Goal: Task Accomplishment & Management: Use online tool/utility

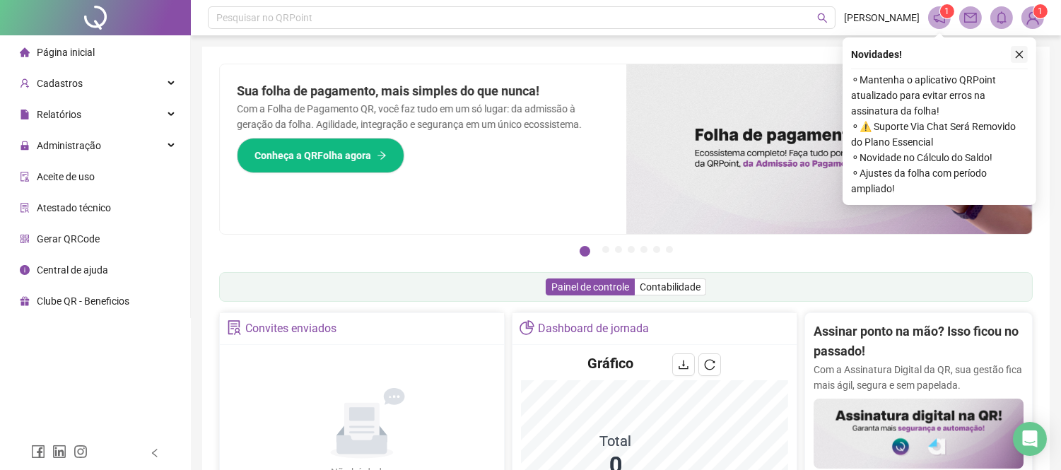
click at [1019, 54] on icon "close" at bounding box center [1020, 55] width 8 height 8
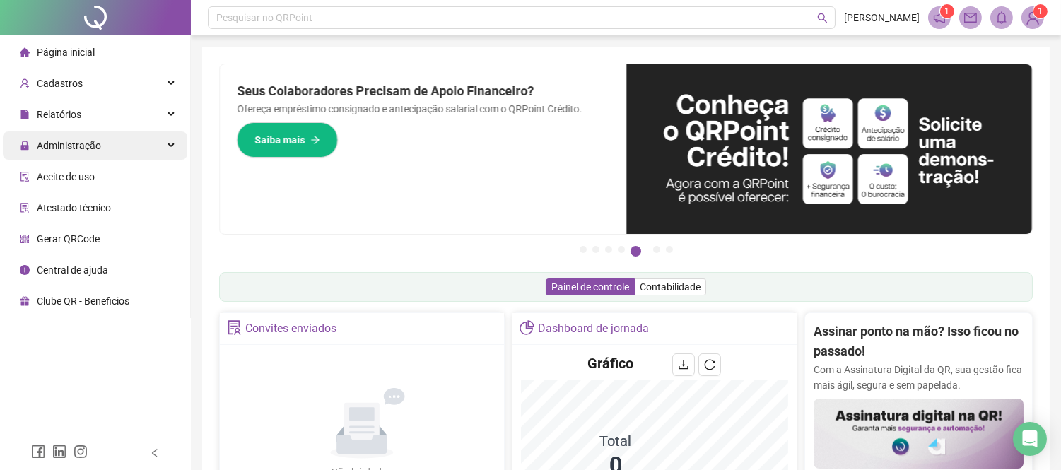
click at [95, 141] on span "Administração" at bounding box center [69, 145] width 64 height 11
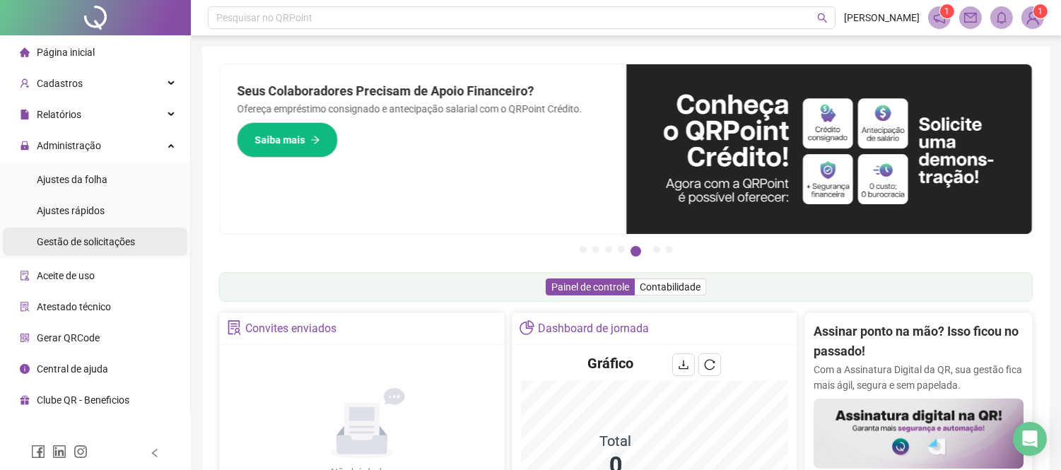
click at [120, 236] on span "Gestão de solicitações" at bounding box center [86, 241] width 98 height 11
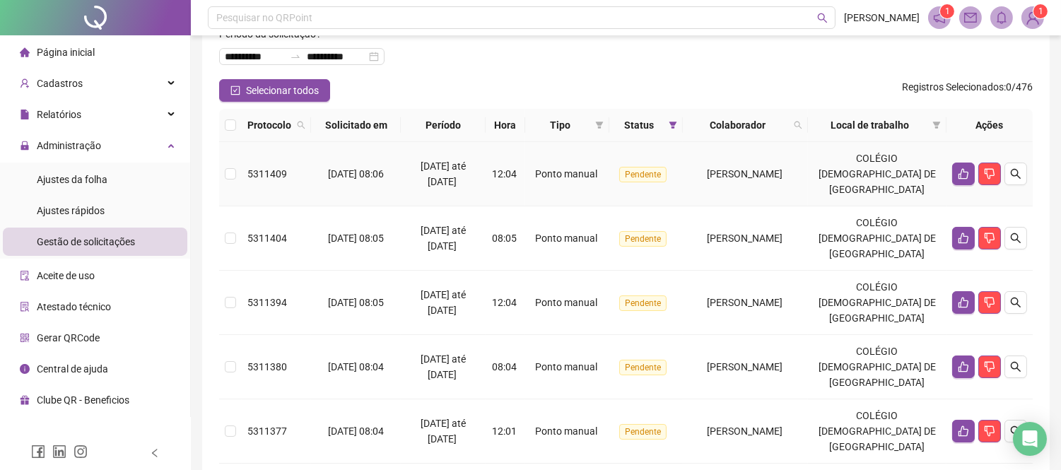
scroll to position [157, 0]
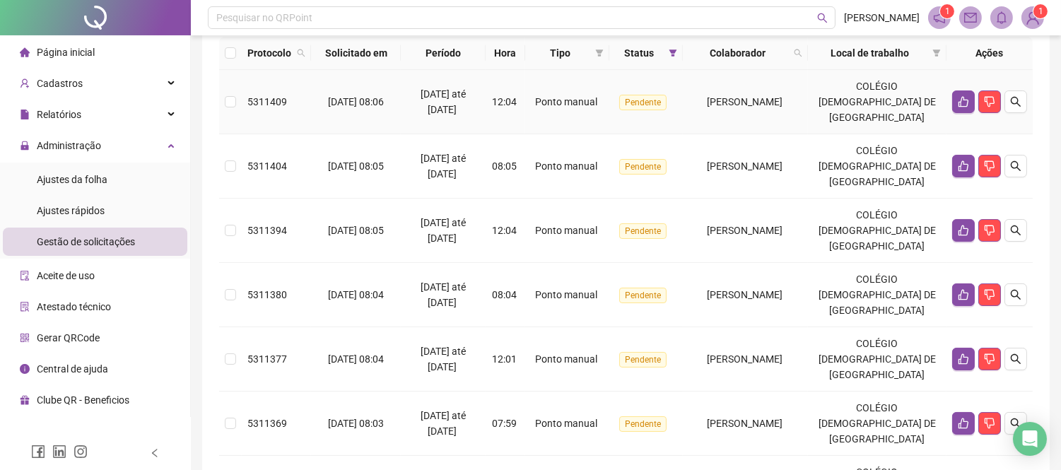
click at [701, 127] on td "[PERSON_NAME]" at bounding box center [745, 102] width 125 height 64
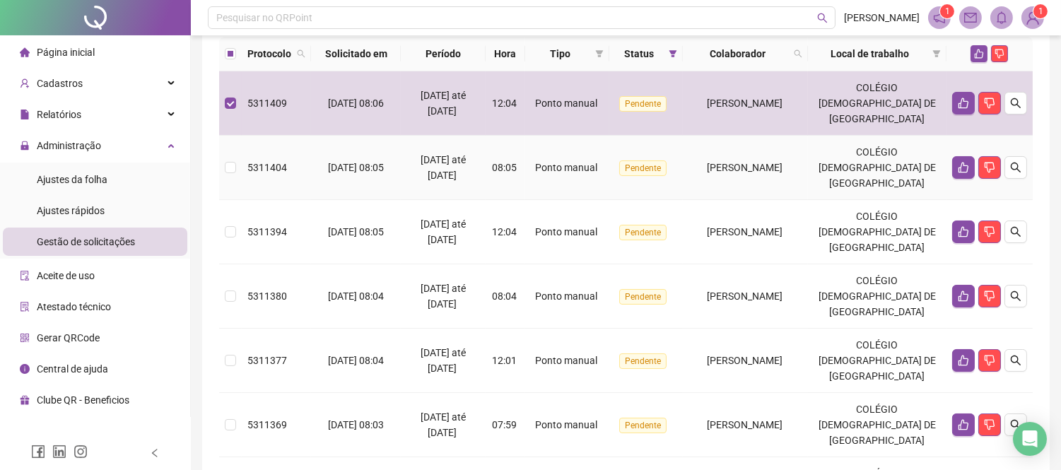
click at [710, 178] on td "[PERSON_NAME]" at bounding box center [745, 168] width 125 height 64
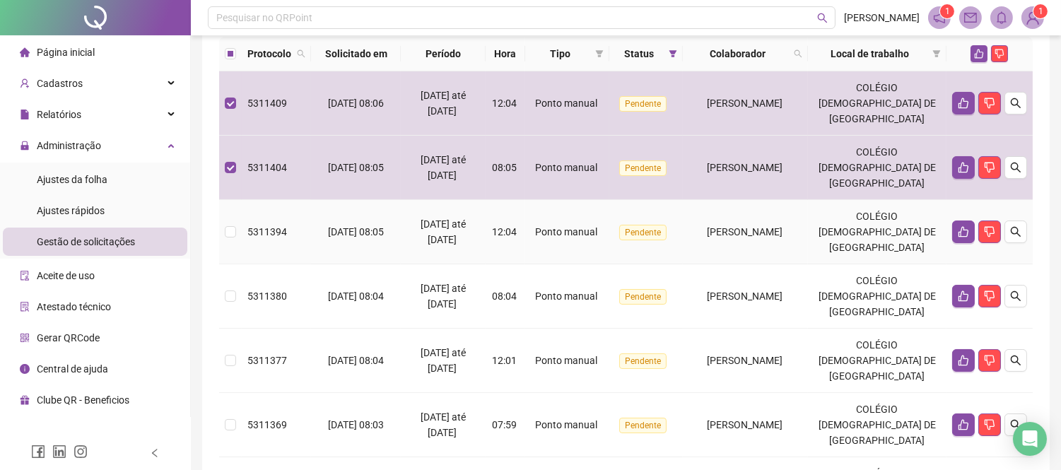
click at [722, 235] on span "[PERSON_NAME]" at bounding box center [746, 231] width 76 height 11
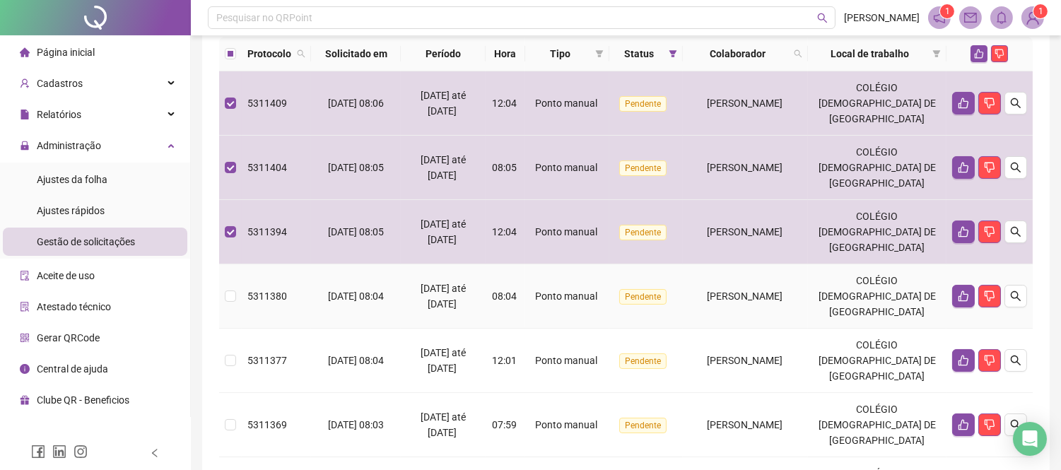
click at [735, 292] on span "[PERSON_NAME]" at bounding box center [746, 296] width 76 height 11
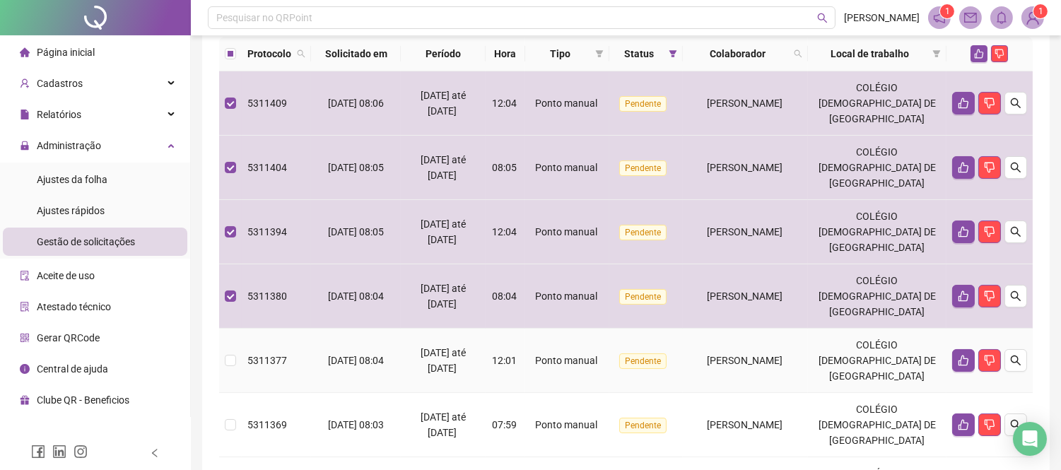
drag, startPoint x: 739, startPoint y: 349, endPoint x: 738, endPoint y: 391, distance: 41.7
click at [739, 351] on td "[PERSON_NAME]" at bounding box center [745, 361] width 125 height 64
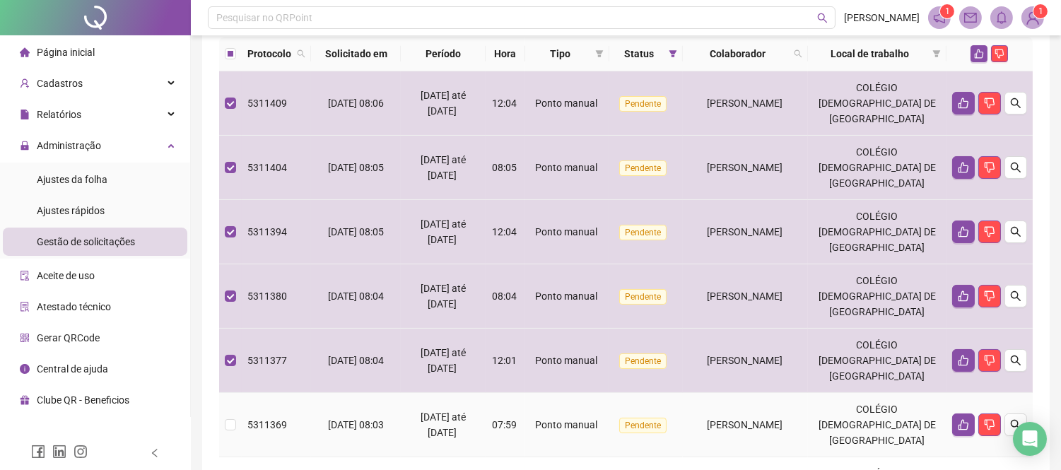
click at [737, 403] on td "[PERSON_NAME]" at bounding box center [745, 425] width 125 height 64
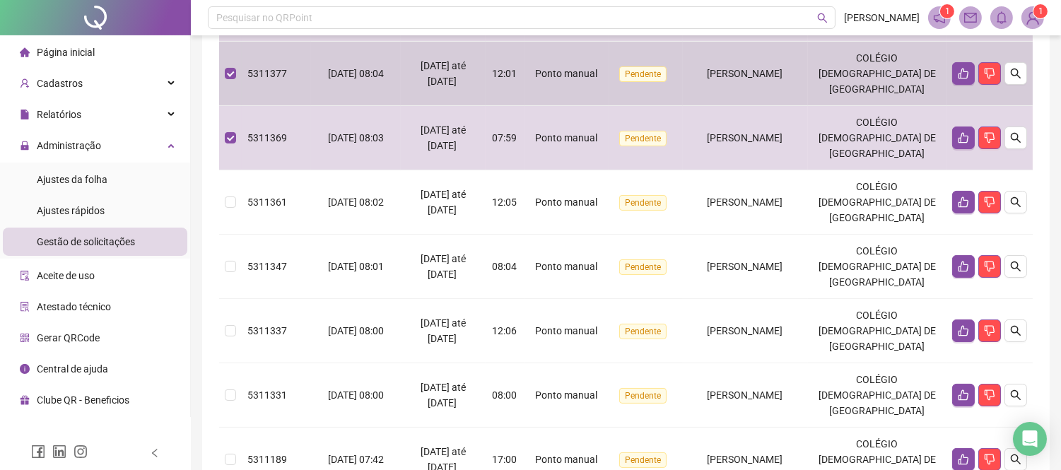
scroll to position [471, 0]
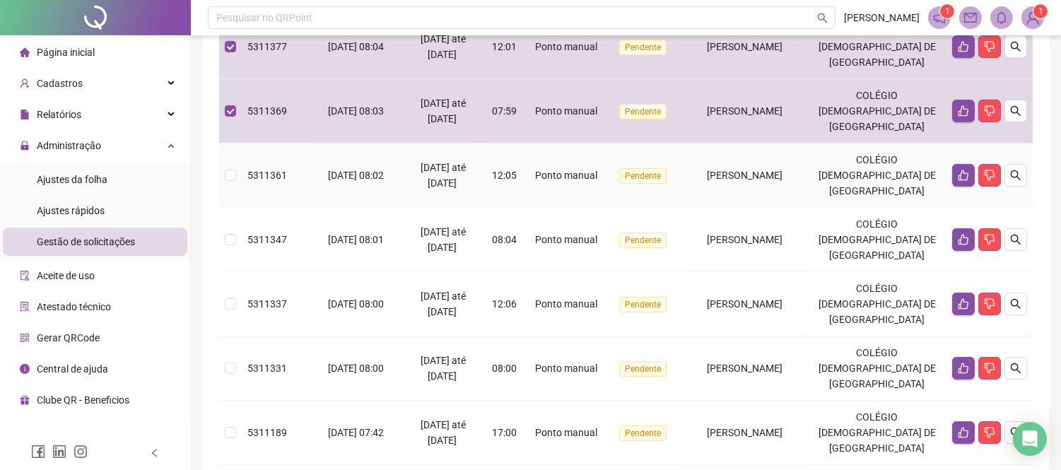
drag, startPoint x: 715, startPoint y: 184, endPoint x: 730, endPoint y: 246, distance: 63.4
click at [713, 184] on td "[PERSON_NAME]" at bounding box center [745, 175] width 125 height 64
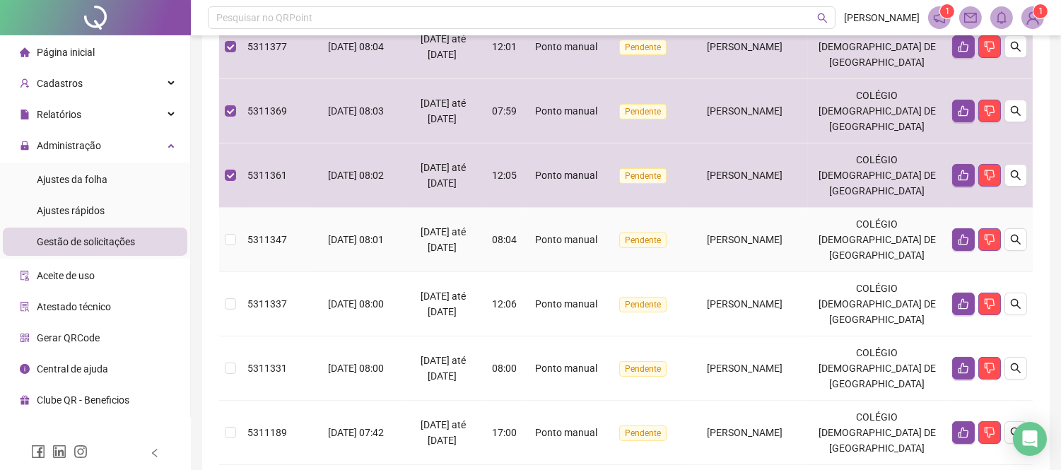
drag, startPoint x: 730, startPoint y: 246, endPoint x: 737, endPoint y: 300, distance: 54.1
click at [730, 249] on td "[PERSON_NAME]" at bounding box center [745, 240] width 125 height 64
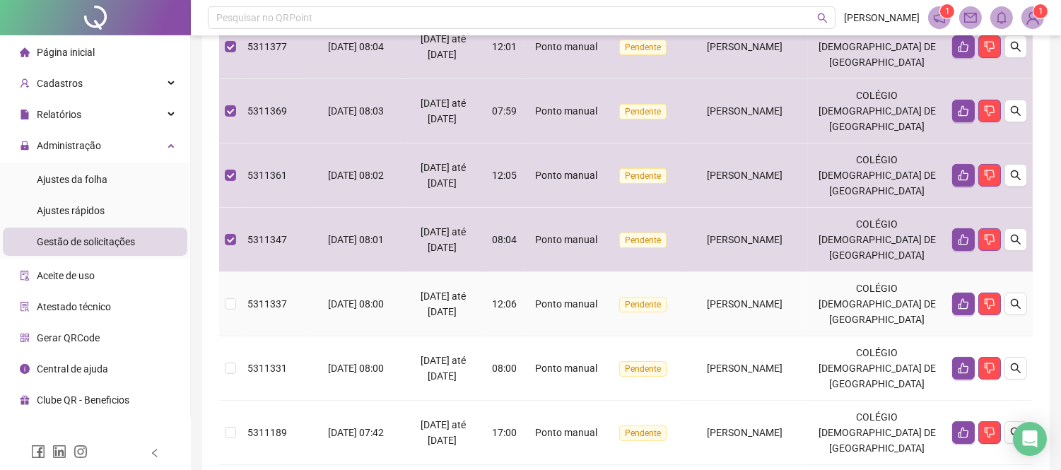
drag, startPoint x: 737, startPoint y: 300, endPoint x: 742, endPoint y: 355, distance: 55.4
click at [737, 301] on span "[PERSON_NAME]" at bounding box center [746, 303] width 76 height 11
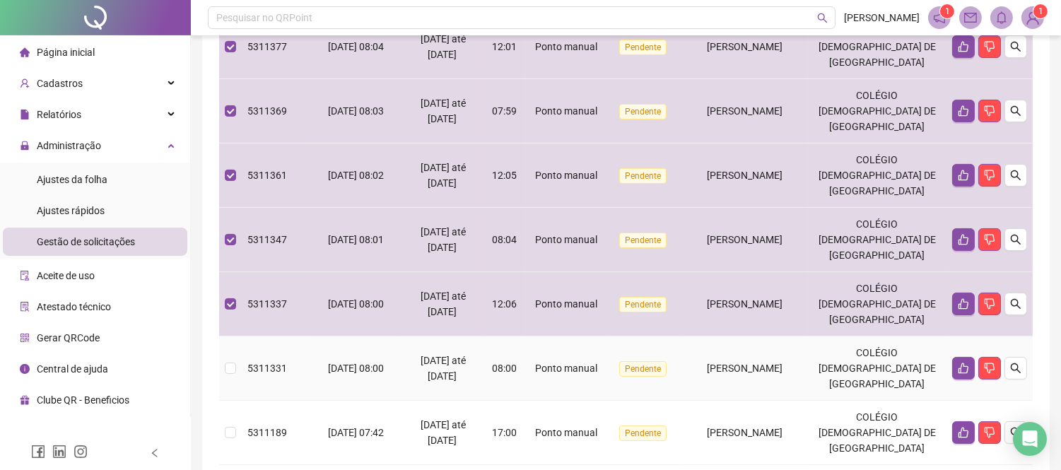
drag, startPoint x: 742, startPoint y: 358, endPoint x: 743, endPoint y: 373, distance: 14.9
click at [742, 359] on td "[PERSON_NAME]" at bounding box center [745, 368] width 125 height 64
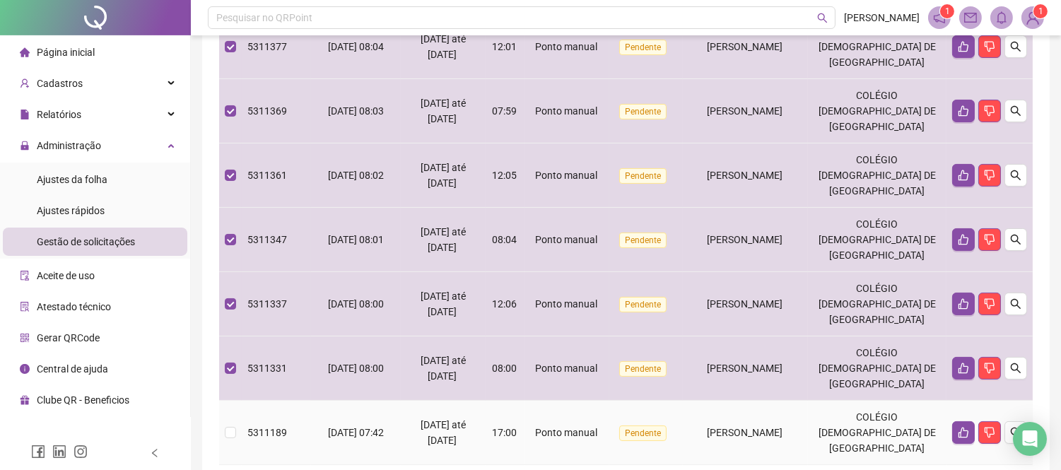
click at [754, 431] on span "[PERSON_NAME]" at bounding box center [746, 432] width 76 height 11
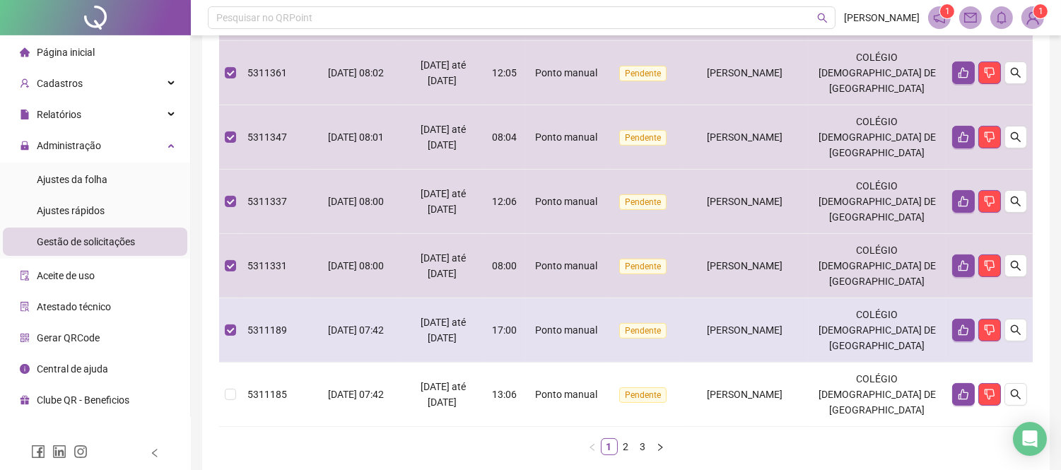
scroll to position [647, 0]
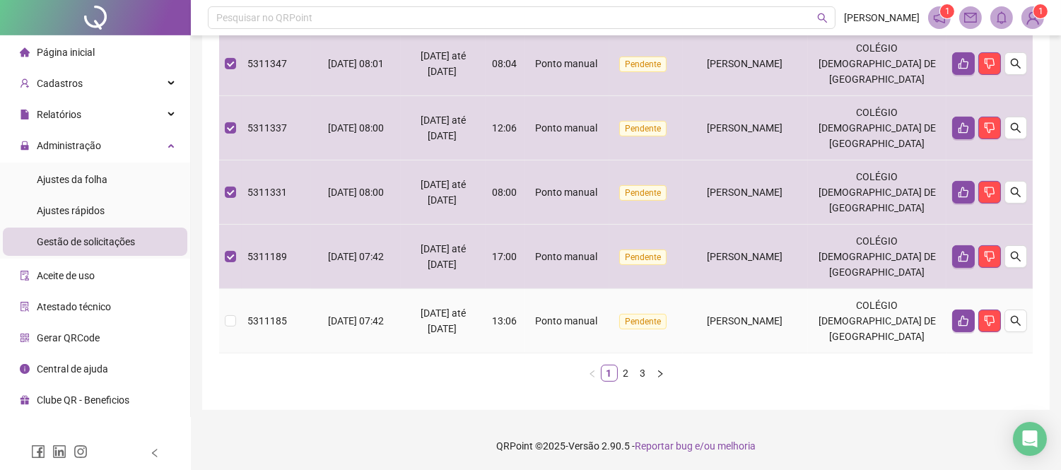
click at [756, 333] on td "[PERSON_NAME]" at bounding box center [745, 321] width 125 height 64
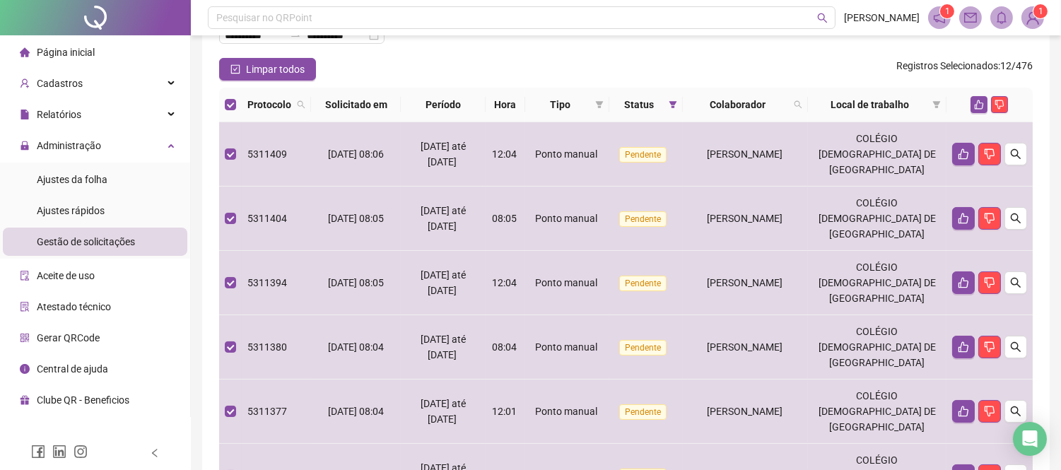
scroll to position [97, 0]
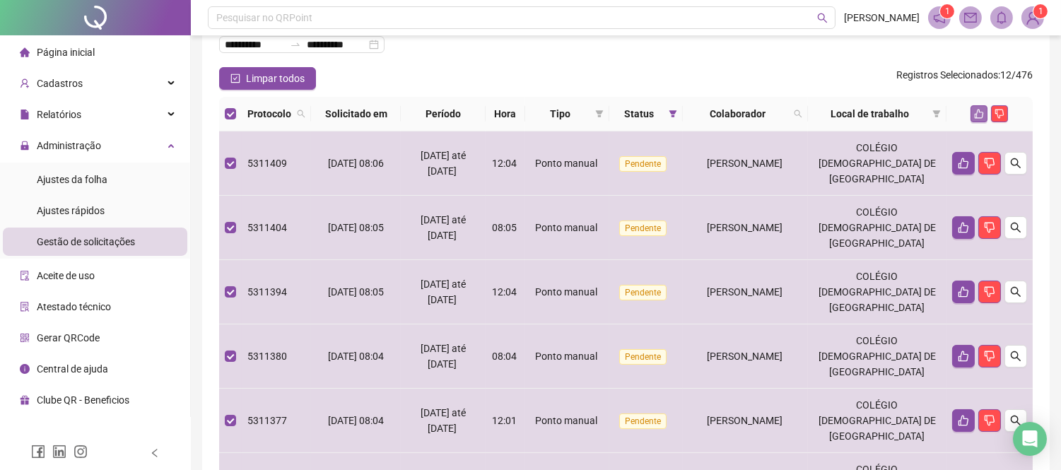
click at [981, 114] on icon "like" at bounding box center [979, 114] width 10 height 10
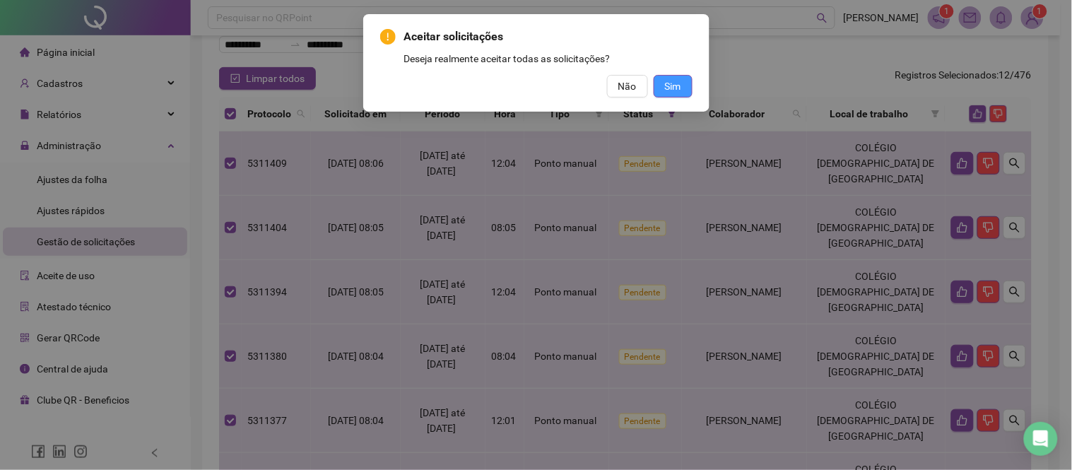
click at [669, 90] on span "Sim" at bounding box center [673, 86] width 16 height 16
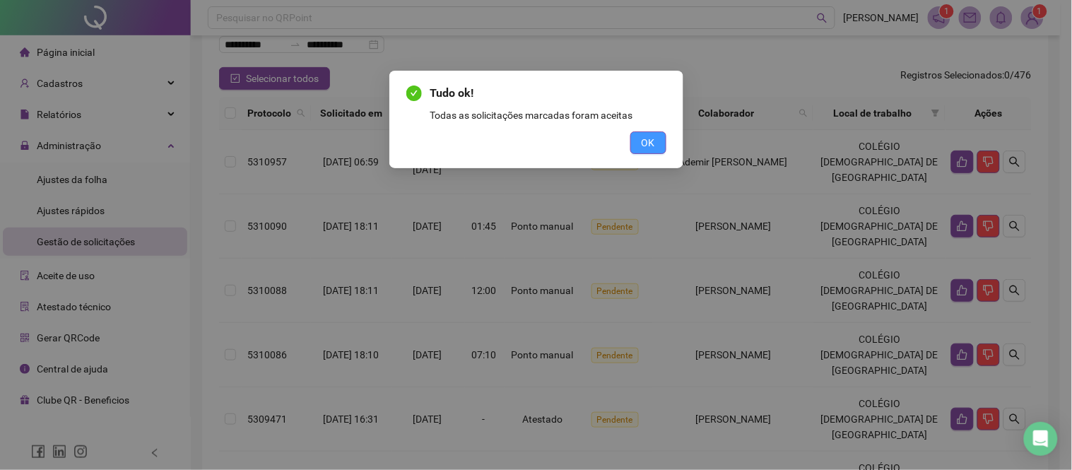
click at [649, 139] on span "OK" at bounding box center [648, 143] width 13 height 16
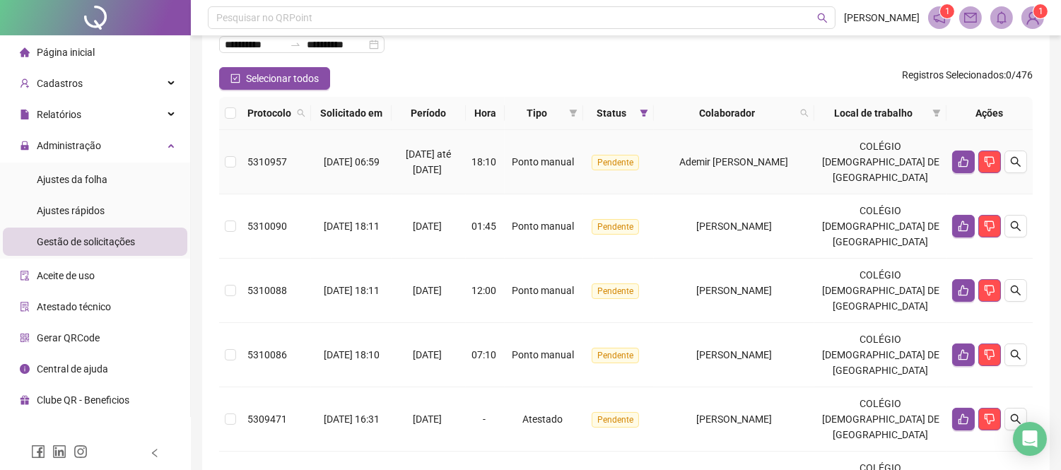
click at [677, 158] on div "Ademir [PERSON_NAME]" at bounding box center [734, 162] width 150 height 16
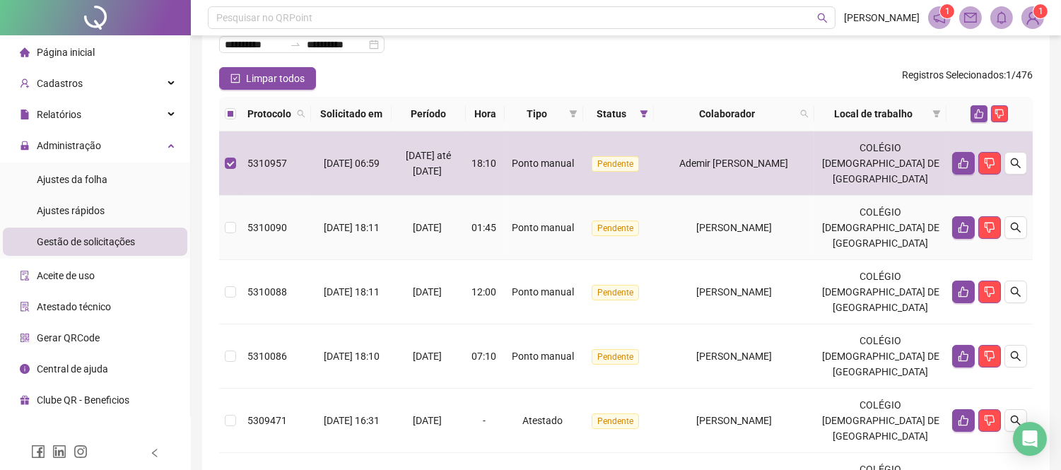
drag, startPoint x: 675, startPoint y: 214, endPoint x: 684, endPoint y: 257, distance: 43.3
click at [677, 228] on td "[PERSON_NAME]" at bounding box center [734, 228] width 161 height 64
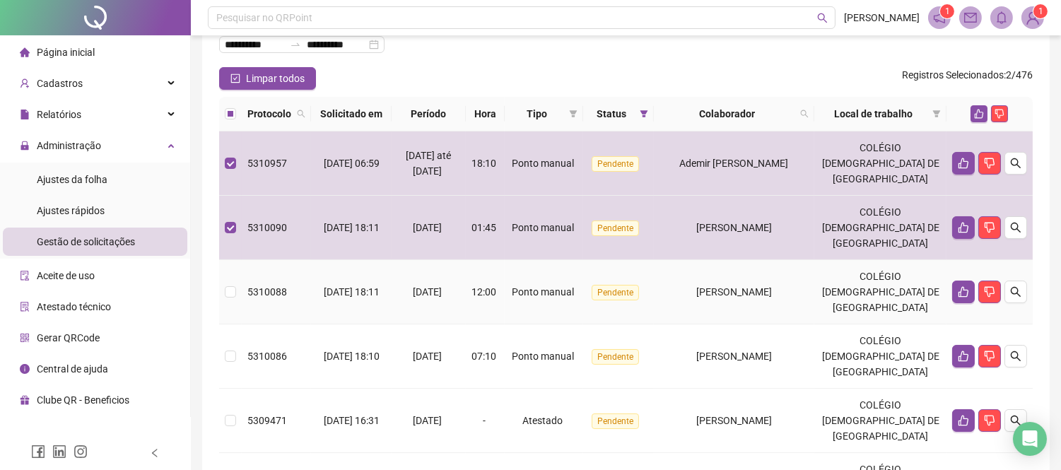
click at [686, 279] on td "[PERSON_NAME]" at bounding box center [734, 292] width 161 height 64
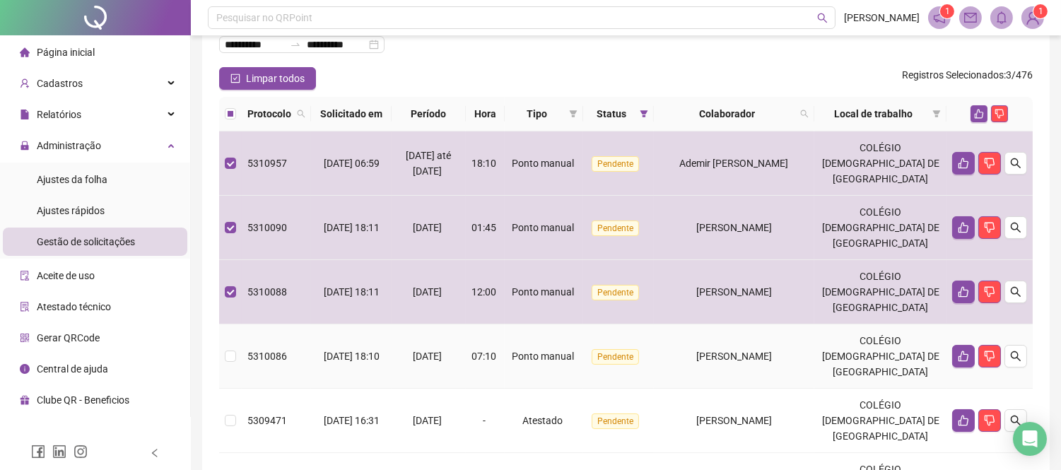
click at [703, 348] on div "[PERSON_NAME]" at bounding box center [734, 356] width 150 height 16
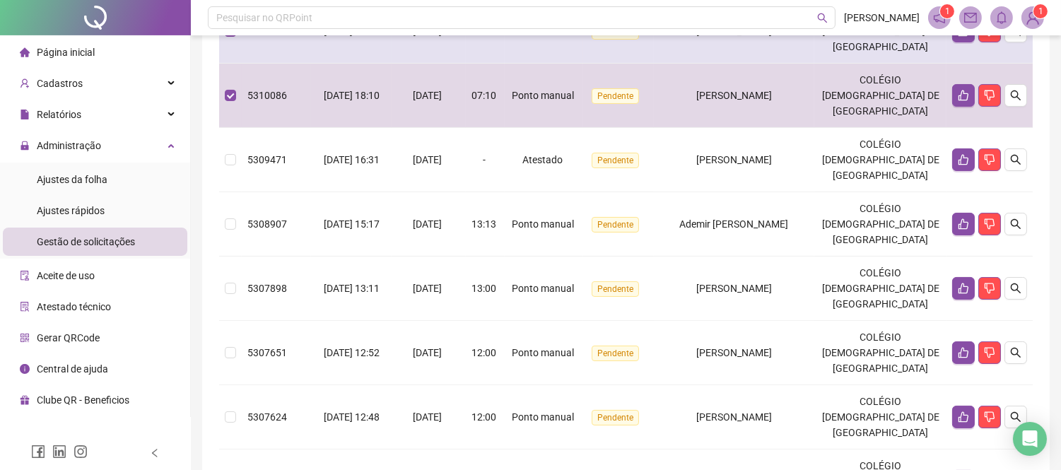
scroll to position [490, 0]
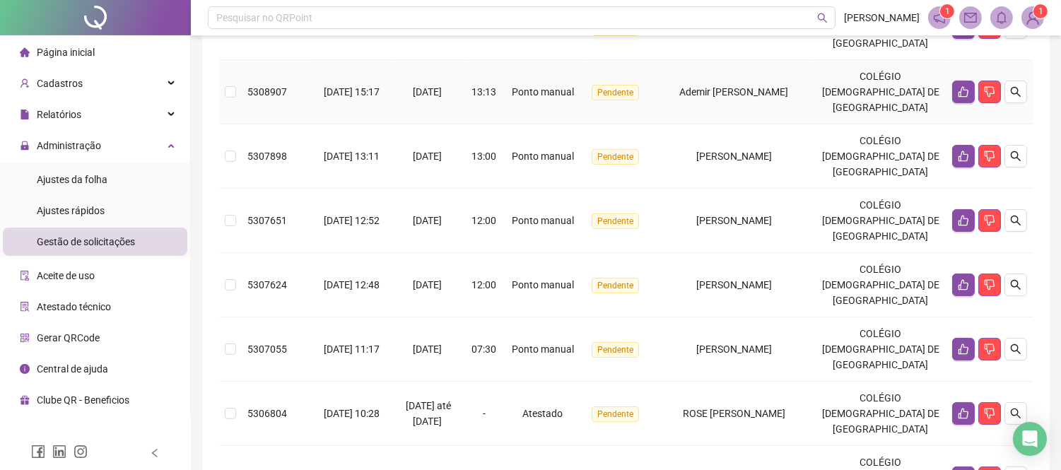
click at [734, 115] on td "Ademir [PERSON_NAME]" at bounding box center [734, 92] width 161 height 64
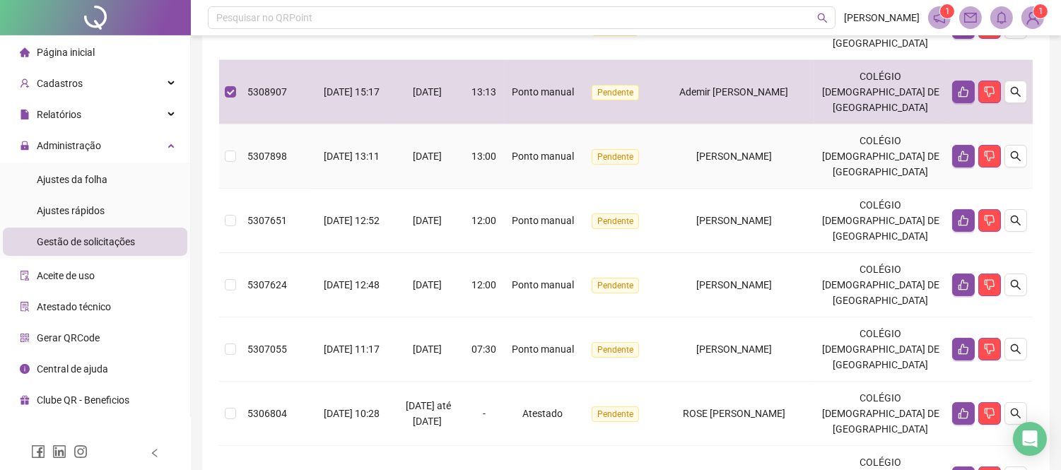
click at [742, 159] on span "[PERSON_NAME]" at bounding box center [734, 156] width 76 height 11
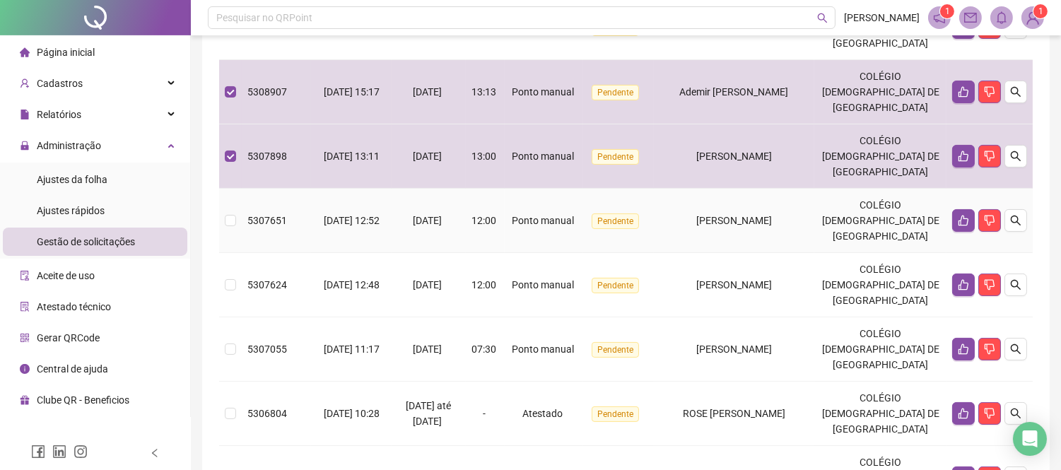
click at [743, 215] on span "[PERSON_NAME]" at bounding box center [734, 220] width 76 height 11
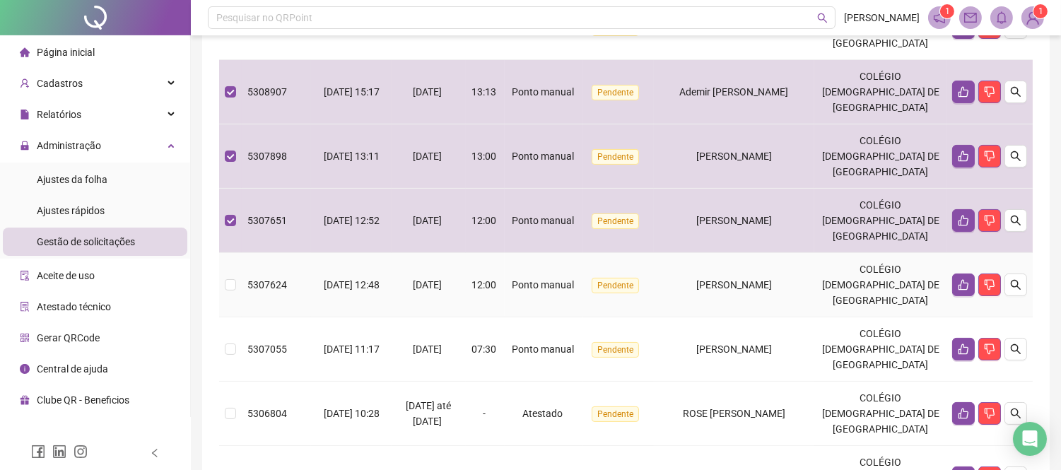
click at [746, 272] on td "[PERSON_NAME]" at bounding box center [734, 285] width 161 height 64
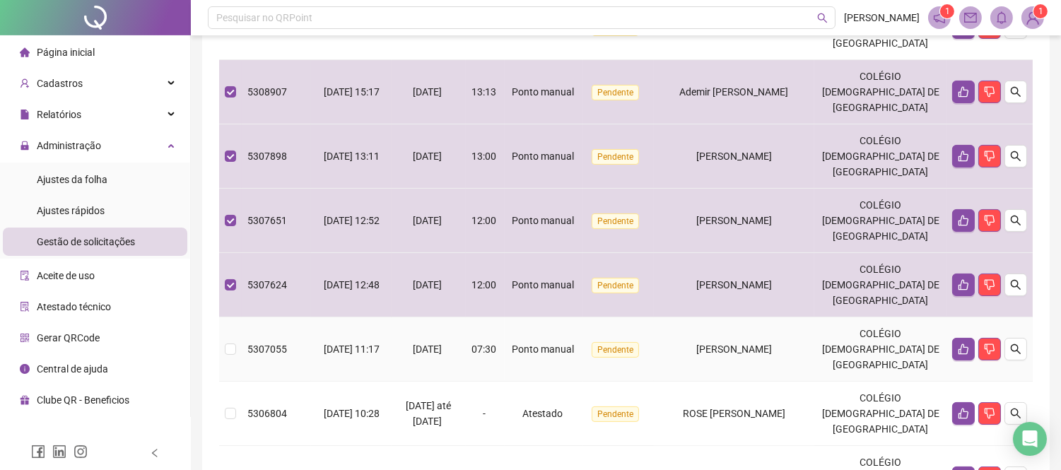
click at [744, 327] on td "[PERSON_NAME]" at bounding box center [734, 349] width 161 height 64
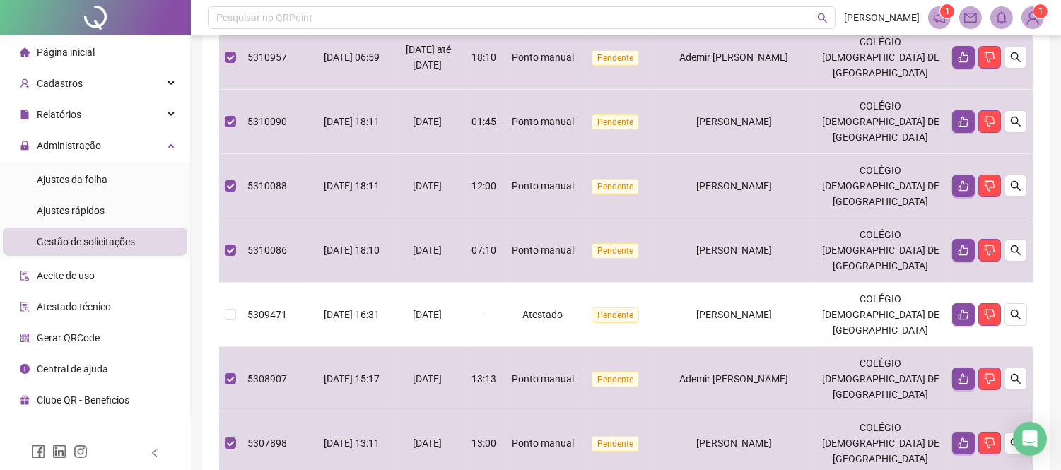
scroll to position [97, 0]
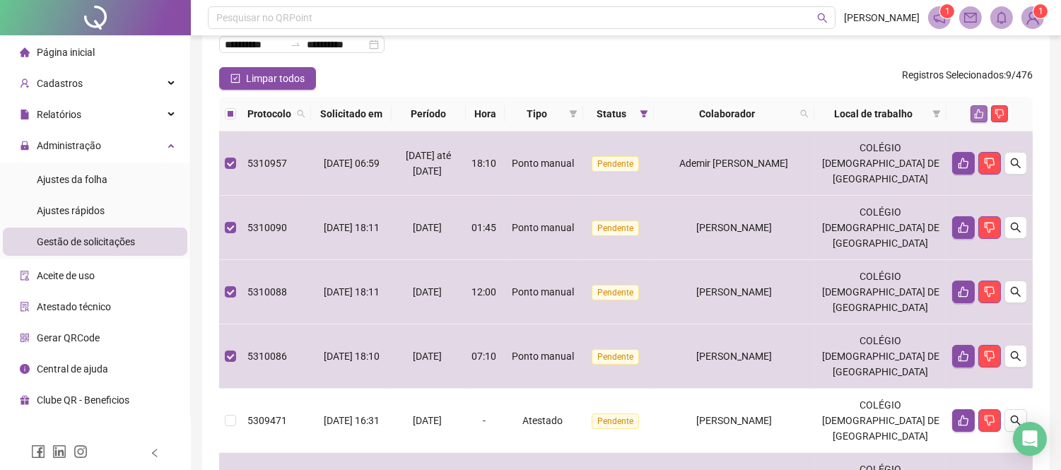
click at [973, 117] on button "button" at bounding box center [979, 113] width 17 height 17
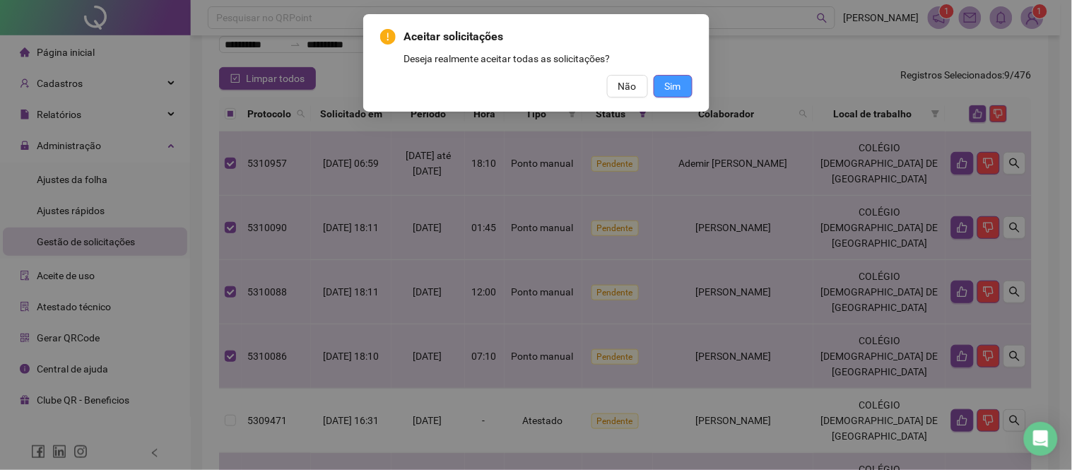
click at [684, 87] on button "Sim" at bounding box center [673, 86] width 39 height 23
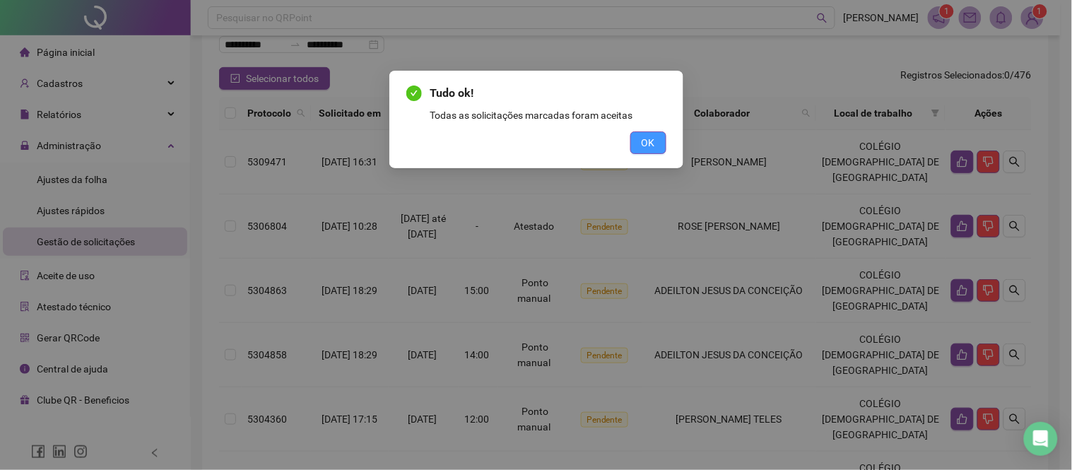
click at [659, 144] on button "OK" at bounding box center [649, 142] width 36 height 23
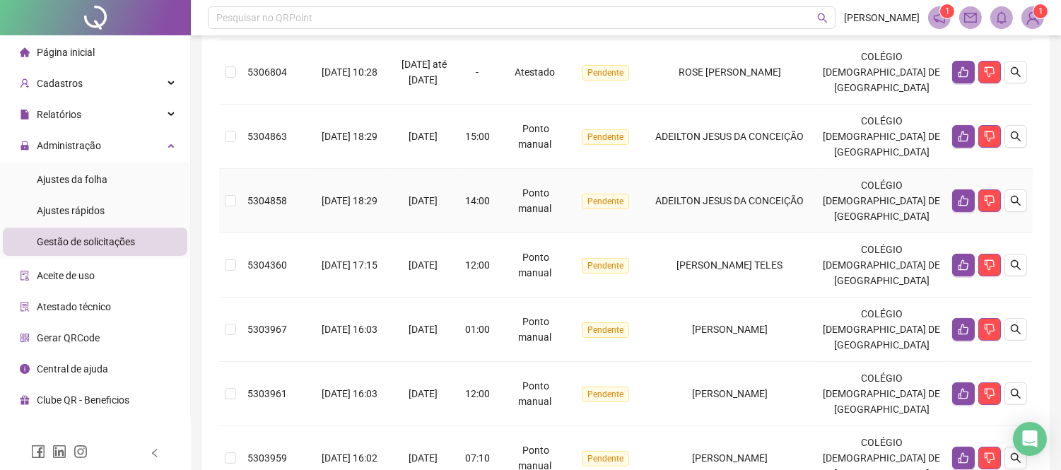
scroll to position [254, 0]
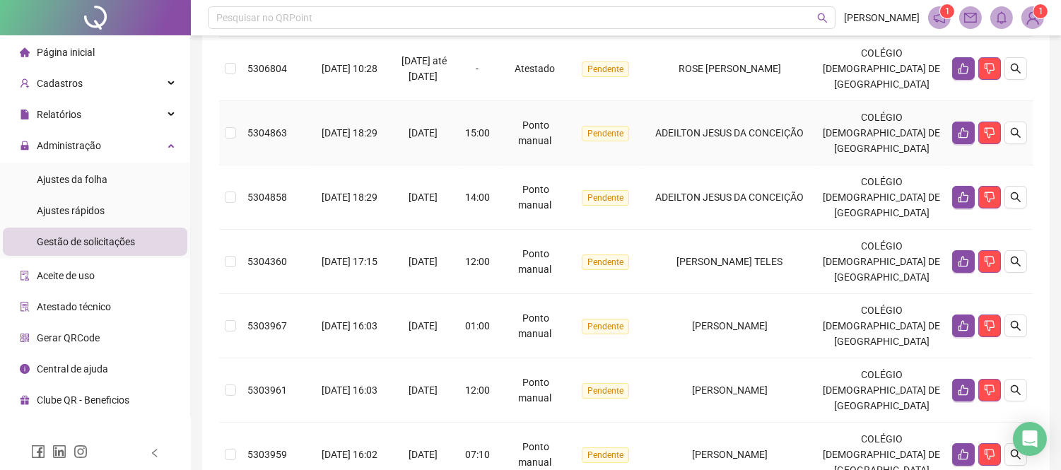
click at [722, 152] on td "ADEILTON JESUS DA CONCEIÇÃO" at bounding box center [730, 133] width 174 height 64
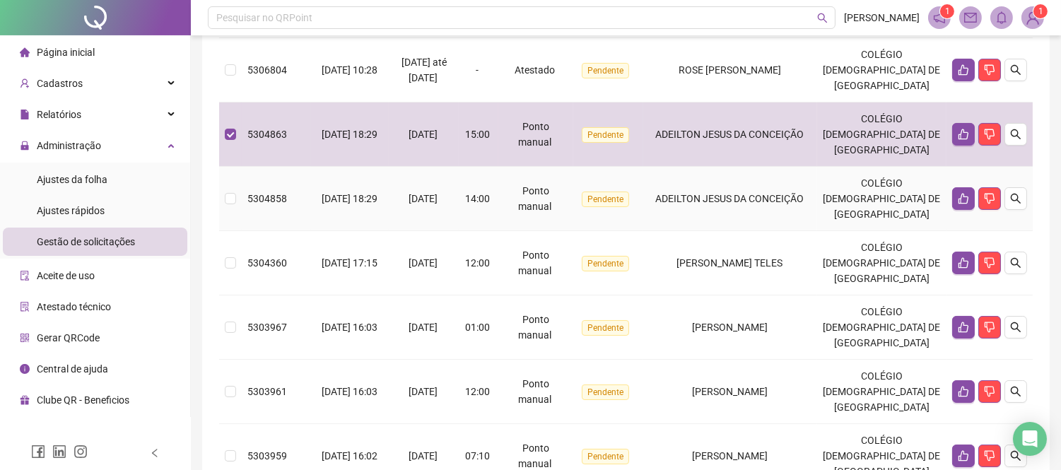
drag, startPoint x: 733, startPoint y: 195, endPoint x: 736, endPoint y: 249, distance: 53.8
click at [733, 199] on span "ADEILTON JESUS DA CONCEIÇÃO" at bounding box center [730, 198] width 148 height 11
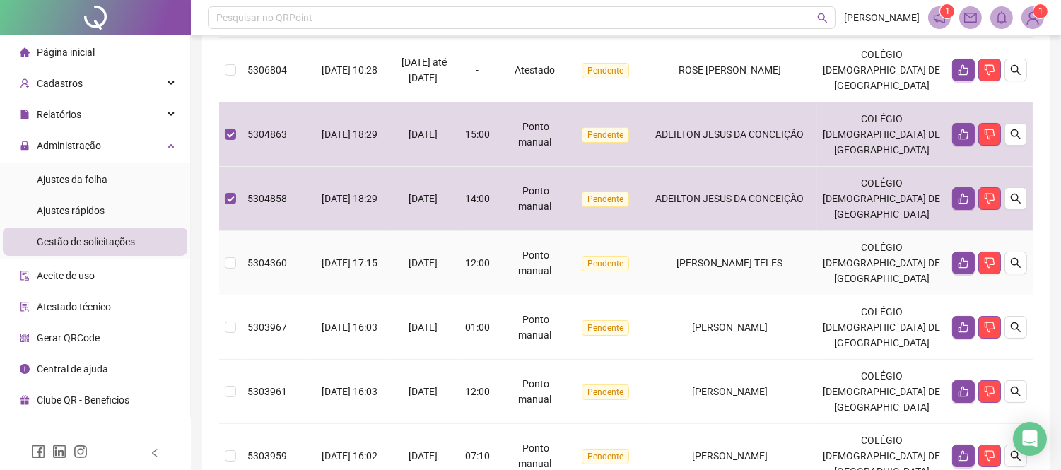
drag, startPoint x: 736, startPoint y: 252, endPoint x: 741, endPoint y: 298, distance: 46.9
click at [737, 257] on td "[PERSON_NAME] TELES" at bounding box center [730, 263] width 174 height 64
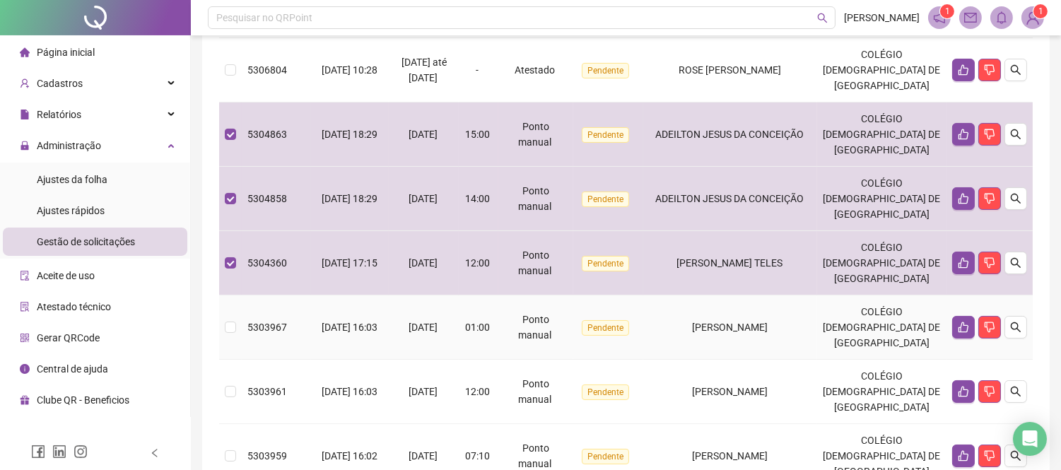
drag, startPoint x: 729, startPoint y: 326, endPoint x: 725, endPoint y: 355, distance: 29.3
click at [727, 329] on span "[PERSON_NAME]" at bounding box center [730, 327] width 76 height 11
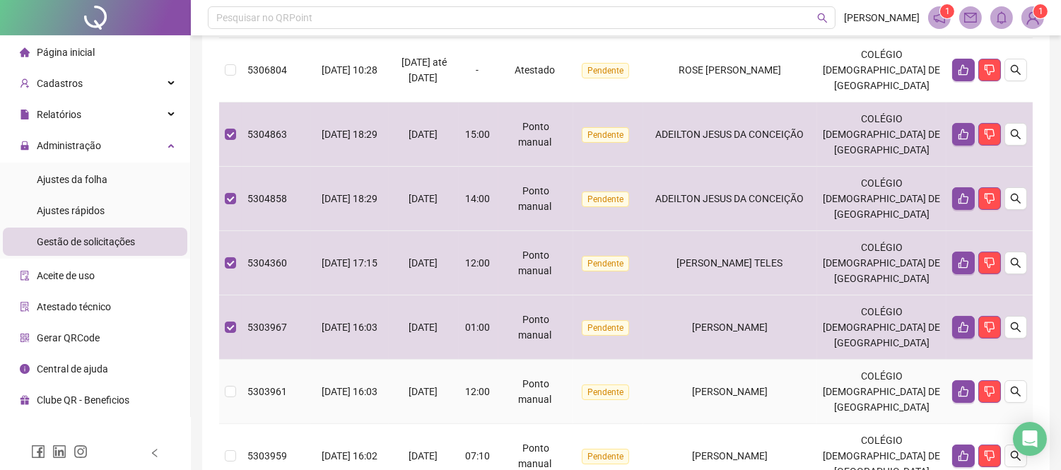
drag, startPoint x: 710, startPoint y: 406, endPoint x: 712, endPoint y: 434, distance: 28.3
click at [711, 412] on td "[PERSON_NAME]" at bounding box center [730, 392] width 174 height 64
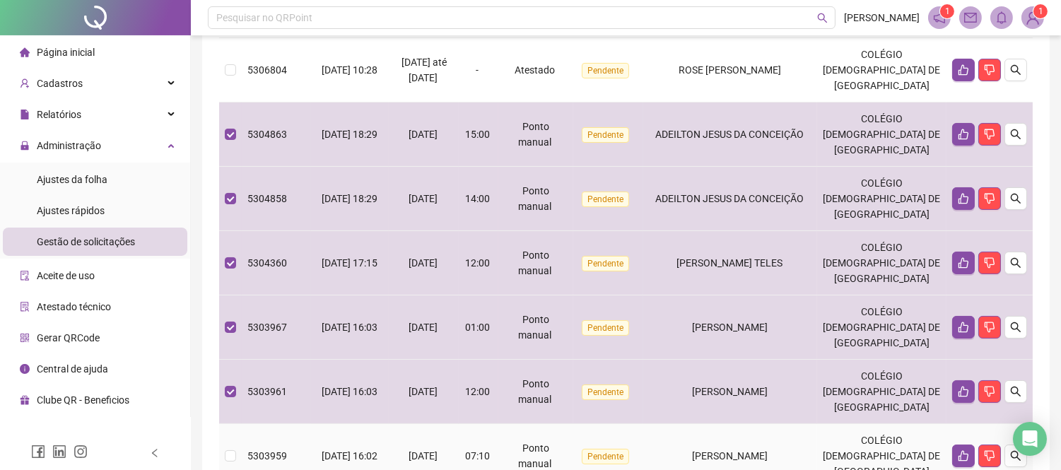
click at [712, 450] on div "[PERSON_NAME]" at bounding box center [730, 456] width 163 height 16
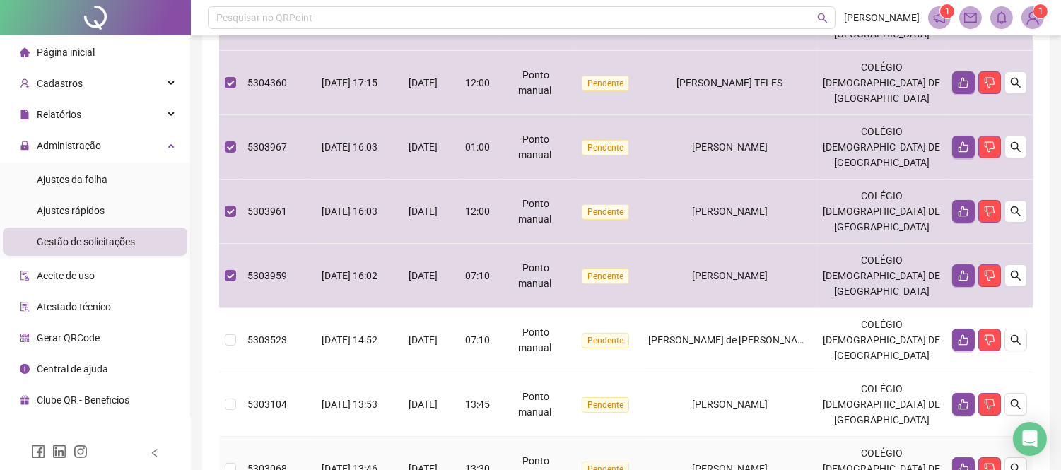
scroll to position [333, 0]
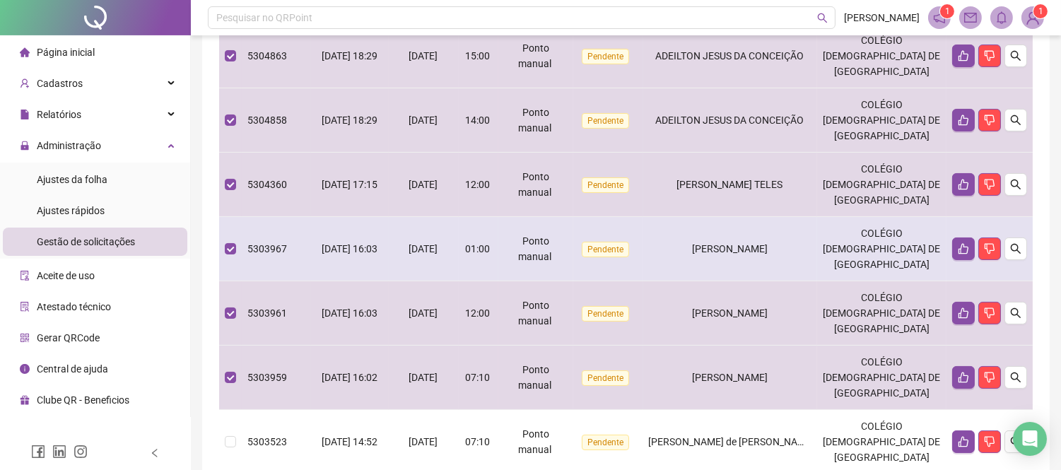
click at [719, 249] on span "[PERSON_NAME]" at bounding box center [730, 248] width 76 height 11
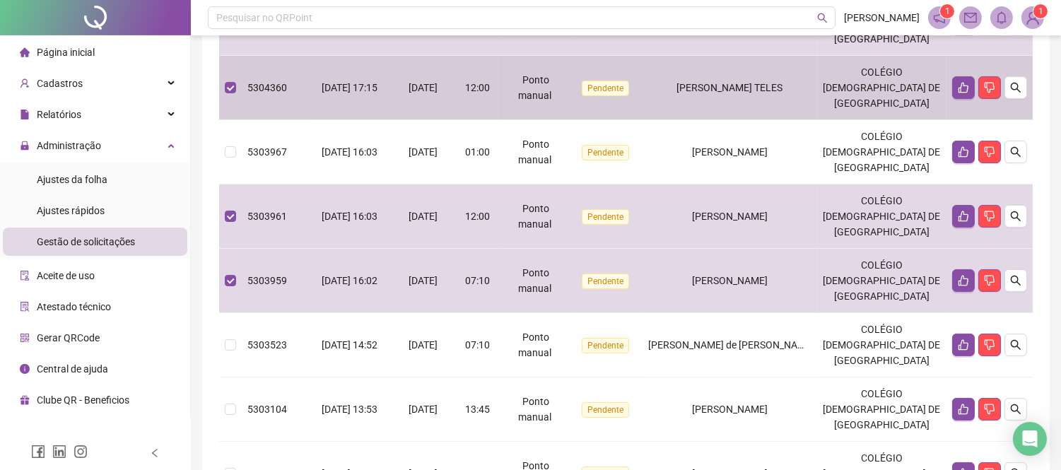
scroll to position [490, 0]
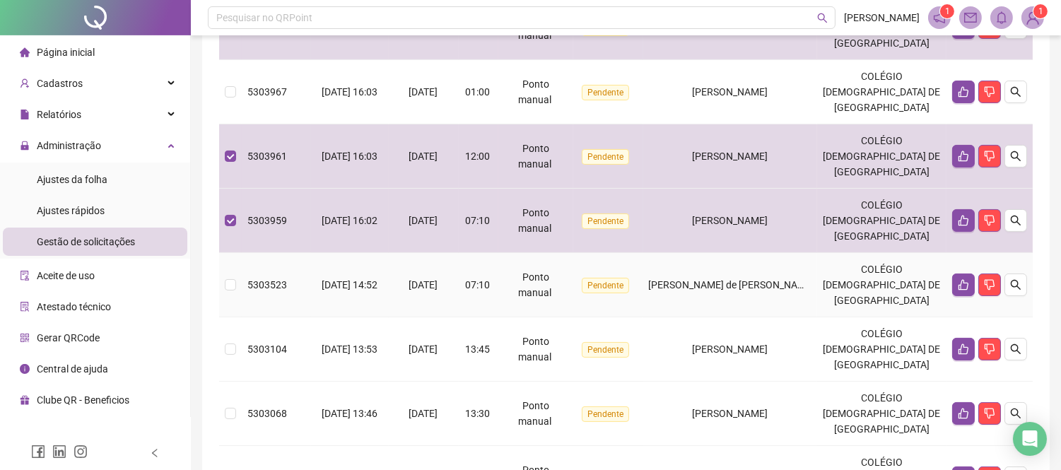
drag, startPoint x: 730, startPoint y: 271, endPoint x: 741, endPoint y: 320, distance: 49.9
click at [731, 274] on td "[PERSON_NAME] de [PERSON_NAME]" at bounding box center [730, 285] width 174 height 64
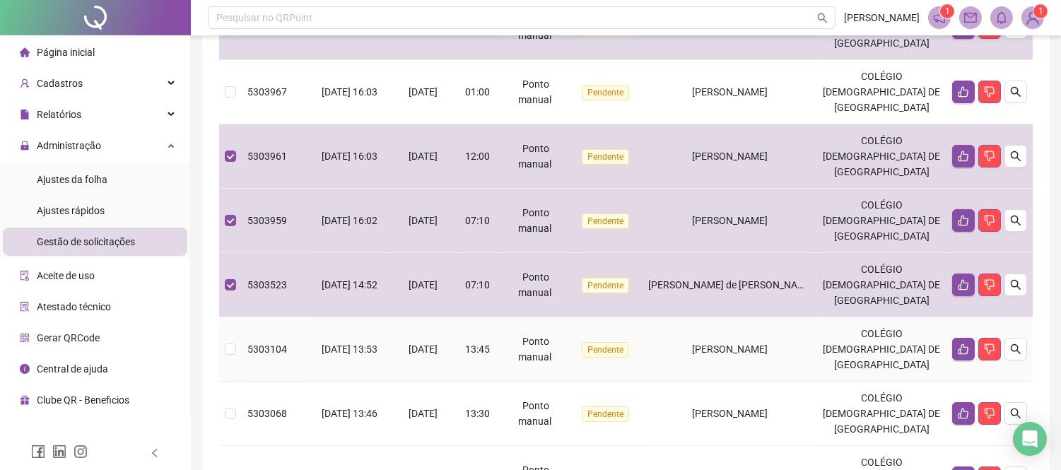
click at [747, 346] on span "[PERSON_NAME]" at bounding box center [730, 349] width 76 height 11
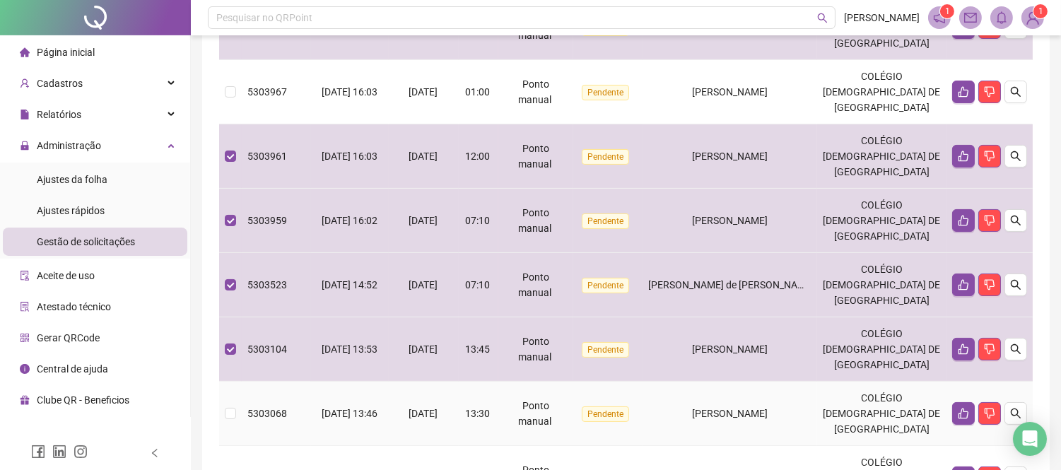
click at [750, 404] on td "[PERSON_NAME]" at bounding box center [730, 414] width 174 height 64
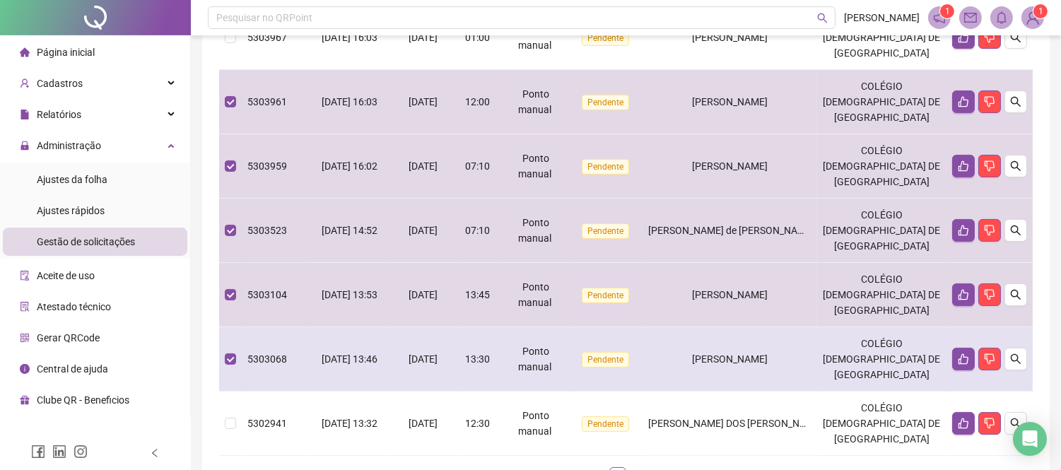
scroll to position [647, 0]
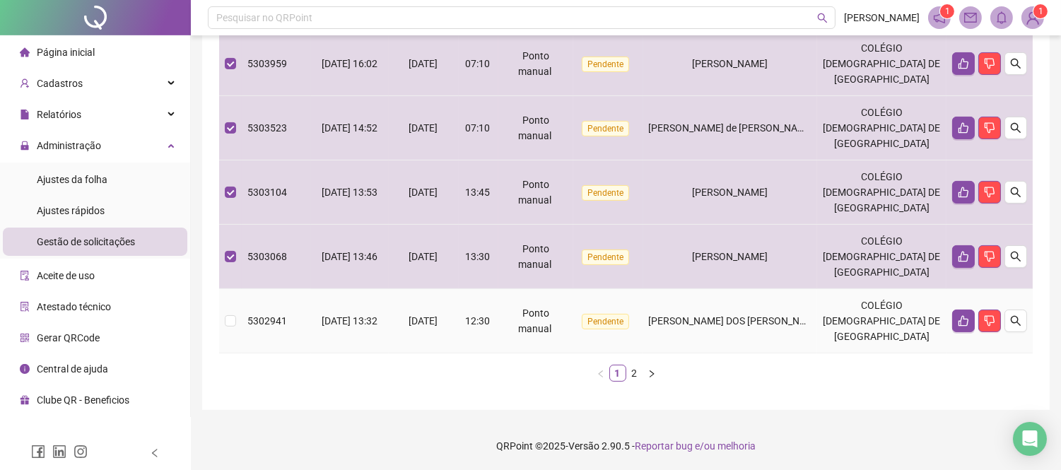
click at [761, 322] on span "[PERSON_NAME] DOS [PERSON_NAME]" at bounding box center [736, 320] width 175 height 11
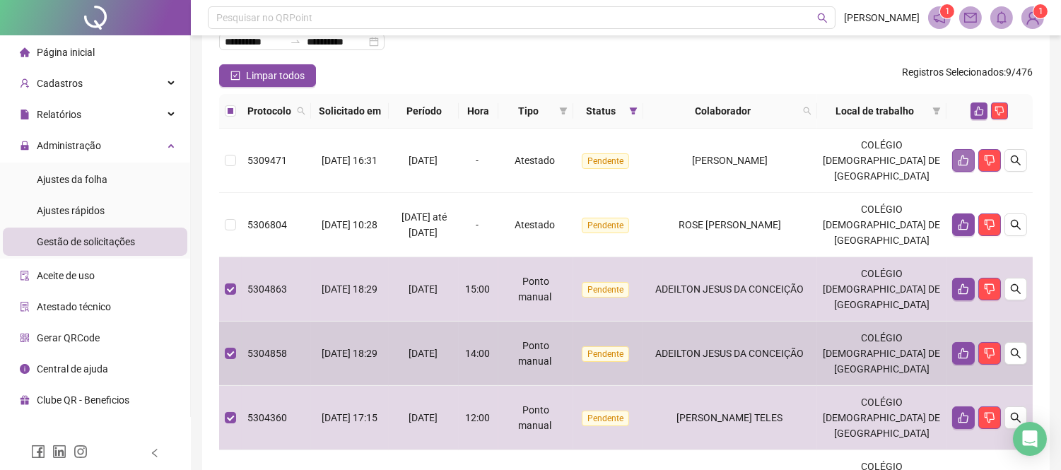
scroll to position [97, 0]
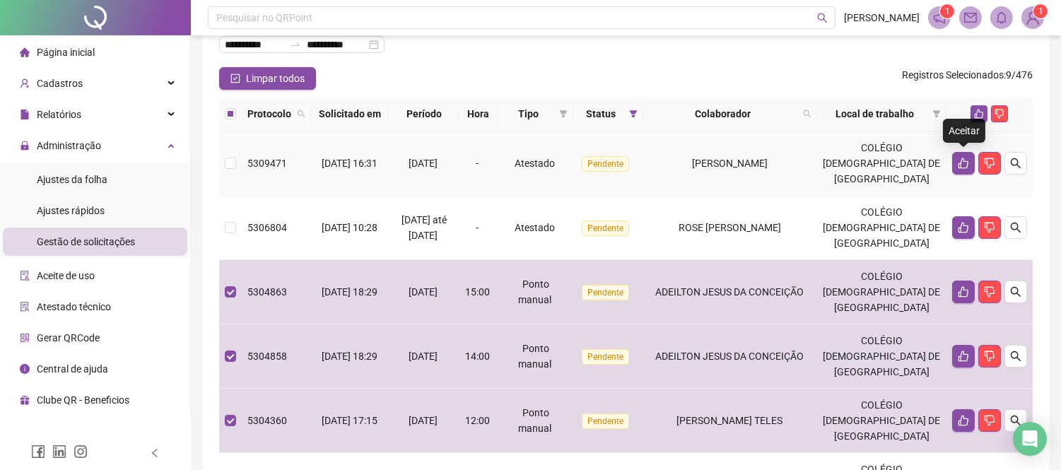
click at [978, 120] on div "Aceitar" at bounding box center [964, 131] width 42 height 24
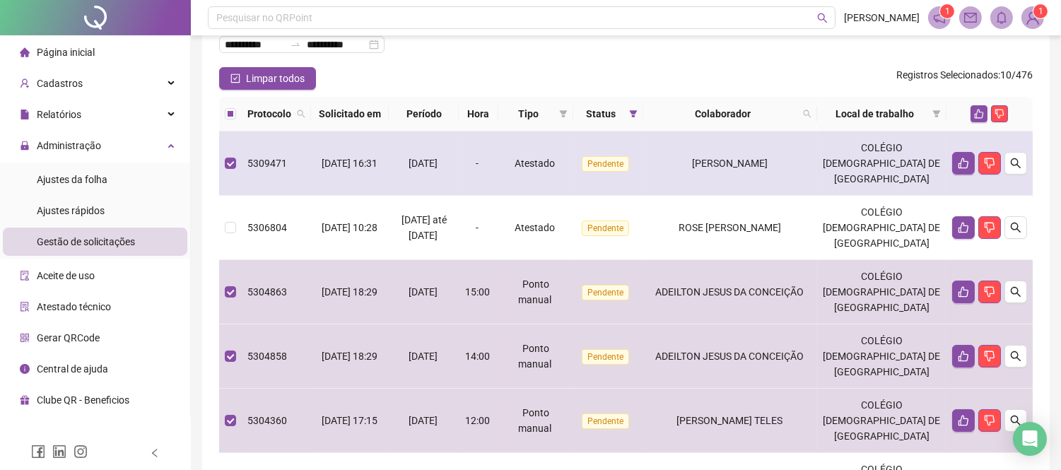
drag, startPoint x: 870, startPoint y: 157, endPoint x: 886, endPoint y: 152, distance: 16.3
click at [869, 158] on td "COLÉGIO [DEMOGRAPHIC_DATA] DE [GEOGRAPHIC_DATA]" at bounding box center [881, 163] width 129 height 64
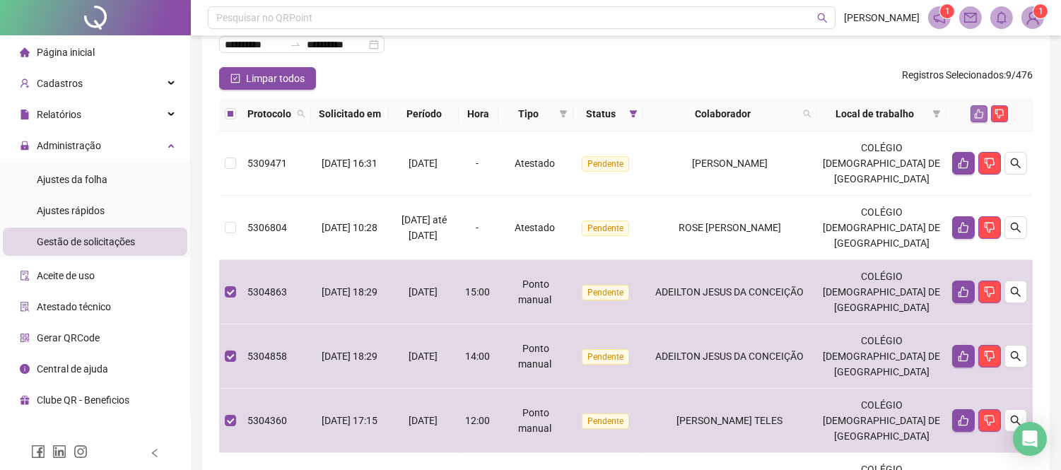
click at [976, 113] on icon "like" at bounding box center [979, 114] width 9 height 9
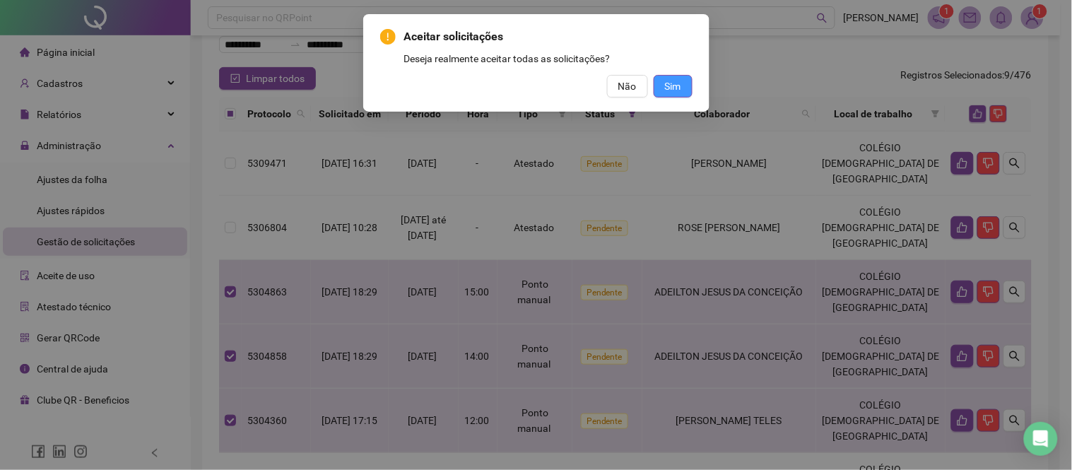
click at [686, 86] on button "Sim" at bounding box center [673, 86] width 39 height 23
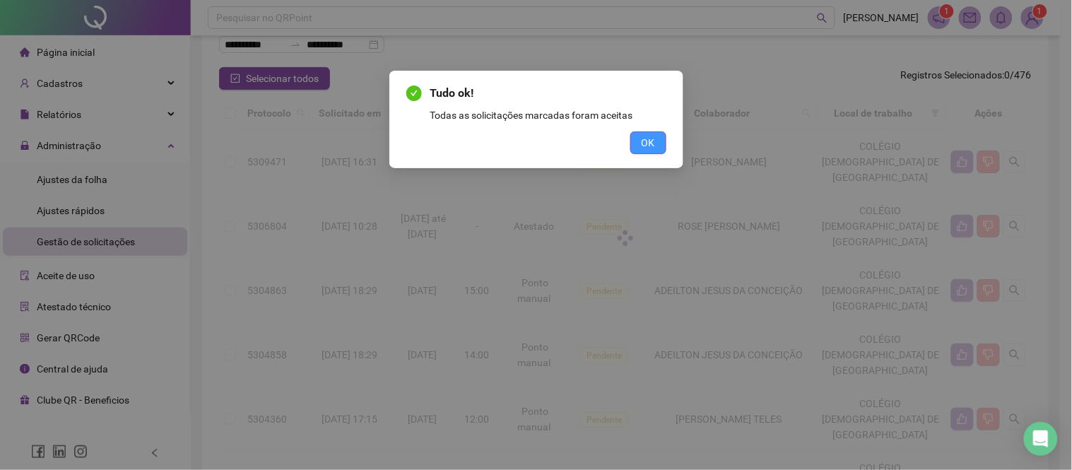
click at [649, 146] on span "OK" at bounding box center [648, 143] width 13 height 16
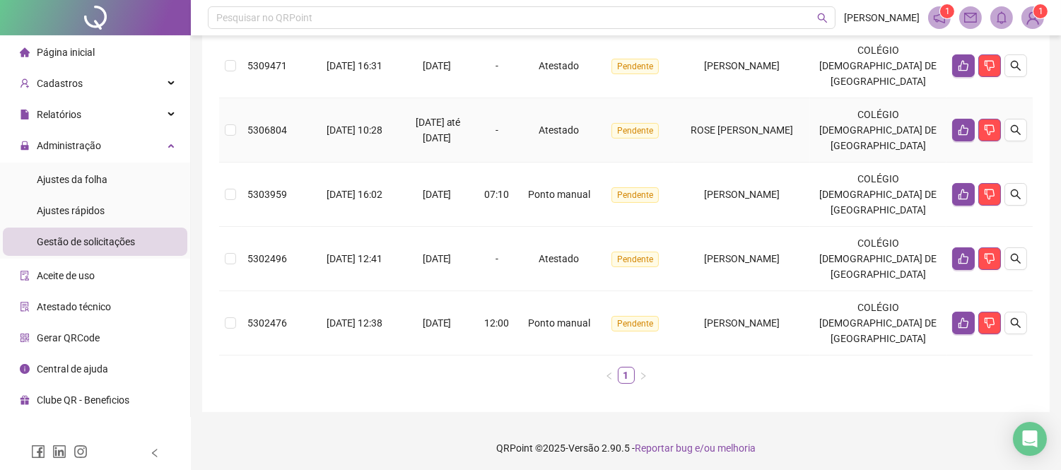
scroll to position [195, 0]
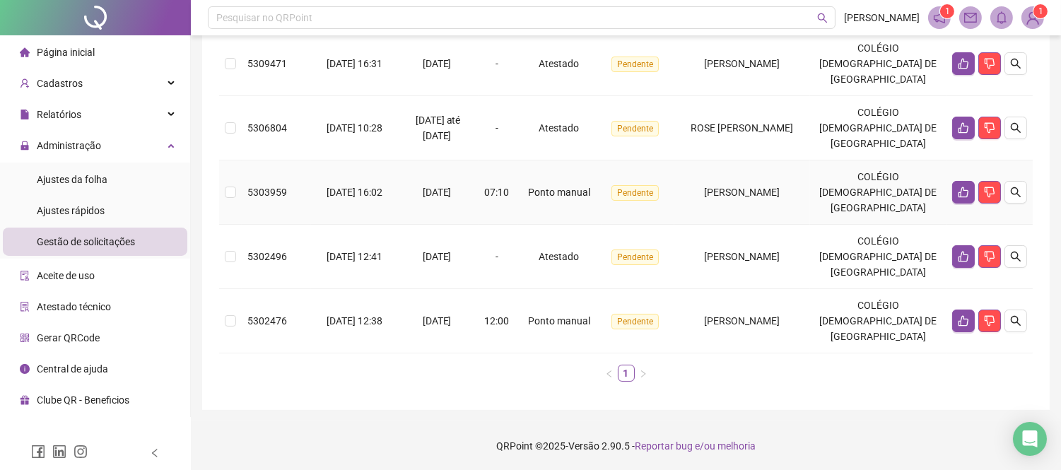
click at [732, 204] on td "[PERSON_NAME]" at bounding box center [742, 192] width 136 height 64
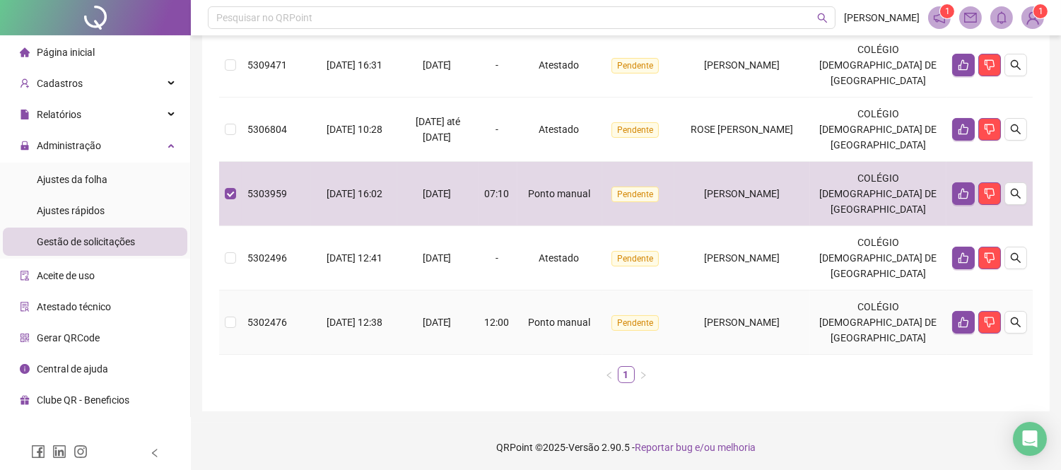
click at [775, 327] on span "[PERSON_NAME]" at bounding box center [742, 322] width 76 height 11
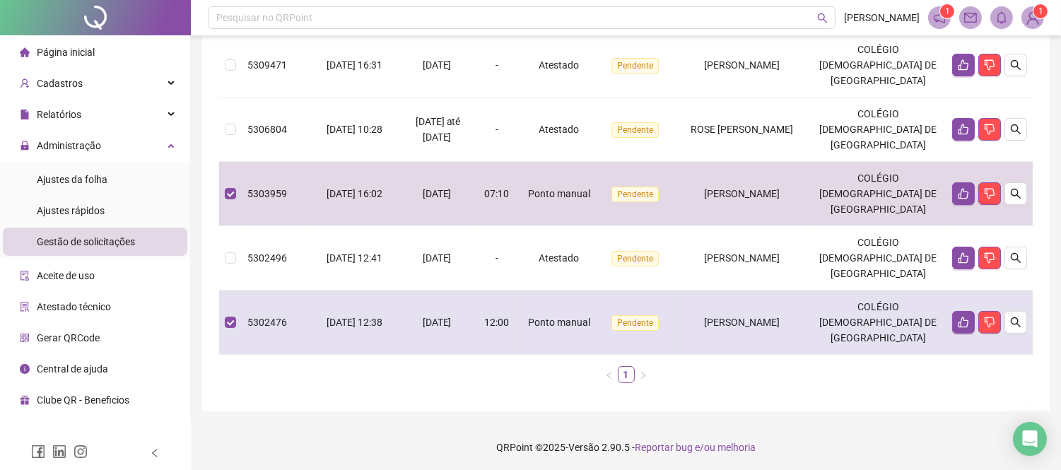
scroll to position [0, 0]
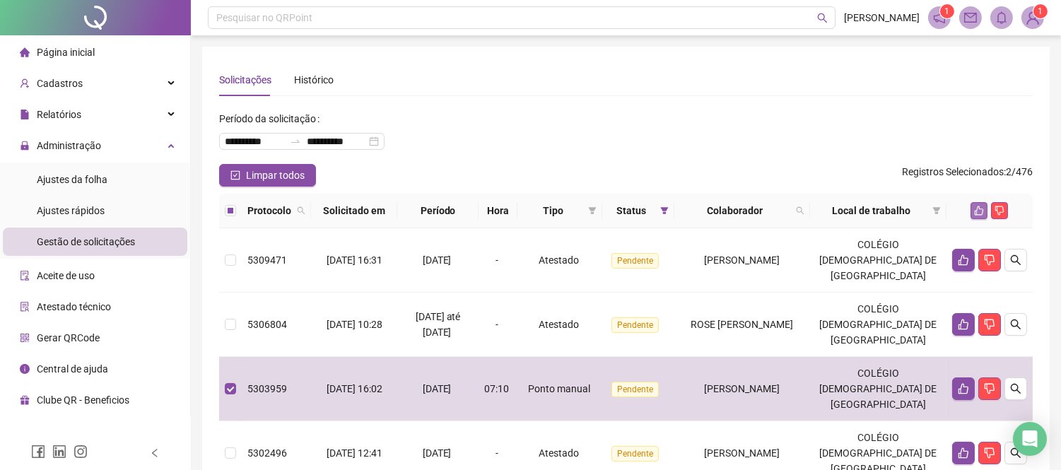
click at [974, 210] on icon "like" at bounding box center [979, 211] width 10 height 10
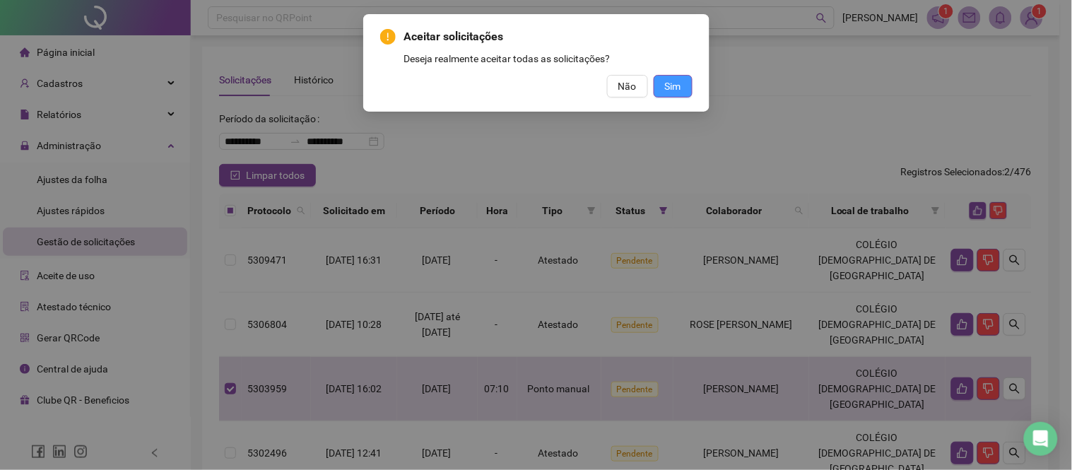
click at [676, 78] on span "Sim" at bounding box center [673, 86] width 16 height 16
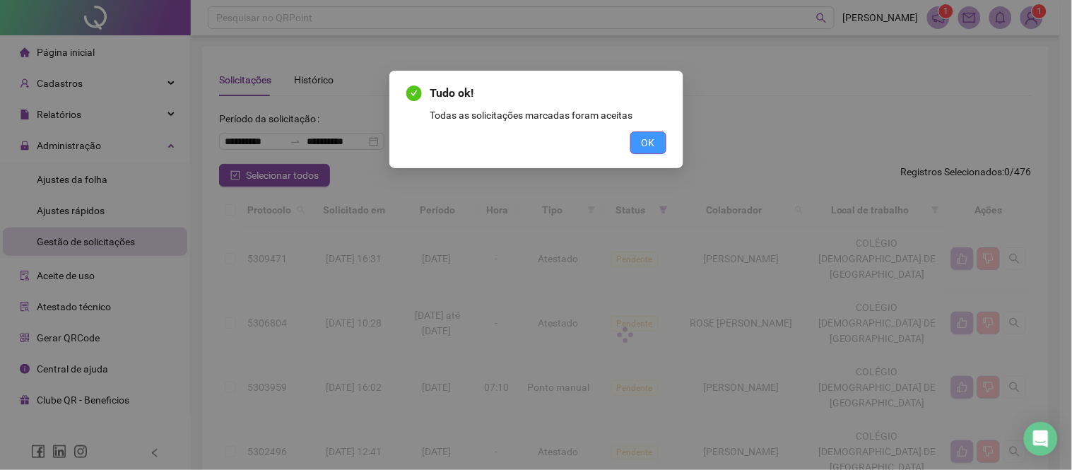
click at [645, 145] on span "OK" at bounding box center [648, 143] width 13 height 16
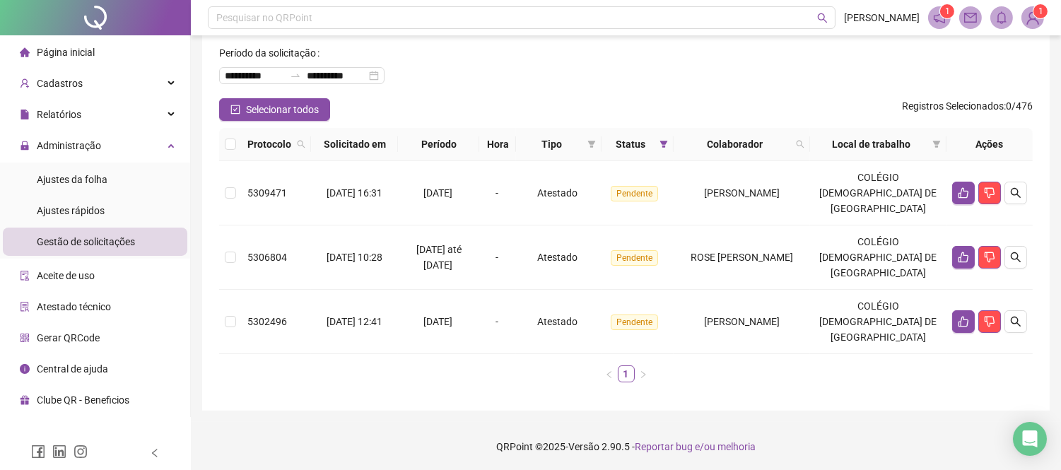
scroll to position [66, 0]
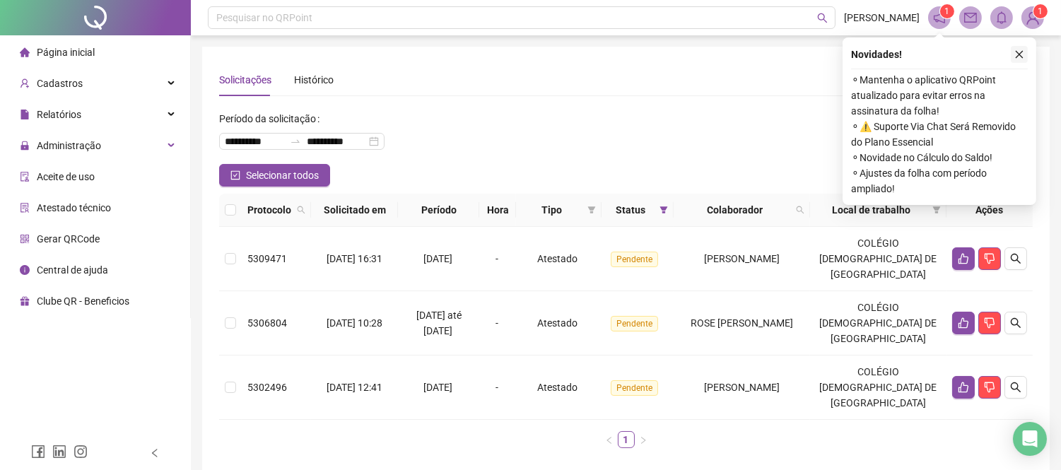
click at [1015, 59] on button "button" at bounding box center [1019, 54] width 17 height 17
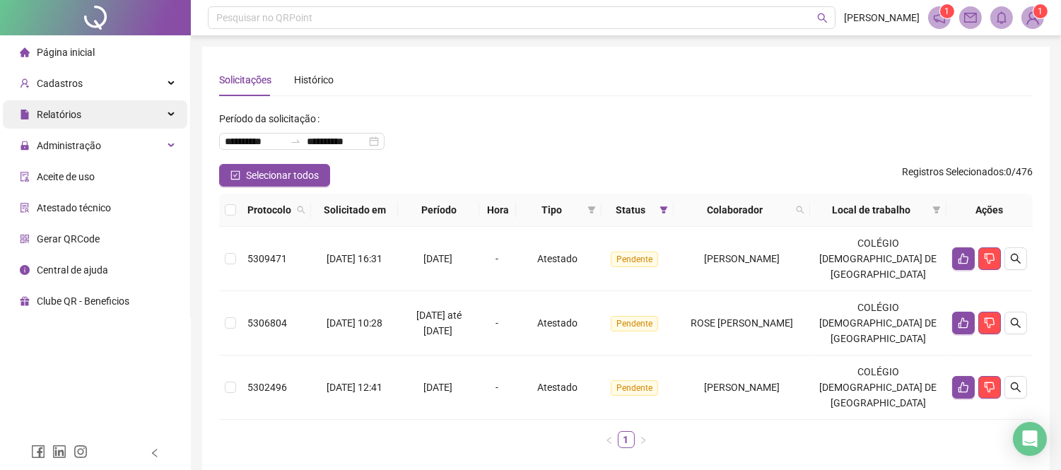
drag, startPoint x: 129, startPoint y: 140, endPoint x: 134, endPoint y: 108, distance: 32.3
click at [128, 140] on div "Administração" at bounding box center [95, 145] width 184 height 28
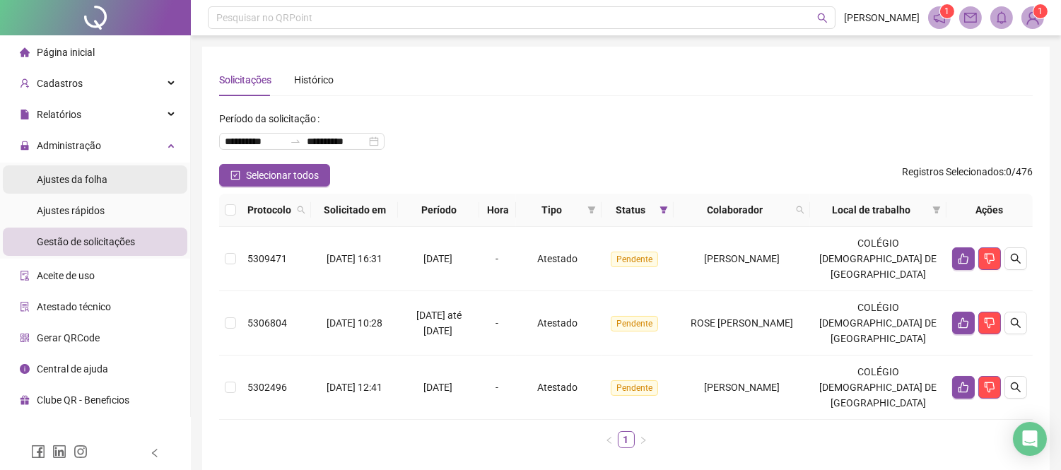
click at [117, 175] on li "Ajustes da folha" at bounding box center [95, 179] width 184 height 28
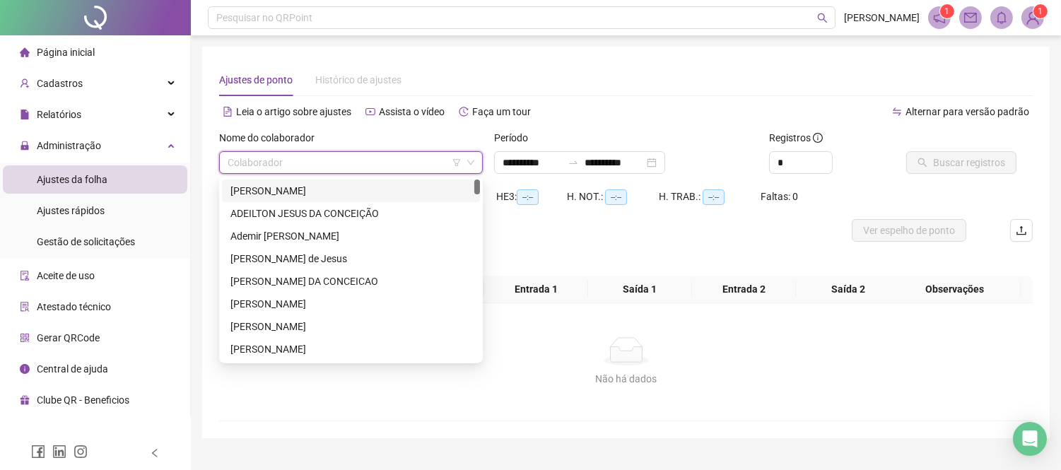
click at [373, 163] on input "search" at bounding box center [345, 162] width 234 height 21
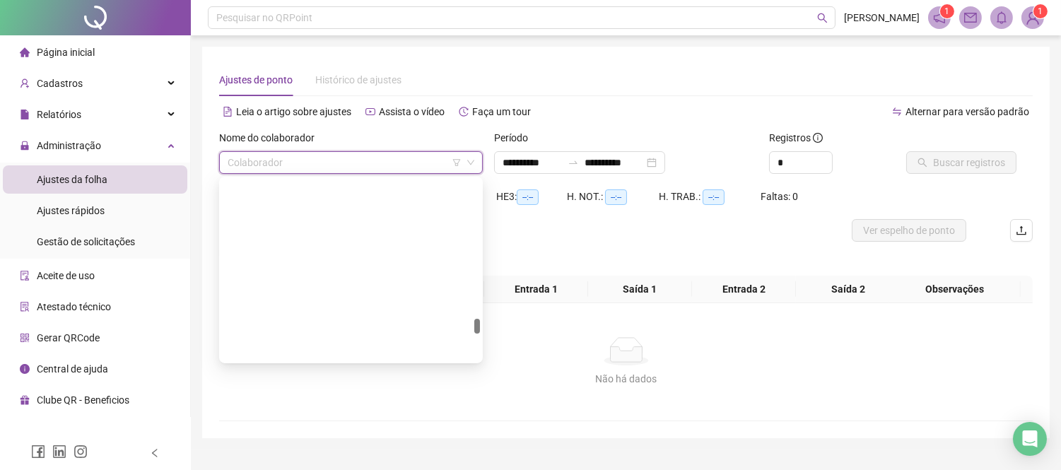
scroll to position [1990, 0]
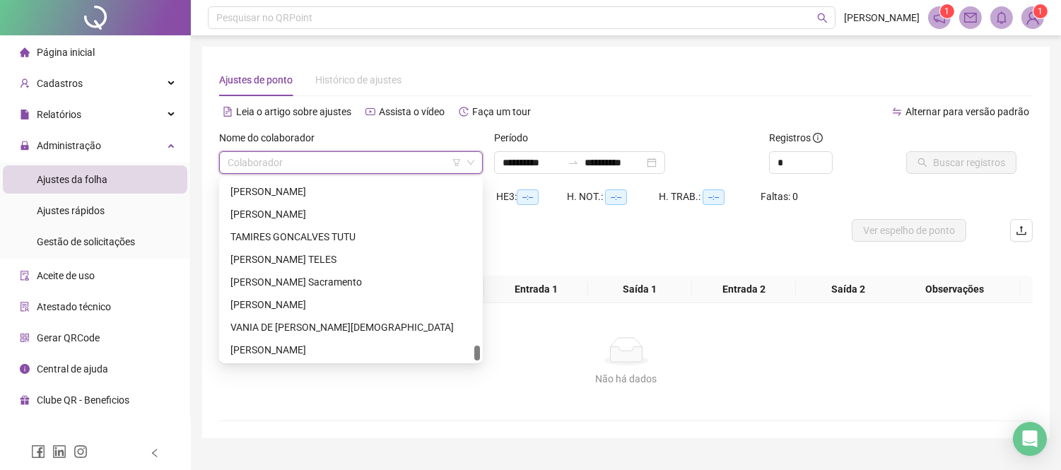
drag, startPoint x: 479, startPoint y: 221, endPoint x: 474, endPoint y: 399, distance: 178.2
click at [474, 399] on body "**********" at bounding box center [530, 235] width 1061 height 470
click at [331, 344] on div "[PERSON_NAME]" at bounding box center [350, 350] width 241 height 16
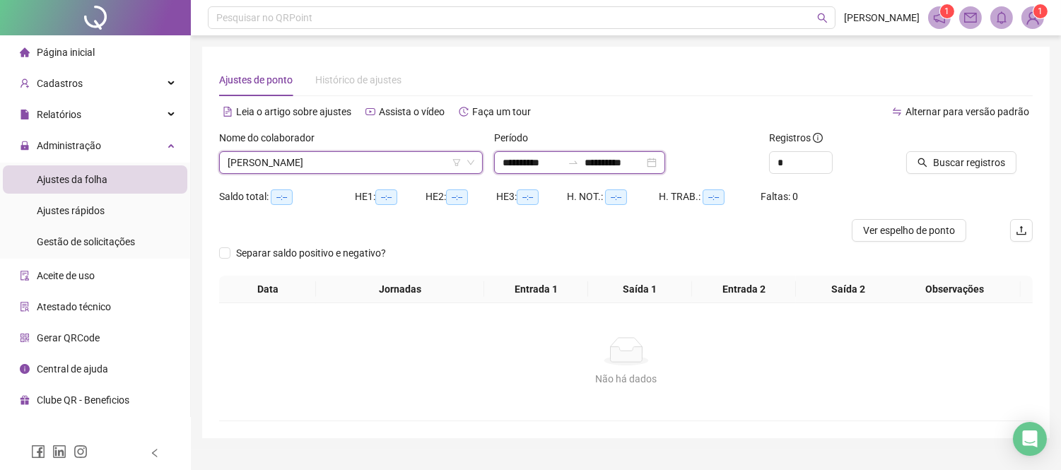
click at [532, 163] on input "**********" at bounding box center [532, 163] width 59 height 16
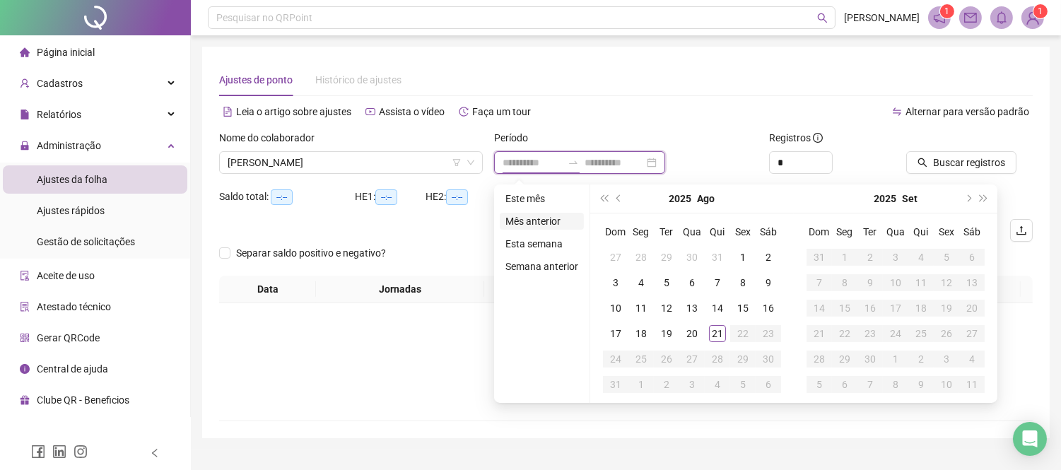
type input "**********"
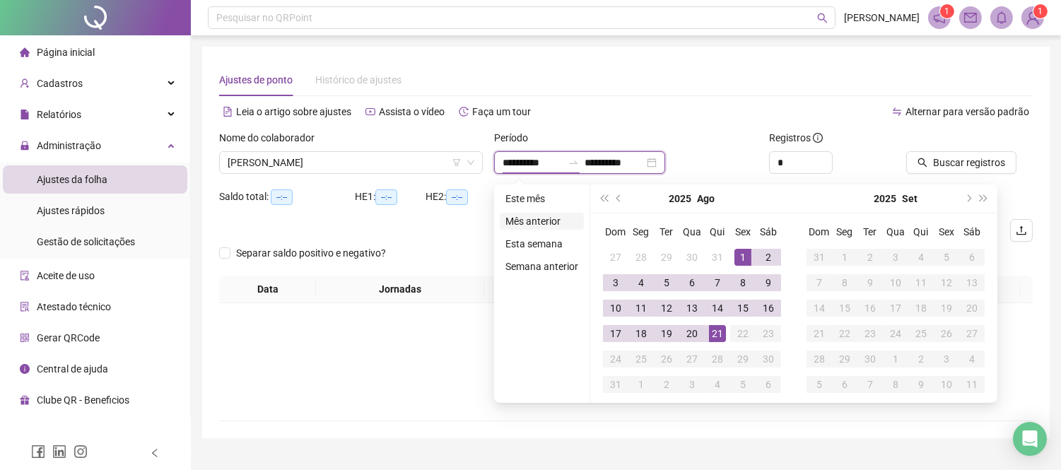
type input "**********"
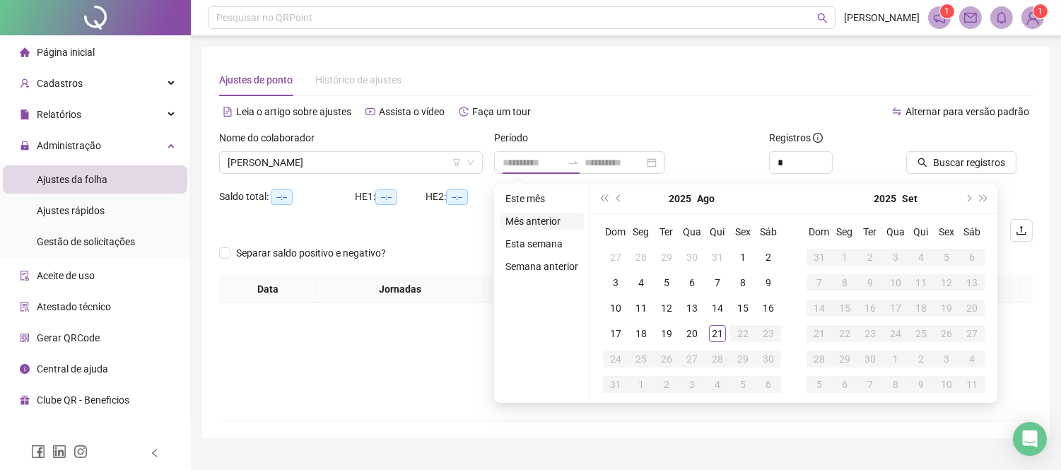
click at [532, 221] on li "Mês anterior" at bounding box center [542, 221] width 84 height 17
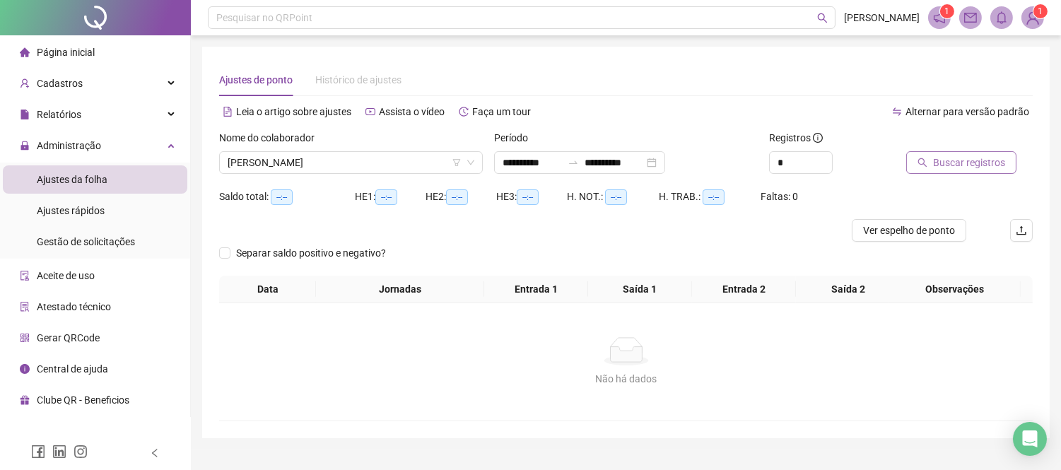
click at [939, 172] on button "Buscar registros" at bounding box center [961, 162] width 110 height 23
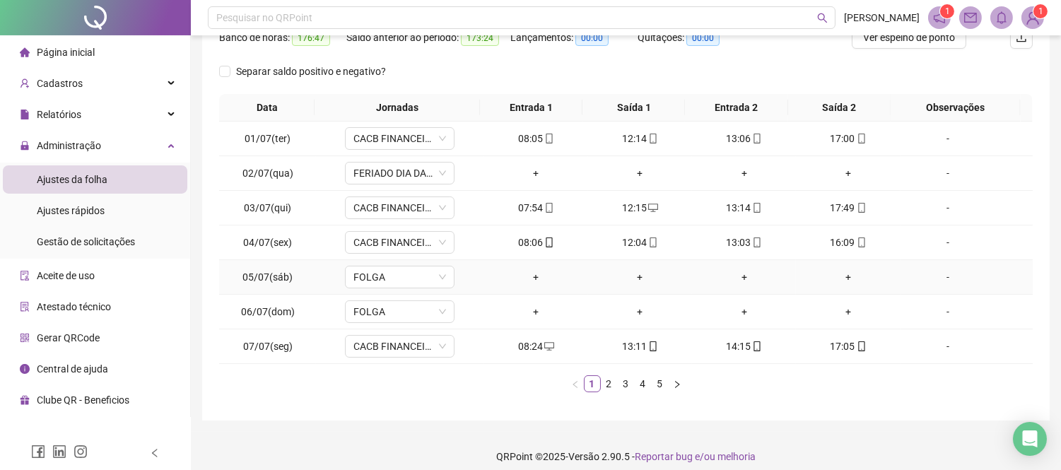
scroll to position [204, 0]
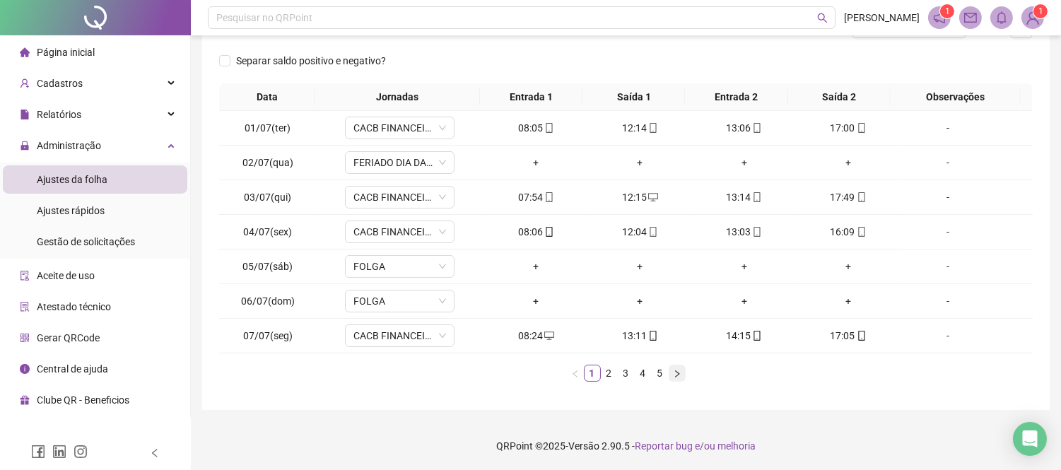
click at [679, 372] on icon "right" at bounding box center [677, 374] width 8 height 8
click at [591, 370] on link "1" at bounding box center [593, 373] width 16 height 16
click at [676, 375] on icon "right" at bounding box center [677, 374] width 8 height 8
click at [674, 375] on icon "right" at bounding box center [677, 374] width 8 height 8
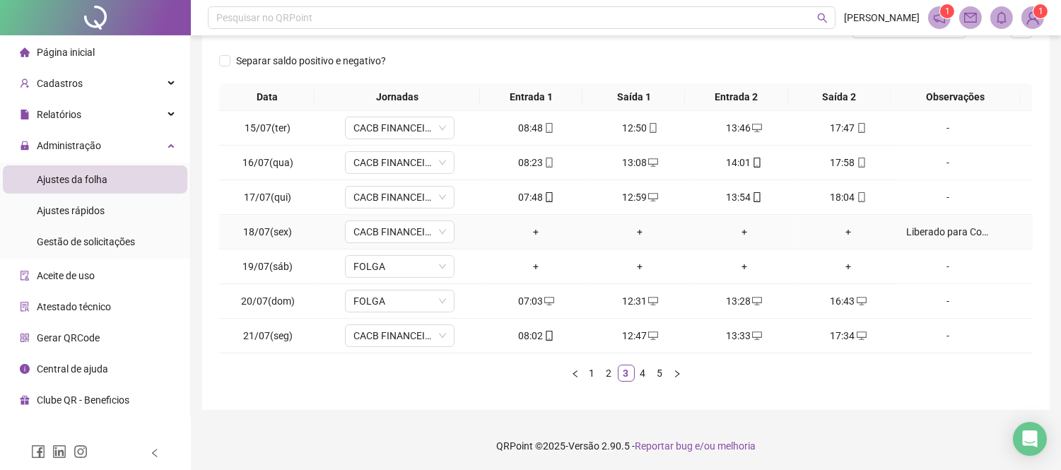
click at [929, 228] on div "Liberado para Compensação do Banco de Horas da Liga" at bounding box center [947, 232] width 83 height 16
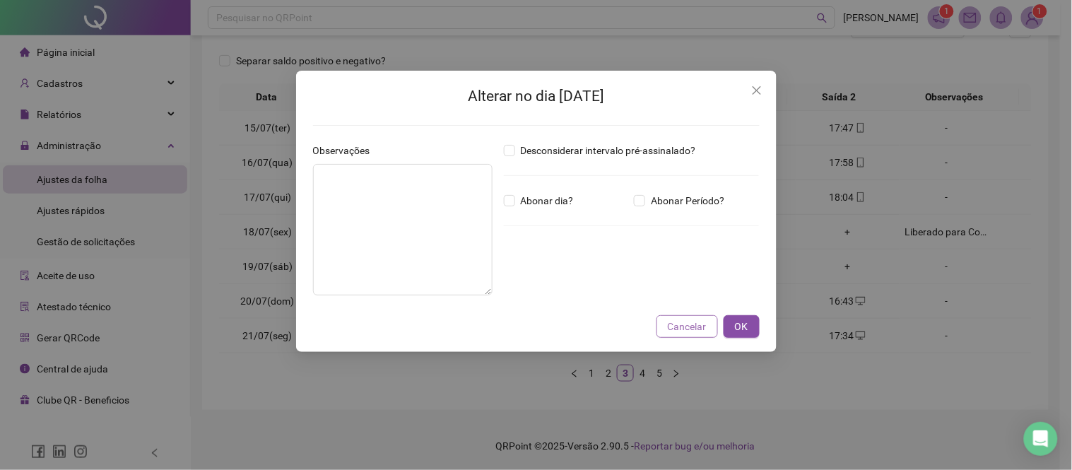
click at [689, 321] on span "Cancelar" at bounding box center [687, 327] width 39 height 16
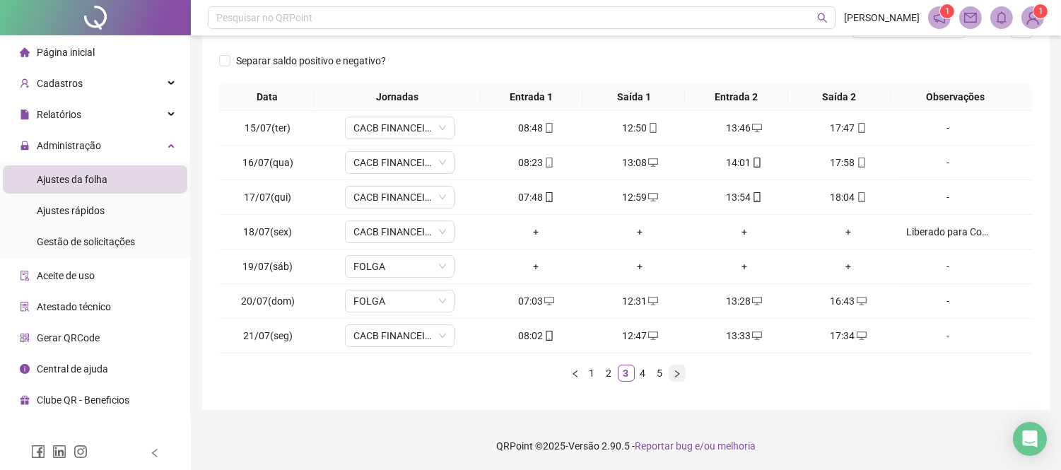
click at [674, 370] on icon "right" at bounding box center [677, 374] width 8 height 8
click at [673, 370] on icon "right" at bounding box center [677, 374] width 8 height 8
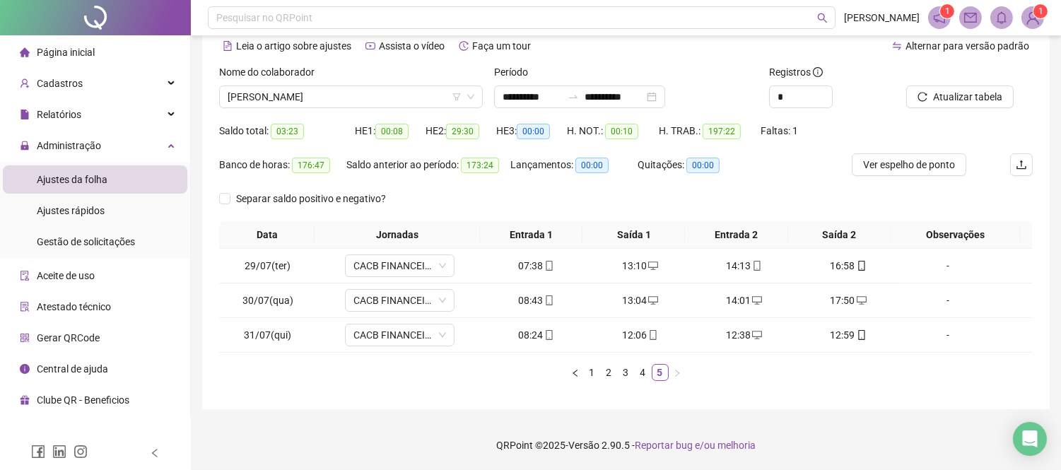
scroll to position [65, 0]
click at [322, 92] on span "[PERSON_NAME]" at bounding box center [351, 97] width 247 height 21
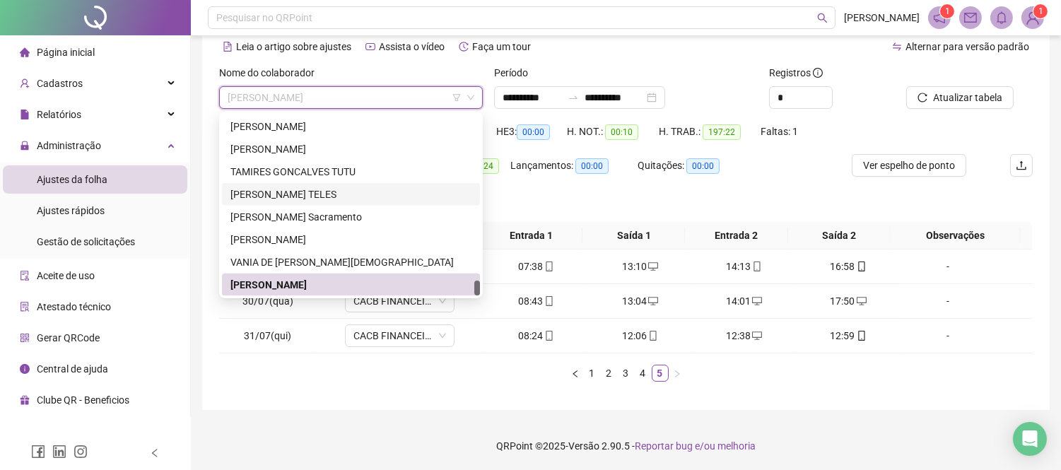
click at [538, 189] on div "Separar saldo positivo e negativo?" at bounding box center [626, 205] width 814 height 34
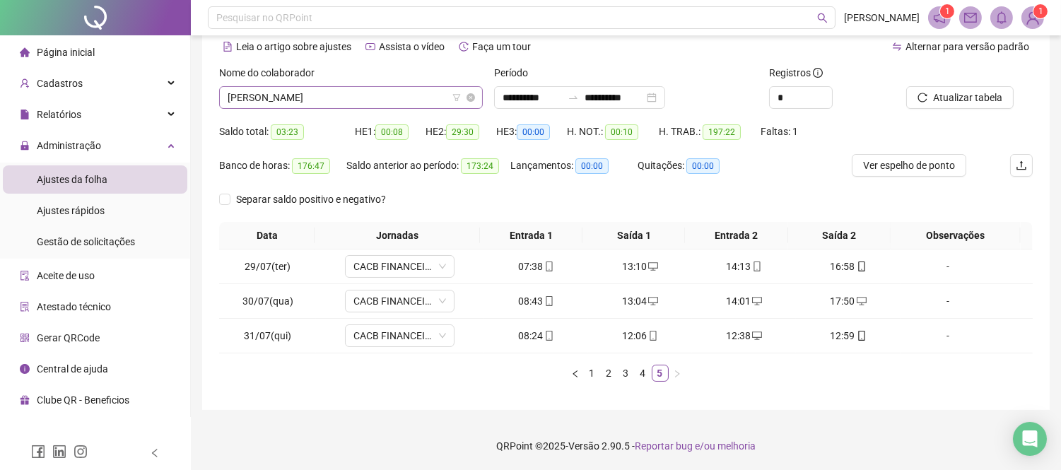
click at [337, 95] on span "[PERSON_NAME]" at bounding box center [351, 97] width 247 height 21
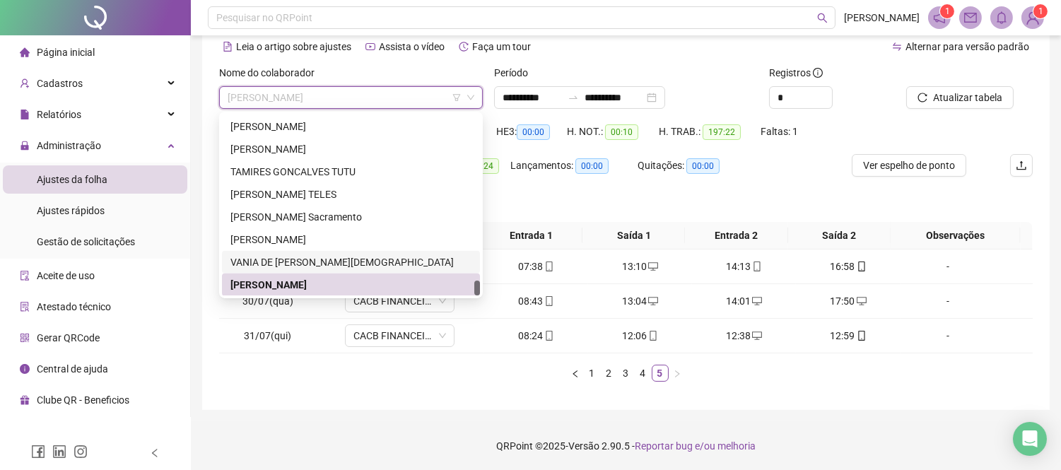
click at [322, 257] on div "VANIA DE [PERSON_NAME][DEMOGRAPHIC_DATA]" at bounding box center [350, 262] width 241 height 16
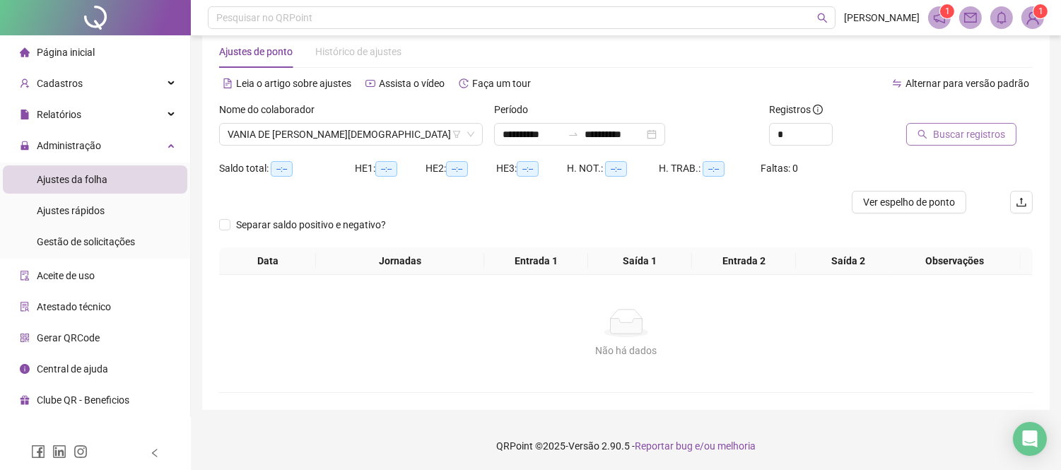
click at [953, 133] on span "Buscar registros" at bounding box center [969, 135] width 72 height 16
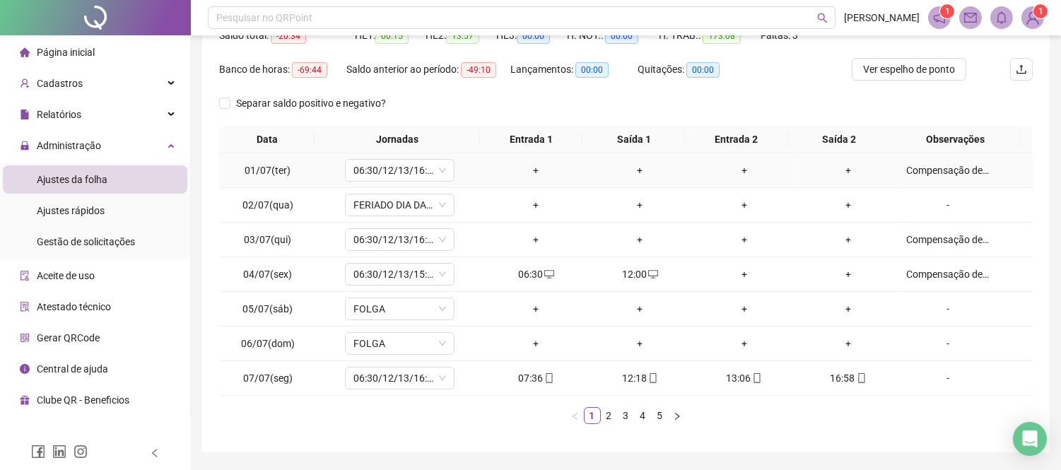
scroll to position [204, 0]
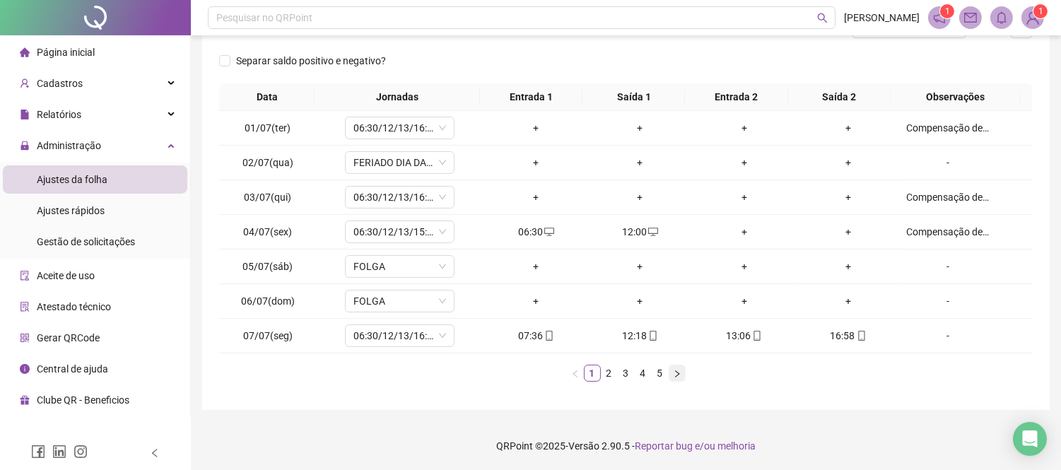
click at [675, 370] on icon "right" at bounding box center [677, 374] width 8 height 8
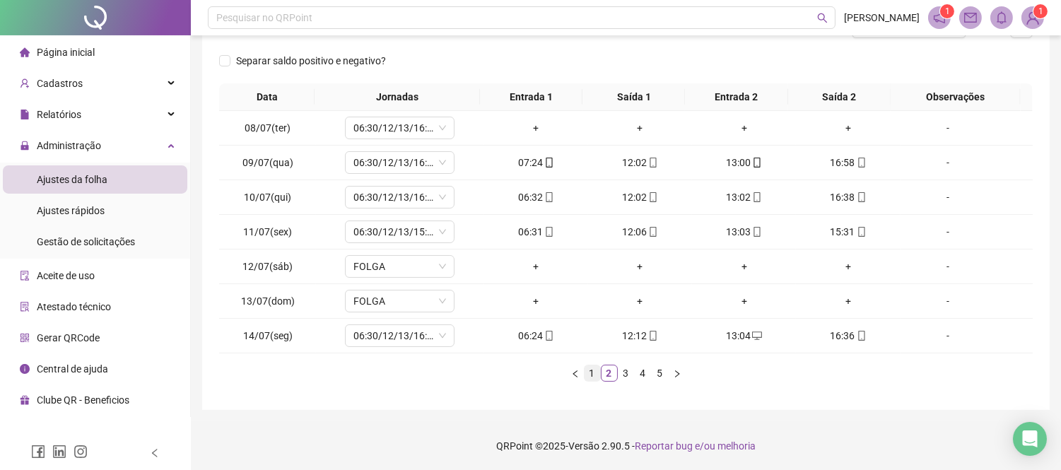
click at [589, 368] on link "1" at bounding box center [593, 373] width 16 height 16
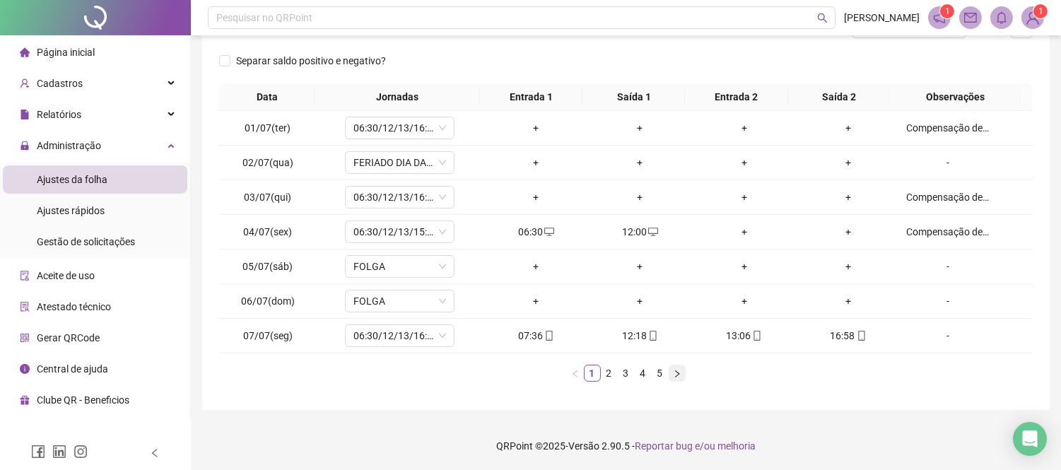
click at [679, 376] on icon "right" at bounding box center [677, 374] width 8 height 8
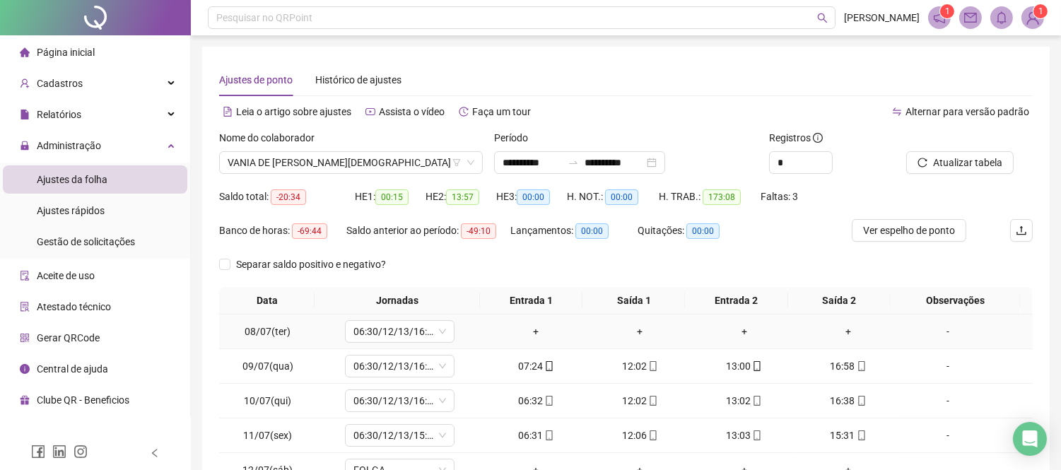
scroll to position [157, 0]
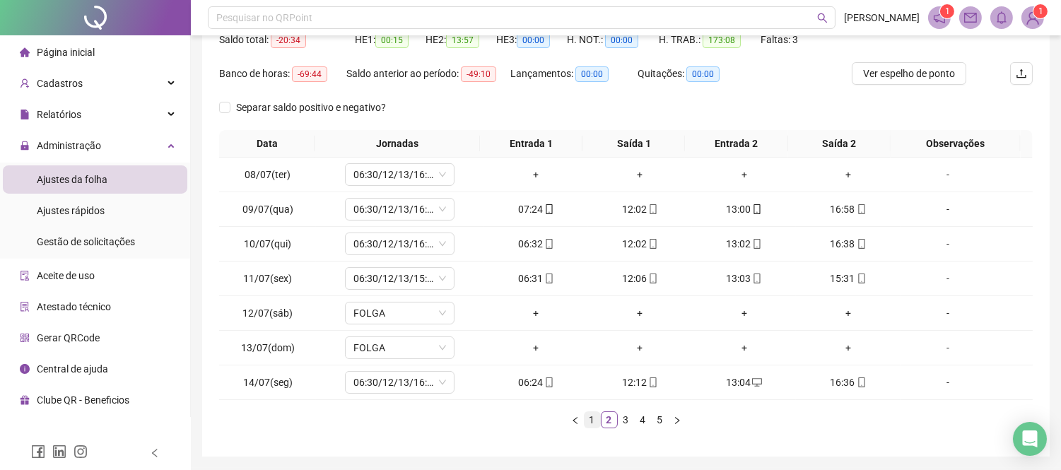
click at [587, 419] on link "1" at bounding box center [593, 420] width 16 height 16
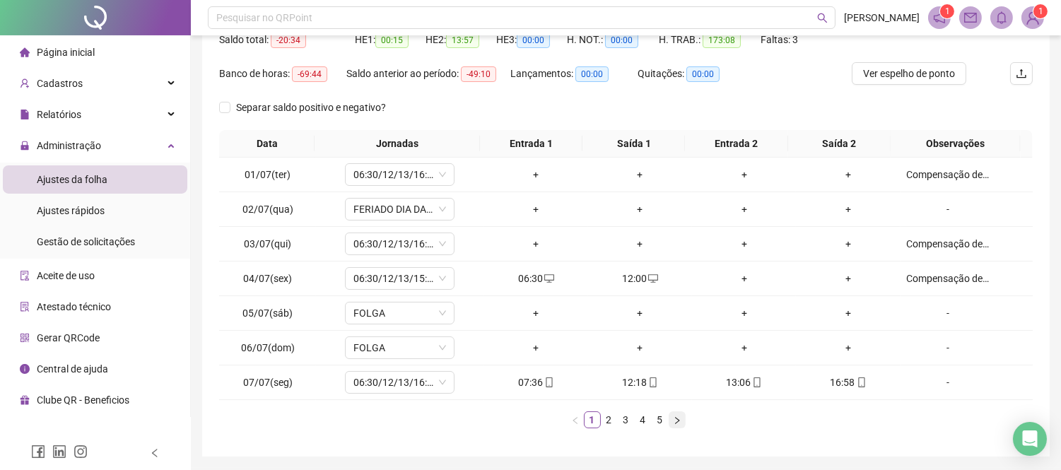
click at [676, 418] on icon "right" at bounding box center [677, 420] width 8 height 8
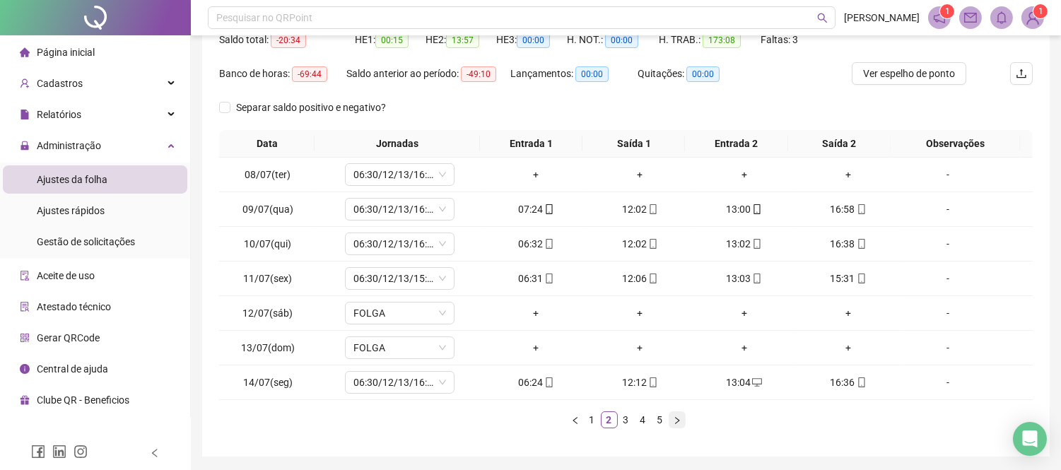
click at [677, 420] on icon "right" at bounding box center [677, 419] width 4 height 7
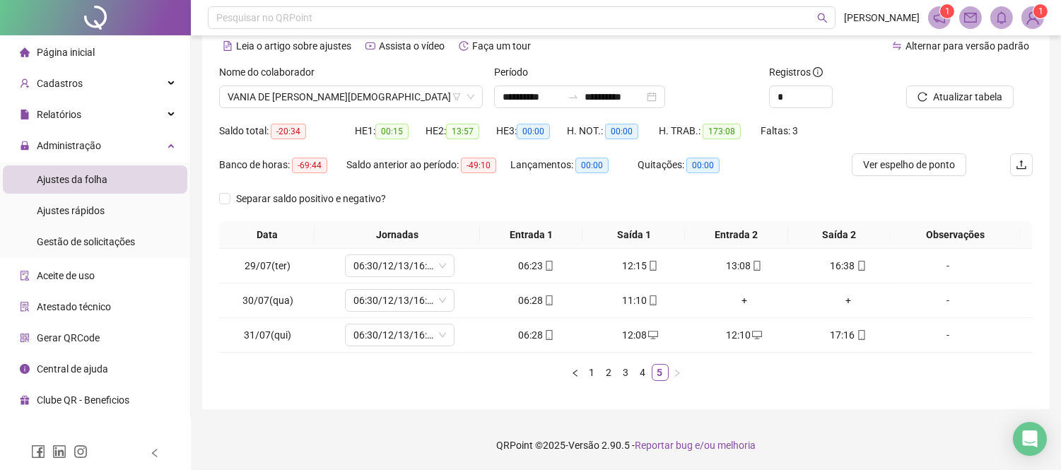
scroll to position [65, 0]
click at [634, 301] on div "11:10" at bounding box center [640, 301] width 93 height 16
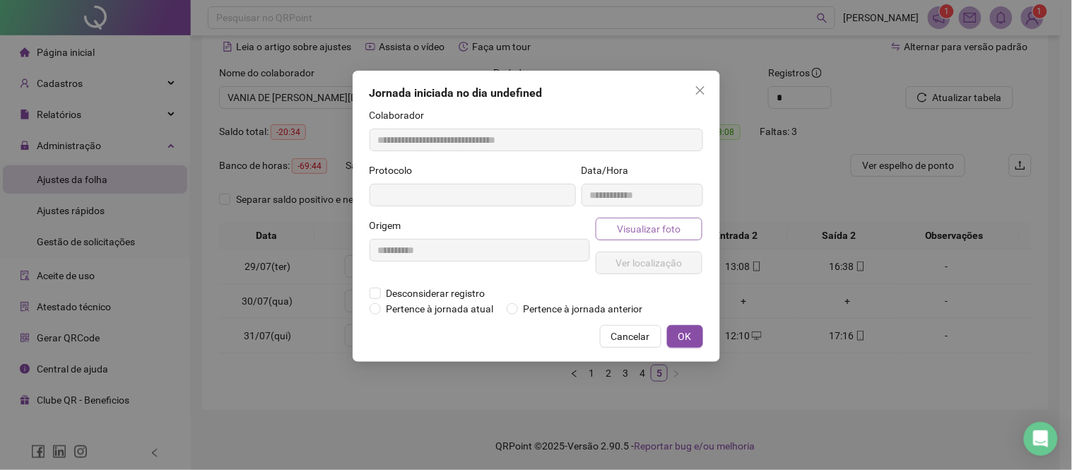
click at [682, 226] on button "Visualizar foto" at bounding box center [649, 229] width 107 height 23
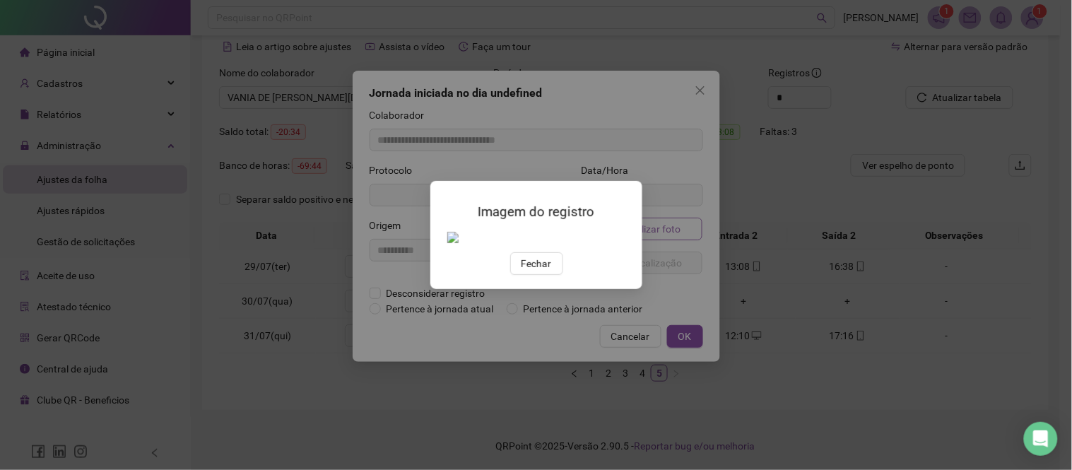
type input "**********"
click at [541, 271] on span "Fechar" at bounding box center [536, 264] width 30 height 16
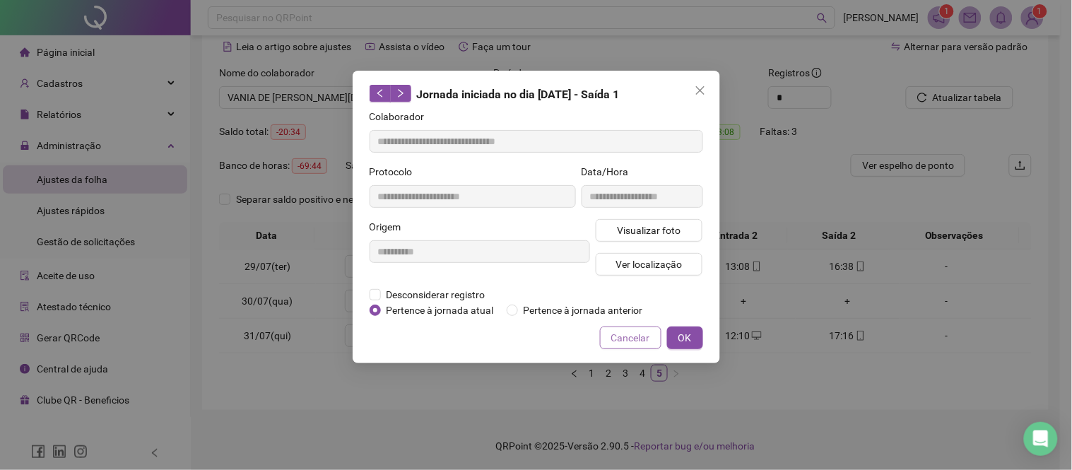
click at [636, 341] on span "Cancelar" at bounding box center [630, 338] width 39 height 16
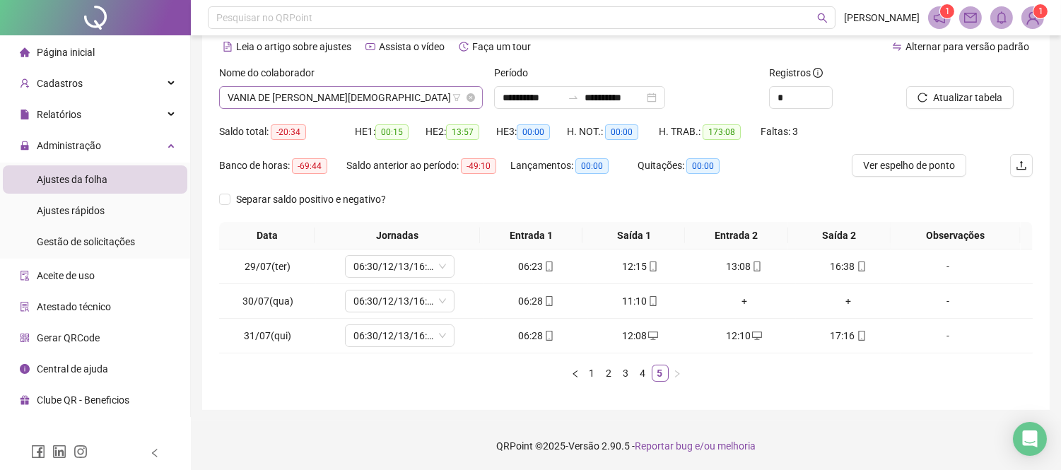
click at [306, 99] on span "VANIA DE [PERSON_NAME][DEMOGRAPHIC_DATA]" at bounding box center [351, 97] width 247 height 21
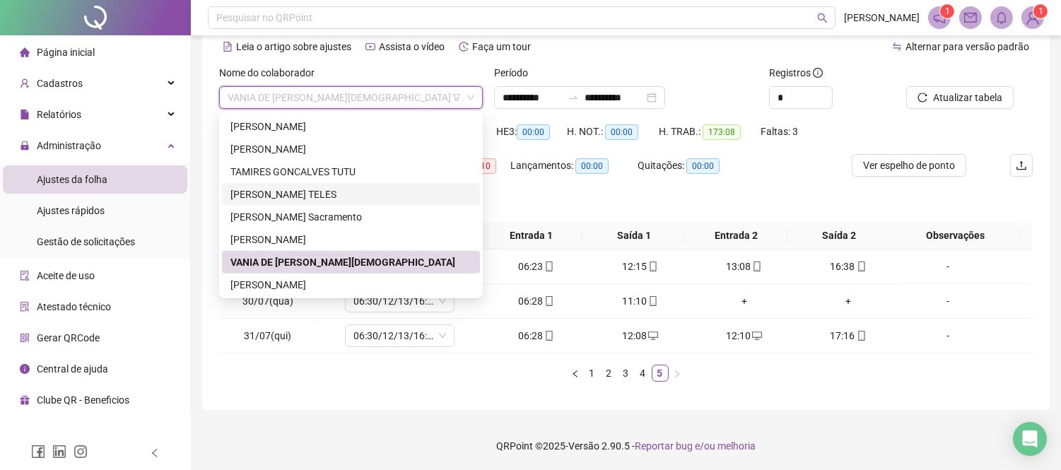
click at [316, 200] on div "[PERSON_NAME] TELES" at bounding box center [350, 195] width 241 height 16
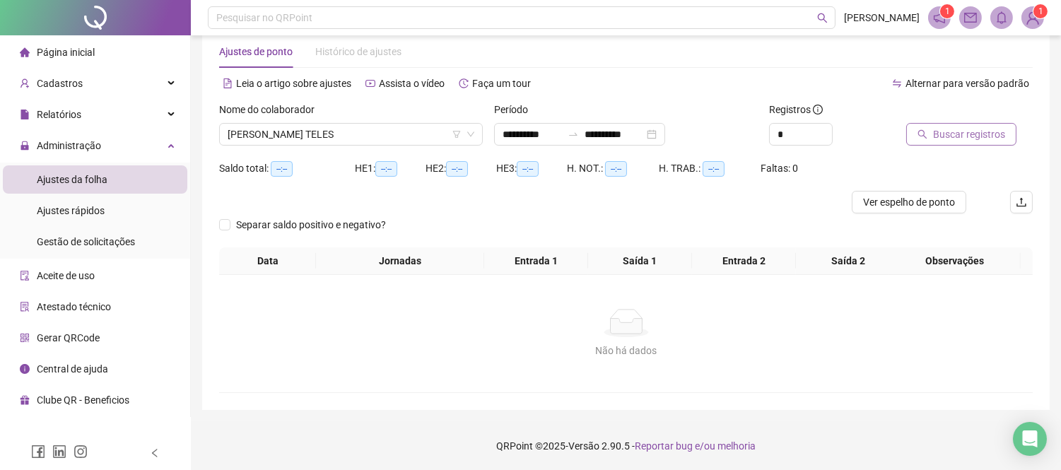
click at [933, 138] on span "Buscar registros" at bounding box center [969, 135] width 72 height 16
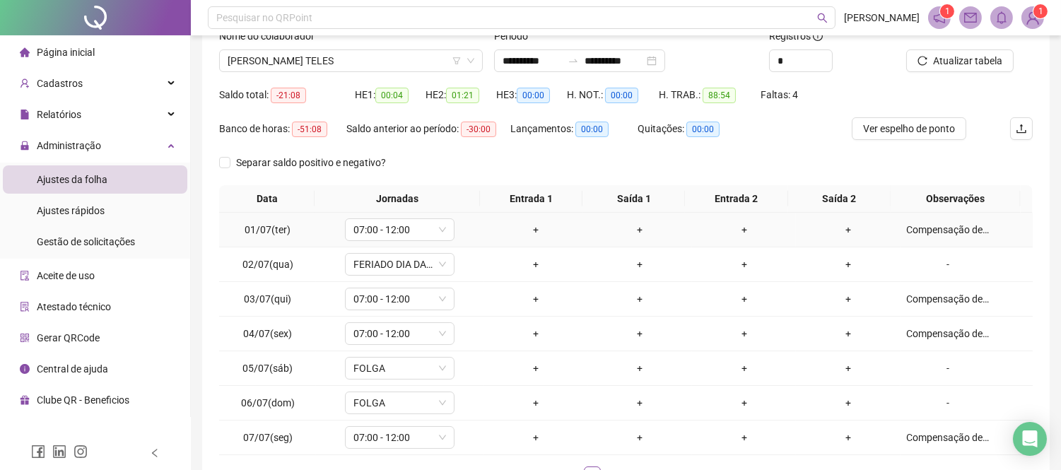
scroll to position [204, 0]
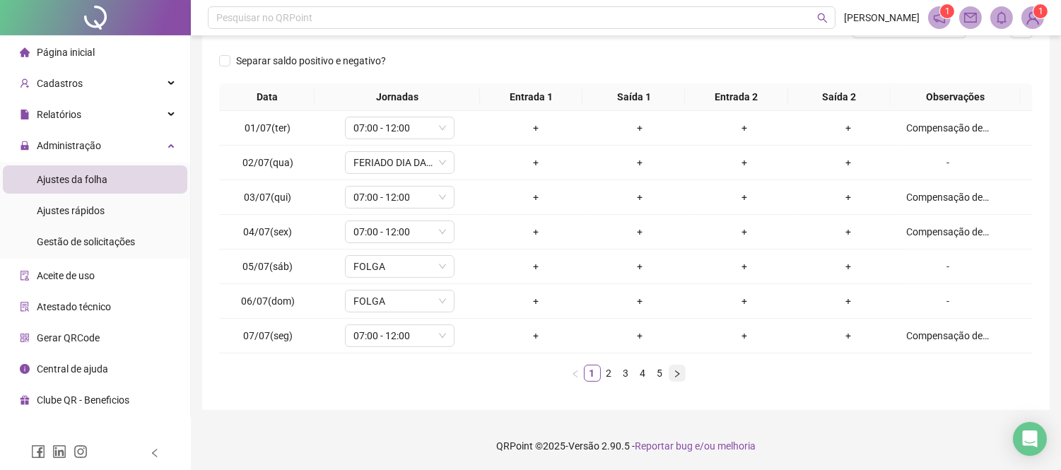
click at [674, 377] on icon "right" at bounding box center [677, 374] width 8 height 8
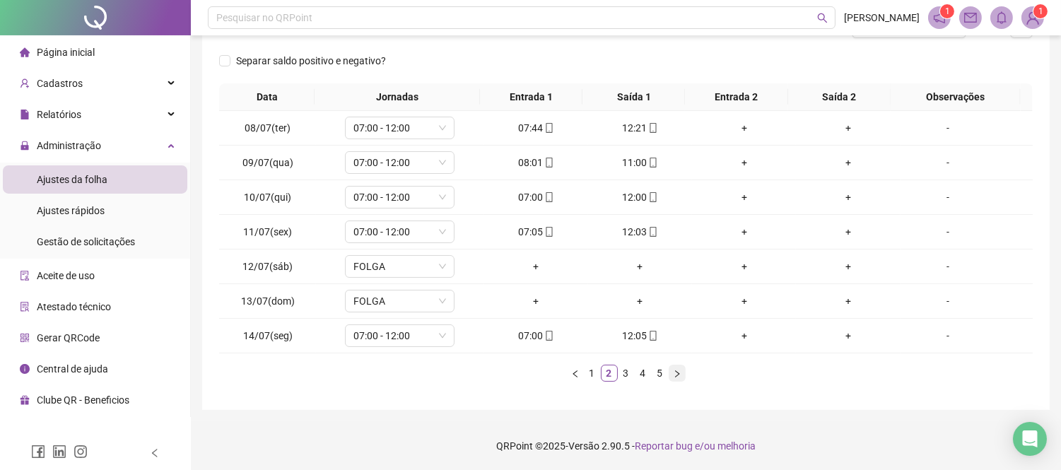
click at [674, 377] on icon "right" at bounding box center [677, 374] width 8 height 8
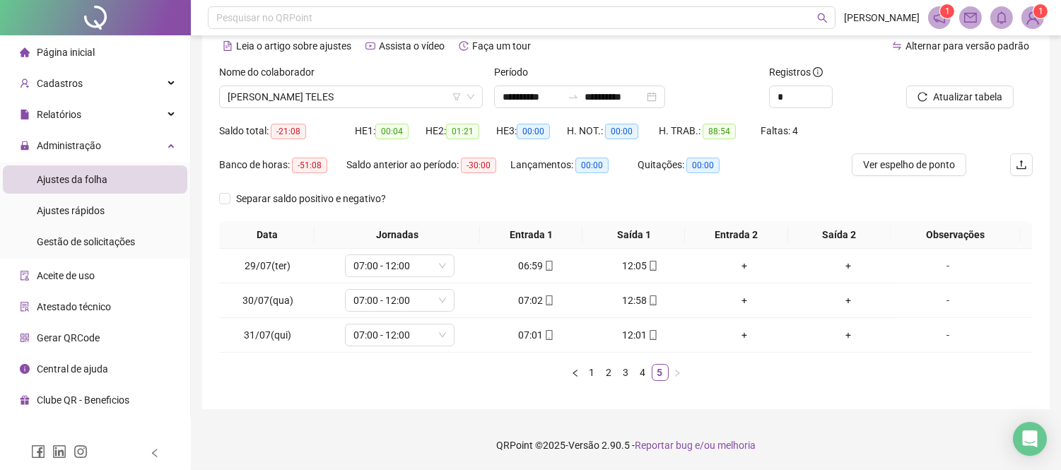
scroll to position [65, 0]
click at [303, 100] on span "[PERSON_NAME] TELES" at bounding box center [351, 97] width 247 height 21
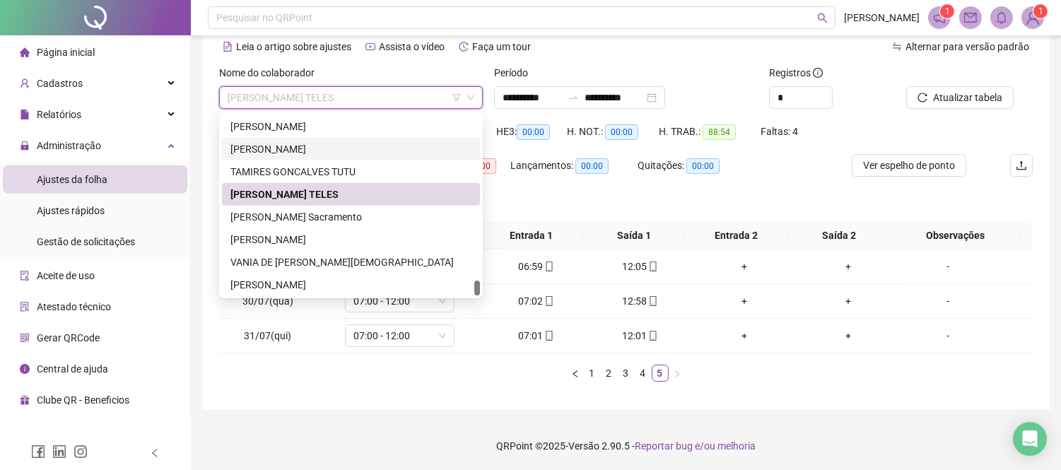
click at [313, 151] on div "[PERSON_NAME]" at bounding box center [350, 149] width 241 height 16
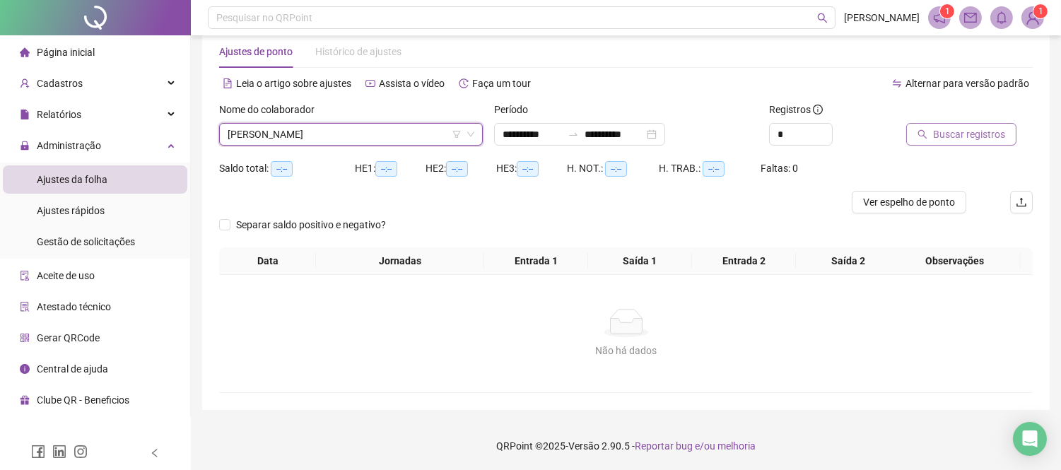
click at [978, 139] on span "Buscar registros" at bounding box center [969, 135] width 72 height 16
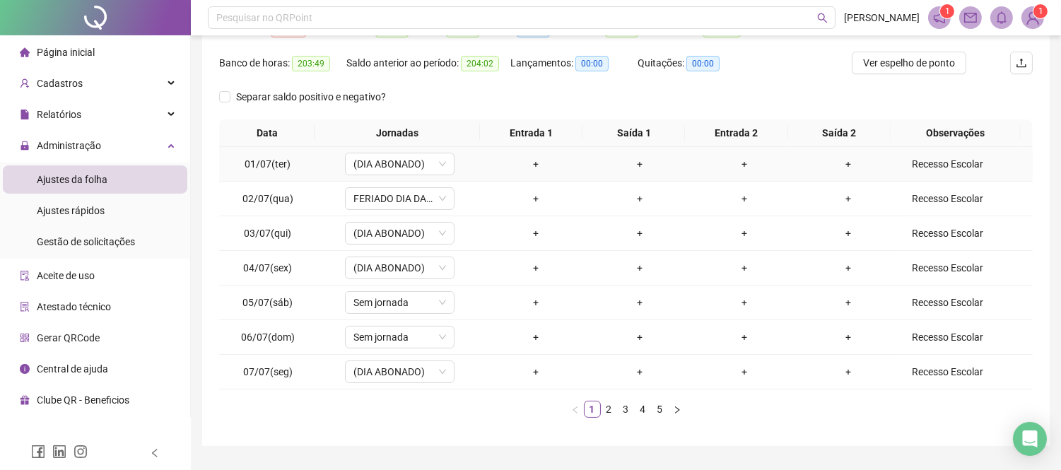
scroll to position [204, 0]
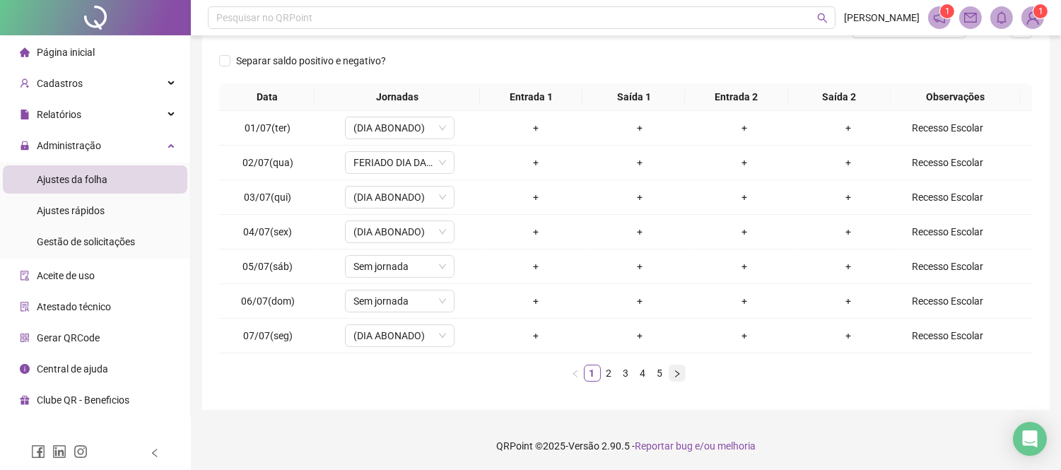
click at [674, 370] on icon "right" at bounding box center [677, 374] width 8 height 8
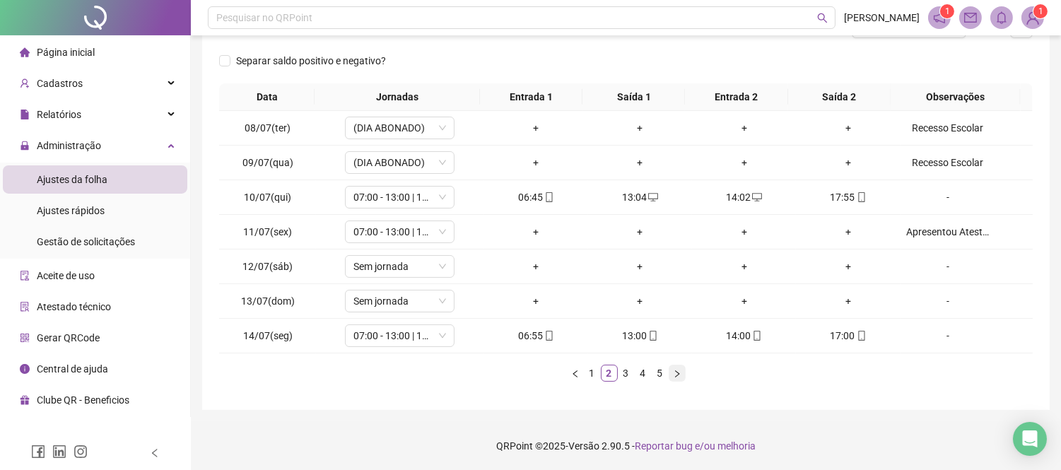
click at [674, 370] on icon "right" at bounding box center [677, 374] width 8 height 8
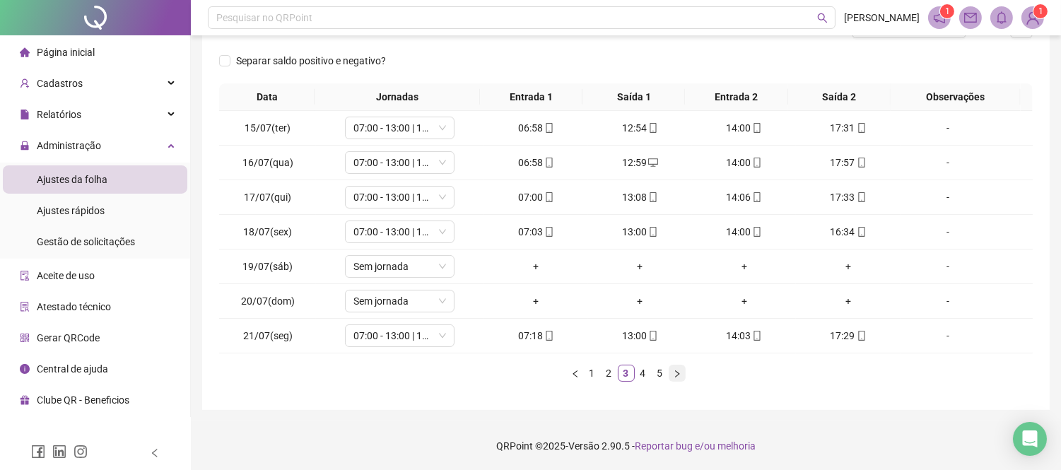
click at [674, 371] on icon "right" at bounding box center [677, 374] width 8 height 8
click at [630, 372] on link "3" at bounding box center [626, 373] width 16 height 16
click at [677, 370] on icon "right" at bounding box center [677, 374] width 8 height 8
click at [677, 373] on icon "right" at bounding box center [677, 373] width 4 height 7
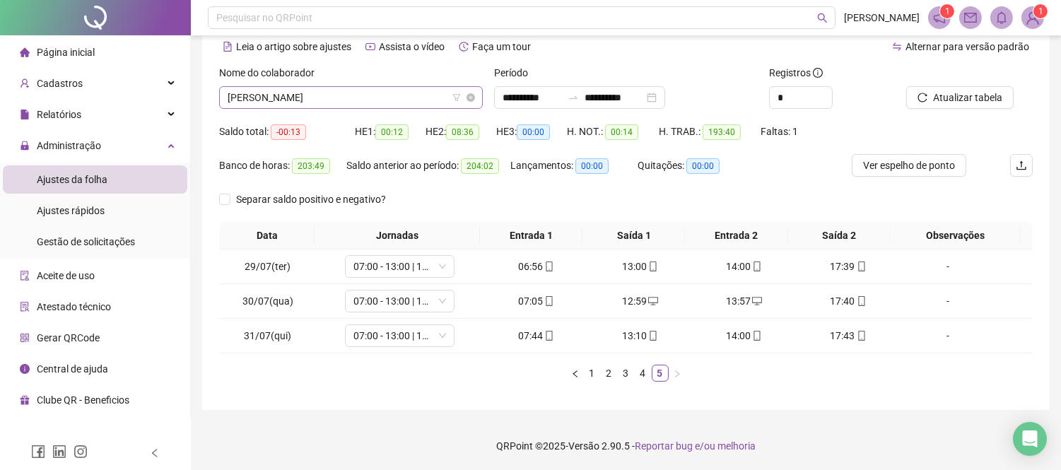
click at [317, 105] on span "[PERSON_NAME]" at bounding box center [351, 97] width 247 height 21
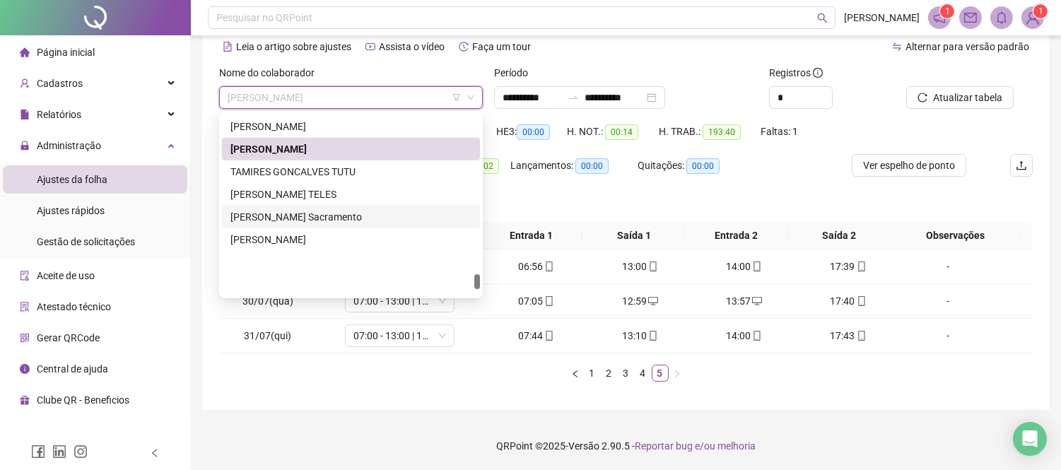
scroll to position [1911, 0]
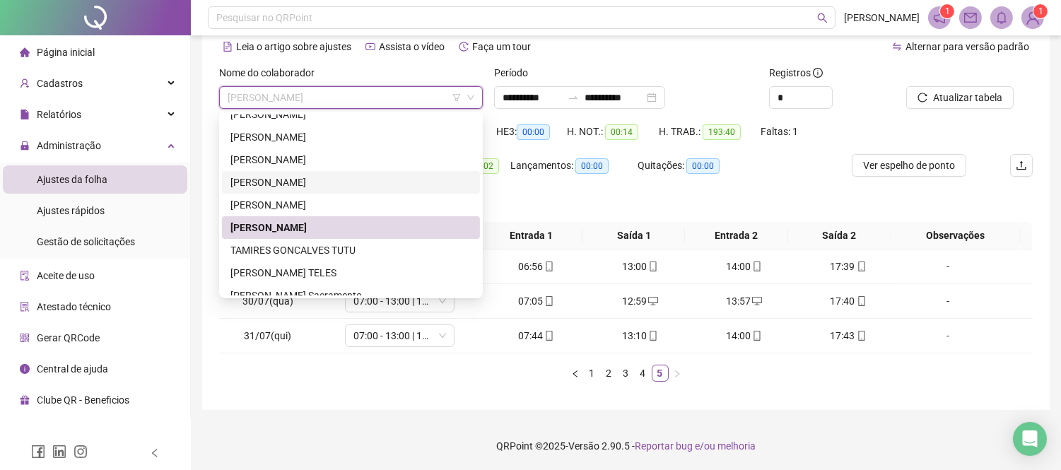
click at [336, 181] on div "[PERSON_NAME]" at bounding box center [350, 183] width 241 height 16
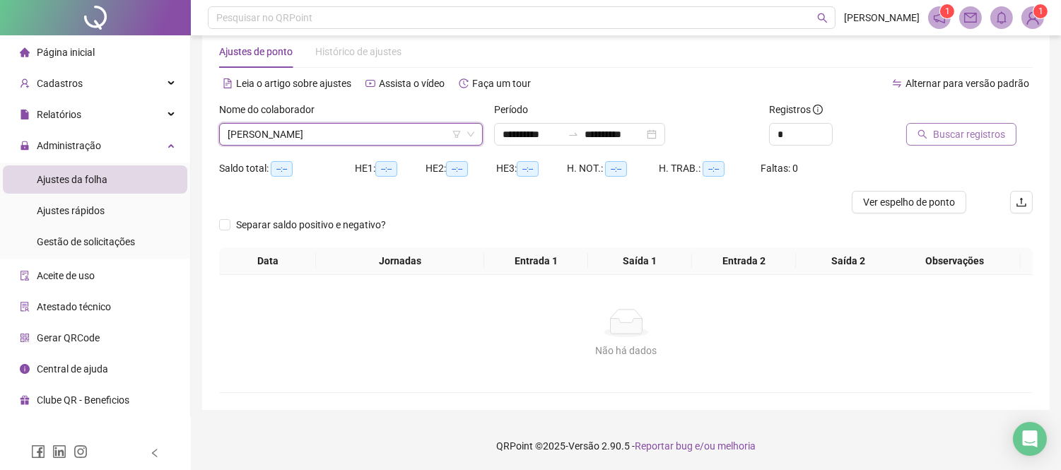
click at [987, 136] on span "Buscar registros" at bounding box center [969, 135] width 72 height 16
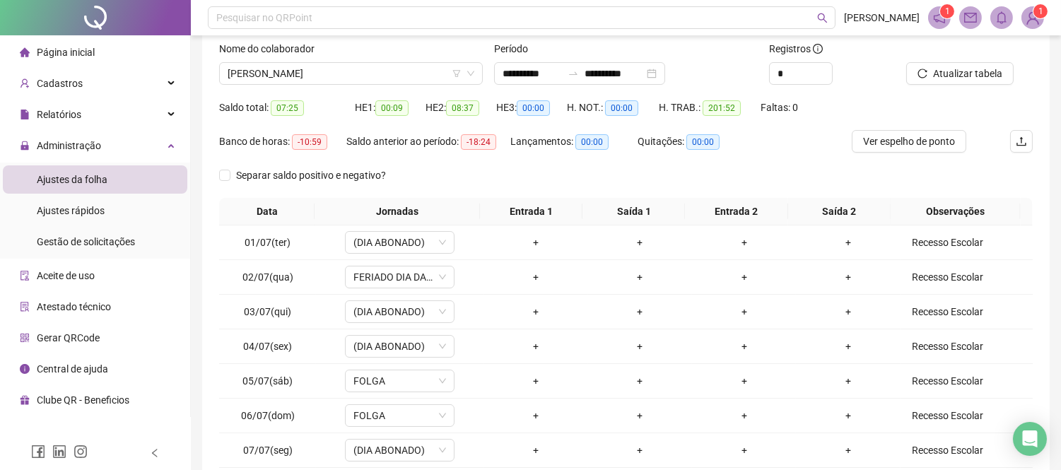
scroll to position [204, 0]
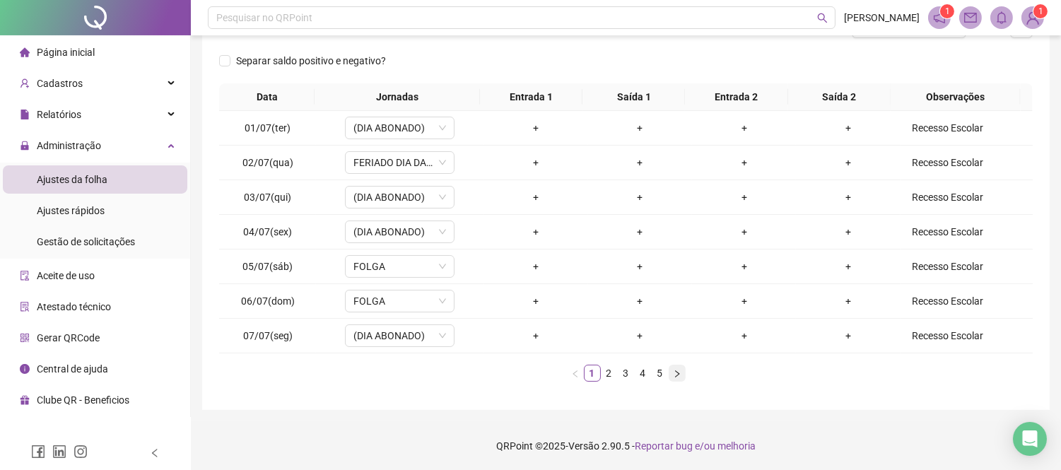
click at [673, 372] on icon "right" at bounding box center [677, 374] width 8 height 8
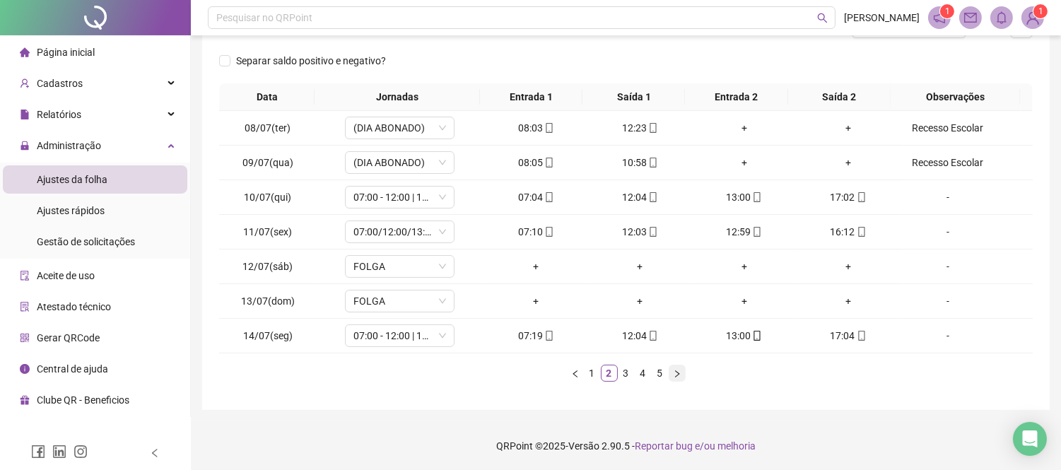
click at [673, 372] on icon "right" at bounding box center [677, 374] width 8 height 8
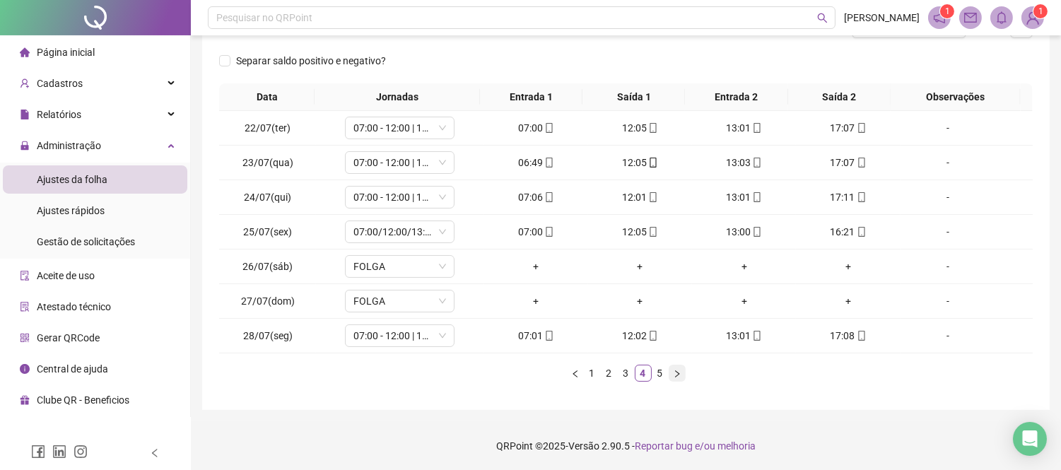
click at [673, 372] on icon "right" at bounding box center [677, 374] width 8 height 8
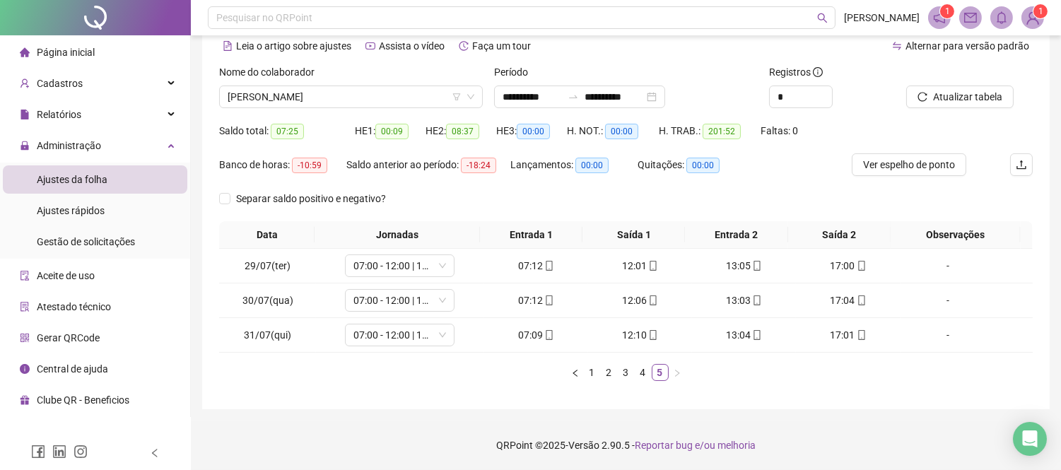
scroll to position [65, 0]
click at [348, 107] on span "[PERSON_NAME]" at bounding box center [351, 97] width 247 height 21
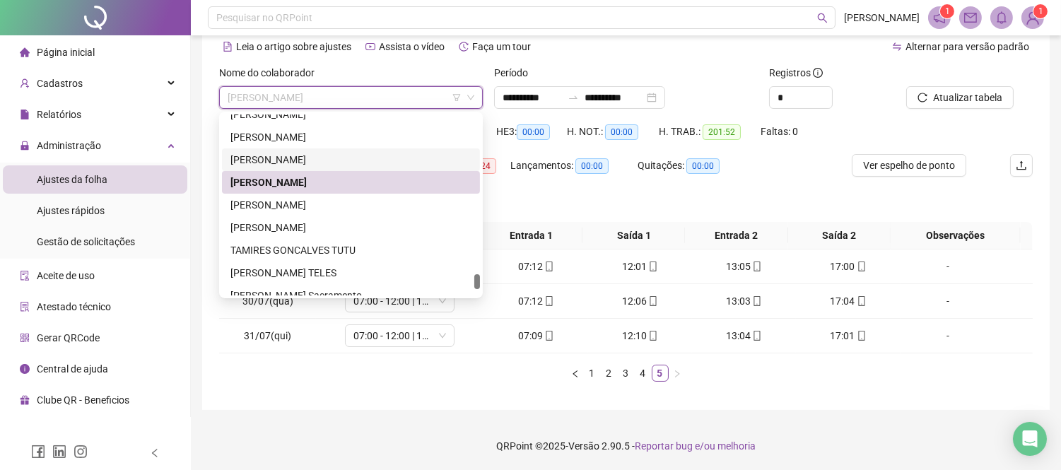
click at [348, 152] on div "[PERSON_NAME]" at bounding box center [350, 160] width 241 height 16
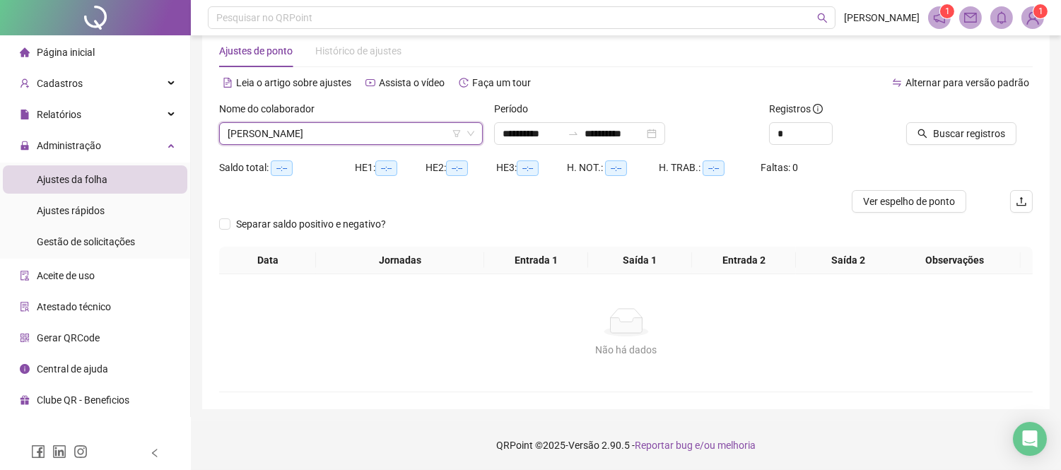
scroll to position [28, 0]
click at [921, 131] on icon "search" at bounding box center [923, 134] width 10 height 10
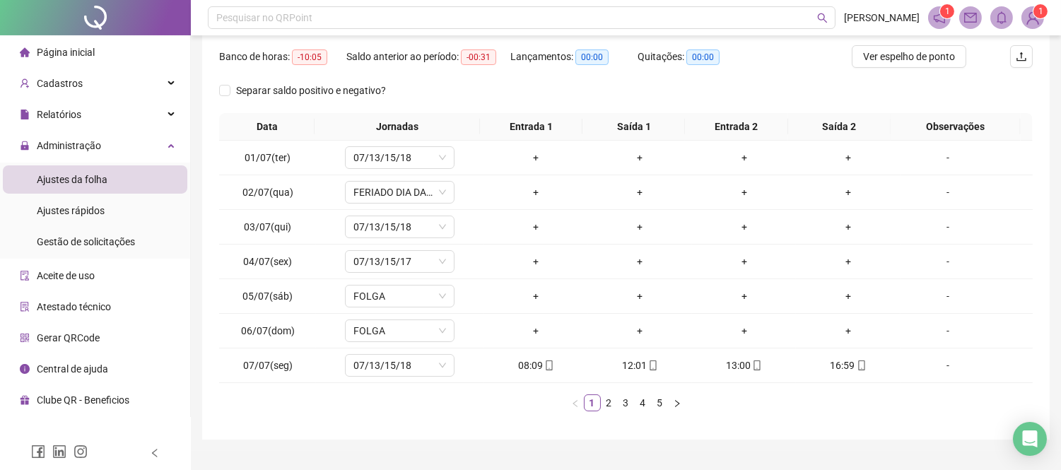
scroll to position [204, 0]
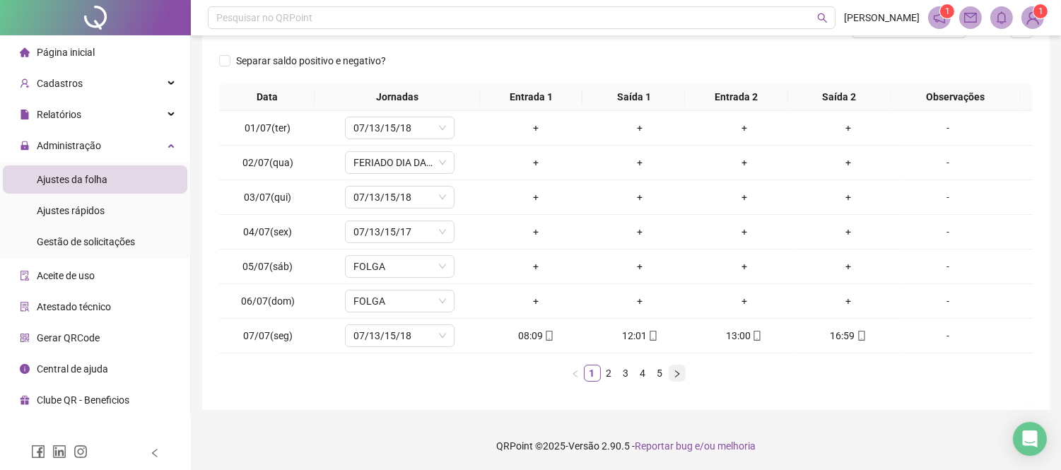
click at [679, 373] on icon "right" at bounding box center [677, 374] width 8 height 8
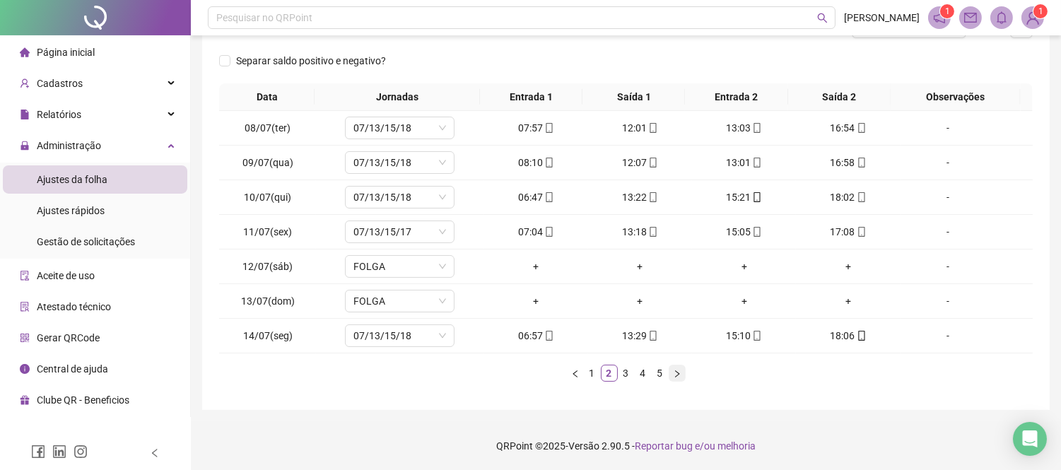
click at [679, 373] on icon "right" at bounding box center [677, 374] width 8 height 8
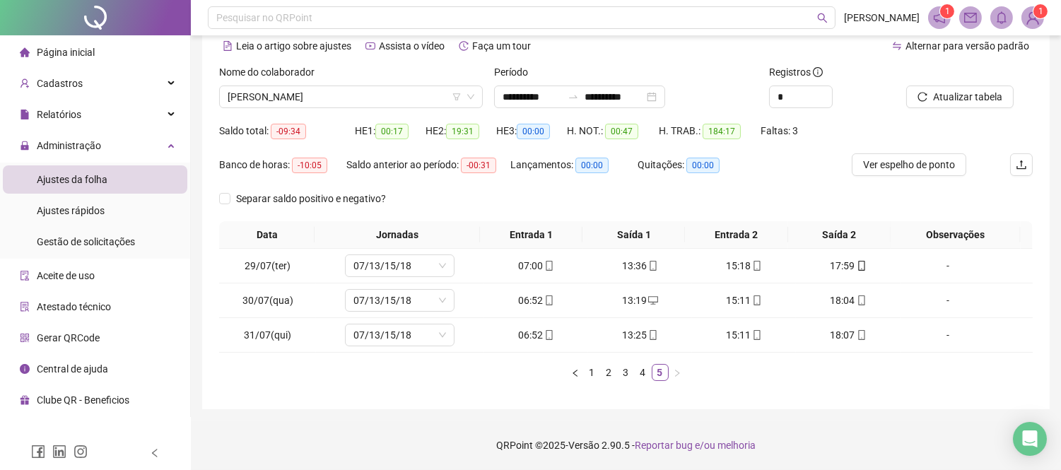
scroll to position [65, 0]
click at [608, 366] on link "2" at bounding box center [610, 373] width 16 height 16
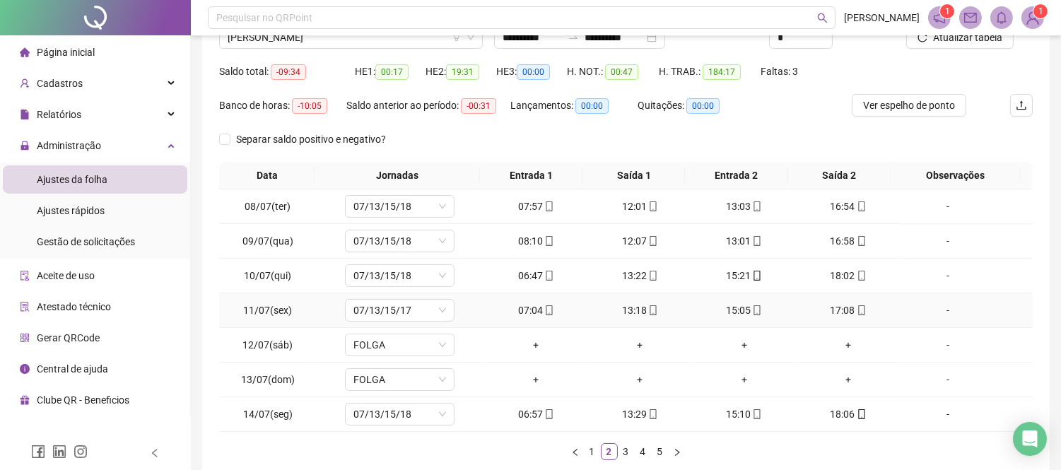
scroll to position [204, 0]
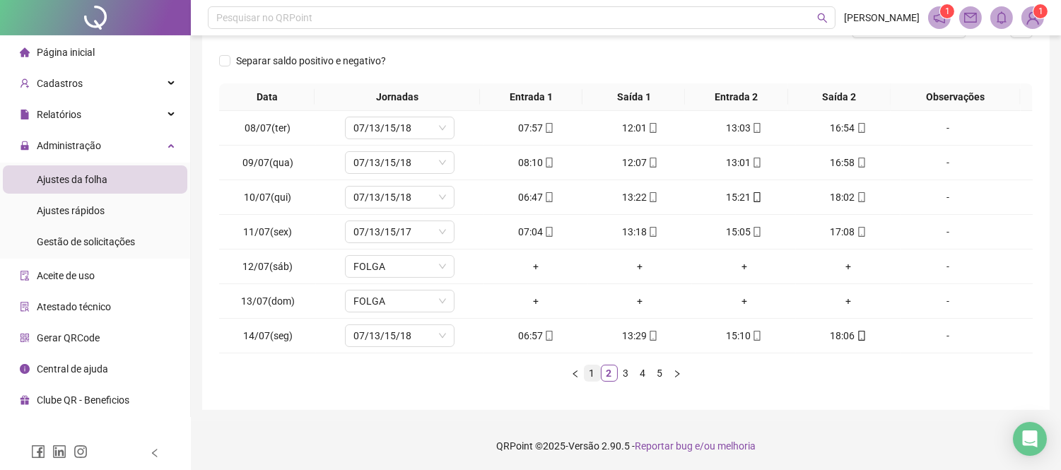
click at [588, 373] on link "1" at bounding box center [593, 373] width 16 height 16
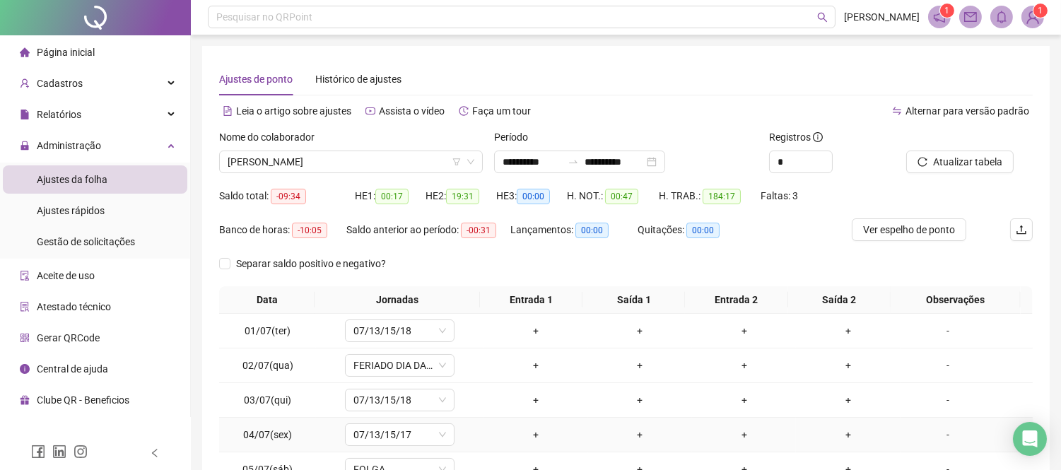
scroll to position [0, 0]
click at [311, 156] on span "[PERSON_NAME]" at bounding box center [351, 162] width 247 height 21
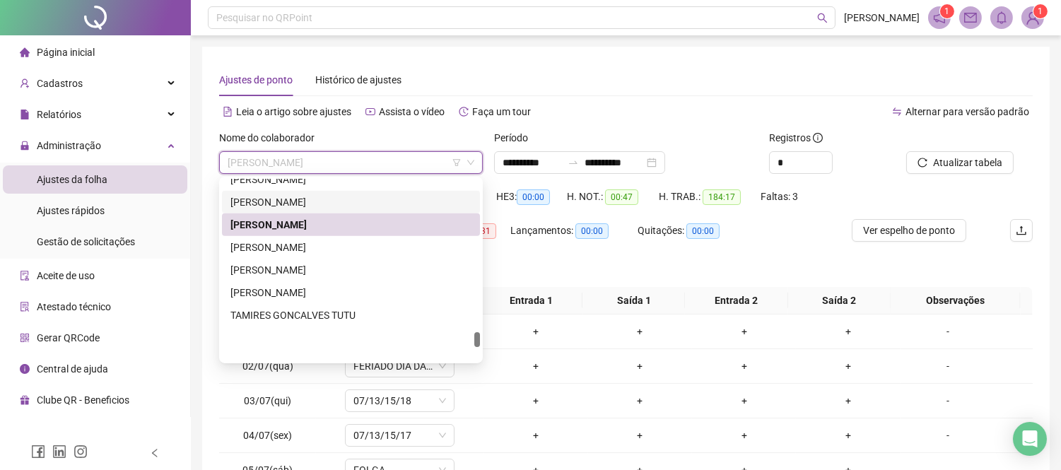
scroll to position [1833, 0]
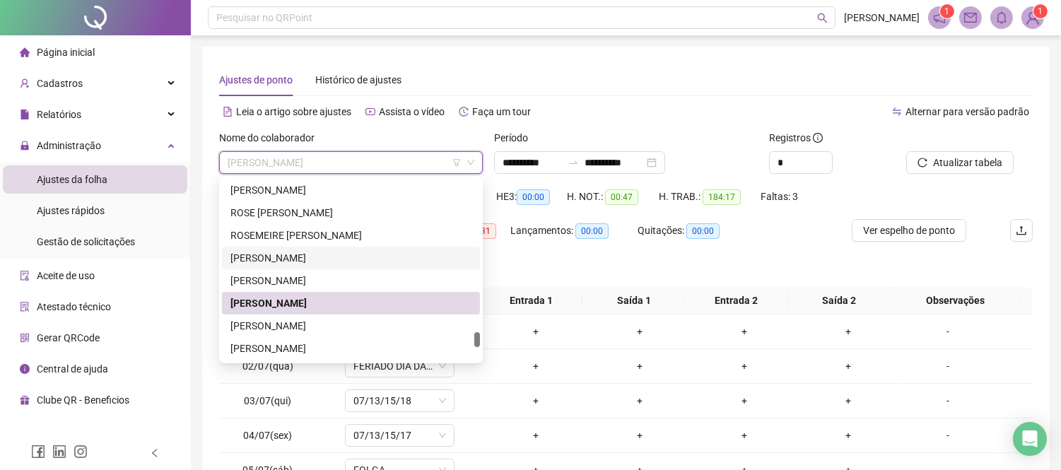
click at [353, 253] on div "[PERSON_NAME]" at bounding box center [350, 258] width 241 height 16
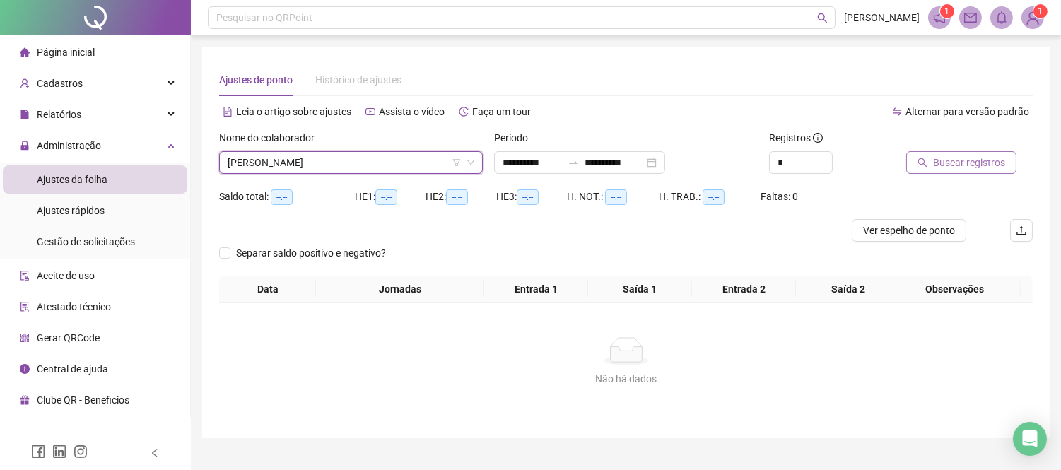
click at [943, 166] on span "Buscar registros" at bounding box center [969, 163] width 72 height 16
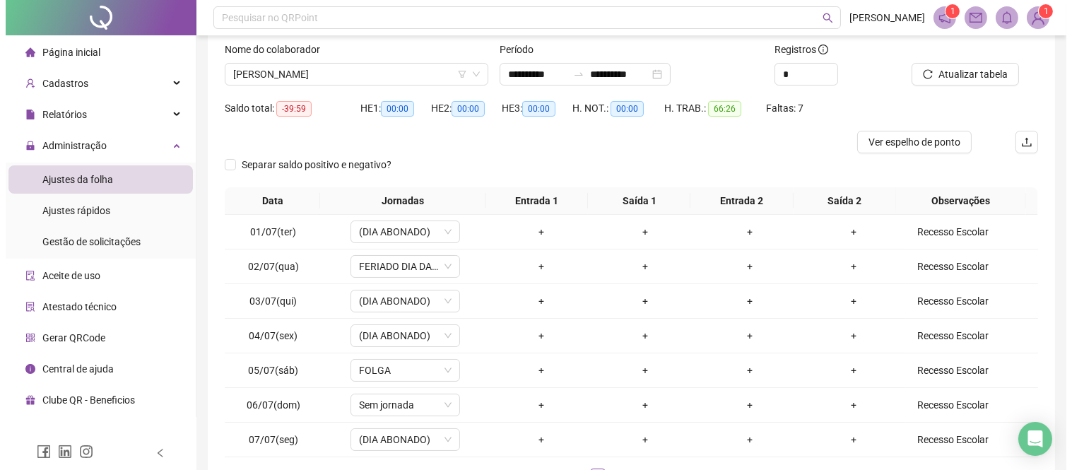
scroll to position [193, 0]
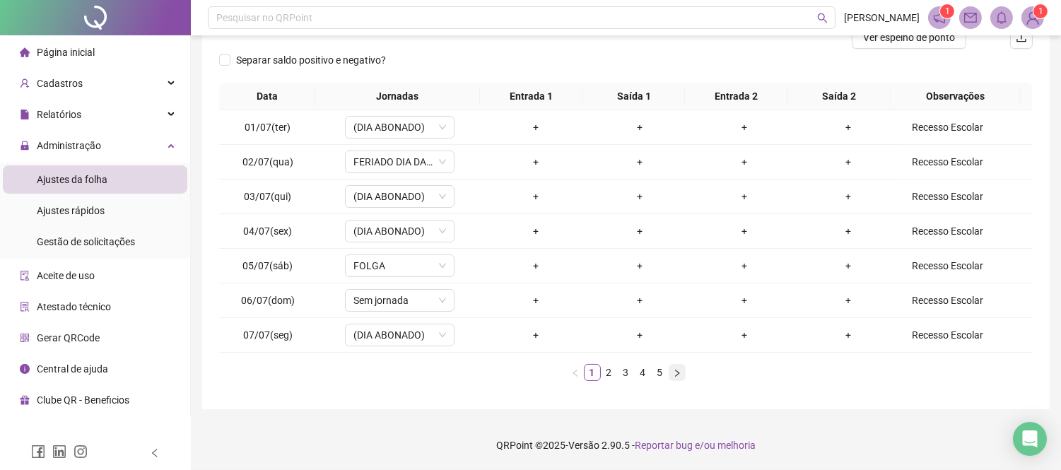
click at [675, 377] on icon "right" at bounding box center [677, 373] width 8 height 8
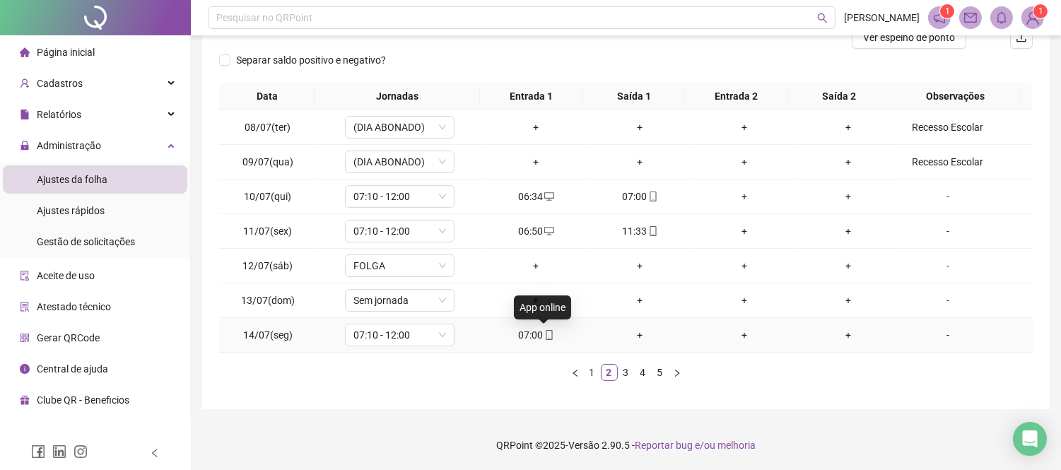
click at [544, 336] on icon "mobile" at bounding box center [549, 335] width 10 height 10
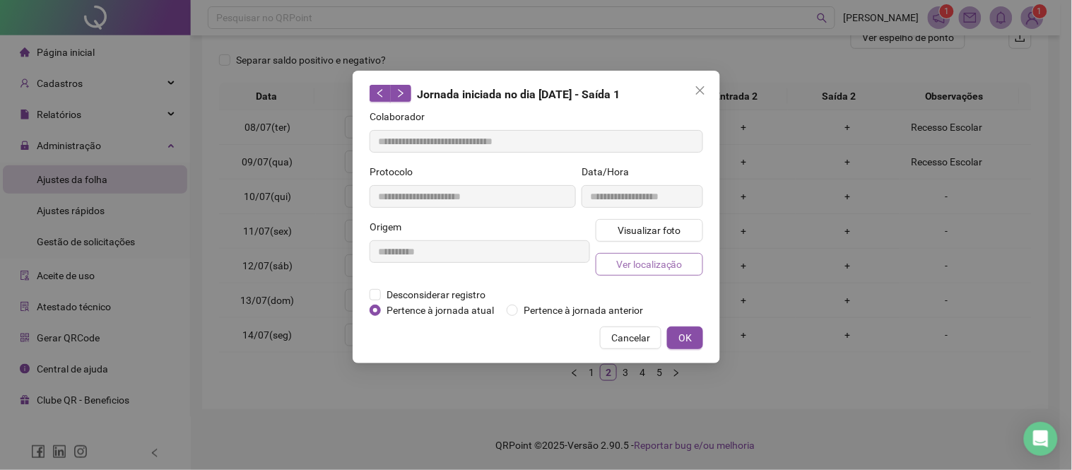
type input "**********"
click at [653, 231] on span "Visualizar foto" at bounding box center [649, 231] width 64 height 16
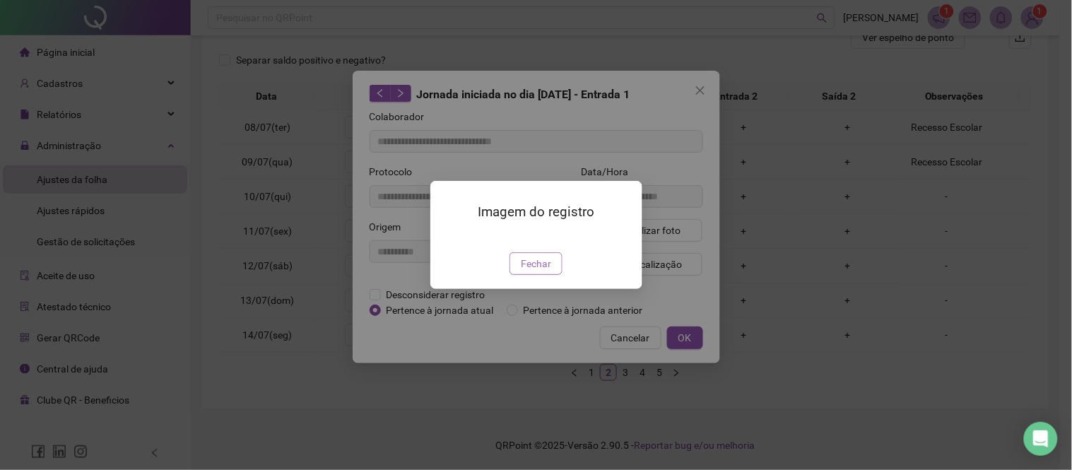
click at [550, 271] on span "Fechar" at bounding box center [536, 264] width 30 height 16
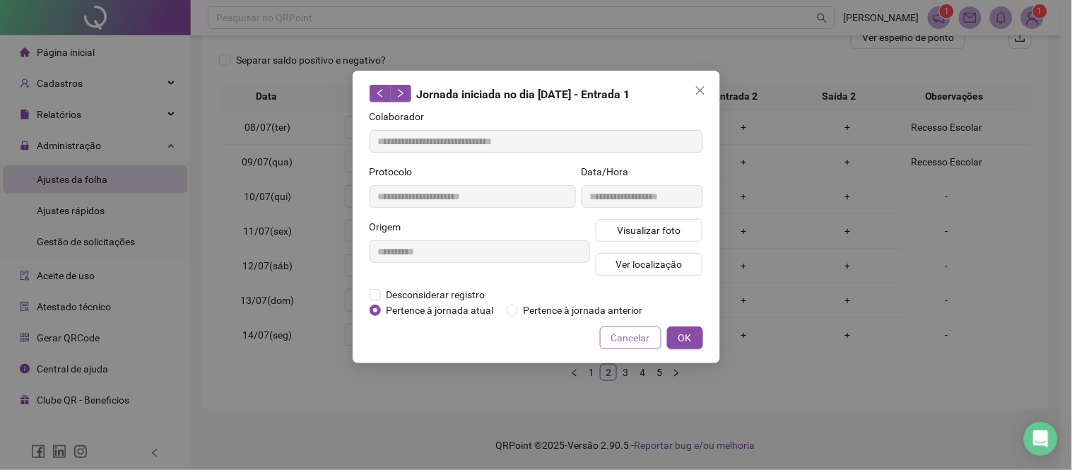
click at [631, 342] on span "Cancelar" at bounding box center [630, 338] width 39 height 16
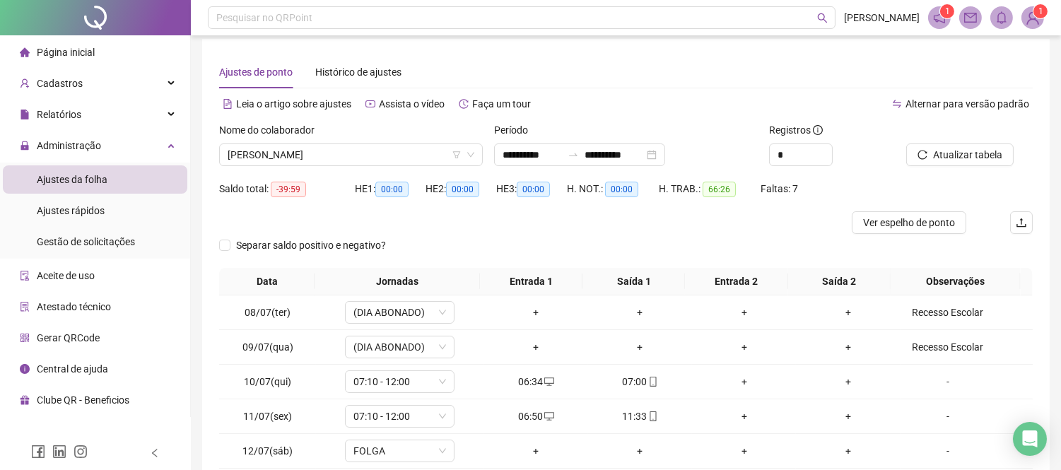
scroll to position [0, 0]
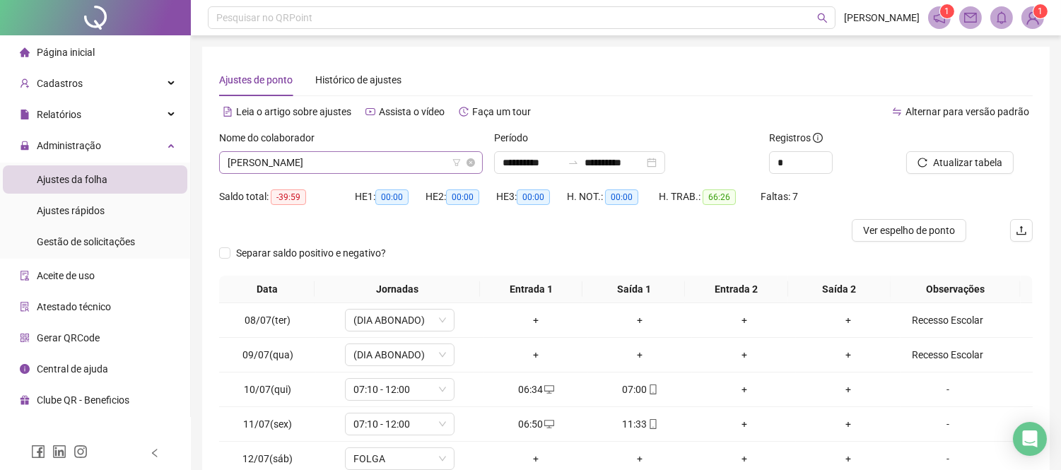
click at [317, 167] on span "[PERSON_NAME]" at bounding box center [351, 162] width 247 height 21
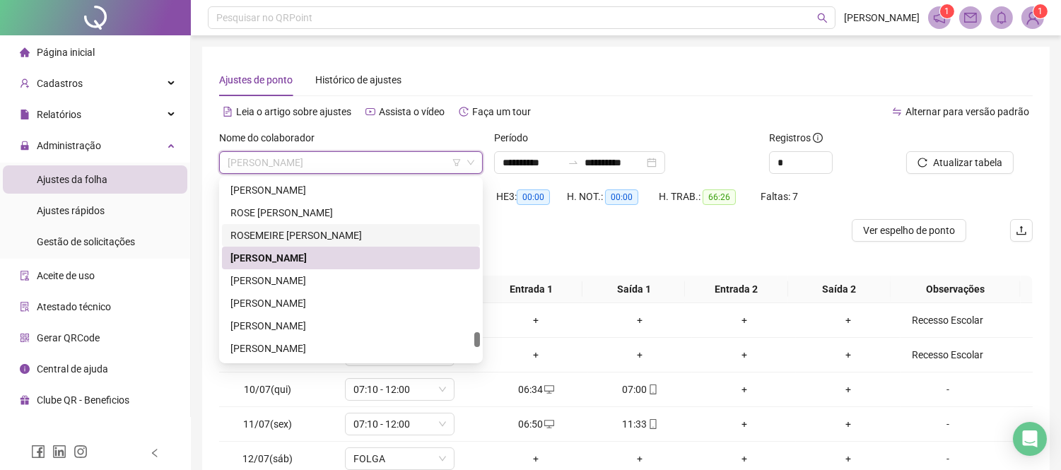
click at [340, 236] on div "ROSEMEIRE [PERSON_NAME]" at bounding box center [350, 236] width 241 height 16
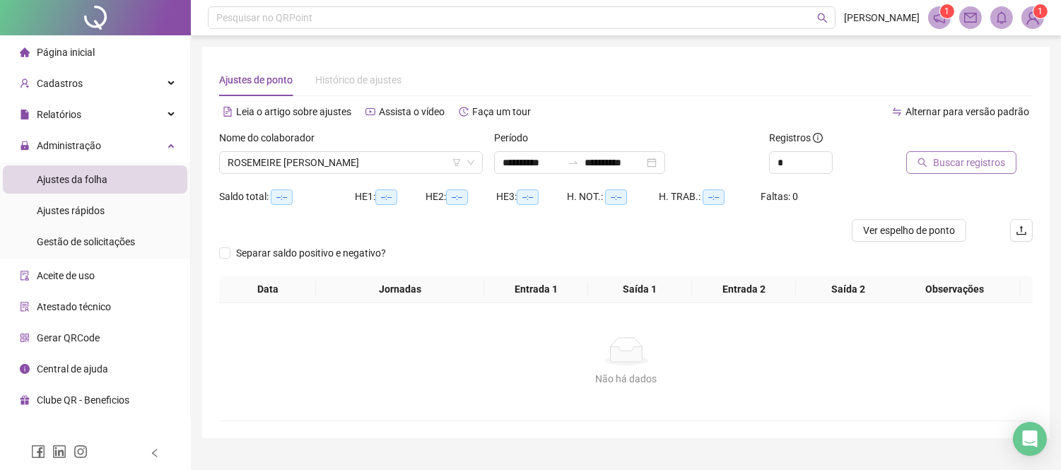
click at [963, 168] on span "Buscar registros" at bounding box center [969, 163] width 72 height 16
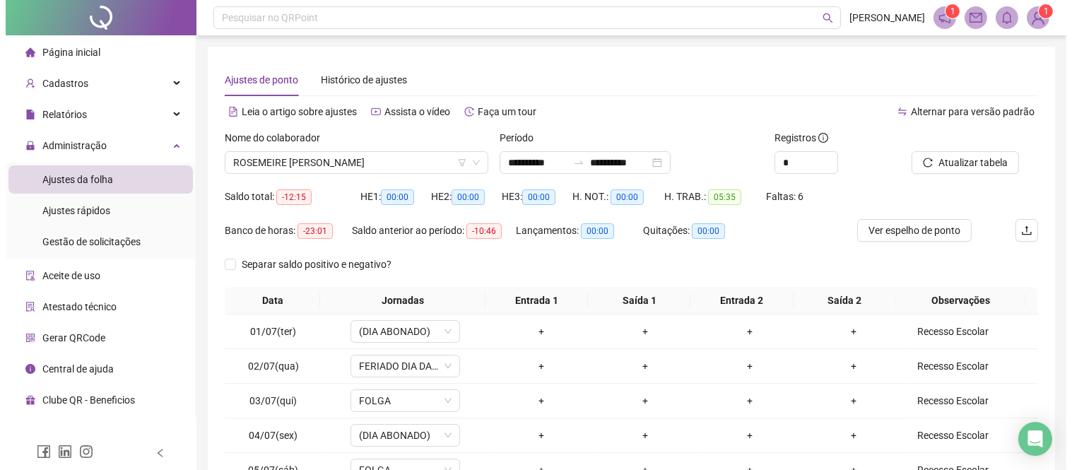
scroll to position [204, 0]
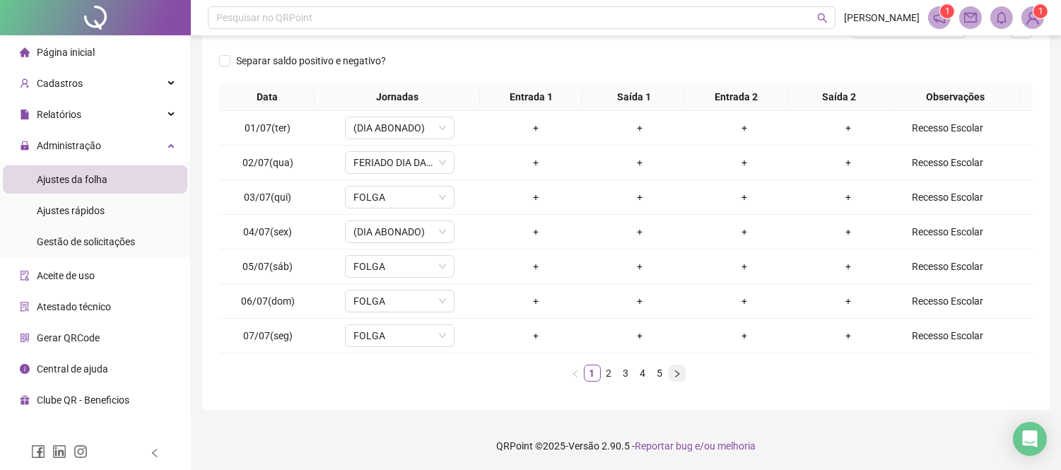
click at [677, 372] on icon "right" at bounding box center [677, 374] width 8 height 8
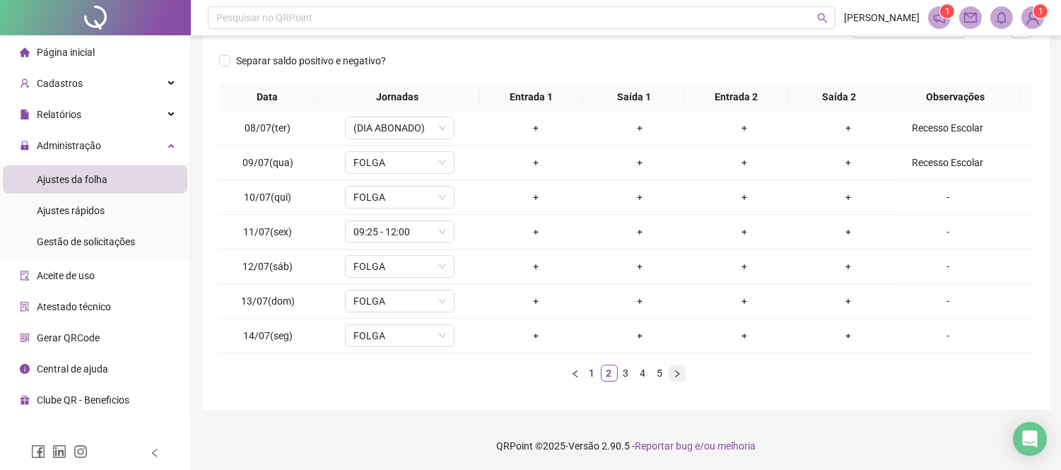
click at [677, 372] on icon "right" at bounding box center [677, 374] width 8 height 8
click at [527, 122] on div "11:35" at bounding box center [536, 128] width 93 height 16
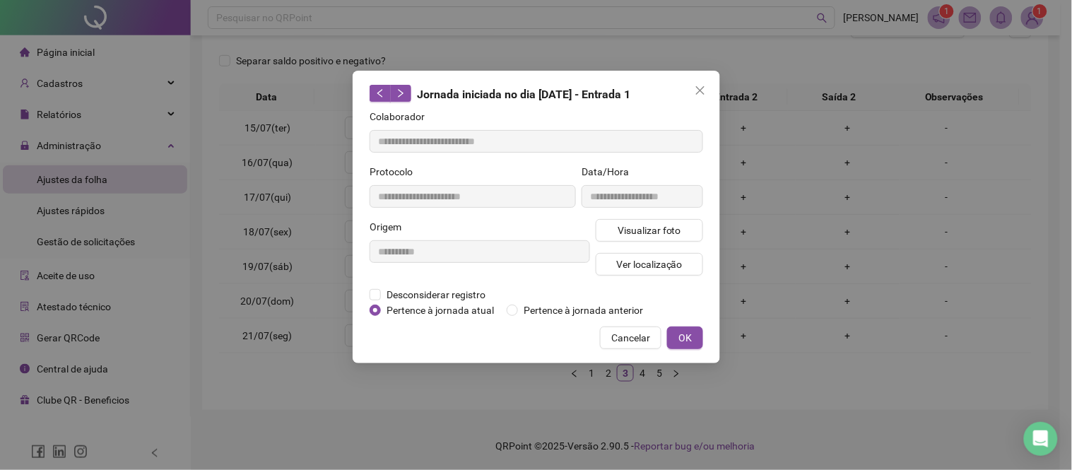
type input "**********"
click at [649, 229] on span "Visualizar foto" at bounding box center [649, 231] width 64 height 16
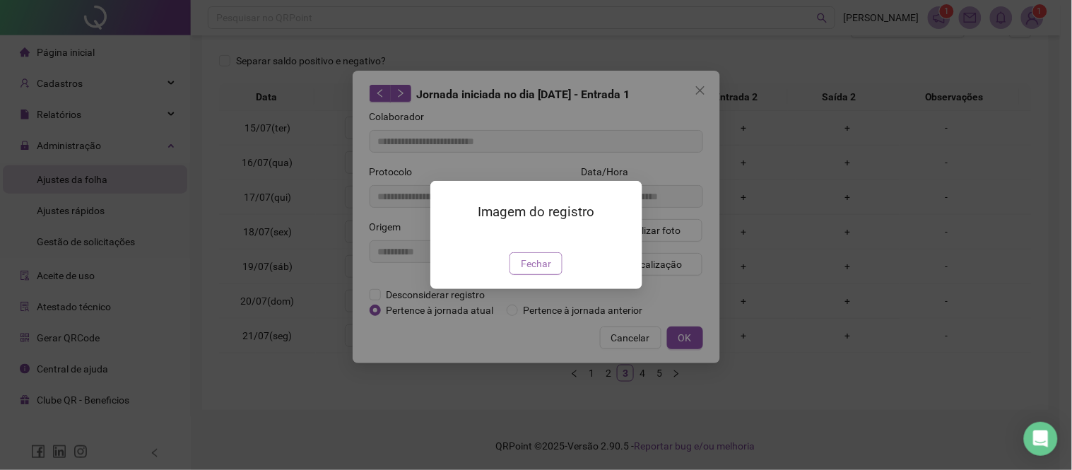
drag, startPoint x: 539, startPoint y: 340, endPoint x: 605, endPoint y: 340, distance: 66.4
click at [539, 271] on span "Fechar" at bounding box center [536, 264] width 30 height 16
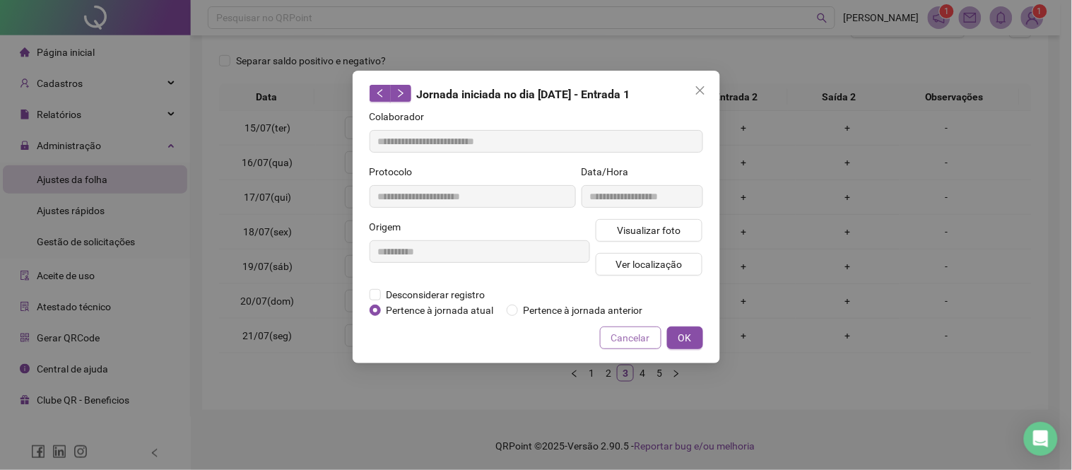
click at [635, 334] on span "Cancelar" at bounding box center [630, 338] width 39 height 16
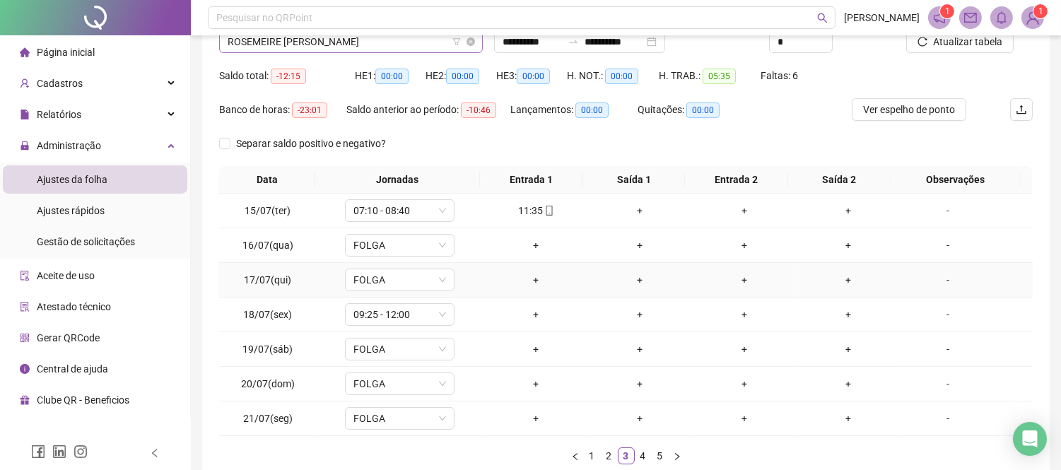
scroll to position [0, 0]
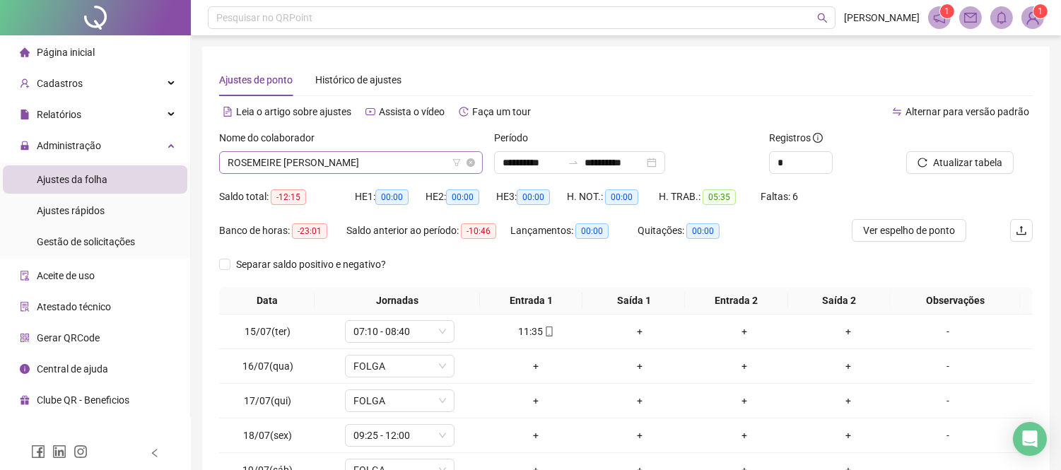
click at [323, 159] on span "ROSEMEIRE [PERSON_NAME]" at bounding box center [351, 162] width 247 height 21
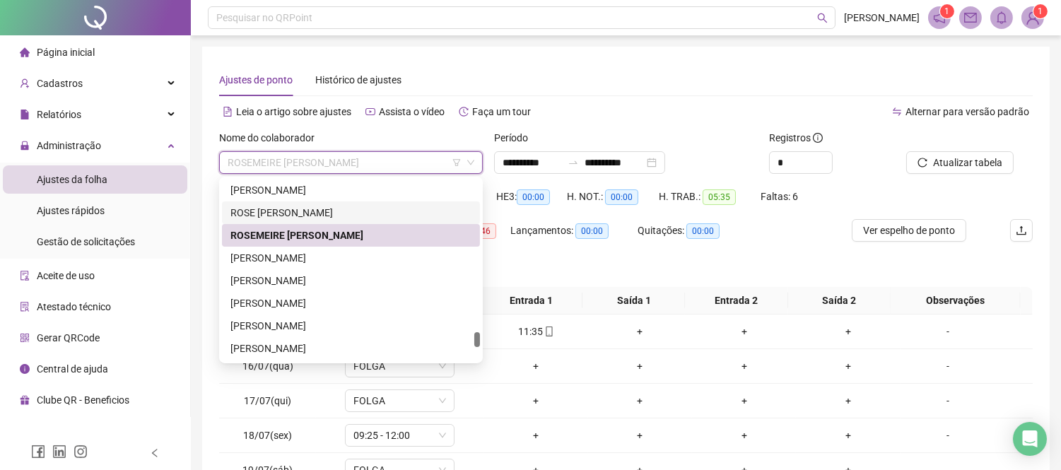
click at [353, 213] on div "ROSE [PERSON_NAME]" at bounding box center [350, 213] width 241 height 16
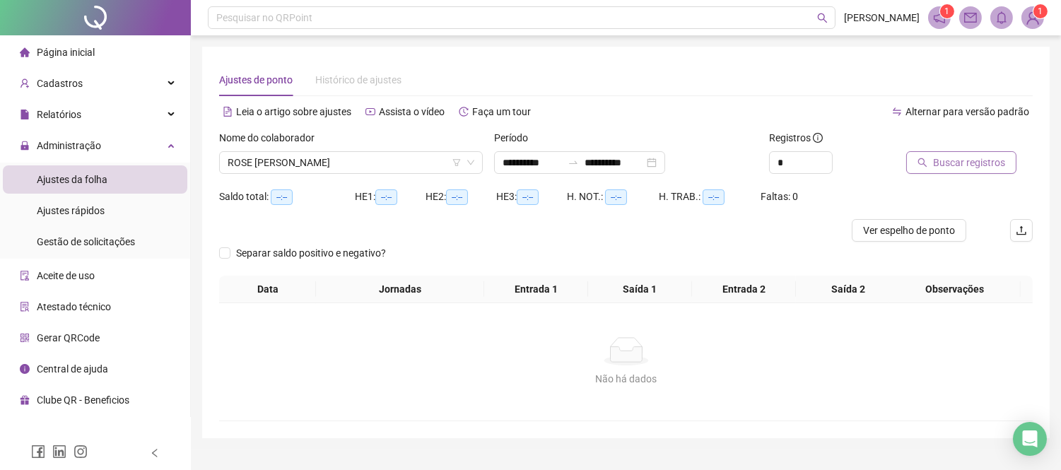
click at [932, 166] on button "Buscar registros" at bounding box center [961, 162] width 110 height 23
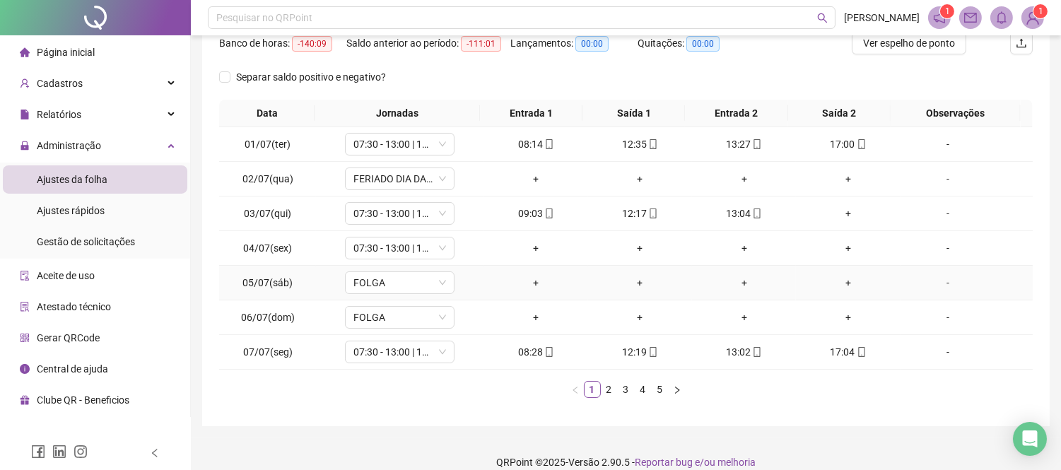
scroll to position [204, 0]
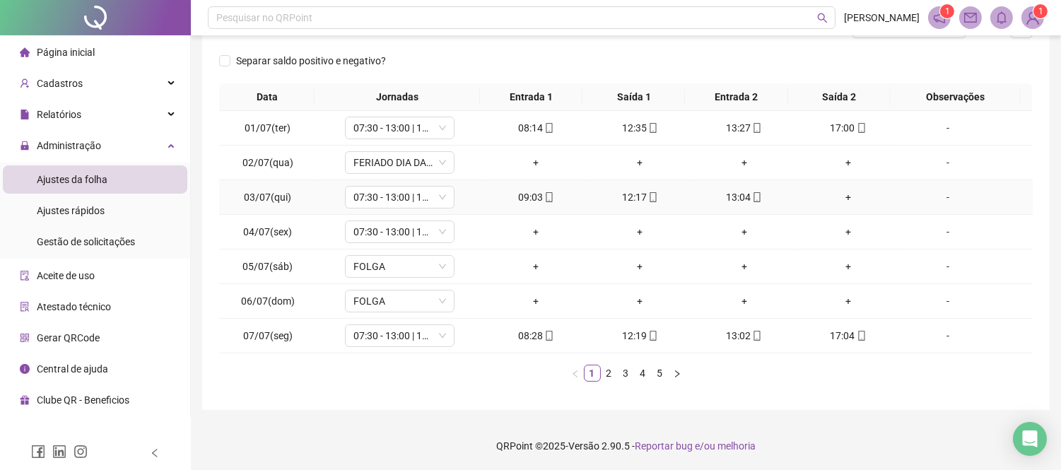
click at [843, 197] on div "+" at bounding box center [848, 197] width 93 height 16
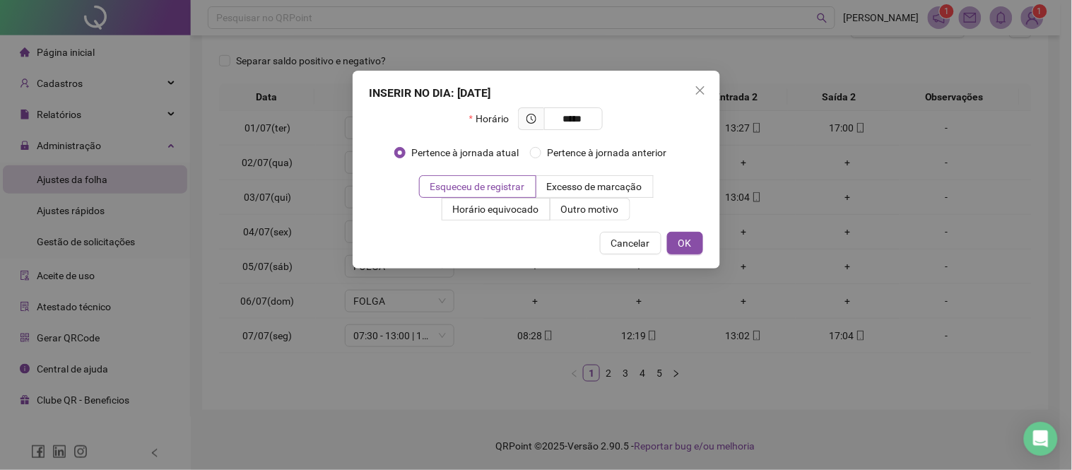
type input "*****"
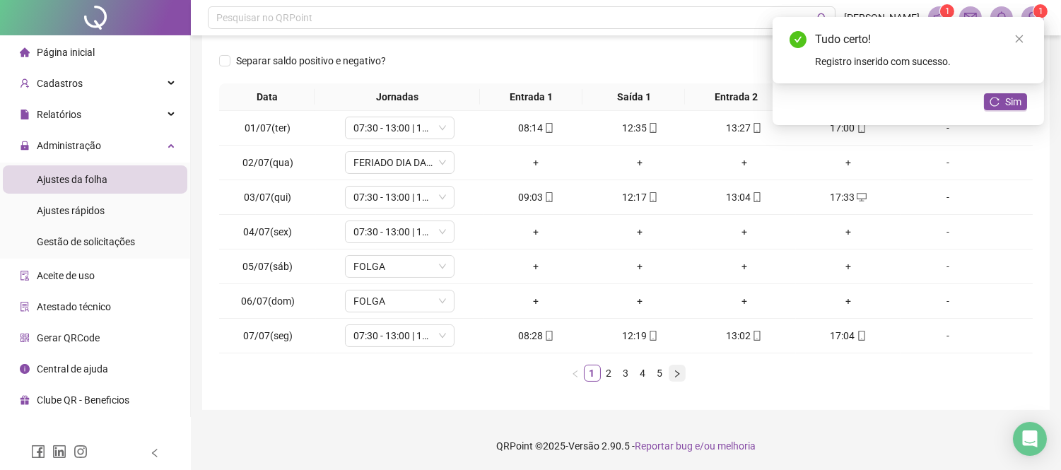
click at [672, 373] on button "button" at bounding box center [677, 373] width 17 height 17
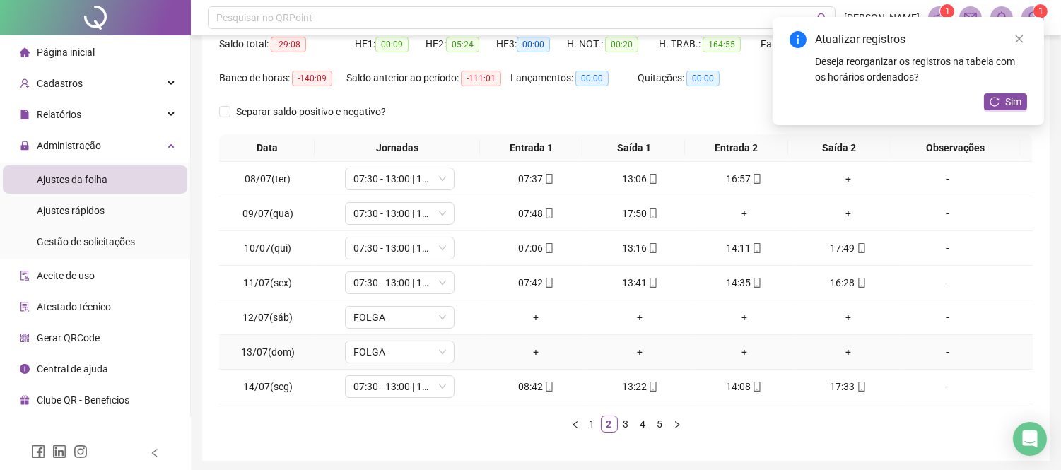
scroll to position [125, 0]
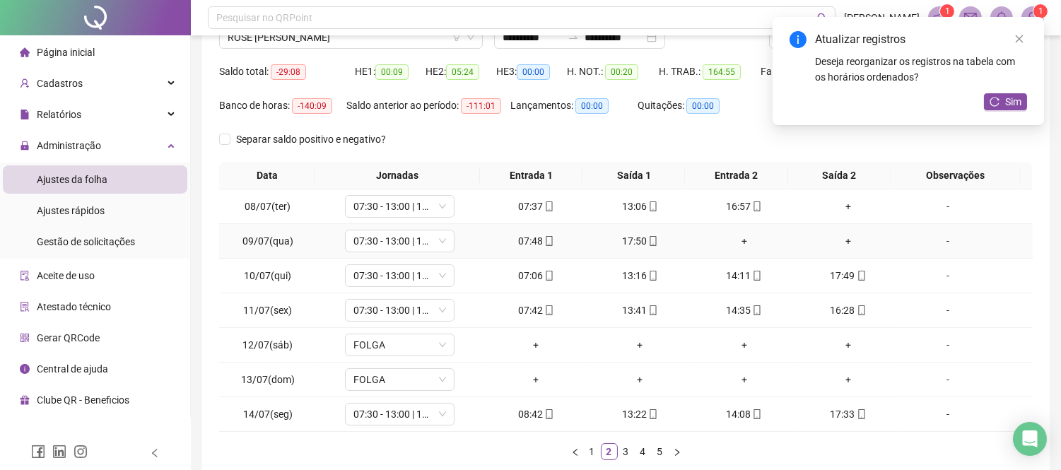
click at [738, 242] on div "+" at bounding box center [744, 241] width 93 height 16
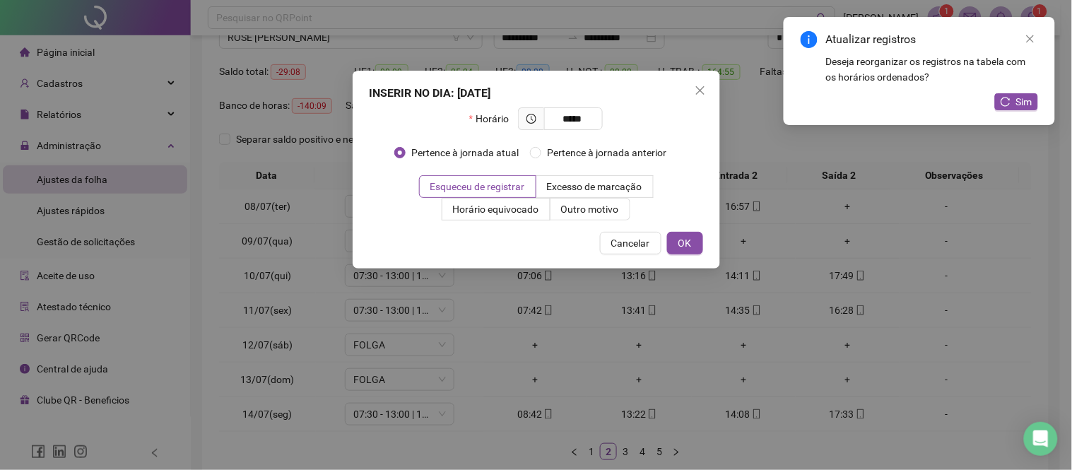
type input "*****"
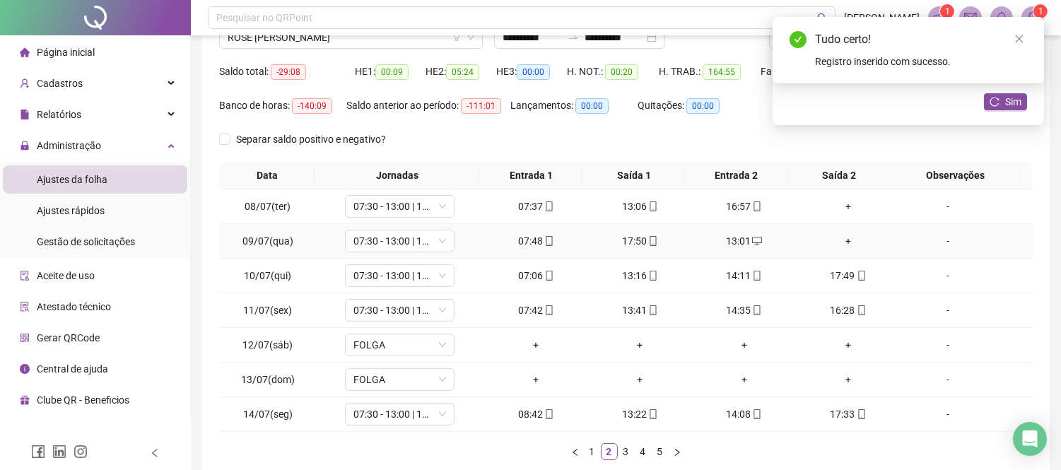
click at [841, 241] on div "+" at bounding box center [848, 241] width 93 height 16
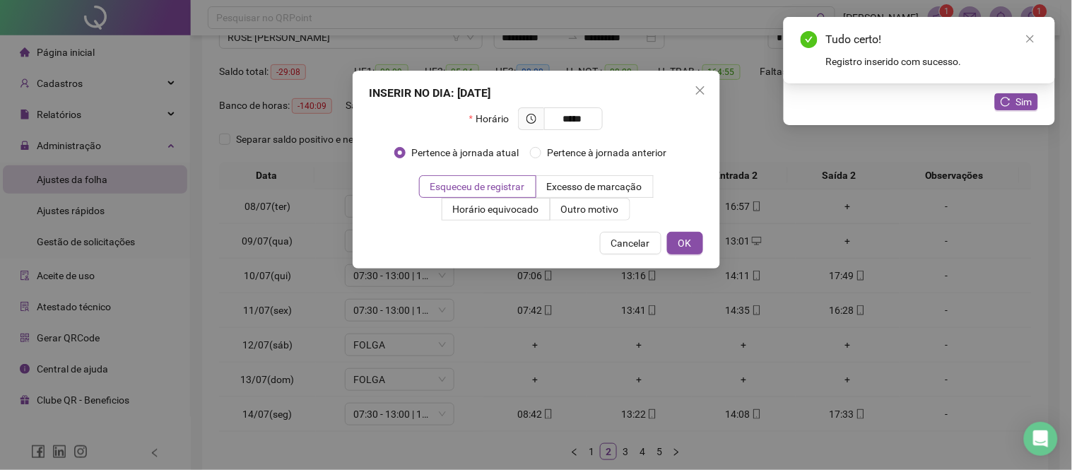
type input "*****"
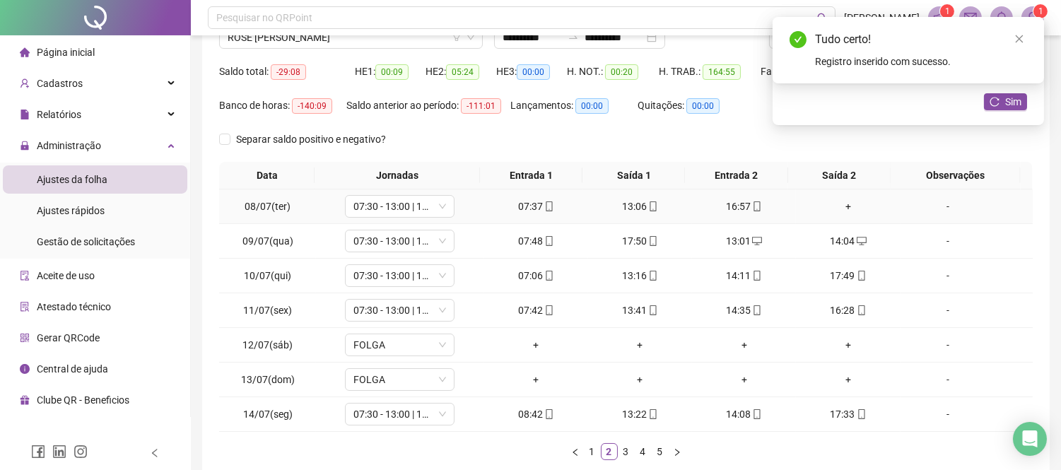
click at [840, 206] on div "+" at bounding box center [848, 207] width 93 height 16
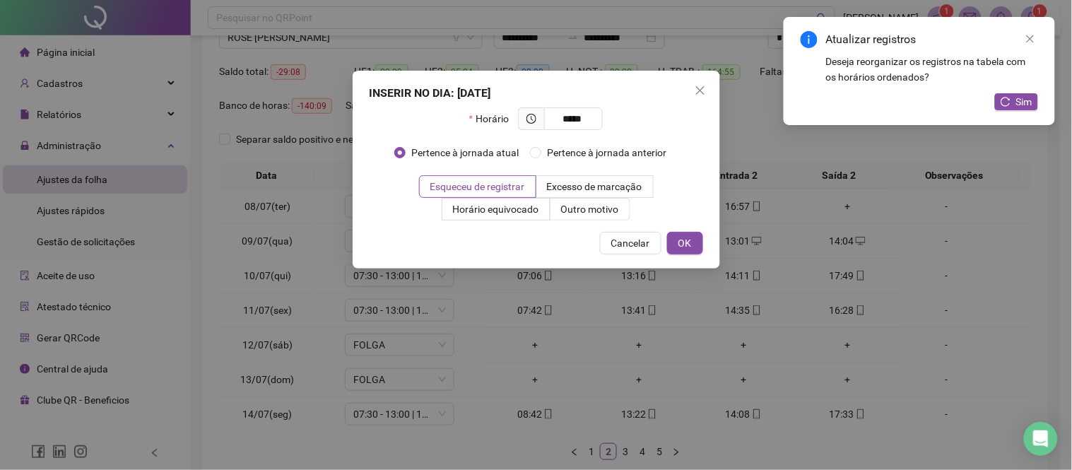
type input "*****"
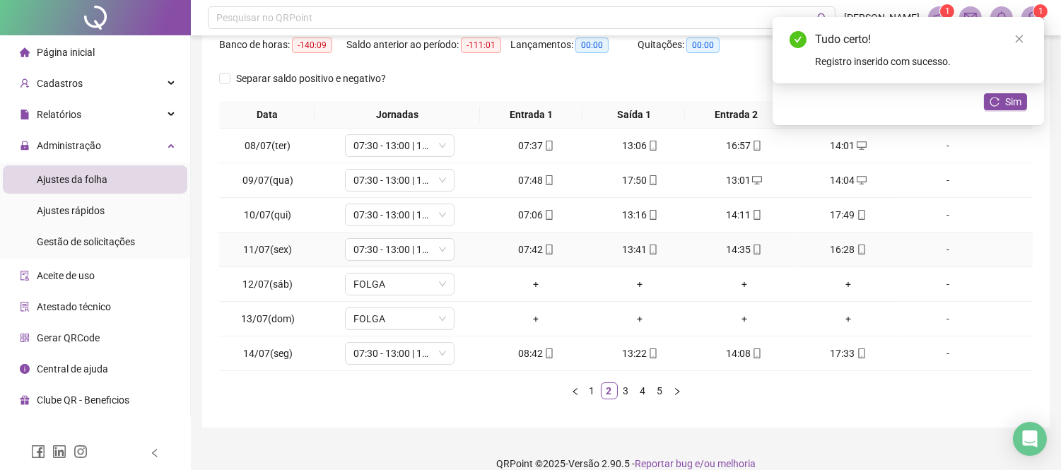
scroll to position [204, 0]
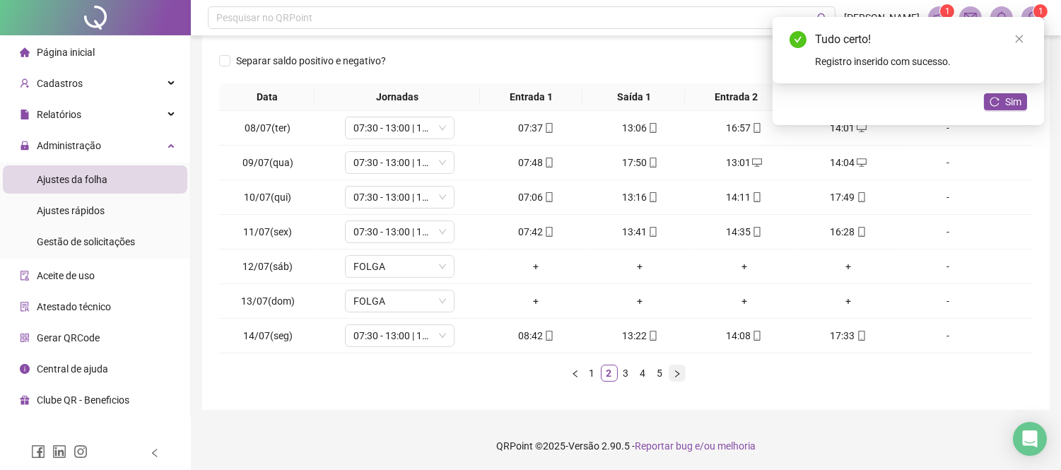
click at [677, 366] on button "button" at bounding box center [677, 373] width 17 height 17
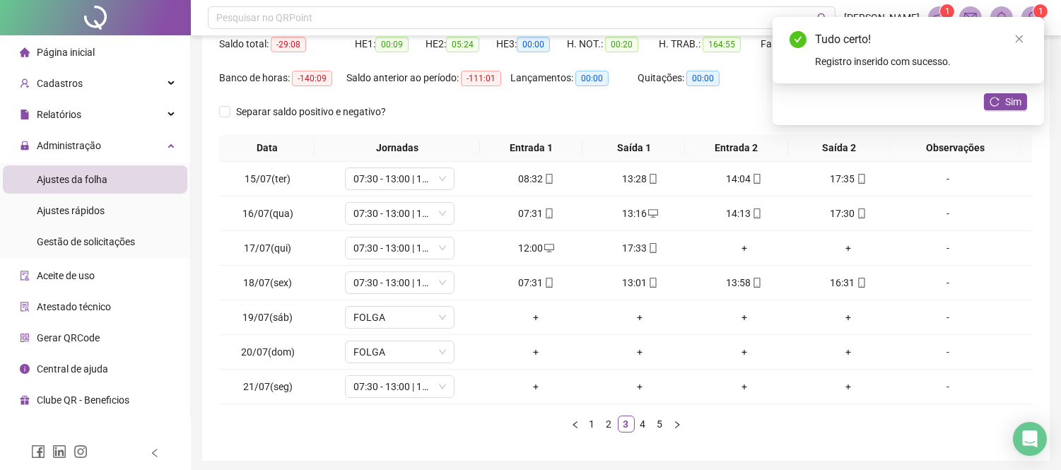
scroll to position [125, 0]
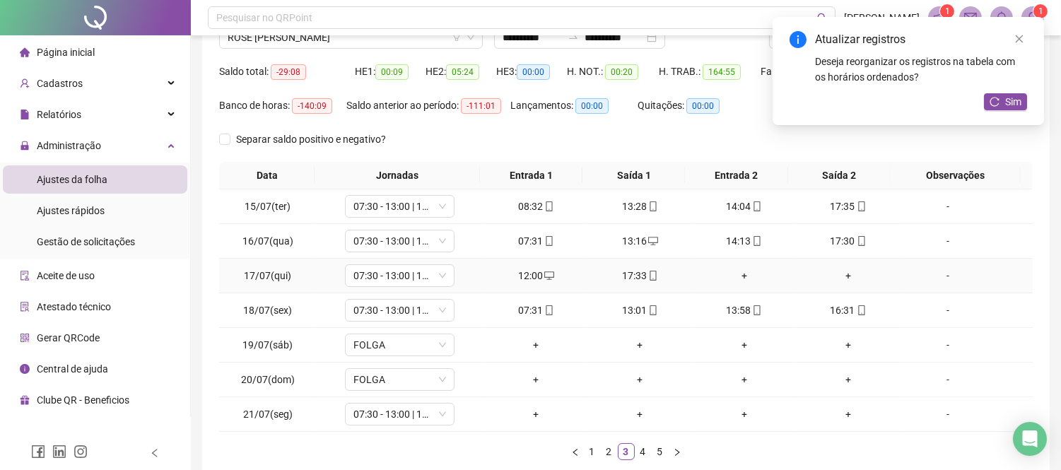
click at [737, 273] on div "+" at bounding box center [744, 276] width 93 height 16
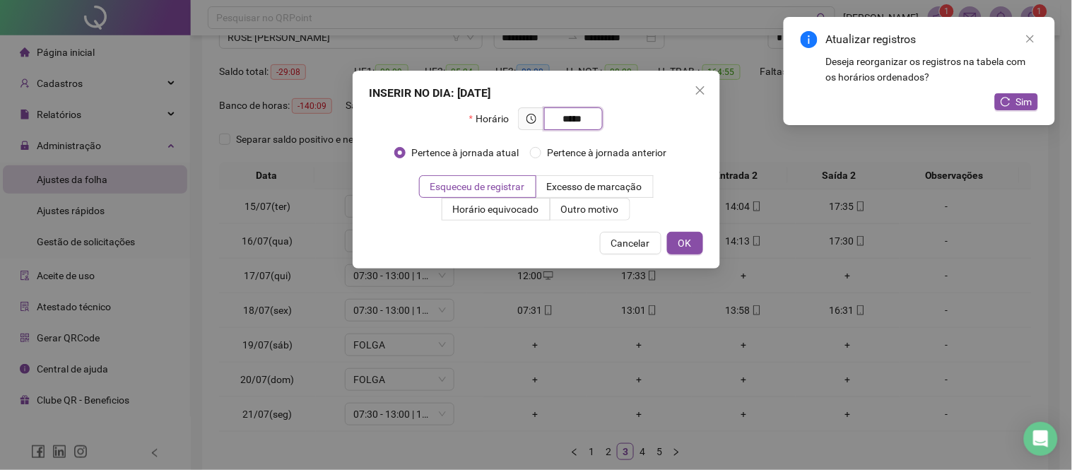
type input "*****"
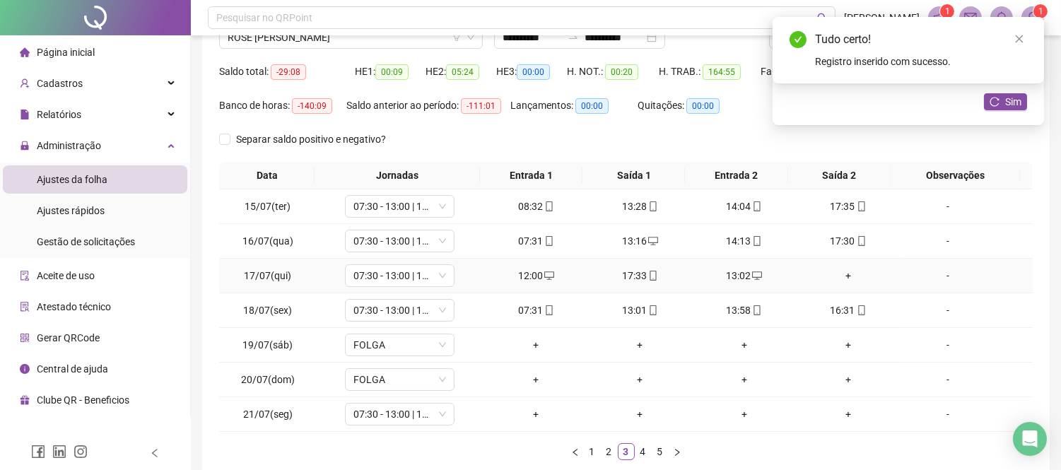
click at [841, 276] on div "+" at bounding box center [848, 276] width 93 height 16
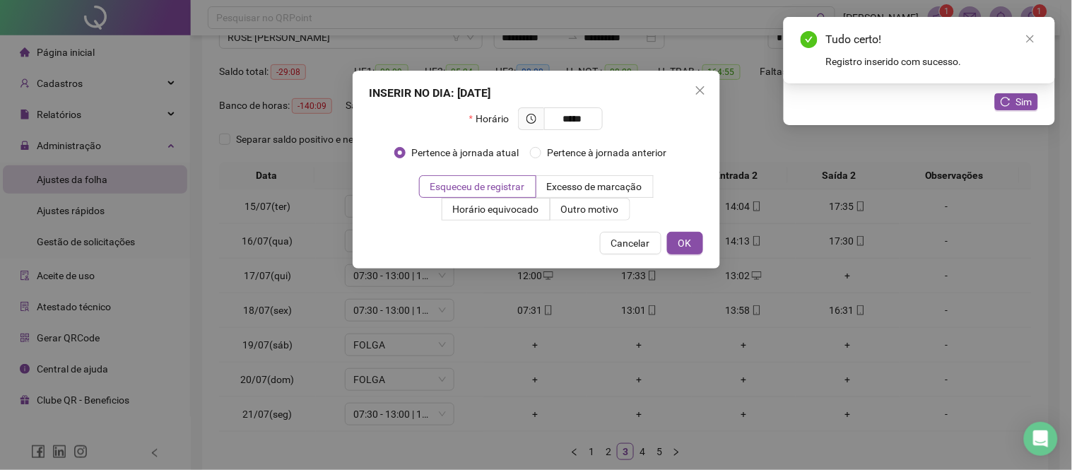
type input "*****"
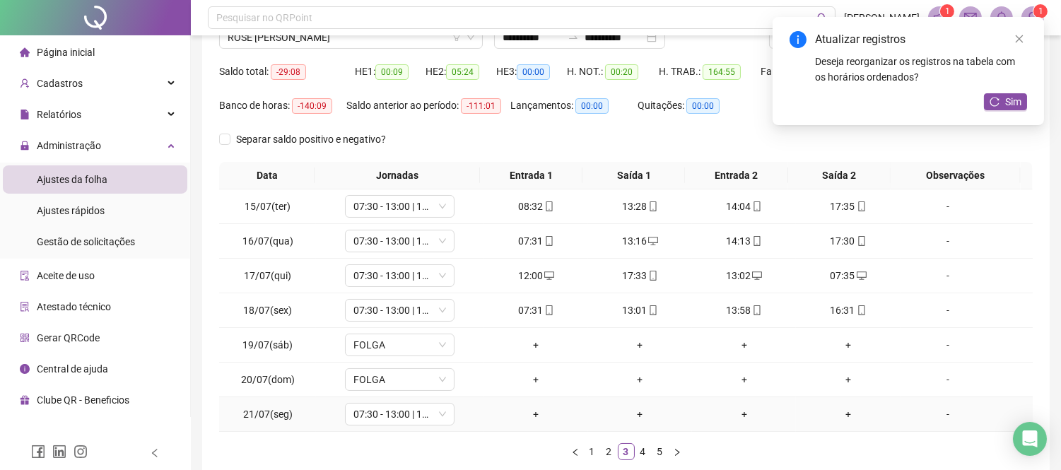
scroll to position [204, 0]
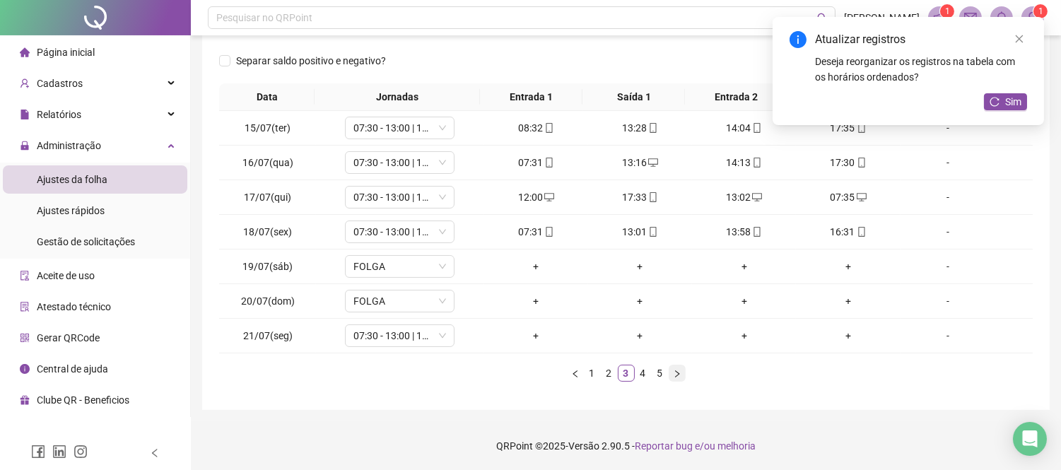
click at [672, 375] on button "button" at bounding box center [677, 373] width 17 height 17
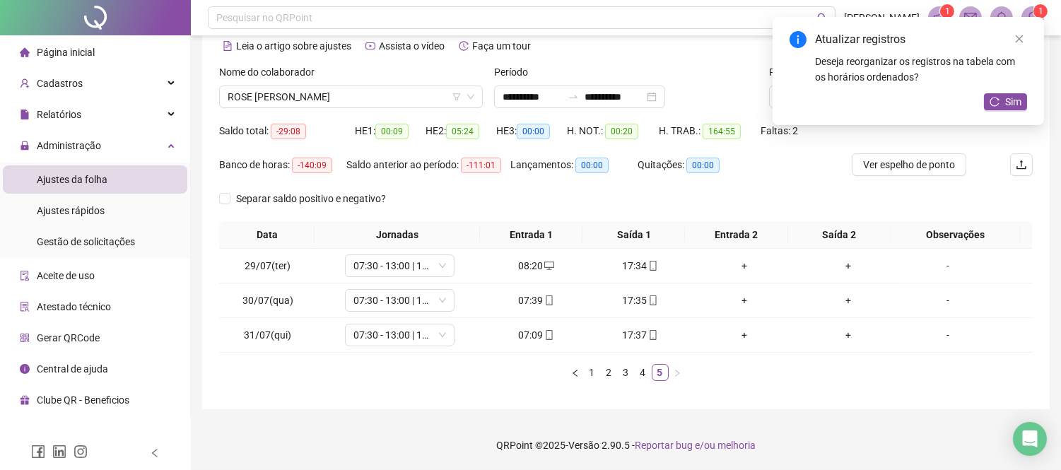
scroll to position [65, 0]
click at [738, 264] on div "+" at bounding box center [744, 267] width 93 height 16
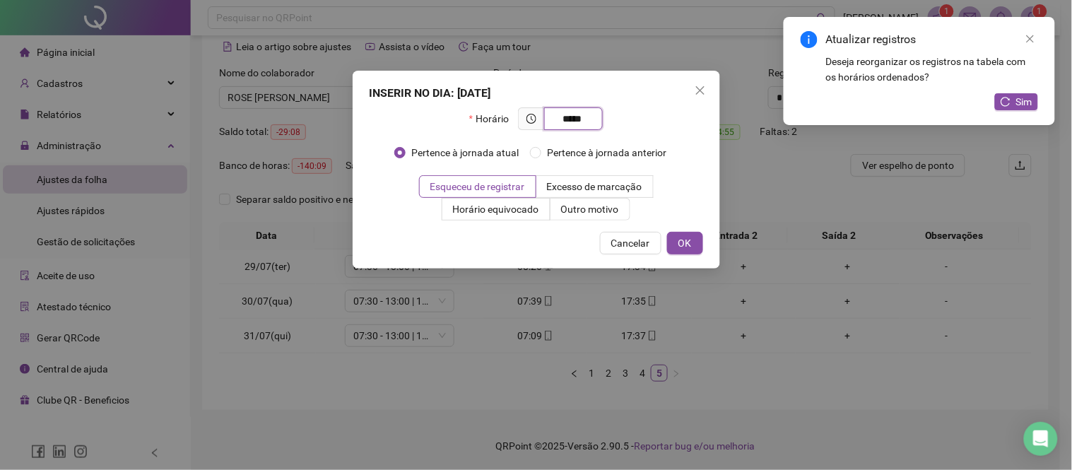
type input "*****"
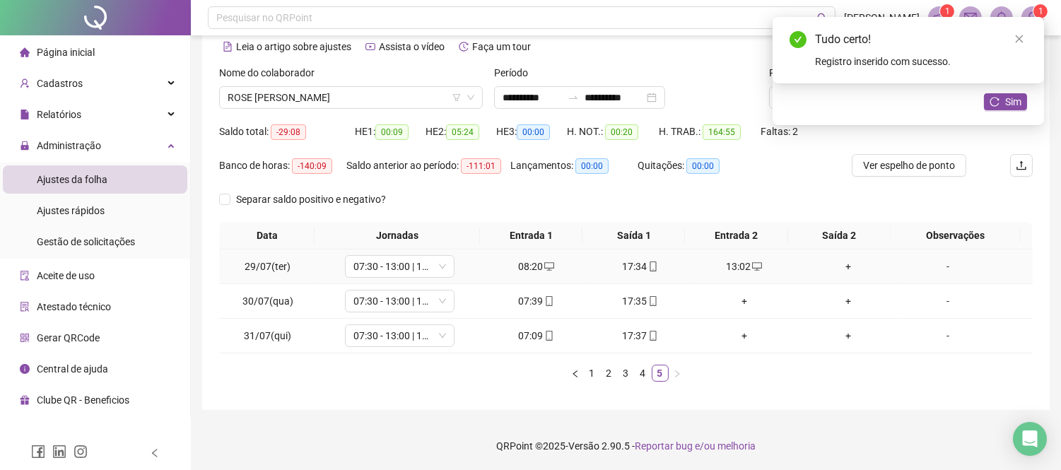
click at [836, 265] on div "+" at bounding box center [848, 267] width 93 height 16
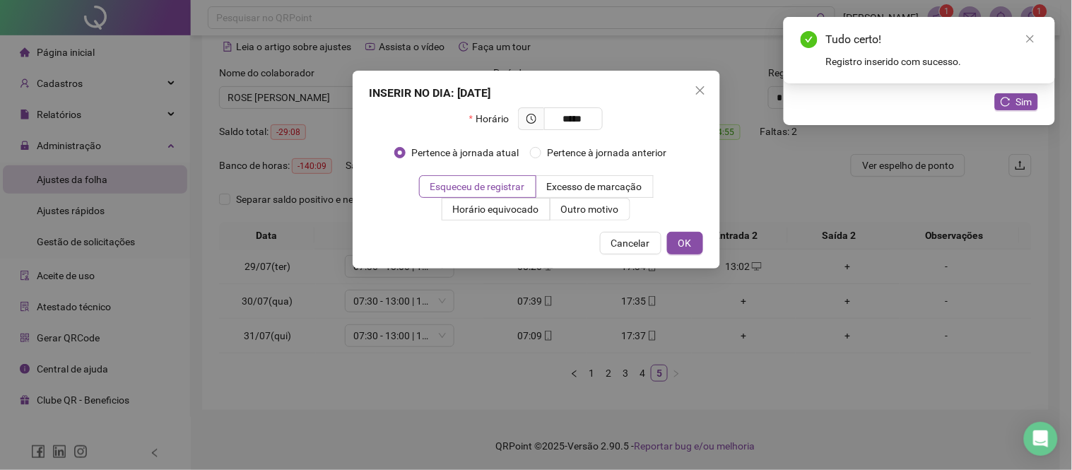
type input "*****"
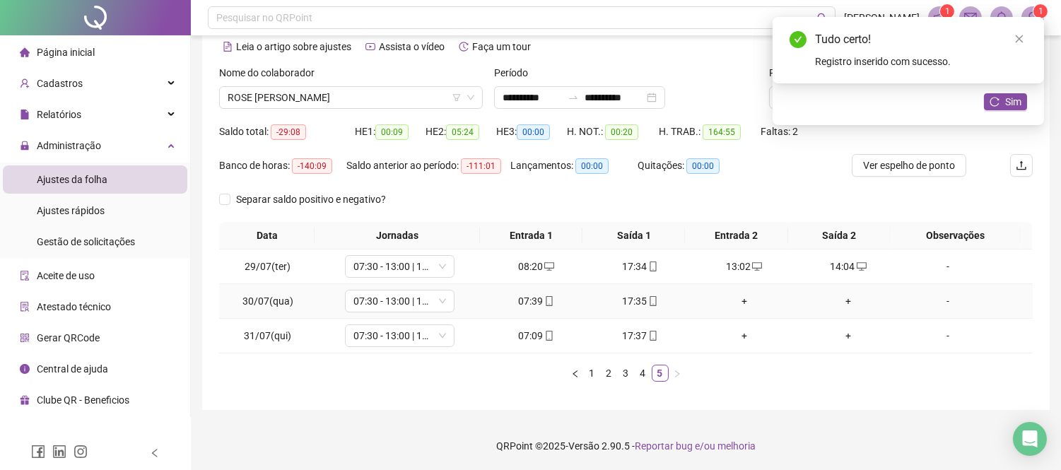
click at [735, 299] on div "+" at bounding box center [744, 301] width 93 height 16
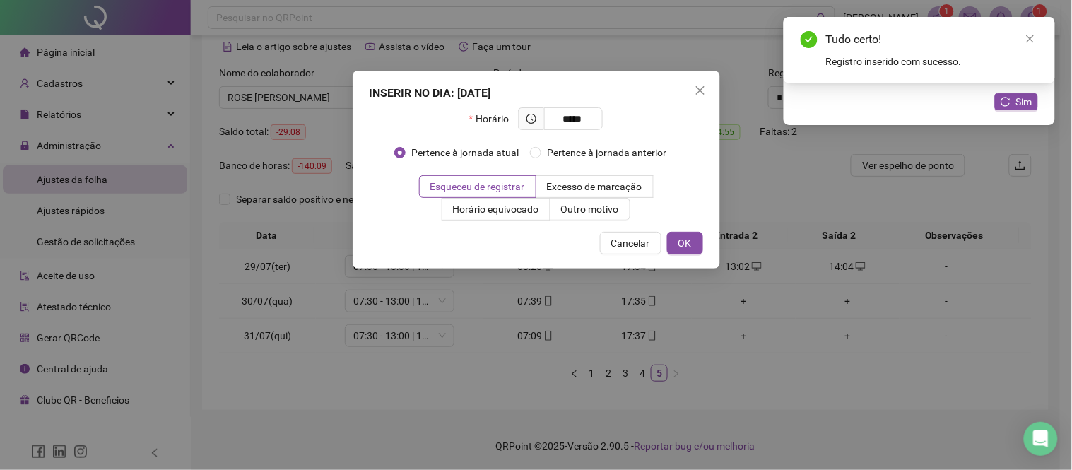
type input "*****"
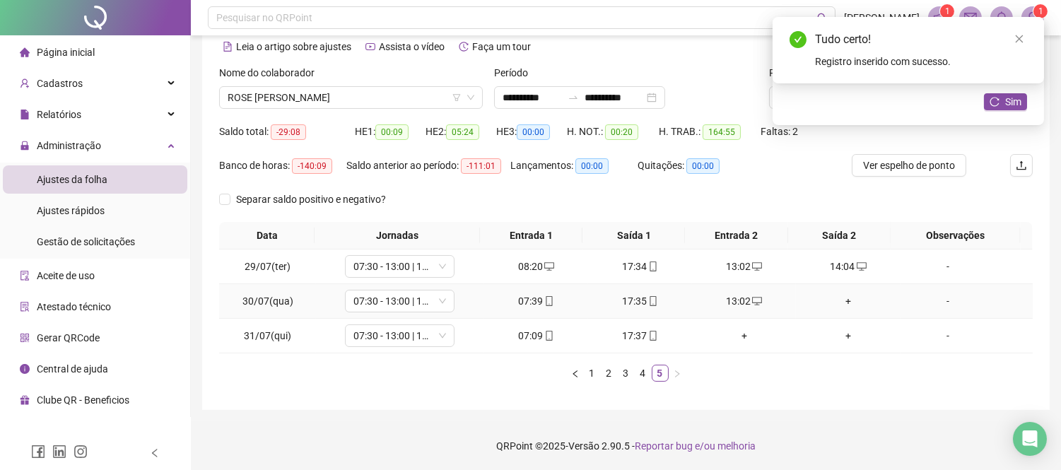
click at [838, 302] on div "+" at bounding box center [848, 301] width 93 height 16
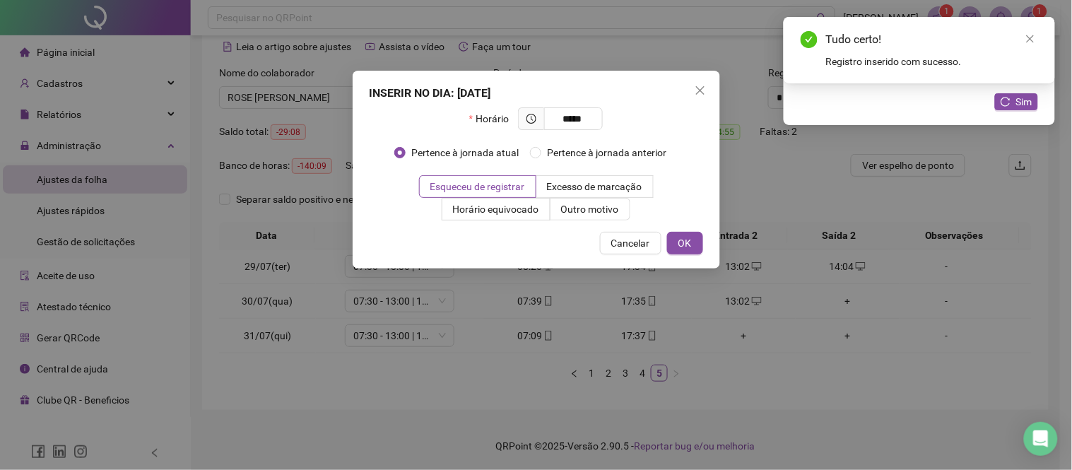
type input "*****"
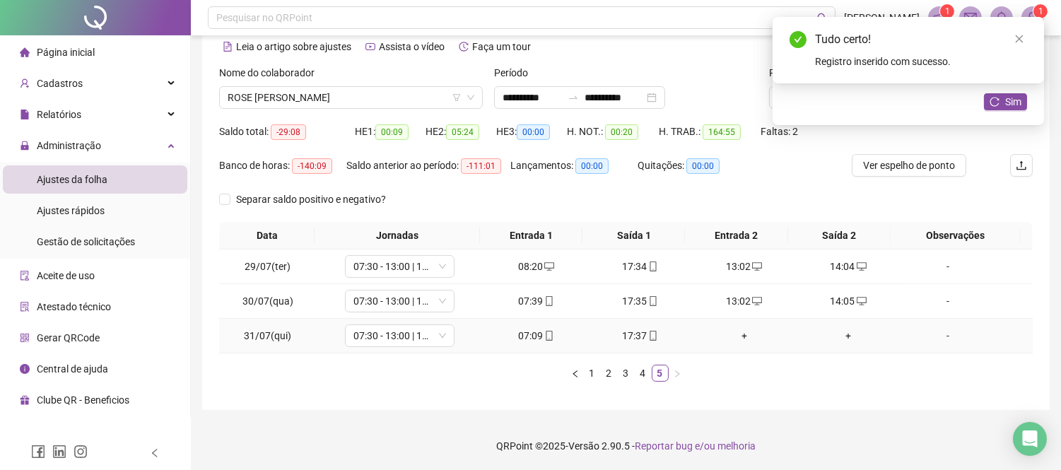
click at [739, 335] on div "+" at bounding box center [744, 336] width 93 height 16
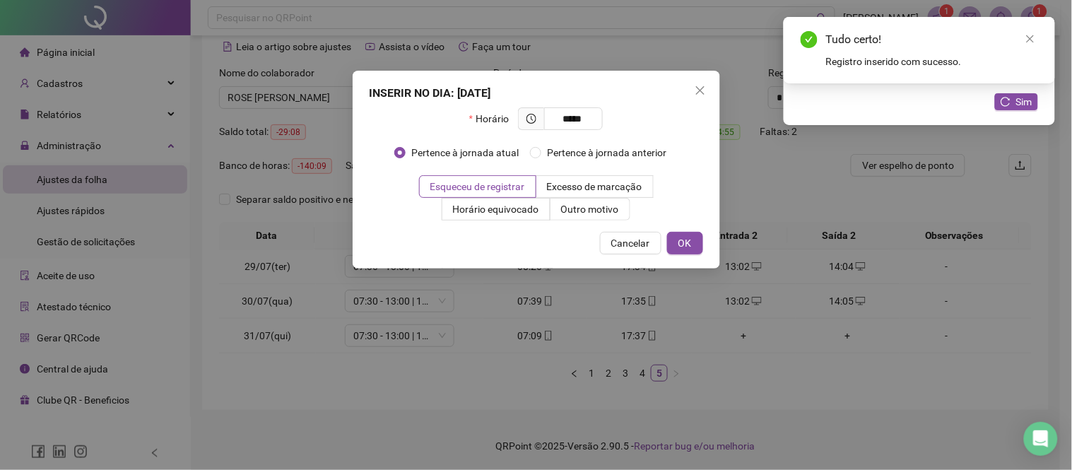
type input "*****"
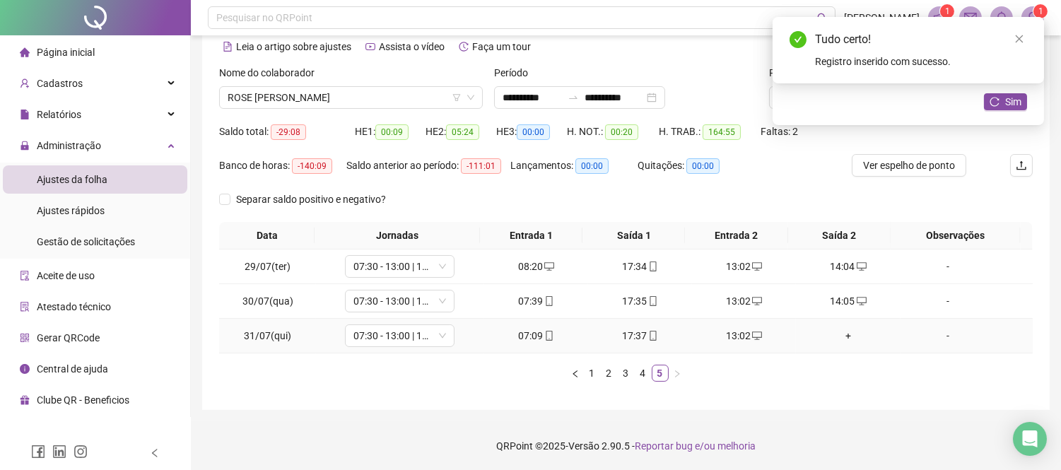
click at [837, 338] on div "+" at bounding box center [848, 336] width 93 height 16
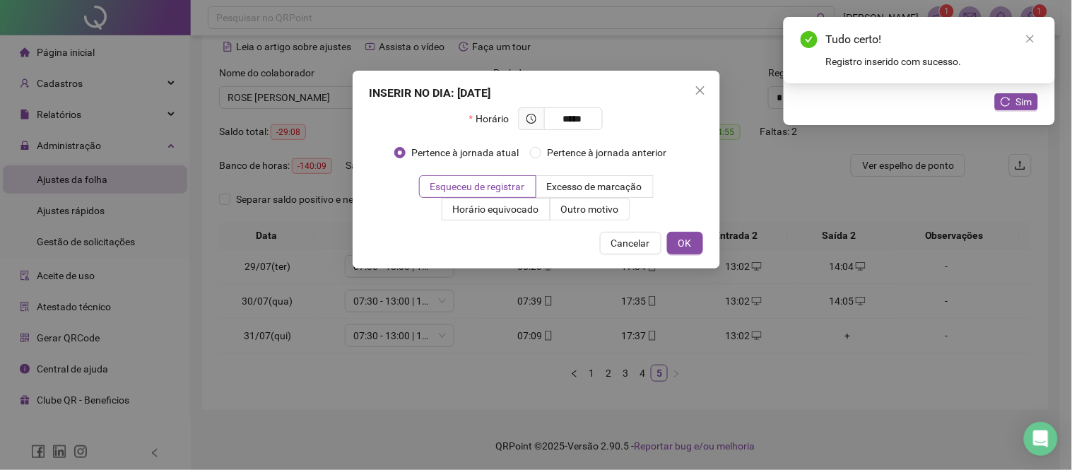
type input "*****"
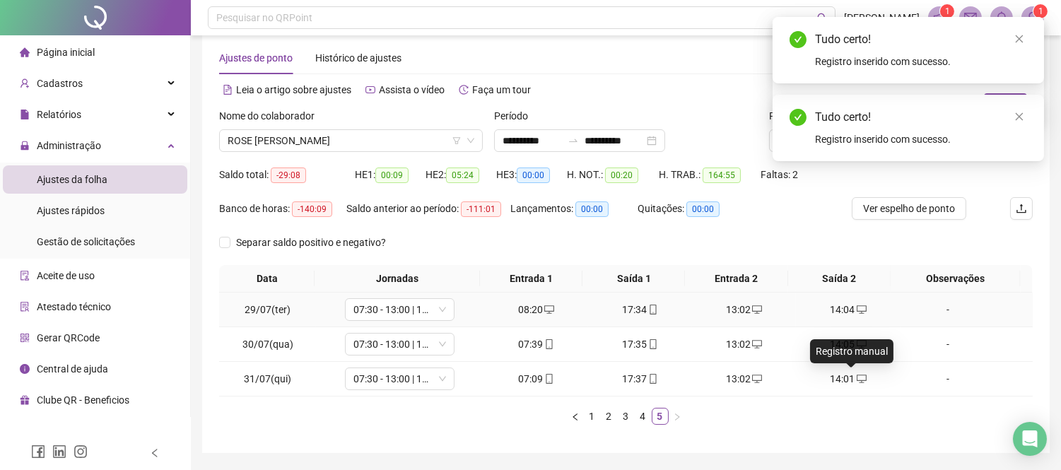
scroll to position [0, 0]
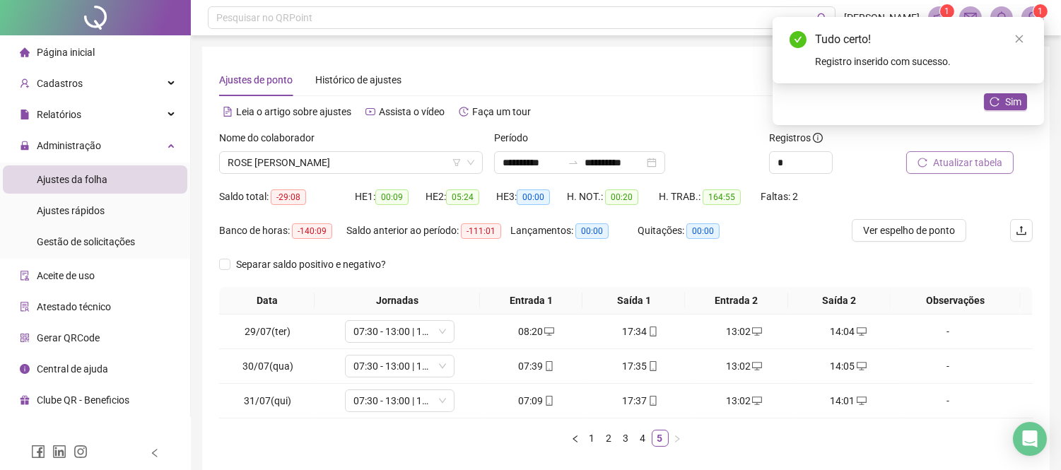
click at [934, 161] on span "Atualizar tabela" at bounding box center [967, 163] width 69 height 16
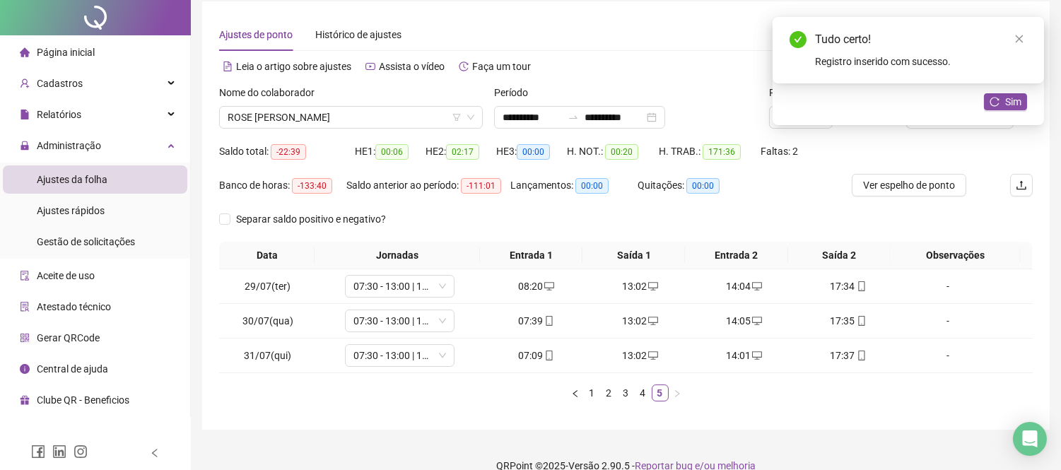
scroll to position [65, 0]
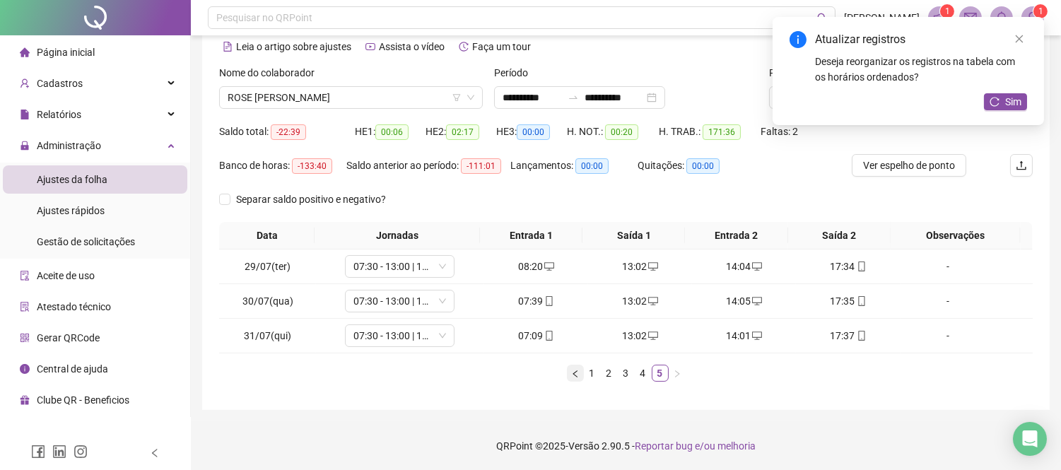
click at [571, 373] on icon "left" at bounding box center [575, 374] width 8 height 8
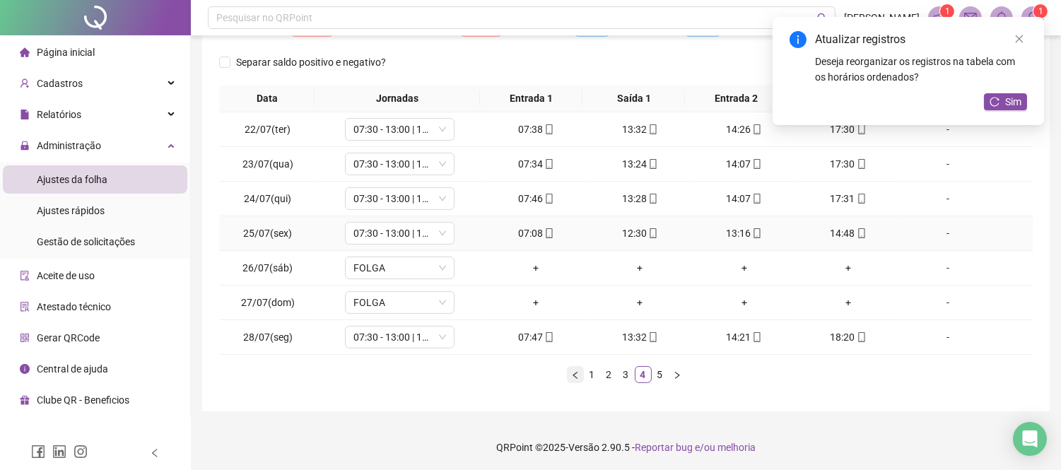
scroll to position [204, 0]
click at [574, 373] on icon "left" at bounding box center [575, 373] width 4 height 7
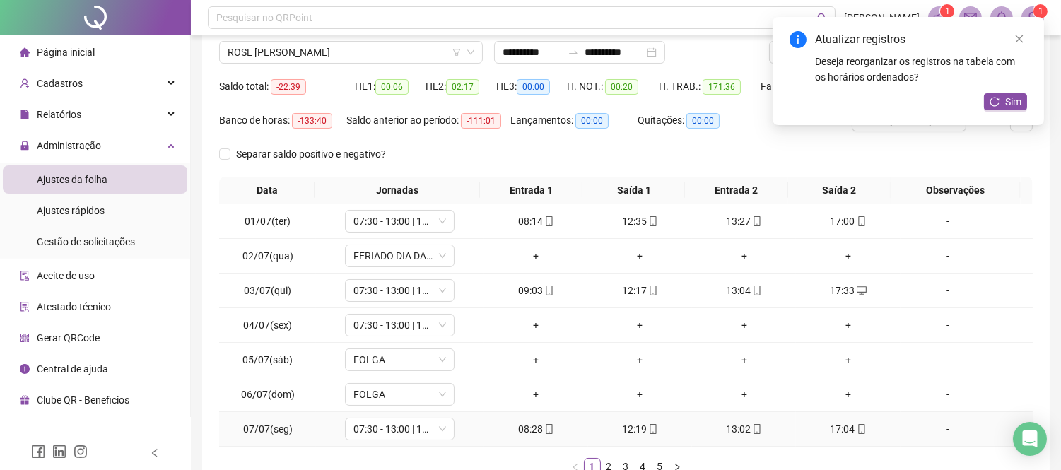
scroll to position [0, 0]
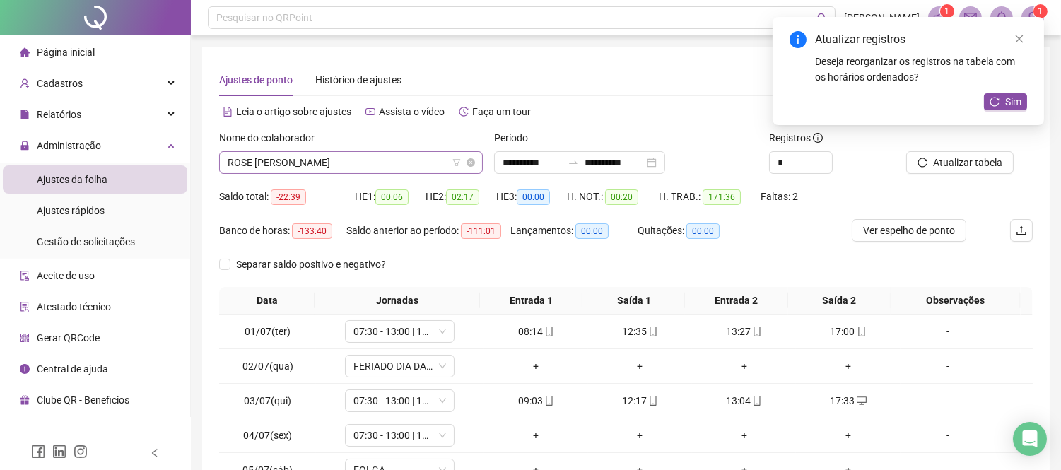
click at [361, 165] on span "ROSE [PERSON_NAME]" at bounding box center [351, 162] width 247 height 21
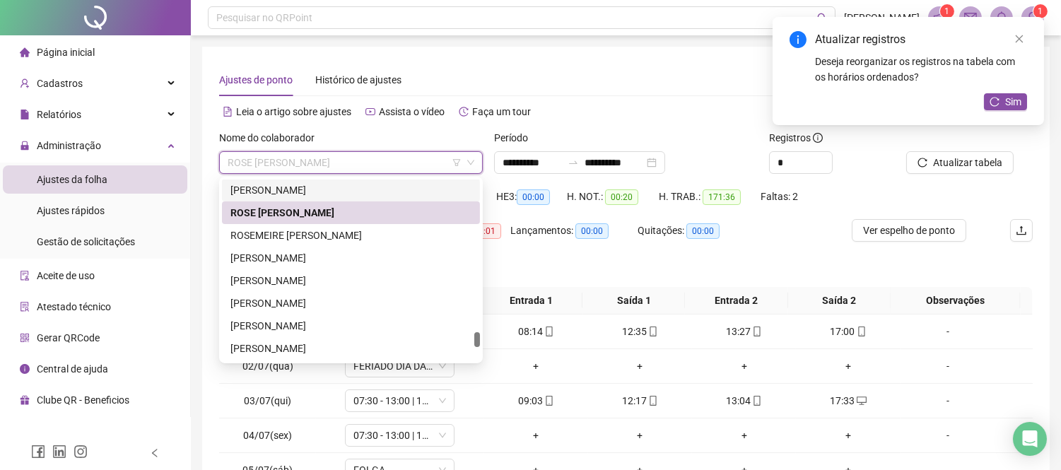
click at [365, 189] on div "[PERSON_NAME]" at bounding box center [350, 190] width 241 height 16
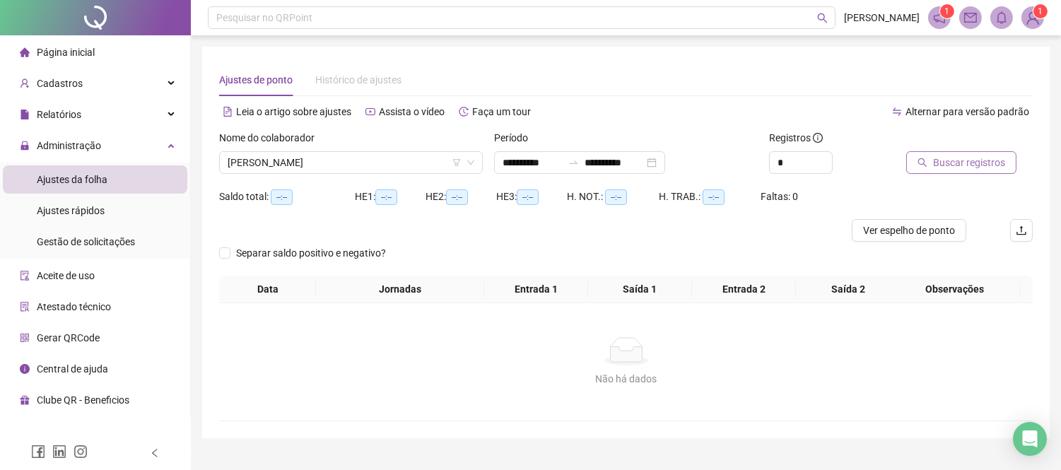
click at [971, 168] on span "Buscar registros" at bounding box center [969, 163] width 72 height 16
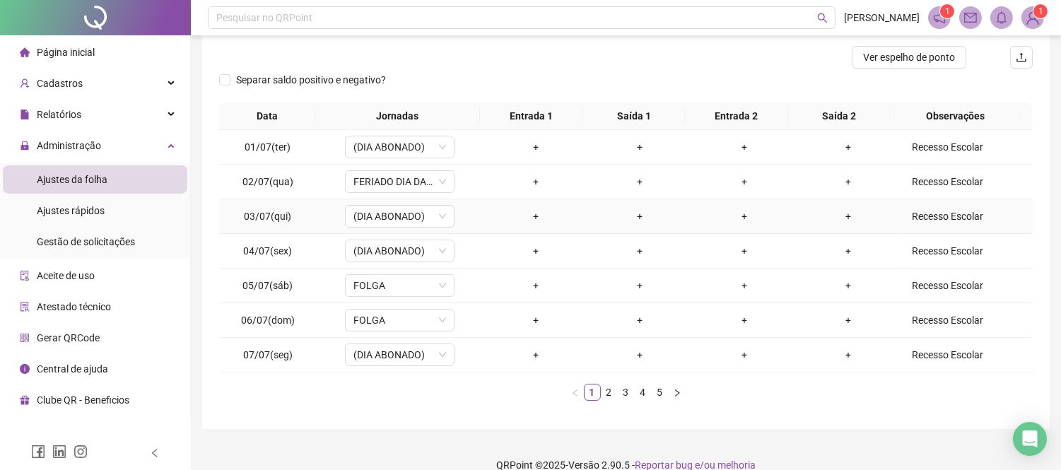
scroll to position [193, 0]
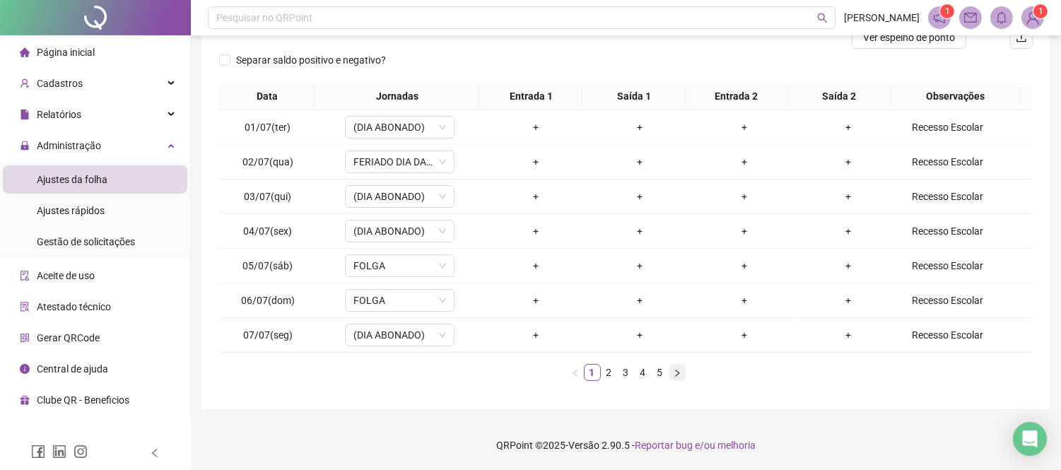
click at [676, 380] on button "button" at bounding box center [677, 372] width 17 height 17
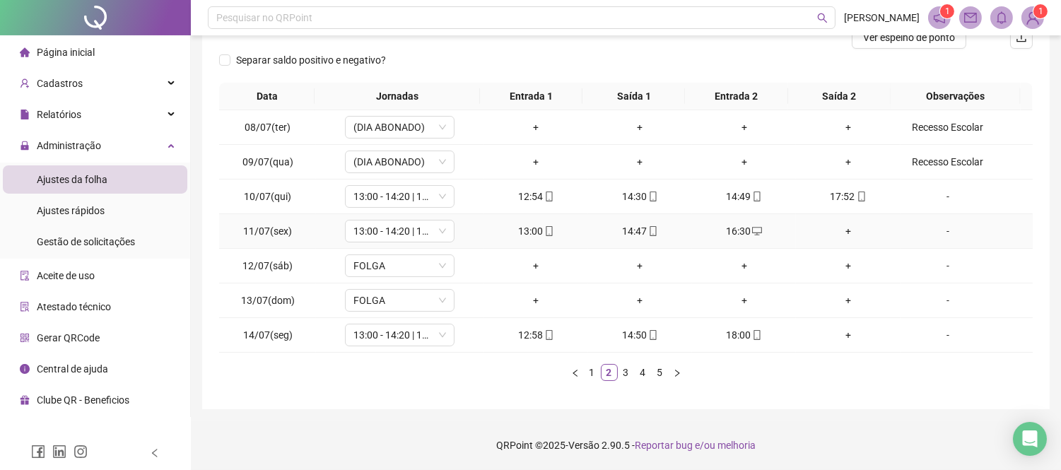
click at [536, 233] on div "13:00" at bounding box center [536, 231] width 93 height 16
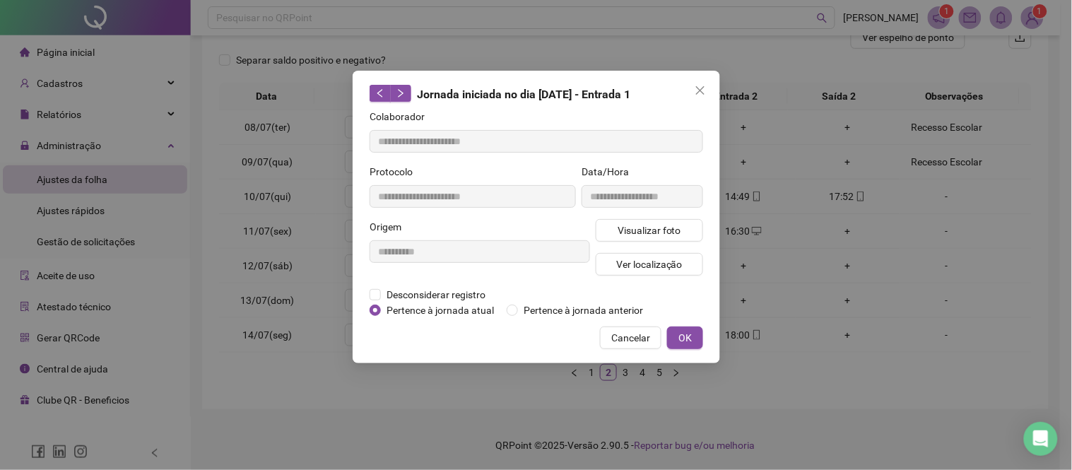
type input "**********"
click at [628, 232] on span "Visualizar foto" at bounding box center [649, 231] width 64 height 16
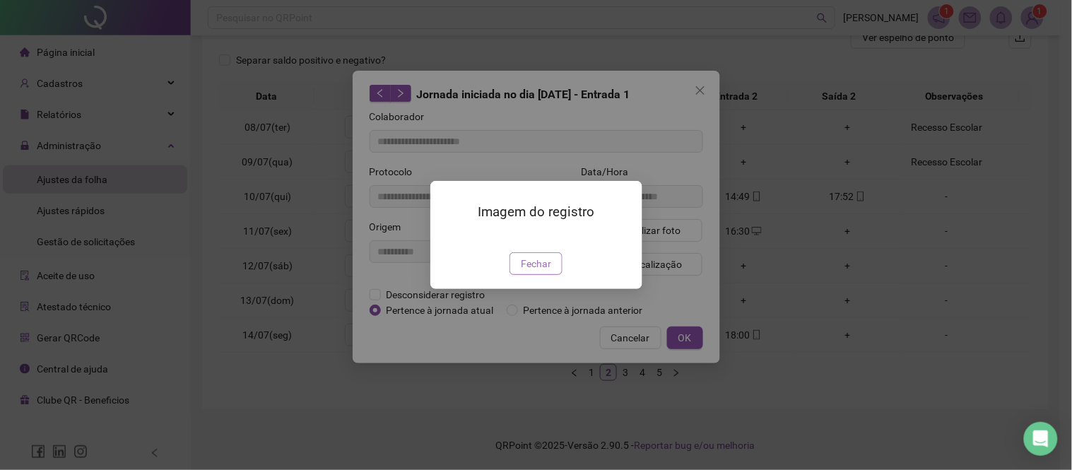
click at [536, 271] on span "Fechar" at bounding box center [536, 264] width 30 height 16
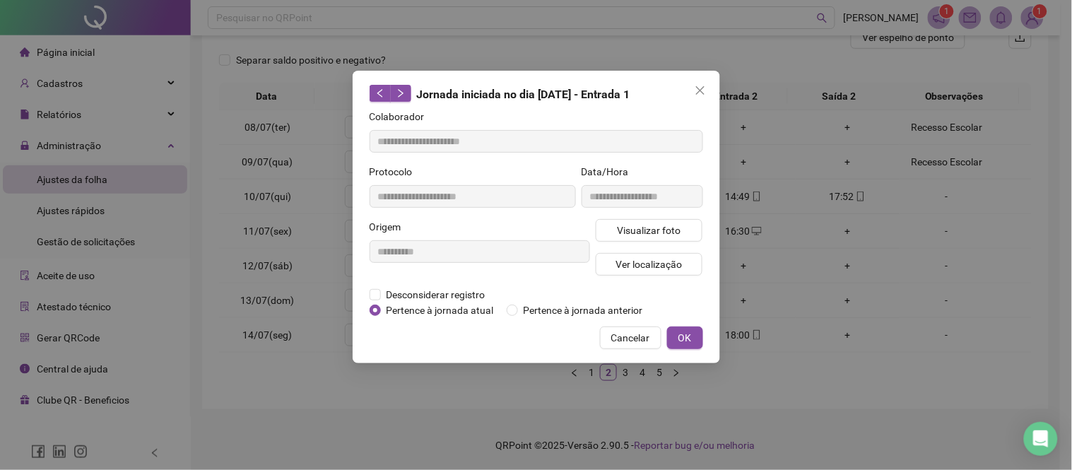
drag, startPoint x: 621, startPoint y: 334, endPoint x: 539, endPoint y: 231, distance: 131.4
click at [622, 334] on span "Cancelar" at bounding box center [630, 338] width 39 height 16
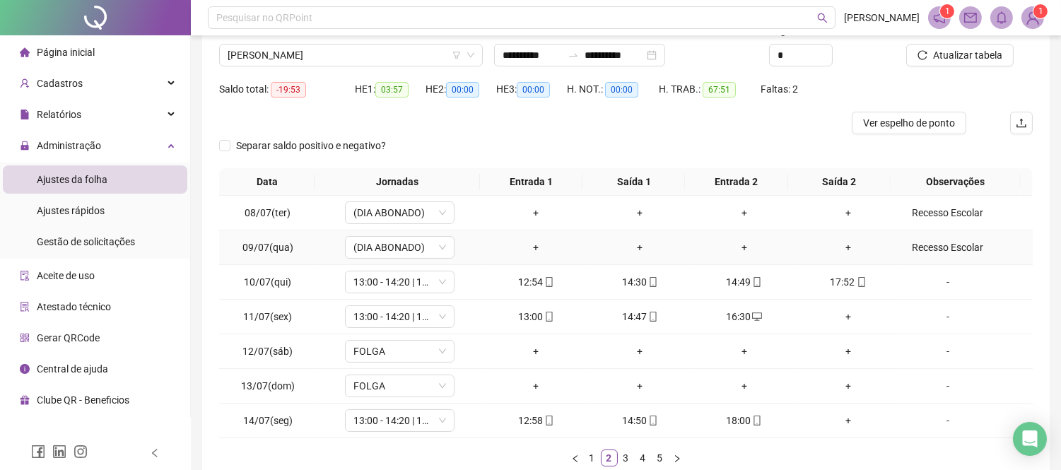
scroll to position [0, 0]
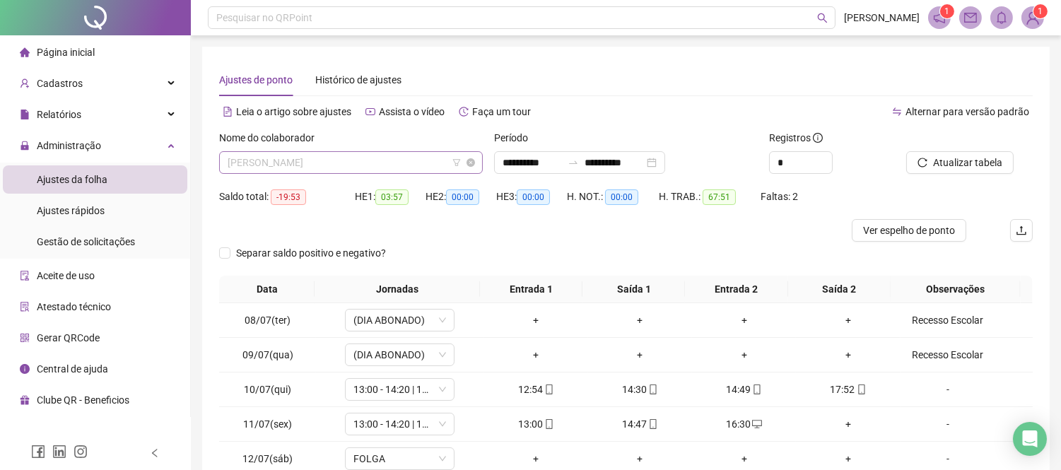
click at [336, 163] on span "[PERSON_NAME]" at bounding box center [351, 162] width 247 height 21
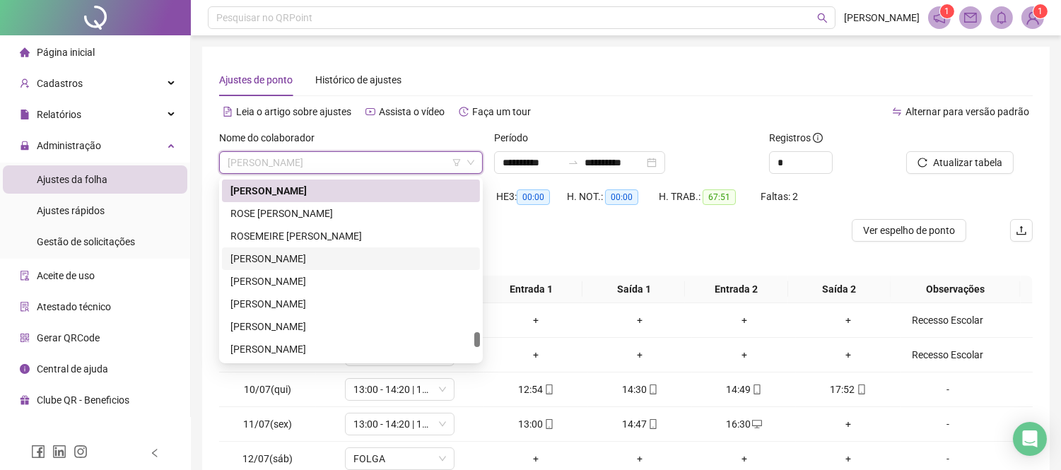
scroll to position [1754, 0]
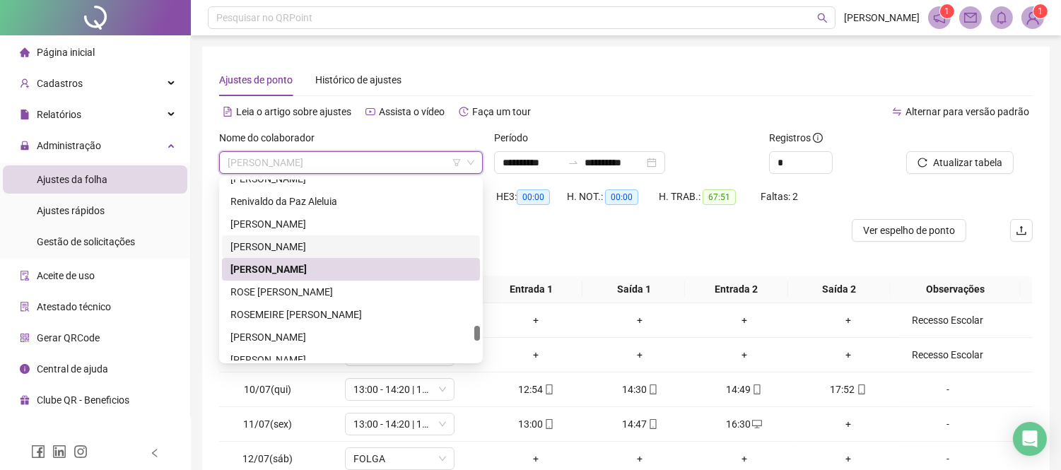
click at [338, 248] on div "[PERSON_NAME]" at bounding box center [350, 247] width 241 height 16
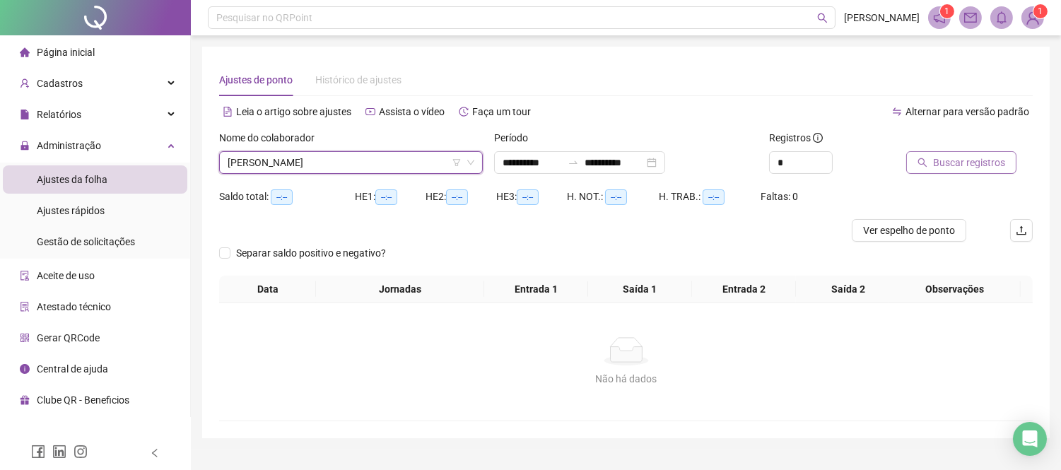
click at [937, 161] on span "Buscar registros" at bounding box center [969, 163] width 72 height 16
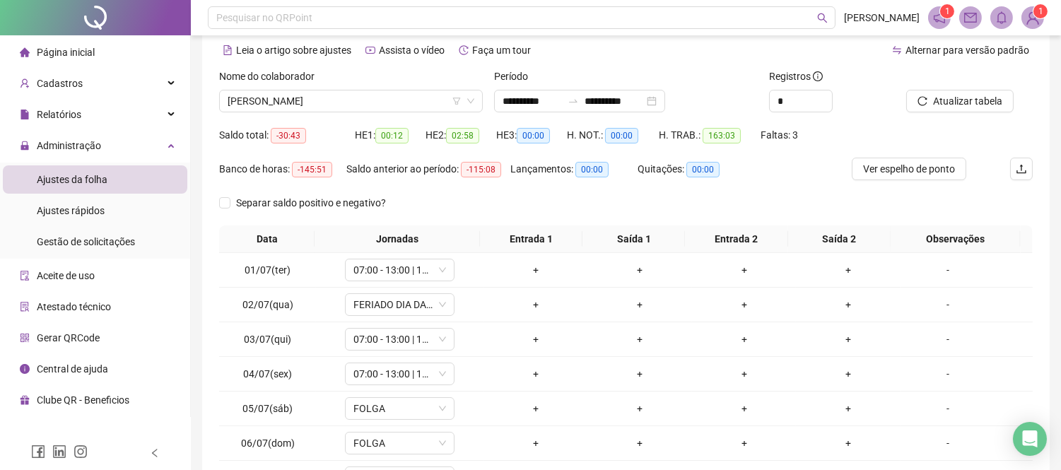
scroll to position [204, 0]
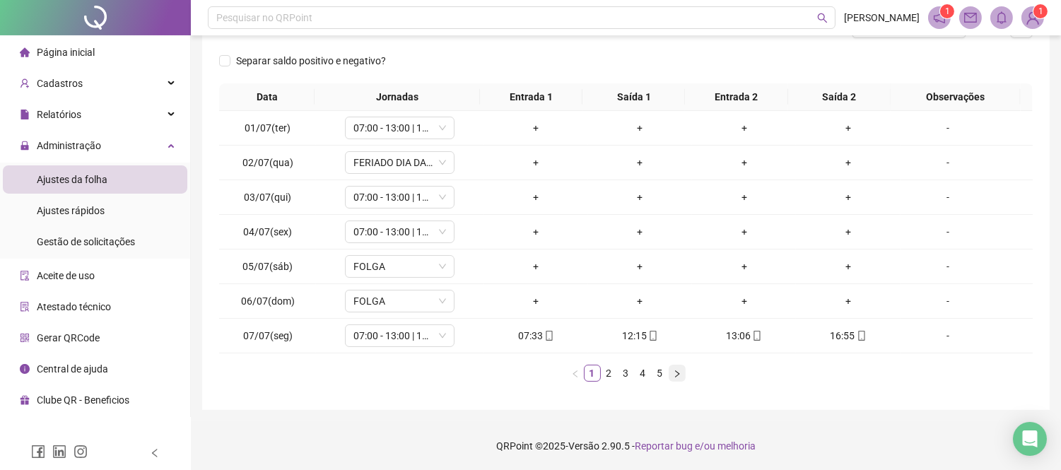
click at [679, 372] on icon "right" at bounding box center [677, 374] width 8 height 8
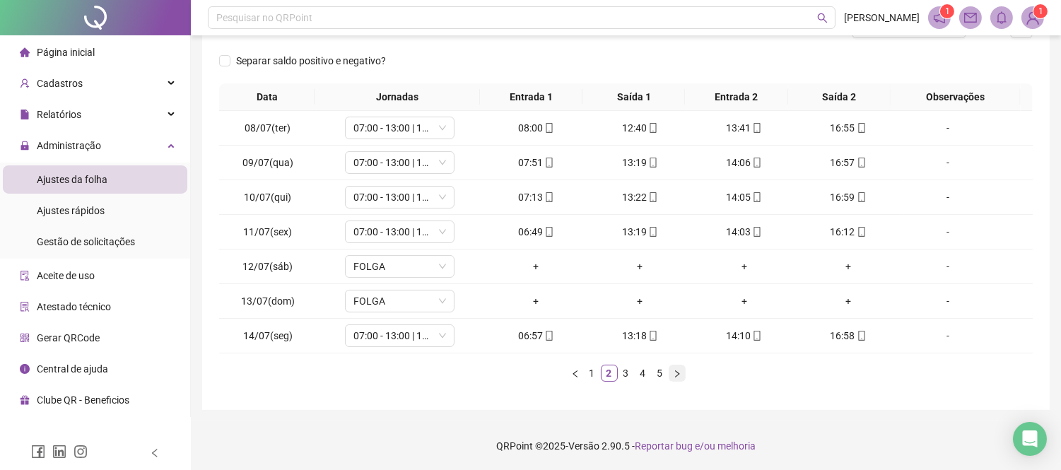
click at [679, 372] on icon "right" at bounding box center [677, 374] width 8 height 8
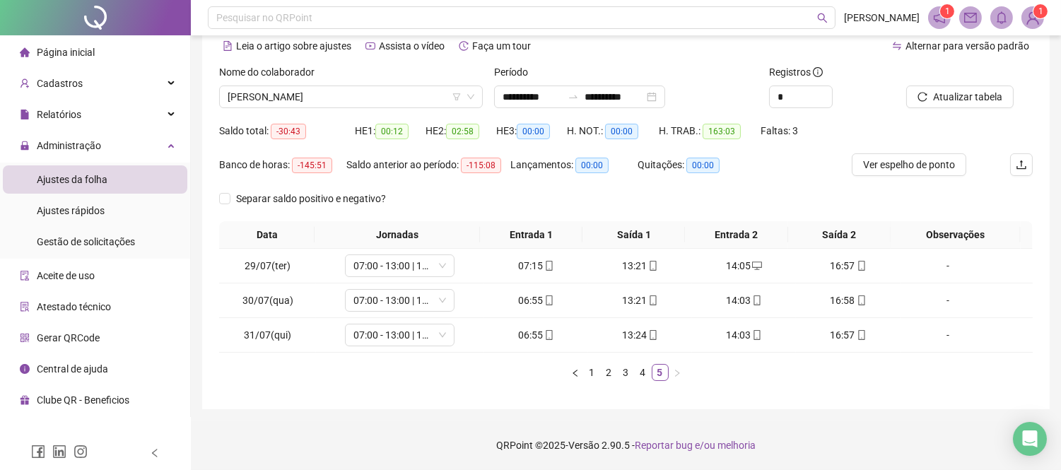
scroll to position [65, 0]
click at [342, 104] on span "[PERSON_NAME]" at bounding box center [351, 97] width 247 height 21
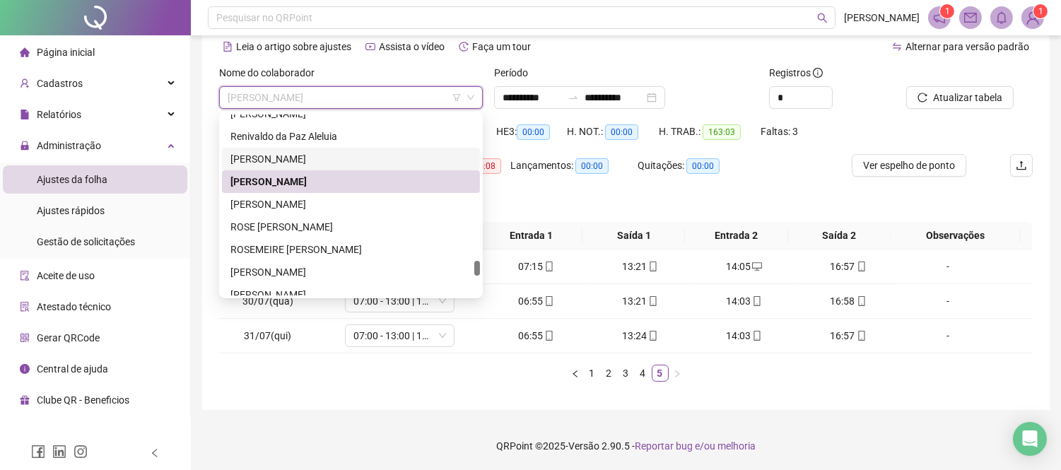
click at [334, 157] on div "[PERSON_NAME]" at bounding box center [350, 159] width 241 height 16
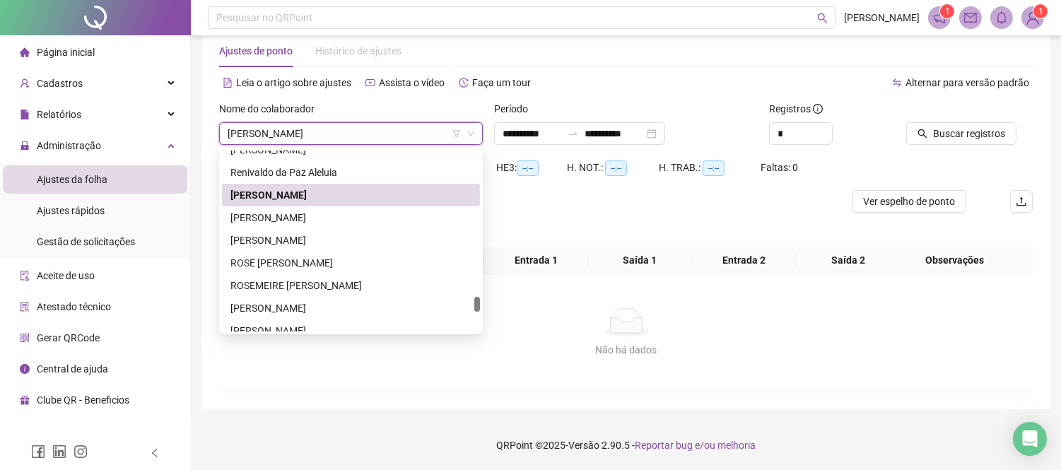
scroll to position [28, 0]
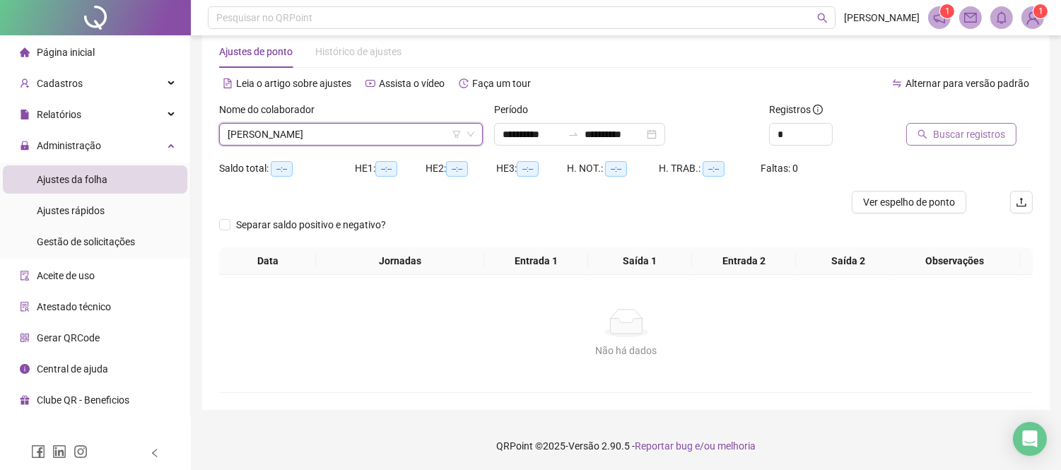
click at [942, 131] on span "Buscar registros" at bounding box center [969, 135] width 72 height 16
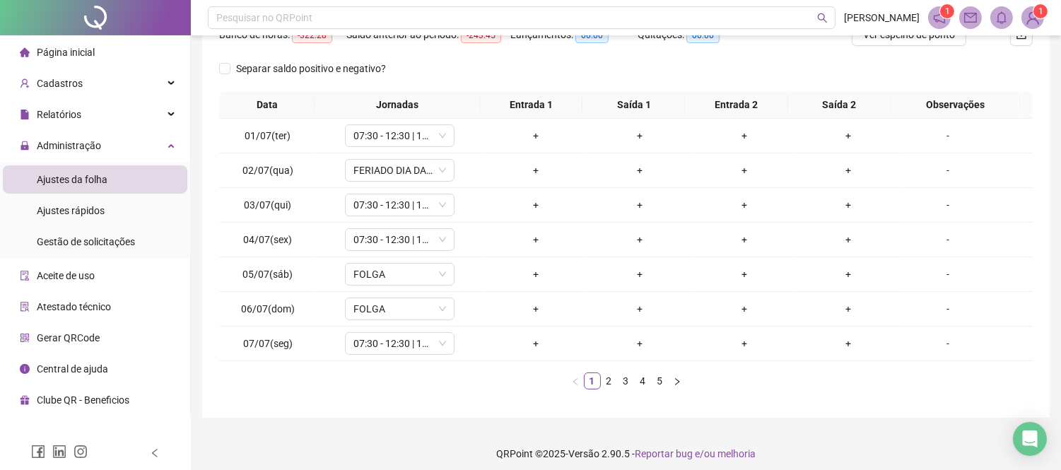
scroll to position [204, 0]
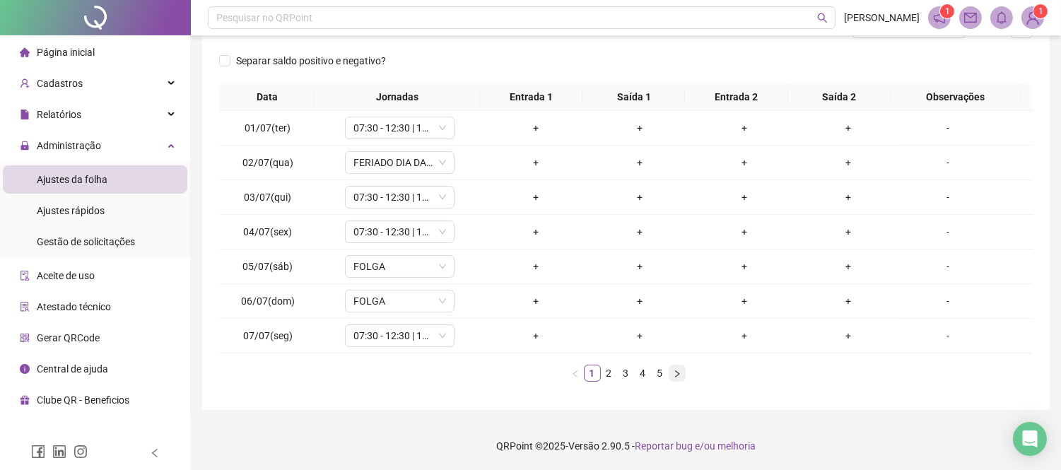
click at [674, 368] on button "button" at bounding box center [677, 373] width 17 height 17
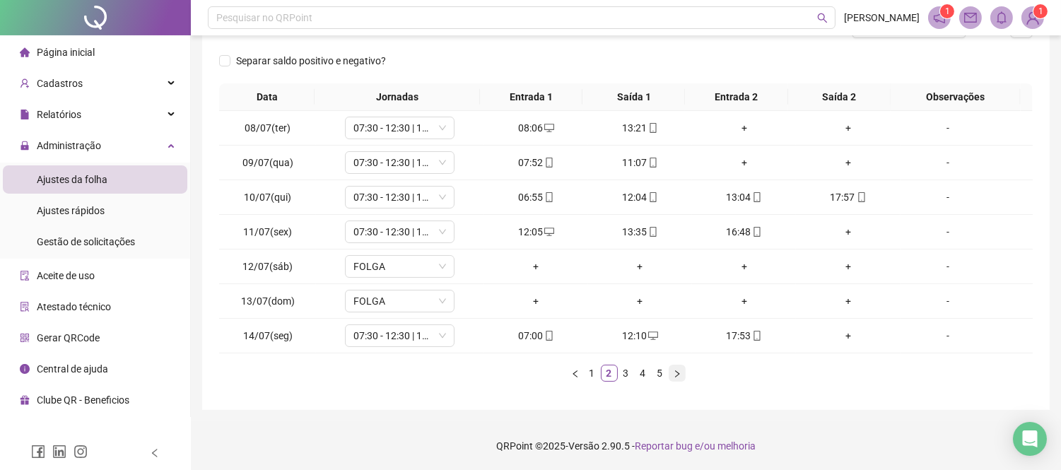
click at [674, 368] on button "button" at bounding box center [677, 373] width 17 height 17
click at [594, 377] on link "1" at bounding box center [593, 373] width 16 height 16
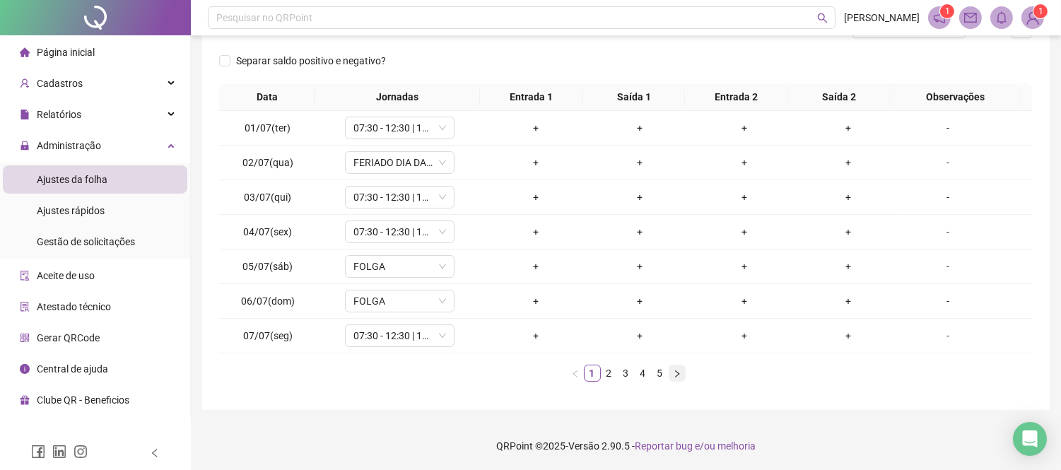
click at [669, 369] on button "button" at bounding box center [677, 373] width 17 height 17
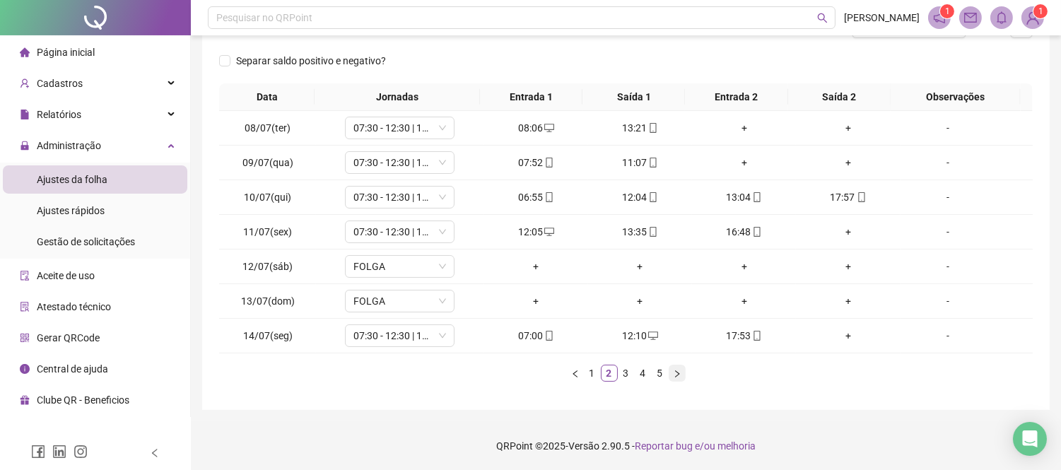
click at [669, 369] on button "button" at bounding box center [677, 373] width 17 height 17
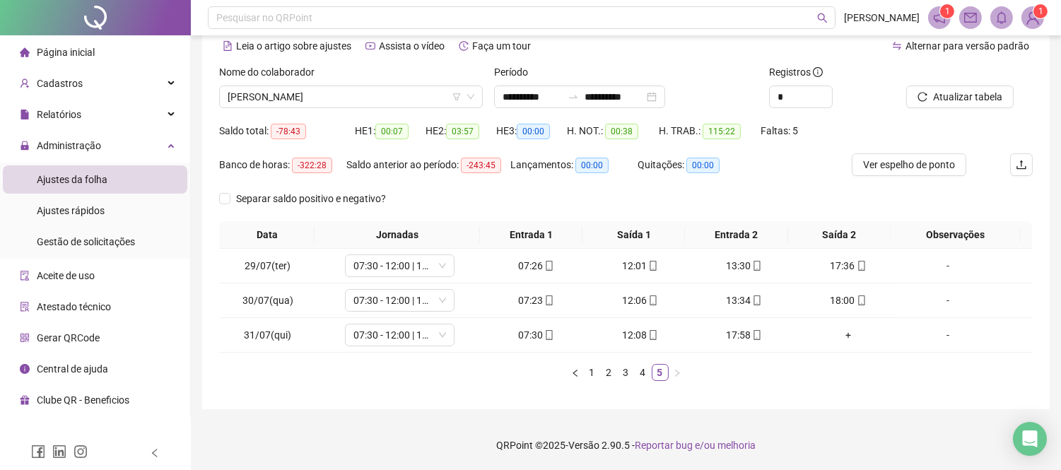
scroll to position [65, 0]
click at [590, 370] on link "1" at bounding box center [593, 373] width 16 height 16
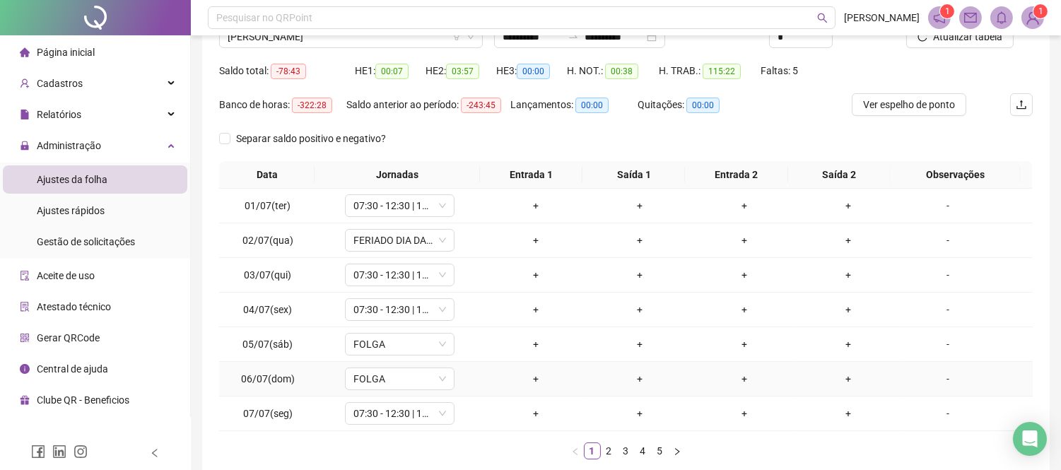
scroll to position [204, 0]
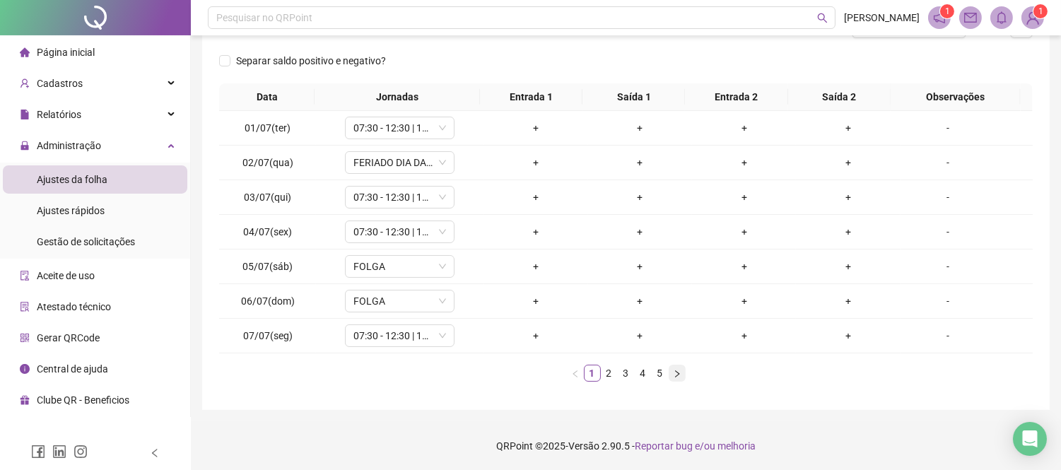
click at [672, 373] on button "button" at bounding box center [677, 373] width 17 height 17
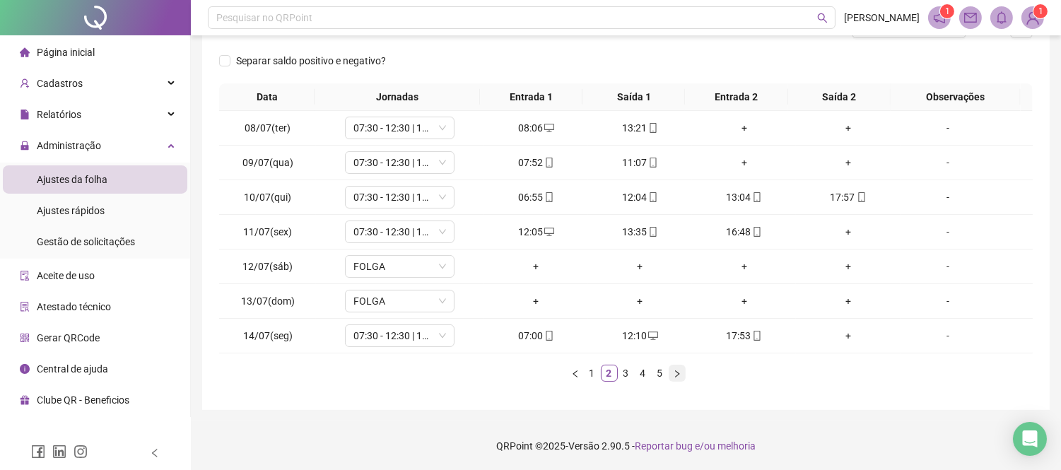
click at [672, 373] on button "button" at bounding box center [677, 373] width 17 height 17
click at [594, 371] on link "1" at bounding box center [593, 373] width 16 height 16
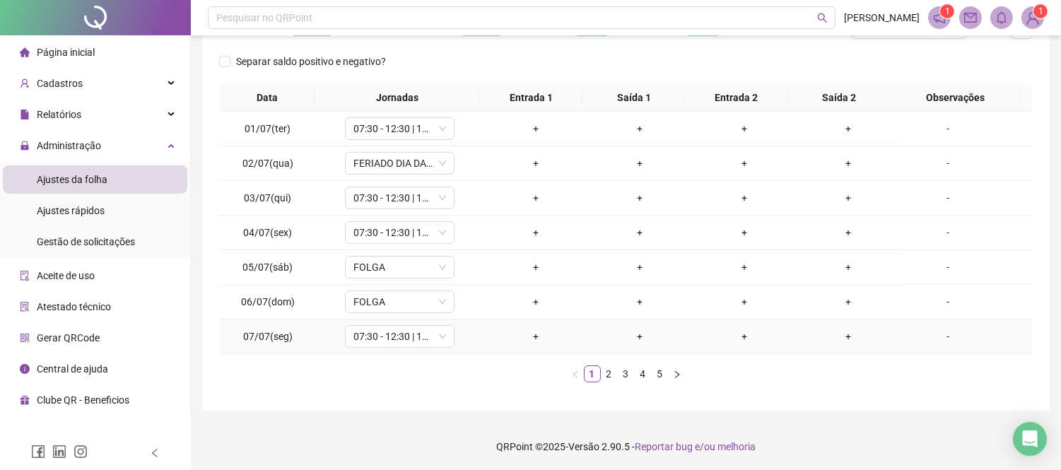
scroll to position [0, 0]
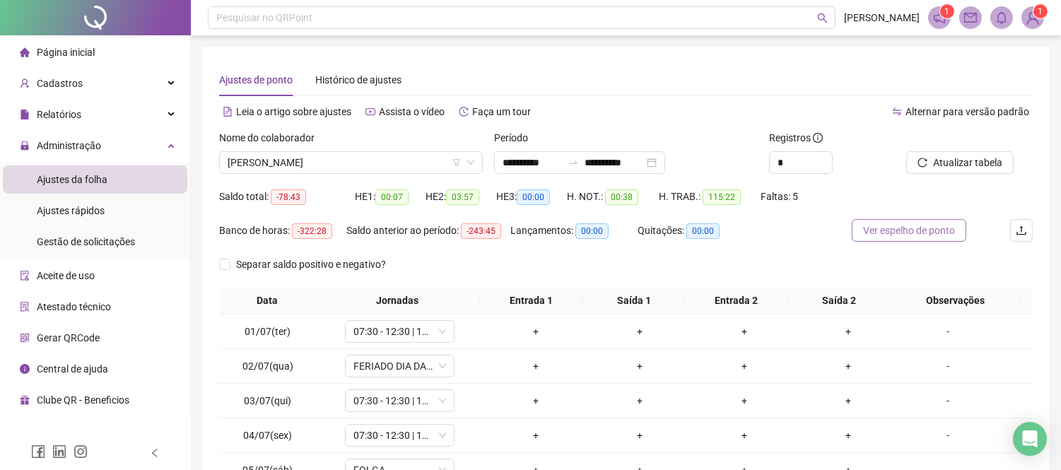
click at [934, 235] on span "Ver espelho de ponto" at bounding box center [909, 231] width 92 height 16
click at [895, 228] on span "Ver espelho de ponto" at bounding box center [909, 231] width 92 height 16
click at [335, 161] on span "[PERSON_NAME]" at bounding box center [351, 162] width 247 height 21
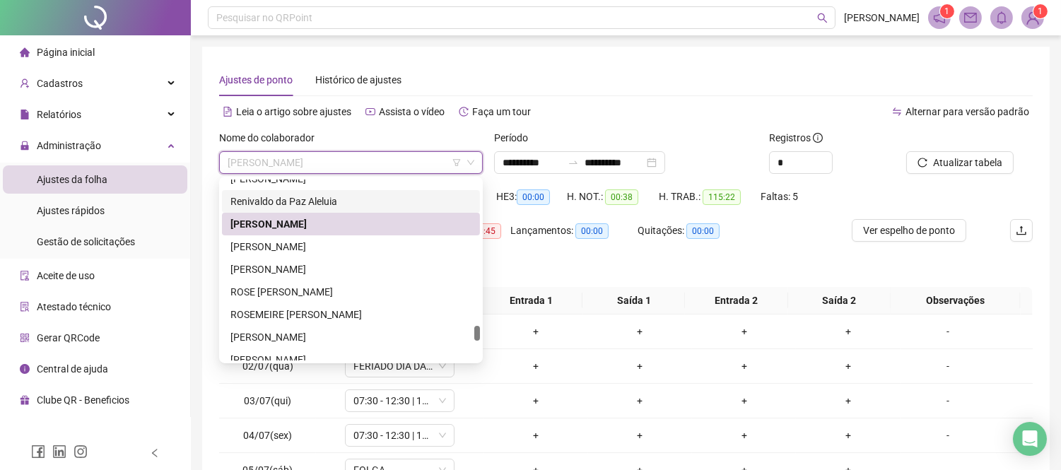
scroll to position [1675, 0]
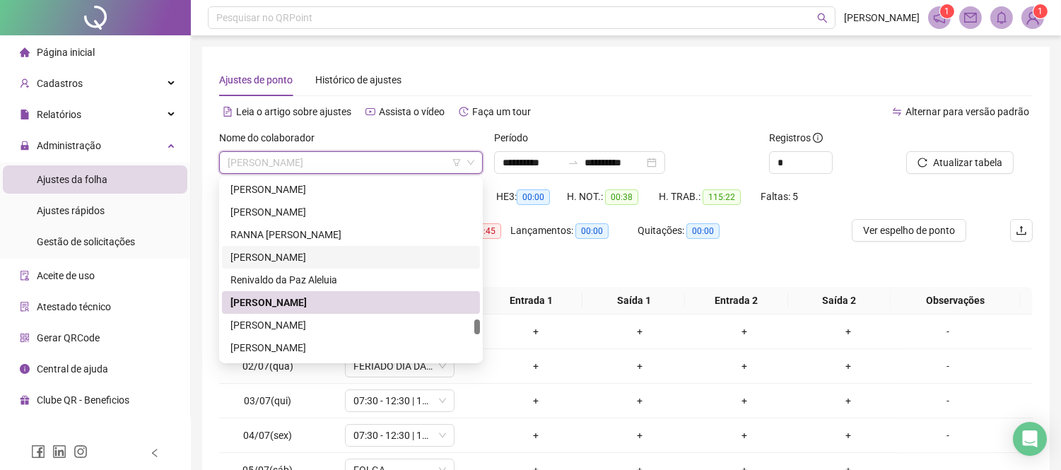
click at [331, 257] on div "[PERSON_NAME]" at bounding box center [350, 258] width 241 height 16
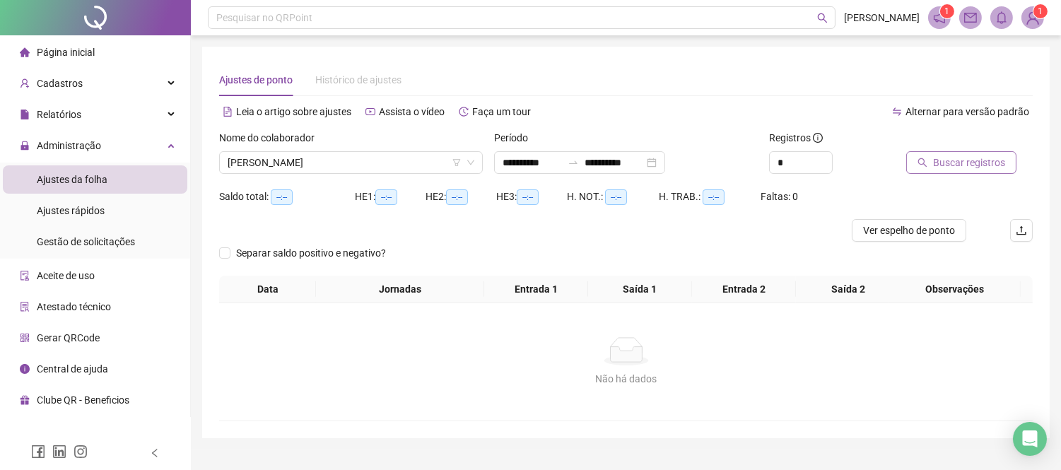
click at [925, 165] on icon "search" at bounding box center [923, 163] width 10 height 10
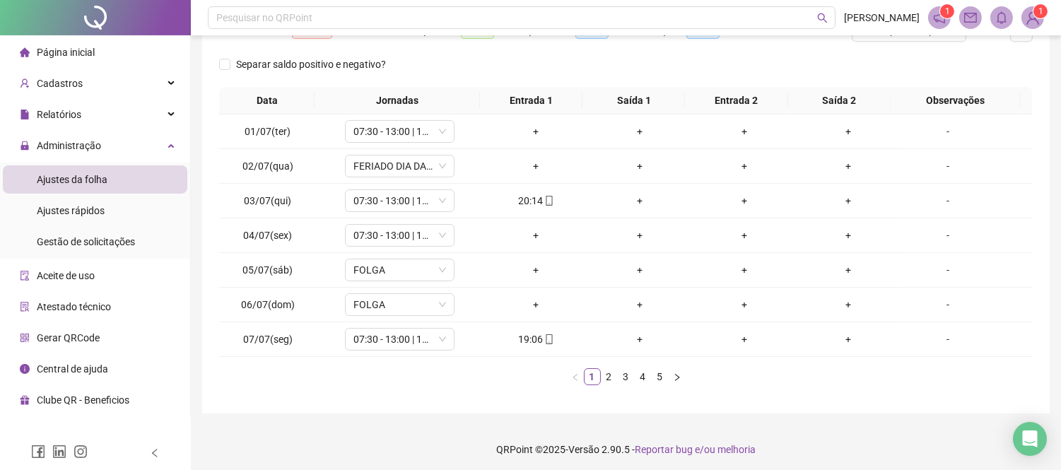
scroll to position [204, 0]
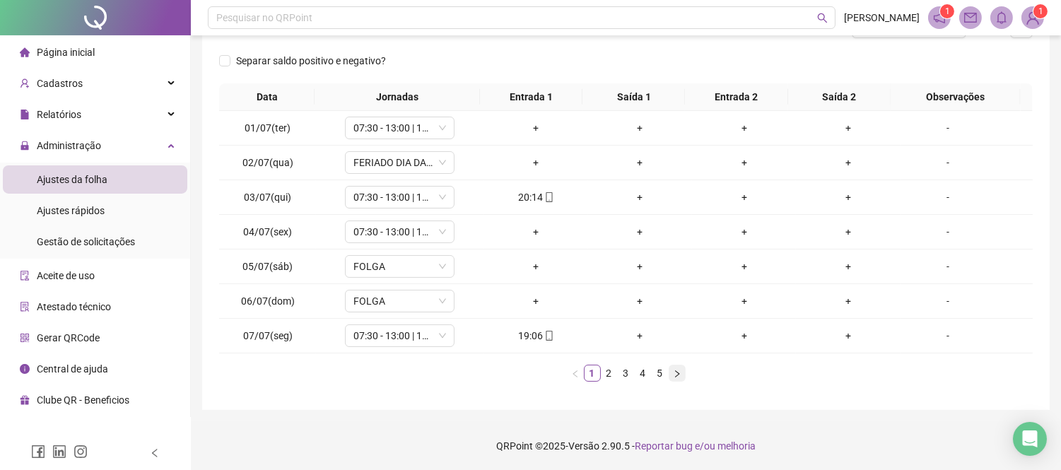
click at [680, 373] on icon "right" at bounding box center [677, 374] width 8 height 8
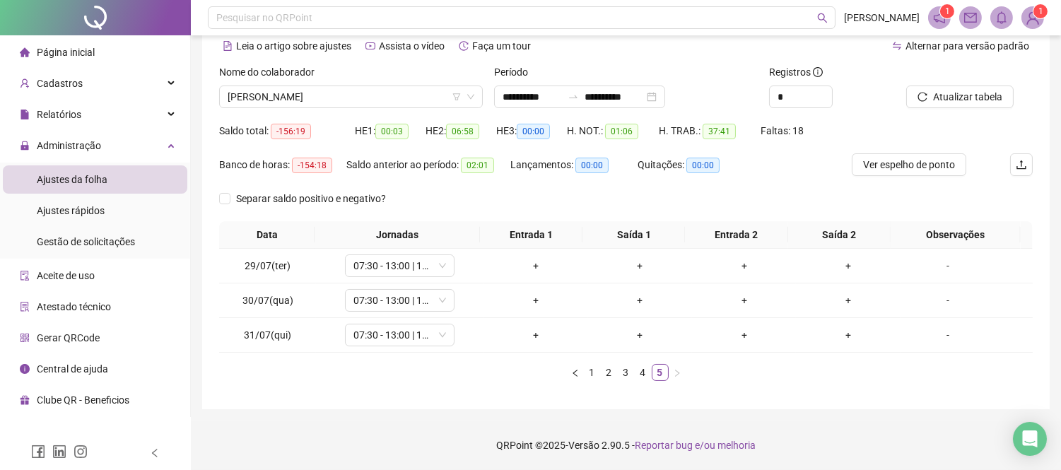
scroll to position [65, 0]
click at [590, 368] on link "1" at bounding box center [593, 373] width 16 height 16
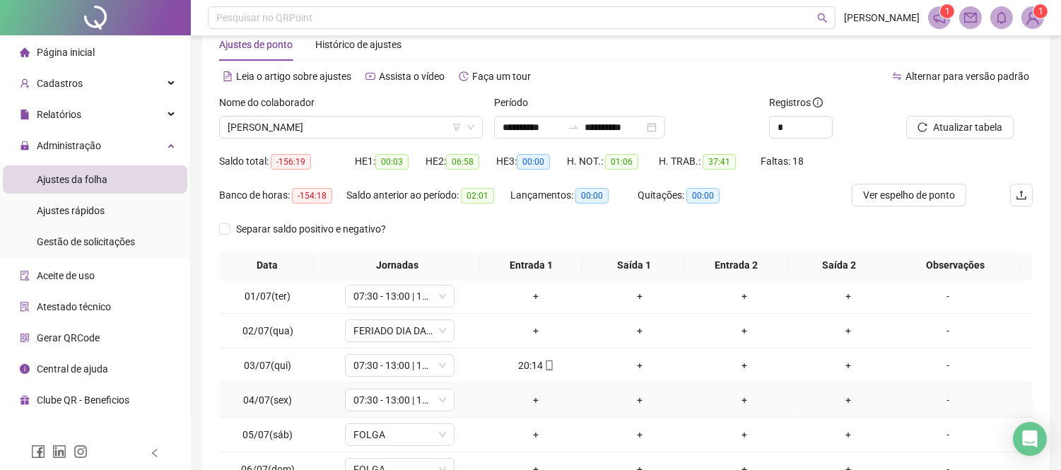
scroll to position [0, 0]
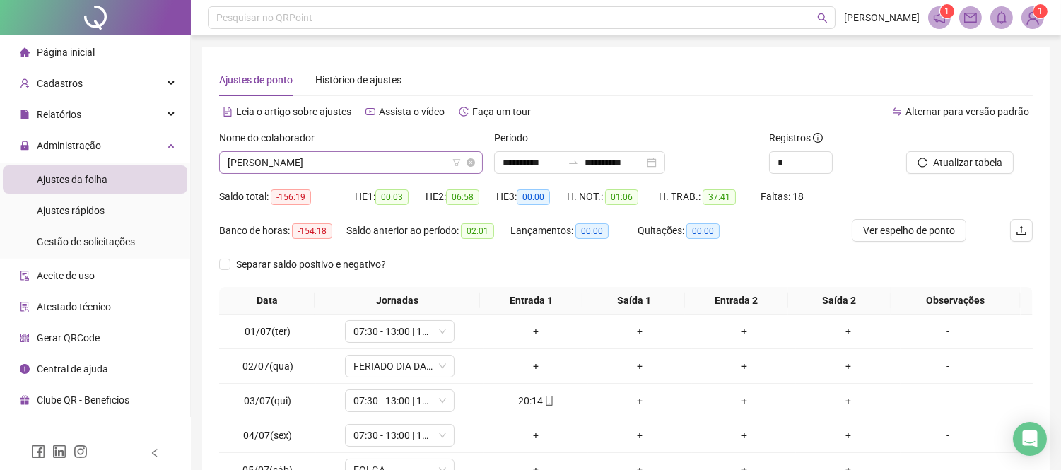
click at [295, 163] on span "[PERSON_NAME]" at bounding box center [351, 162] width 247 height 21
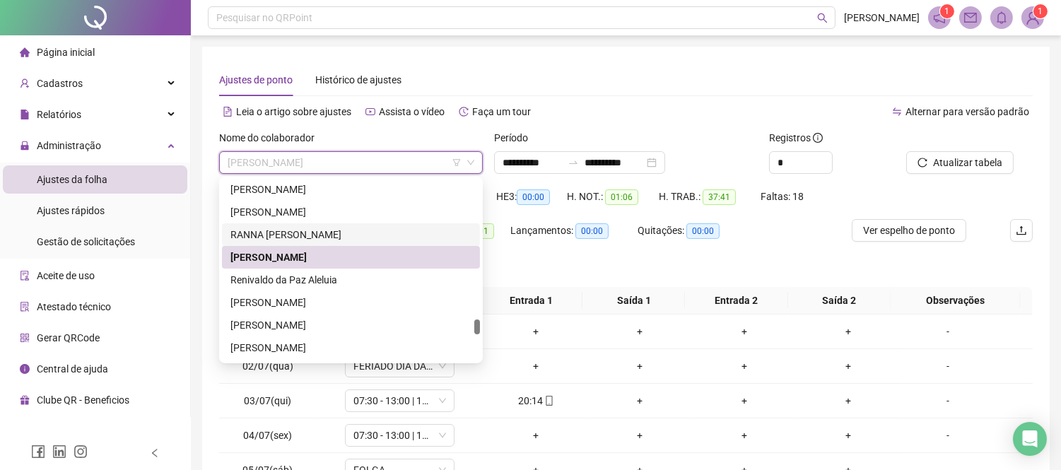
click at [306, 224] on div "RANNA [PERSON_NAME]" at bounding box center [351, 234] width 258 height 23
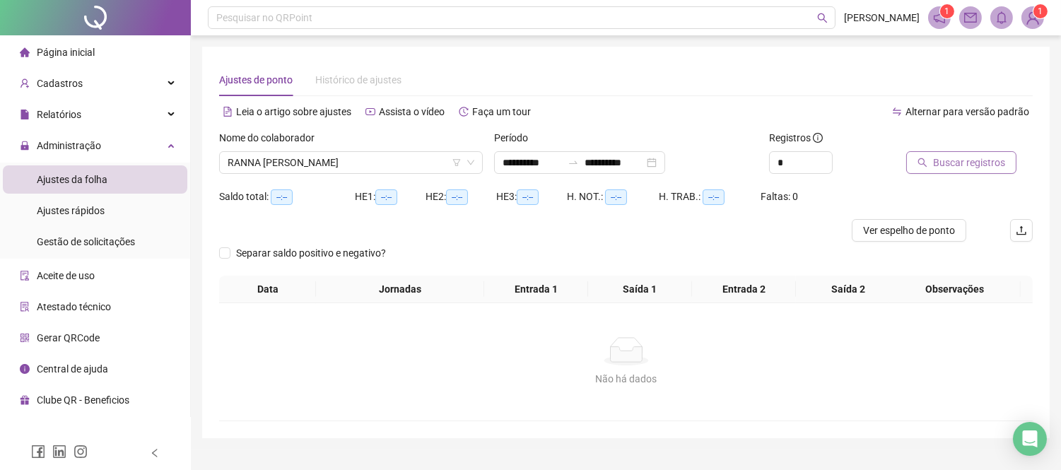
click at [945, 171] on button "Buscar registros" at bounding box center [961, 162] width 110 height 23
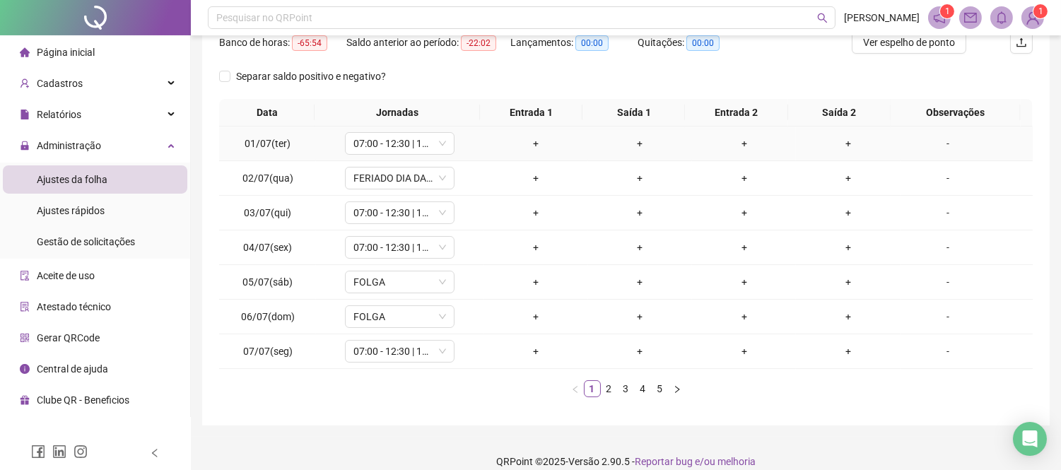
scroll to position [204, 0]
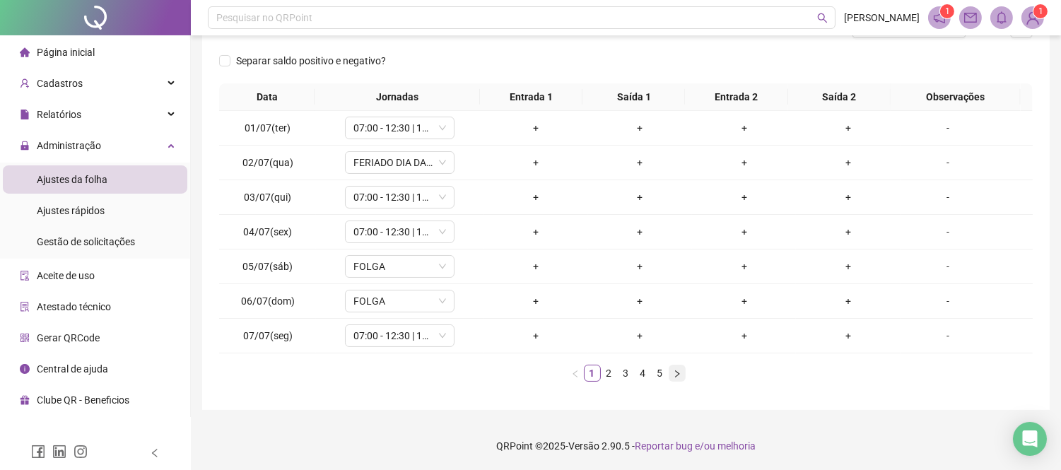
click at [676, 376] on icon "right" at bounding box center [677, 374] width 8 height 8
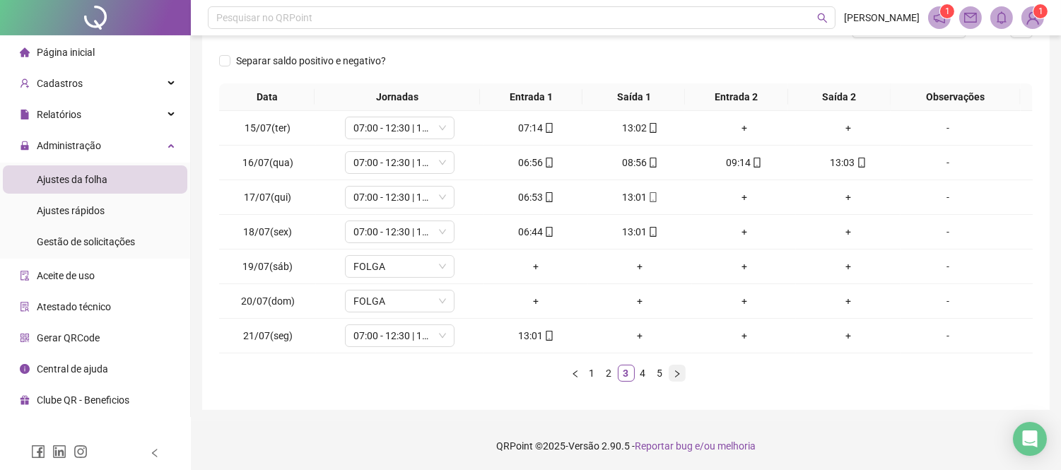
click at [676, 376] on icon "right" at bounding box center [677, 374] width 8 height 8
click at [673, 370] on icon "right" at bounding box center [677, 374] width 8 height 8
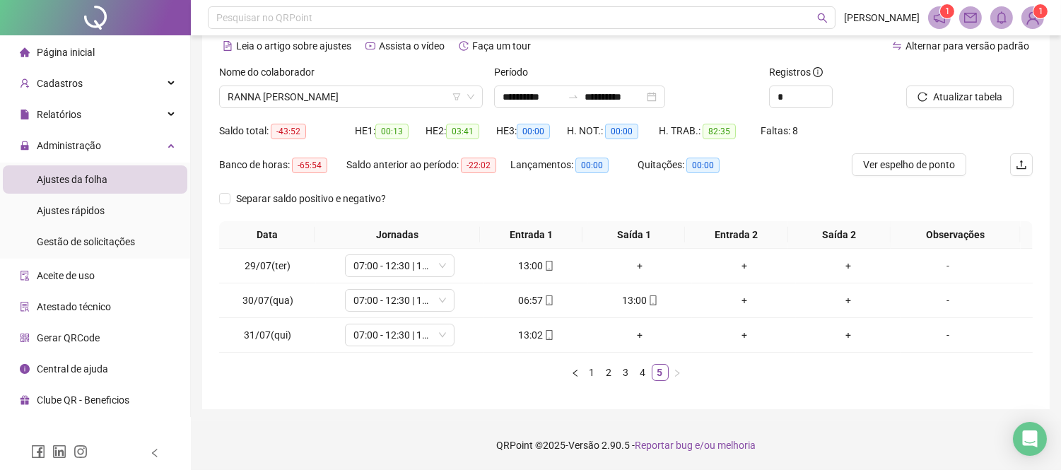
scroll to position [65, 0]
click at [611, 373] on link "2" at bounding box center [610, 373] width 16 height 16
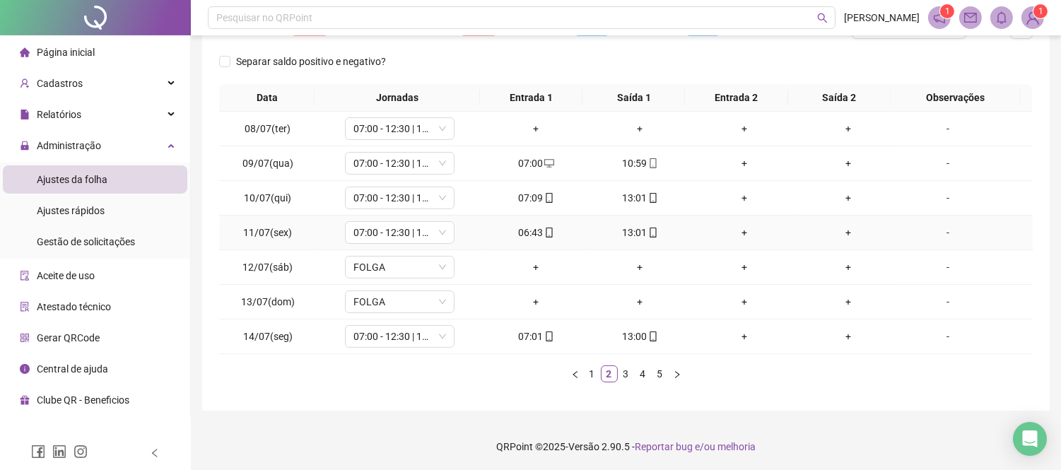
scroll to position [204, 0]
click at [591, 370] on link "1" at bounding box center [593, 373] width 16 height 16
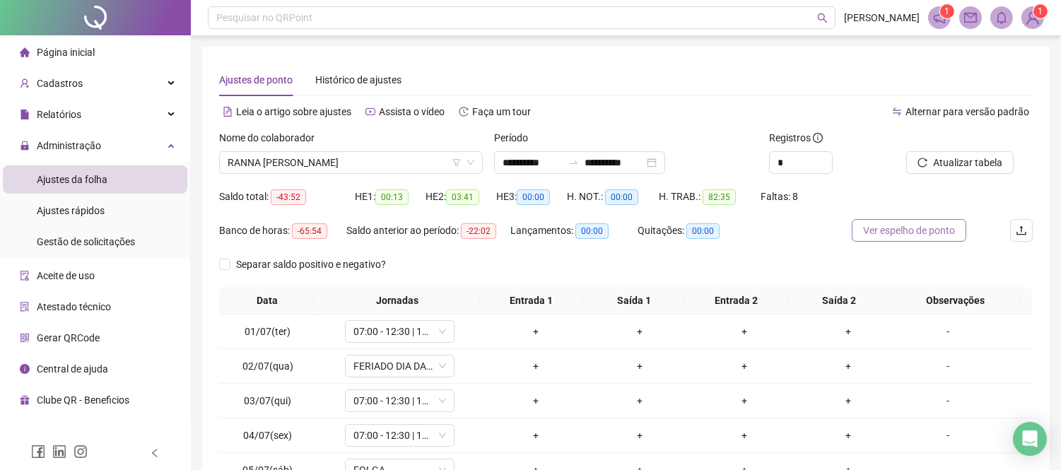
click at [894, 233] on span "Ver espelho de ponto" at bounding box center [909, 231] width 92 height 16
click at [338, 163] on span "RANNA [PERSON_NAME]" at bounding box center [351, 162] width 247 height 21
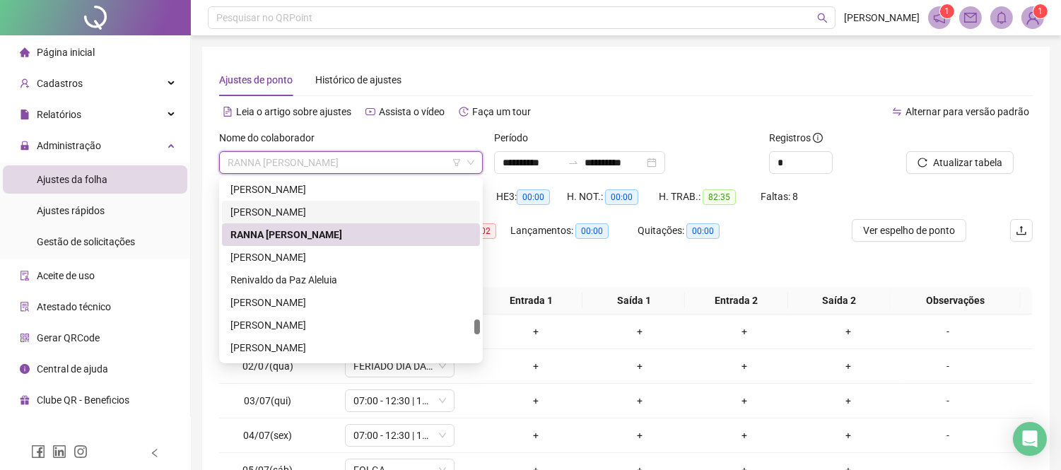
click at [361, 205] on div "[PERSON_NAME]" at bounding box center [350, 212] width 241 height 16
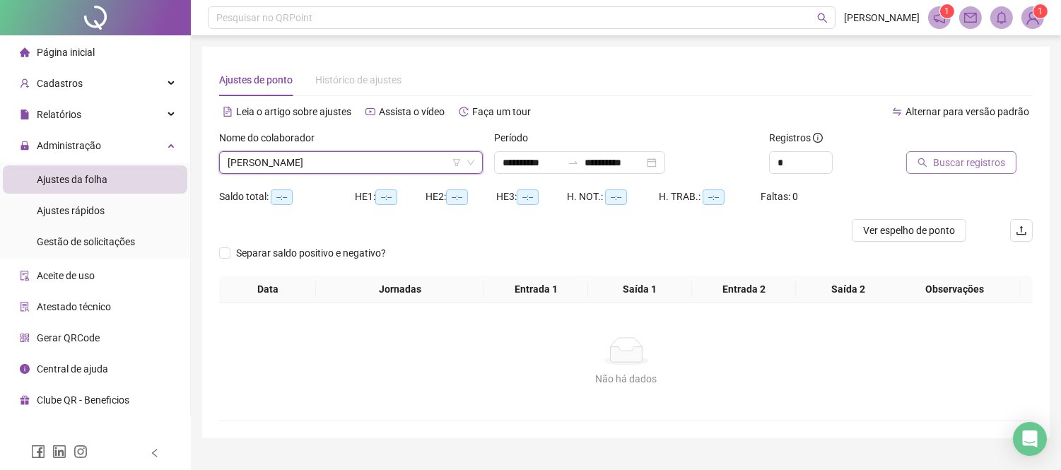
click at [991, 164] on span "Buscar registros" at bounding box center [969, 163] width 72 height 16
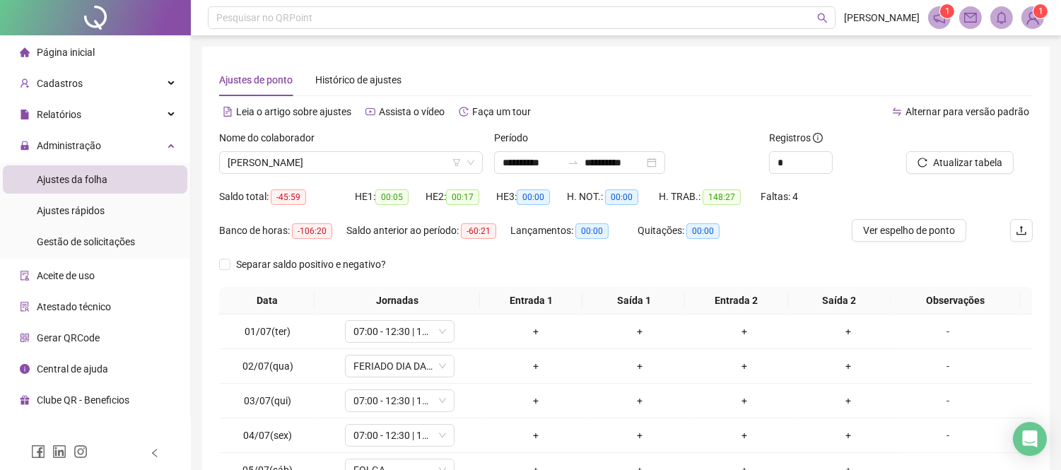
scroll to position [204, 0]
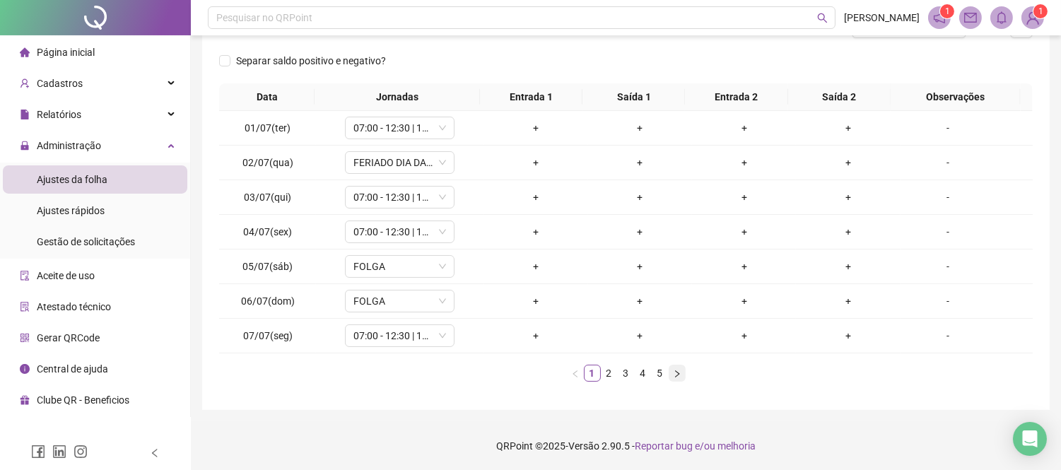
click at [674, 375] on icon "right" at bounding box center [677, 374] width 8 height 8
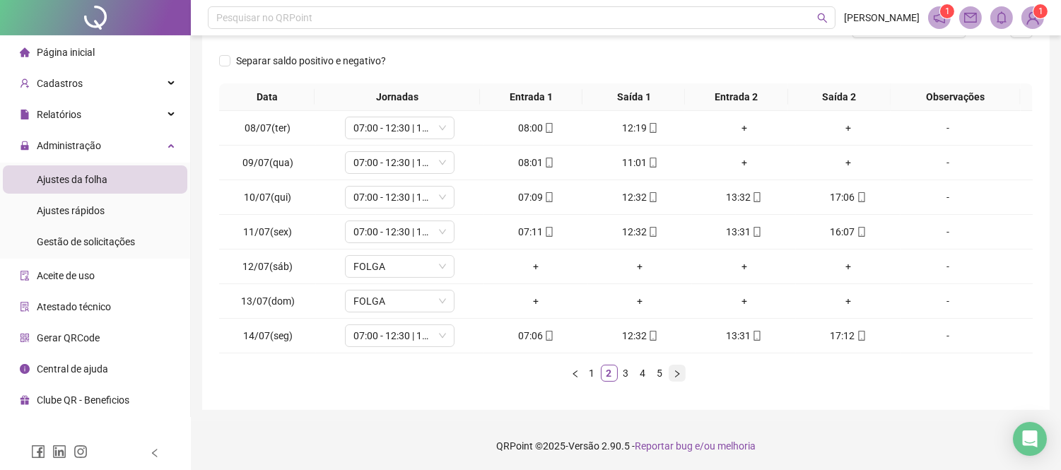
click at [674, 375] on icon "right" at bounding box center [677, 374] width 8 height 8
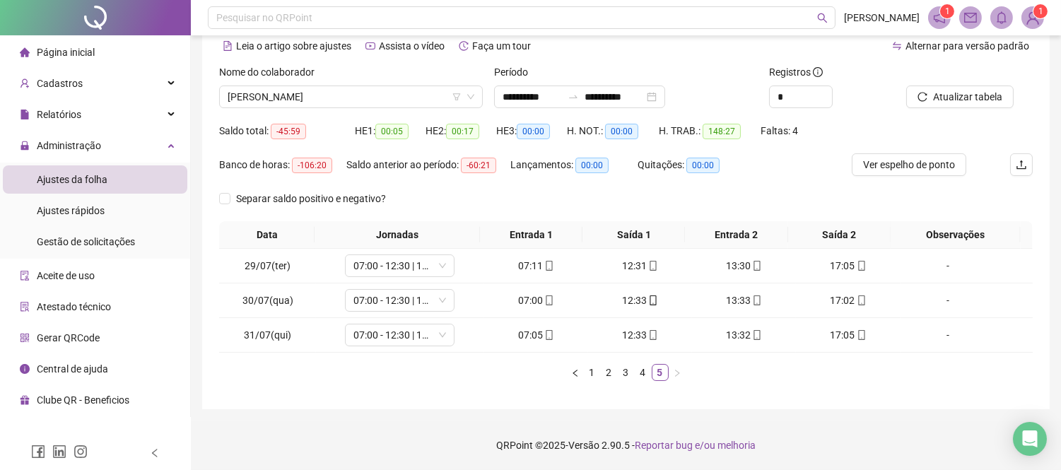
scroll to position [65, 0]
click at [590, 375] on link "1" at bounding box center [593, 373] width 16 height 16
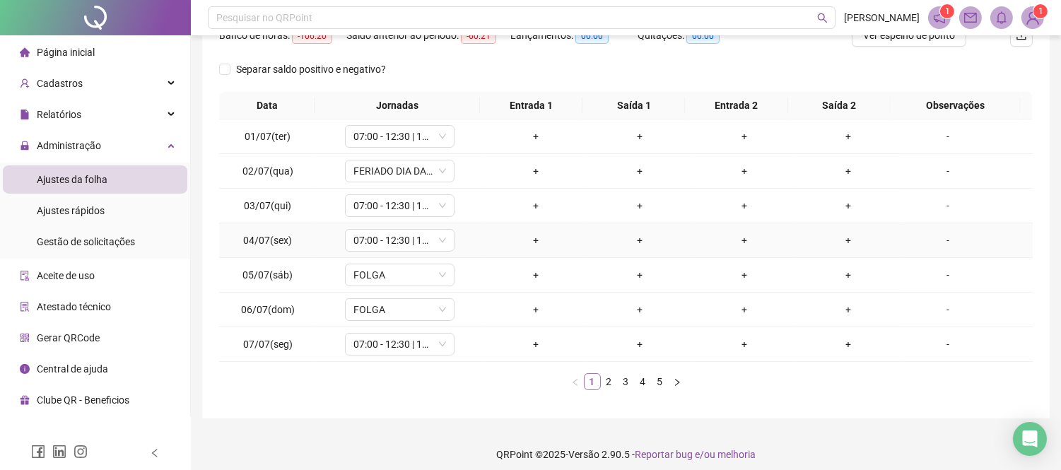
scroll to position [204, 0]
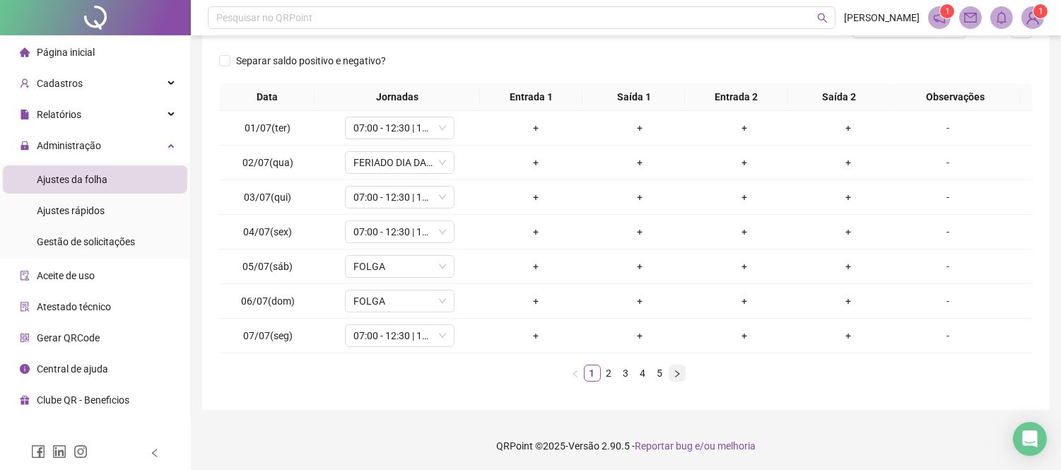
click at [677, 375] on icon "right" at bounding box center [677, 374] width 8 height 8
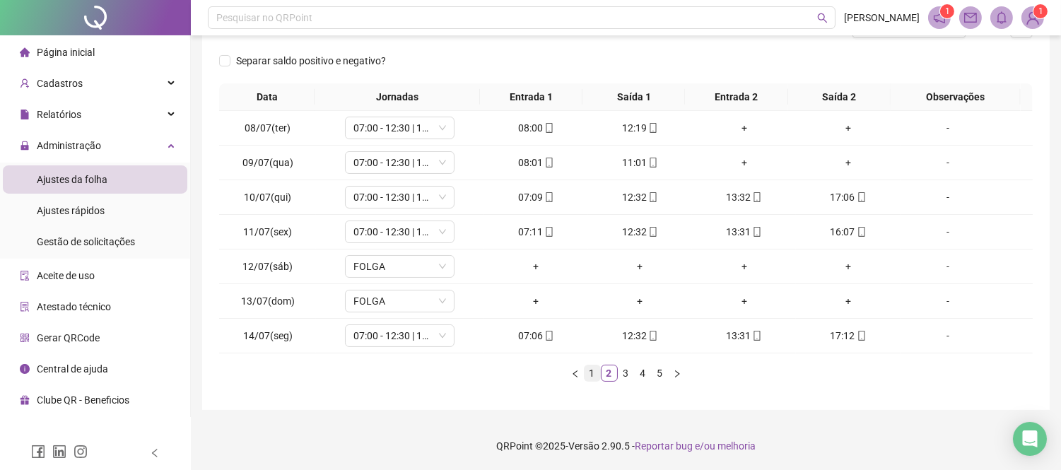
click at [594, 370] on link "1" at bounding box center [593, 373] width 16 height 16
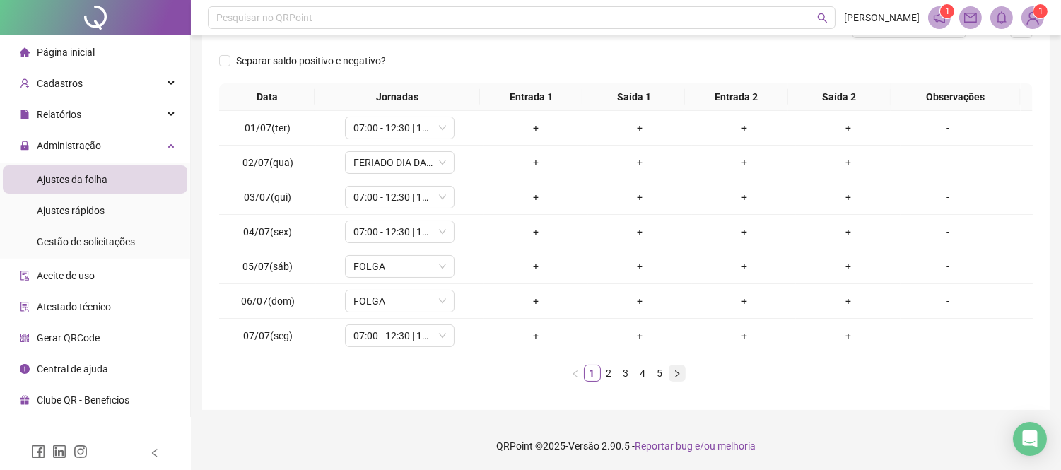
click at [673, 371] on icon "right" at bounding box center [677, 374] width 8 height 8
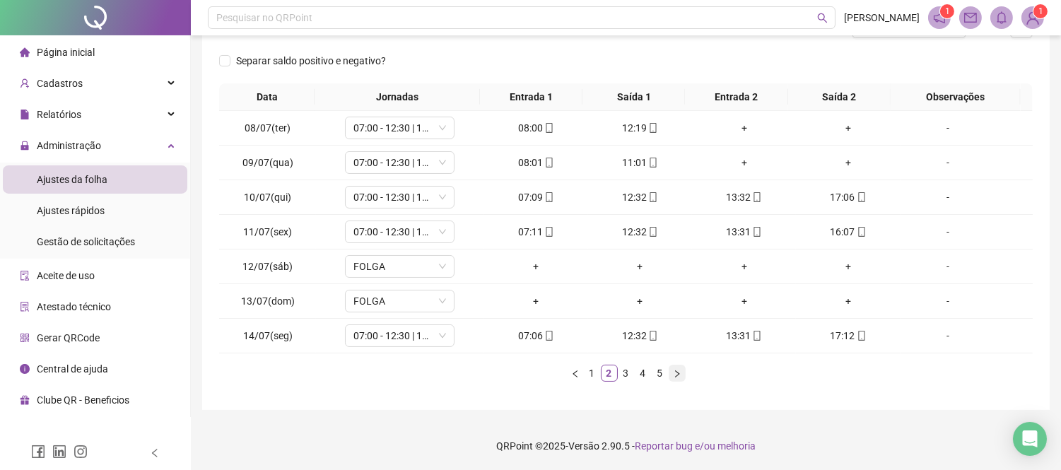
click at [673, 371] on icon "right" at bounding box center [677, 374] width 8 height 8
click at [592, 369] on link "1" at bounding box center [593, 373] width 16 height 16
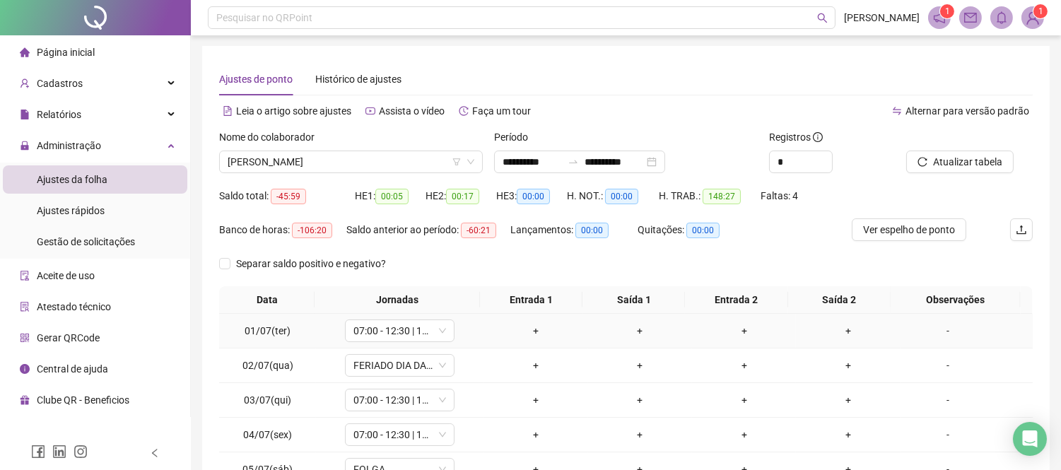
scroll to position [0, 0]
click at [327, 158] on span "[PERSON_NAME]" at bounding box center [351, 162] width 247 height 21
click at [803, 242] on div "Banco de horas: -106:20 Saldo anterior ao período: -60:21 Lançamentos: 00:00 Qu…" at bounding box center [524, 236] width 610 height 34
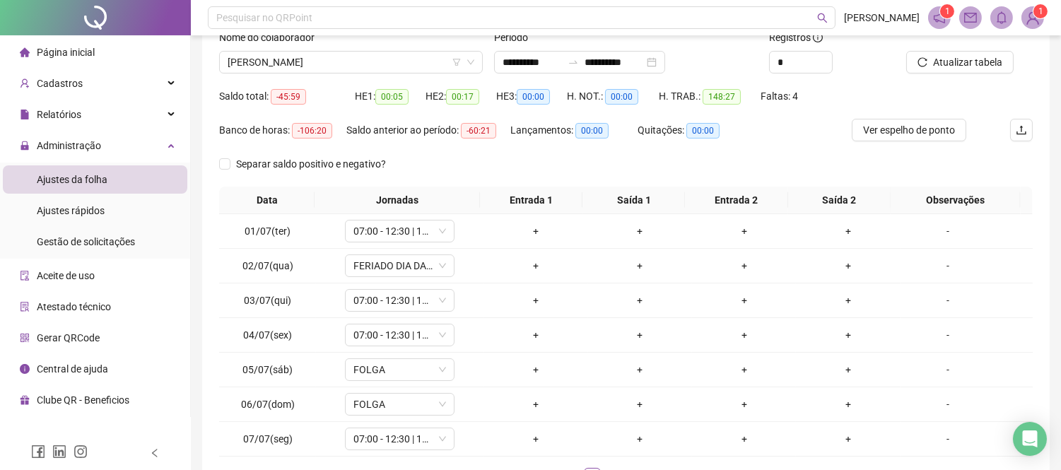
scroll to position [204, 0]
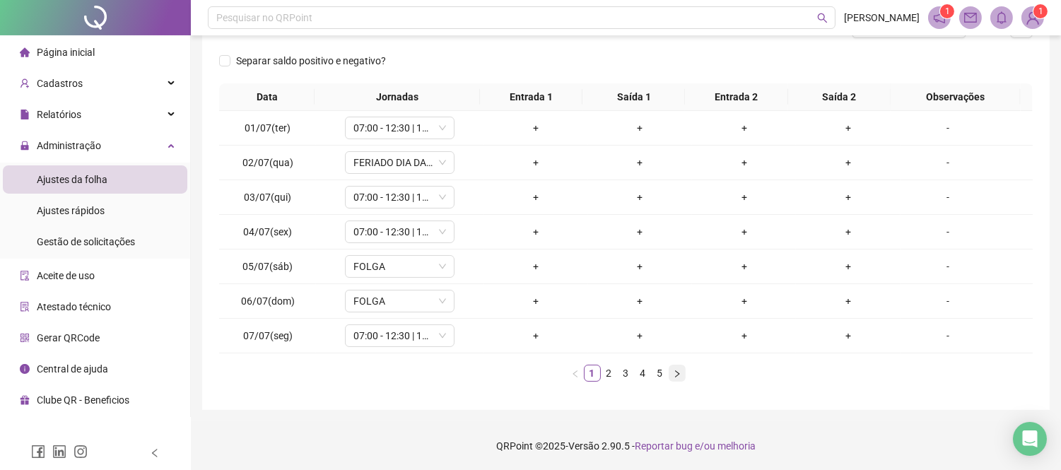
click at [675, 368] on button "button" at bounding box center [677, 373] width 17 height 17
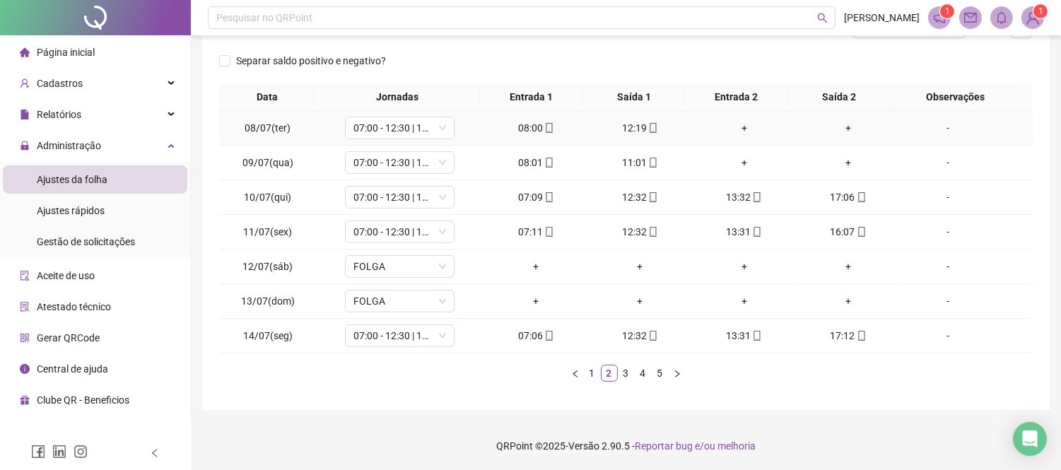
click at [739, 129] on div "+" at bounding box center [744, 128] width 93 height 16
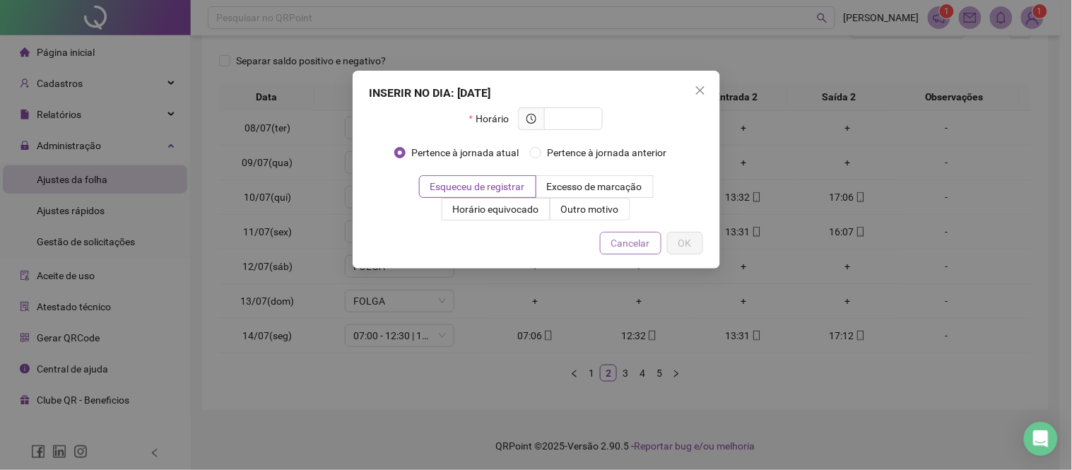
click at [640, 252] on button "Cancelar" at bounding box center [630, 243] width 61 height 23
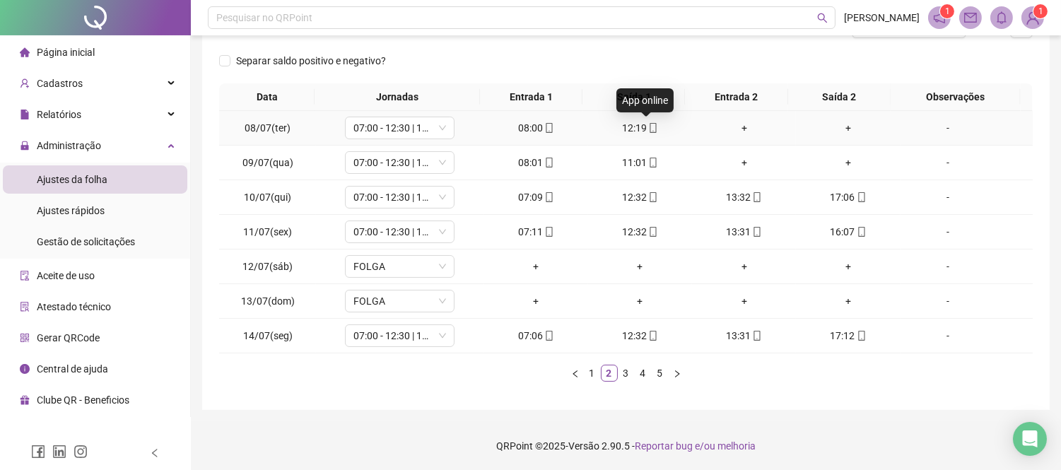
click at [648, 128] on icon "mobile" at bounding box center [653, 128] width 10 height 10
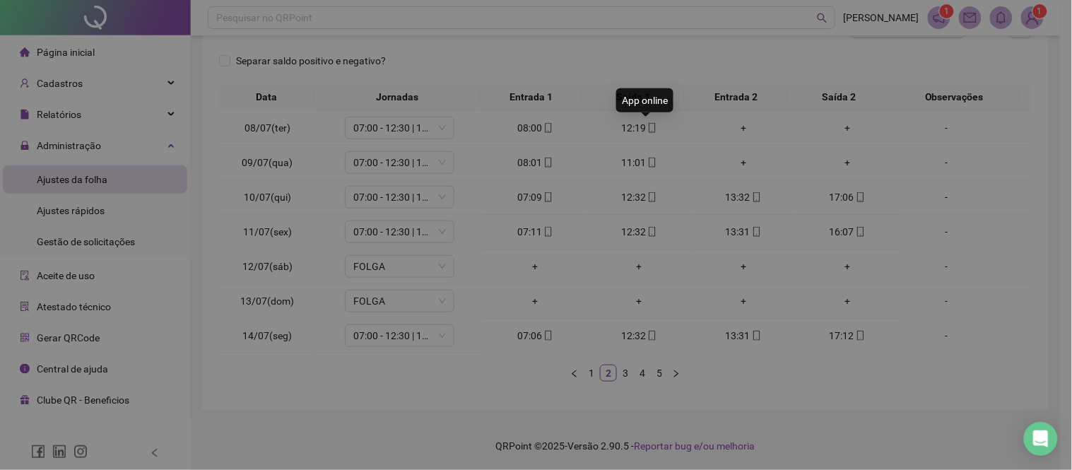
type input "**********"
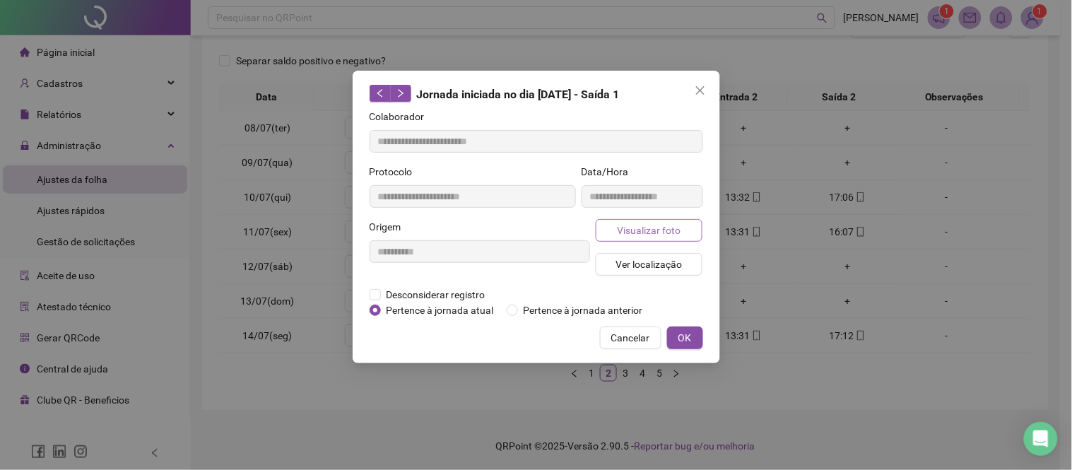
click at [645, 230] on span "Visualizar foto" at bounding box center [649, 231] width 64 height 16
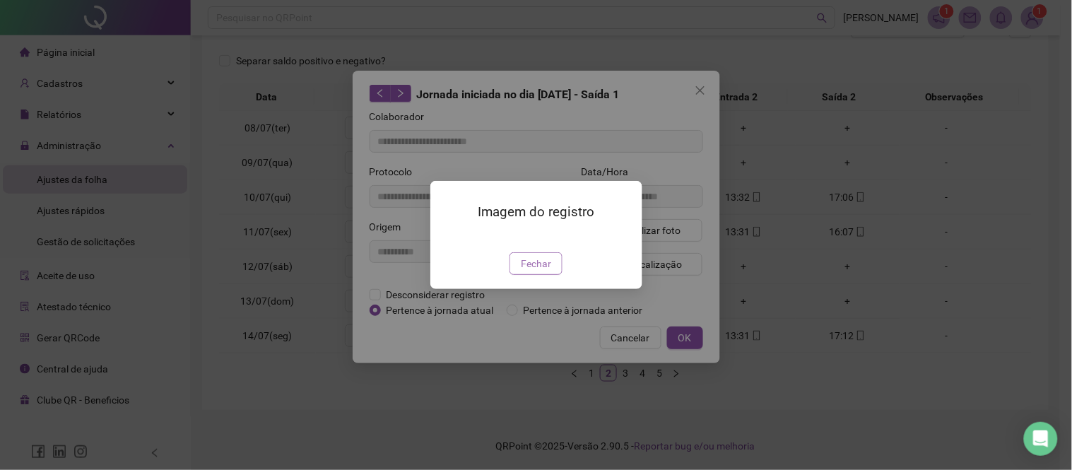
click at [539, 271] on span "Fechar" at bounding box center [536, 264] width 30 height 16
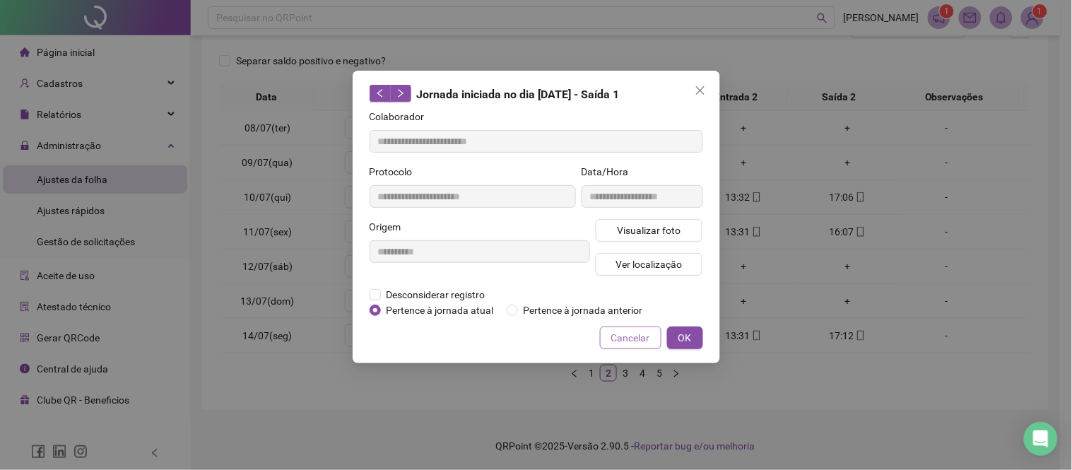
click at [618, 332] on span "Cancelar" at bounding box center [630, 338] width 39 height 16
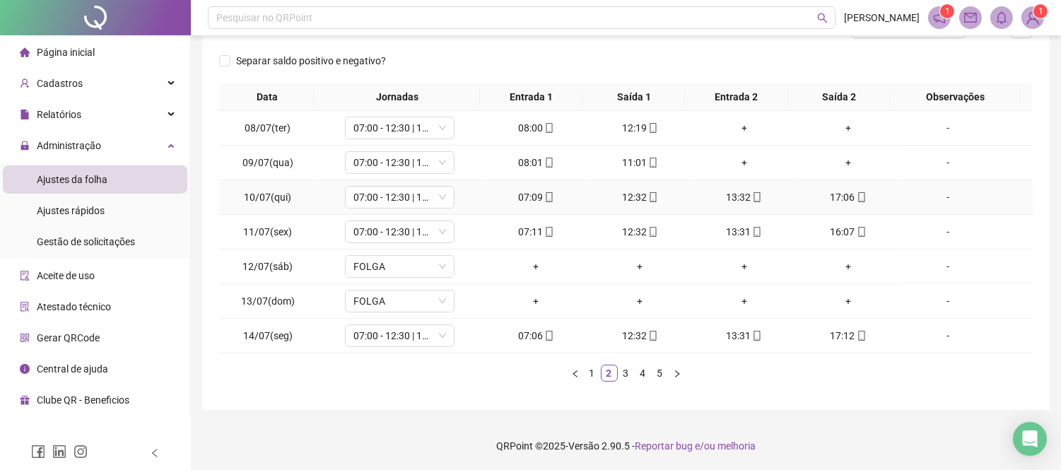
click at [732, 198] on div "13:32" at bounding box center [744, 197] width 93 height 16
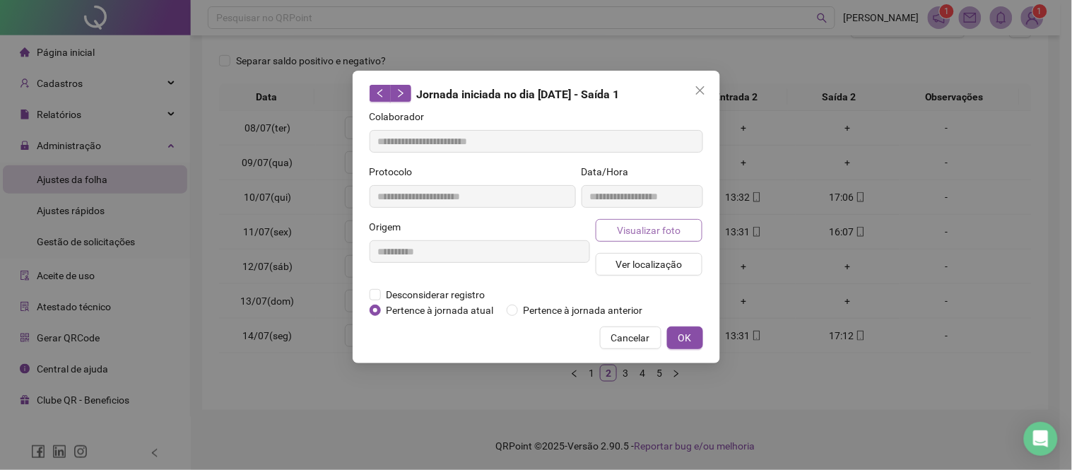
click at [653, 228] on span "Visualizar foto" at bounding box center [649, 231] width 64 height 16
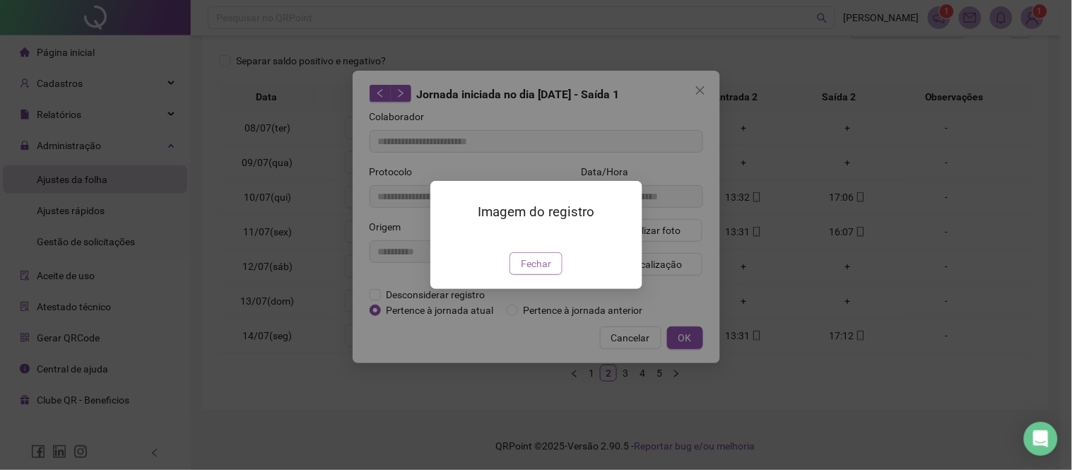
type input "**********"
click at [552, 275] on button "Fechar" at bounding box center [536, 263] width 53 height 23
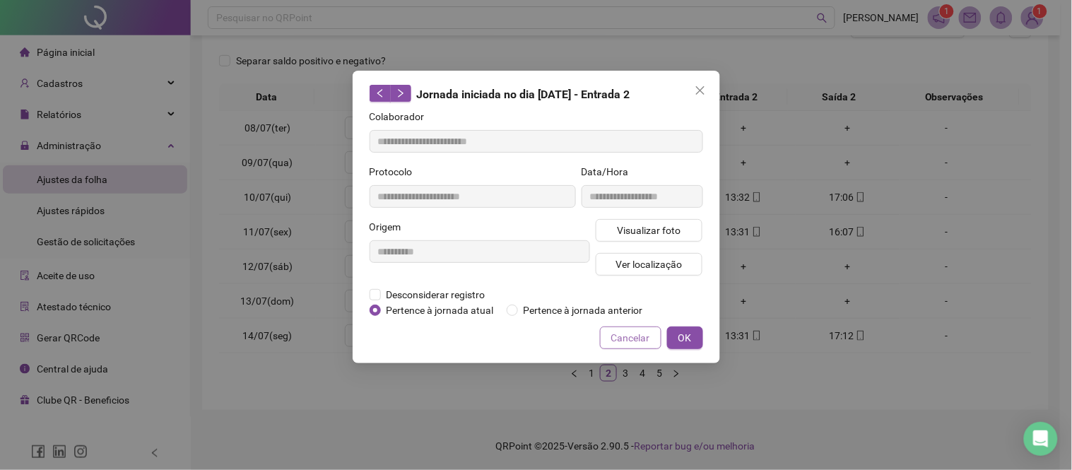
click at [625, 337] on span "Cancelar" at bounding box center [630, 338] width 39 height 16
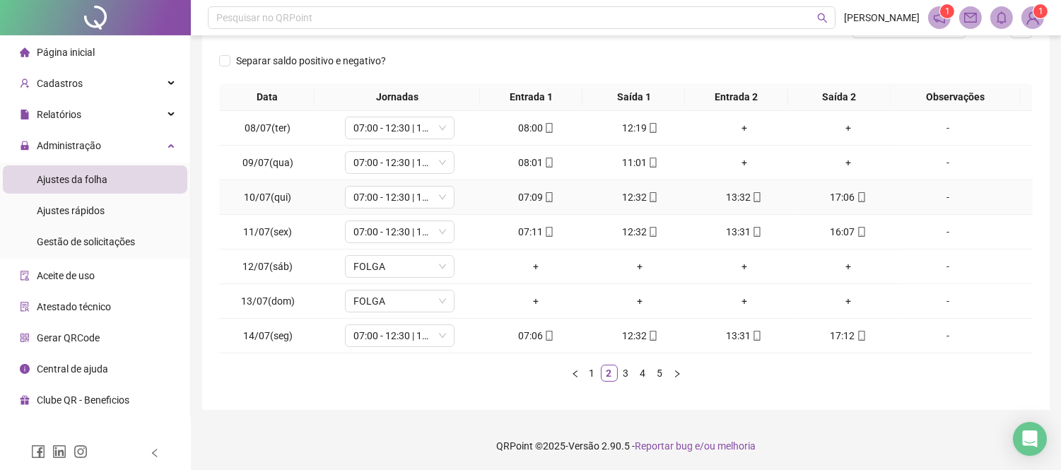
click at [648, 201] on icon "mobile" at bounding box center [653, 197] width 10 height 10
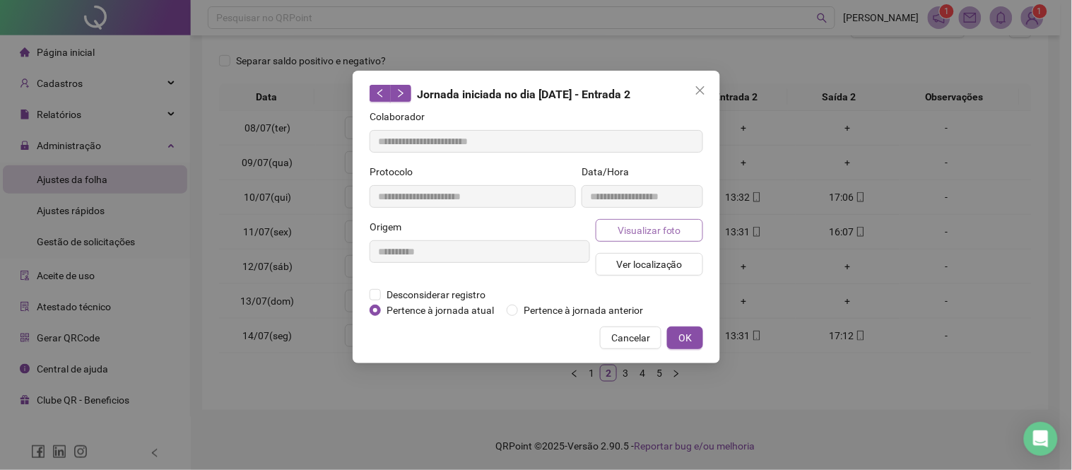
type input "**********"
click at [636, 230] on span "Visualizar foto" at bounding box center [649, 231] width 64 height 16
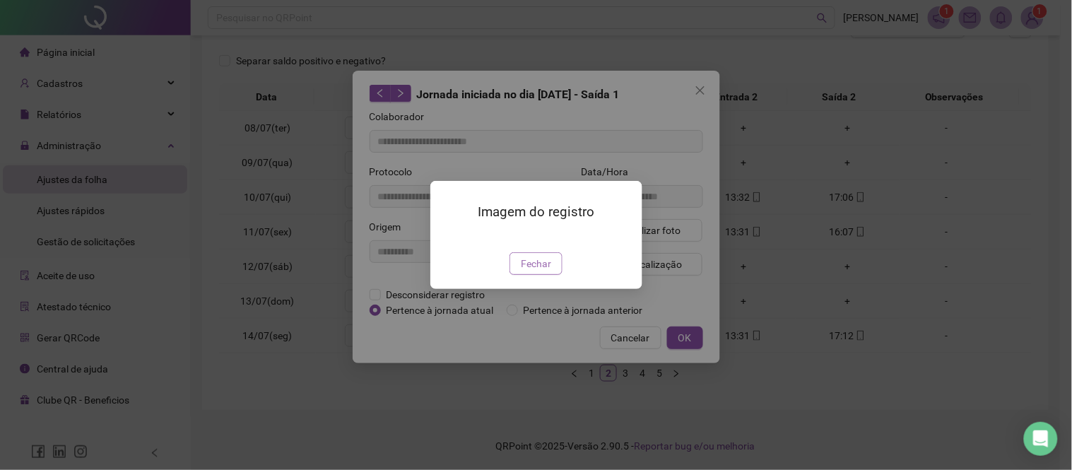
click at [544, 271] on span "Fechar" at bounding box center [536, 264] width 30 height 16
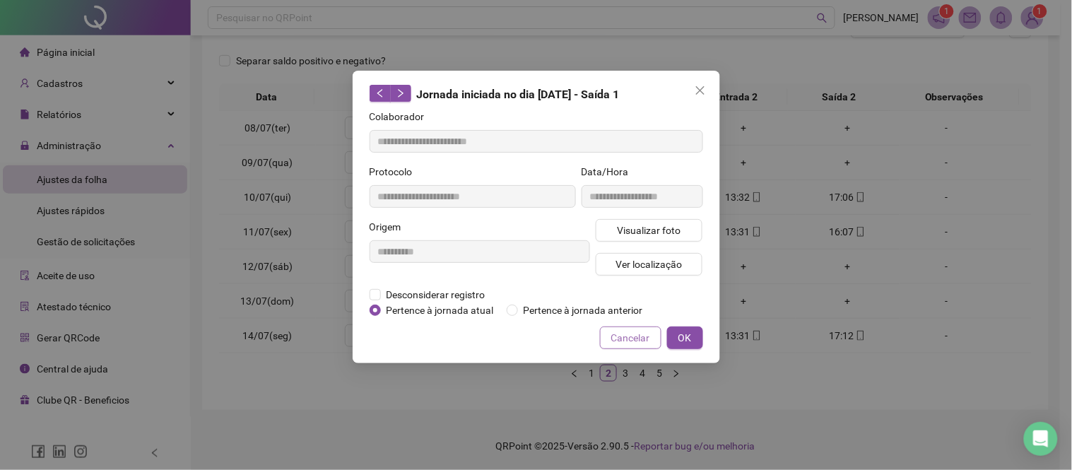
click at [620, 336] on span "Cancelar" at bounding box center [630, 338] width 39 height 16
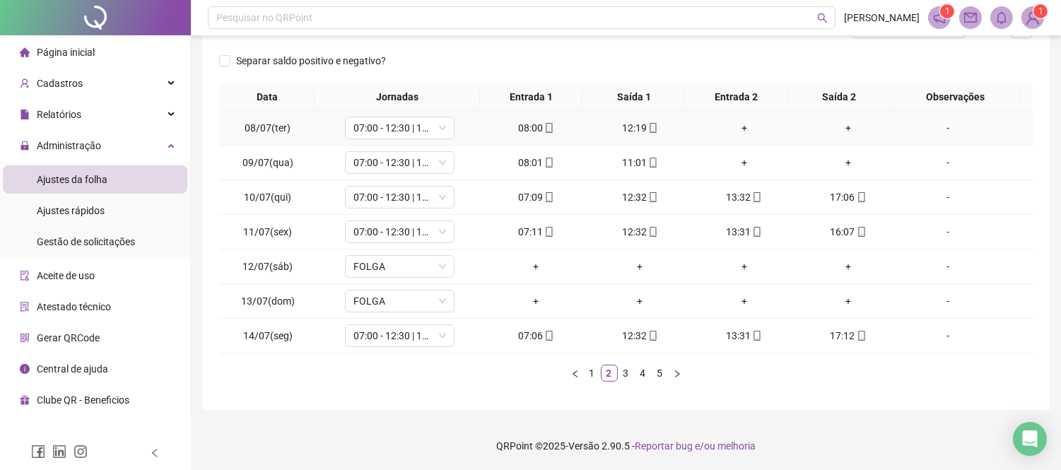
click at [726, 124] on div "+" at bounding box center [744, 128] width 93 height 16
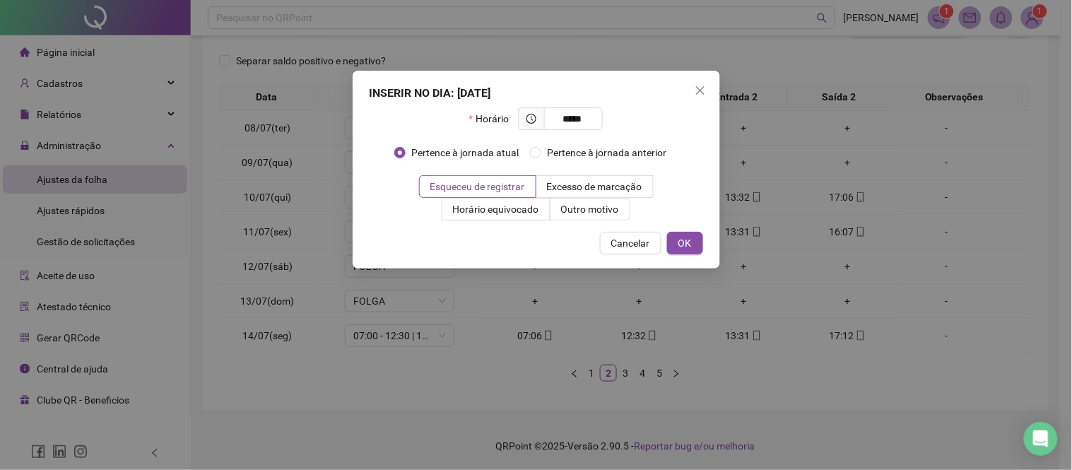
type input "*****"
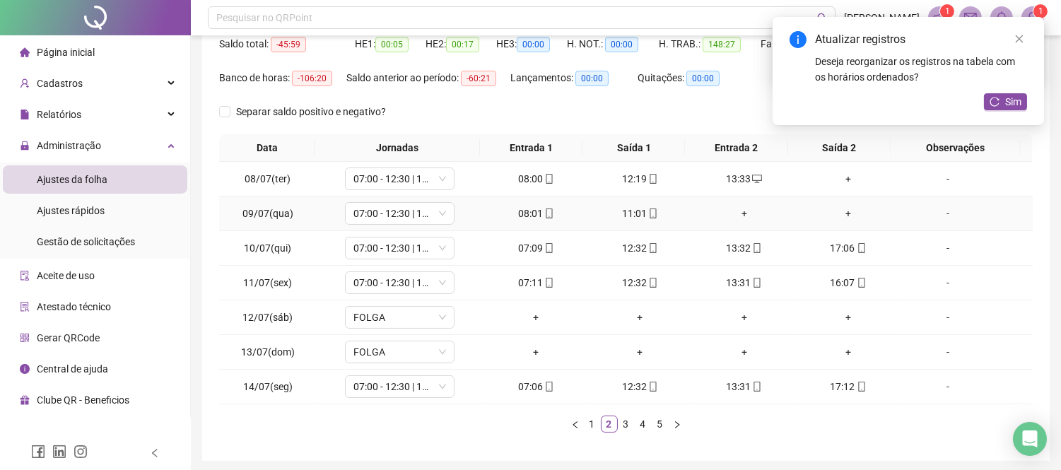
scroll to position [125, 0]
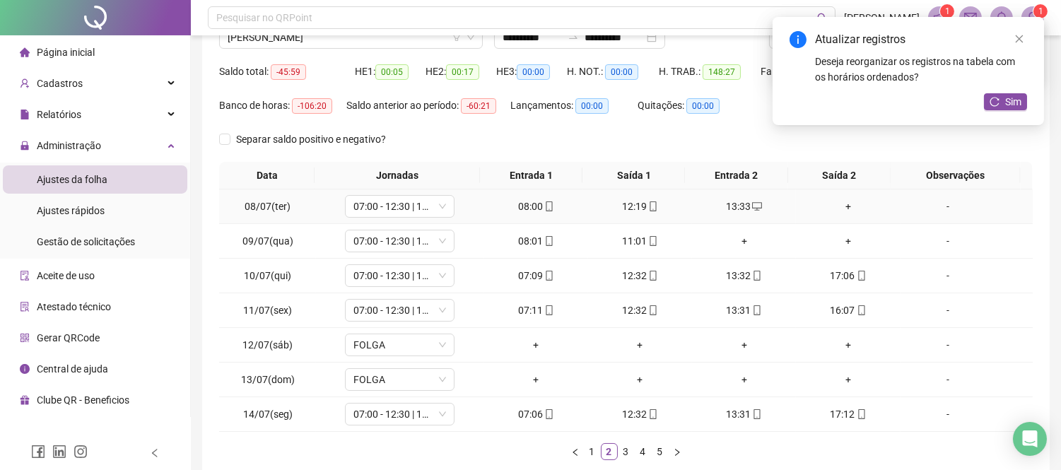
click at [843, 206] on div "+" at bounding box center [848, 207] width 93 height 16
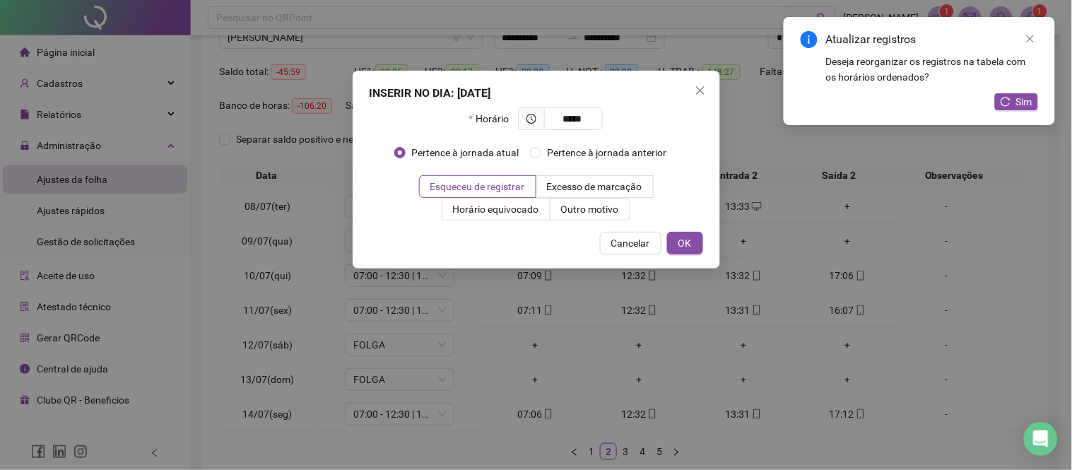
type input "*****"
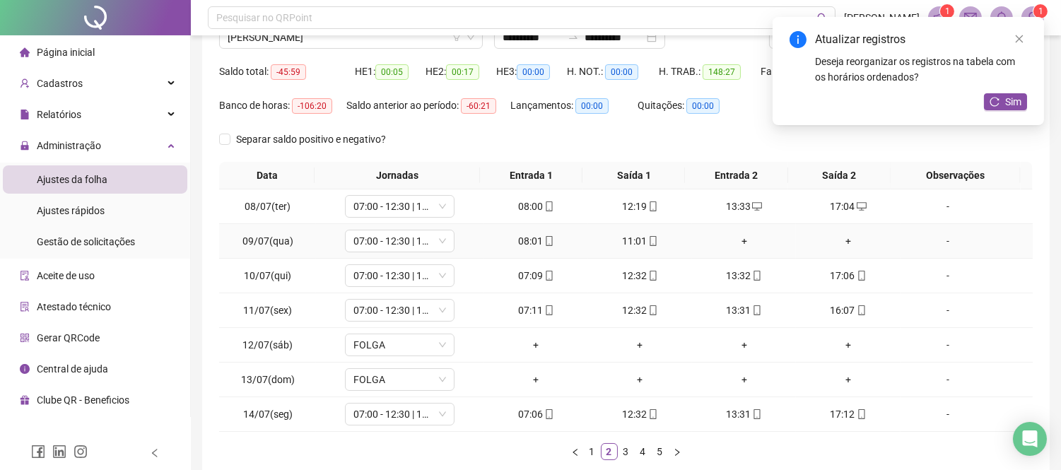
click at [734, 238] on div "+" at bounding box center [744, 241] width 93 height 16
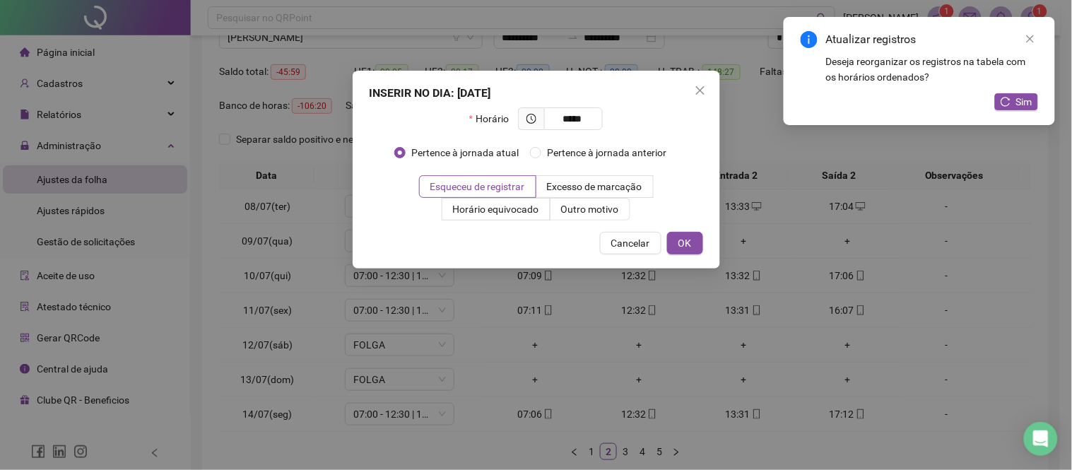
type input "*****"
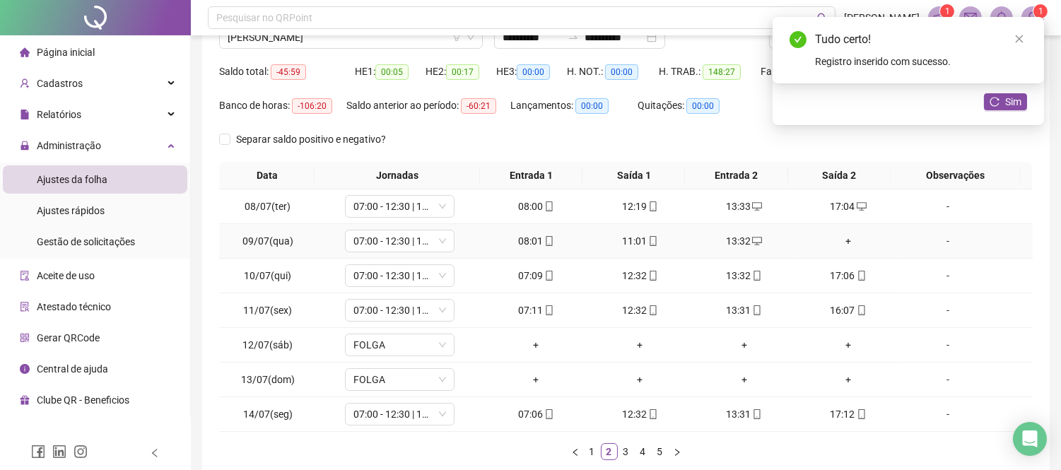
click at [839, 241] on div "+" at bounding box center [848, 241] width 93 height 16
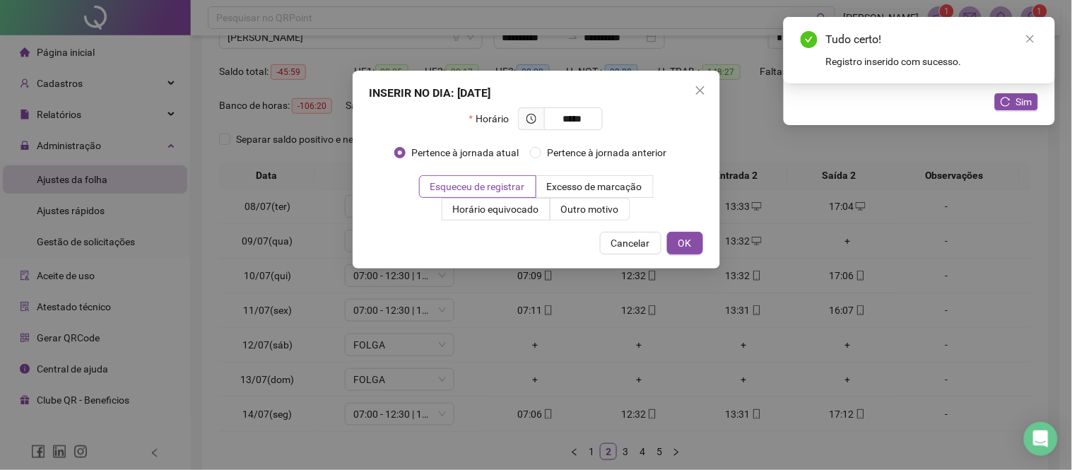
type input "*****"
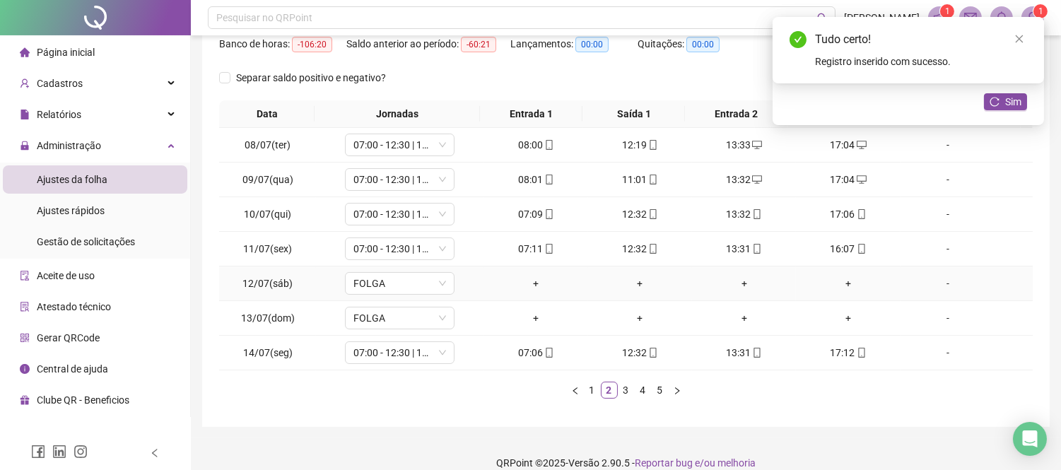
scroll to position [204, 0]
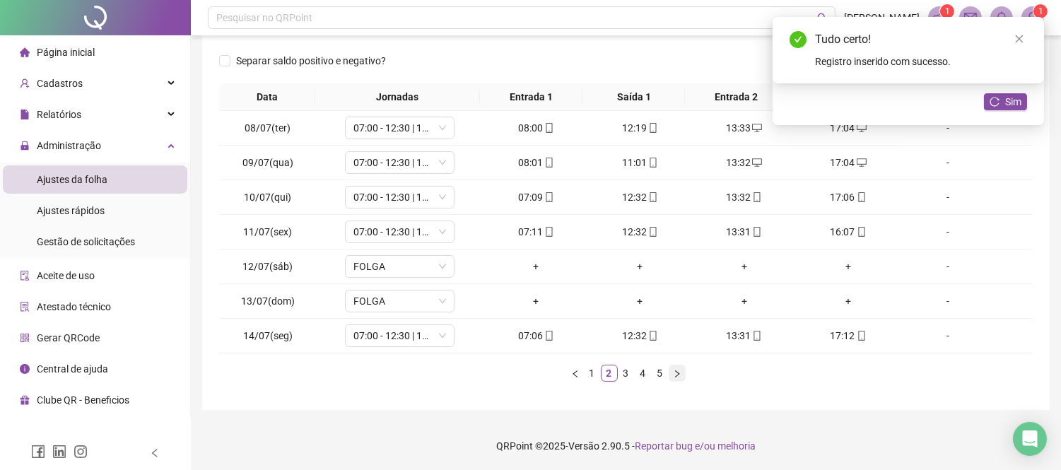
click at [676, 372] on icon "right" at bounding box center [677, 373] width 4 height 7
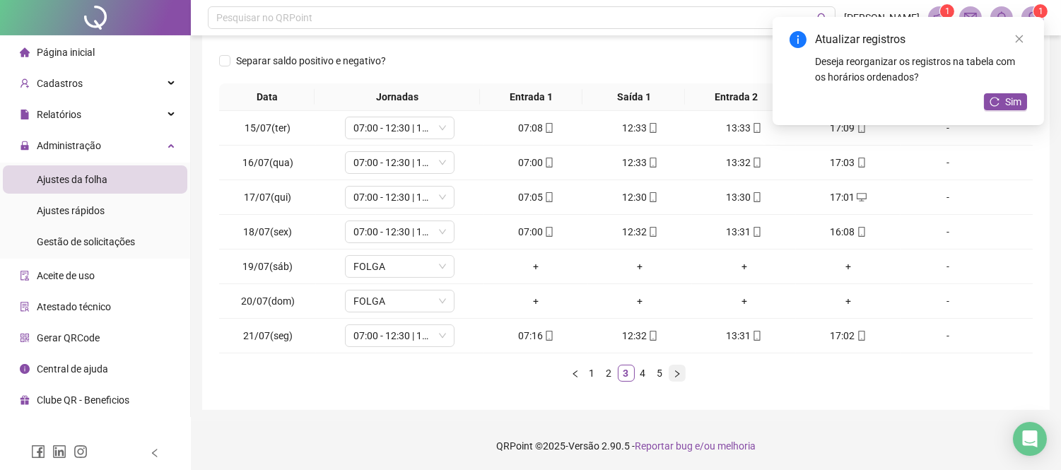
click at [676, 372] on icon "right" at bounding box center [677, 373] width 4 height 7
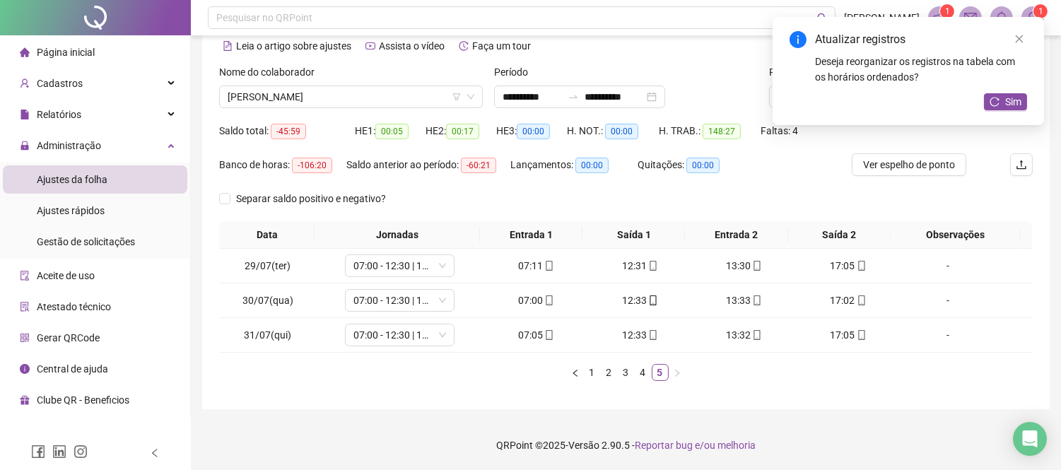
scroll to position [65, 0]
click at [594, 375] on link "1" at bounding box center [593, 373] width 16 height 16
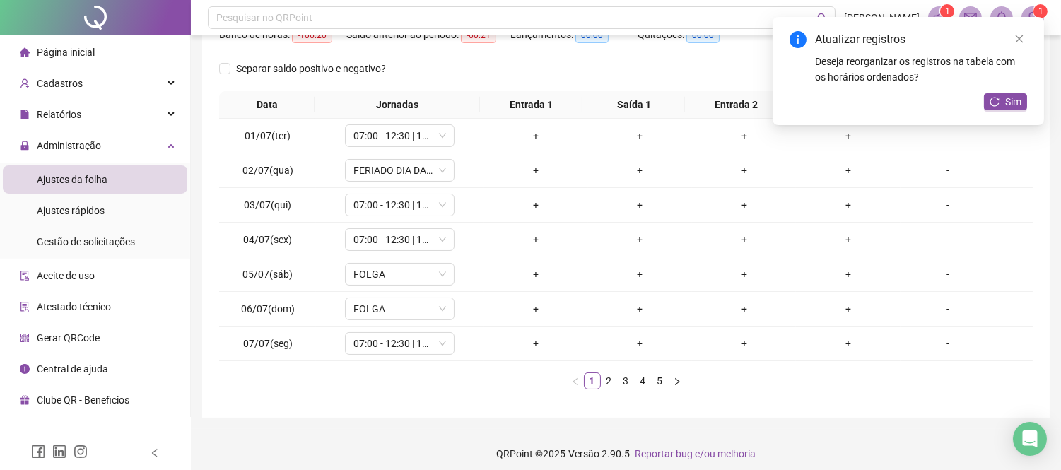
scroll to position [204, 0]
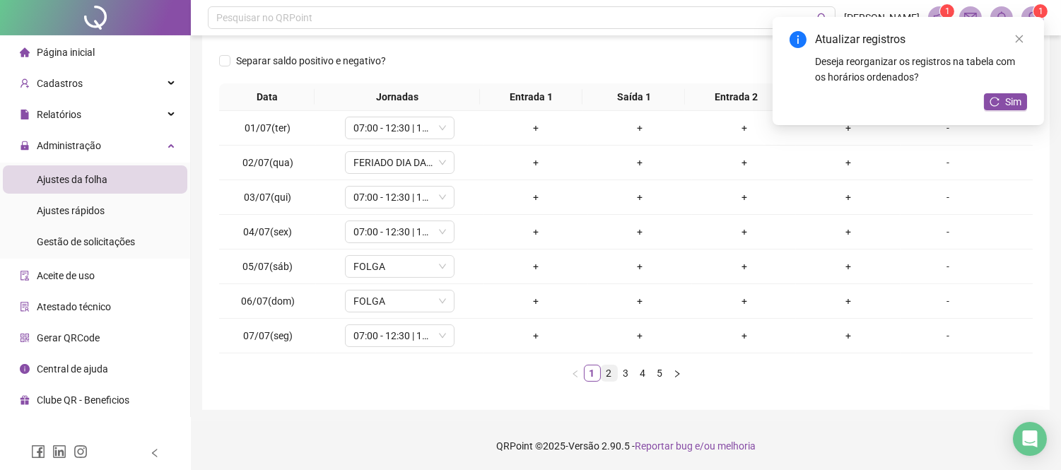
click at [609, 377] on link "2" at bounding box center [610, 373] width 16 height 16
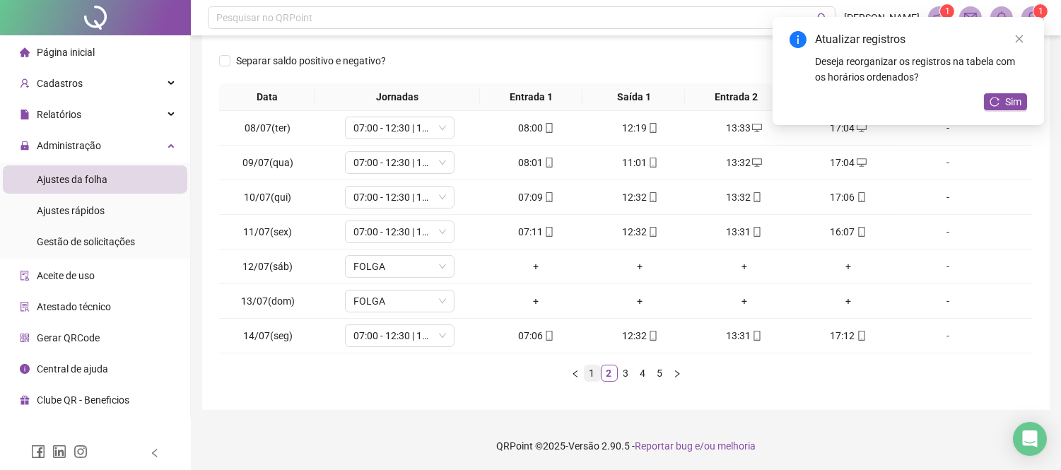
click at [594, 375] on link "1" at bounding box center [593, 373] width 16 height 16
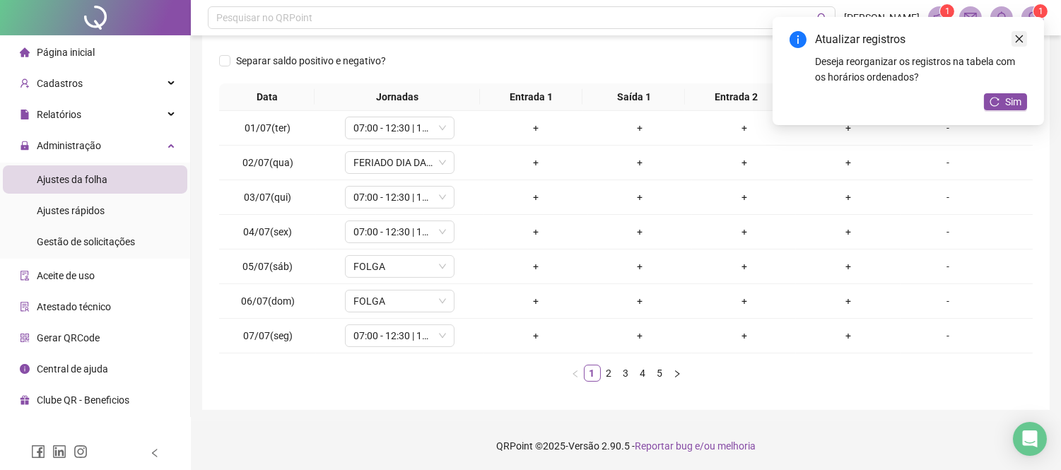
click at [1021, 37] on icon "close" at bounding box center [1020, 39] width 8 height 8
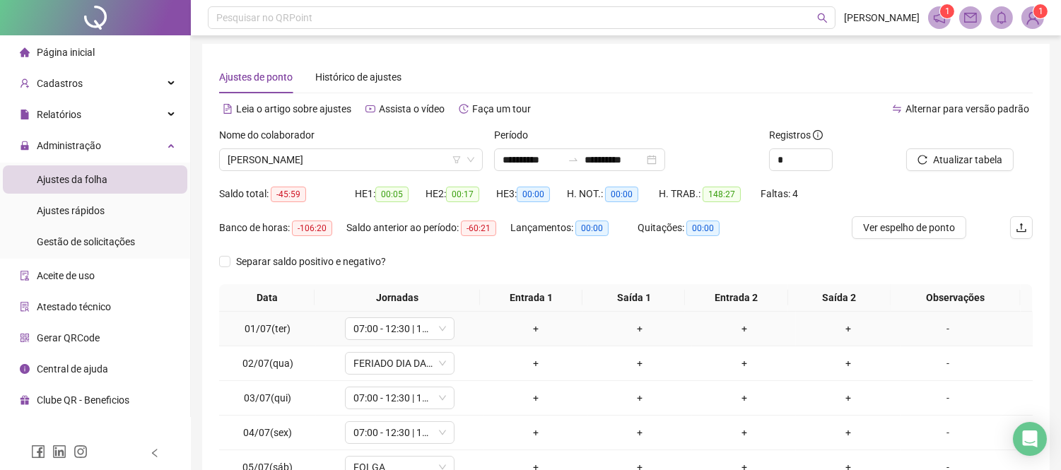
scroll to position [0, 0]
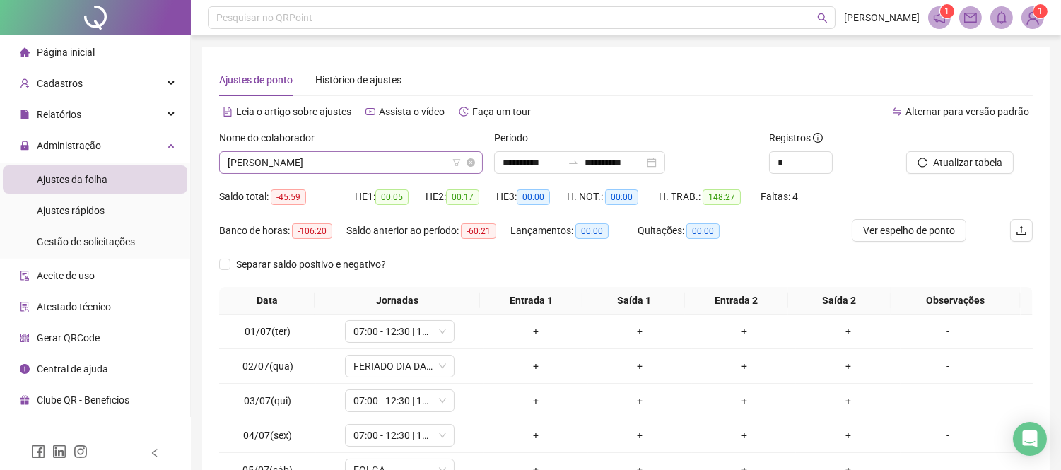
click at [301, 156] on span "[PERSON_NAME]" at bounding box center [351, 162] width 247 height 21
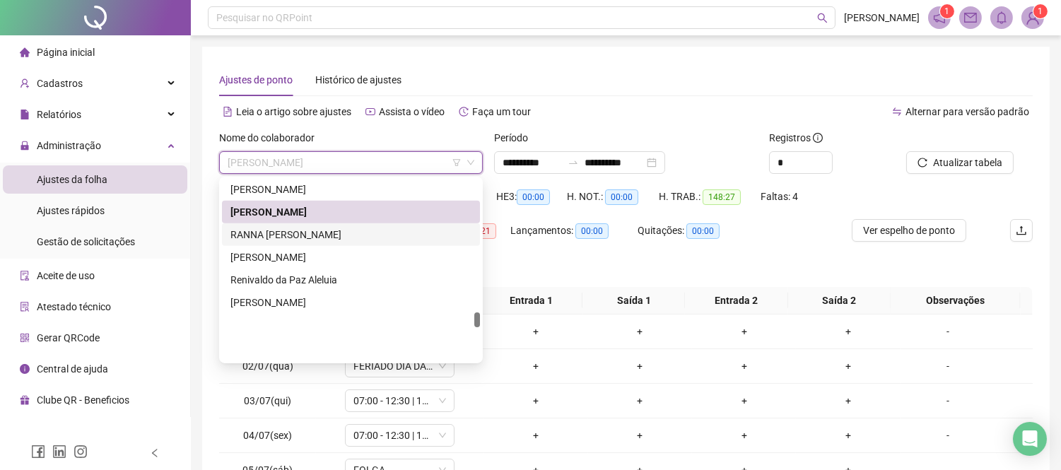
scroll to position [1596, 0]
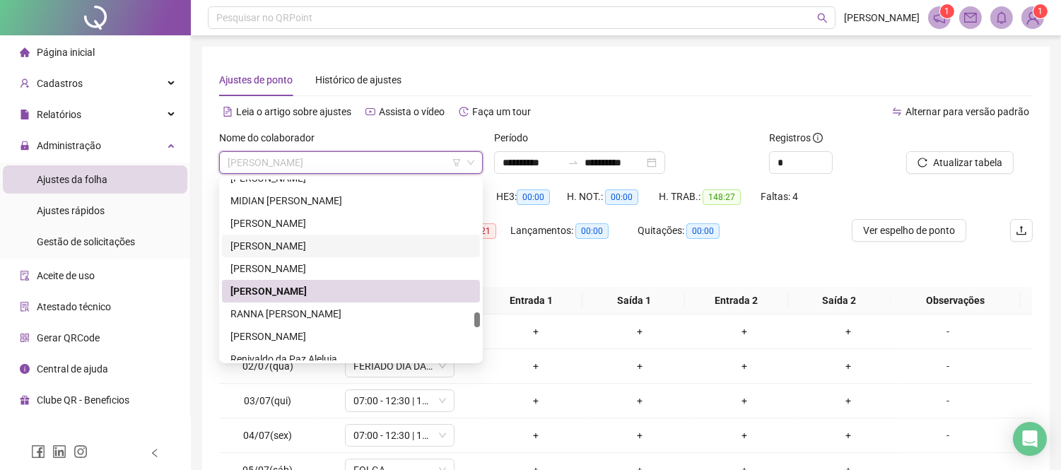
click at [329, 238] on div "[PERSON_NAME]" at bounding box center [350, 246] width 241 height 16
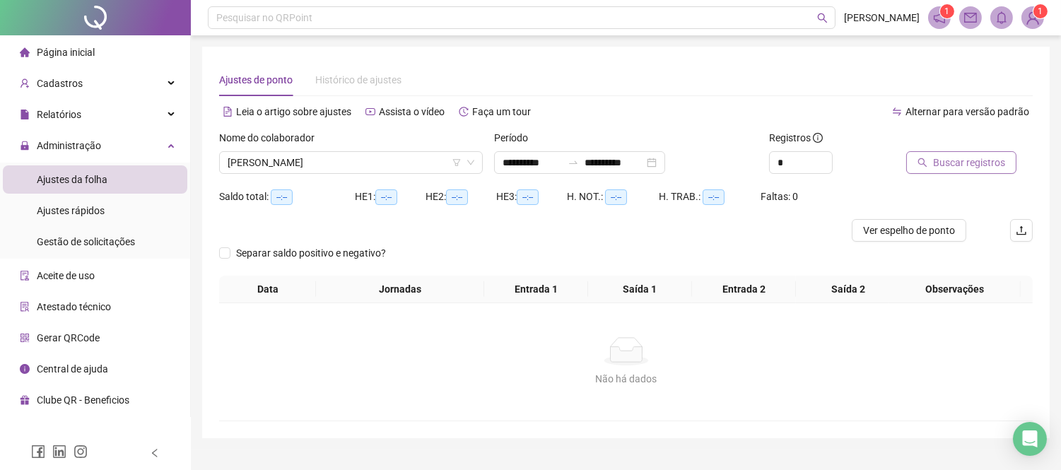
click at [930, 160] on button "Buscar registros" at bounding box center [961, 162] width 110 height 23
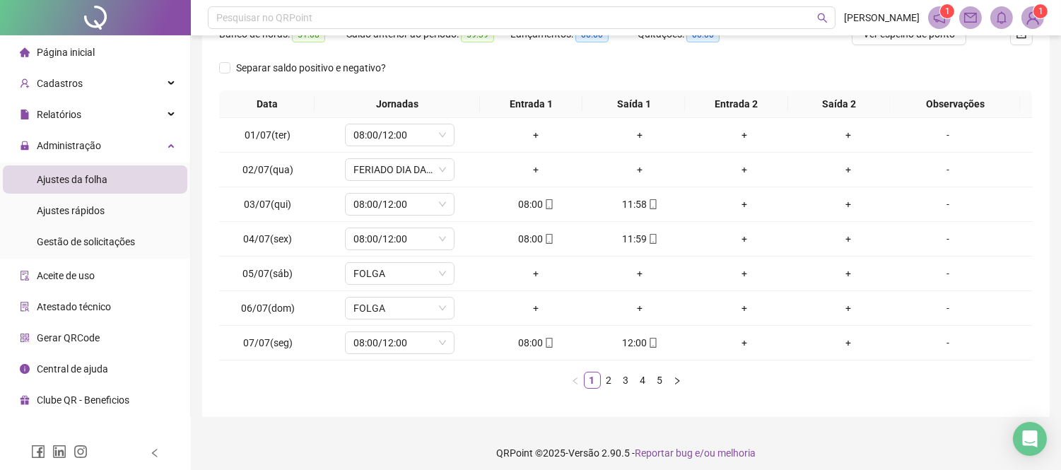
scroll to position [204, 0]
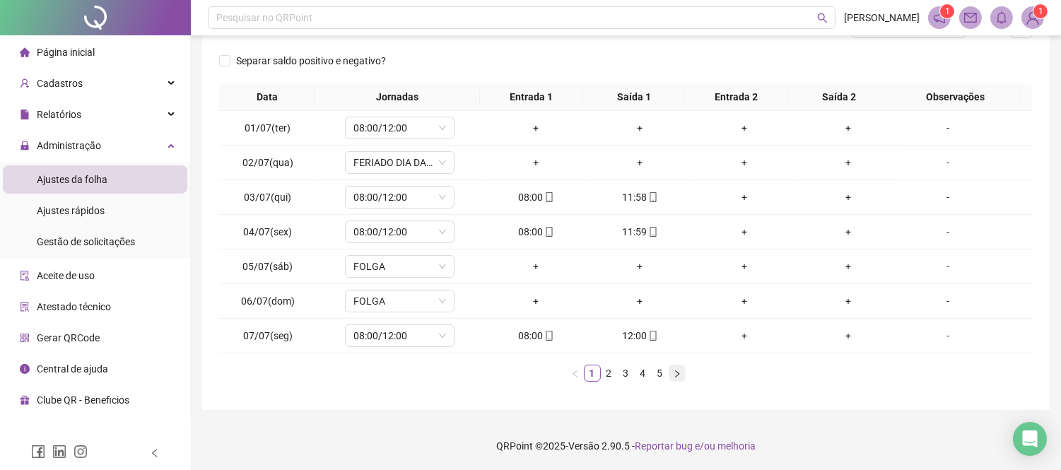
click at [674, 375] on icon "right" at bounding box center [677, 374] width 8 height 8
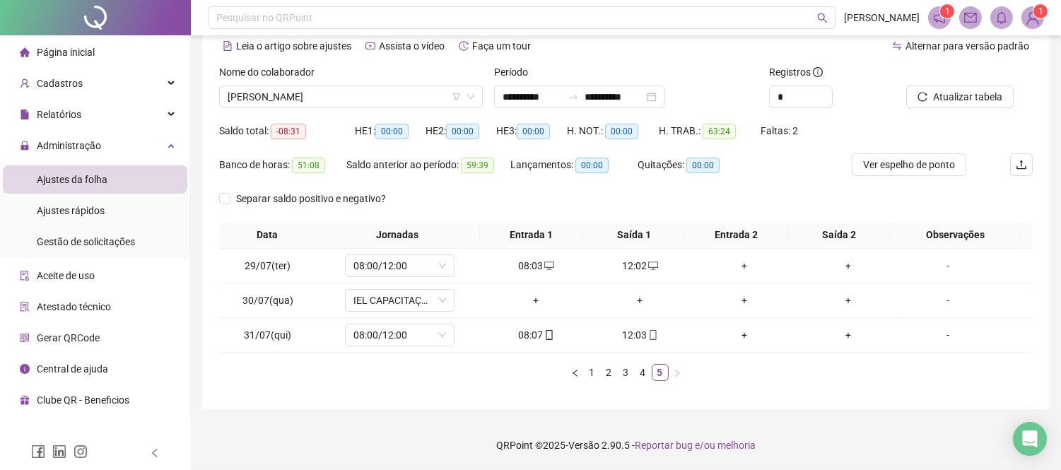
scroll to position [65, 0]
click at [645, 375] on link "4" at bounding box center [643, 373] width 16 height 16
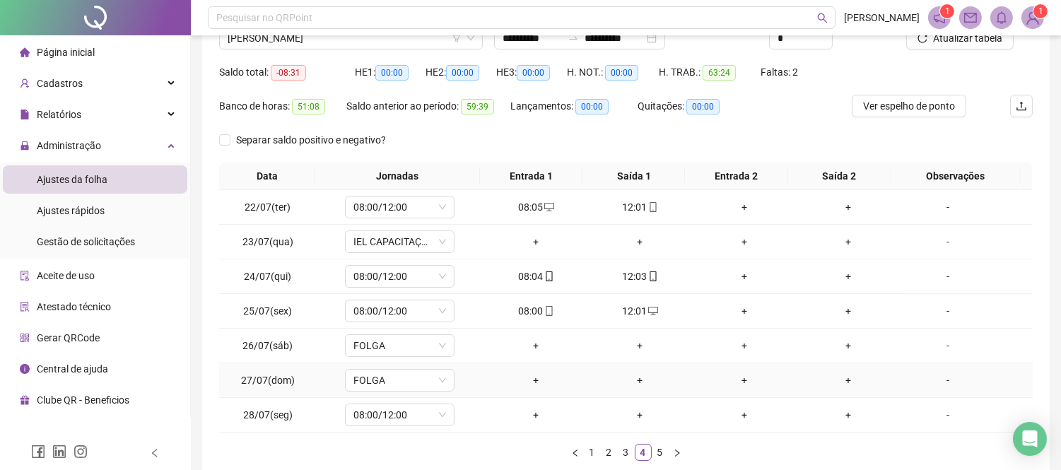
scroll to position [204, 0]
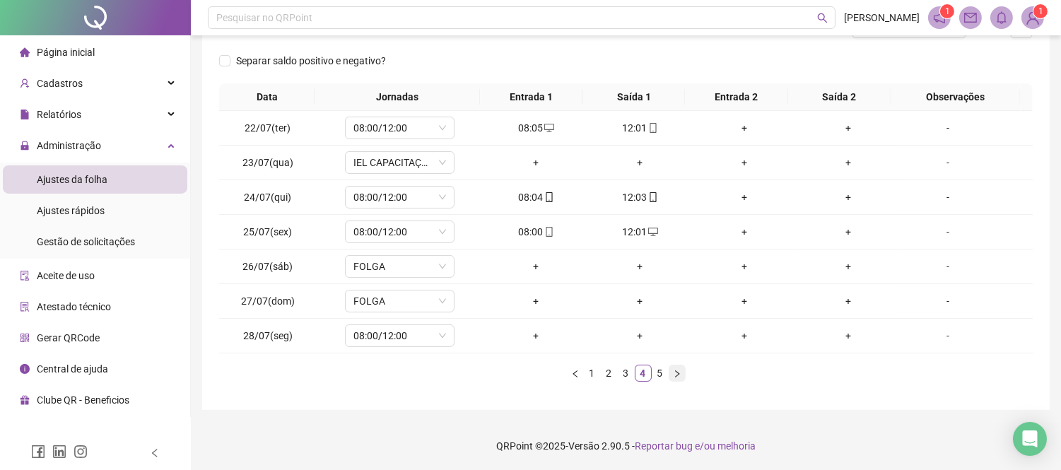
click at [673, 375] on icon "right" at bounding box center [677, 374] width 8 height 8
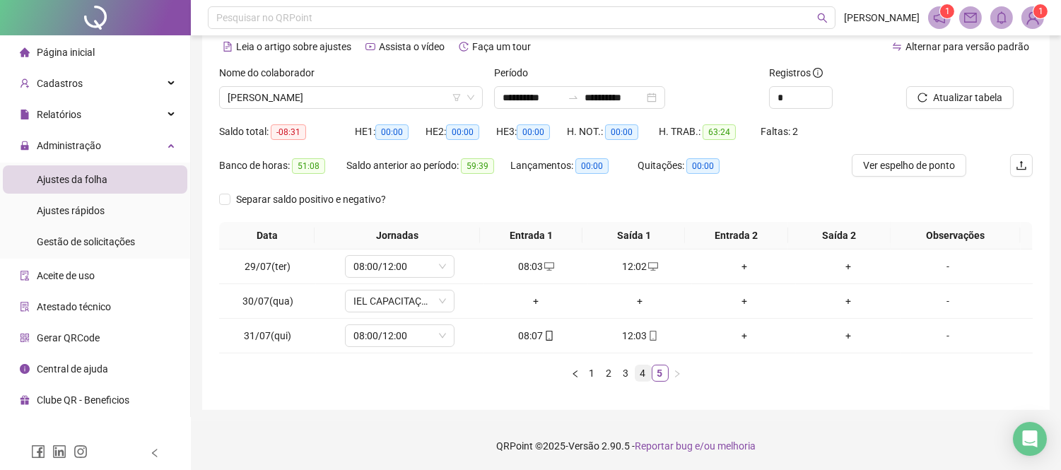
scroll to position [0, 0]
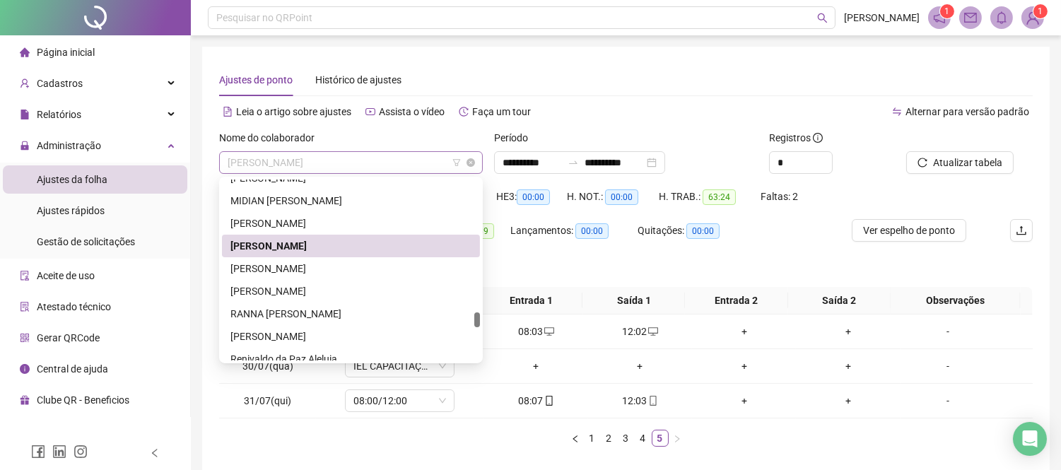
click at [394, 167] on span "[PERSON_NAME]" at bounding box center [351, 162] width 247 height 21
click at [389, 221] on div "[PERSON_NAME]" at bounding box center [350, 224] width 241 height 16
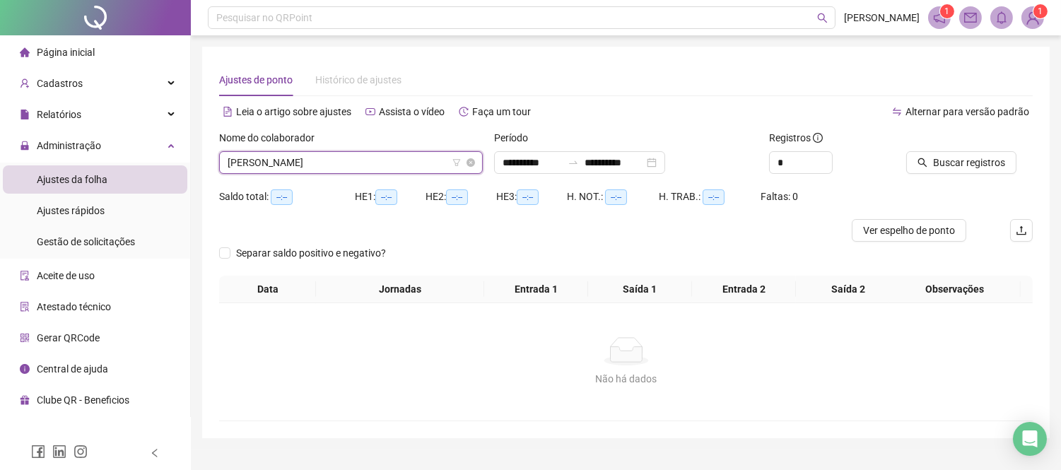
click at [266, 153] on span "[PERSON_NAME]" at bounding box center [351, 162] width 247 height 21
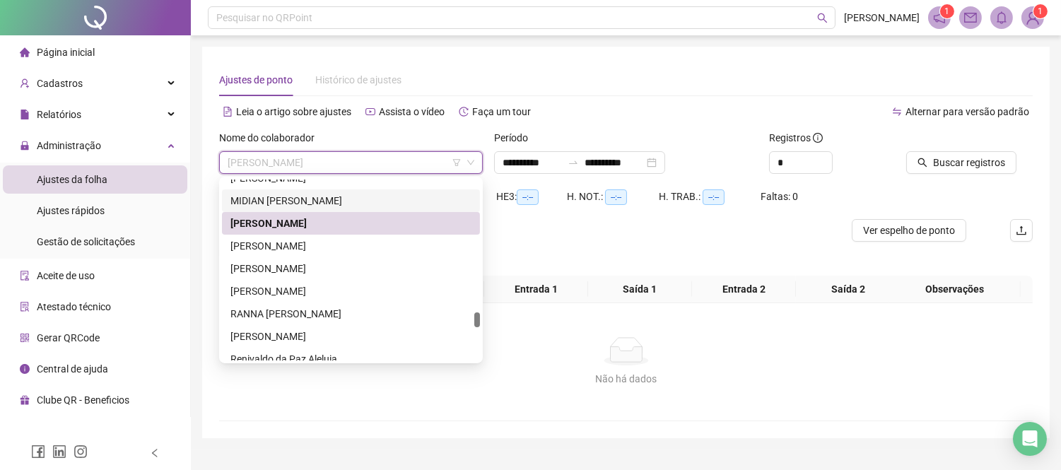
scroll to position [1518, 0]
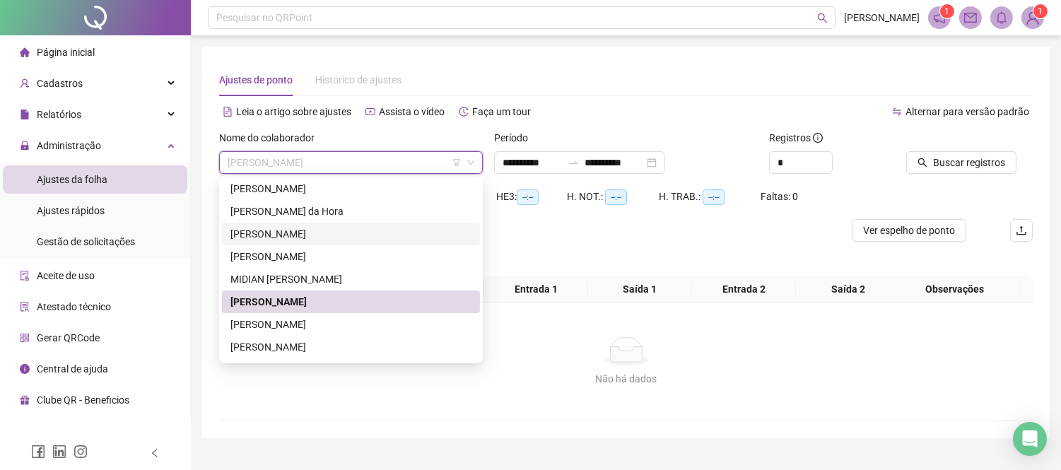
click at [304, 235] on div "[PERSON_NAME]" at bounding box center [350, 234] width 241 height 16
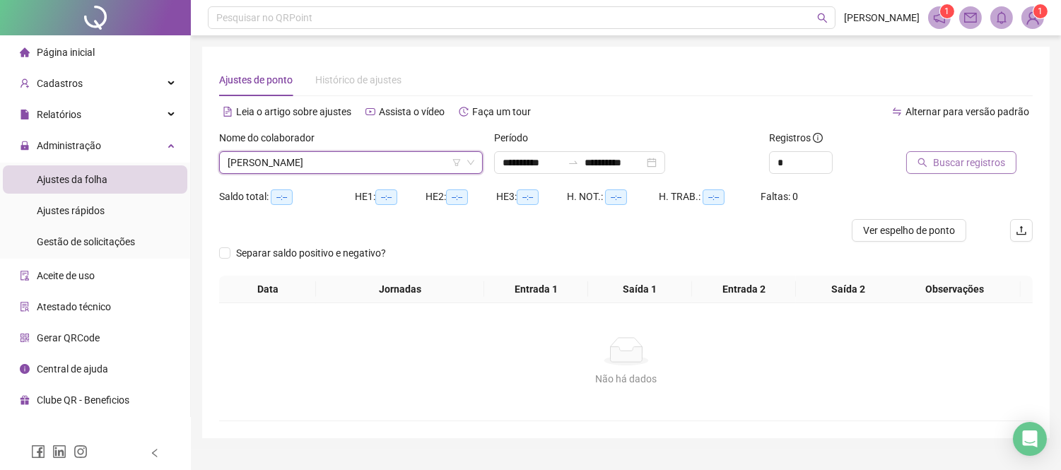
click at [933, 168] on span "Buscar registros" at bounding box center [969, 163] width 72 height 16
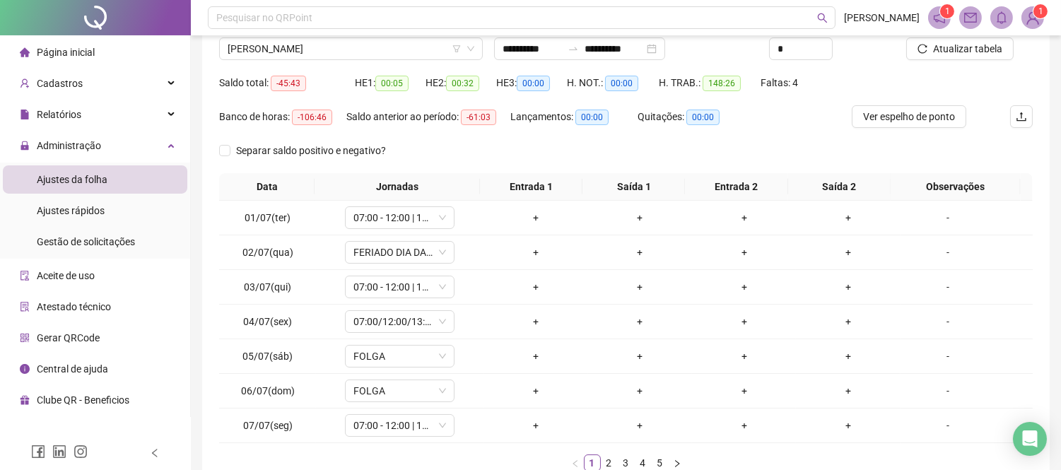
scroll to position [204, 0]
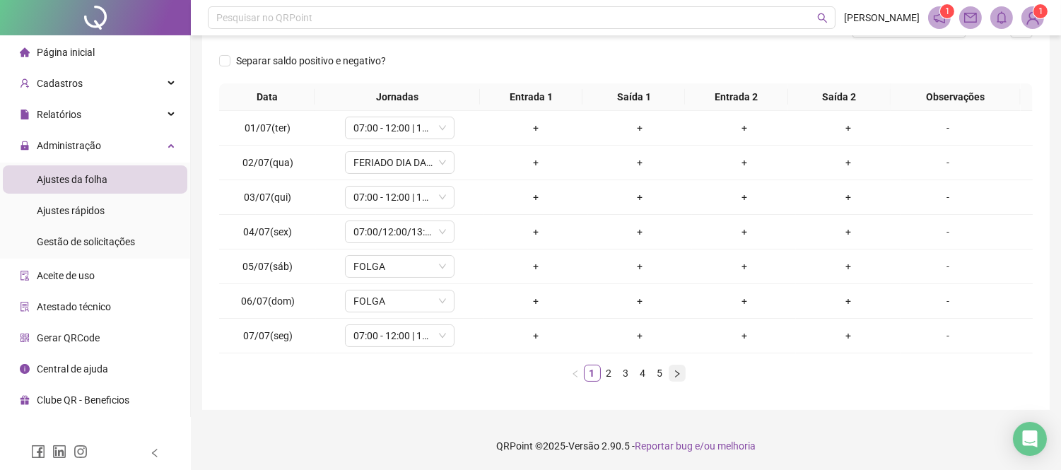
click at [674, 370] on icon "right" at bounding box center [677, 374] width 8 height 8
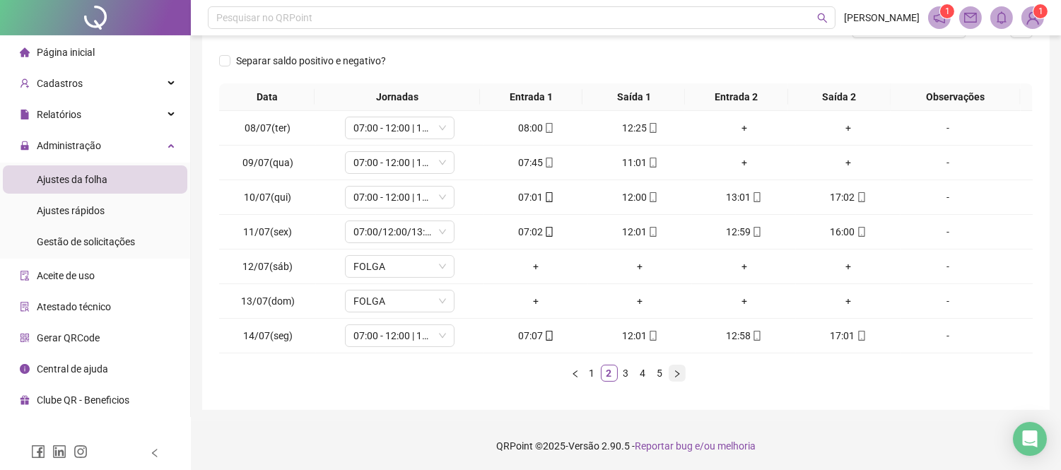
click at [674, 370] on icon "right" at bounding box center [677, 374] width 8 height 8
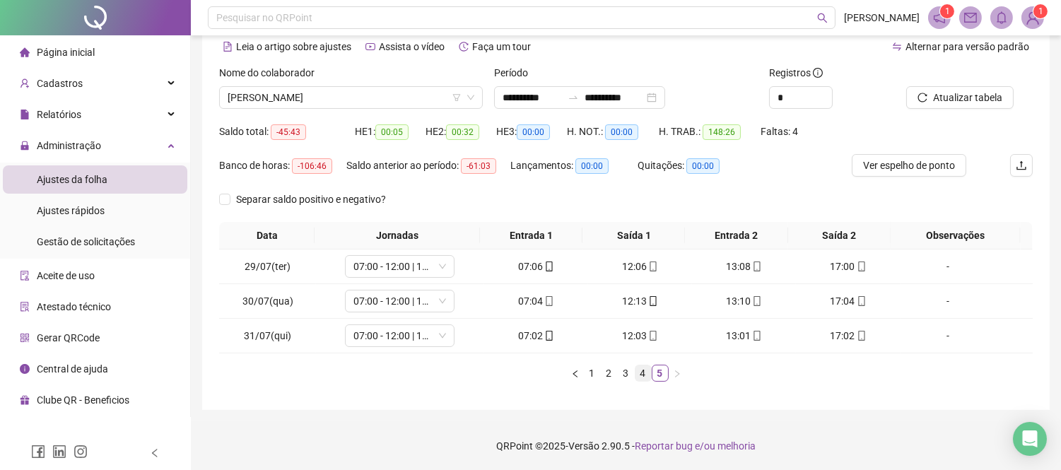
click at [638, 373] on link "4" at bounding box center [643, 373] width 16 height 16
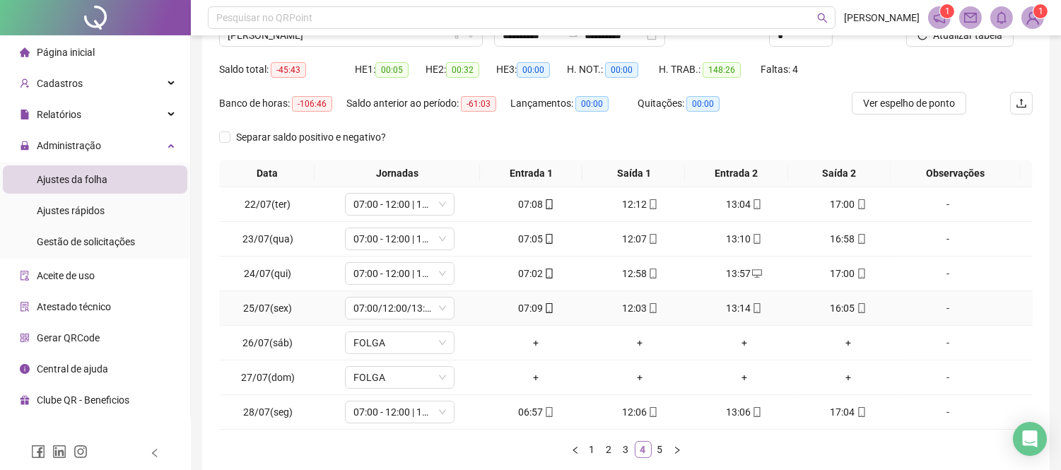
scroll to position [204, 0]
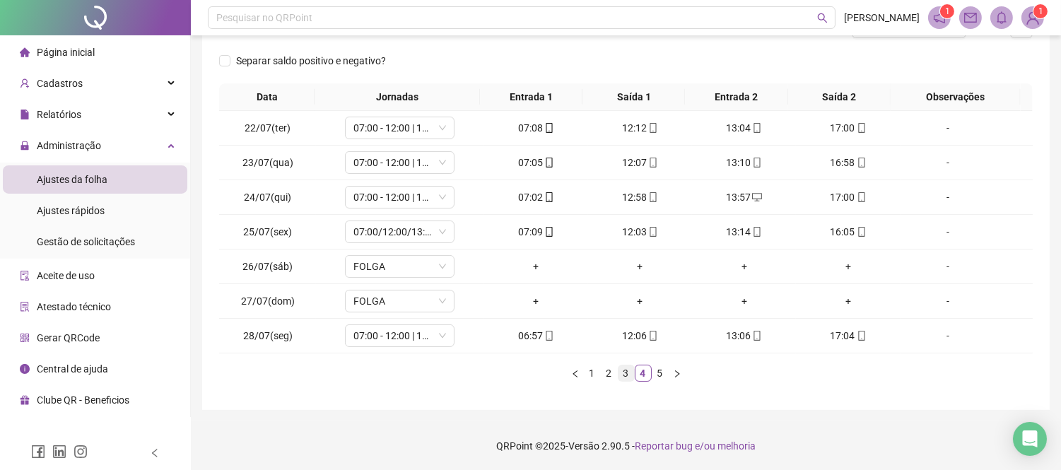
click at [631, 375] on link "3" at bounding box center [626, 373] width 16 height 16
click at [611, 369] on link "2" at bounding box center [610, 373] width 16 height 16
click at [738, 126] on div "+" at bounding box center [744, 128] width 93 height 16
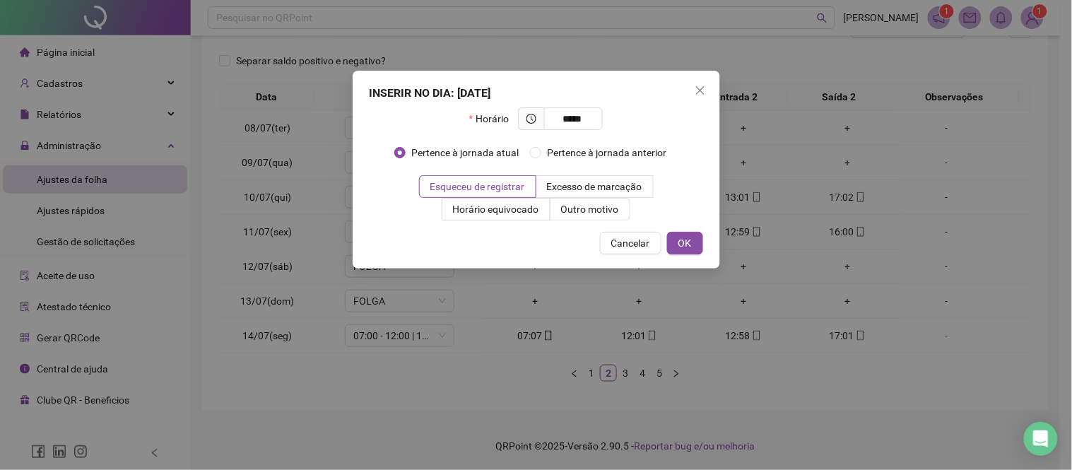
type input "*****"
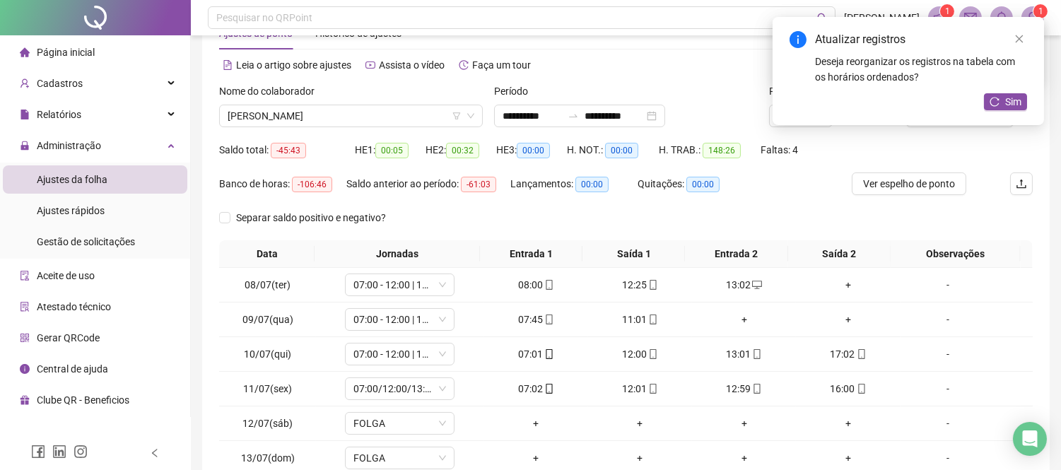
scroll to position [125, 0]
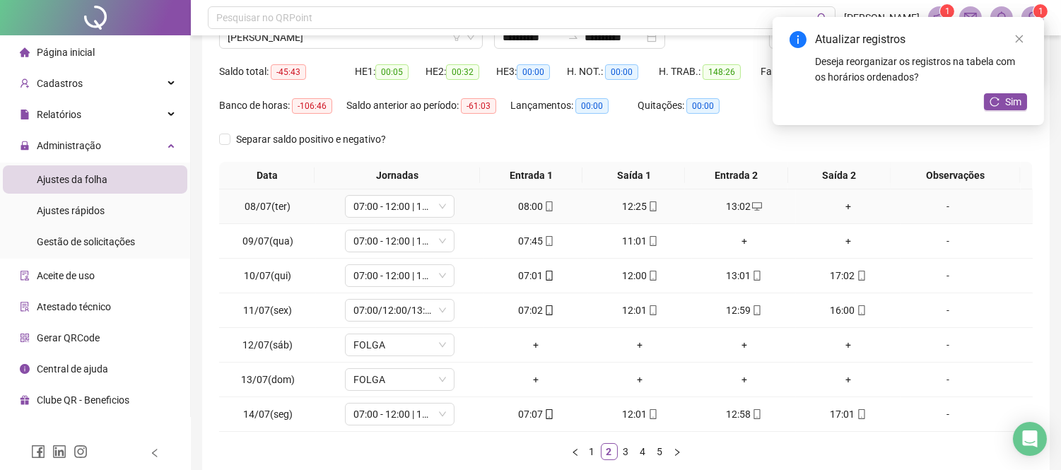
click at [841, 206] on div "+" at bounding box center [848, 207] width 93 height 16
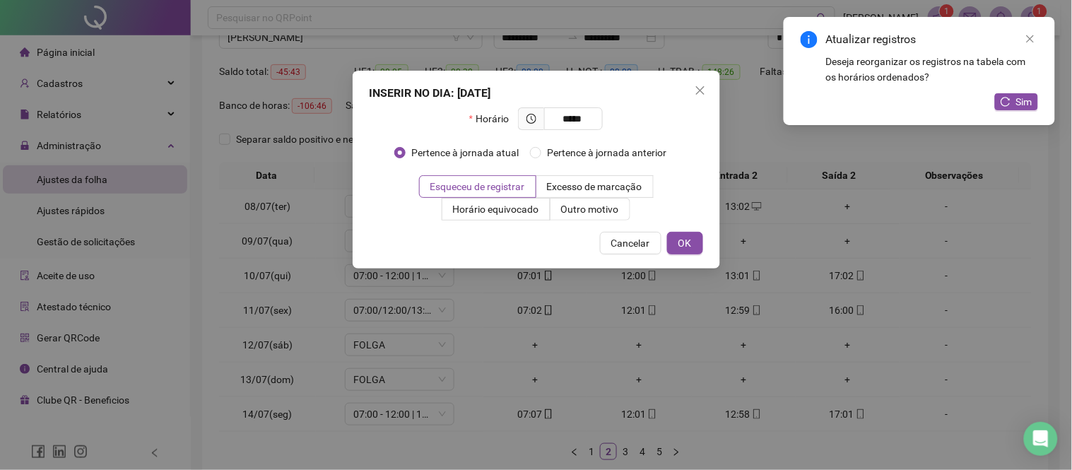
type input "*****"
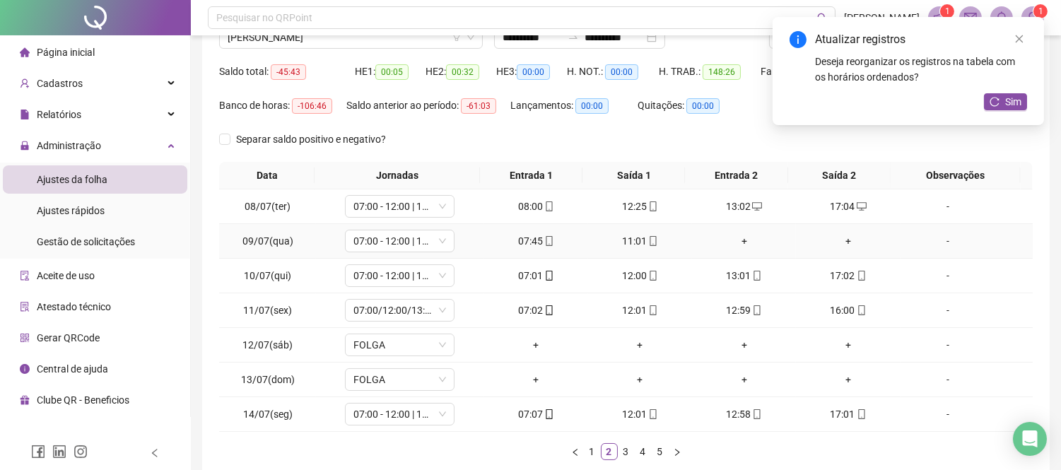
click at [629, 237] on div "11:01" at bounding box center [640, 241] width 93 height 16
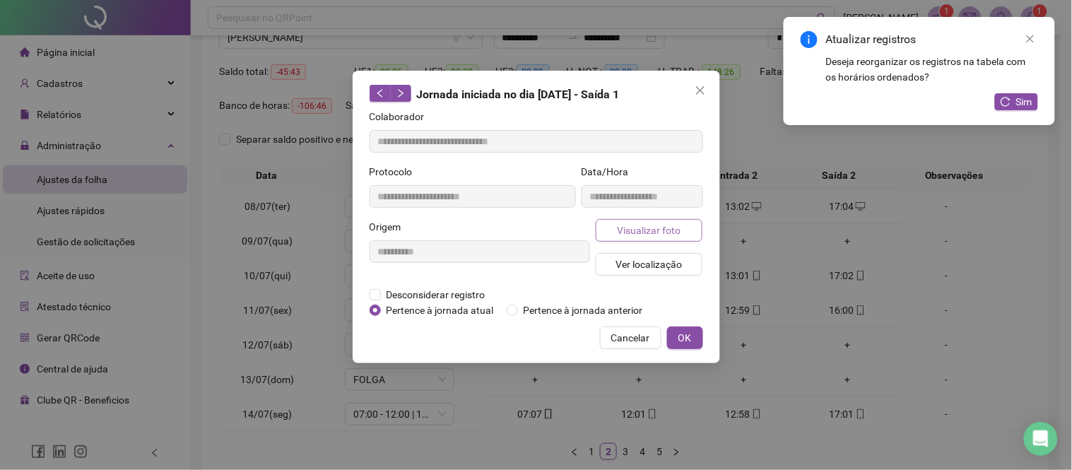
type input "**********"
click at [641, 230] on span "Visualizar foto" at bounding box center [649, 231] width 64 height 16
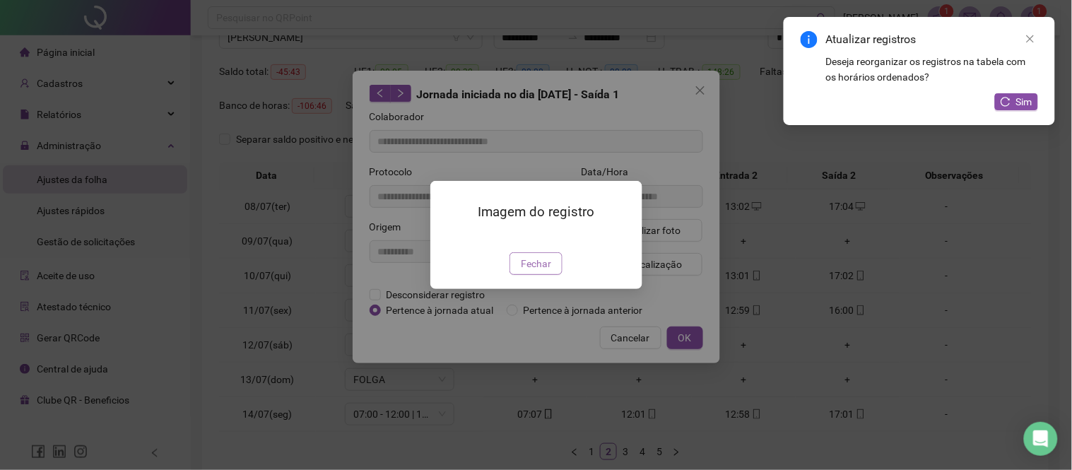
click at [549, 271] on span "Fechar" at bounding box center [536, 264] width 30 height 16
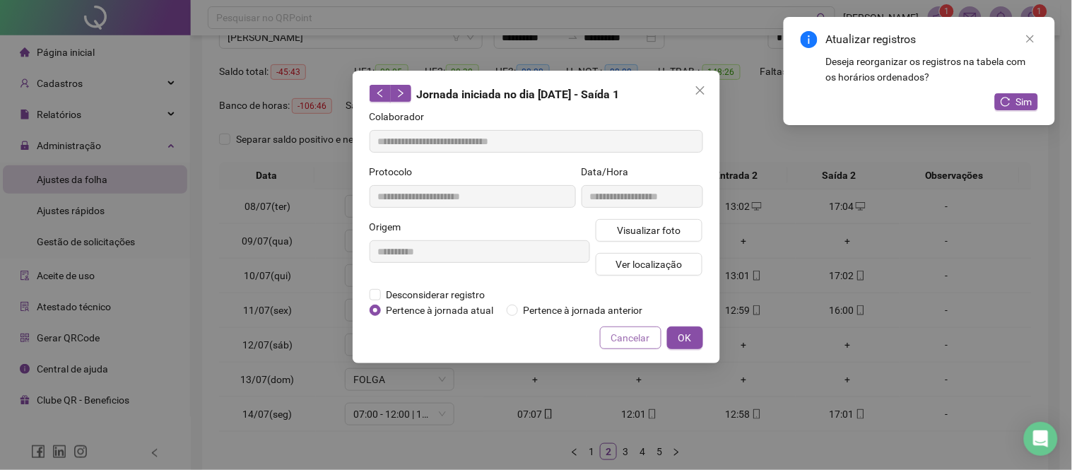
click at [634, 342] on span "Cancelar" at bounding box center [630, 338] width 39 height 16
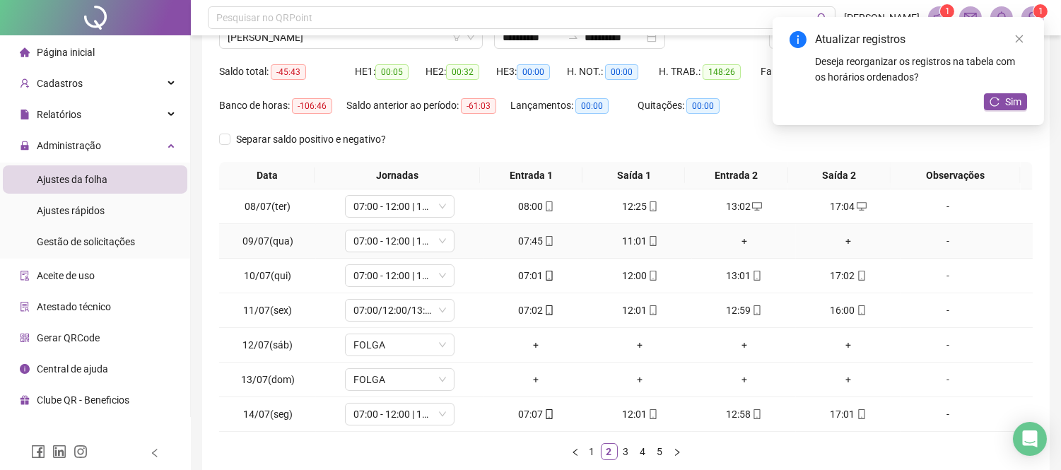
click at [737, 243] on div "+" at bounding box center [744, 241] width 93 height 16
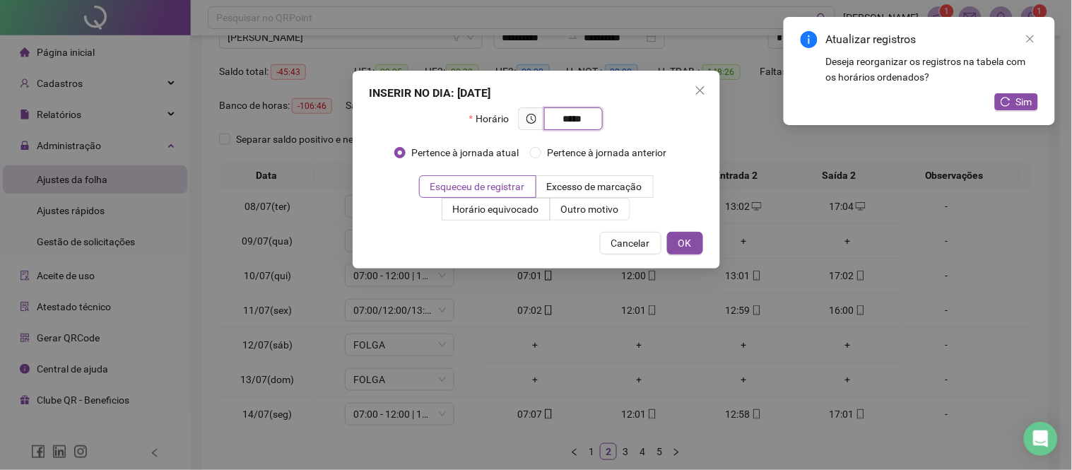
type input "*****"
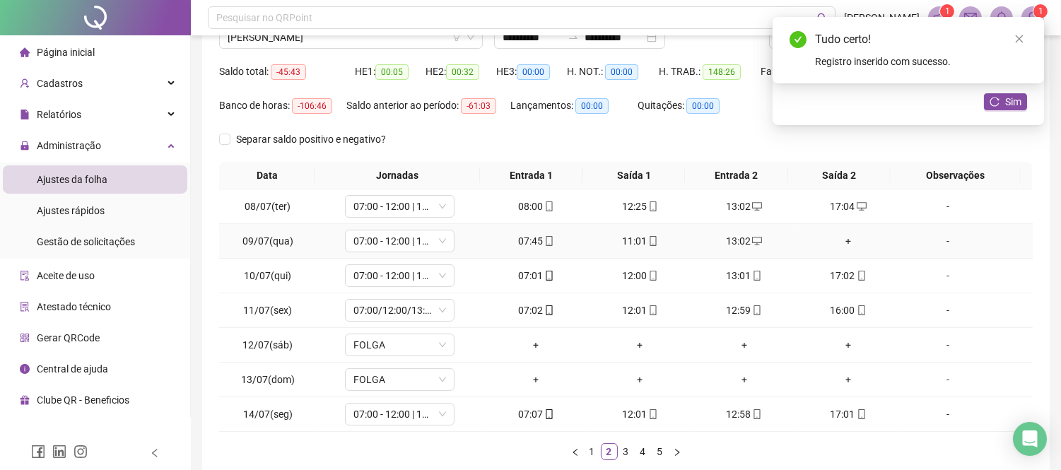
click at [842, 242] on div "+" at bounding box center [848, 241] width 93 height 16
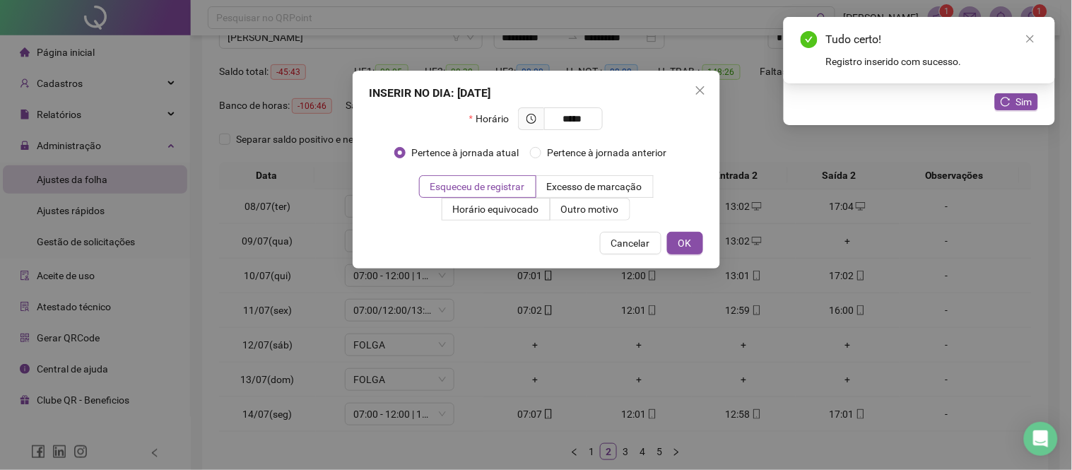
type input "*****"
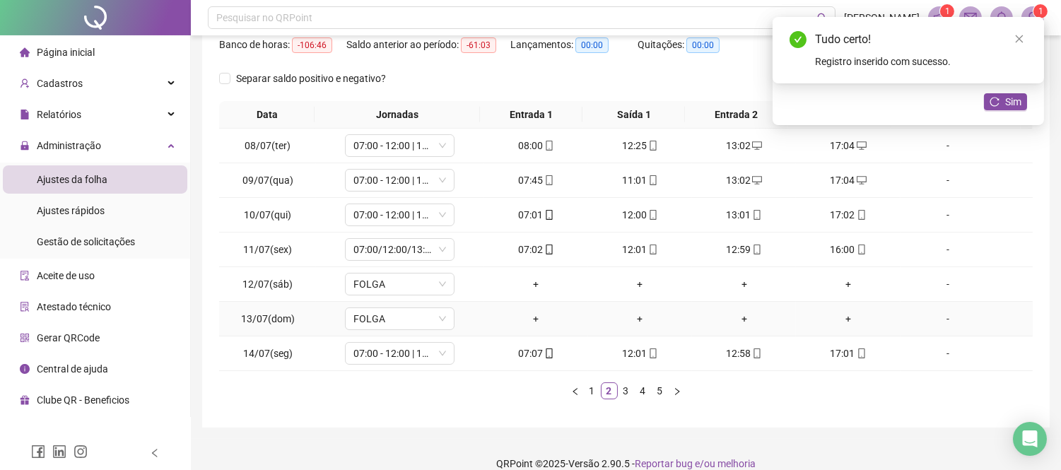
scroll to position [204, 0]
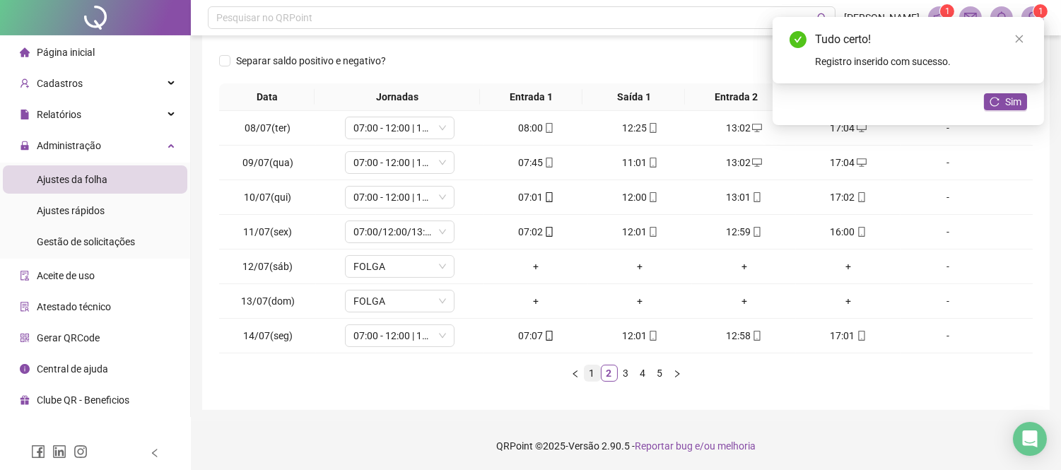
click at [592, 370] on link "1" at bounding box center [593, 373] width 16 height 16
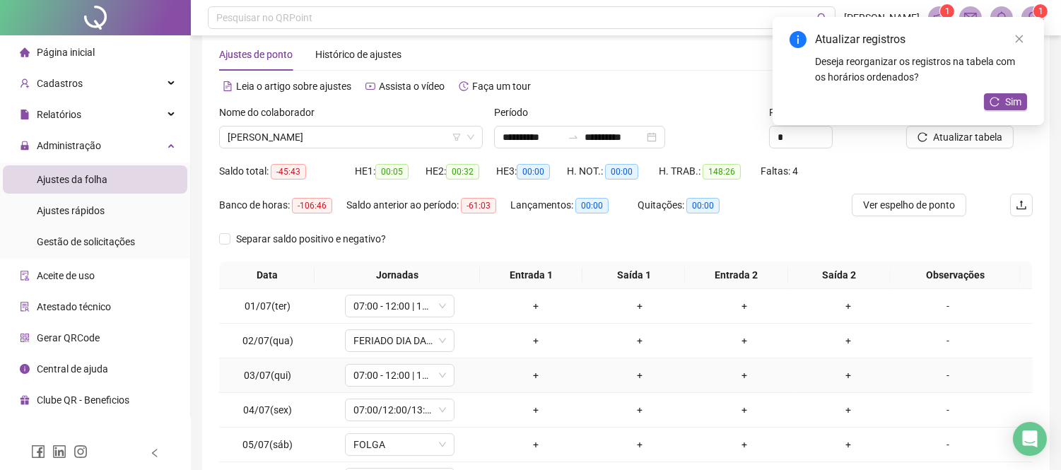
scroll to position [0, 0]
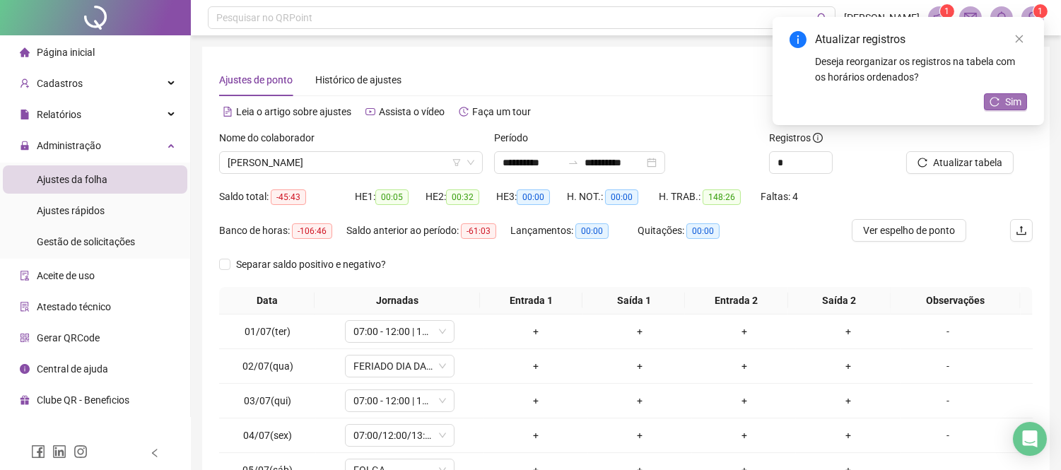
click at [1004, 102] on button "Sim" at bounding box center [1005, 101] width 43 height 17
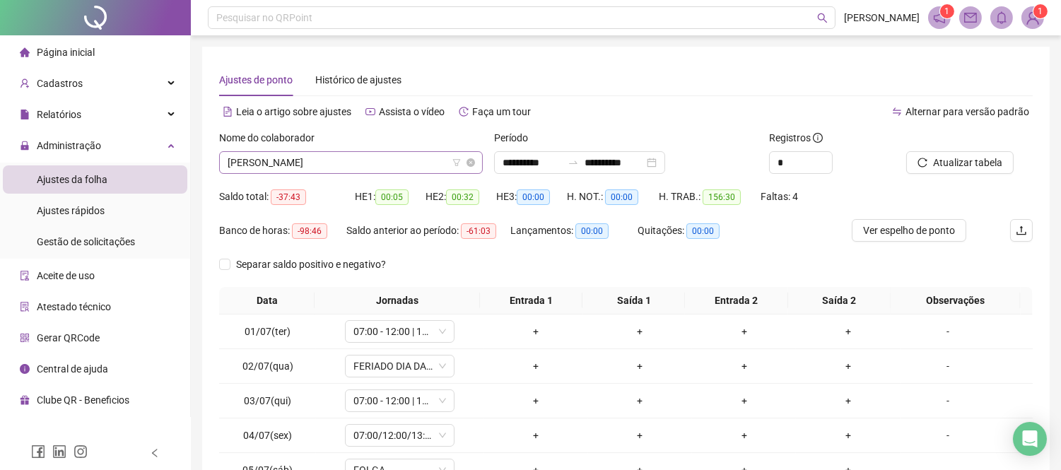
click at [357, 168] on span "[PERSON_NAME]" at bounding box center [351, 162] width 247 height 21
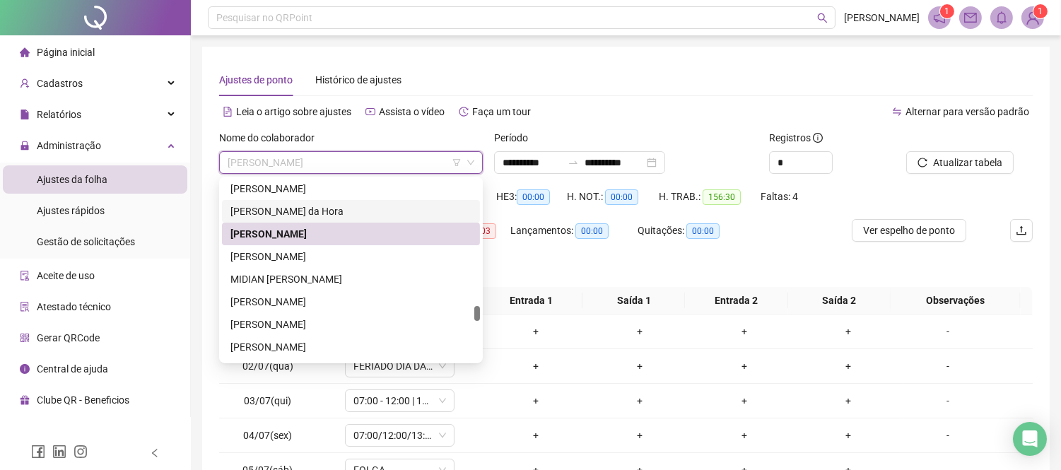
click at [373, 210] on div "[PERSON_NAME] da Hora" at bounding box center [350, 212] width 241 height 16
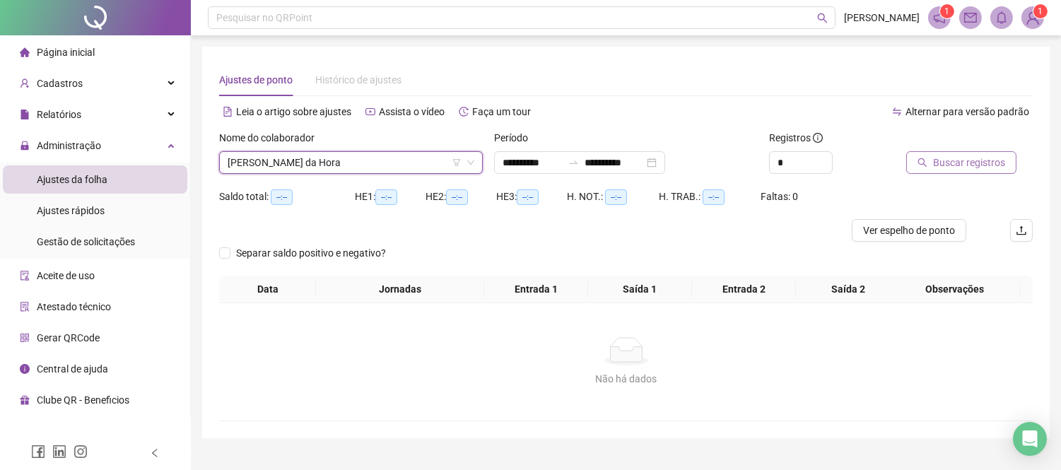
click at [933, 159] on span "Buscar registros" at bounding box center [969, 163] width 72 height 16
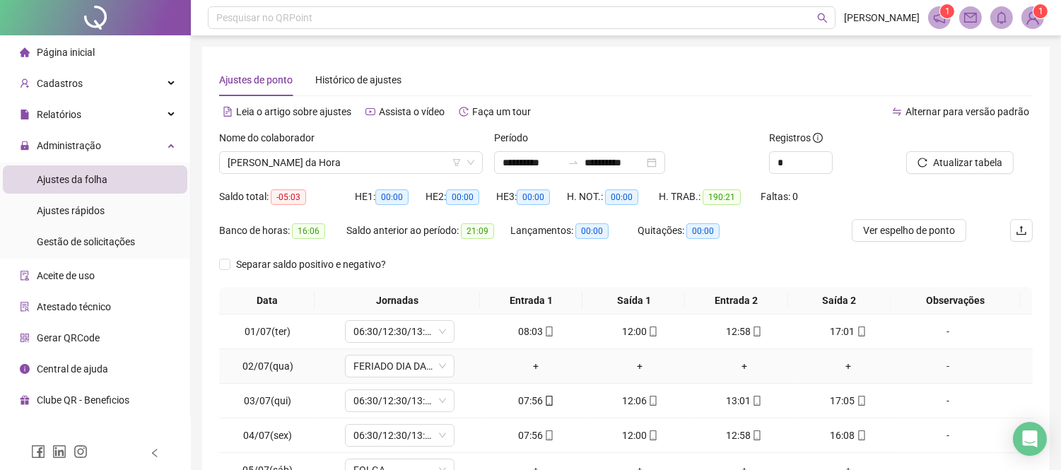
scroll to position [204, 0]
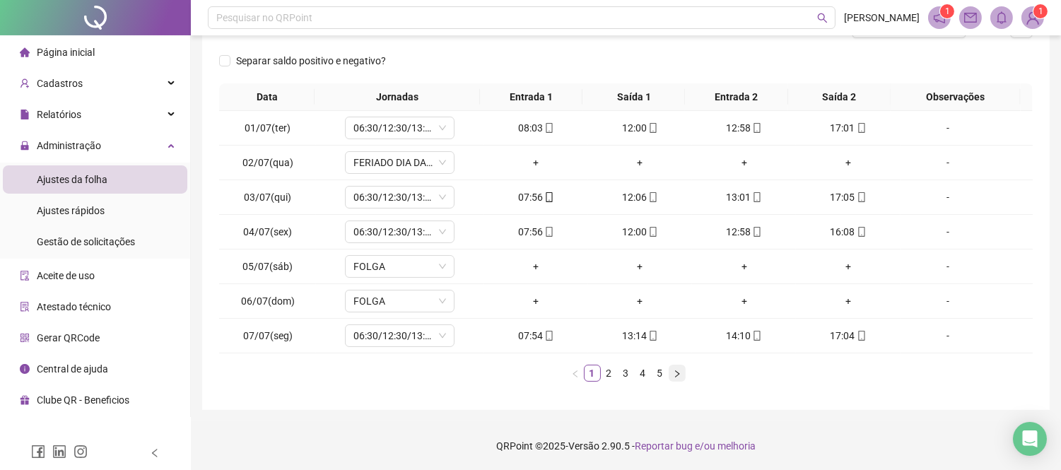
click at [677, 370] on icon "right" at bounding box center [677, 374] width 8 height 8
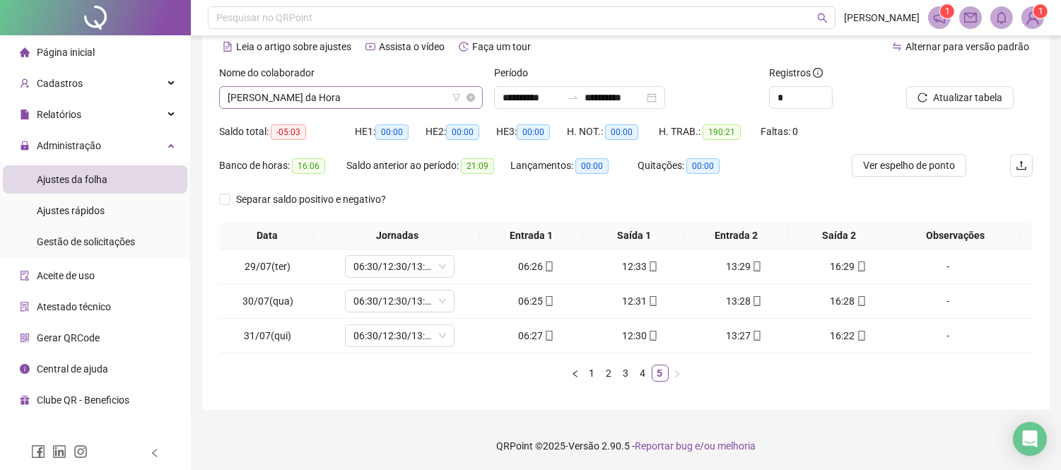
click at [313, 101] on span "[PERSON_NAME] da Hora" at bounding box center [351, 97] width 247 height 21
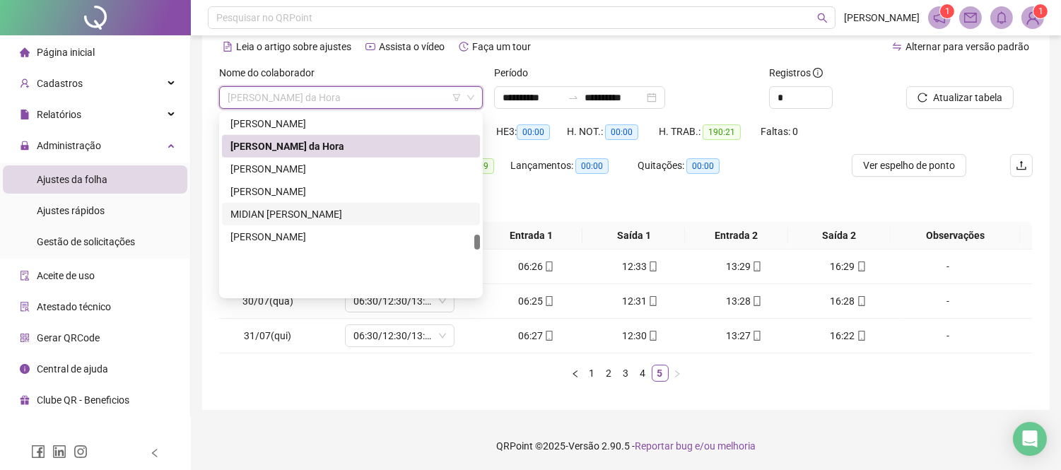
scroll to position [1439, 0]
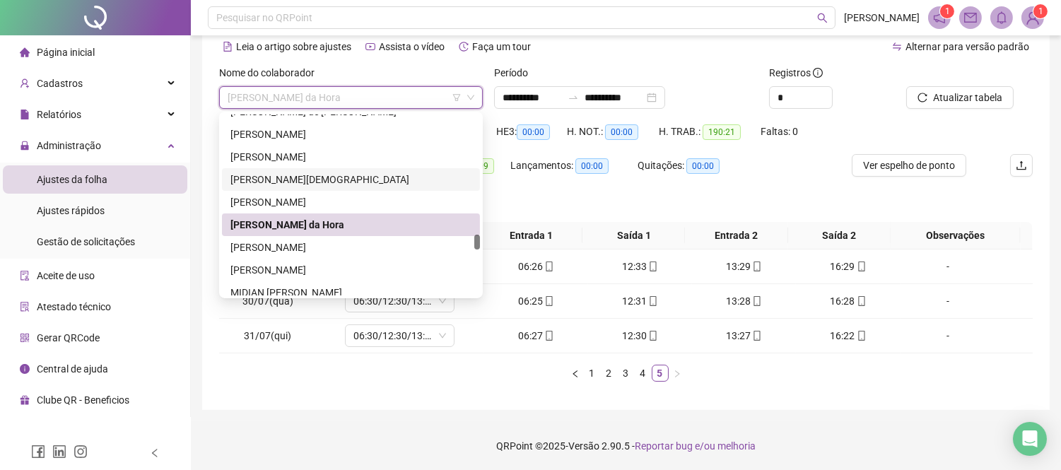
click at [334, 181] on div "[PERSON_NAME][DEMOGRAPHIC_DATA]" at bounding box center [350, 180] width 241 height 16
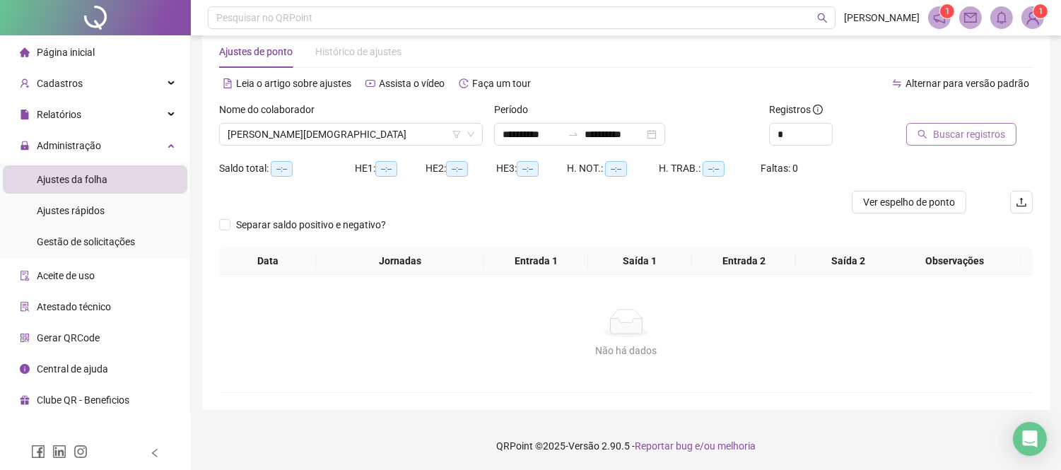
click at [942, 131] on span "Buscar registros" at bounding box center [969, 135] width 72 height 16
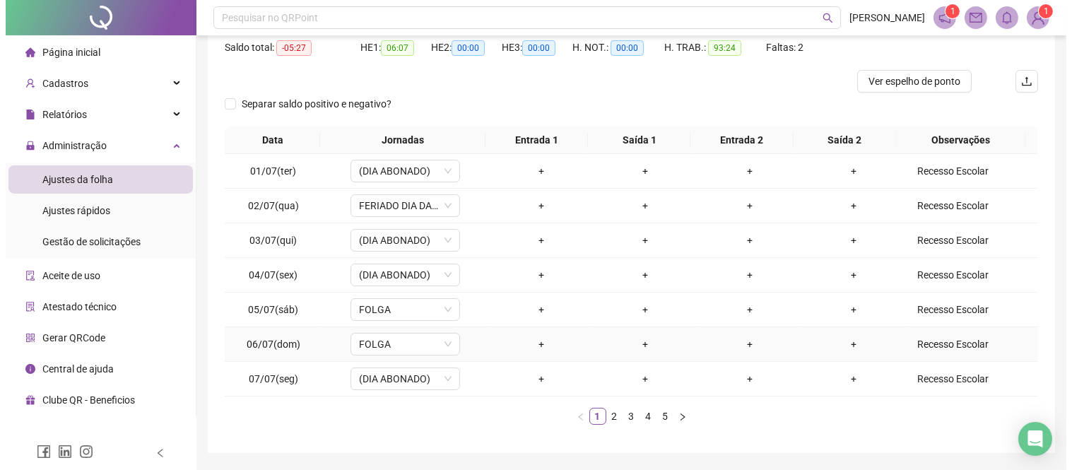
scroll to position [193, 0]
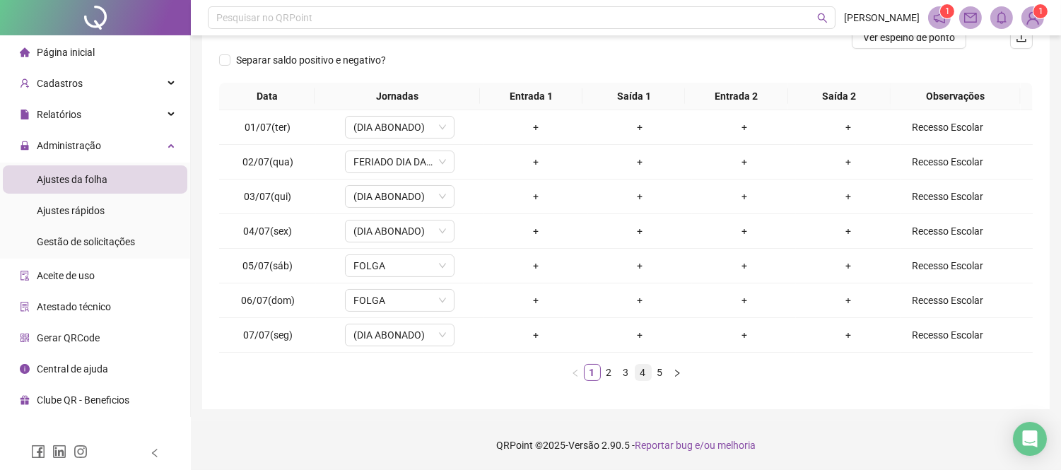
click at [645, 370] on link "4" at bounding box center [643, 373] width 16 height 16
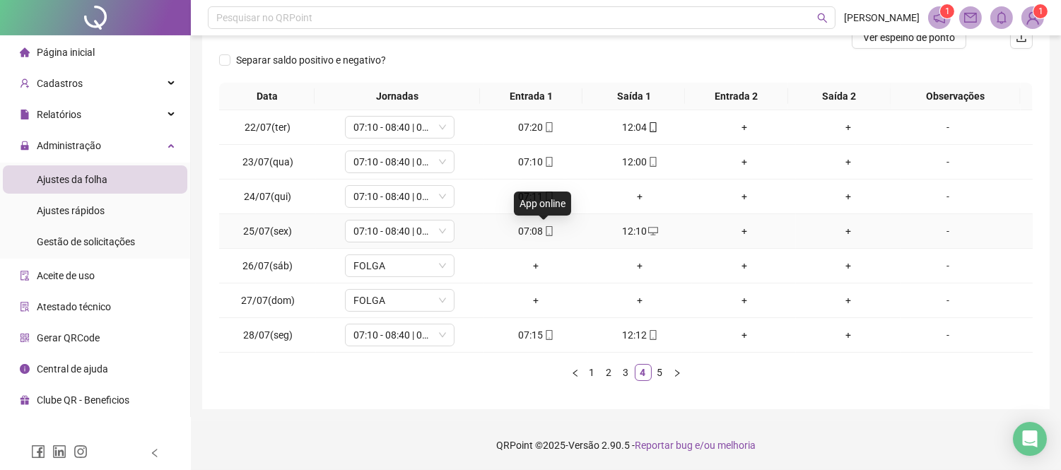
click at [545, 230] on icon "mobile" at bounding box center [549, 231] width 10 height 10
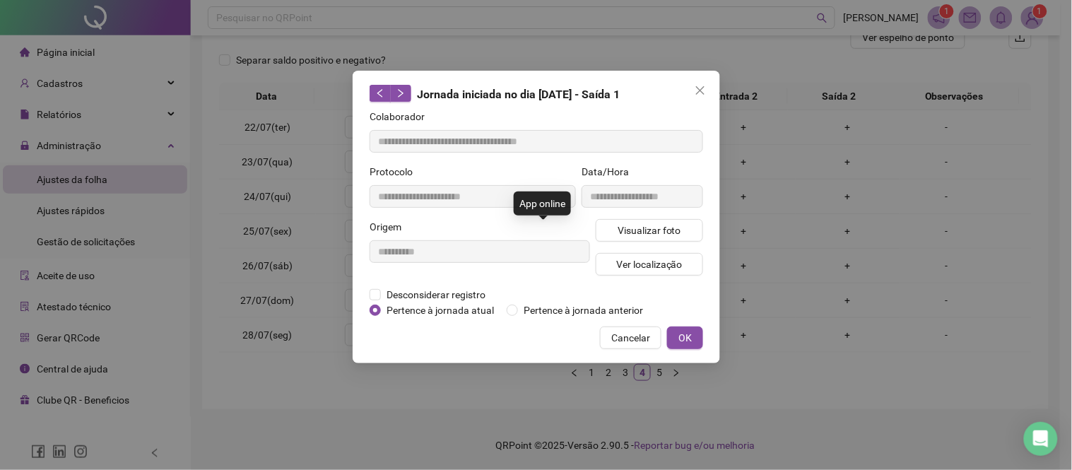
type input "**********"
click at [628, 235] on span "Visualizar foto" at bounding box center [649, 231] width 64 height 16
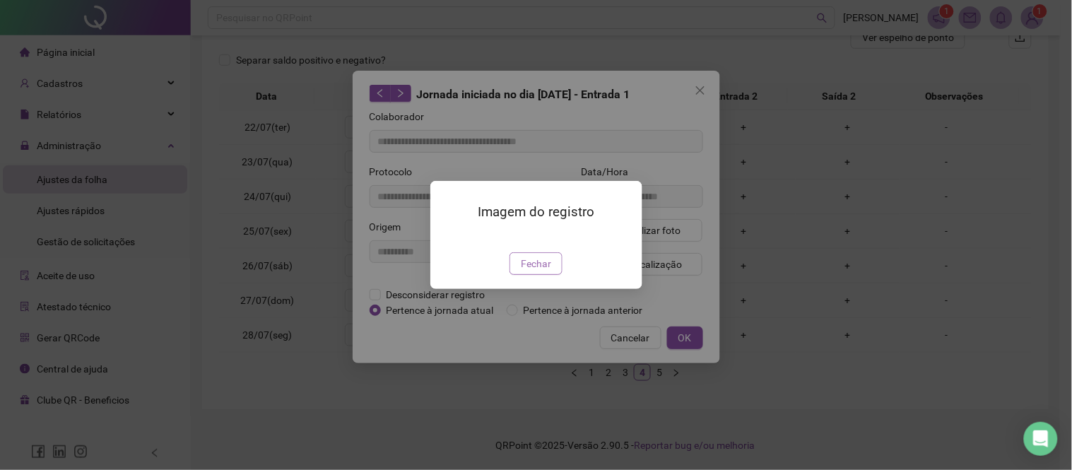
click at [536, 271] on span "Fechar" at bounding box center [536, 264] width 30 height 16
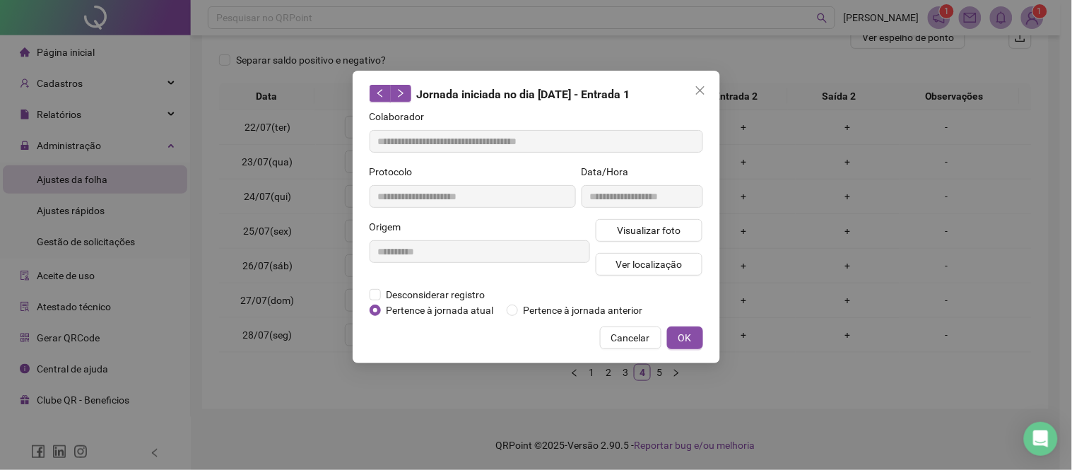
click at [609, 340] on button "Cancelar" at bounding box center [630, 338] width 61 height 23
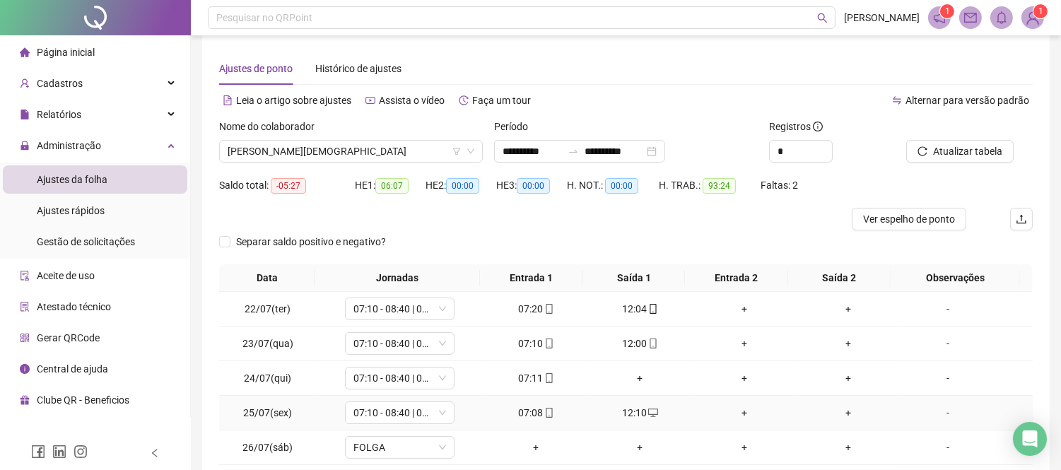
scroll to position [0, 0]
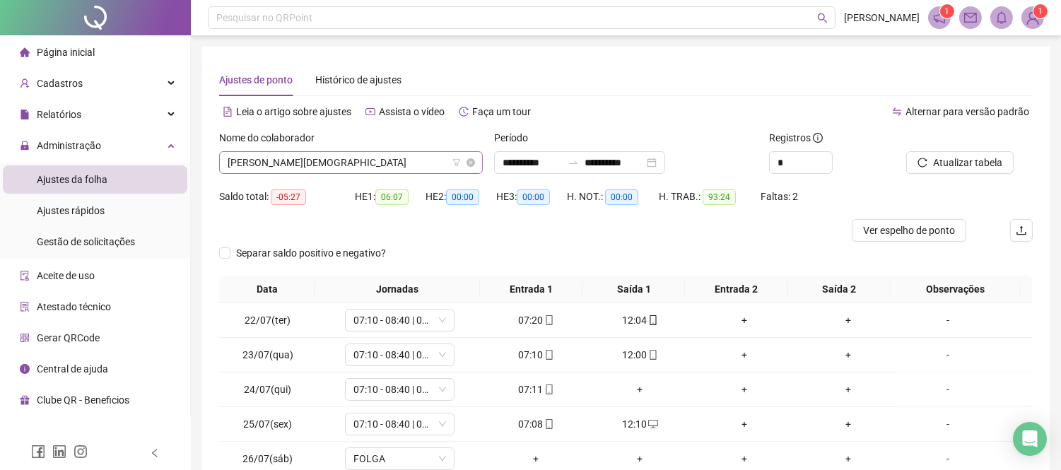
click at [277, 164] on span "[PERSON_NAME][DEMOGRAPHIC_DATA]" at bounding box center [351, 162] width 247 height 21
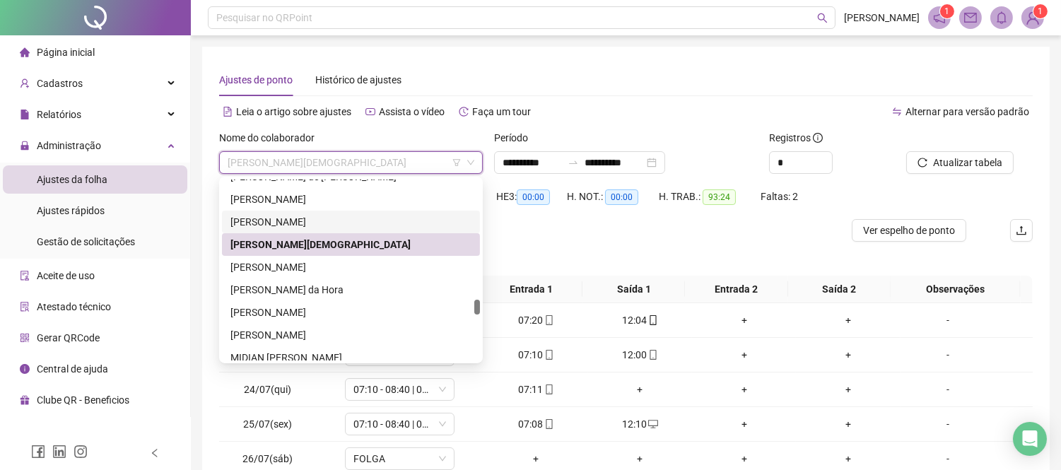
click at [300, 221] on div "[PERSON_NAME]" at bounding box center [350, 222] width 241 height 16
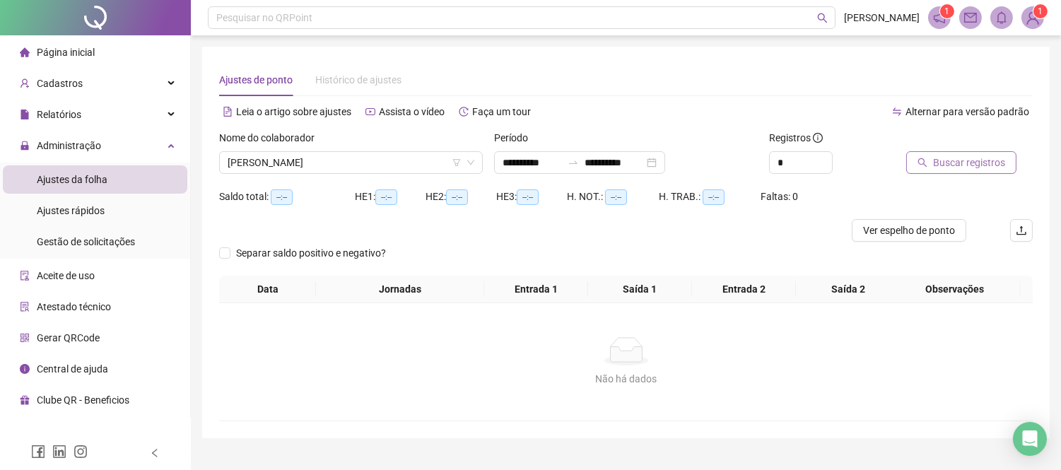
click at [971, 160] on span "Buscar registros" at bounding box center [969, 163] width 72 height 16
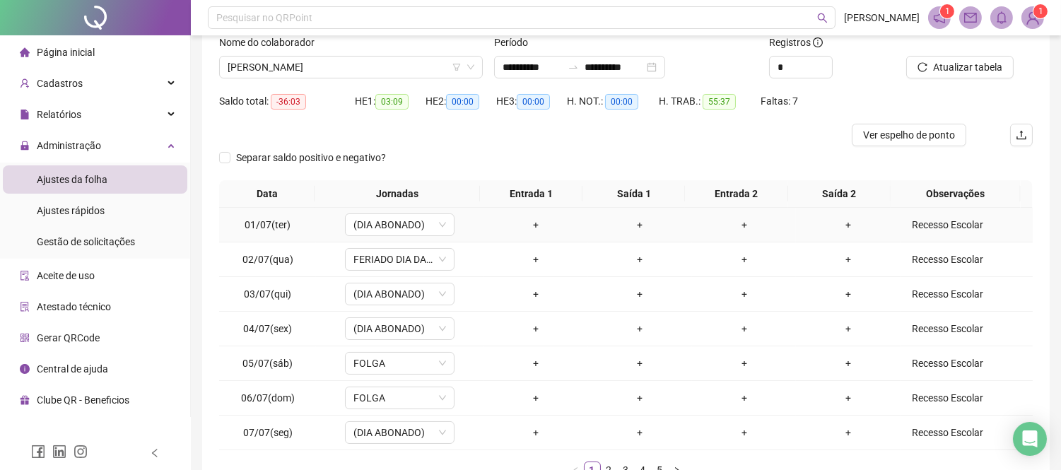
scroll to position [157, 0]
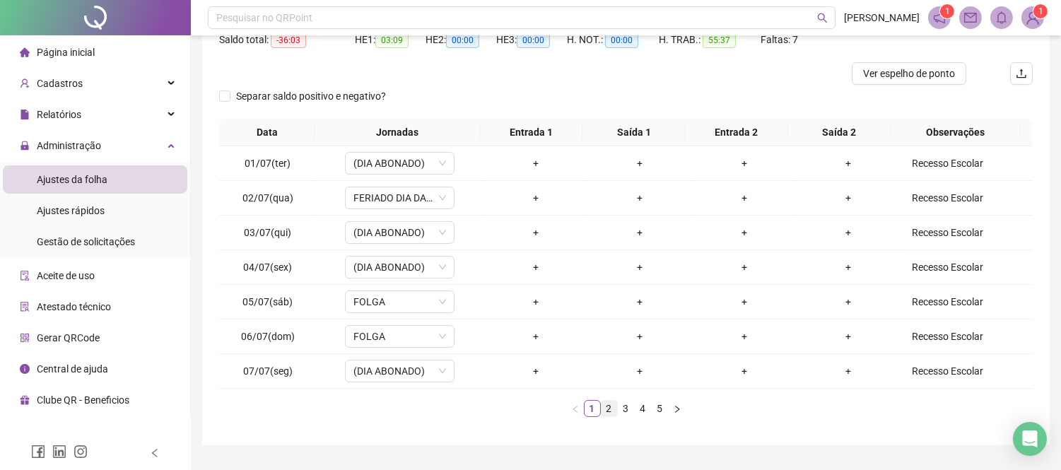
click at [616, 412] on link "2" at bounding box center [610, 409] width 16 height 16
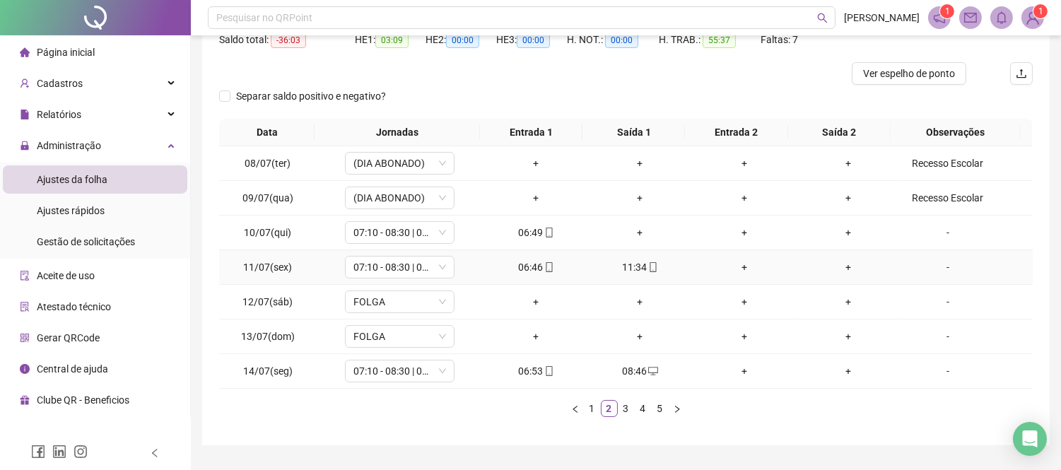
click at [544, 264] on icon "mobile" at bounding box center [549, 267] width 10 height 10
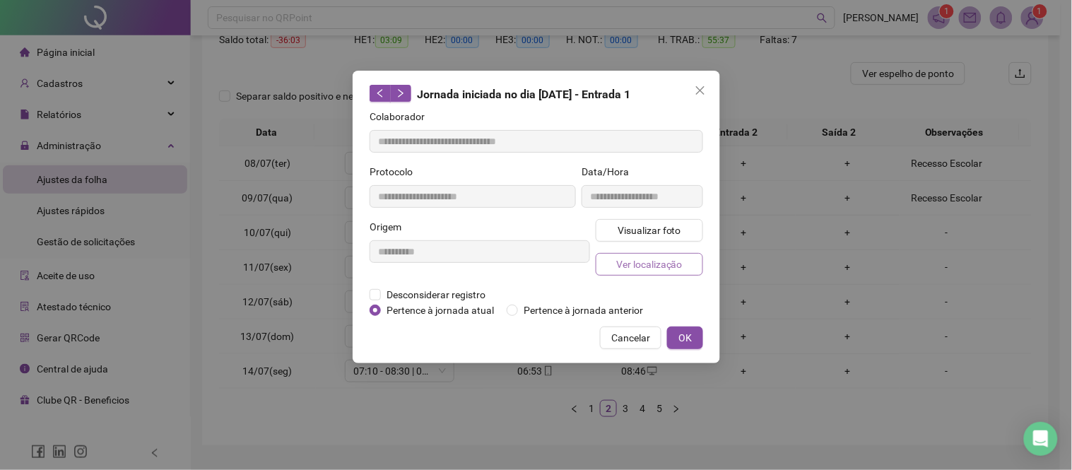
type input "**********"
click at [622, 236] on span "Visualizar foto" at bounding box center [649, 231] width 64 height 16
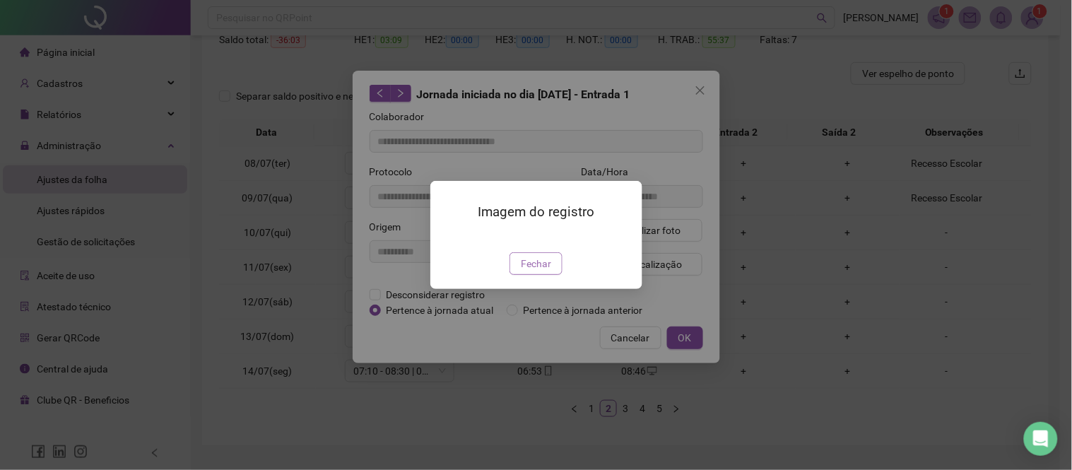
click at [536, 271] on span "Fechar" at bounding box center [536, 264] width 30 height 16
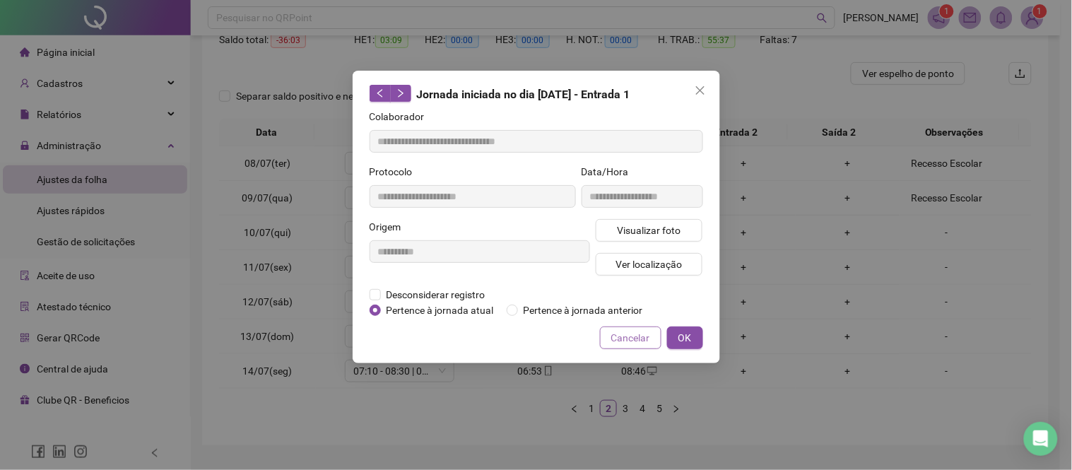
click at [615, 340] on span "Cancelar" at bounding box center [630, 338] width 39 height 16
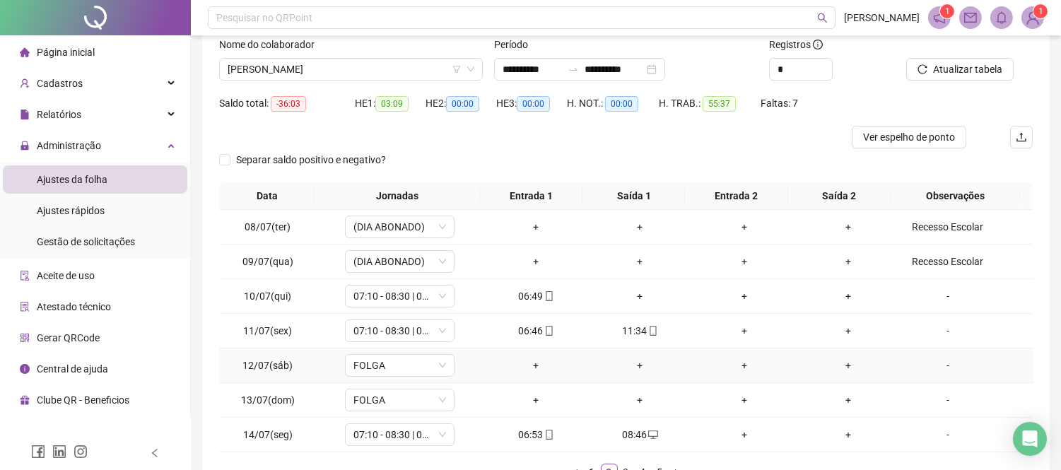
scroll to position [0, 0]
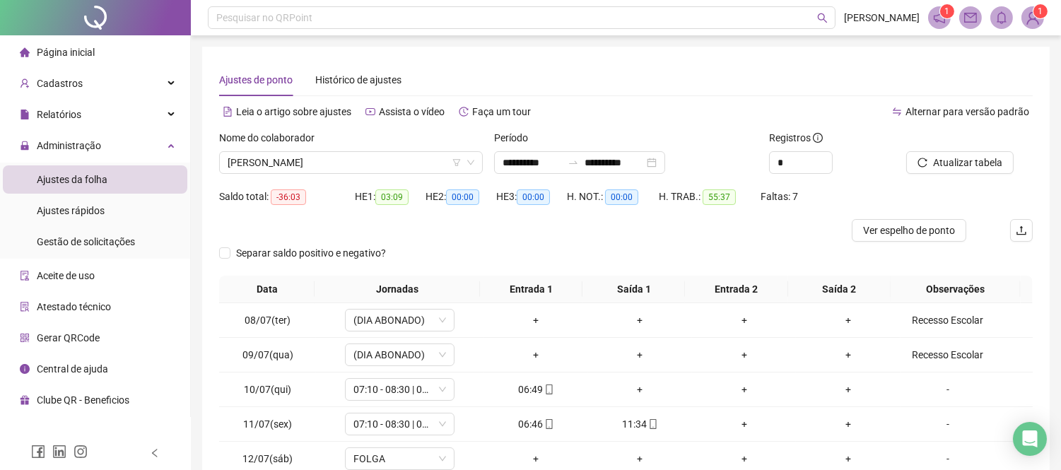
click at [276, 175] on div "Nome do colaborador [PERSON_NAME]" at bounding box center [350, 157] width 275 height 55
click at [276, 167] on span "[PERSON_NAME]" at bounding box center [351, 162] width 247 height 21
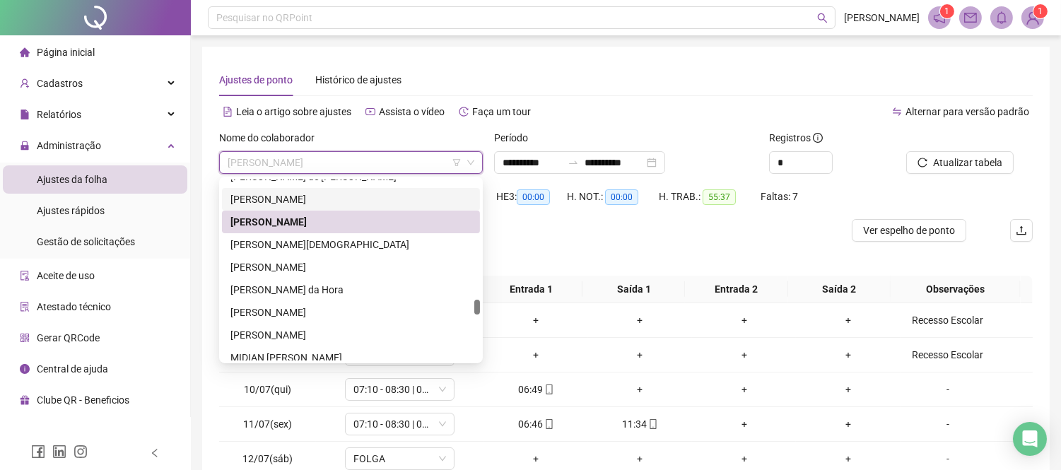
click at [298, 196] on div "[PERSON_NAME]" at bounding box center [350, 200] width 241 height 16
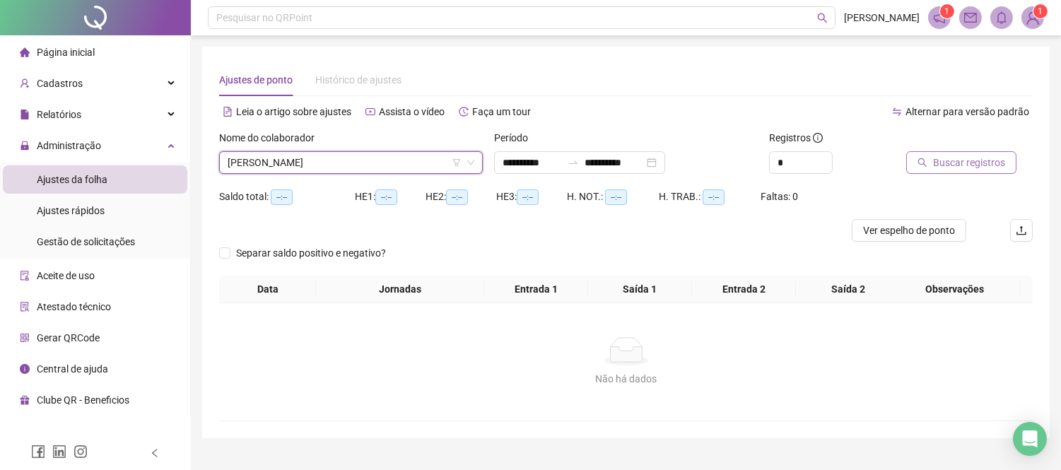
click at [973, 164] on span "Buscar registros" at bounding box center [969, 163] width 72 height 16
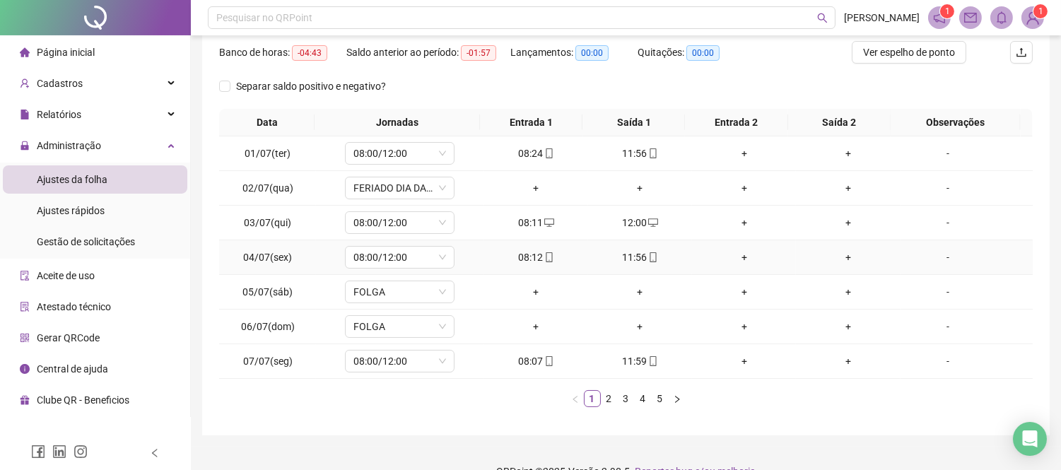
scroll to position [204, 0]
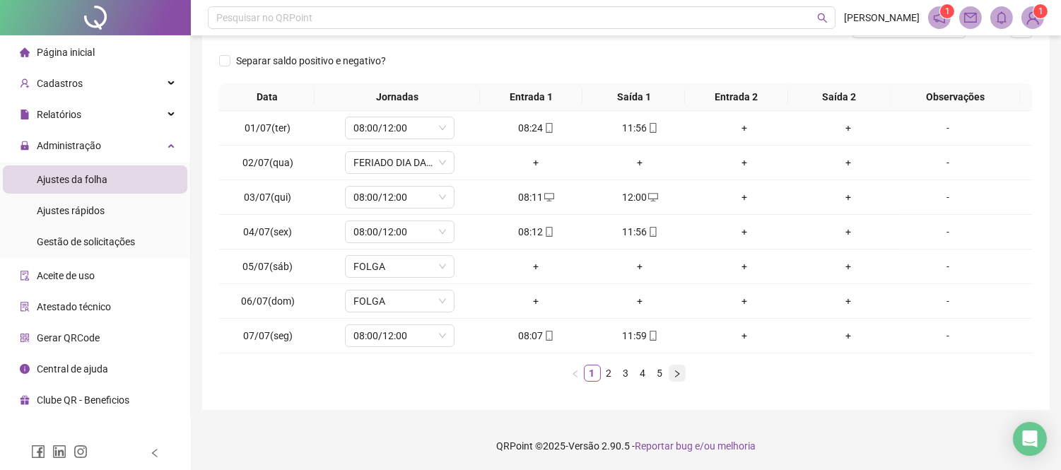
click at [673, 370] on icon "right" at bounding box center [677, 374] width 8 height 8
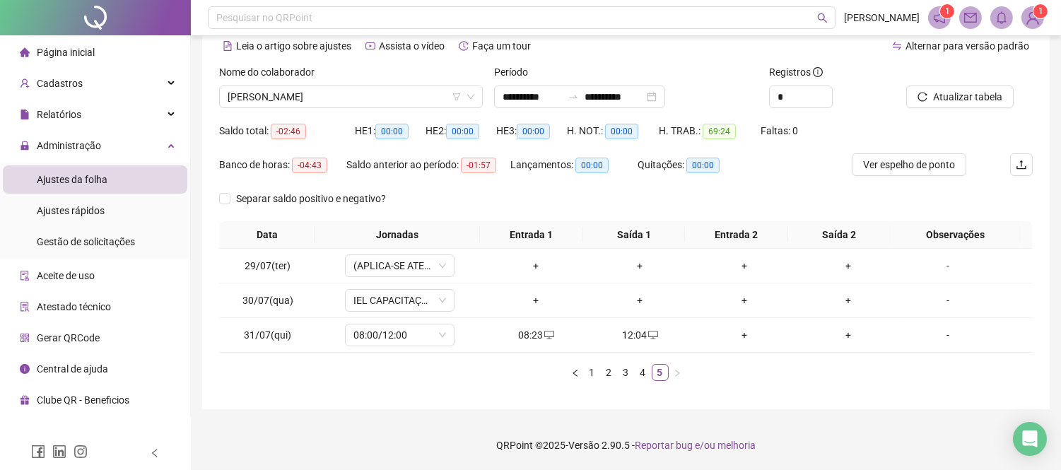
scroll to position [65, 0]
click at [341, 93] on span "[PERSON_NAME]" at bounding box center [351, 97] width 247 height 21
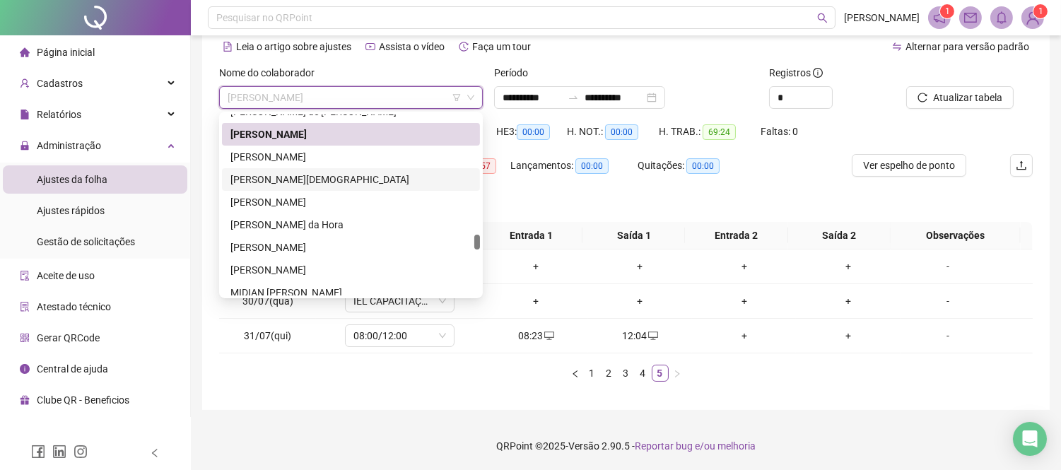
scroll to position [1361, 0]
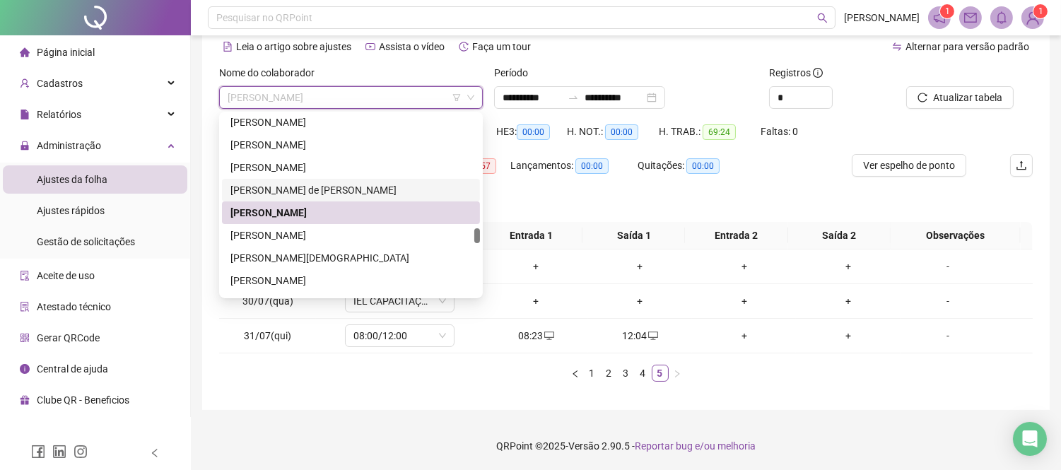
click at [356, 182] on div "[PERSON_NAME] de [PERSON_NAME]" at bounding box center [350, 190] width 241 height 16
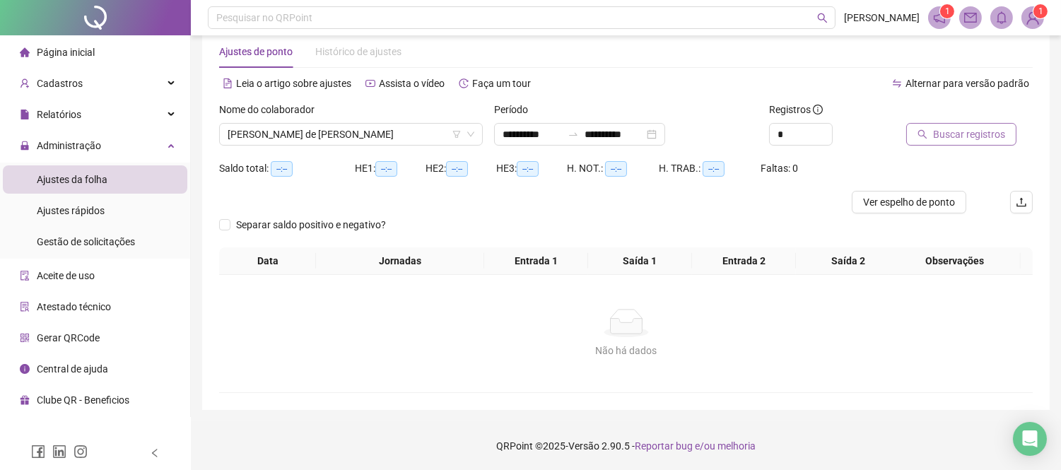
click at [931, 136] on button "Buscar registros" at bounding box center [961, 134] width 110 height 23
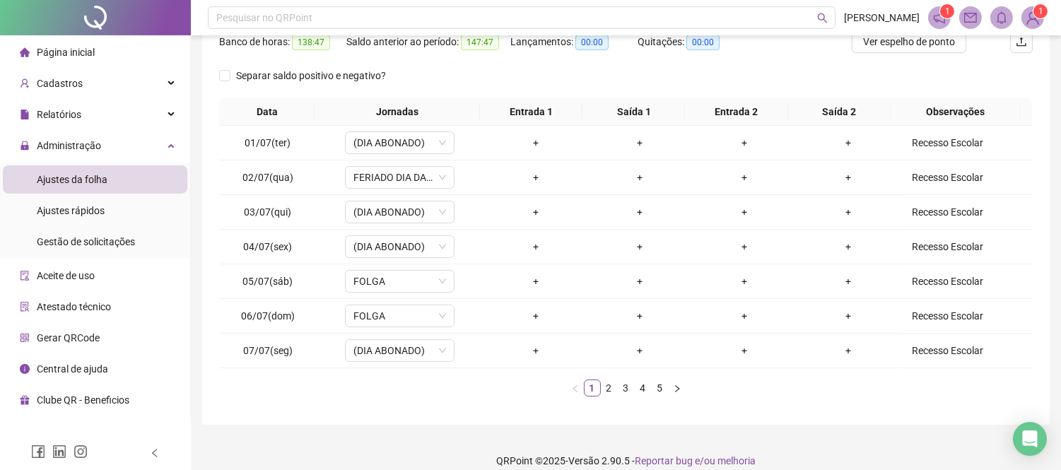
scroll to position [204, 0]
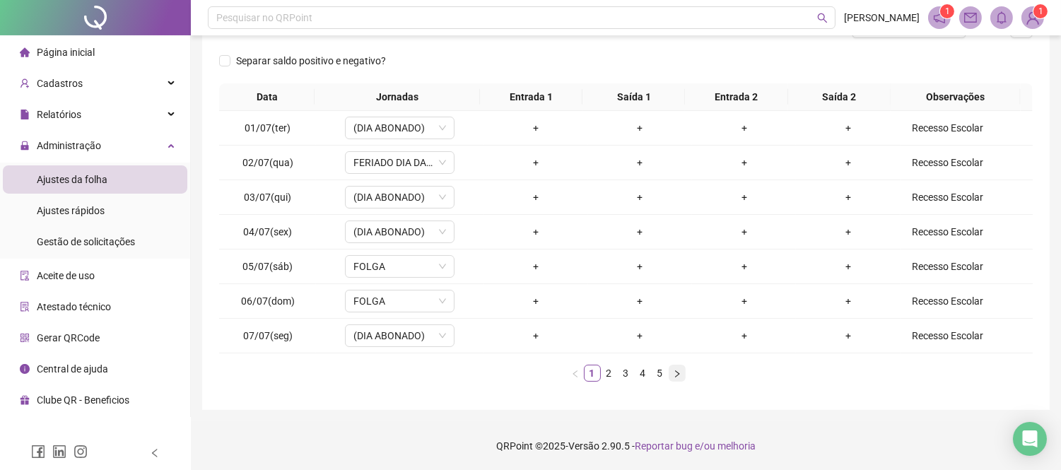
click at [676, 370] on icon "right" at bounding box center [677, 374] width 8 height 8
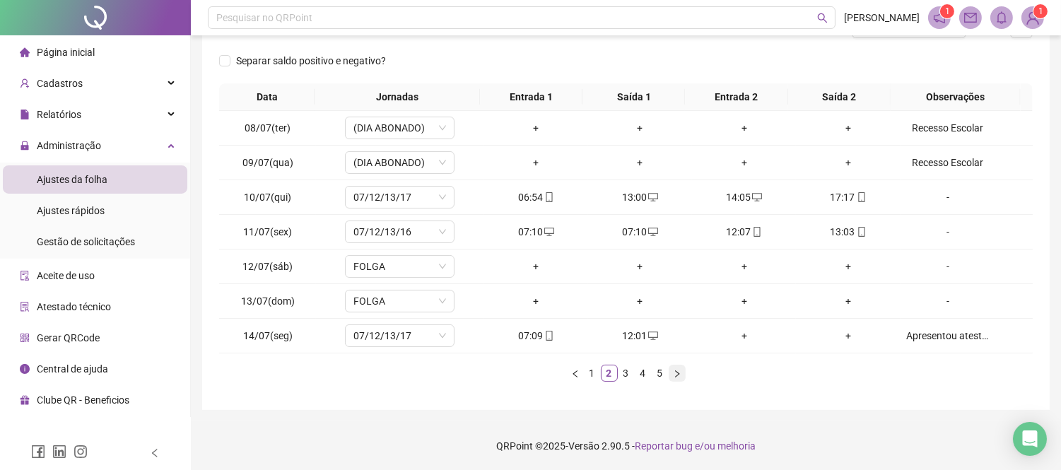
click at [674, 376] on icon "right" at bounding box center [677, 374] width 8 height 8
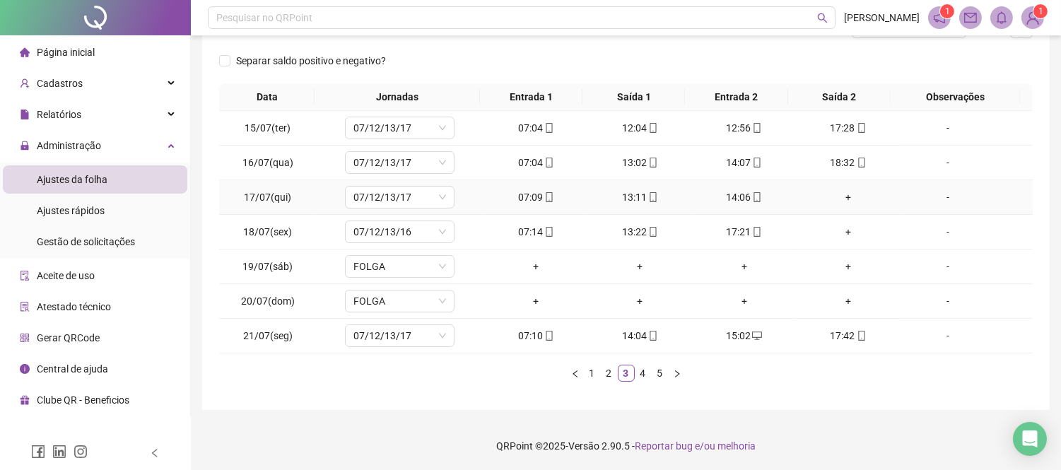
click at [839, 196] on div "+" at bounding box center [848, 197] width 93 height 16
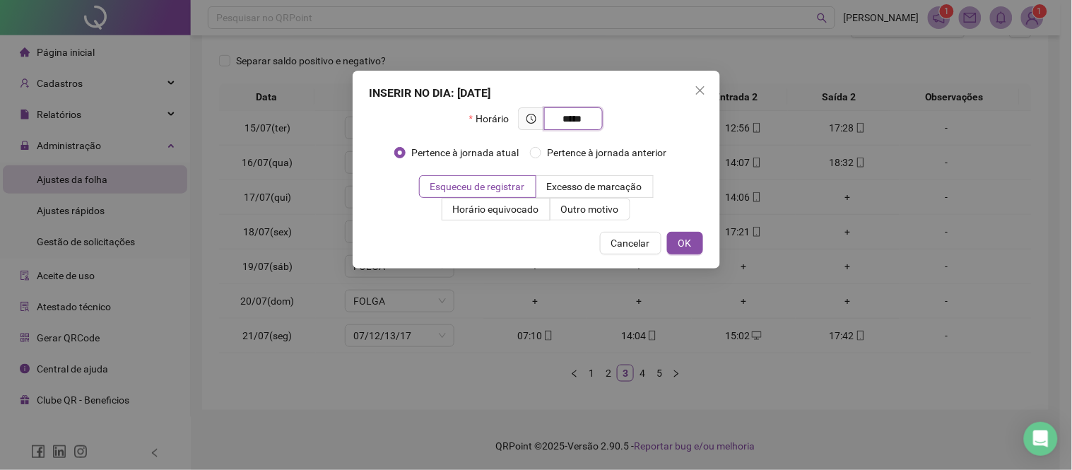
type input "*****"
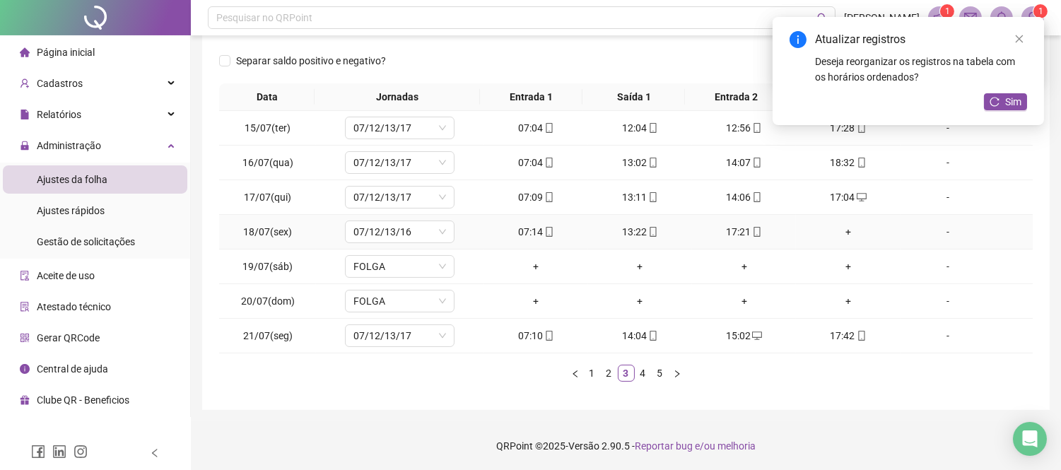
click at [842, 232] on div "+" at bounding box center [848, 232] width 93 height 16
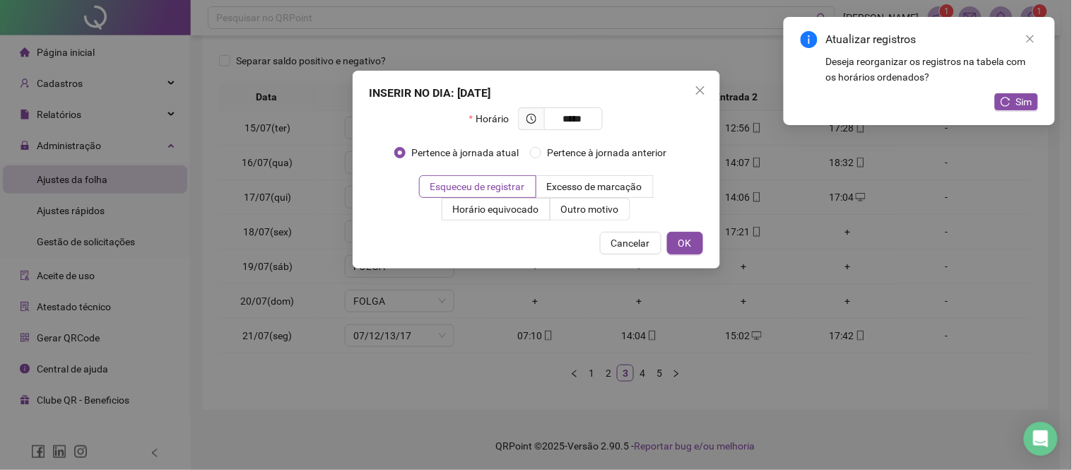
type input "*****"
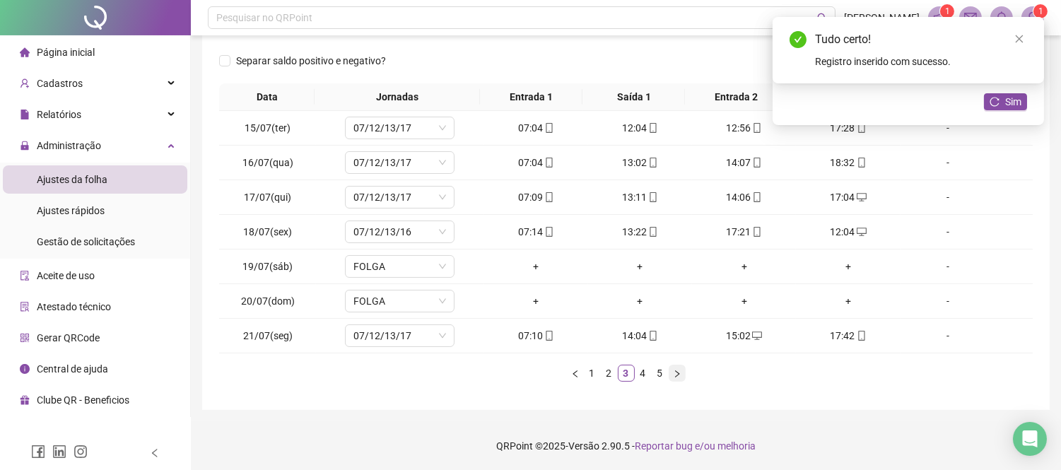
click at [677, 373] on icon "right" at bounding box center [677, 374] width 8 height 8
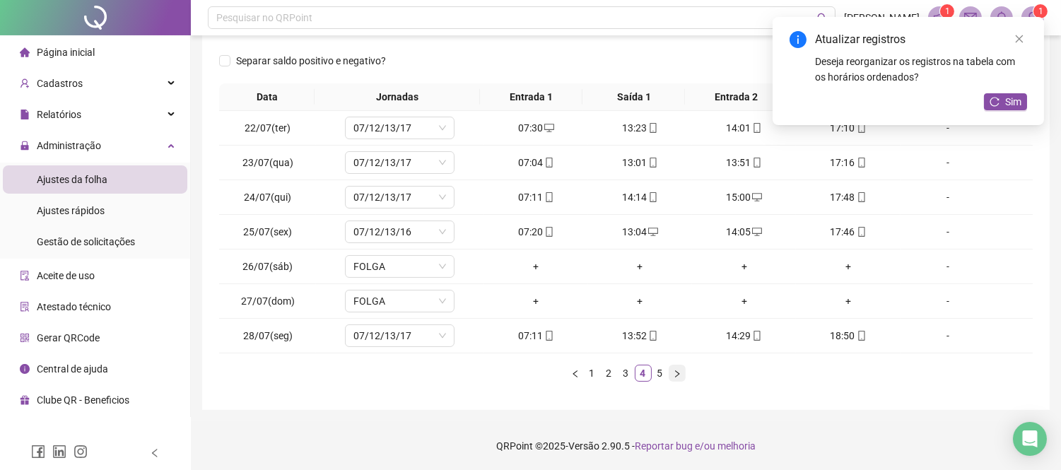
click at [677, 373] on icon "right" at bounding box center [677, 374] width 8 height 8
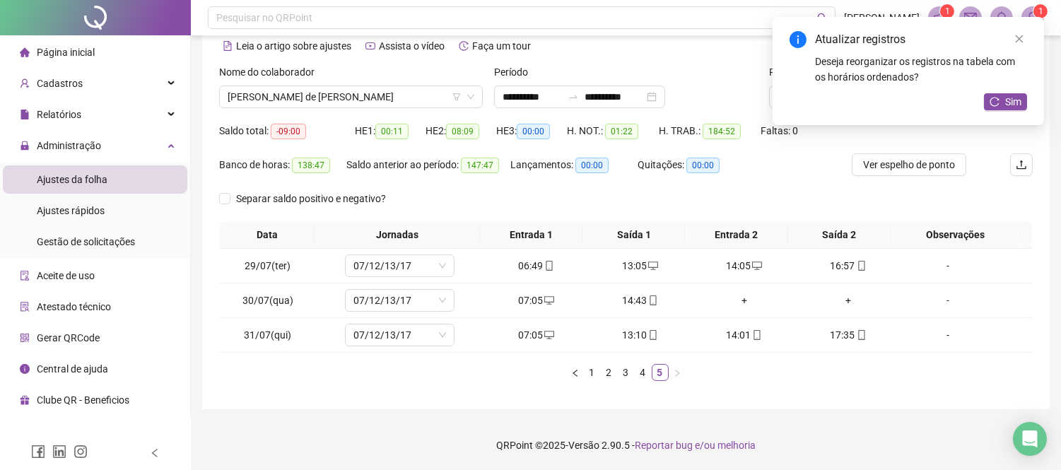
scroll to position [65, 0]
click at [735, 300] on div "+" at bounding box center [744, 301] width 93 height 16
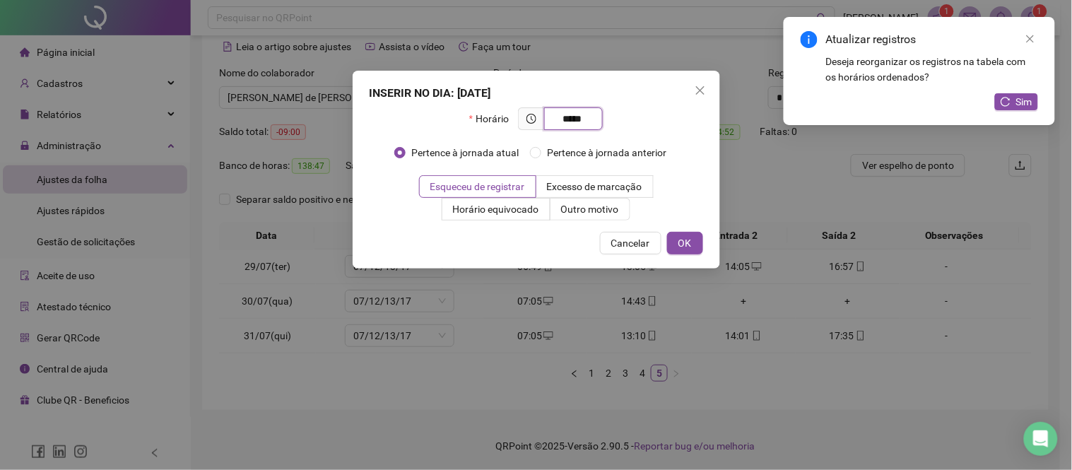
type input "*****"
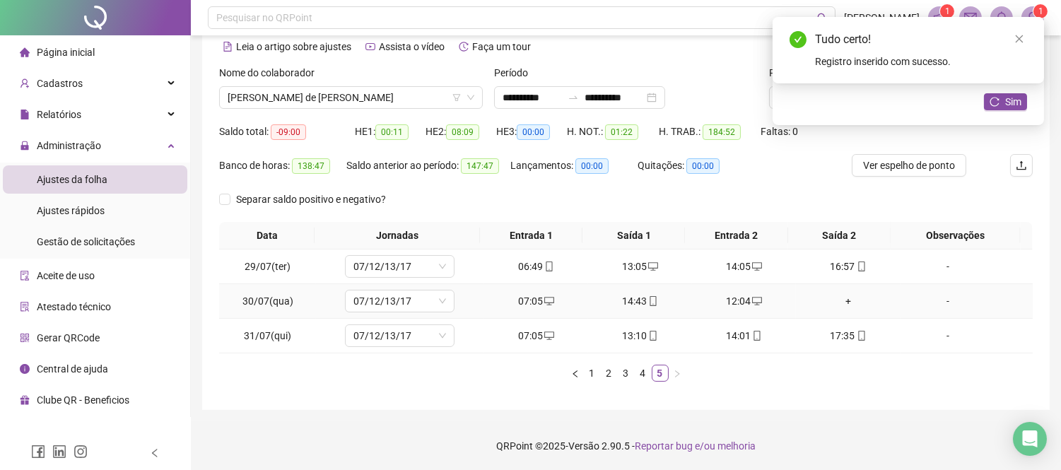
click at [836, 300] on div "+" at bounding box center [848, 301] width 93 height 16
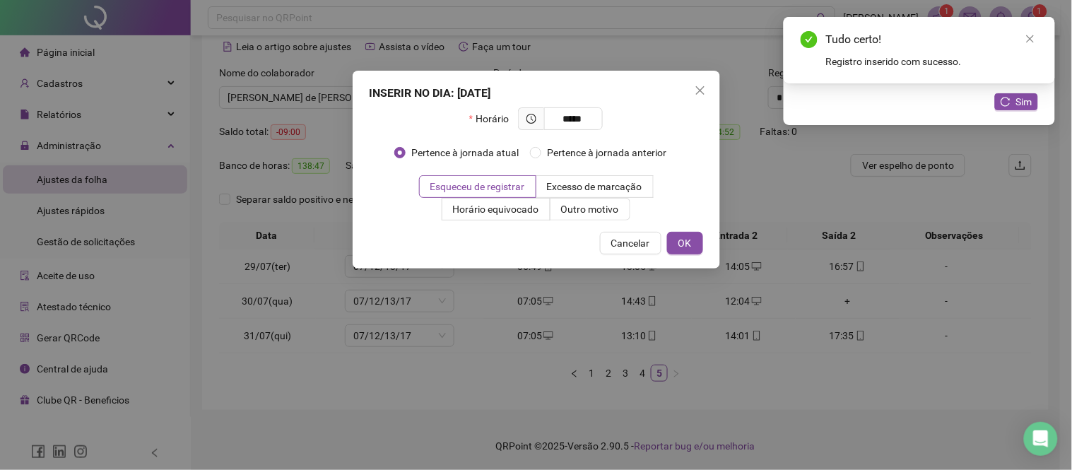
type input "*****"
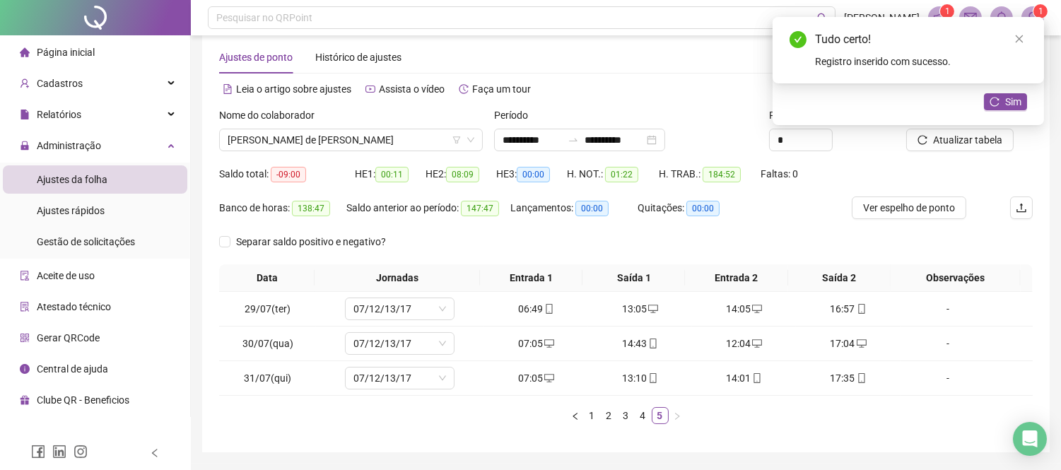
scroll to position [0, 0]
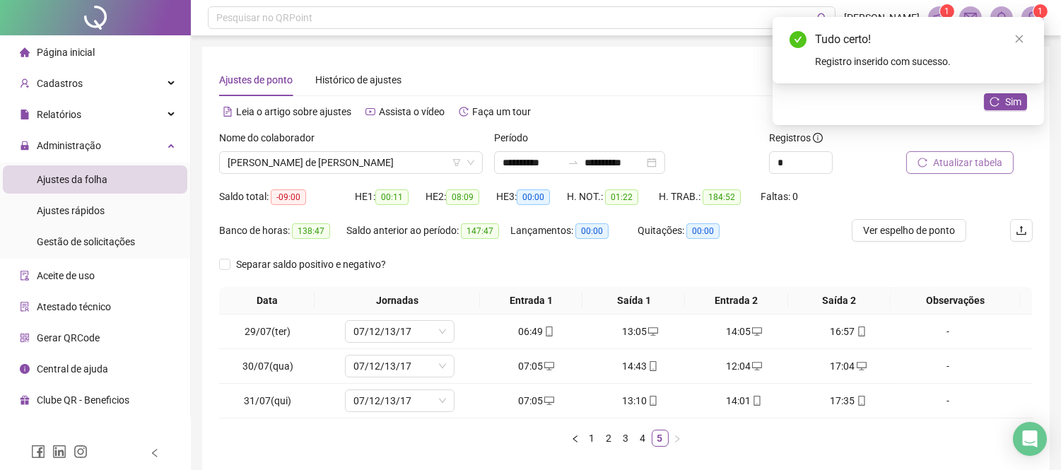
click at [973, 161] on span "Atualizar tabela" at bounding box center [967, 163] width 69 height 16
click at [382, 165] on span "[PERSON_NAME] de [PERSON_NAME]" at bounding box center [351, 162] width 247 height 21
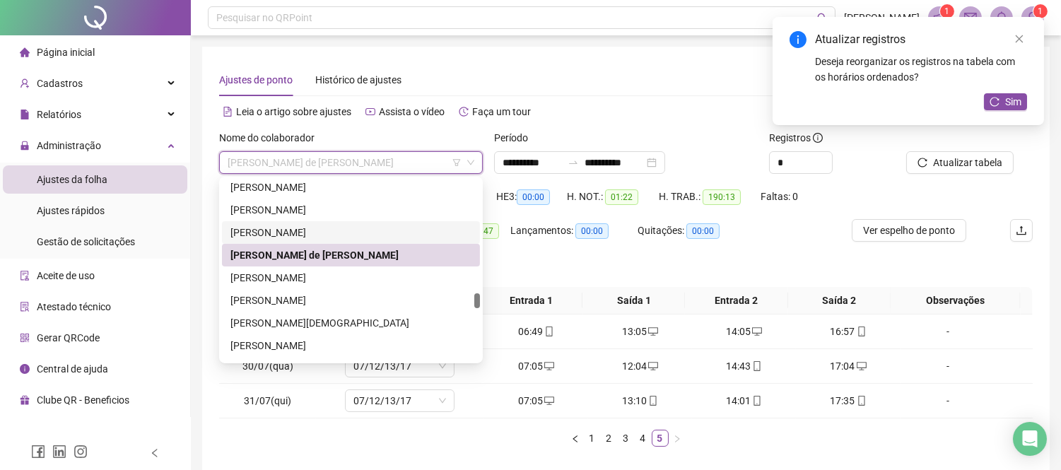
click at [373, 228] on div "[PERSON_NAME]" at bounding box center [350, 233] width 241 height 16
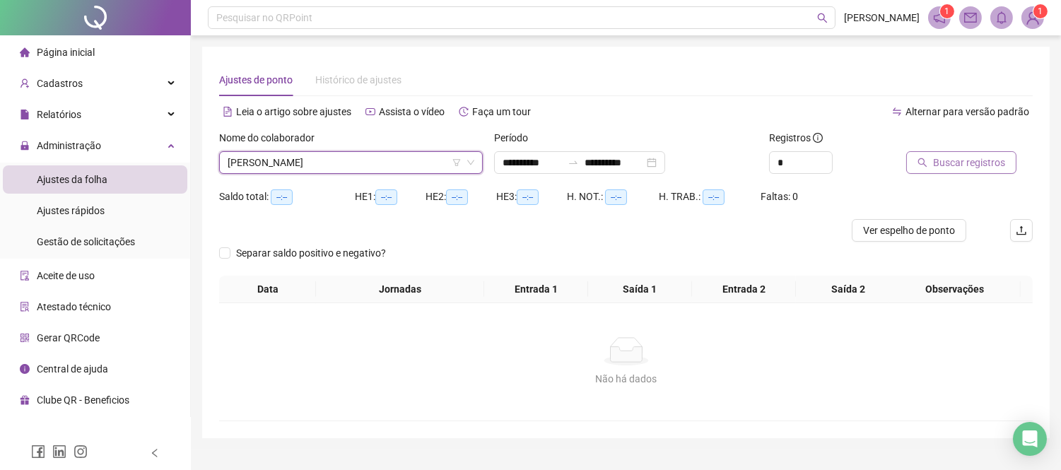
click at [984, 158] on span "Buscar registros" at bounding box center [969, 163] width 72 height 16
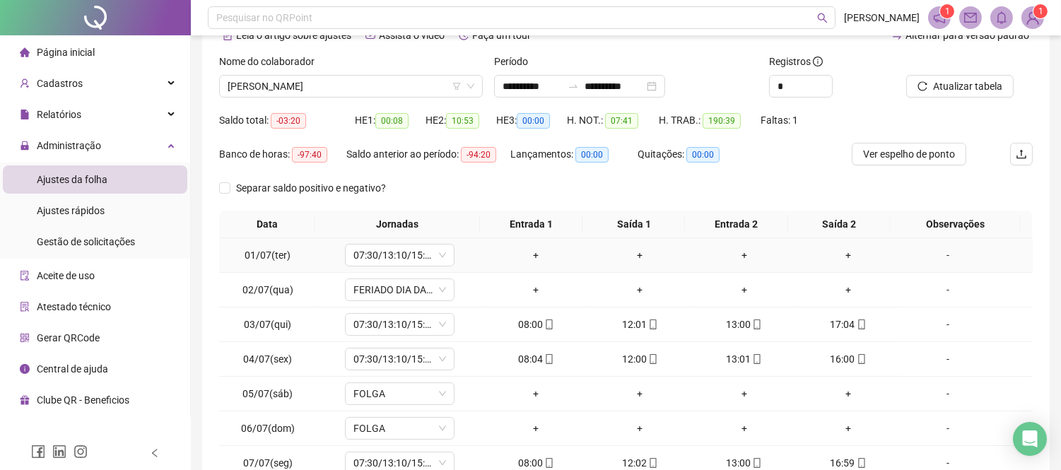
scroll to position [204, 0]
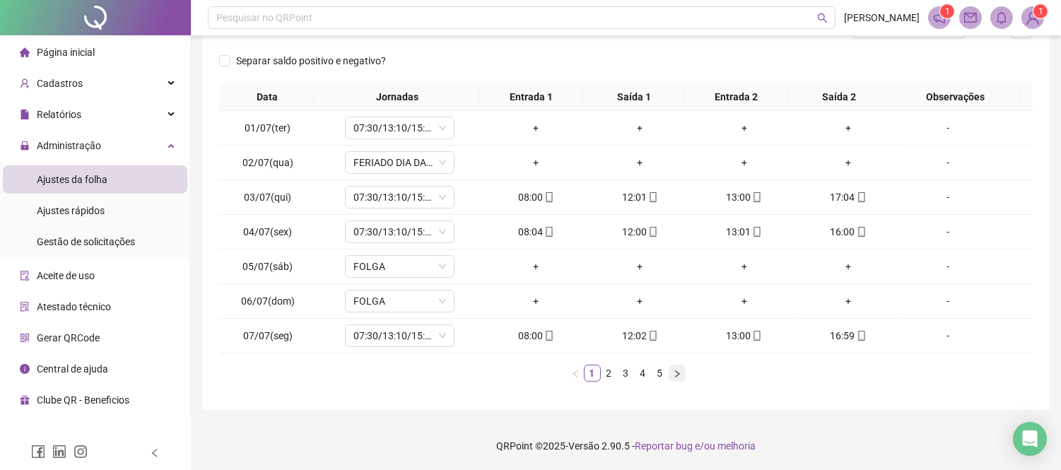
click at [676, 377] on icon "right" at bounding box center [677, 374] width 8 height 8
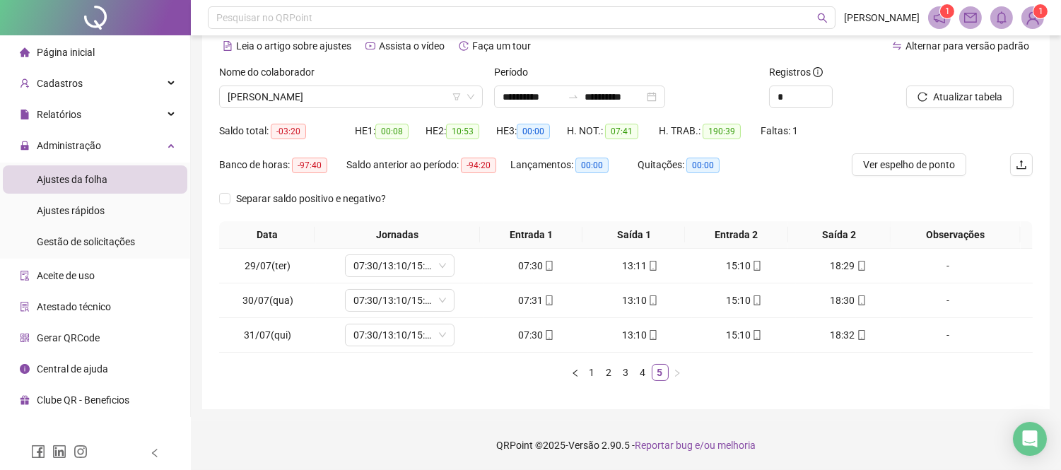
scroll to position [65, 0]
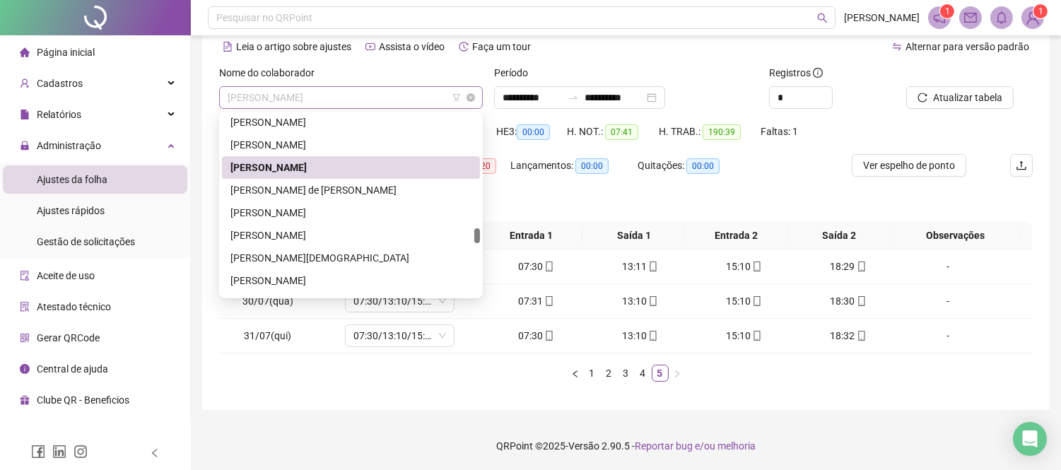
click at [336, 102] on span "[PERSON_NAME]" at bounding box center [351, 97] width 247 height 21
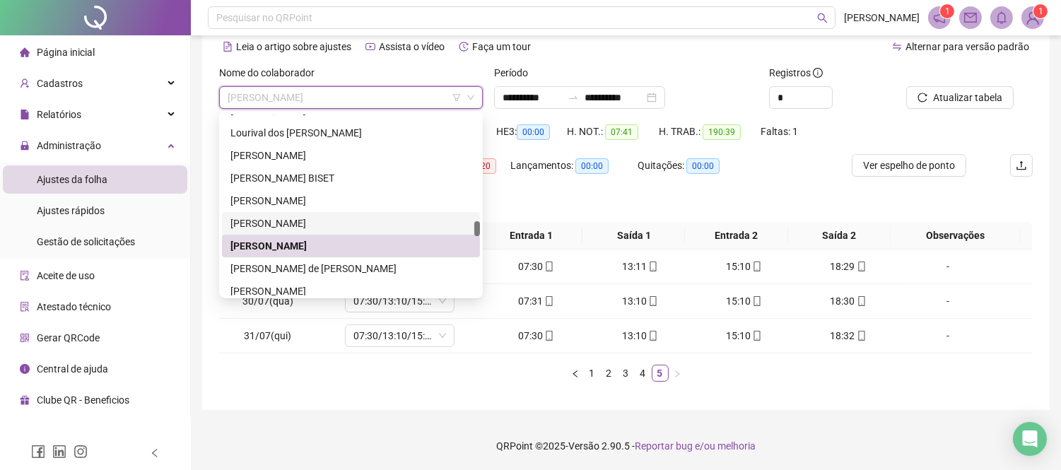
click at [355, 223] on div "[PERSON_NAME]" at bounding box center [350, 224] width 241 height 16
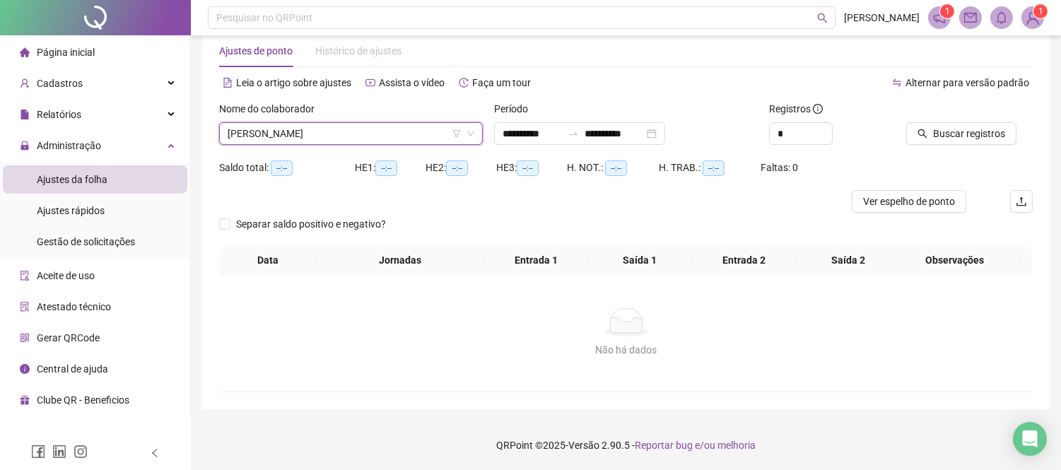
scroll to position [28, 0]
click at [990, 130] on span "Buscar registros" at bounding box center [969, 135] width 72 height 16
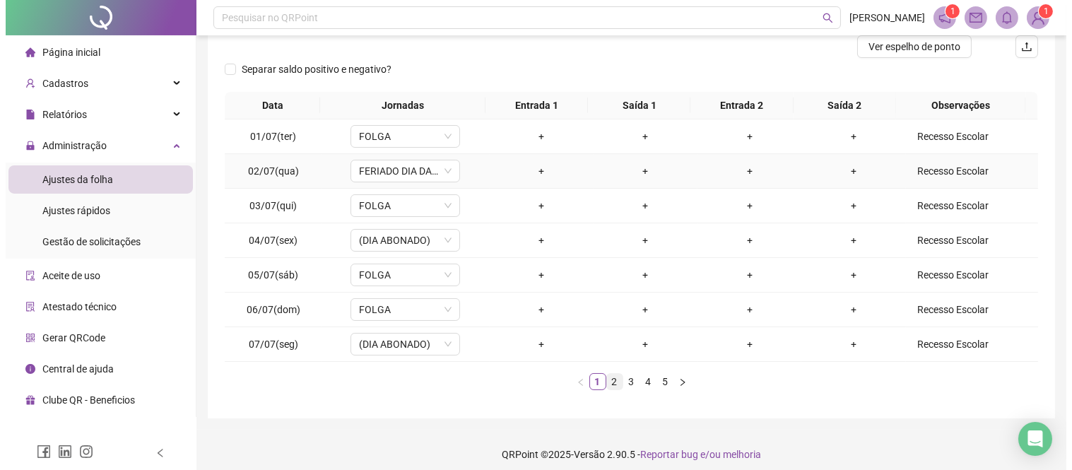
scroll to position [193, 0]
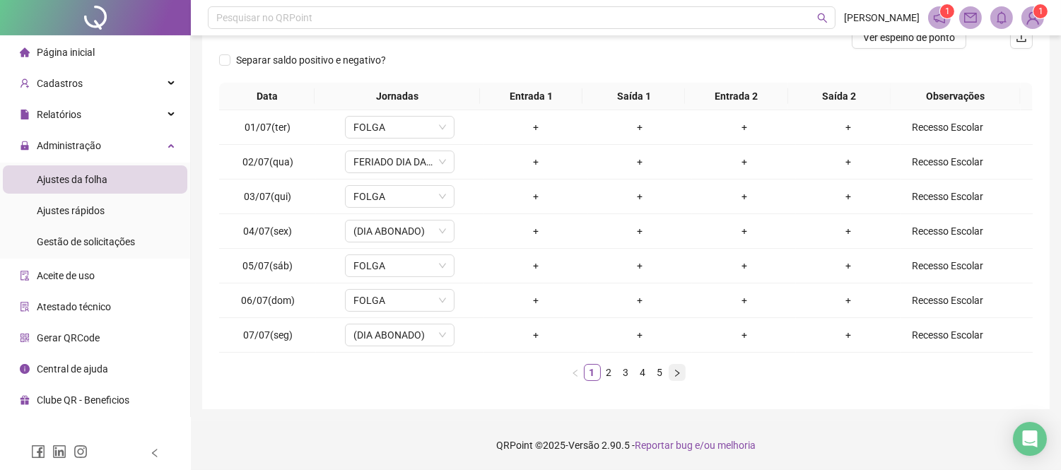
click at [679, 376] on icon "right" at bounding box center [677, 373] width 8 height 8
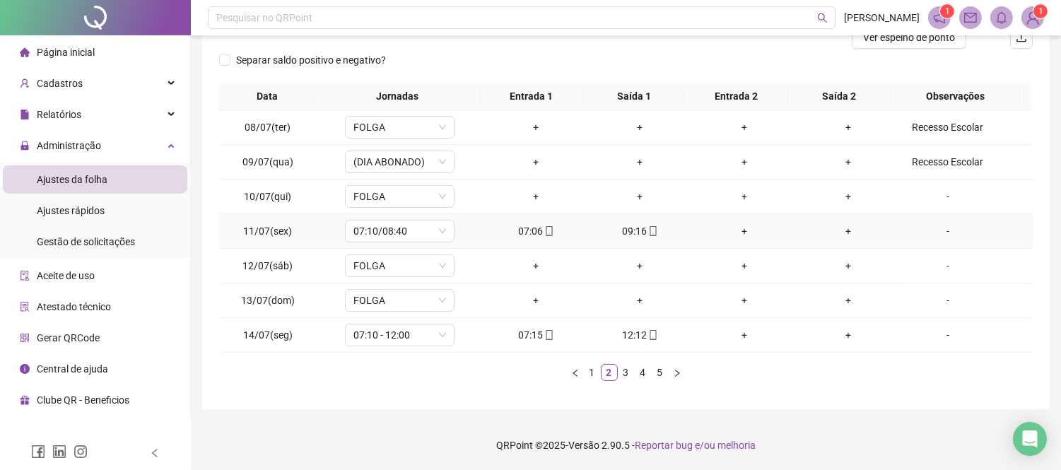
click at [544, 234] on icon "mobile" at bounding box center [549, 231] width 10 height 10
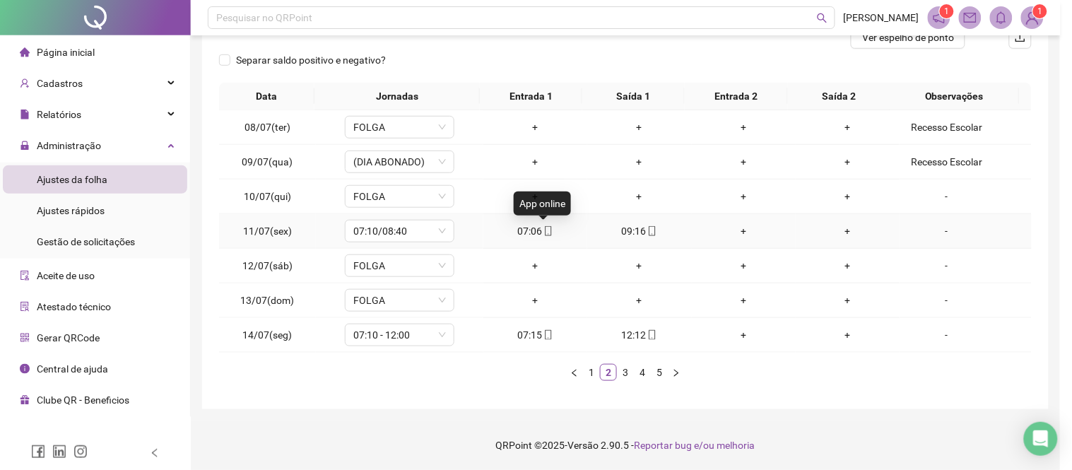
type input "**********"
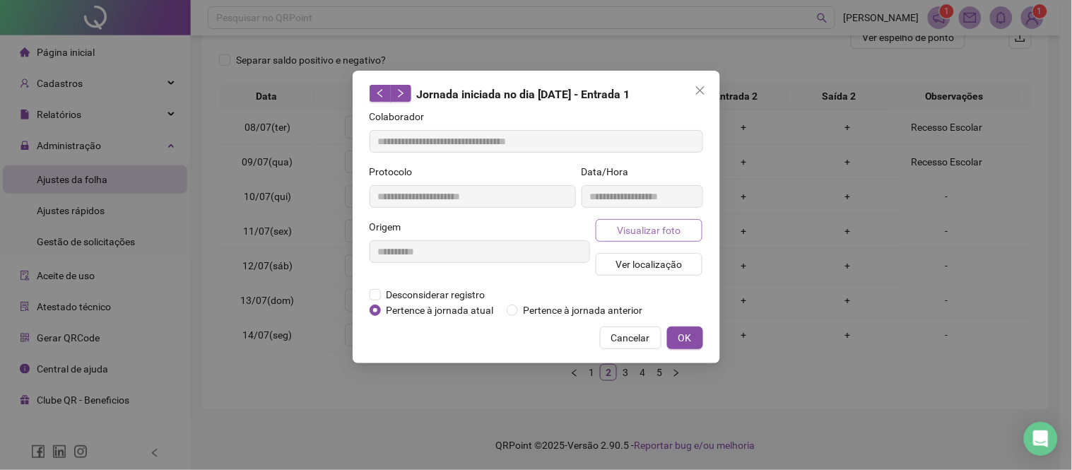
click at [622, 230] on span "Visualizar foto" at bounding box center [649, 231] width 64 height 16
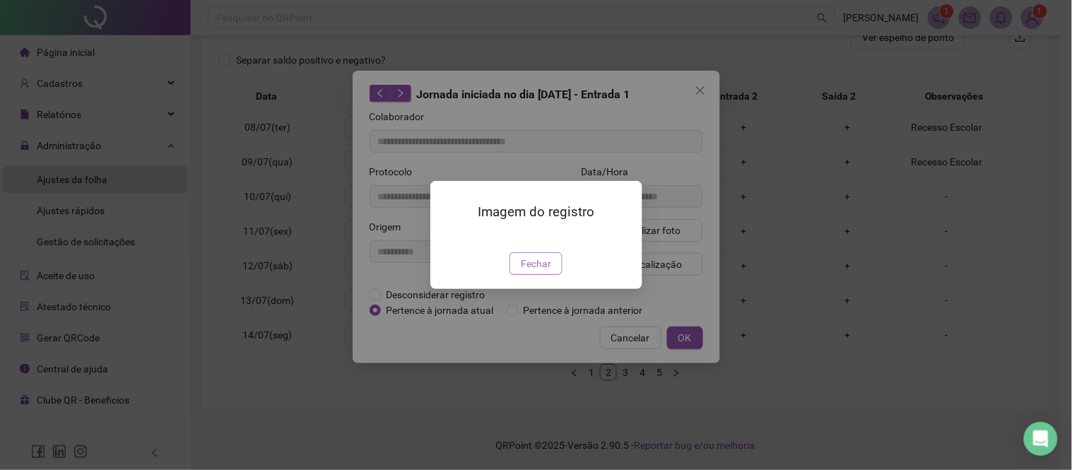
click at [553, 275] on button "Fechar" at bounding box center [536, 263] width 53 height 23
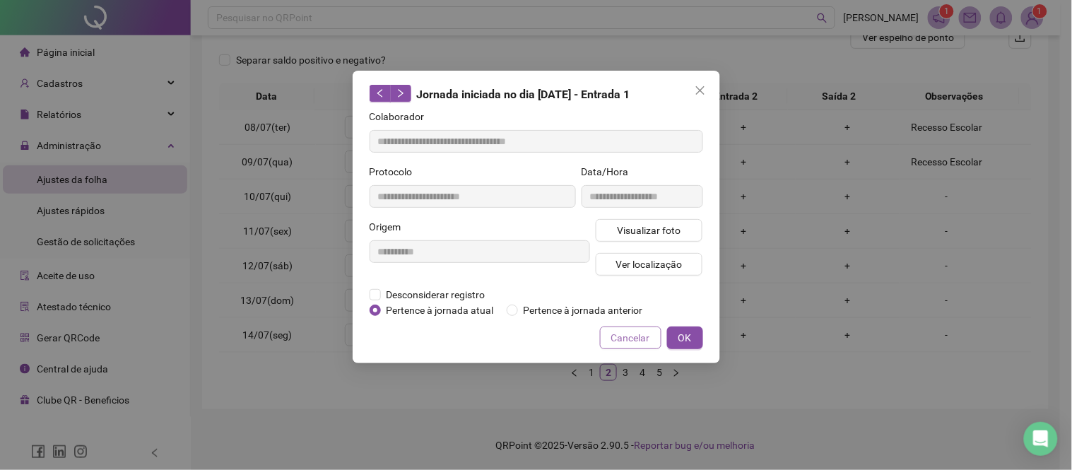
drag, startPoint x: 641, startPoint y: 336, endPoint x: 633, endPoint y: 321, distance: 16.8
click at [642, 336] on span "Cancelar" at bounding box center [630, 338] width 39 height 16
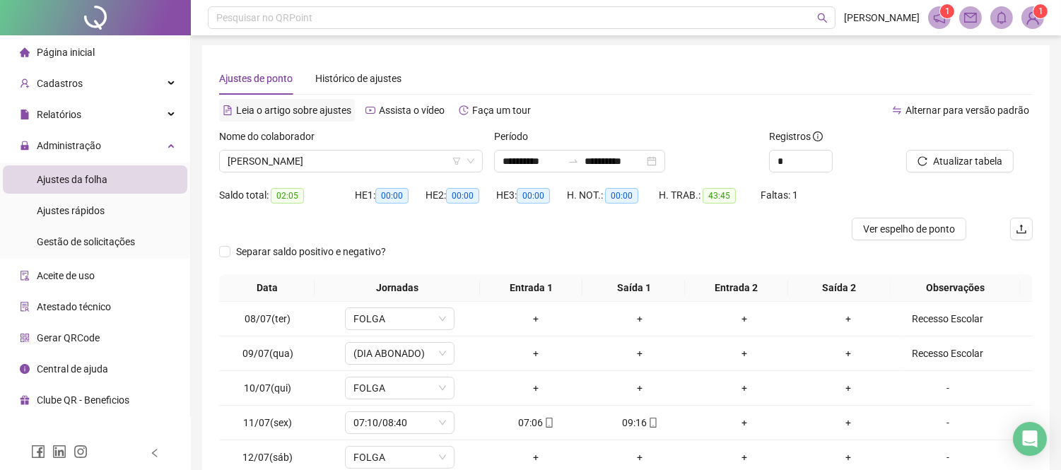
scroll to position [0, 0]
click at [257, 163] on span "[PERSON_NAME]" at bounding box center [351, 162] width 247 height 21
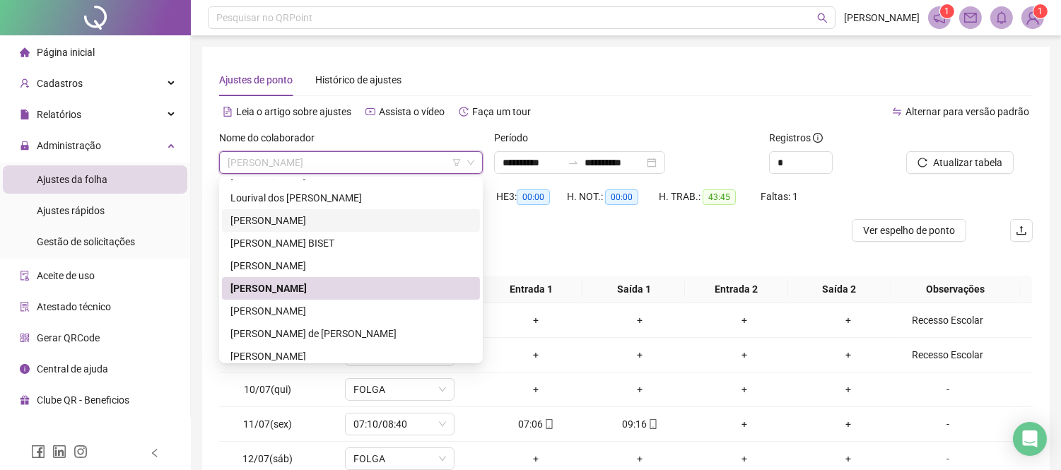
click at [291, 224] on div "[PERSON_NAME]" at bounding box center [350, 221] width 241 height 16
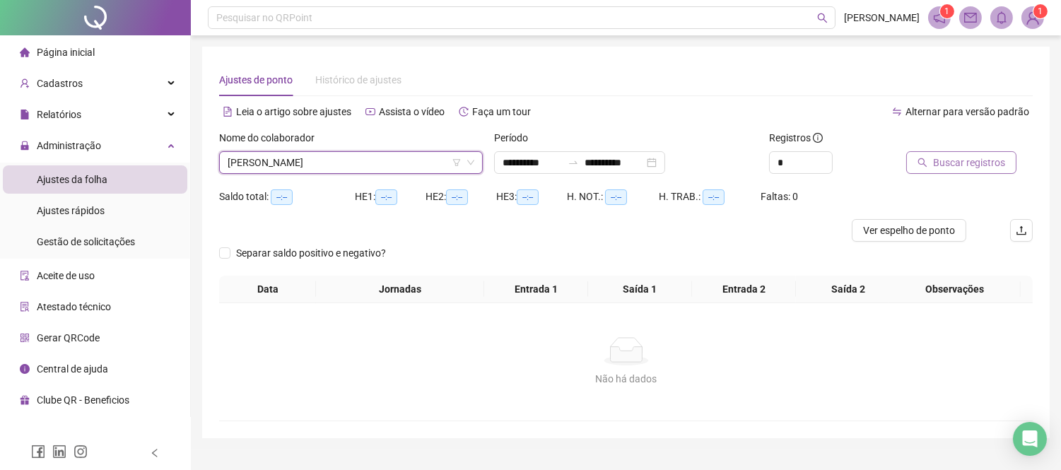
click at [933, 156] on span "Buscar registros" at bounding box center [969, 163] width 72 height 16
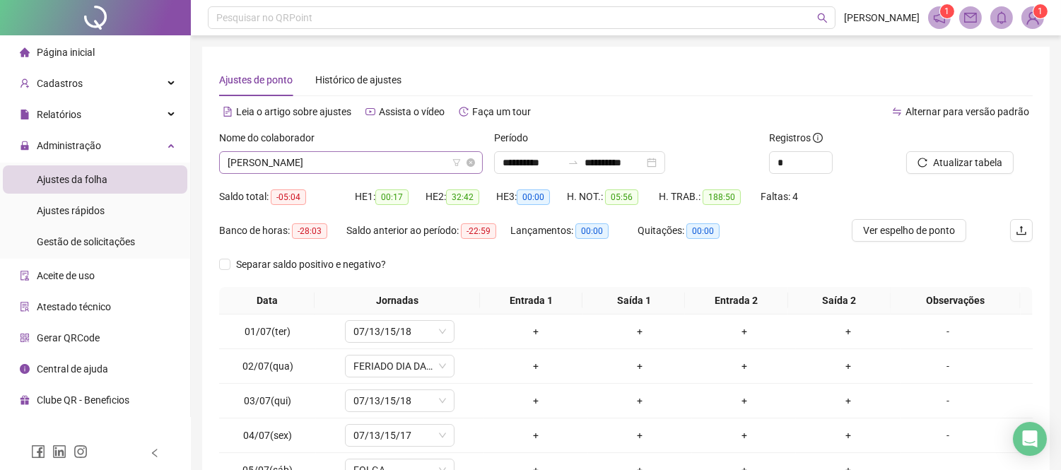
click at [341, 166] on span "[PERSON_NAME]" at bounding box center [351, 162] width 247 height 21
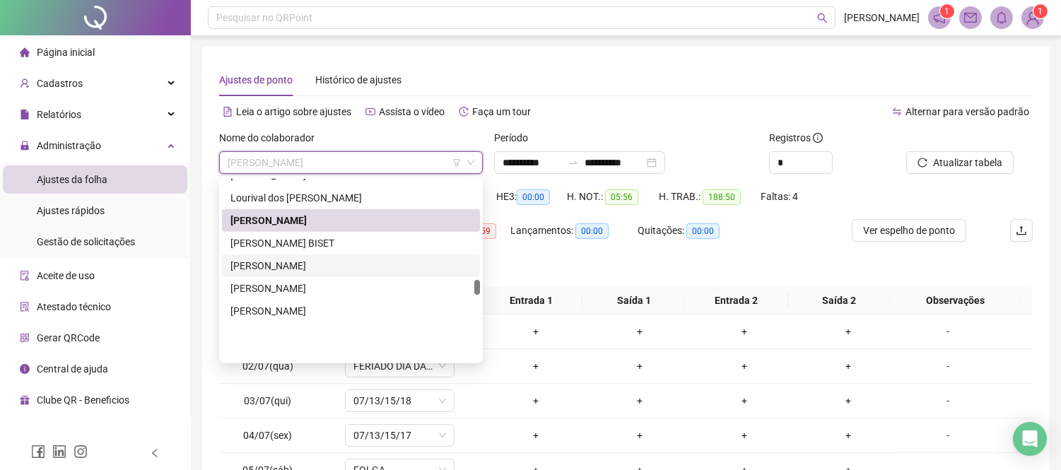
scroll to position [1204, 0]
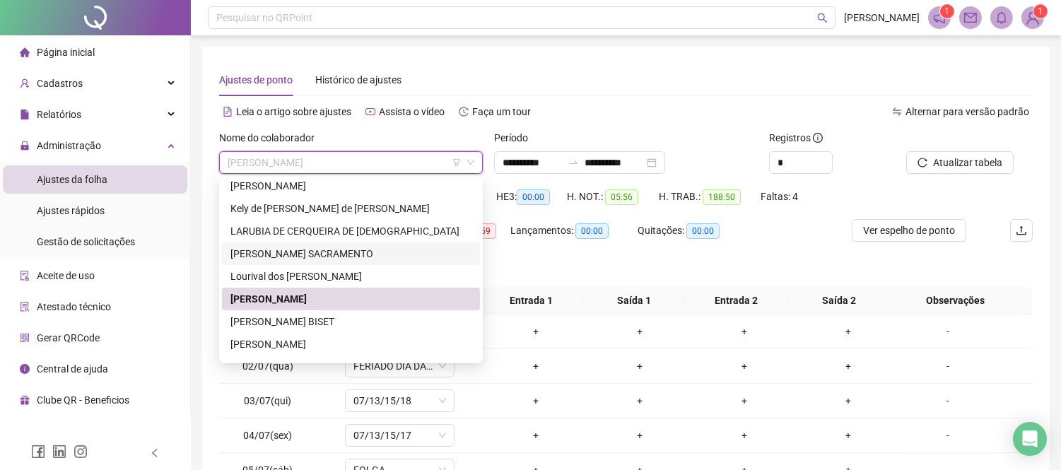
click at [334, 253] on div "[PERSON_NAME] SACRAMENTO" at bounding box center [350, 254] width 241 height 16
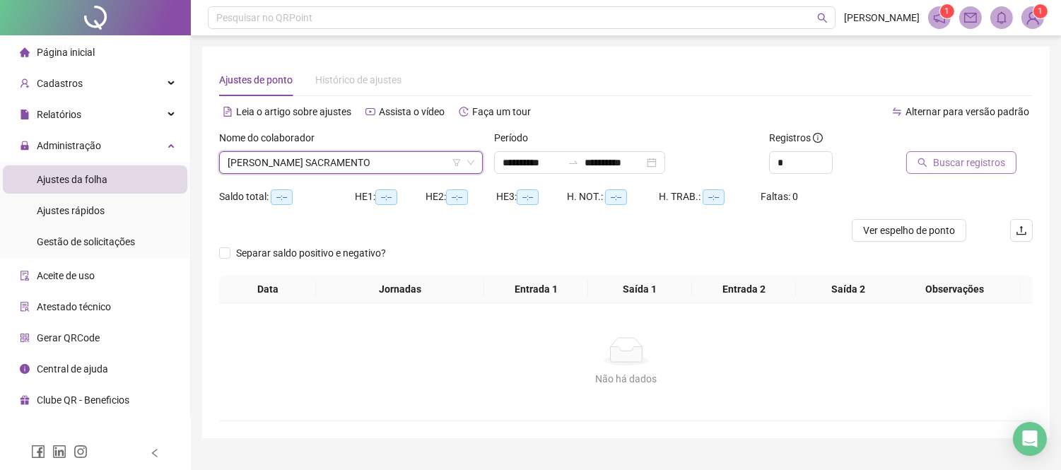
click at [987, 152] on button "Buscar registros" at bounding box center [961, 162] width 110 height 23
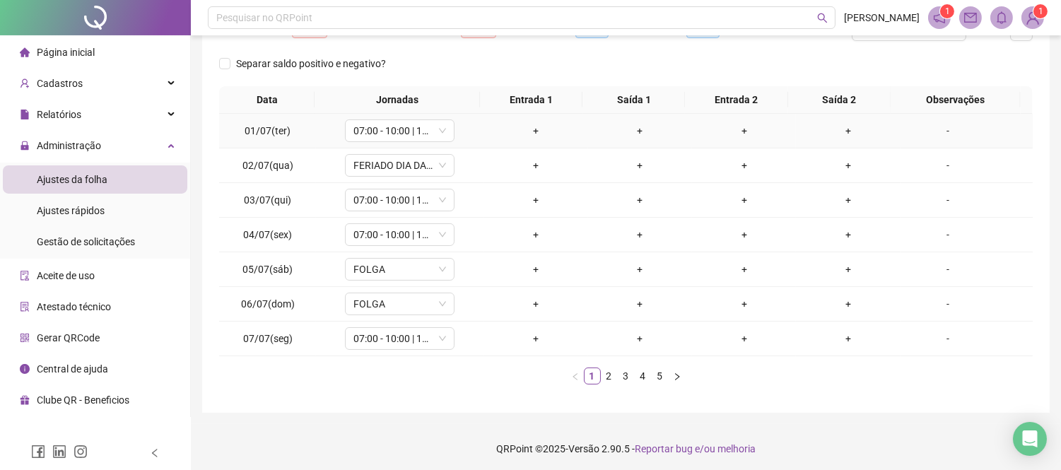
scroll to position [204, 0]
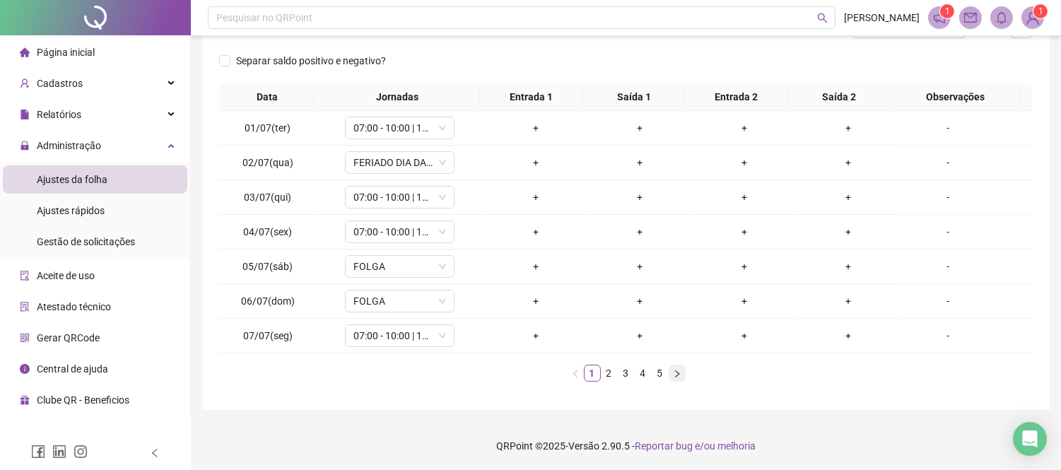
click at [676, 373] on icon "right" at bounding box center [677, 374] width 8 height 8
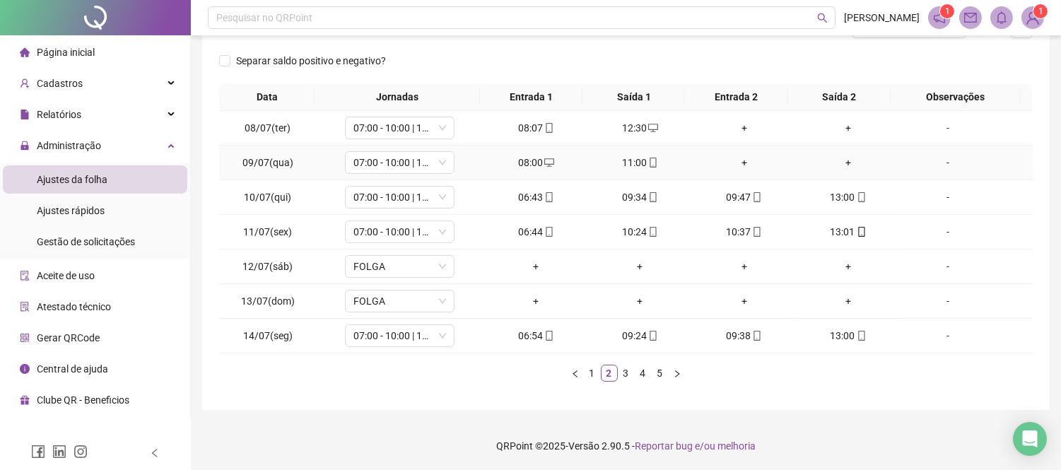
click at [543, 158] on span "desktop" at bounding box center [548, 163] width 11 height 10
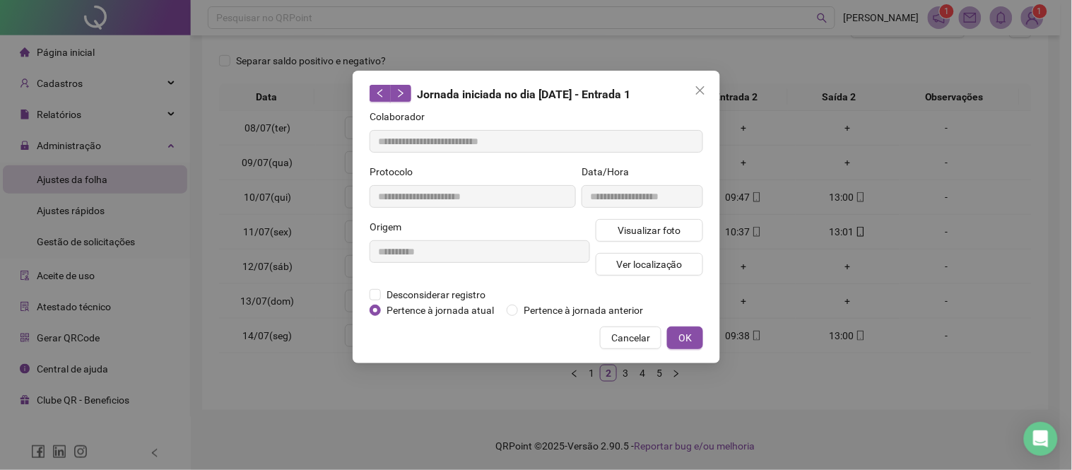
type input "**********"
click at [626, 341] on span "Cancelar" at bounding box center [630, 338] width 39 height 16
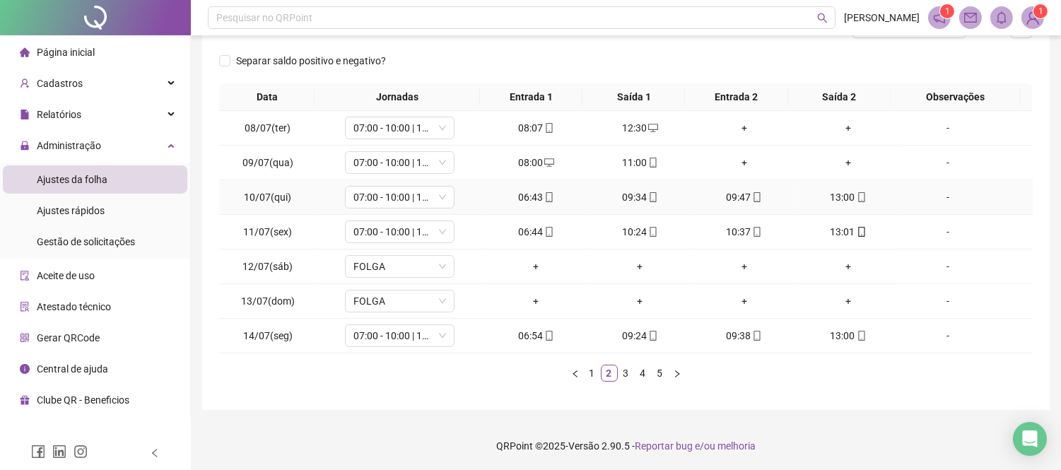
click at [527, 204] on div "06:43" at bounding box center [536, 197] width 93 height 16
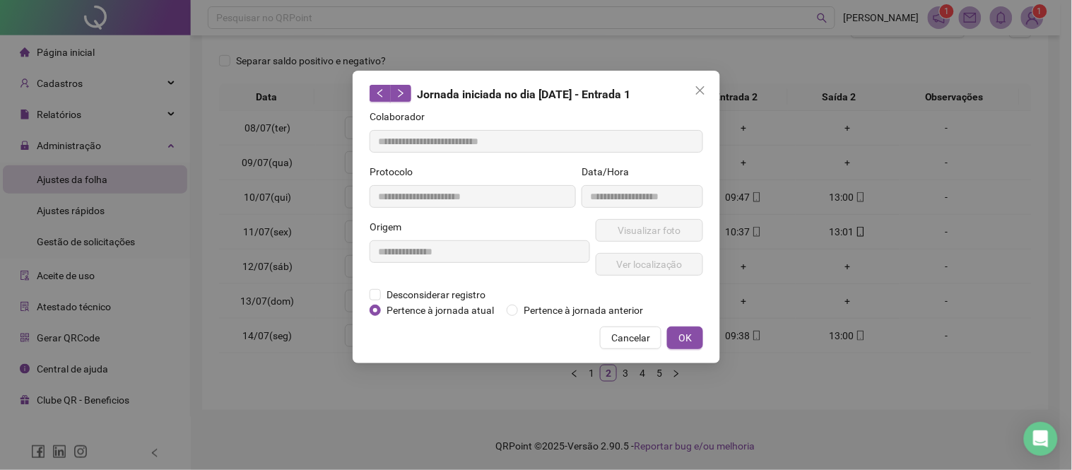
type input "**********"
click at [615, 225] on button "Visualizar foto" at bounding box center [649, 230] width 107 height 23
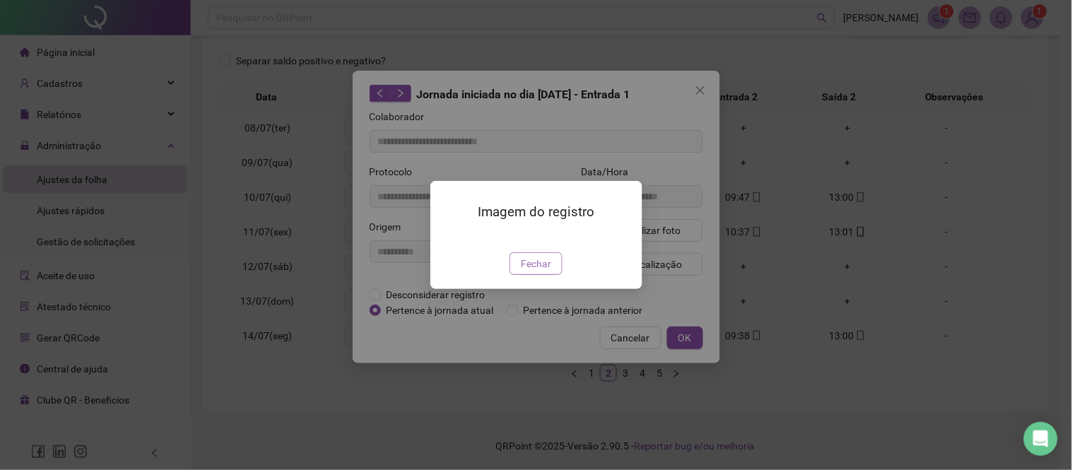
click at [544, 271] on span "Fechar" at bounding box center [536, 264] width 30 height 16
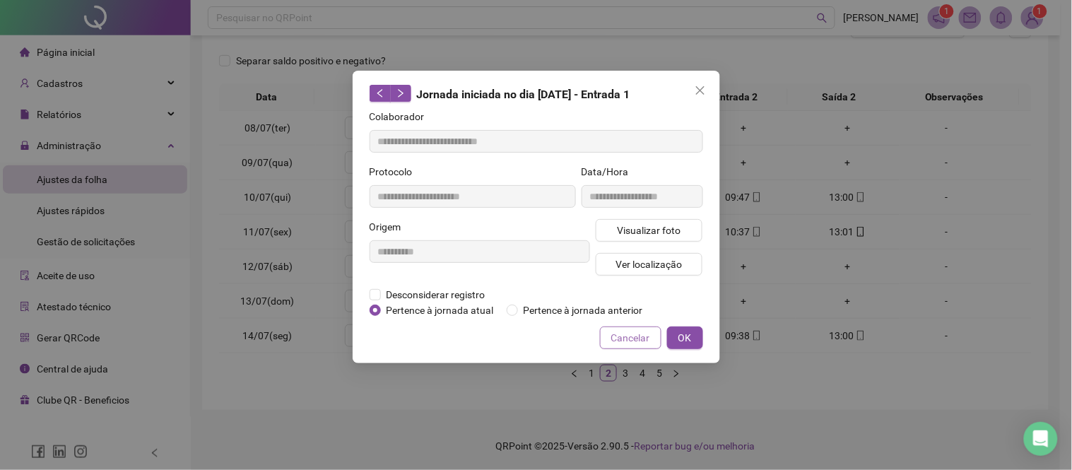
click at [617, 333] on span "Cancelar" at bounding box center [630, 338] width 39 height 16
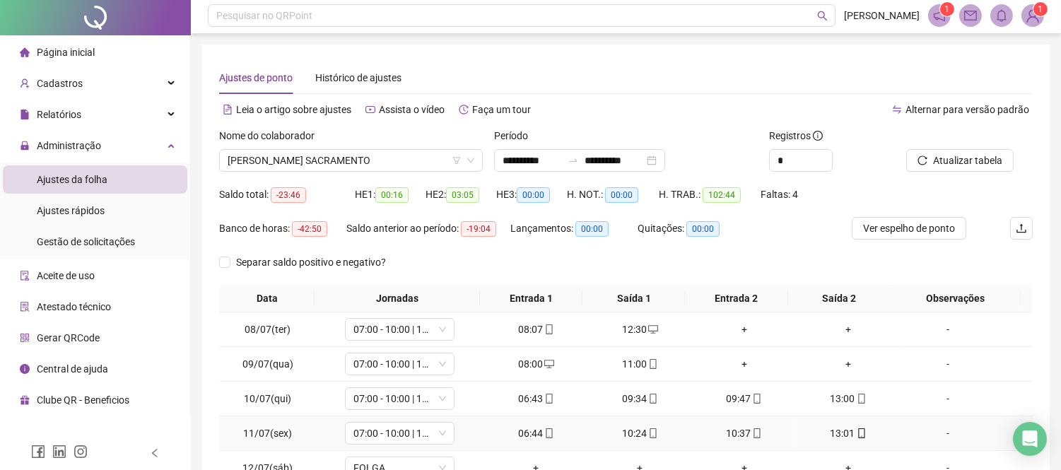
scroll to position [0, 0]
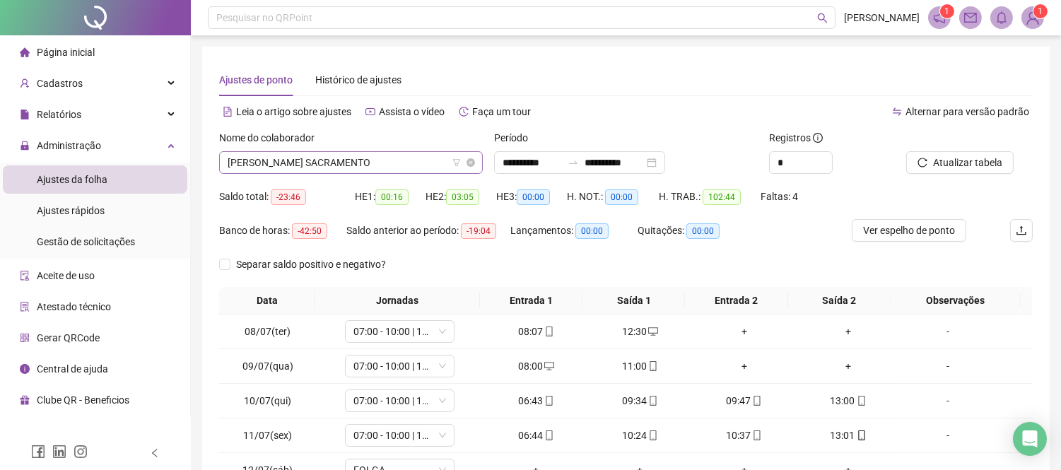
click at [245, 165] on span "[PERSON_NAME] SACRAMENTO" at bounding box center [351, 162] width 247 height 21
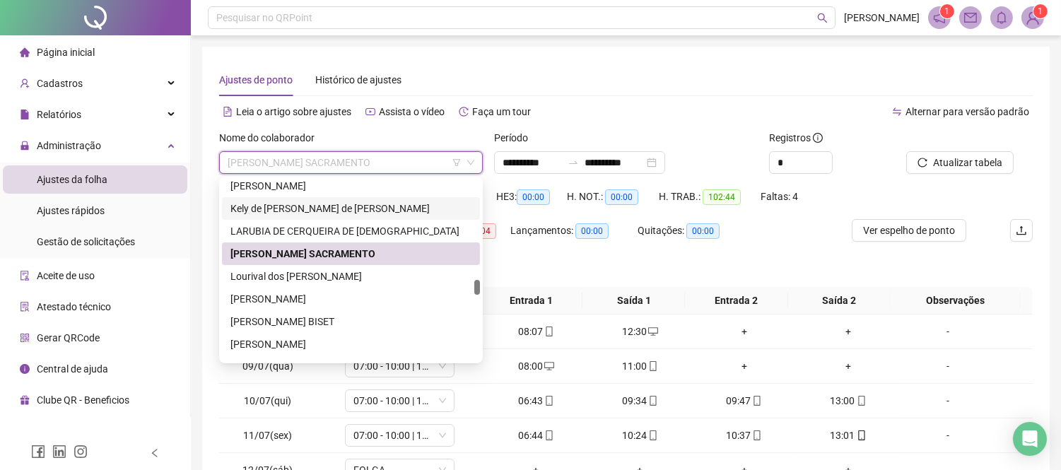
drag, startPoint x: 278, startPoint y: 209, endPoint x: 306, endPoint y: 209, distance: 28.3
click at [278, 209] on div "Kely de [PERSON_NAME] de [PERSON_NAME]" at bounding box center [350, 209] width 241 height 16
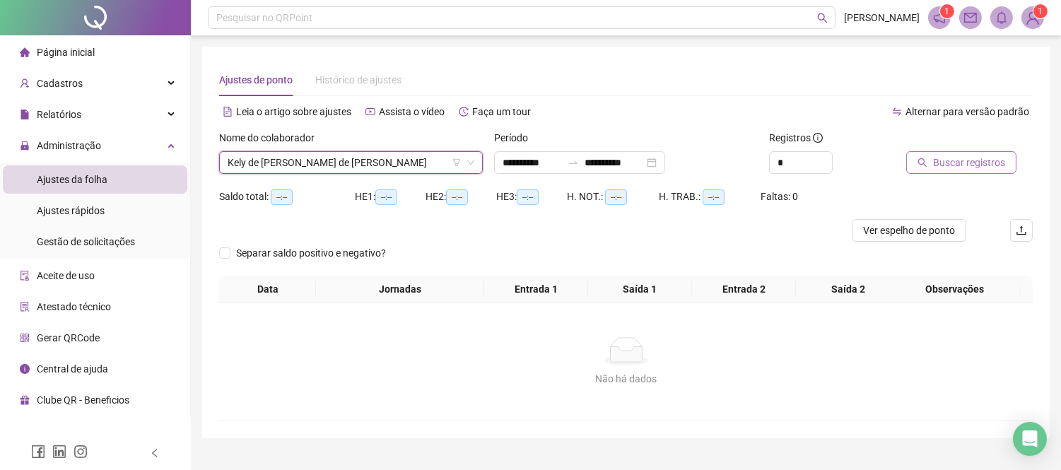
click at [968, 165] on span "Buscar registros" at bounding box center [969, 163] width 72 height 16
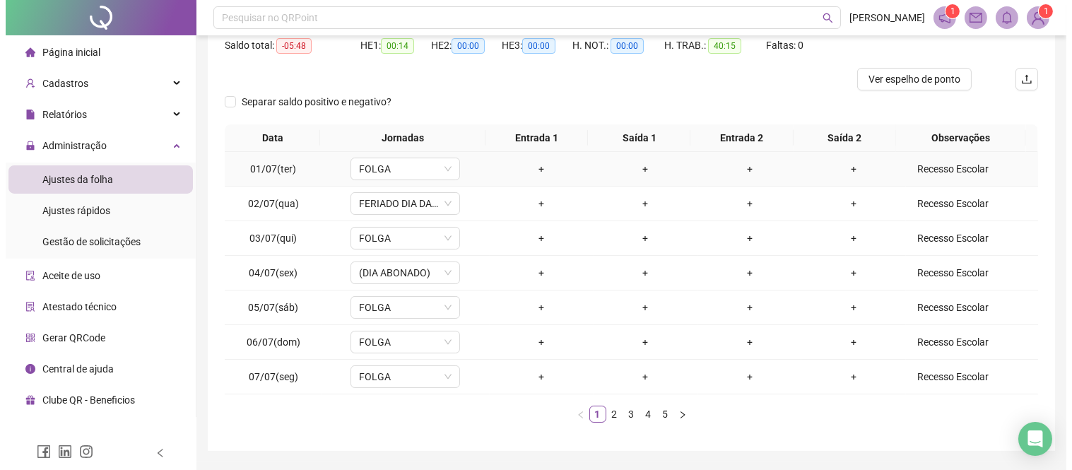
scroll to position [193, 0]
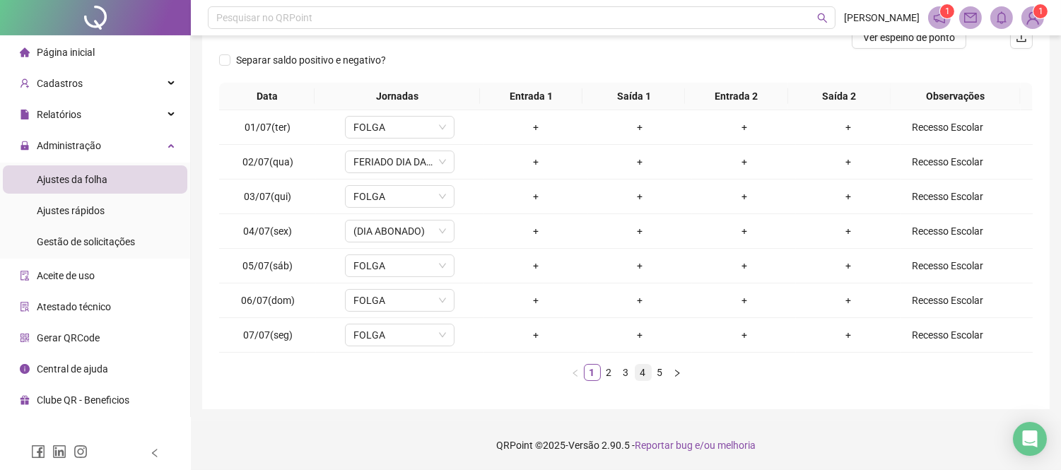
click at [640, 375] on link "4" at bounding box center [643, 373] width 16 height 16
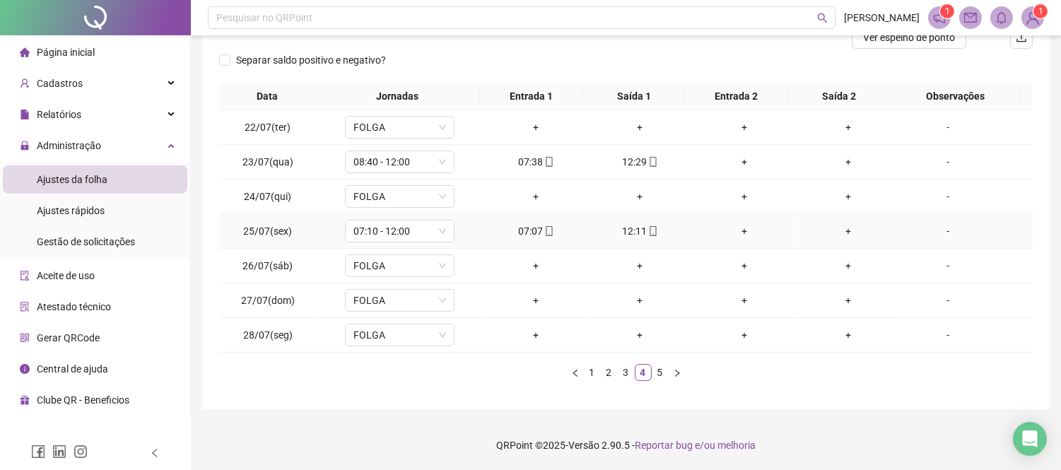
click at [625, 223] on div "12:11" at bounding box center [640, 231] width 93 height 16
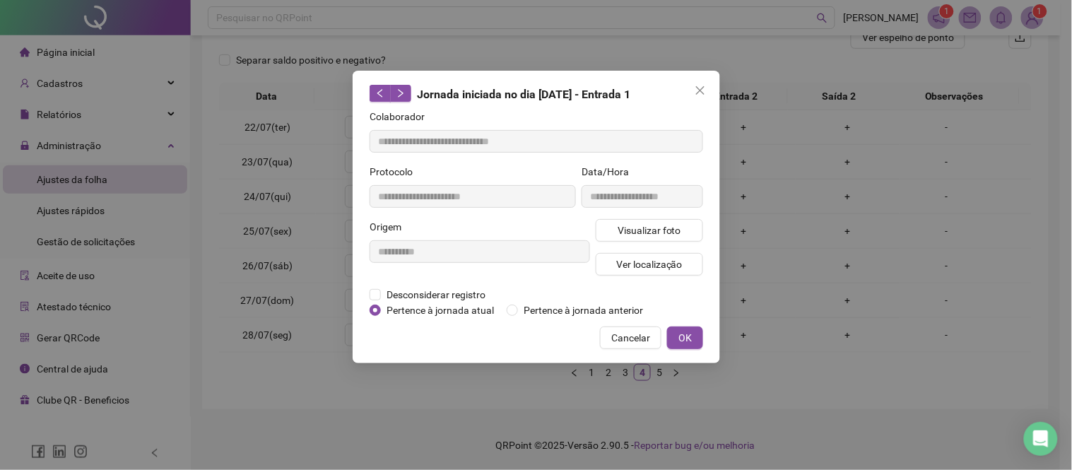
type input "**********"
click at [641, 232] on span "Visualizar foto" at bounding box center [649, 231] width 64 height 16
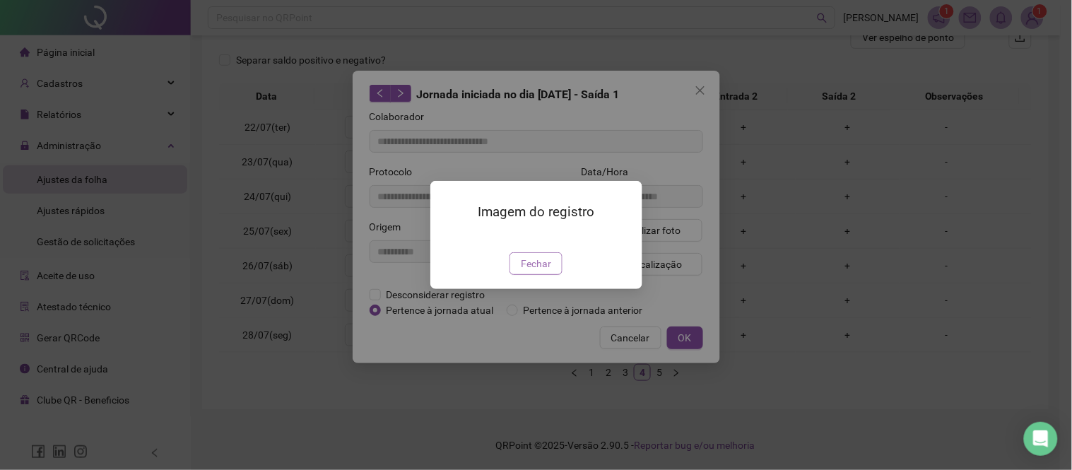
click at [521, 271] on span "Fechar" at bounding box center [536, 264] width 30 height 16
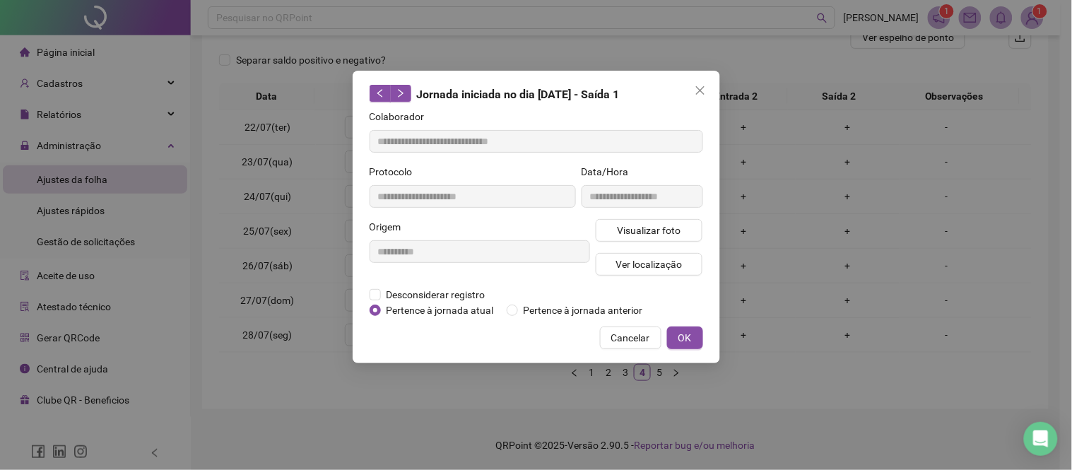
drag, startPoint x: 636, startPoint y: 336, endPoint x: 478, endPoint y: 259, distance: 176.1
click at [637, 335] on span "Cancelar" at bounding box center [630, 338] width 39 height 16
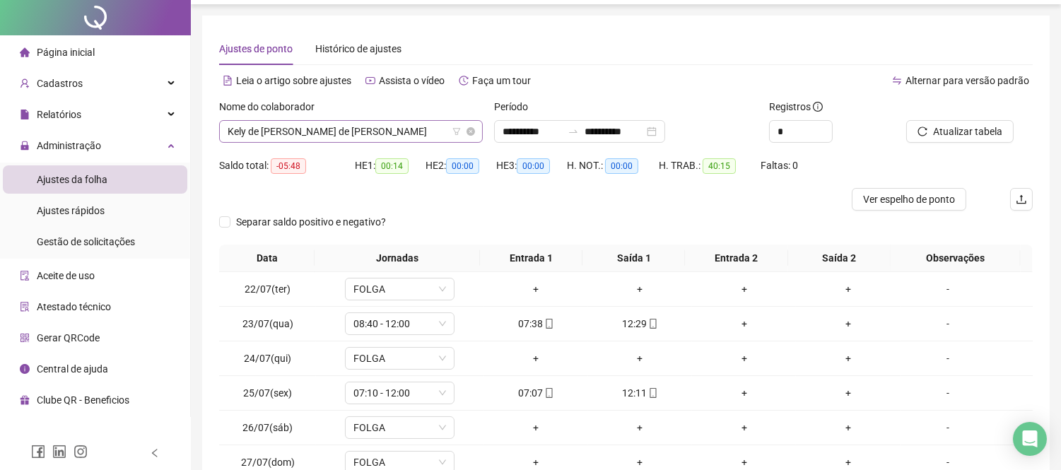
scroll to position [0, 0]
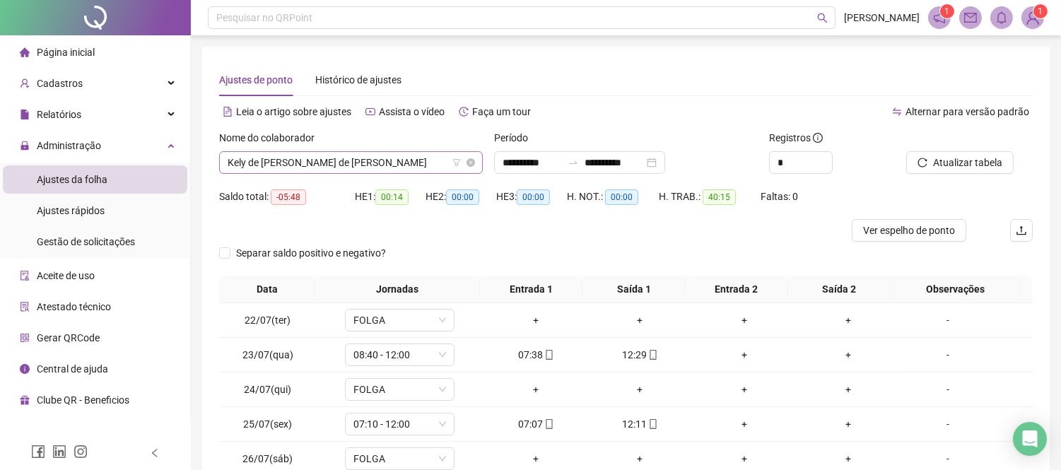
drag, startPoint x: 321, startPoint y: 151, endPoint x: 321, endPoint y: 167, distance: 15.6
click at [321, 156] on span "Kely de [PERSON_NAME] de [PERSON_NAME]" at bounding box center [351, 162] width 247 height 21
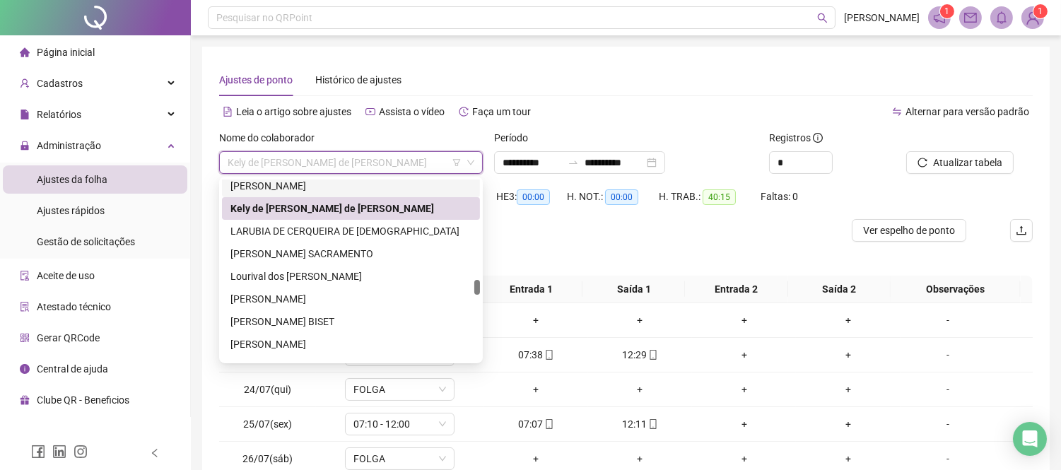
click at [314, 182] on div "[PERSON_NAME]" at bounding box center [350, 186] width 241 height 16
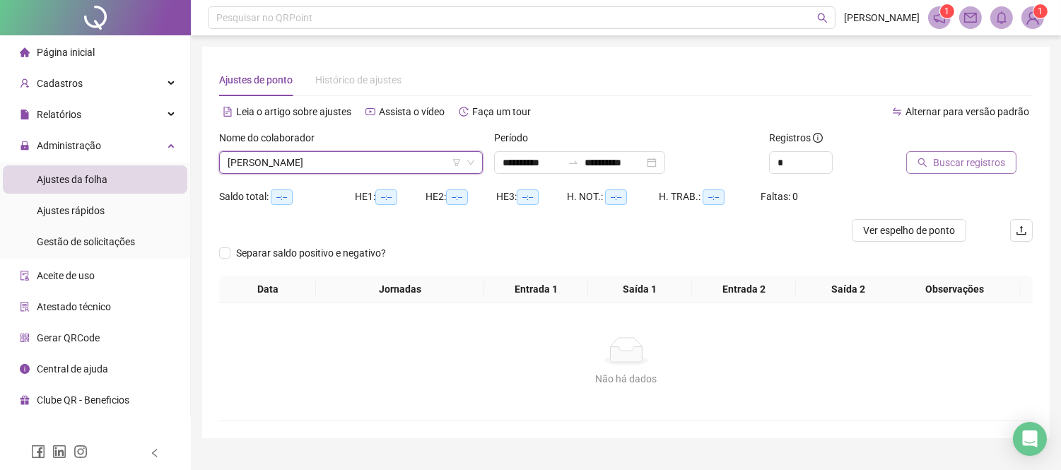
click at [947, 165] on span "Buscar registros" at bounding box center [969, 163] width 72 height 16
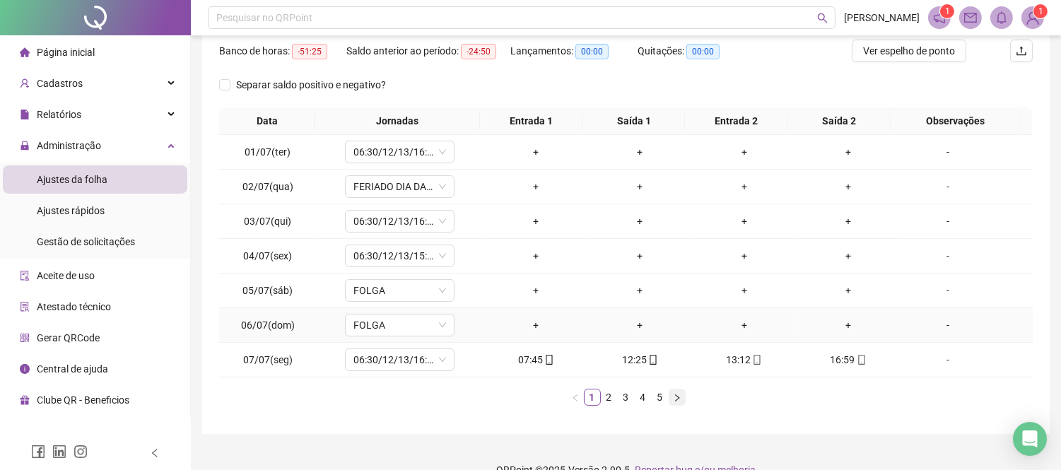
scroll to position [204, 0]
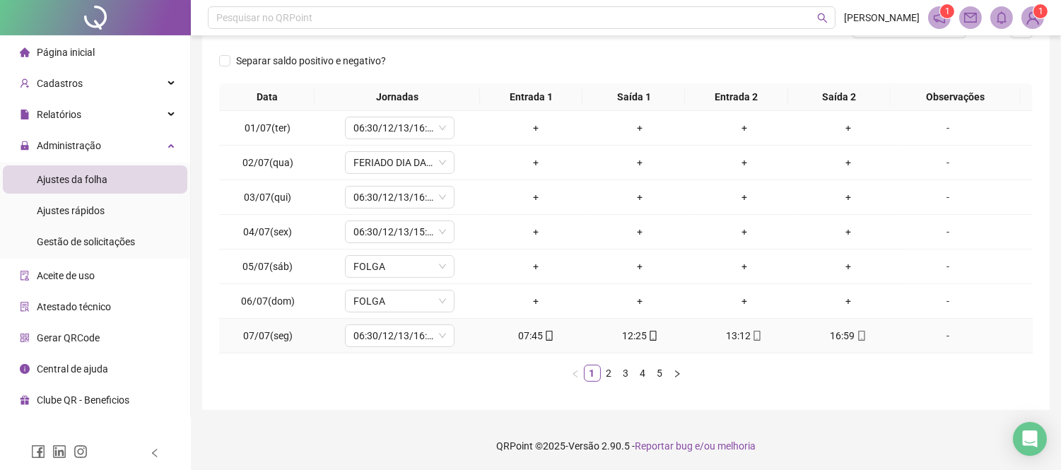
click at [647, 340] on span "mobile" at bounding box center [652, 336] width 11 height 10
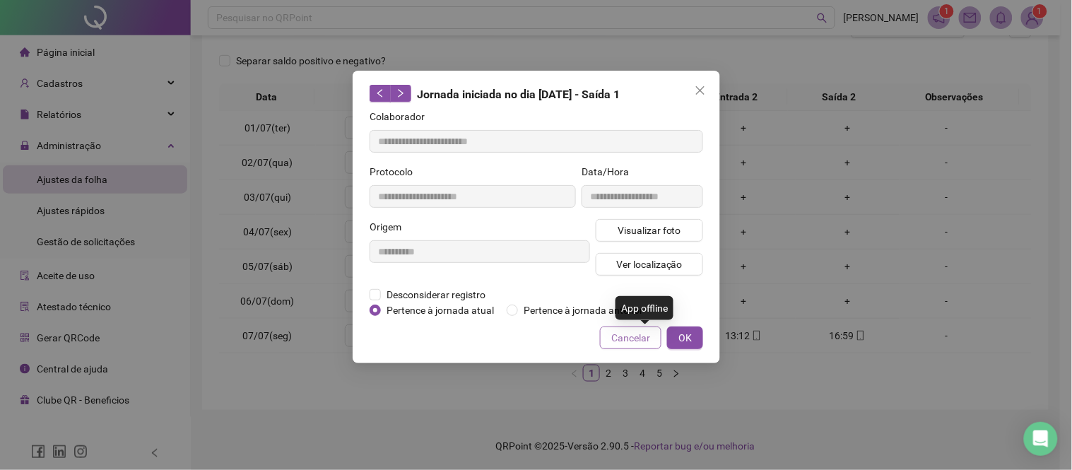
type input "**********"
click at [667, 235] on span "Visualizar foto" at bounding box center [649, 231] width 64 height 16
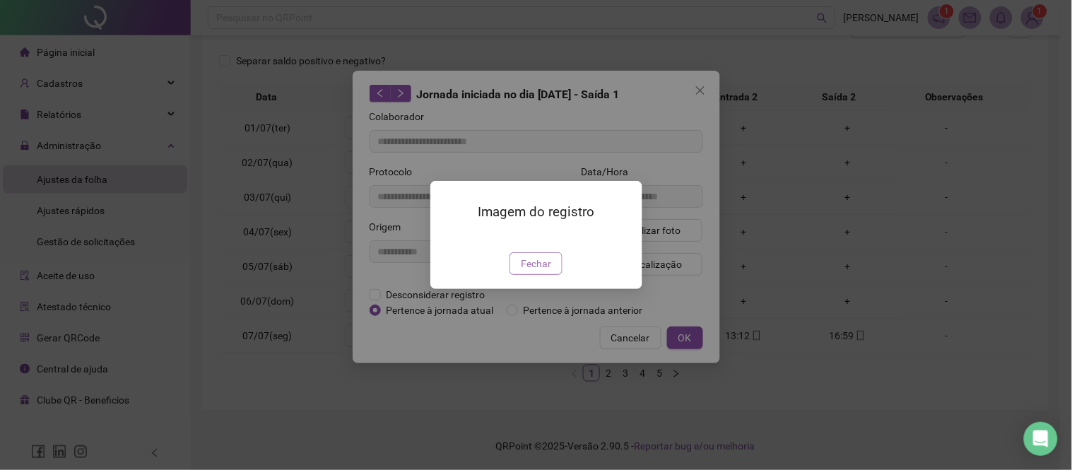
click at [548, 271] on span "Fechar" at bounding box center [536, 264] width 30 height 16
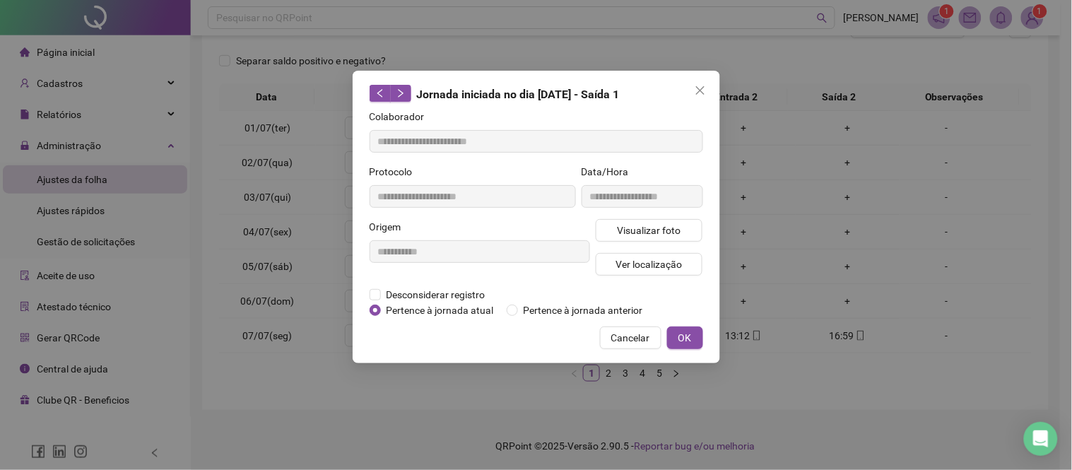
click at [642, 338] on span "Cancelar" at bounding box center [630, 338] width 39 height 16
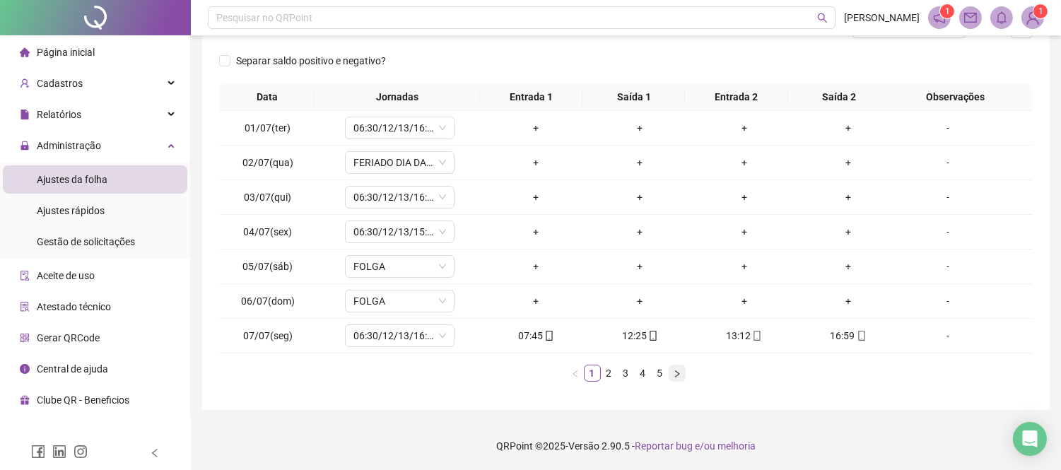
click at [673, 373] on icon "right" at bounding box center [677, 374] width 8 height 8
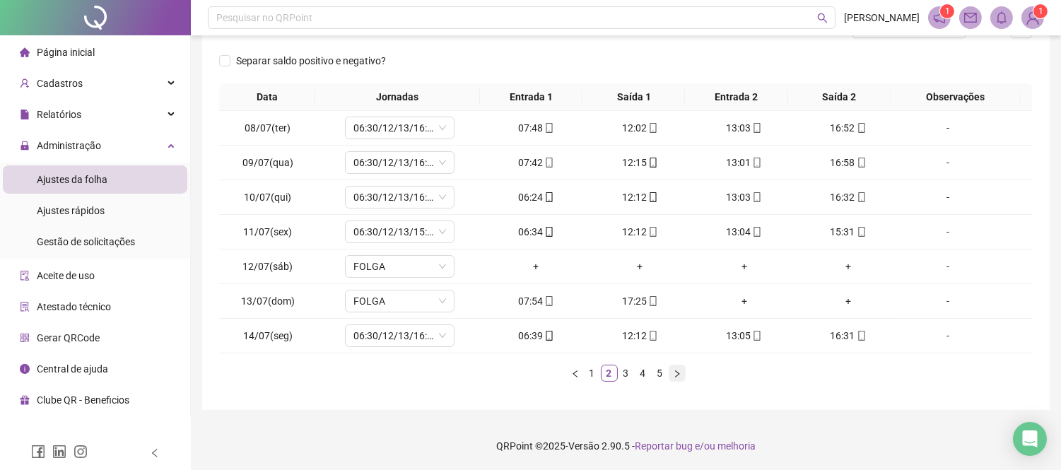
click at [673, 373] on icon "right" at bounding box center [677, 374] width 8 height 8
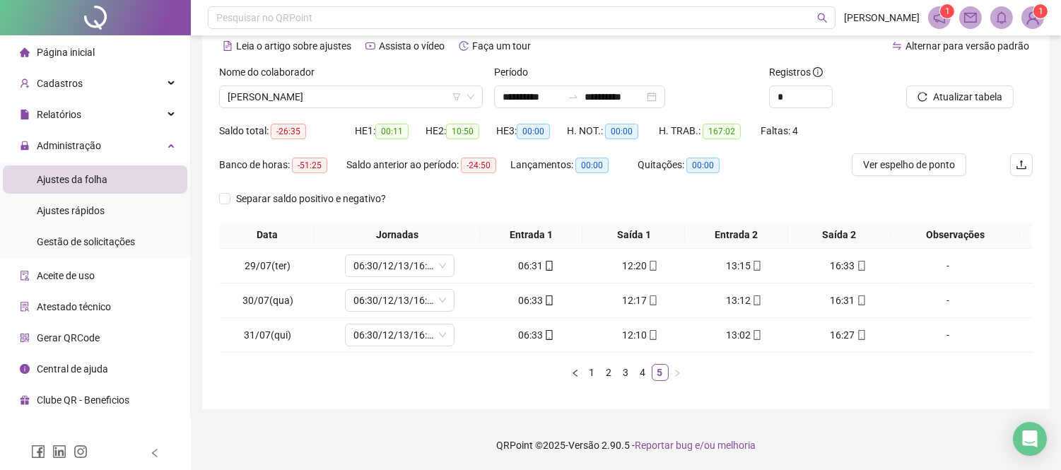
scroll to position [65, 0]
click at [341, 95] on span "[PERSON_NAME]" at bounding box center [351, 97] width 247 height 21
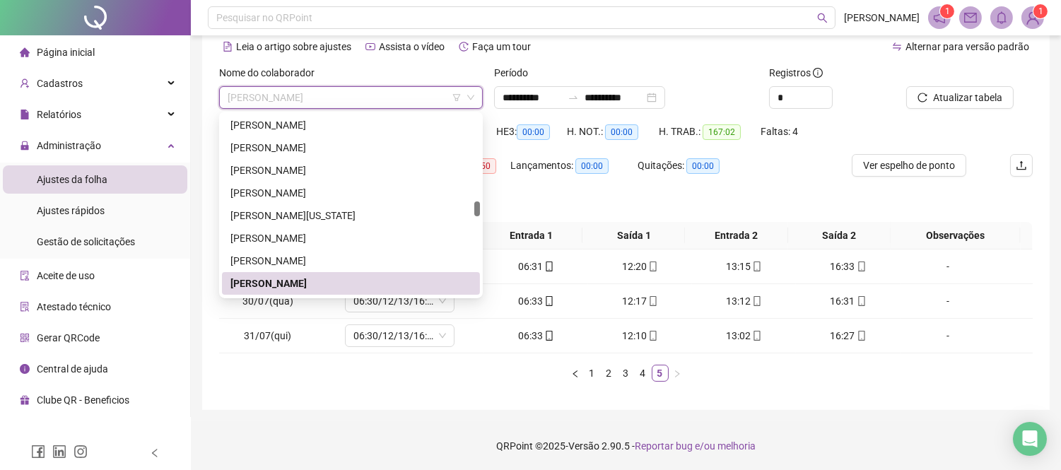
scroll to position [1041, 0]
click at [356, 255] on div "[PERSON_NAME]" at bounding box center [350, 261] width 241 height 16
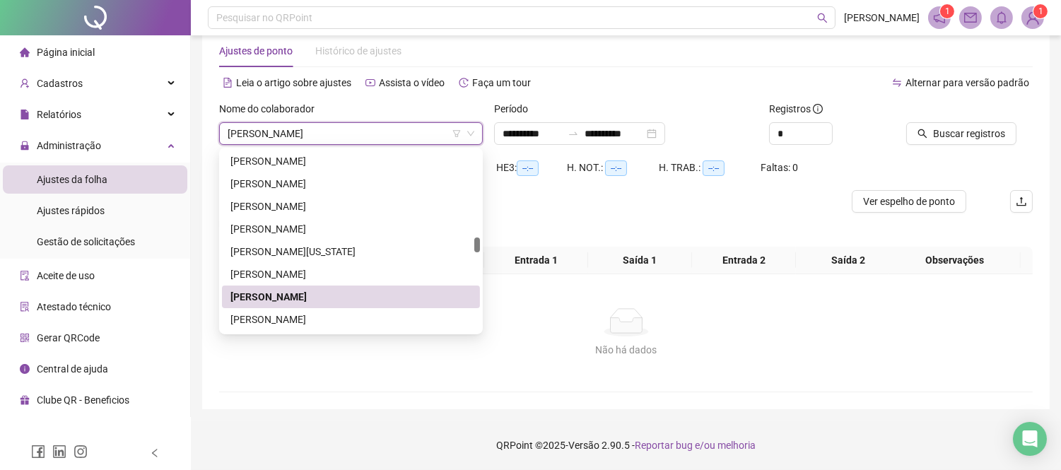
scroll to position [28, 0]
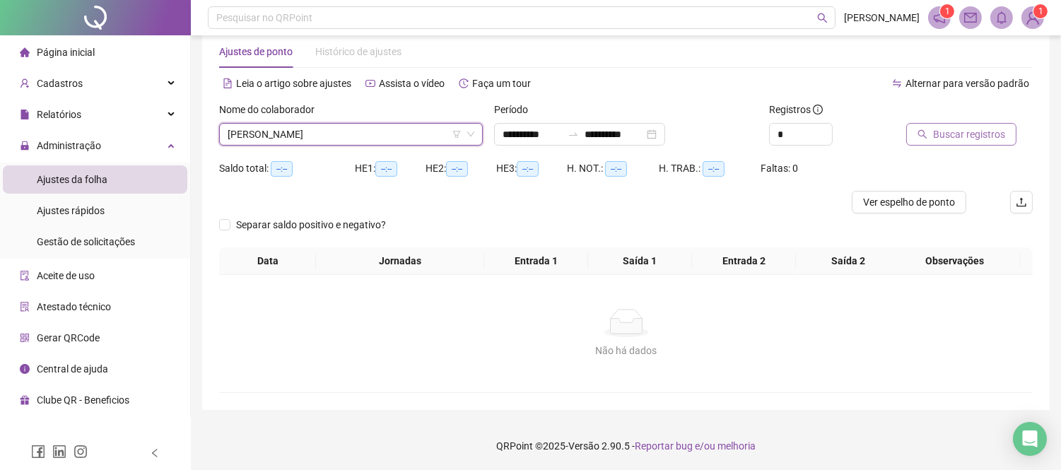
click at [944, 134] on span "Buscar registros" at bounding box center [969, 135] width 72 height 16
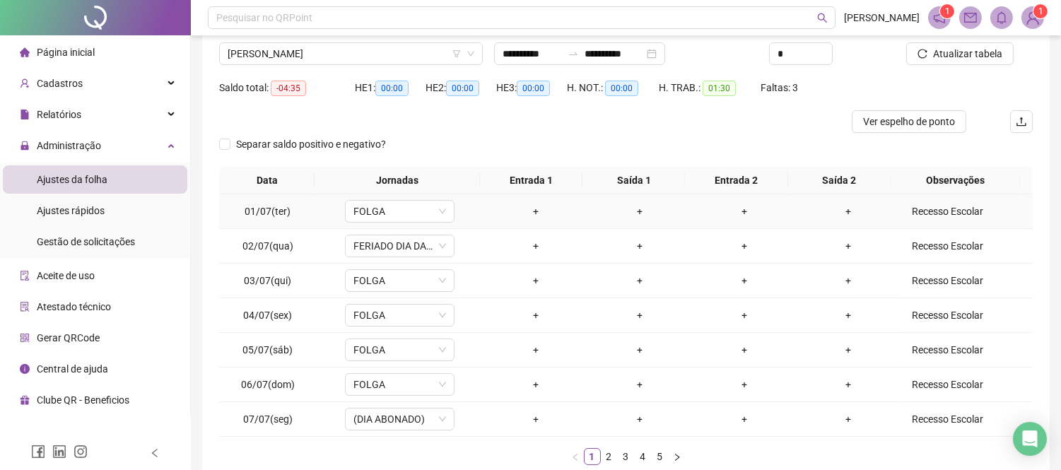
scroll to position [0, 0]
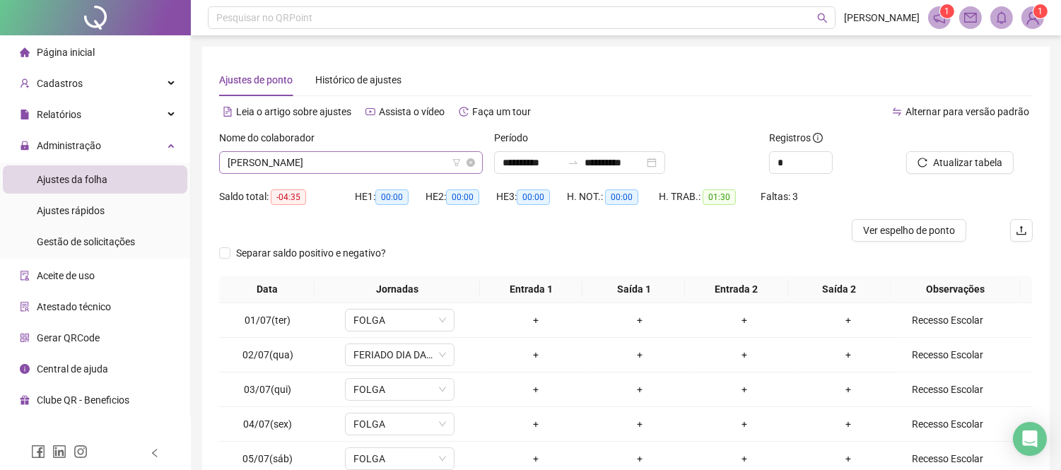
click at [329, 161] on span "[PERSON_NAME]" at bounding box center [351, 162] width 247 height 21
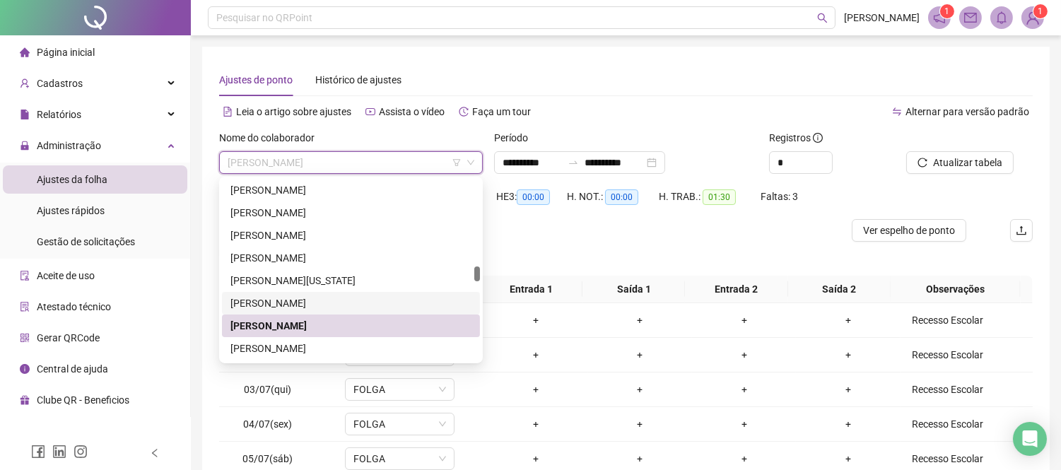
click at [325, 300] on div "[PERSON_NAME]" at bounding box center [350, 303] width 241 height 16
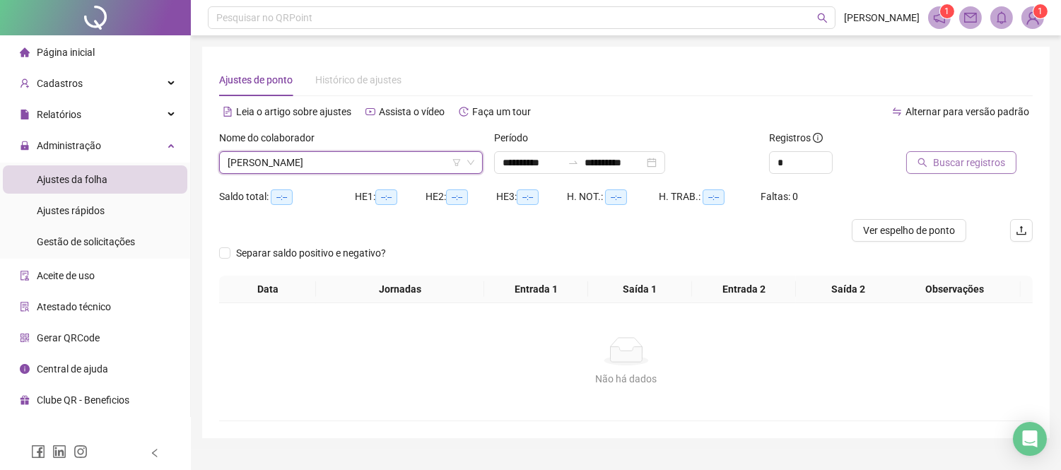
click at [930, 158] on button "Buscar registros" at bounding box center [961, 162] width 110 height 23
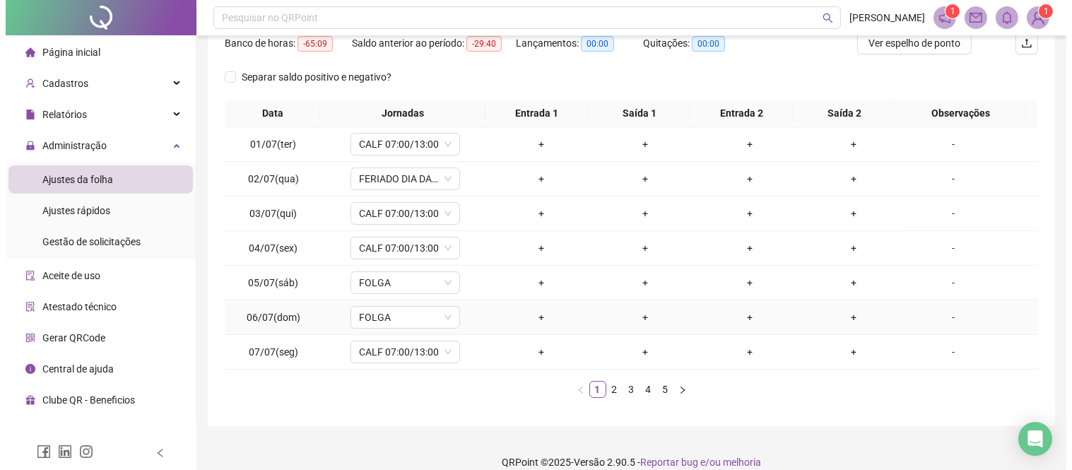
scroll to position [204, 0]
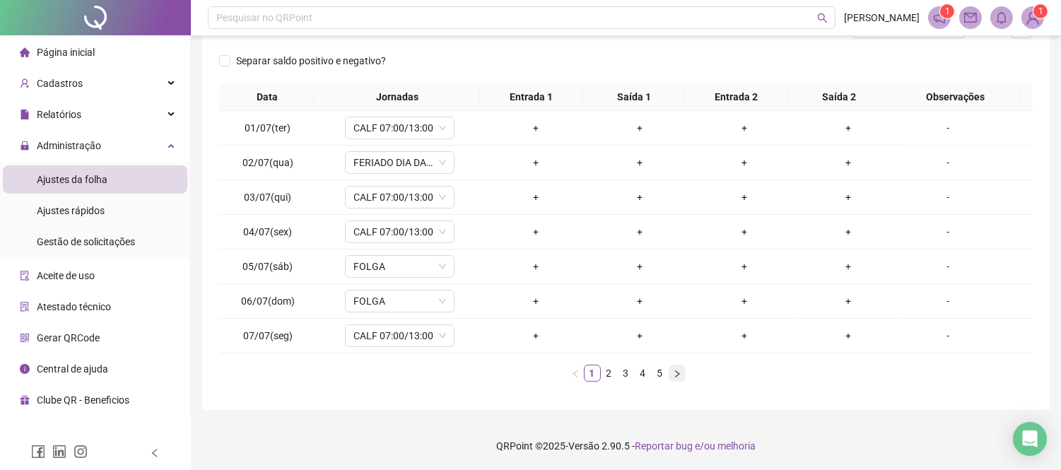
click at [670, 376] on button "button" at bounding box center [677, 373] width 17 height 17
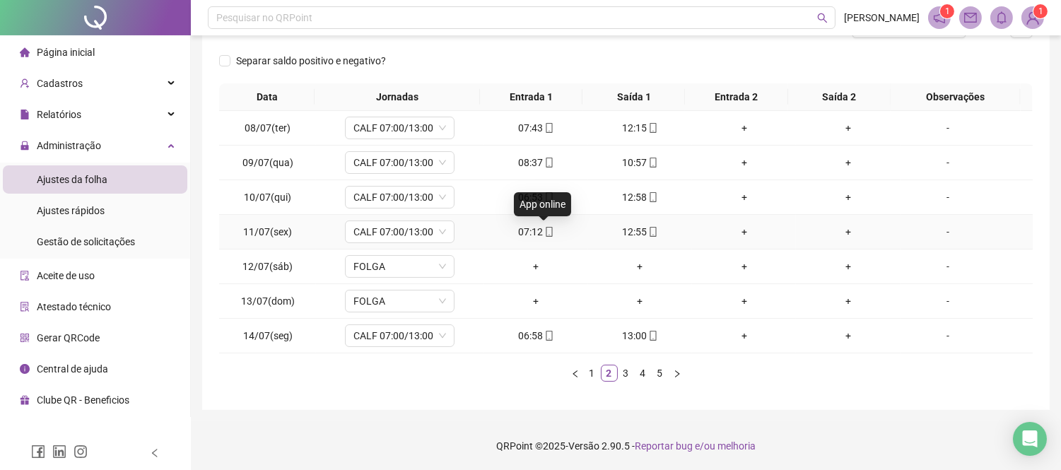
click at [543, 231] on span "mobile" at bounding box center [548, 232] width 11 height 10
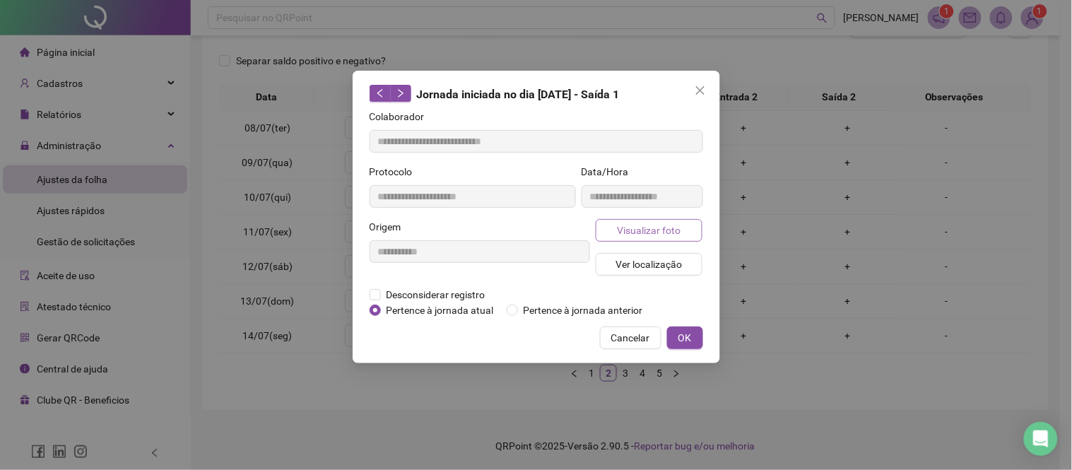
type input "**********"
click at [623, 235] on span "Visualizar foto" at bounding box center [649, 231] width 64 height 16
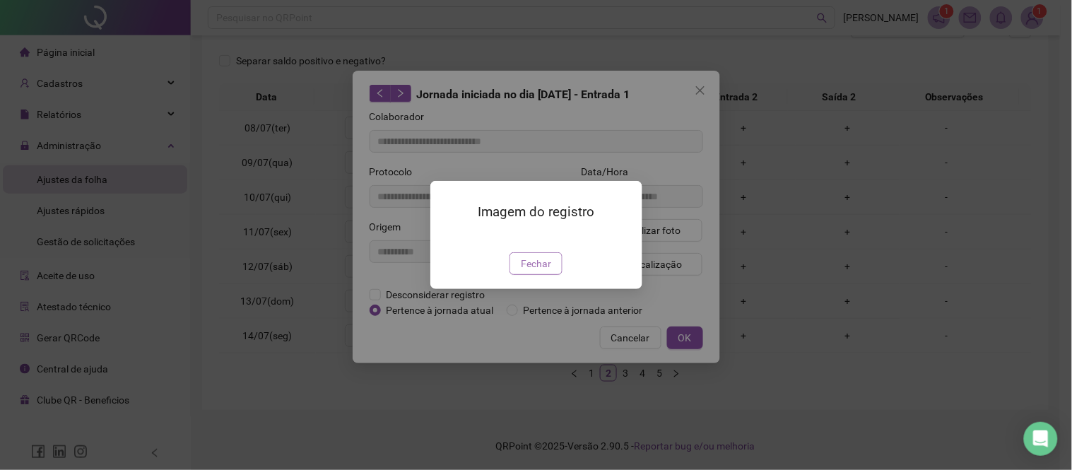
click at [546, 271] on span "Fechar" at bounding box center [536, 264] width 30 height 16
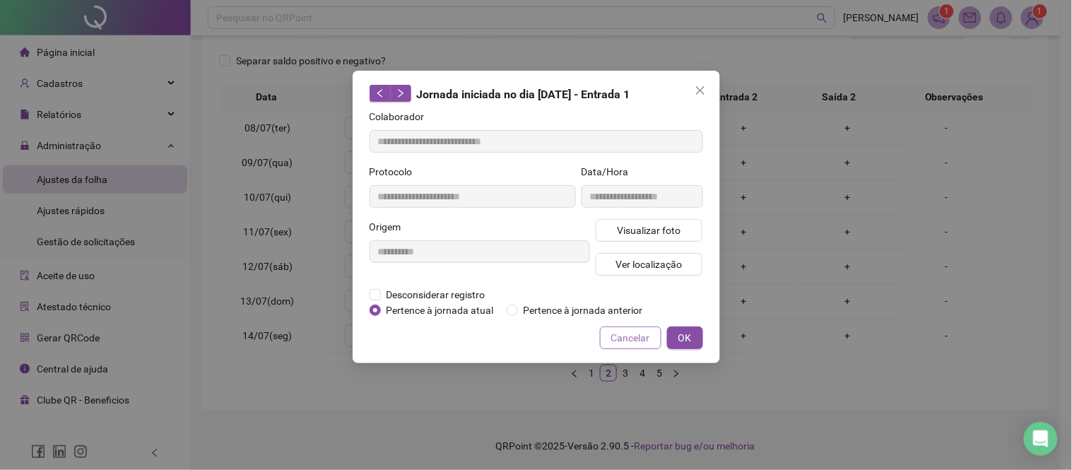
click at [620, 341] on span "Cancelar" at bounding box center [630, 338] width 39 height 16
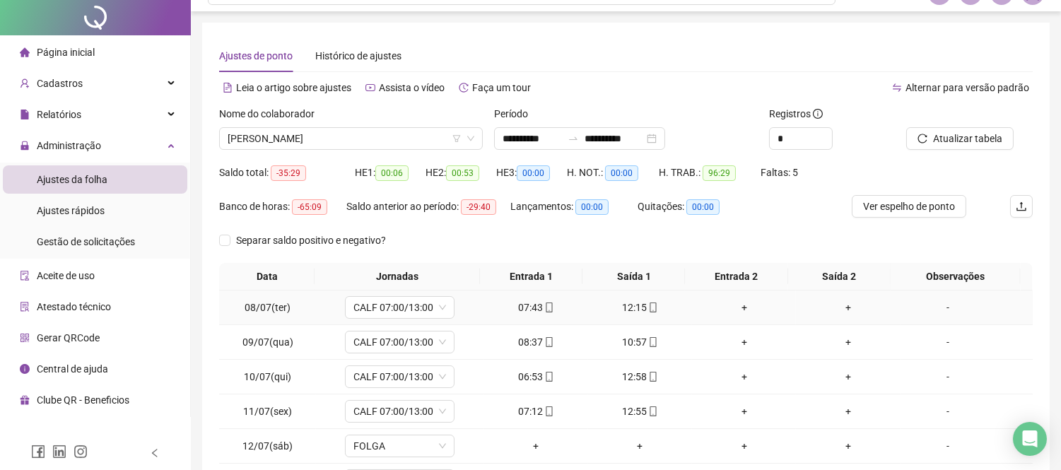
scroll to position [0, 0]
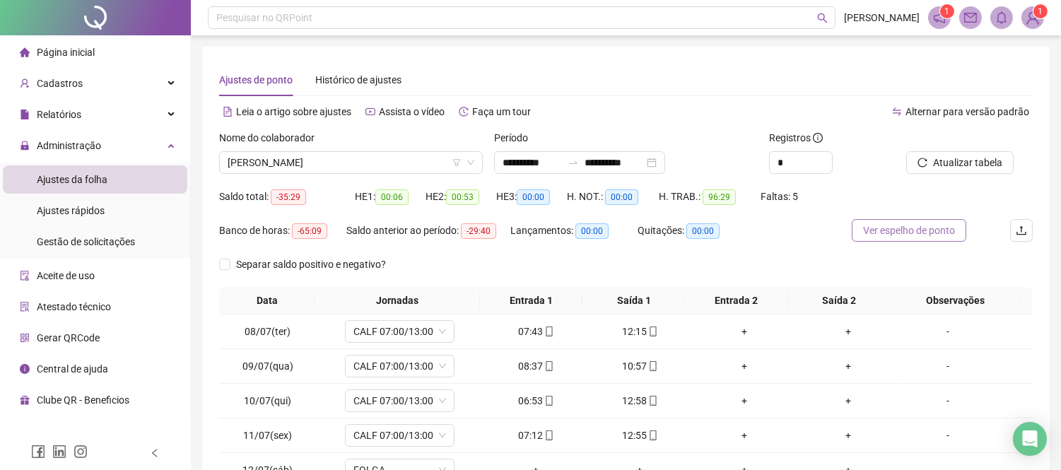
click at [877, 232] on span "Ver espelho de ponto" at bounding box center [909, 231] width 92 height 16
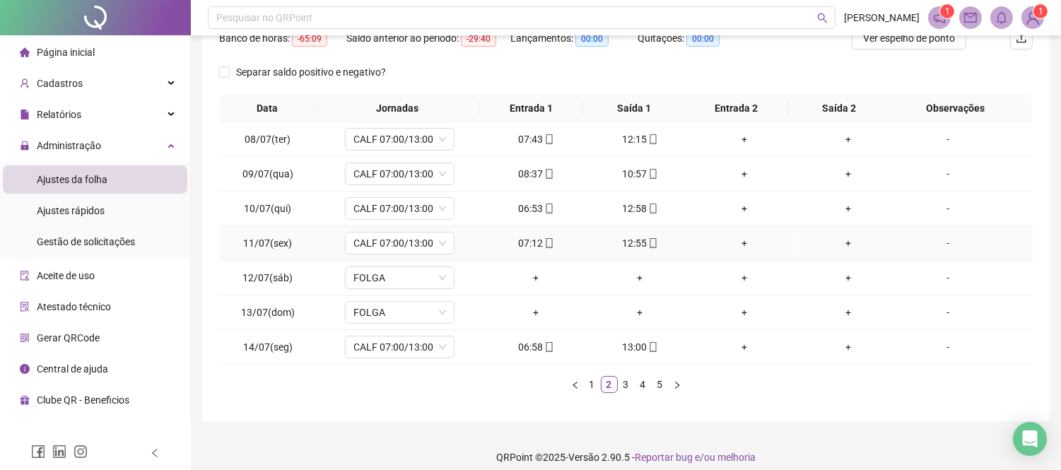
scroll to position [204, 0]
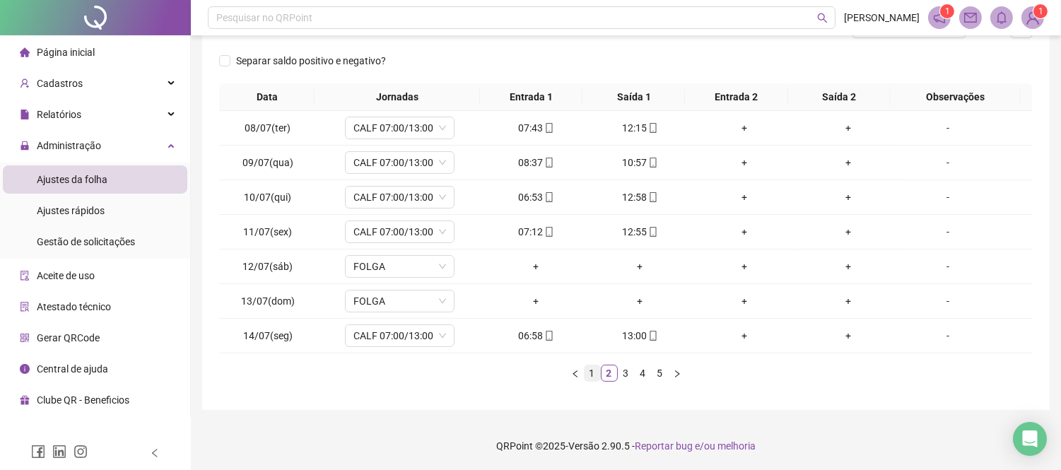
click at [594, 370] on link "1" at bounding box center [593, 373] width 16 height 16
click at [674, 370] on icon "right" at bounding box center [677, 374] width 8 height 8
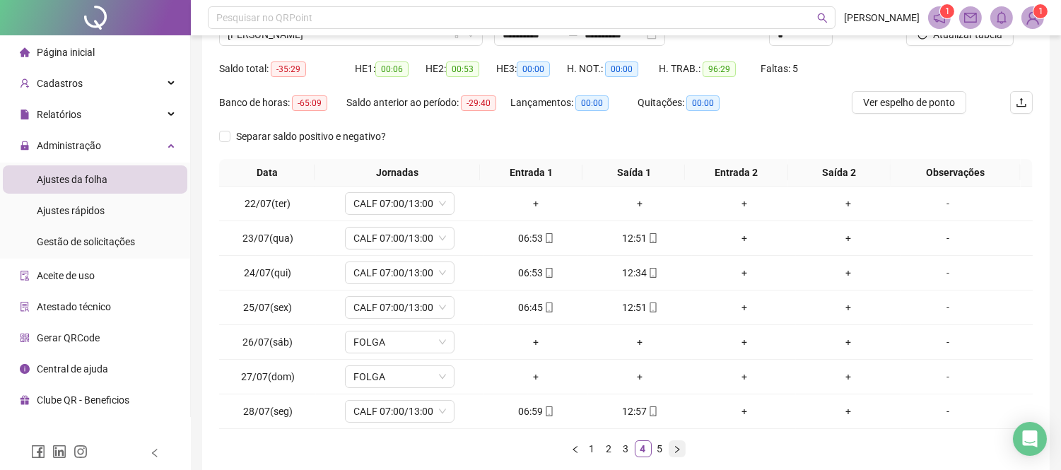
scroll to position [0, 0]
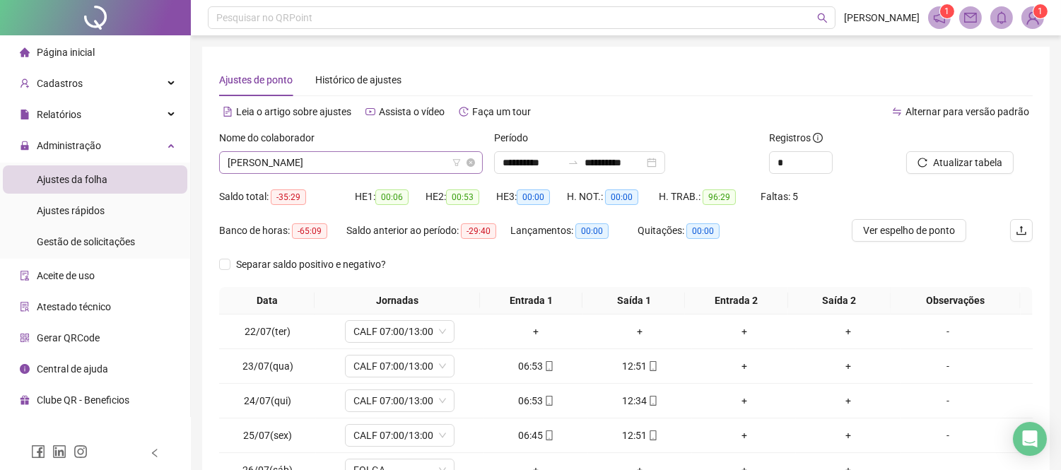
click at [332, 157] on span "[PERSON_NAME]" at bounding box center [351, 162] width 247 height 21
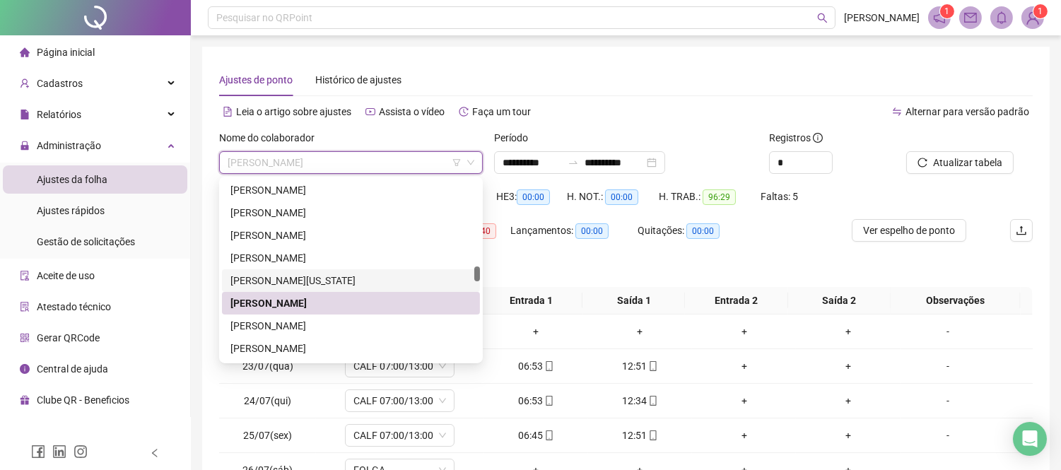
click at [377, 271] on div "[PERSON_NAME][US_STATE]" at bounding box center [351, 280] width 258 height 23
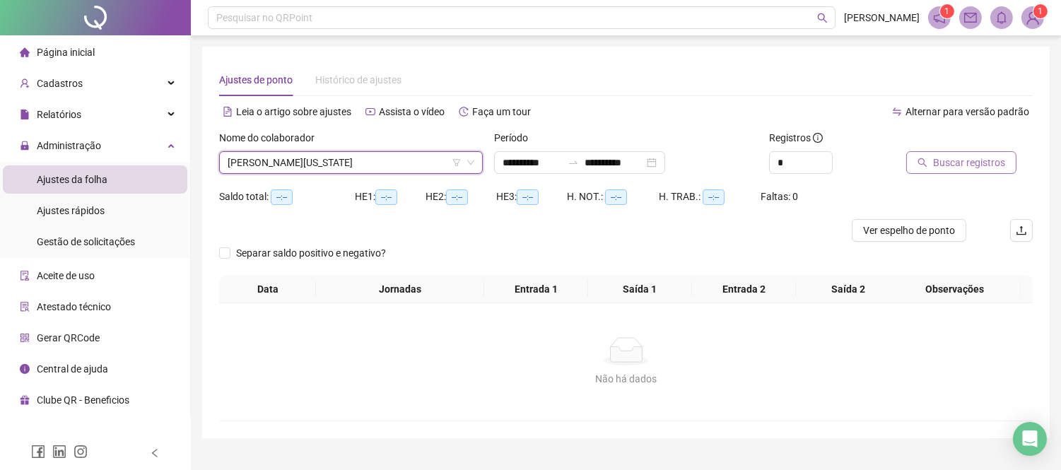
click at [950, 165] on span "Buscar registros" at bounding box center [969, 163] width 72 height 16
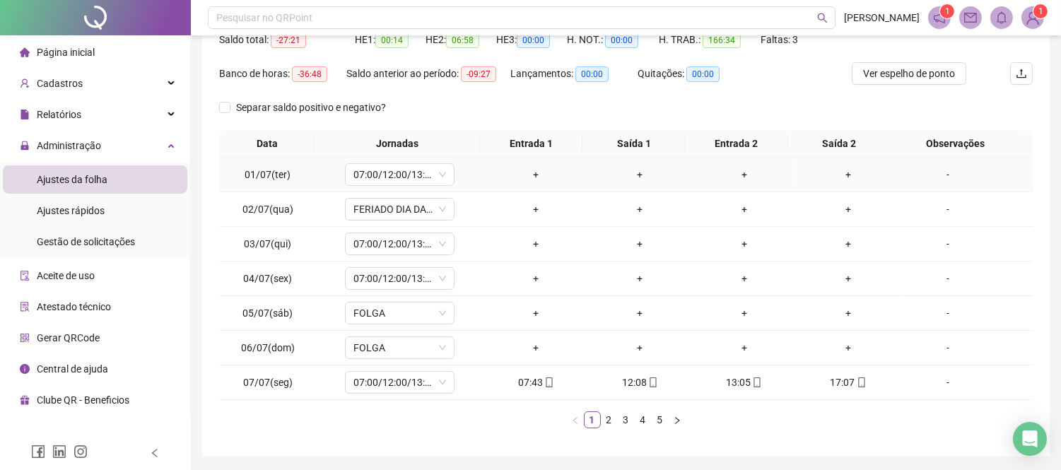
scroll to position [204, 0]
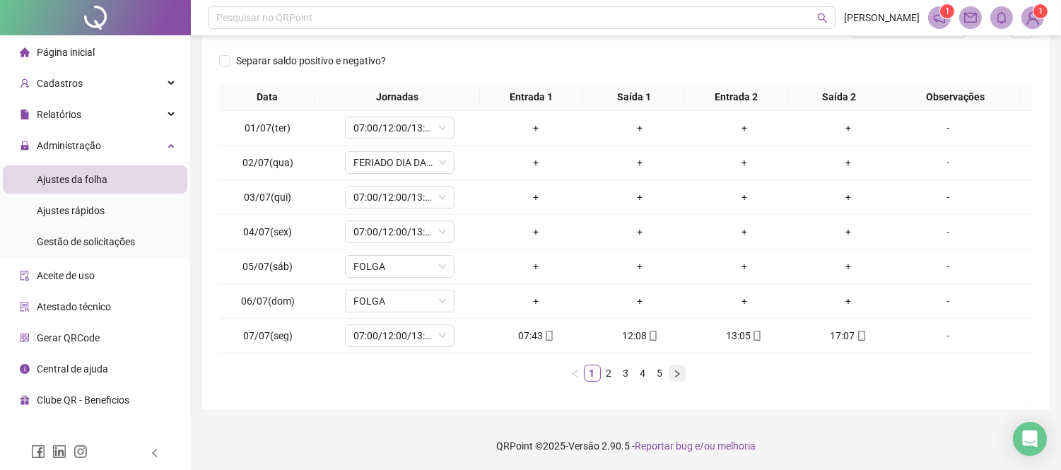
click at [676, 372] on icon "right" at bounding box center [677, 373] width 4 height 7
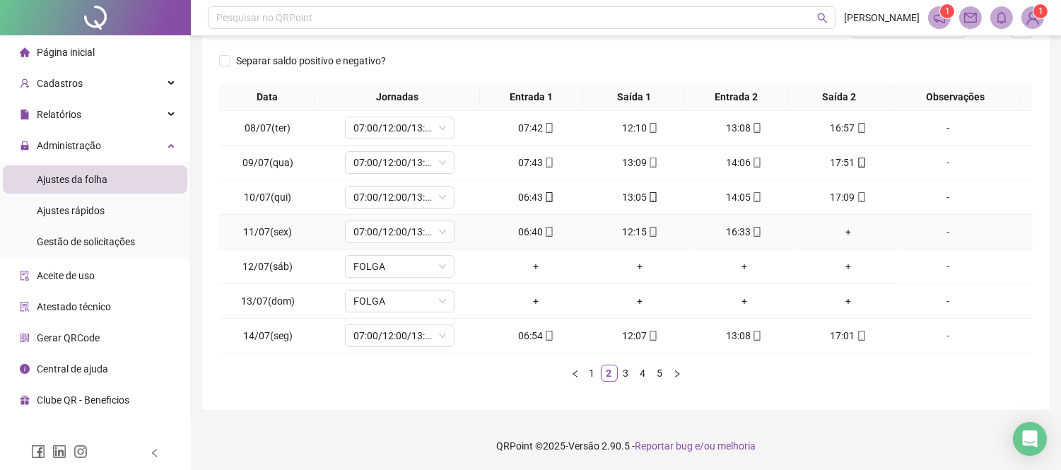
drag, startPoint x: 842, startPoint y: 230, endPoint x: 835, endPoint y: 230, distance: 7.1
click at [836, 230] on div "+" at bounding box center [848, 232] width 93 height 16
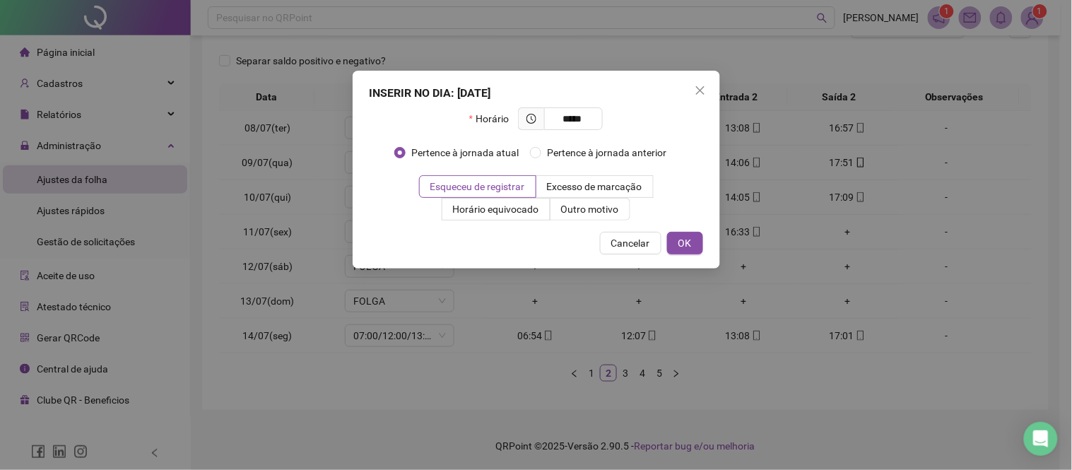
type input "*****"
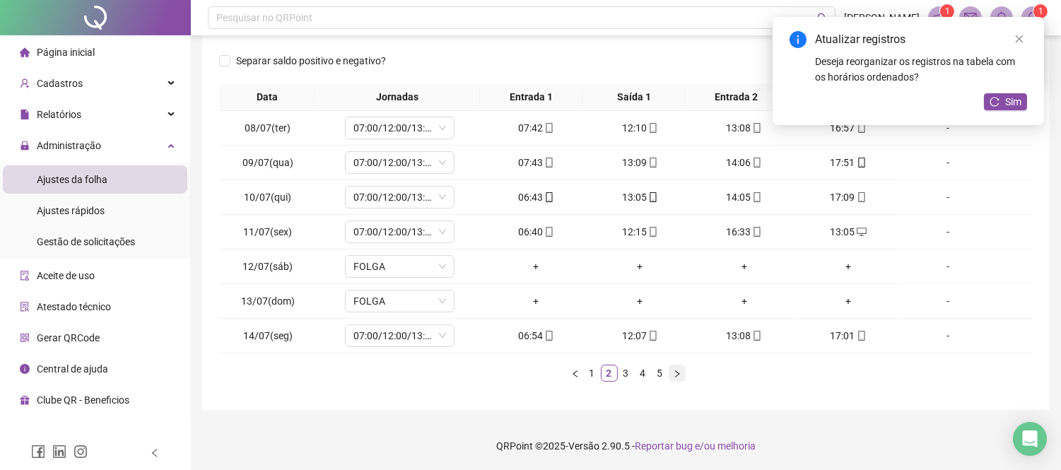
click at [679, 380] on button "button" at bounding box center [677, 373] width 17 height 17
click at [677, 375] on icon "right" at bounding box center [677, 373] width 4 height 7
click at [839, 230] on div "+" at bounding box center [848, 232] width 93 height 16
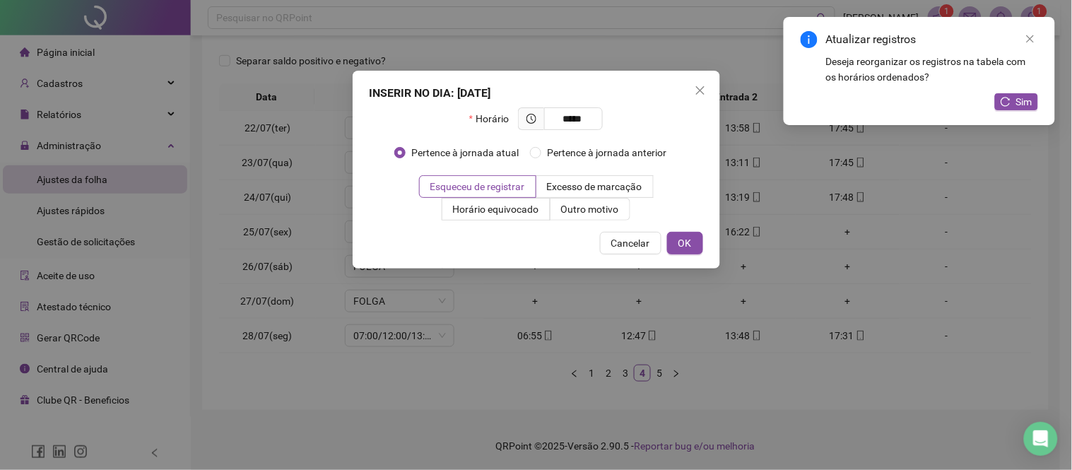
type input "*****"
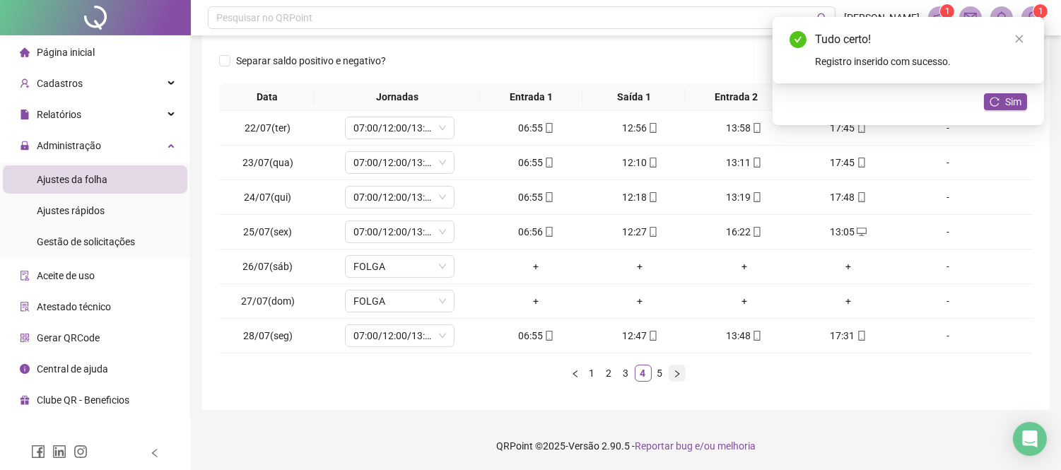
click at [673, 373] on icon "right" at bounding box center [677, 374] width 8 height 8
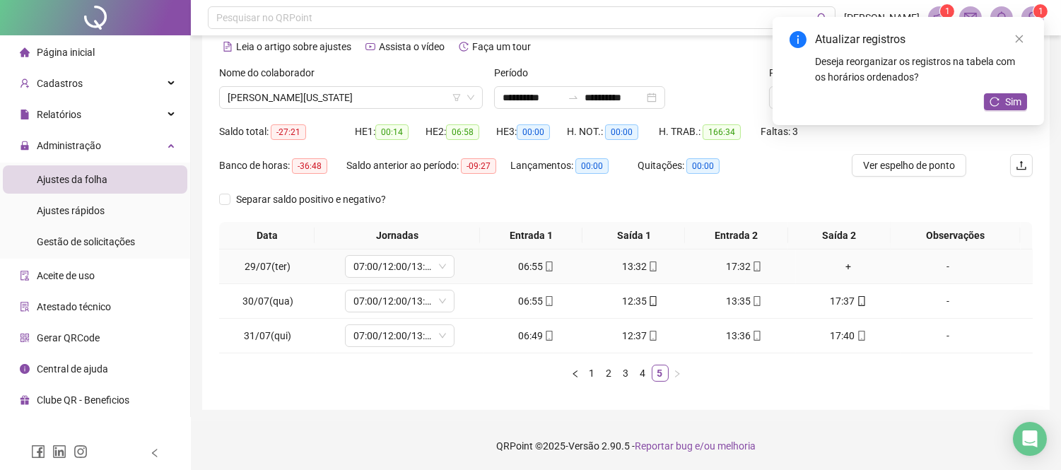
click at [836, 265] on div "+" at bounding box center [848, 267] width 93 height 16
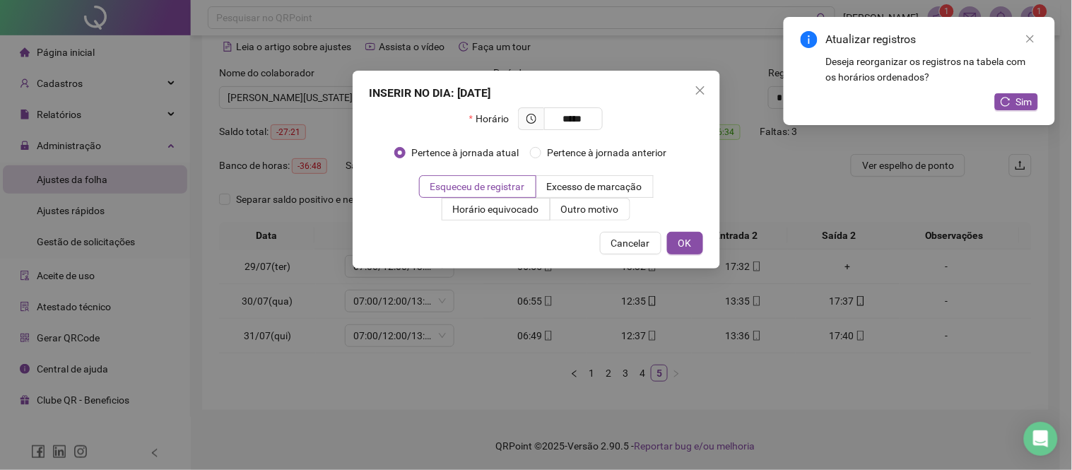
type input "*****"
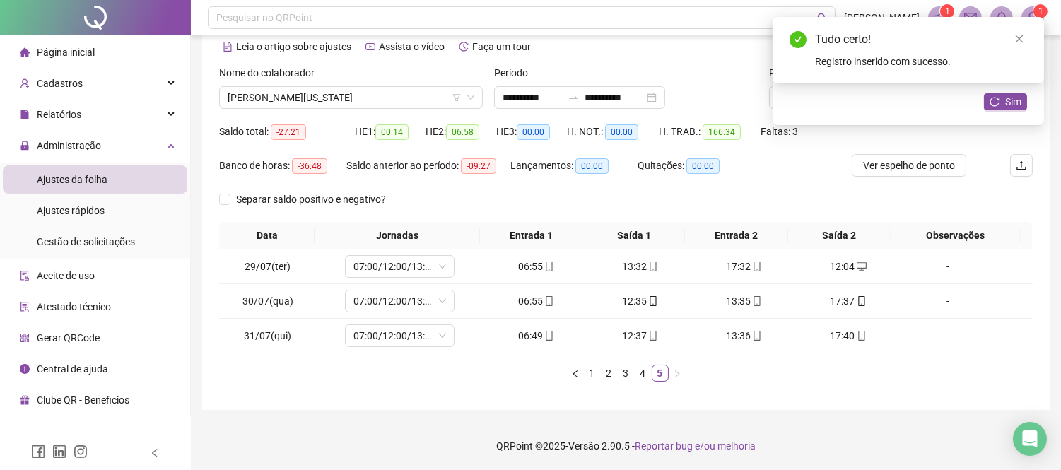
scroll to position [0, 0]
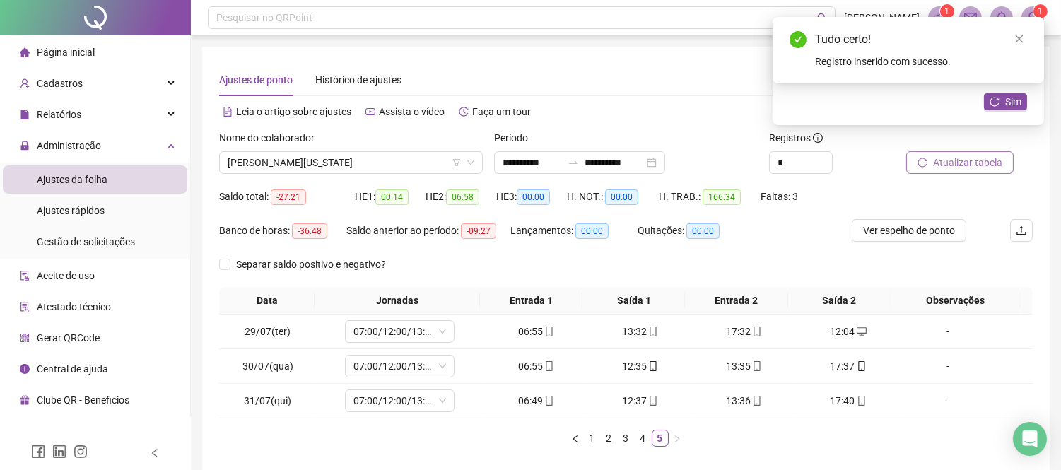
click at [942, 165] on span "Atualizar tabela" at bounding box center [967, 163] width 69 height 16
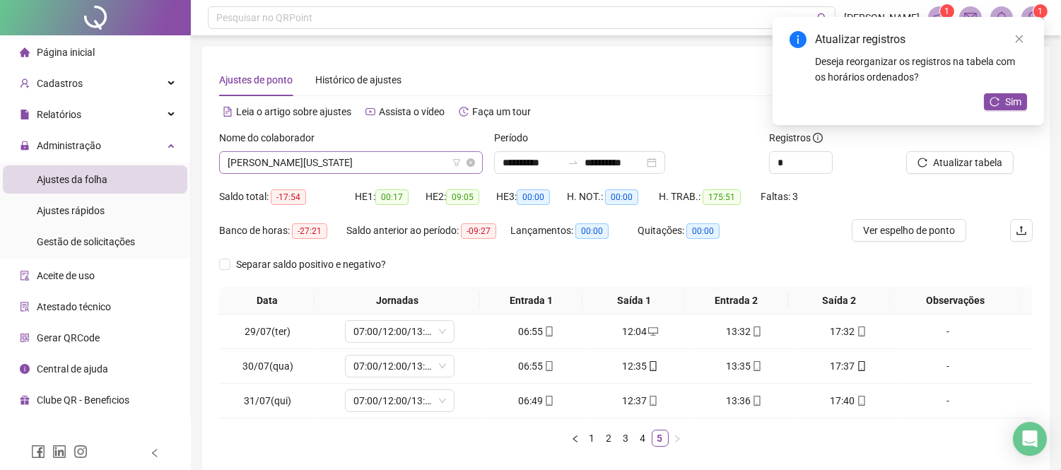
click at [364, 165] on span "[PERSON_NAME][US_STATE]" at bounding box center [351, 162] width 247 height 21
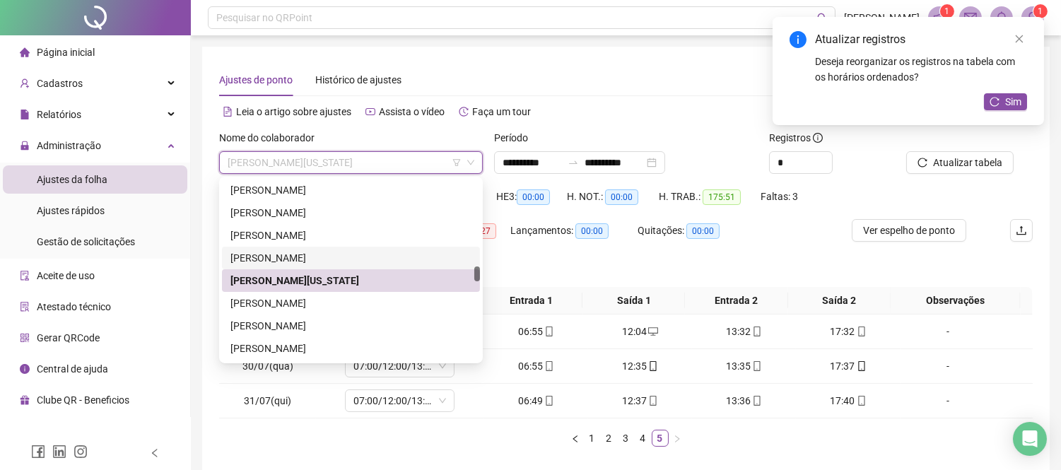
click at [335, 252] on div "[PERSON_NAME]" at bounding box center [350, 258] width 241 height 16
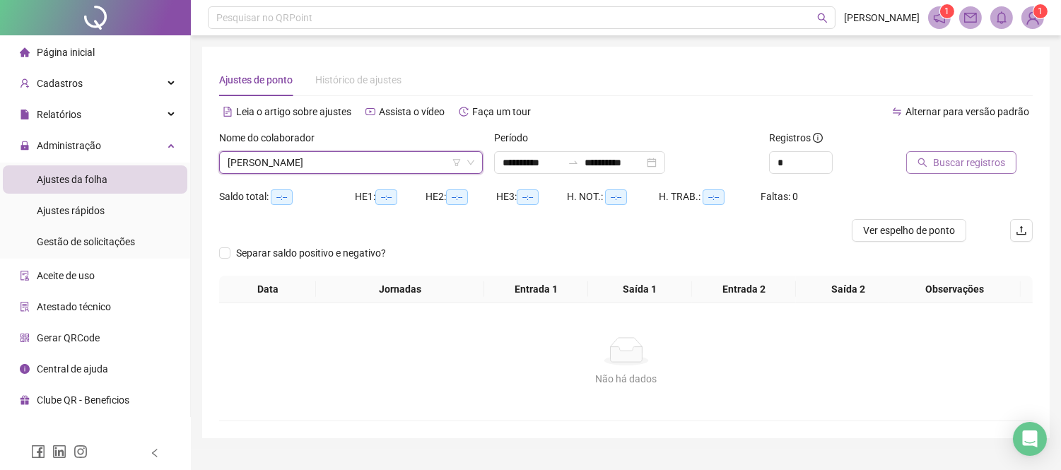
click at [932, 164] on button "Buscar registros" at bounding box center [961, 162] width 110 height 23
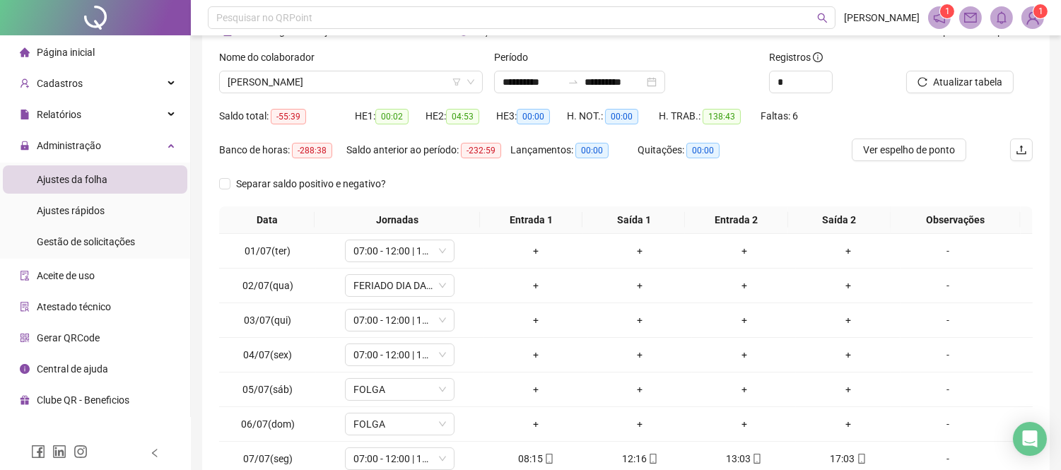
scroll to position [204, 0]
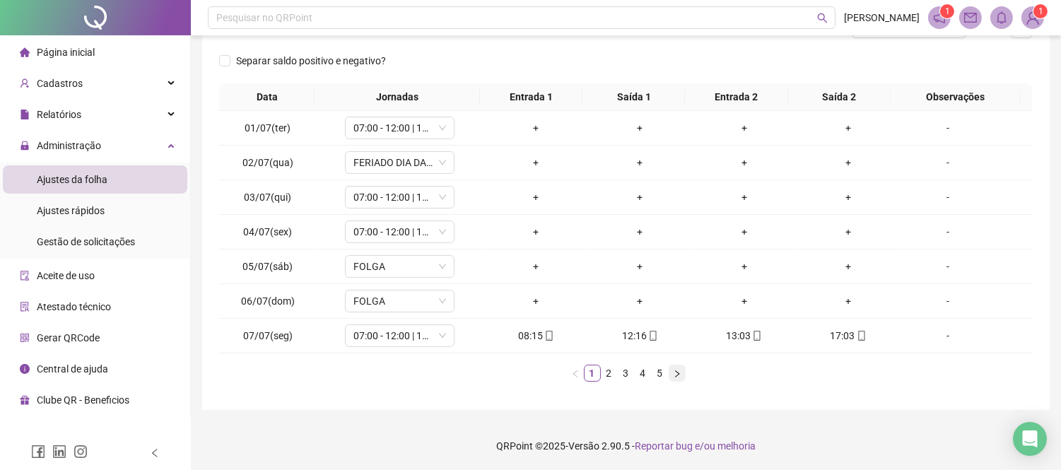
click at [673, 370] on icon "right" at bounding box center [677, 374] width 8 height 8
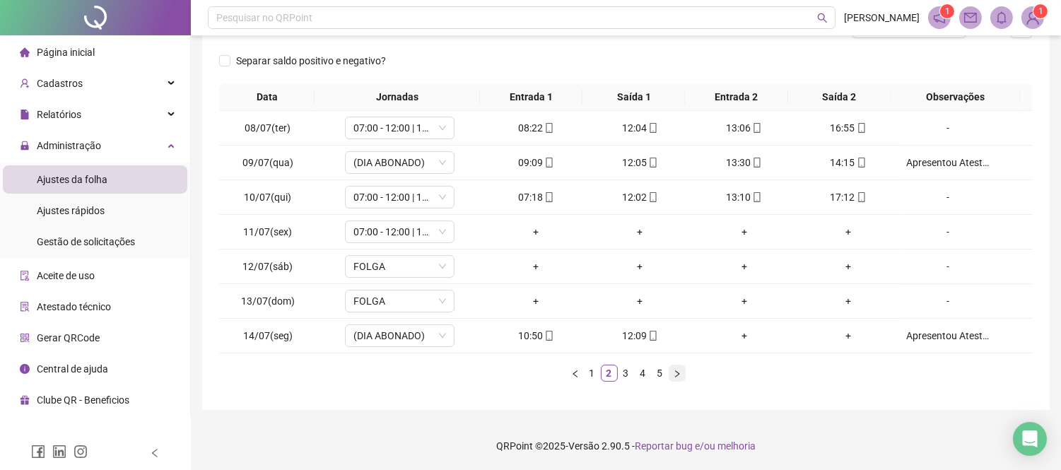
click at [673, 370] on icon "right" at bounding box center [677, 374] width 8 height 8
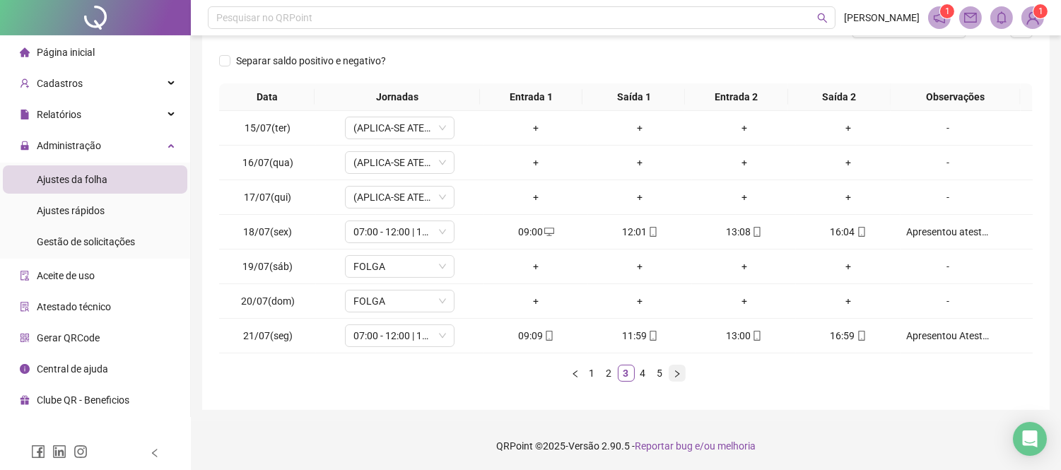
click at [673, 370] on icon "right" at bounding box center [677, 374] width 8 height 8
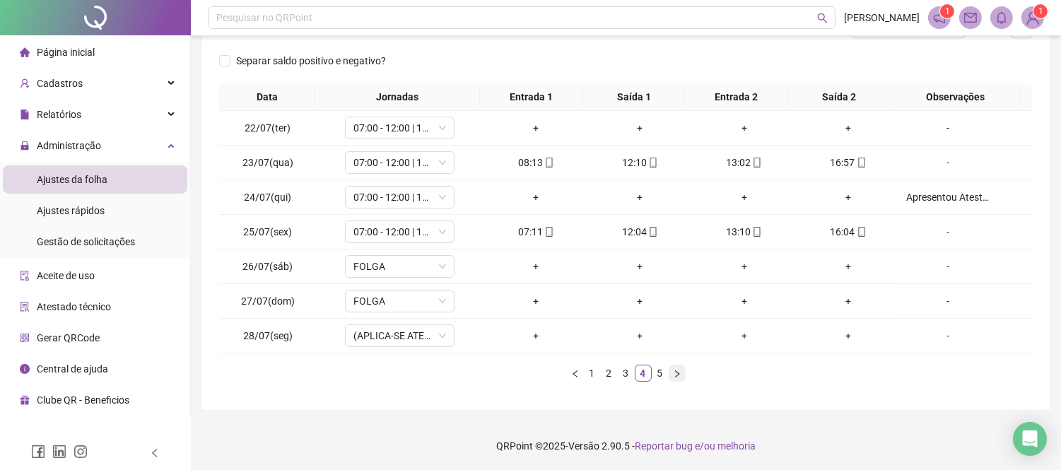
click at [673, 370] on icon "right" at bounding box center [677, 374] width 8 height 8
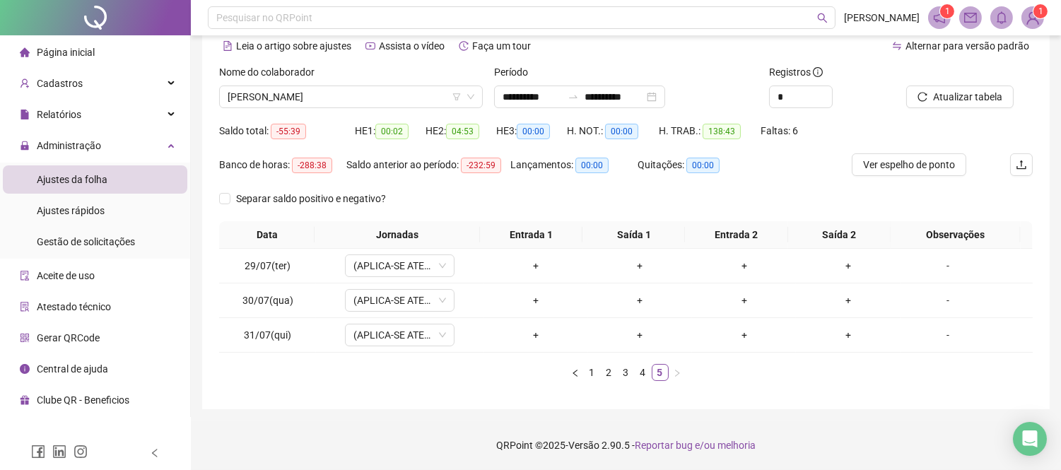
scroll to position [65, 0]
click at [301, 101] on span "[PERSON_NAME]" at bounding box center [351, 97] width 247 height 21
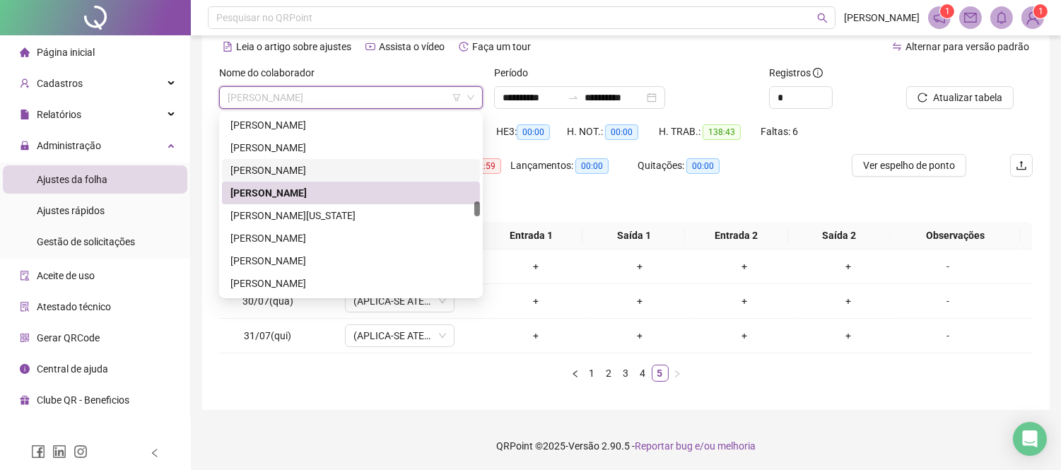
click at [329, 163] on div "[PERSON_NAME]" at bounding box center [350, 171] width 241 height 16
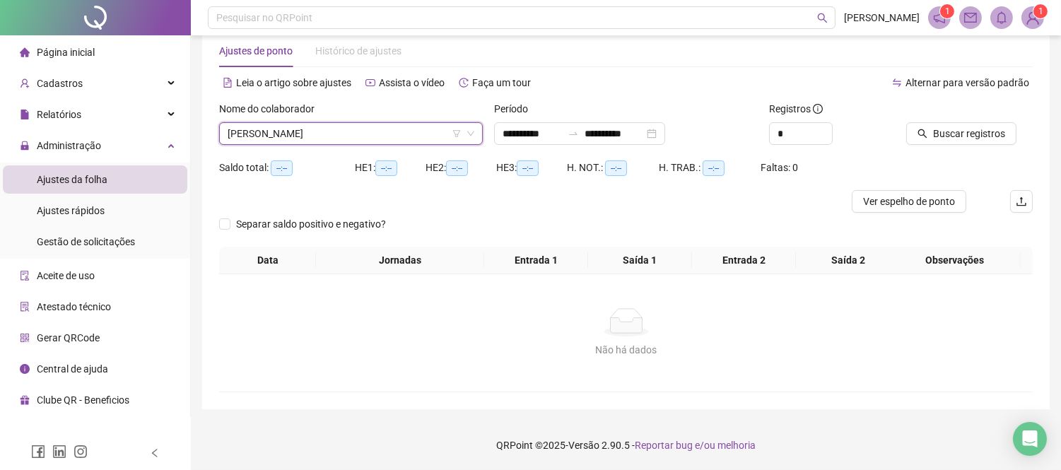
scroll to position [28, 0]
click at [920, 131] on icon "search" at bounding box center [923, 134] width 10 height 10
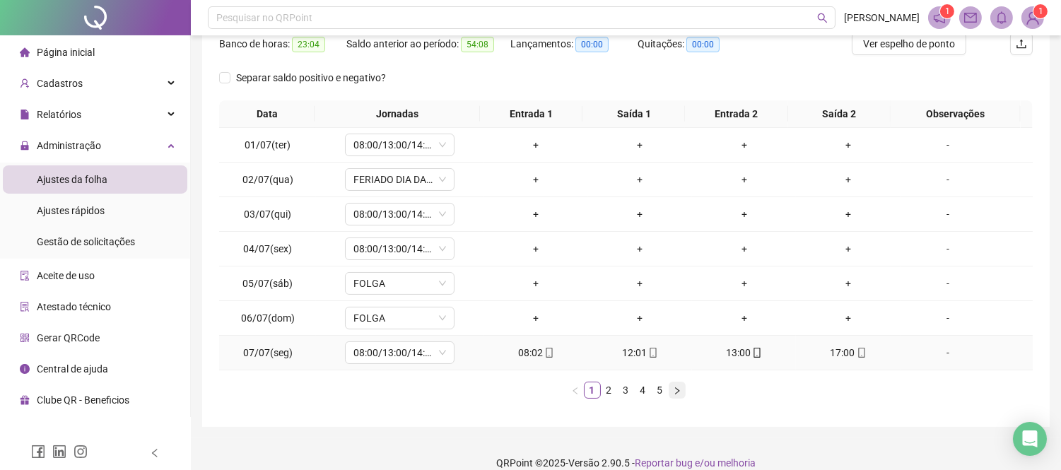
scroll to position [204, 0]
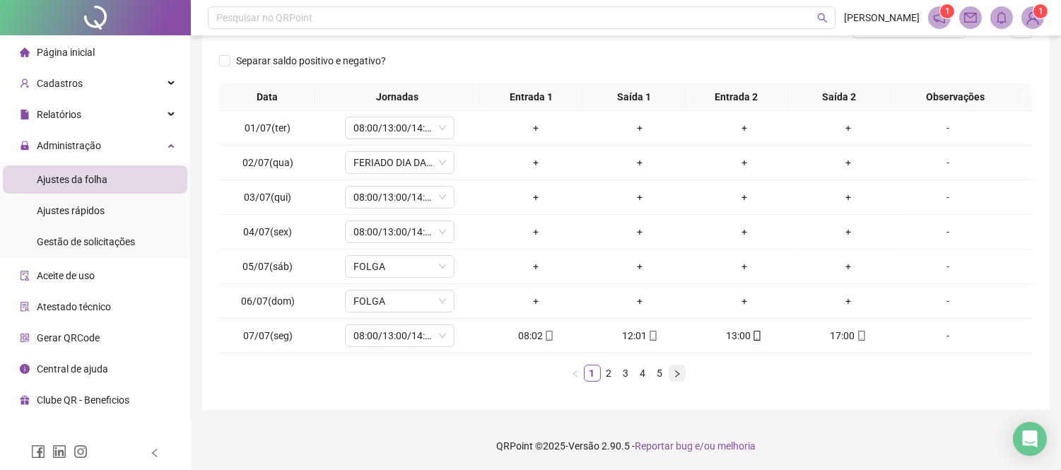
click at [677, 373] on icon "right" at bounding box center [677, 374] width 8 height 8
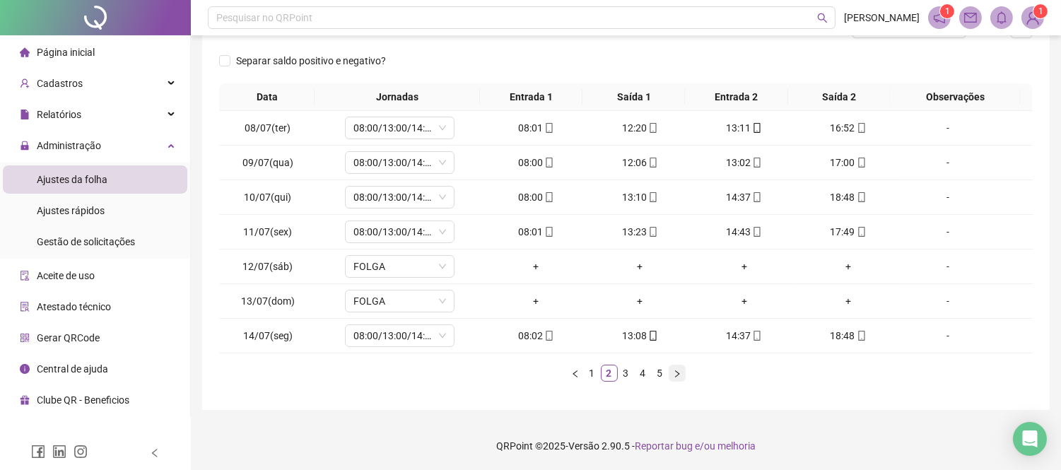
click at [677, 373] on icon "right" at bounding box center [677, 374] width 8 height 8
click at [839, 159] on div "+" at bounding box center [848, 163] width 93 height 16
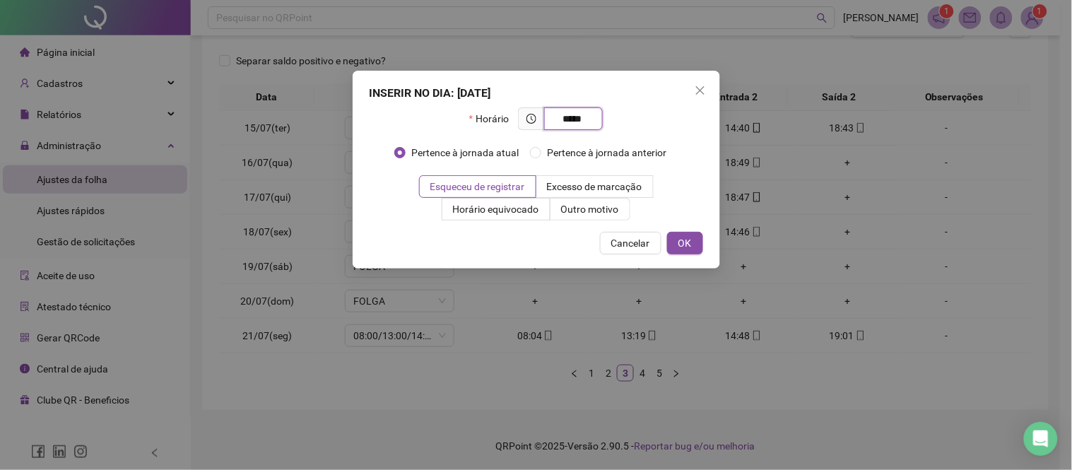
type input "*****"
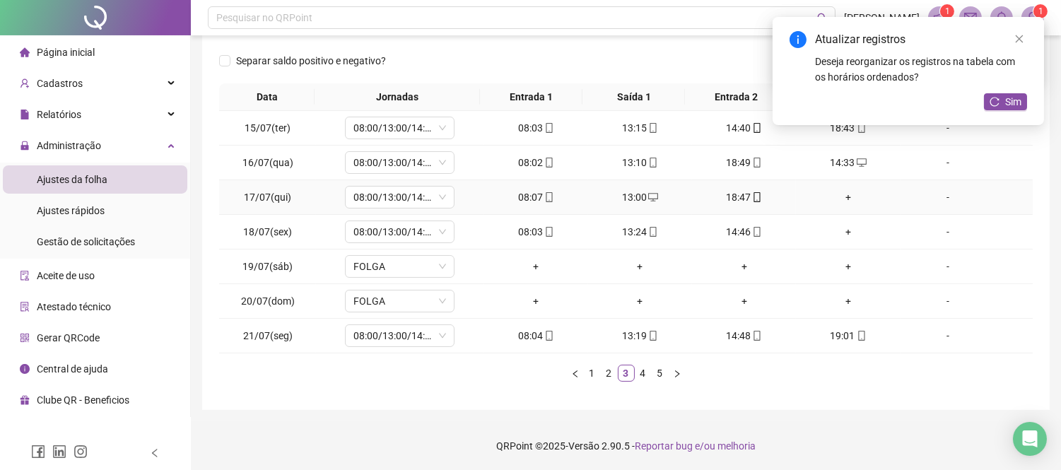
click at [837, 197] on div "+" at bounding box center [848, 197] width 93 height 16
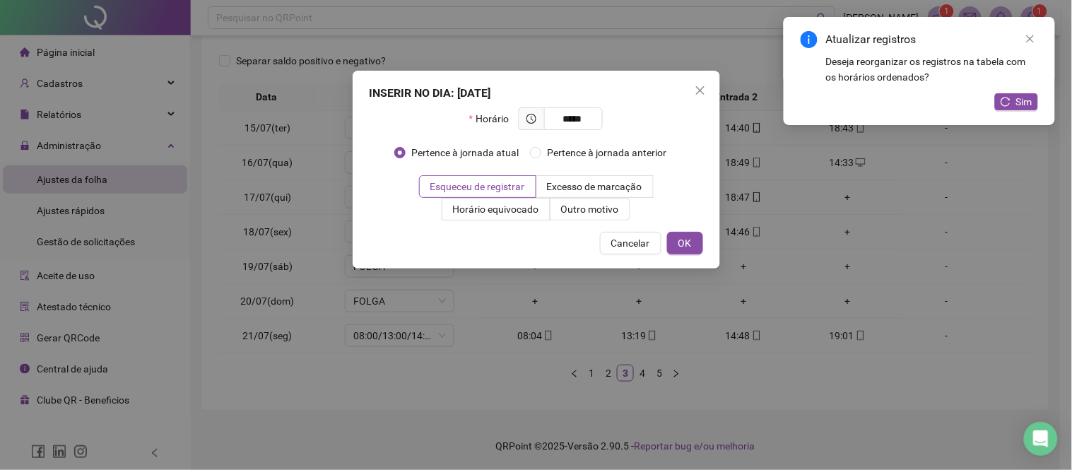
type input "*****"
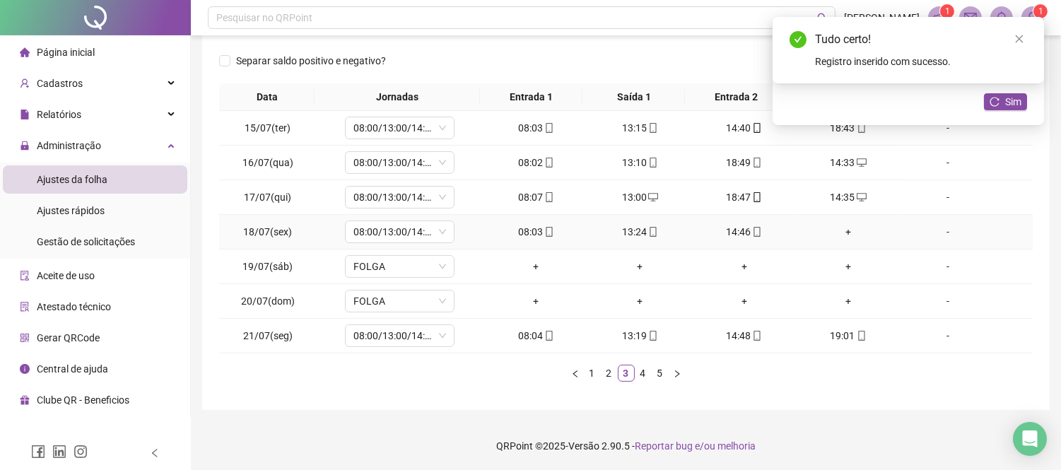
click at [843, 227] on div "+" at bounding box center [848, 232] width 93 height 16
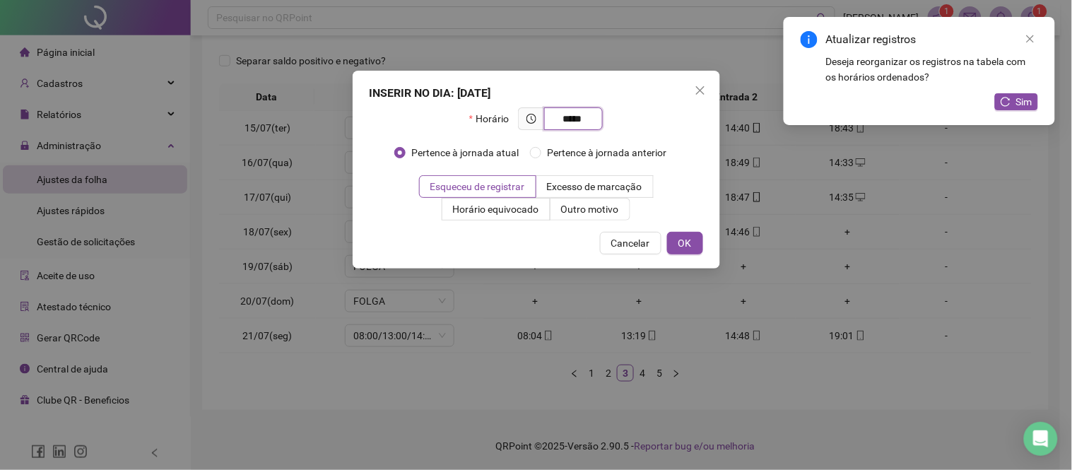
type input "*****"
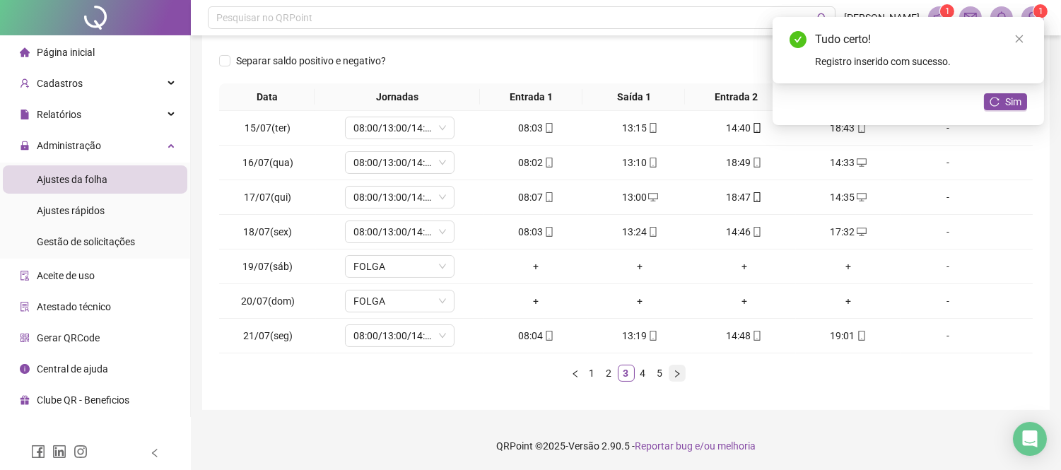
click at [676, 373] on icon "right" at bounding box center [677, 374] width 8 height 8
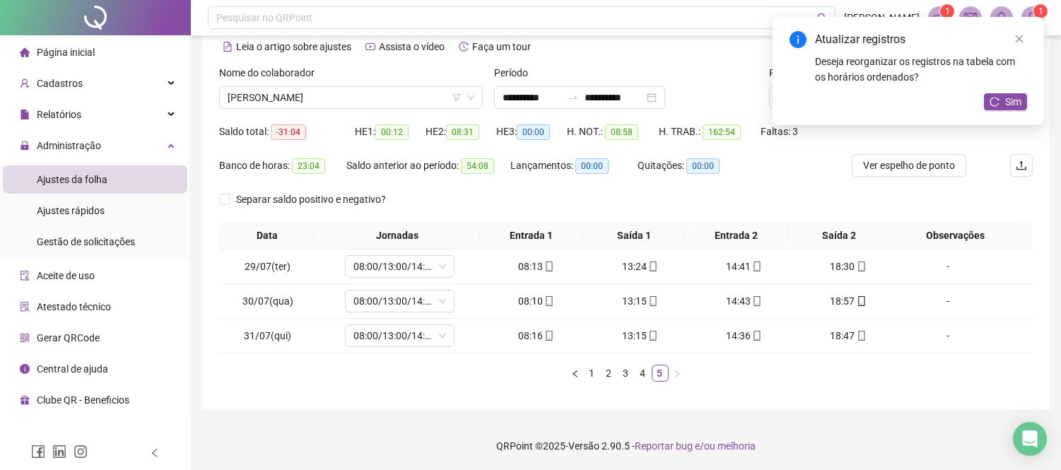
scroll to position [0, 0]
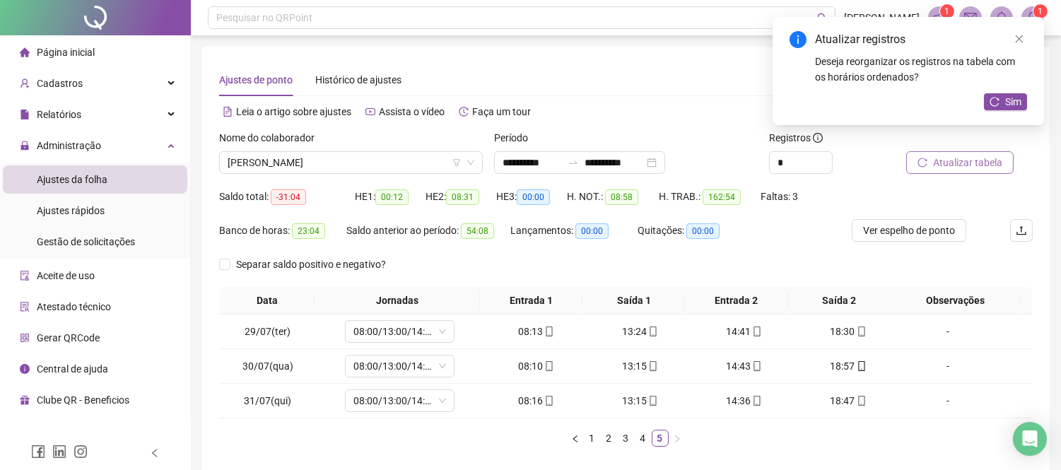
click at [979, 160] on span "Atualizar tabela" at bounding box center [967, 163] width 69 height 16
click at [328, 165] on span "[PERSON_NAME]" at bounding box center [351, 162] width 247 height 21
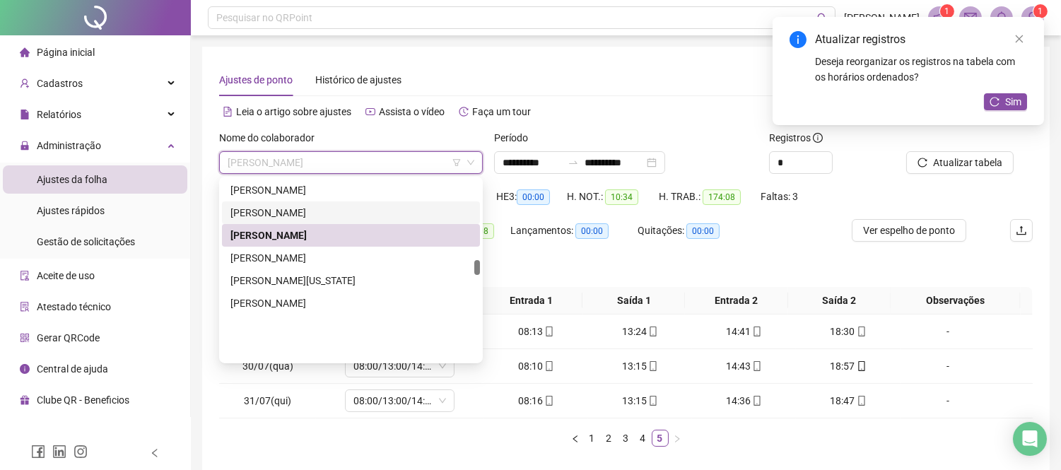
scroll to position [963, 0]
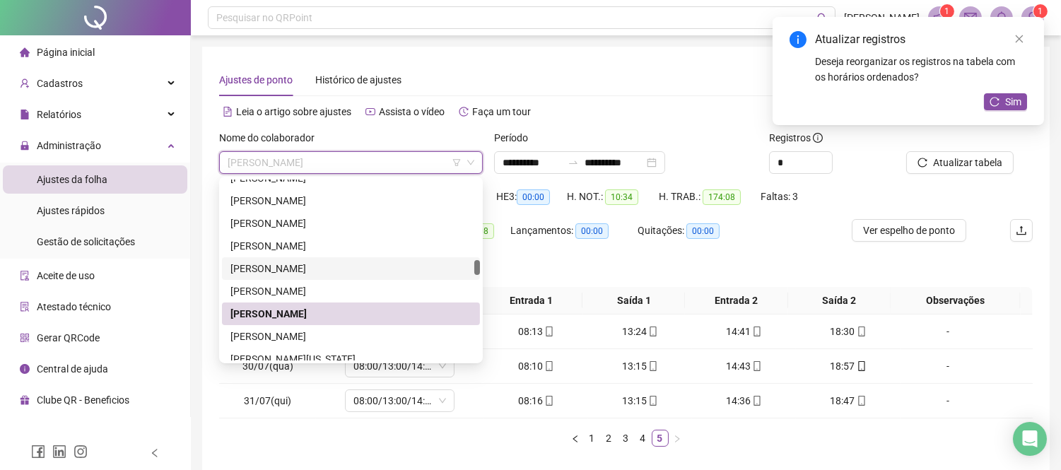
click at [344, 262] on div "[PERSON_NAME]" at bounding box center [350, 269] width 241 height 16
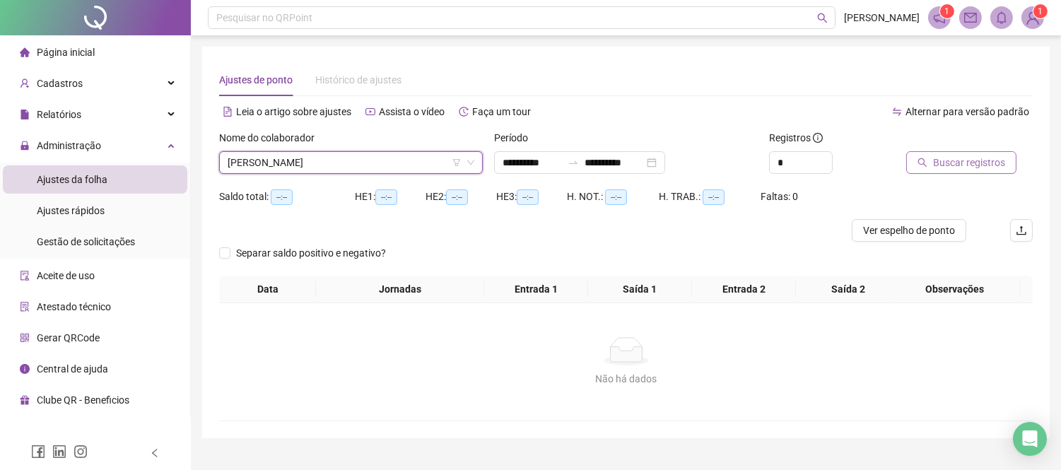
click at [959, 163] on span "Buscar registros" at bounding box center [969, 163] width 72 height 16
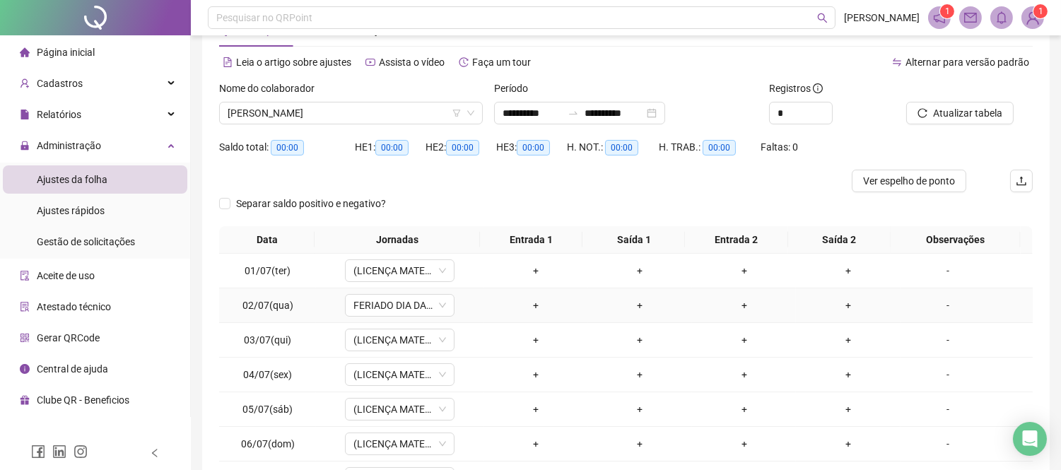
scroll to position [0, 0]
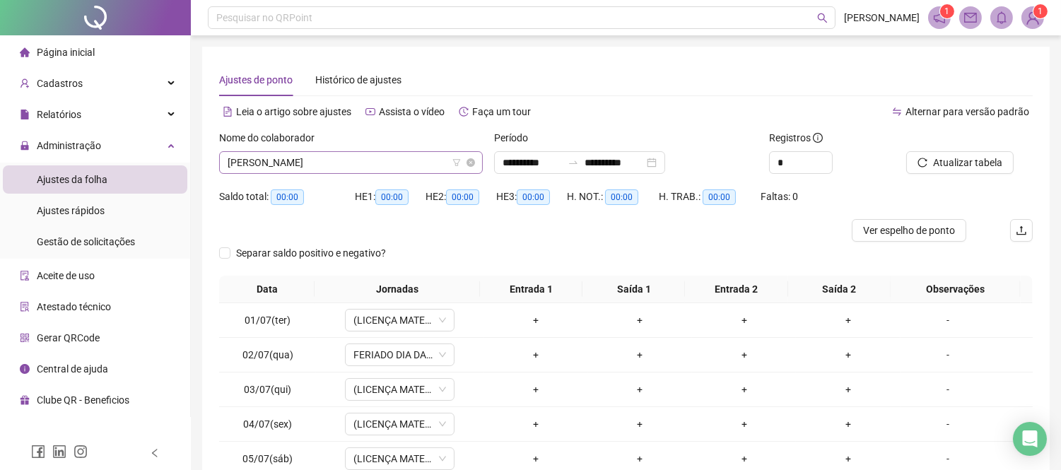
click at [294, 171] on span "[PERSON_NAME]" at bounding box center [351, 162] width 247 height 21
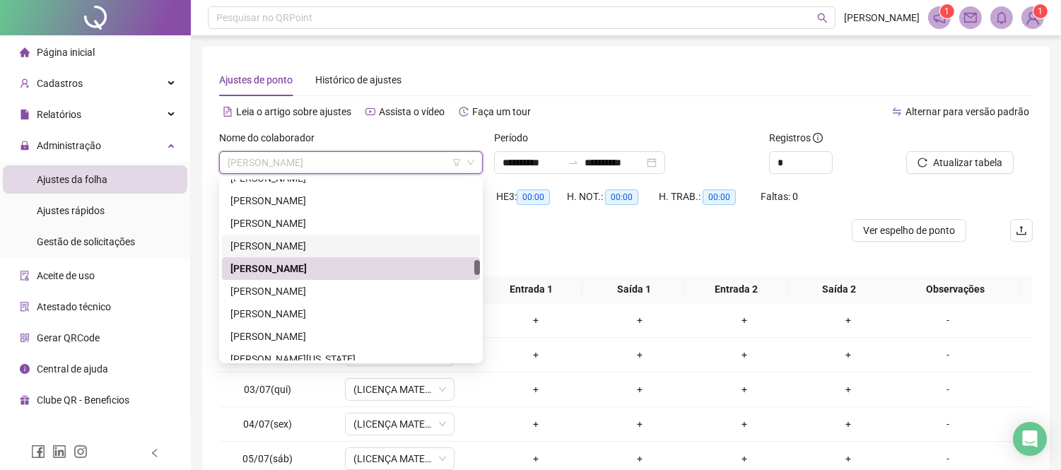
click at [318, 239] on div "[PERSON_NAME]" at bounding box center [350, 246] width 241 height 16
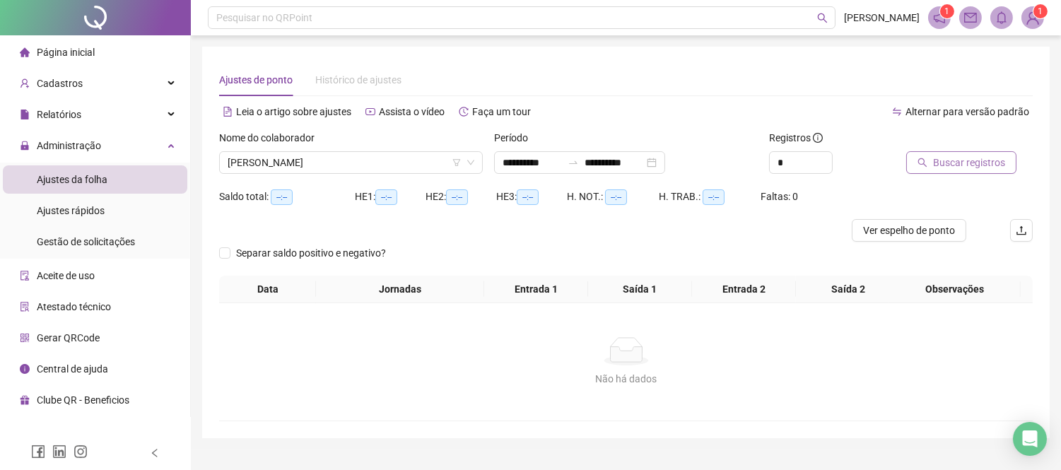
click at [926, 168] on button "Buscar registros" at bounding box center [961, 162] width 110 height 23
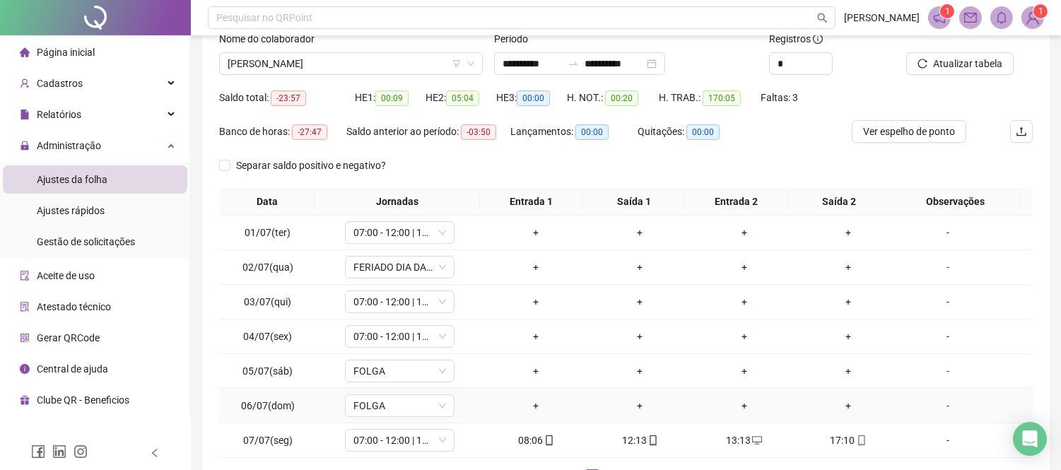
scroll to position [204, 0]
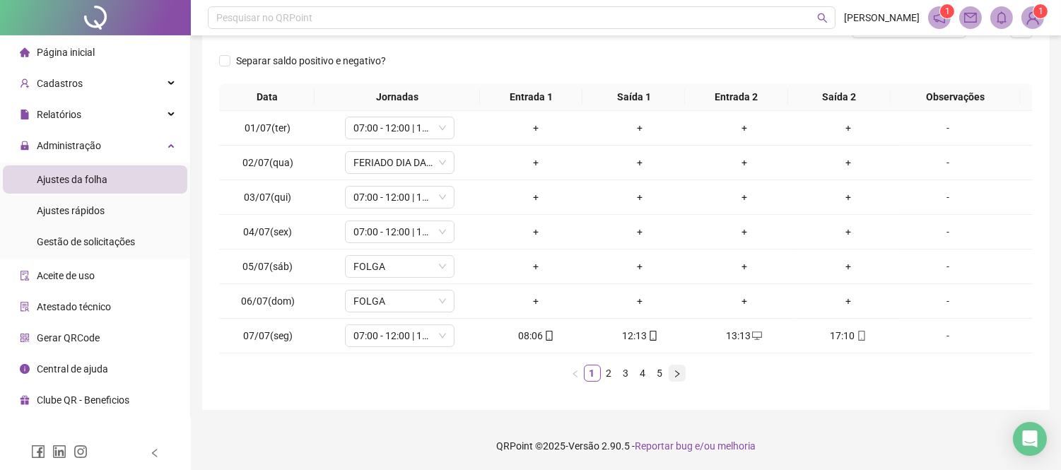
click at [675, 368] on button "button" at bounding box center [677, 373] width 17 height 17
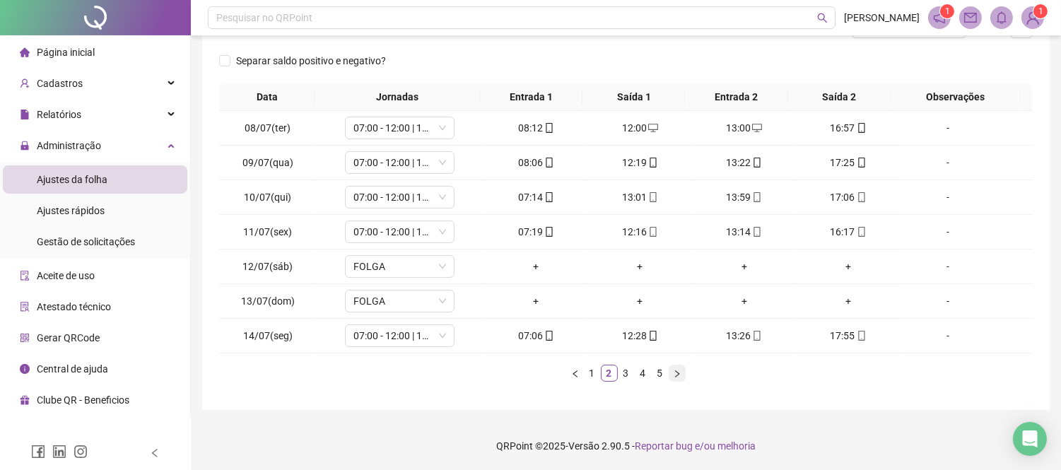
click at [675, 368] on button "button" at bounding box center [677, 373] width 17 height 17
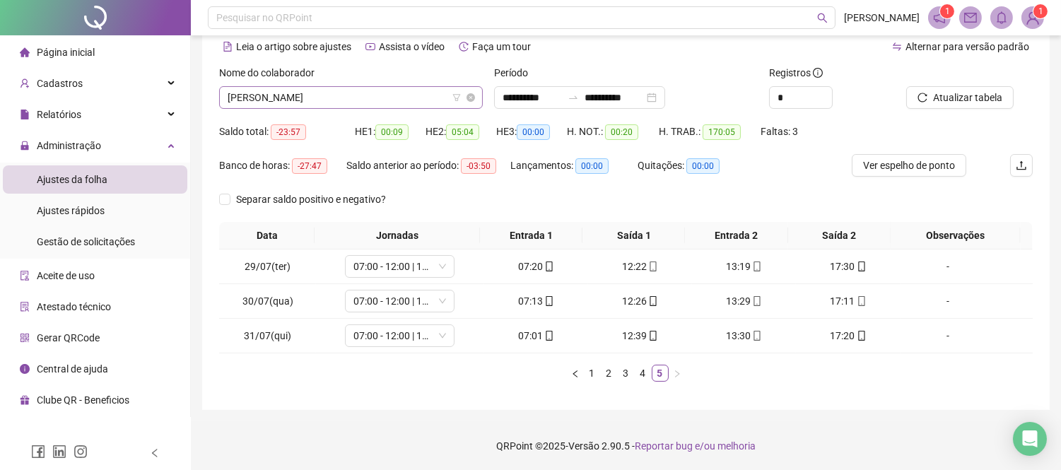
click at [344, 105] on span "[PERSON_NAME]" at bounding box center [351, 97] width 247 height 21
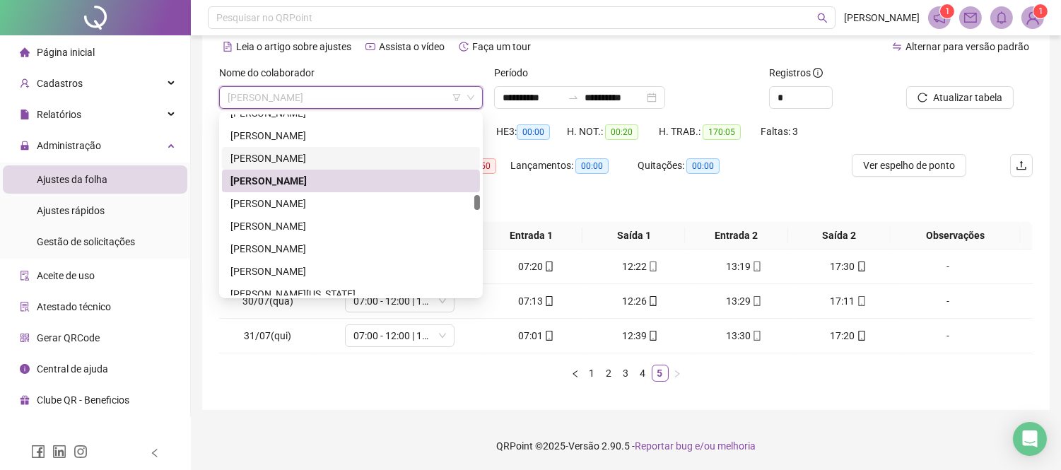
click at [344, 157] on div "[PERSON_NAME]" at bounding box center [350, 159] width 241 height 16
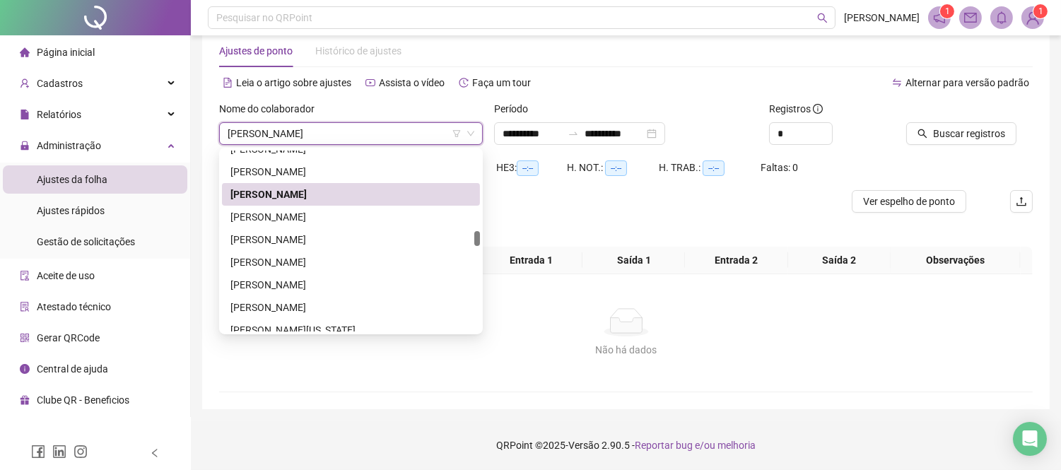
scroll to position [28, 0]
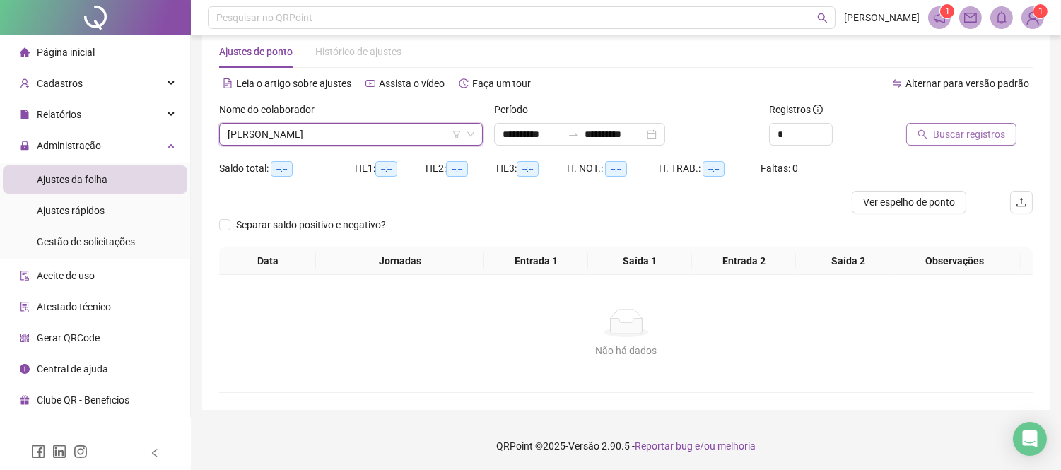
click at [951, 131] on span "Buscar registros" at bounding box center [969, 135] width 72 height 16
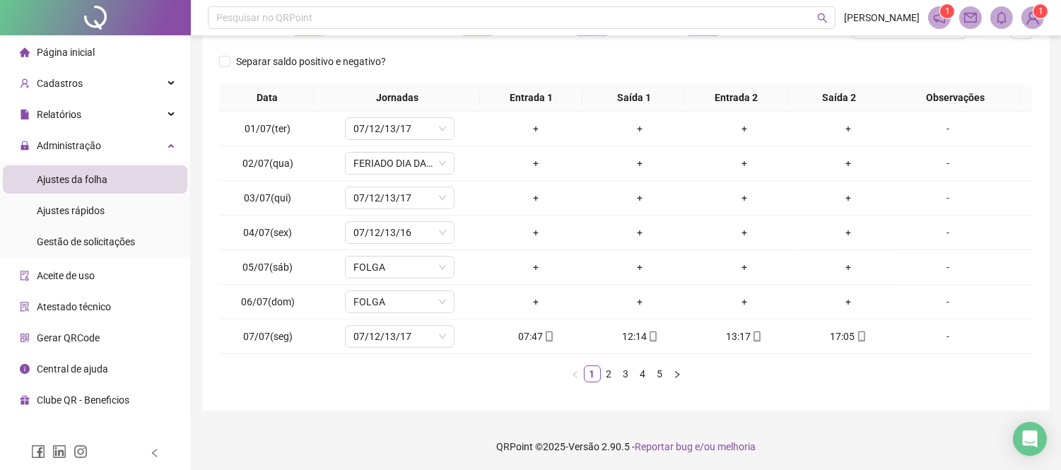
scroll to position [204, 0]
click at [674, 373] on icon "right" at bounding box center [677, 374] width 8 height 8
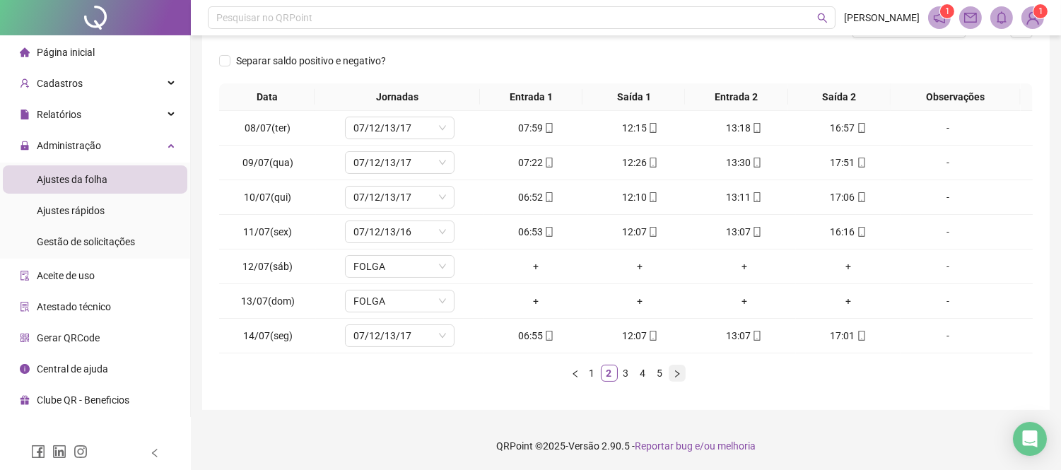
click at [674, 373] on icon "right" at bounding box center [677, 374] width 8 height 8
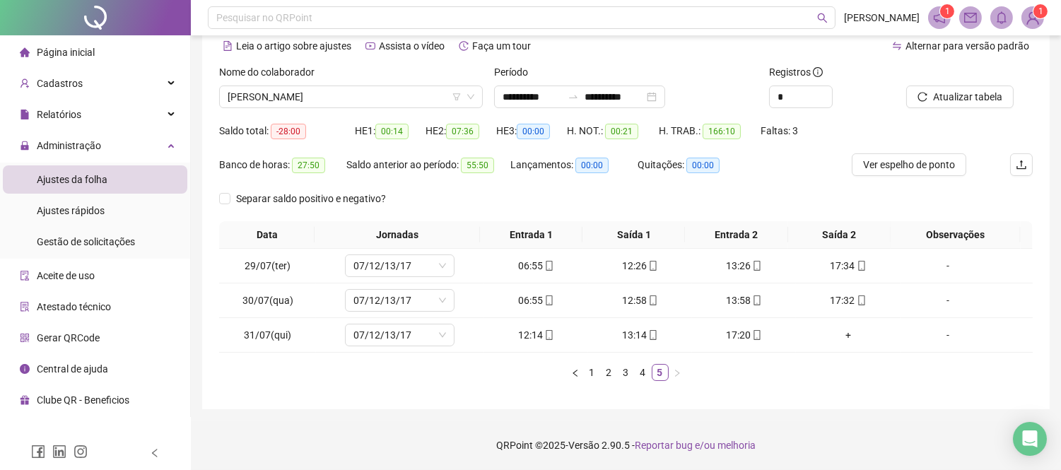
scroll to position [65, 0]
click at [836, 336] on div "+" at bounding box center [848, 336] width 93 height 16
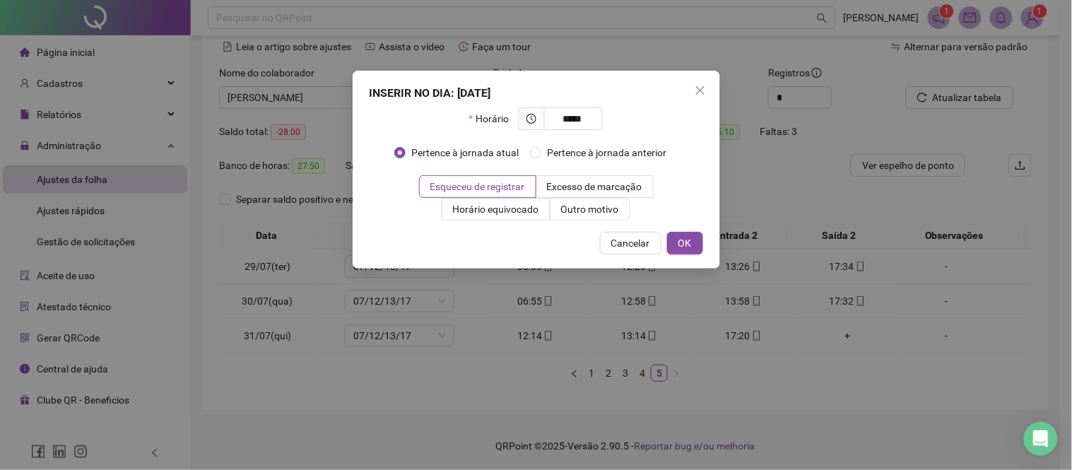
type input "*****"
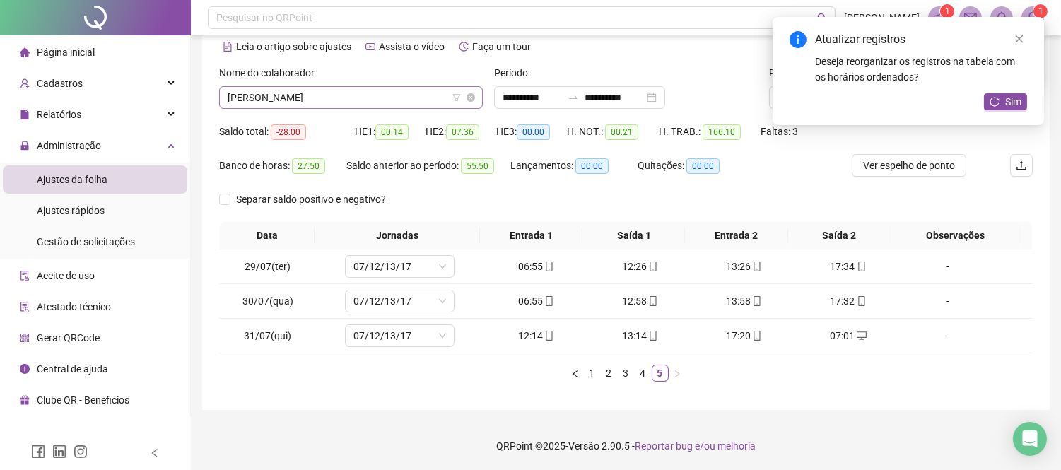
click at [331, 94] on span "[PERSON_NAME]" at bounding box center [351, 97] width 247 height 21
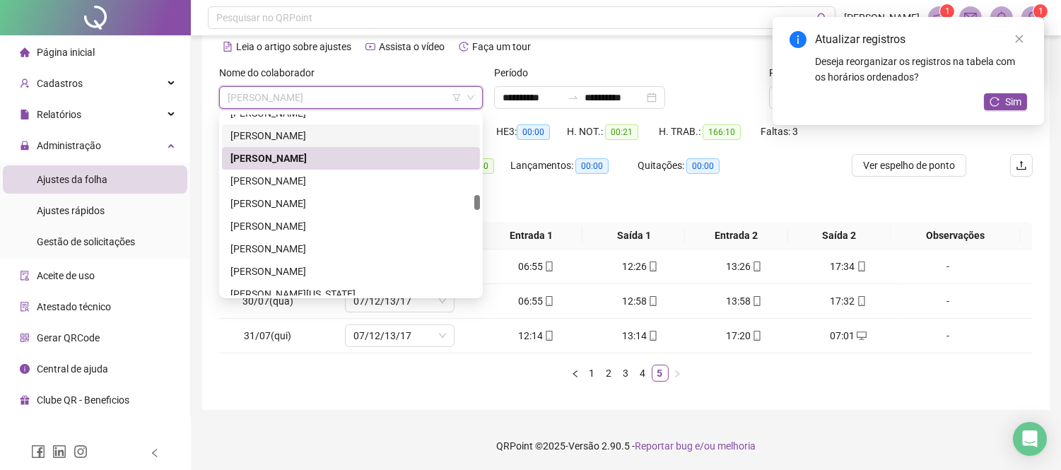
click at [350, 128] on div "[PERSON_NAME]" at bounding box center [350, 136] width 241 height 16
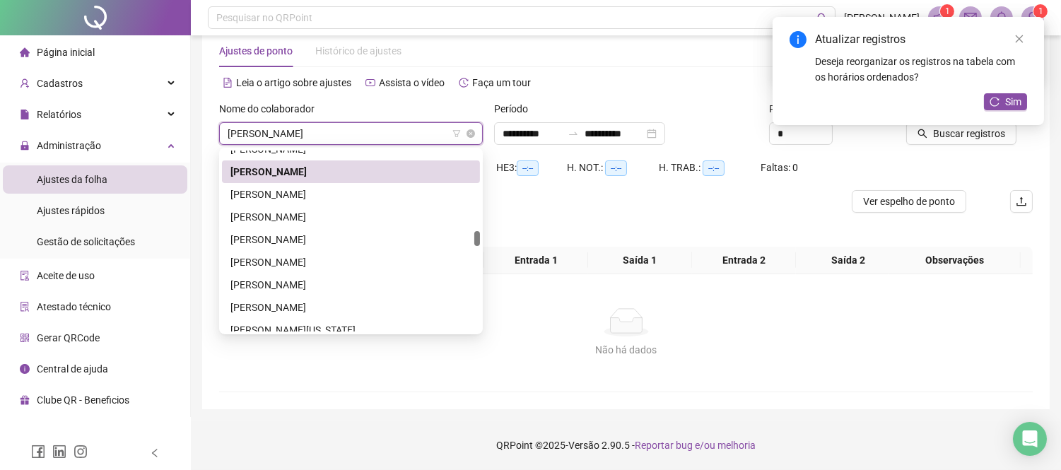
scroll to position [28, 0]
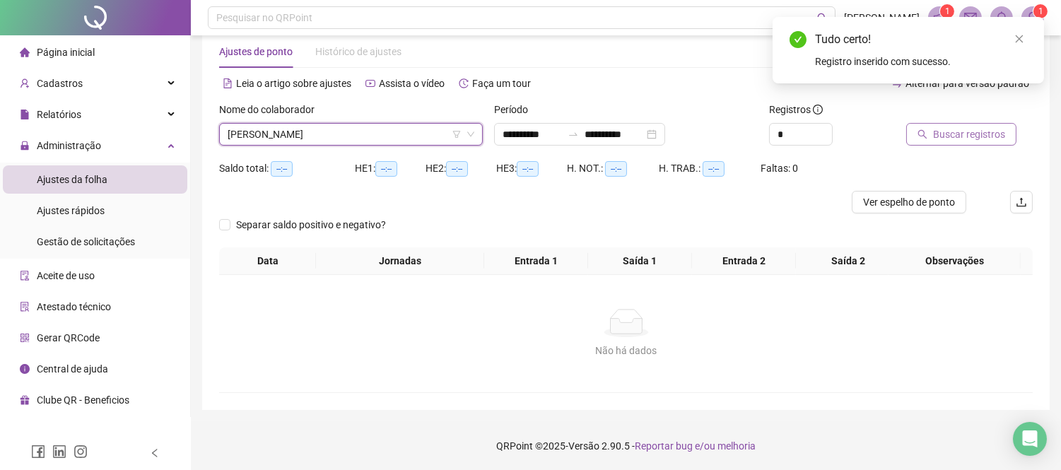
click at [976, 131] on span "Buscar registros" at bounding box center [969, 135] width 72 height 16
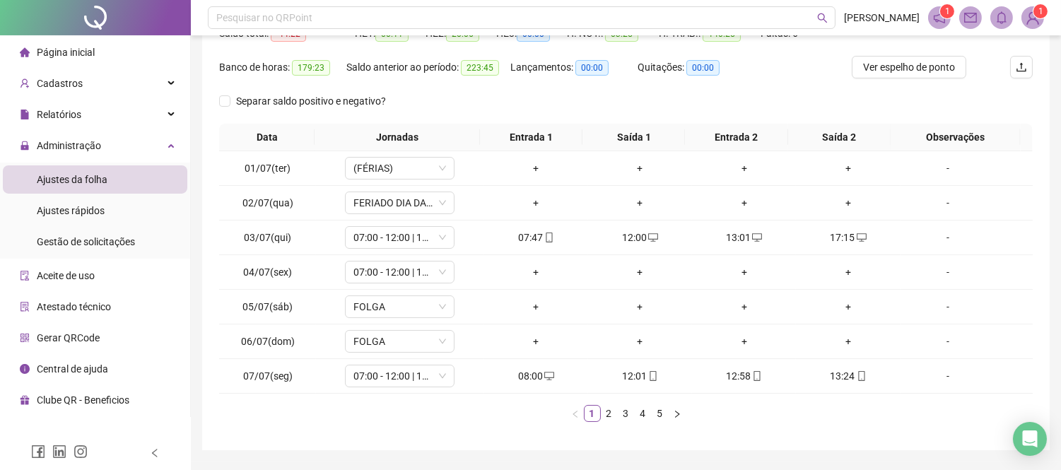
scroll to position [204, 0]
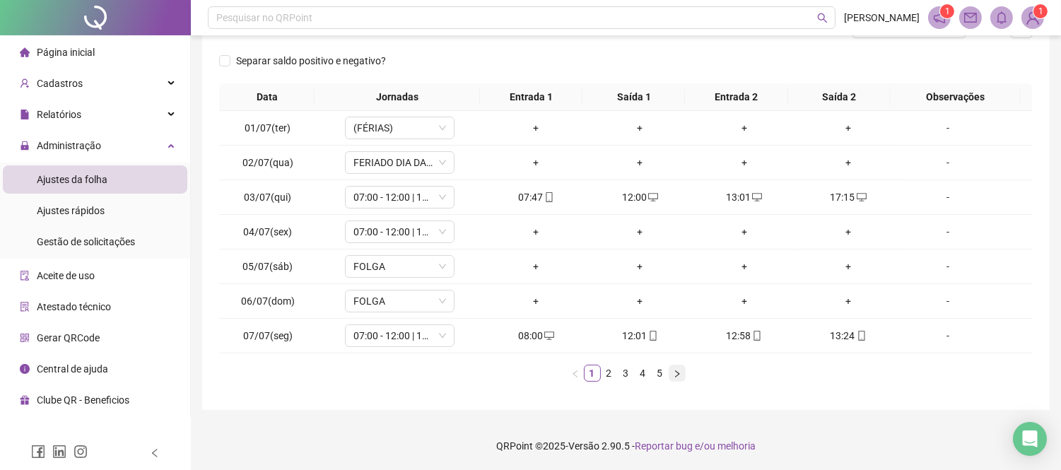
click at [672, 370] on button "button" at bounding box center [677, 373] width 17 height 17
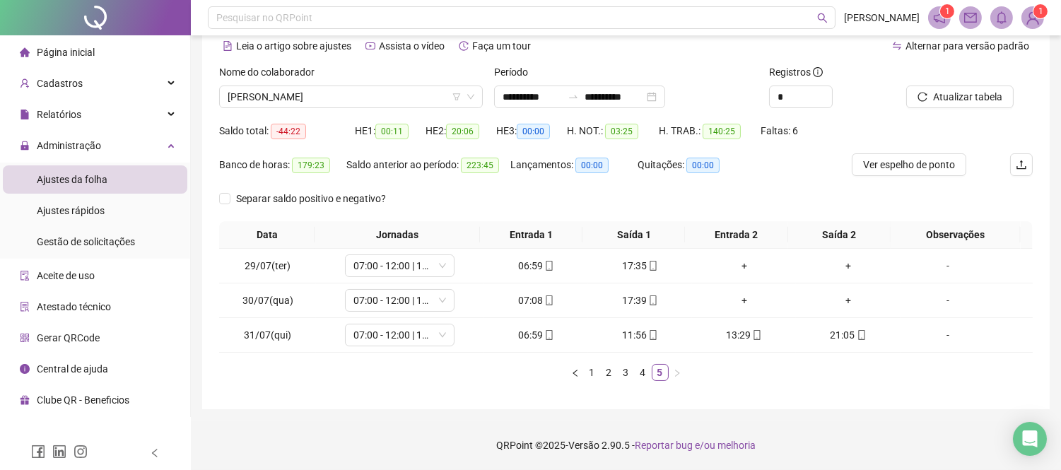
scroll to position [65, 0]
click at [587, 376] on link "1" at bounding box center [593, 373] width 16 height 16
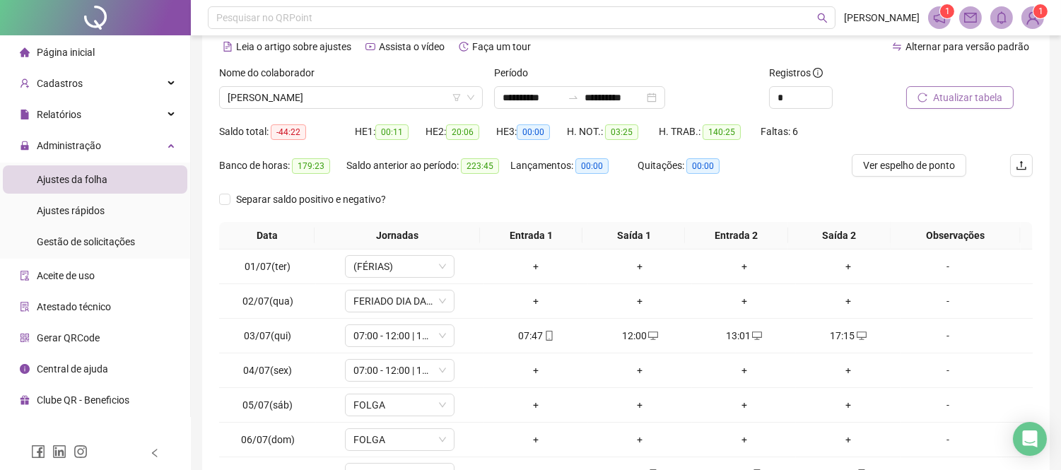
click at [966, 100] on span "Atualizar tabela" at bounding box center [967, 98] width 69 height 16
click at [955, 165] on span "Ver espelho de ponto" at bounding box center [909, 166] width 92 height 16
click at [913, 166] on span "Ver espelho de ponto" at bounding box center [909, 166] width 92 height 16
drag, startPoint x: 342, startPoint y: 96, endPoint x: 355, endPoint y: 115, distance: 22.9
click at [344, 96] on span "[PERSON_NAME]" at bounding box center [351, 97] width 247 height 21
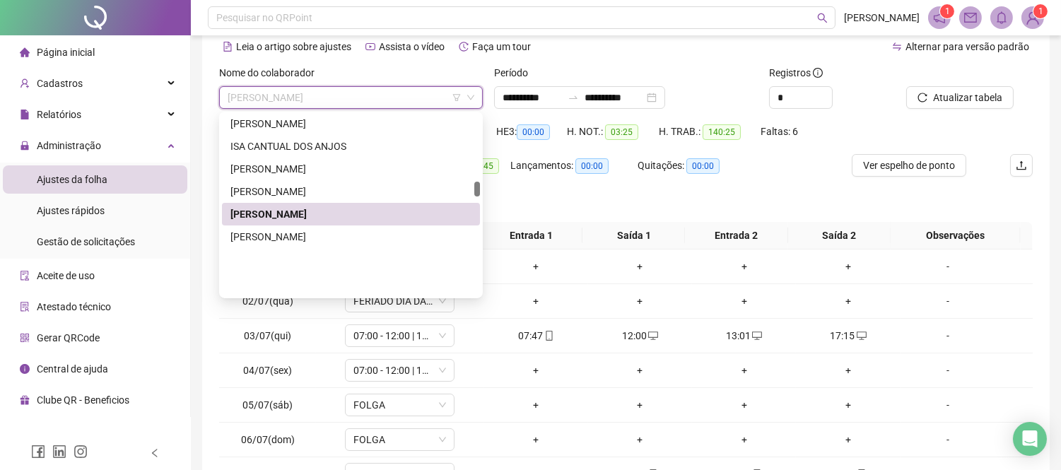
scroll to position [806, 0]
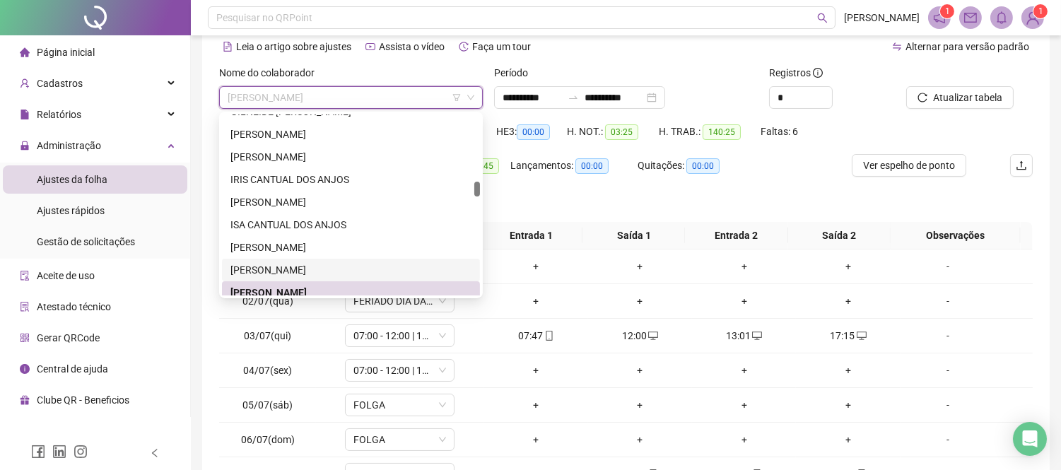
click at [354, 259] on div "[PERSON_NAME]" at bounding box center [351, 270] width 258 height 23
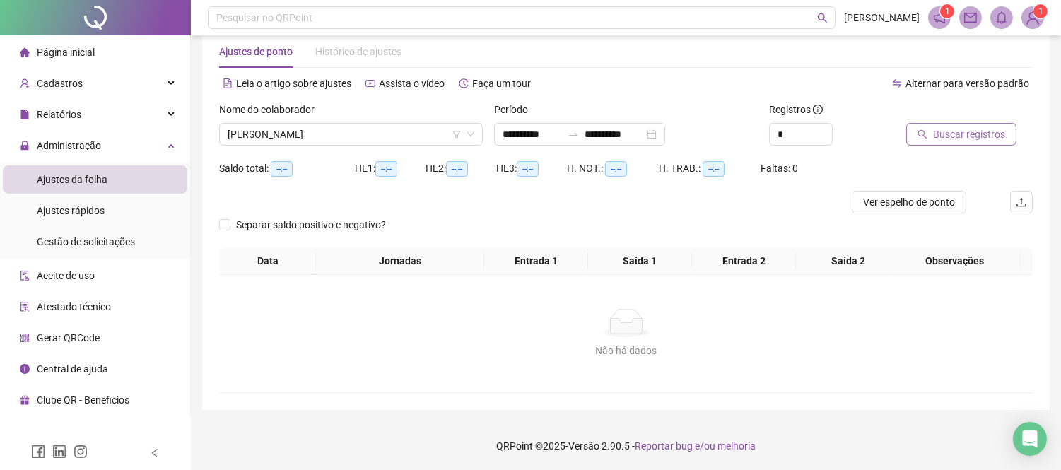
click at [972, 143] on button "Buscar registros" at bounding box center [961, 134] width 110 height 23
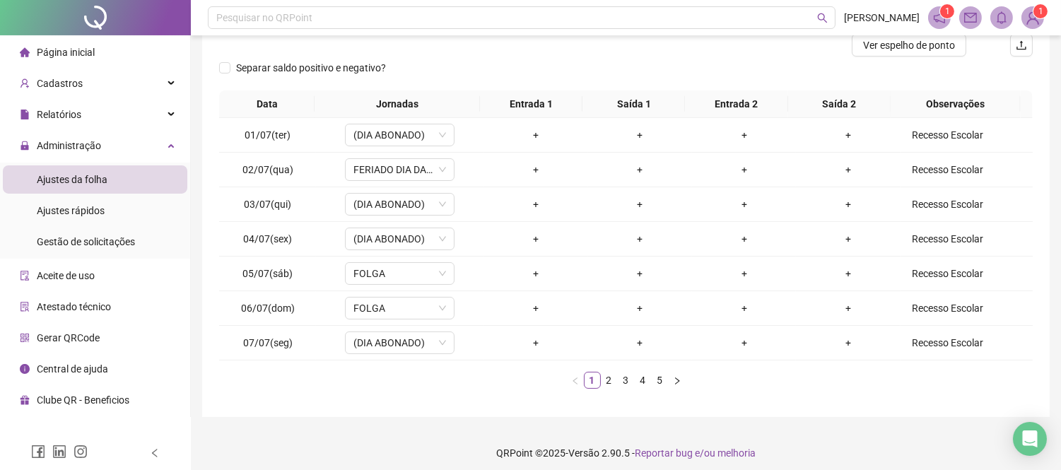
scroll to position [0, 0]
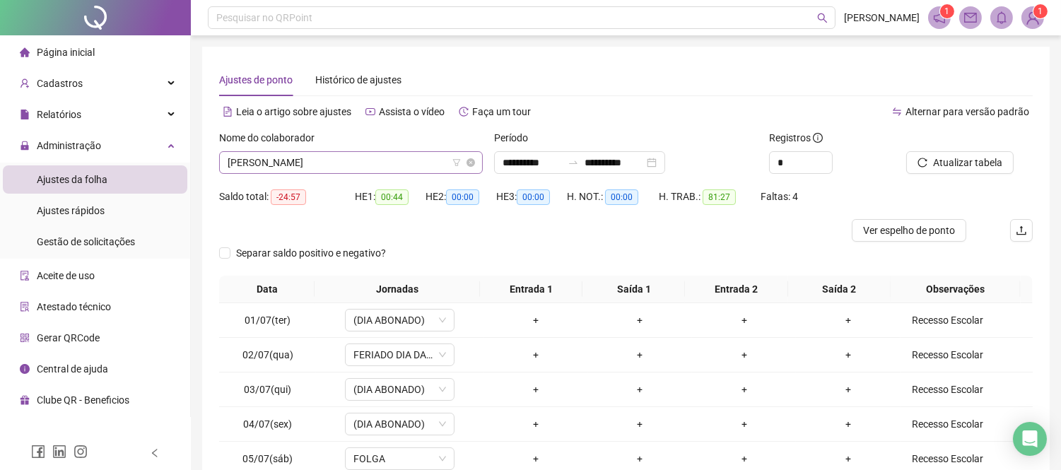
click at [292, 163] on span "[PERSON_NAME]" at bounding box center [351, 162] width 247 height 21
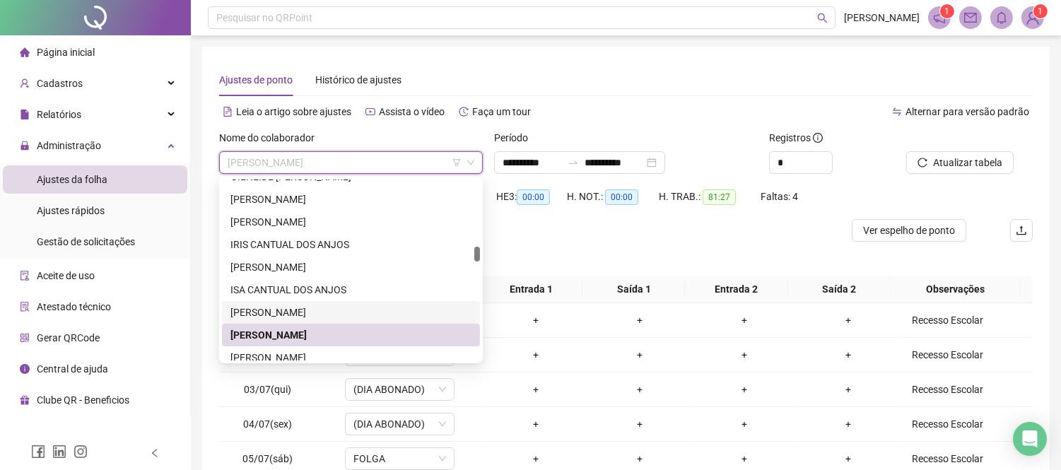
click at [336, 308] on div "[PERSON_NAME]" at bounding box center [350, 313] width 241 height 16
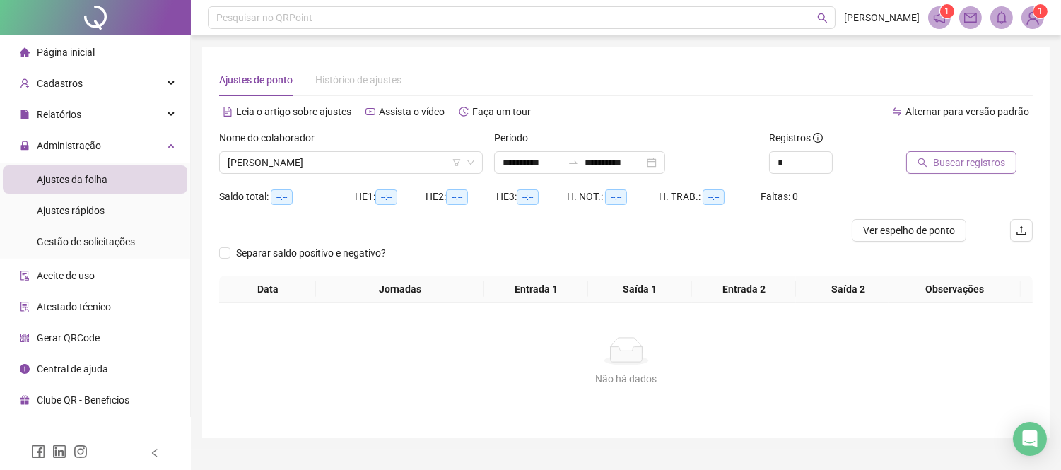
click at [941, 171] on button "Buscar registros" at bounding box center [961, 162] width 110 height 23
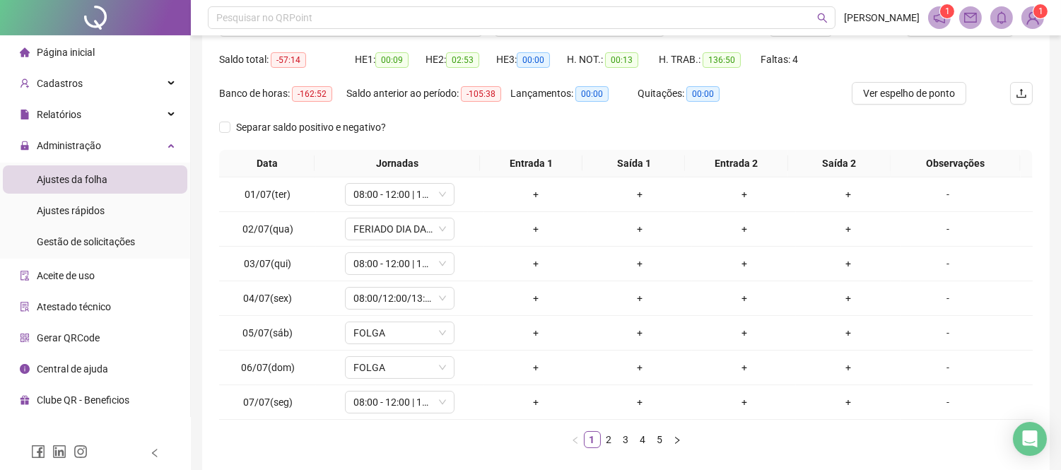
scroll to position [157, 0]
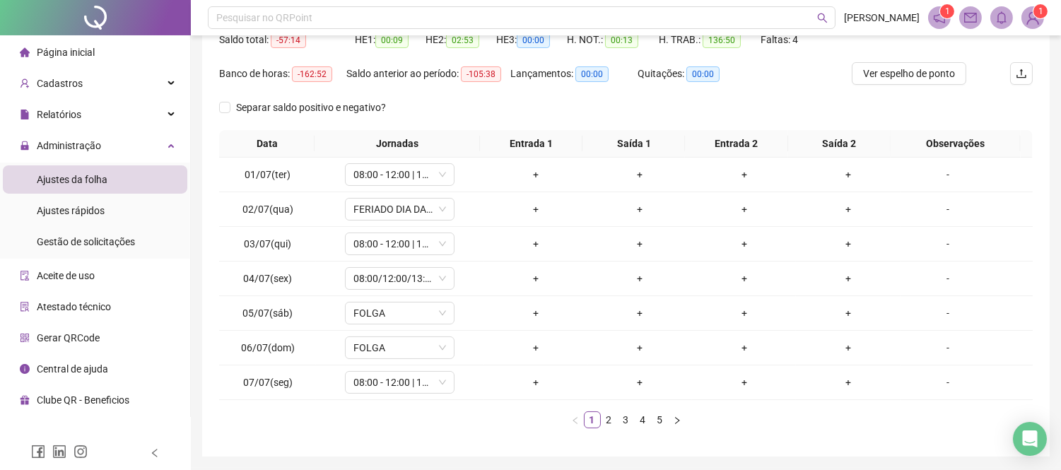
click at [693, 418] on ul "1 2 3 4 5" at bounding box center [626, 419] width 814 height 17
click at [676, 418] on icon "right" at bounding box center [677, 419] width 4 height 7
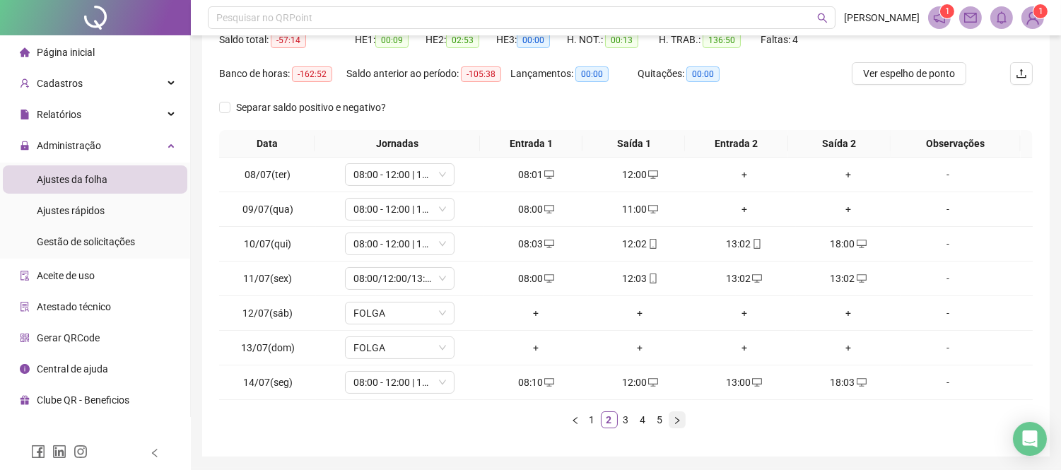
click at [676, 418] on icon "right" at bounding box center [677, 419] width 4 height 7
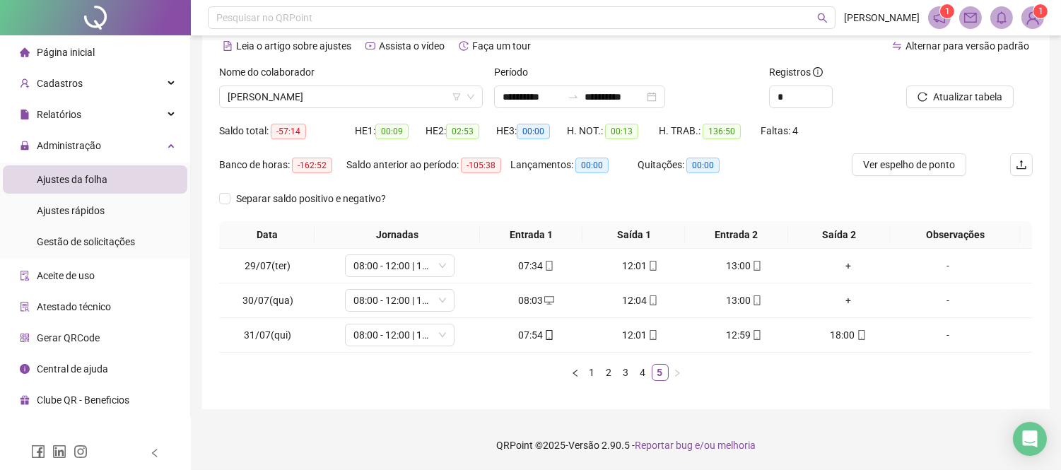
scroll to position [65, 0]
click at [676, 418] on div "**********" at bounding box center [626, 203] width 870 height 536
click at [840, 262] on div "+" at bounding box center [848, 267] width 93 height 16
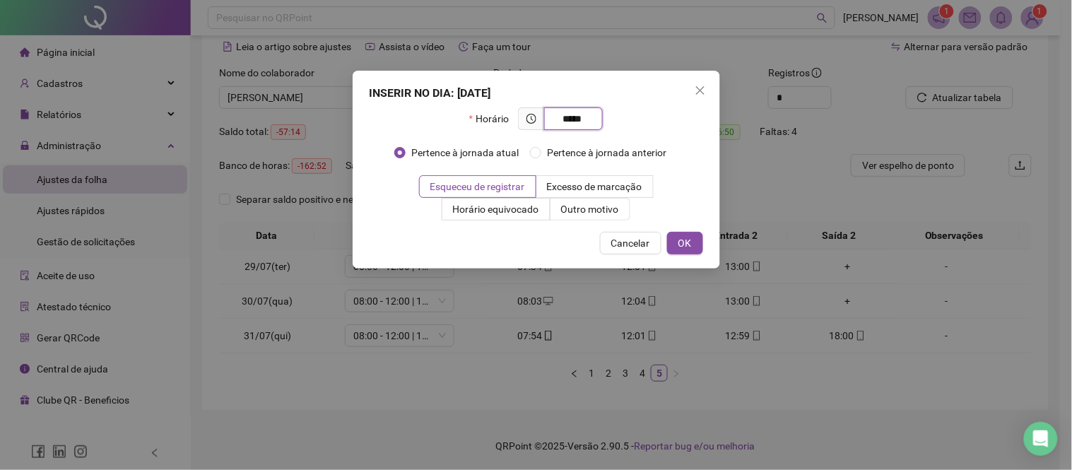
type input "*****"
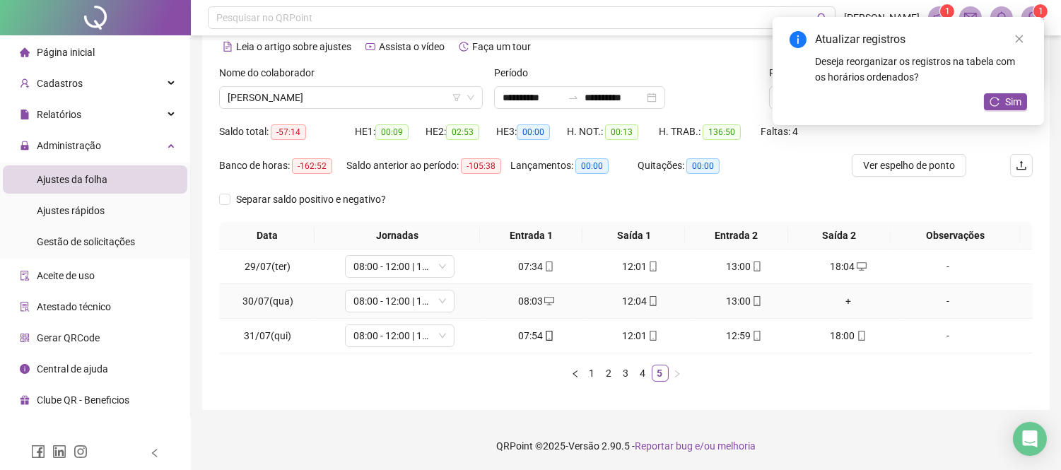
click at [838, 302] on div "+" at bounding box center [848, 301] width 93 height 16
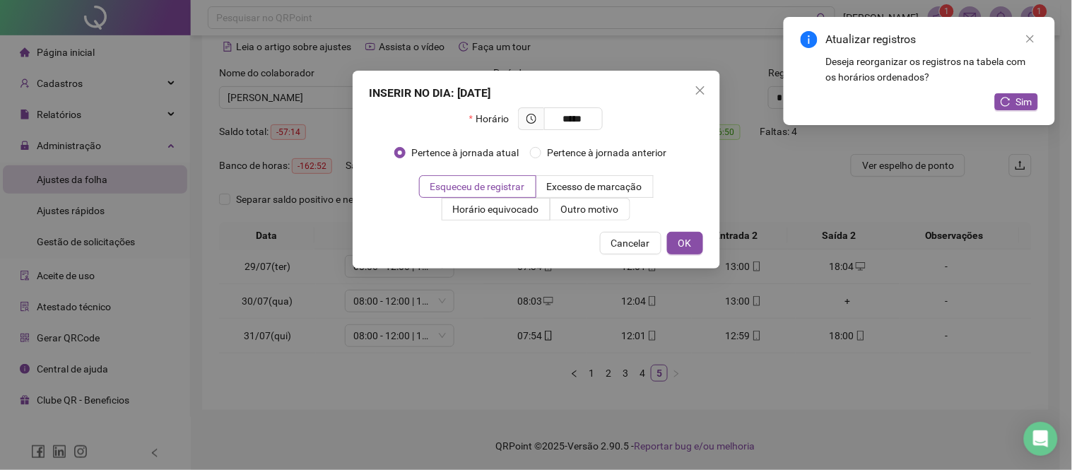
type input "*****"
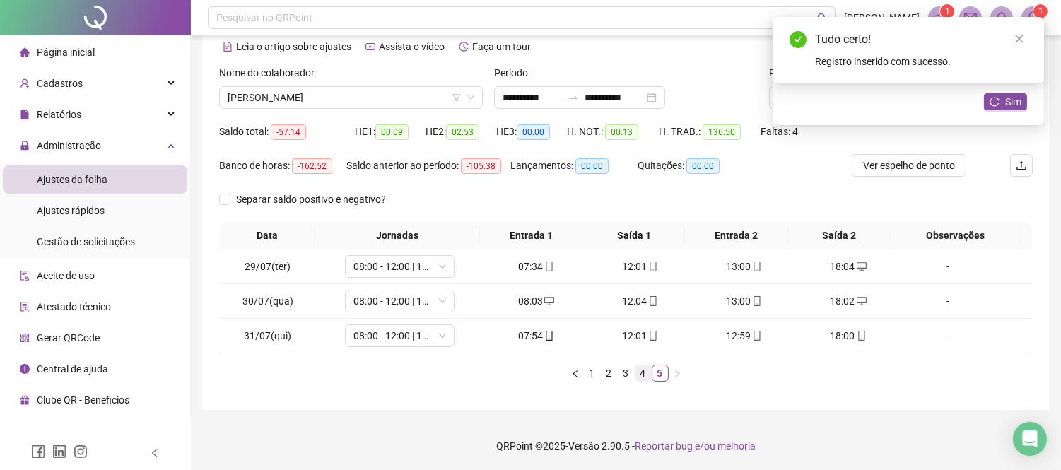
click at [640, 377] on link "4" at bounding box center [643, 373] width 16 height 16
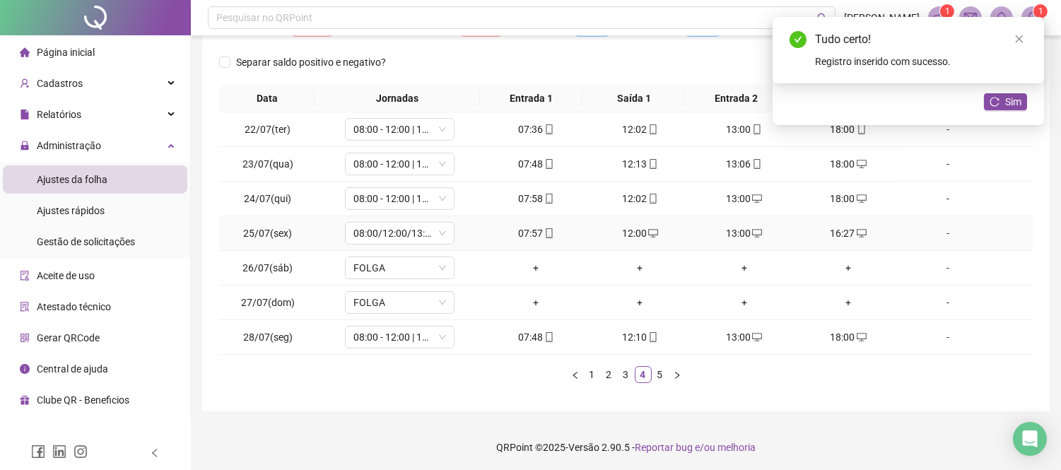
scroll to position [204, 0]
click at [627, 366] on link "3" at bounding box center [626, 373] width 16 height 16
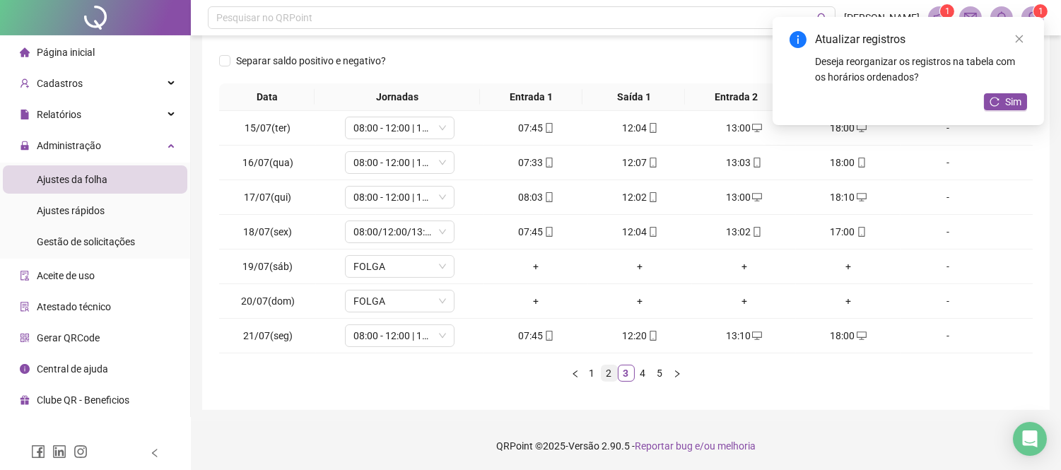
click at [611, 369] on link "2" at bounding box center [610, 373] width 16 height 16
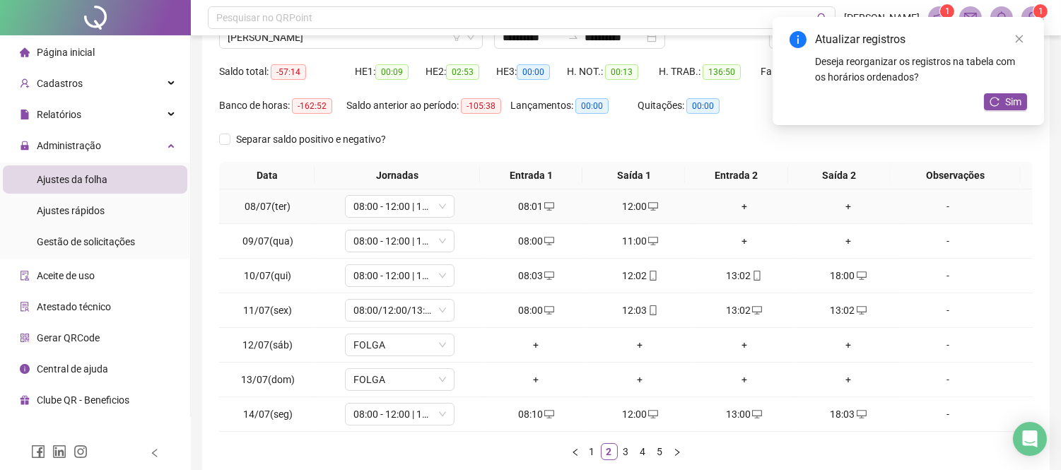
click at [738, 206] on div "+" at bounding box center [744, 207] width 93 height 16
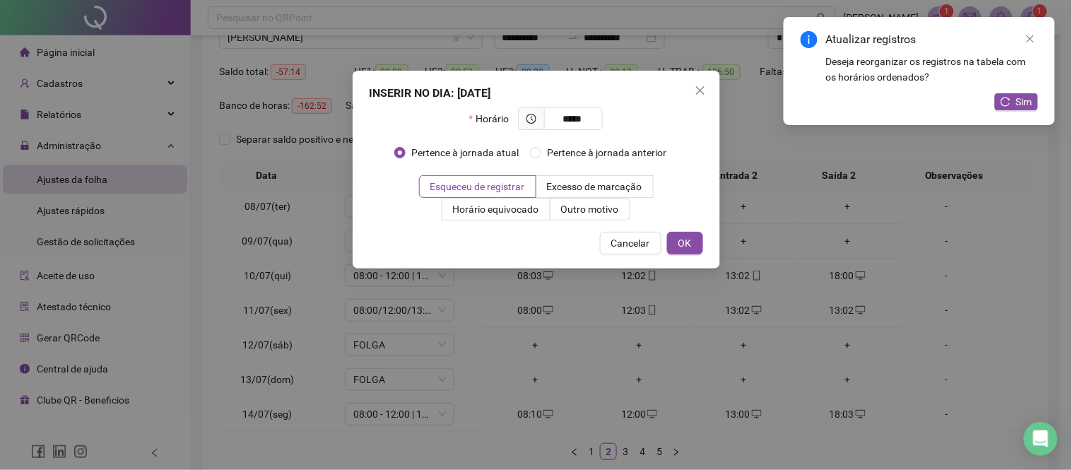
type input "*****"
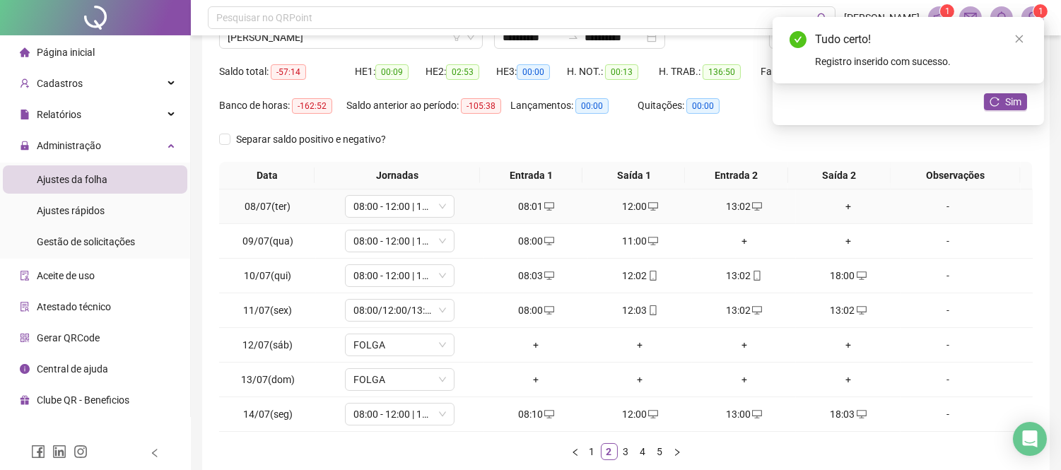
click at [835, 207] on div "+" at bounding box center [848, 207] width 93 height 16
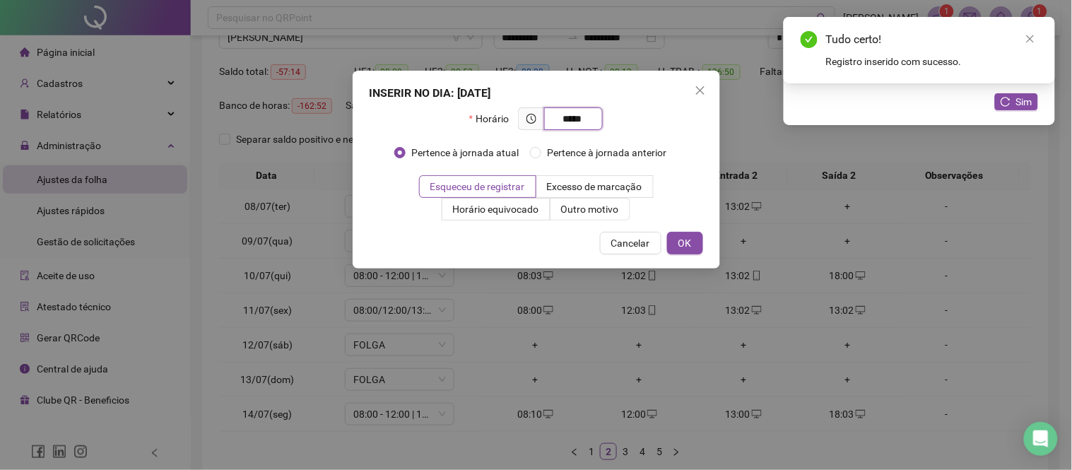
type input "*****"
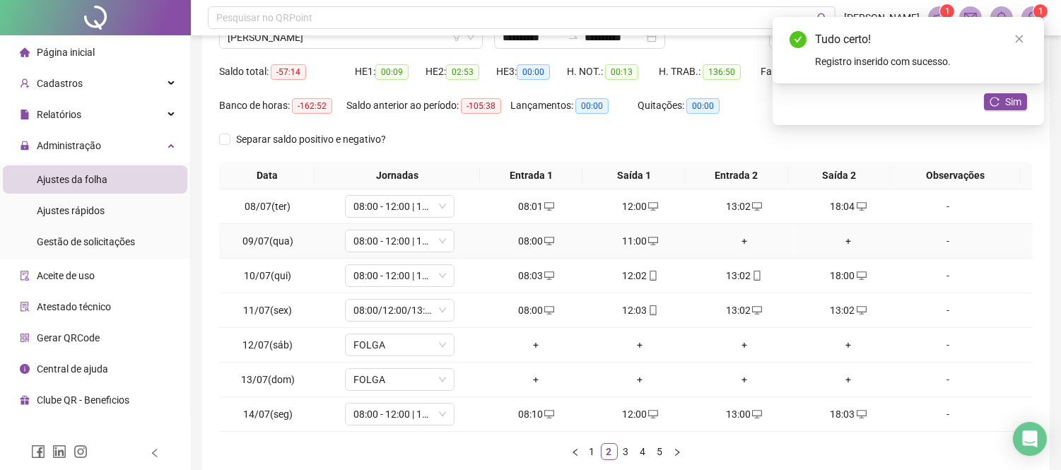
click at [731, 238] on div "+" at bounding box center [744, 241] width 93 height 16
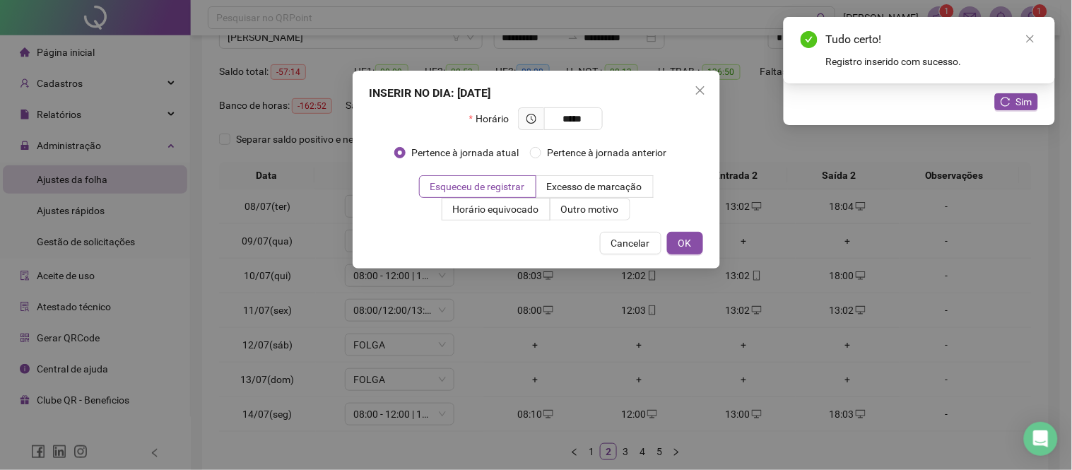
type input "*****"
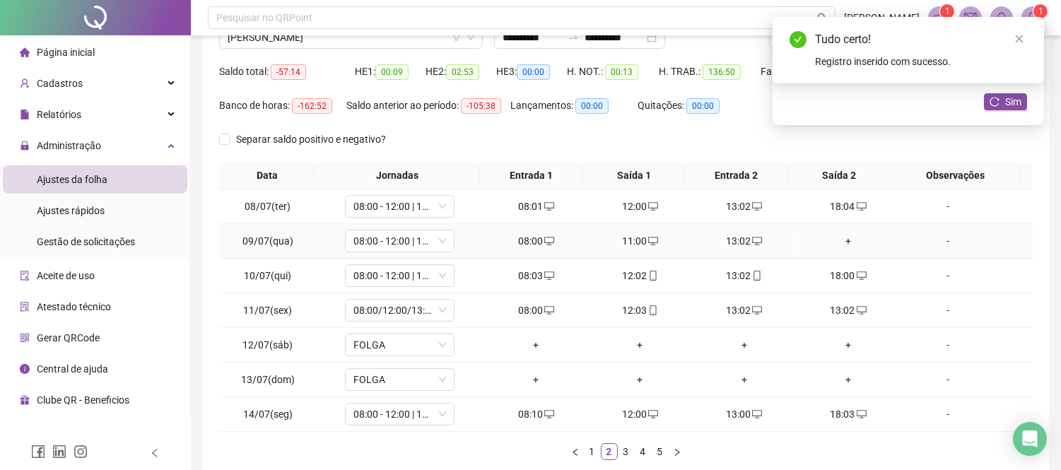
click at [842, 239] on div "+" at bounding box center [848, 241] width 93 height 16
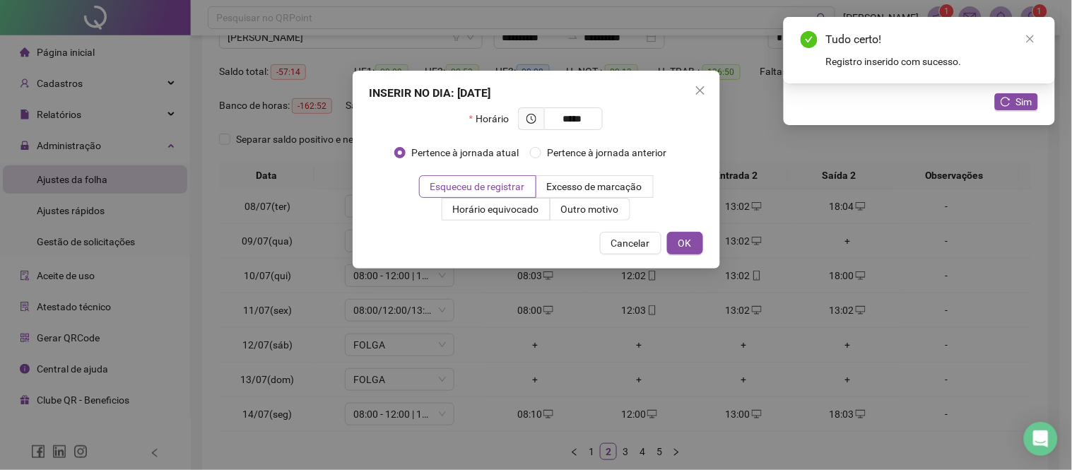
type input "*****"
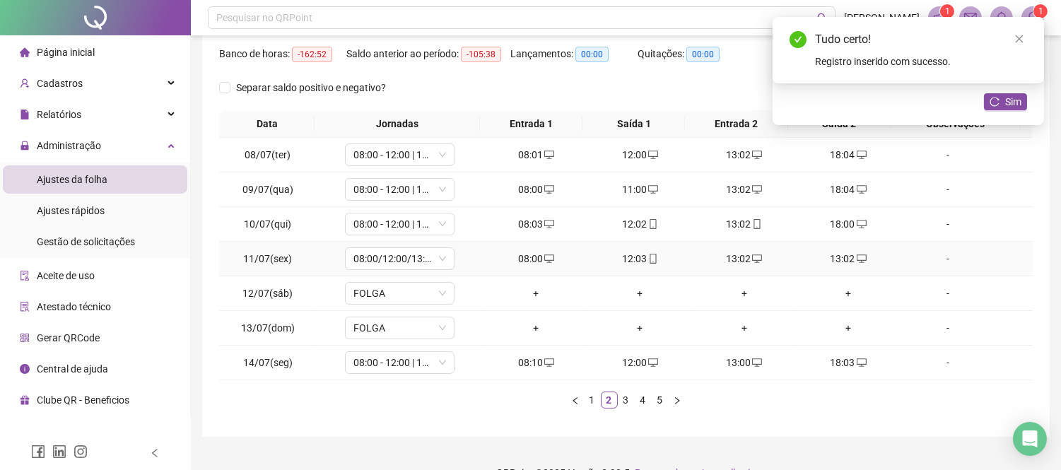
scroll to position [204, 0]
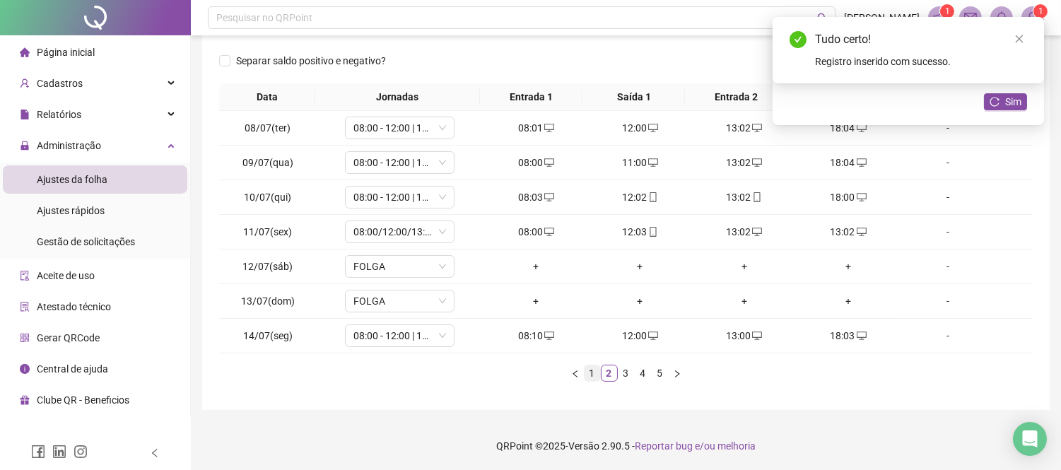
click at [594, 368] on link "1" at bounding box center [593, 373] width 16 height 16
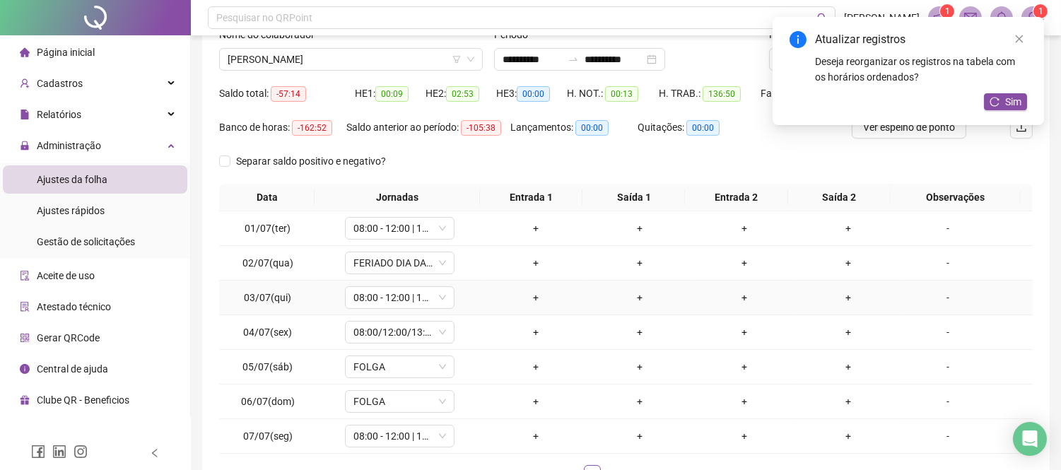
scroll to position [157, 0]
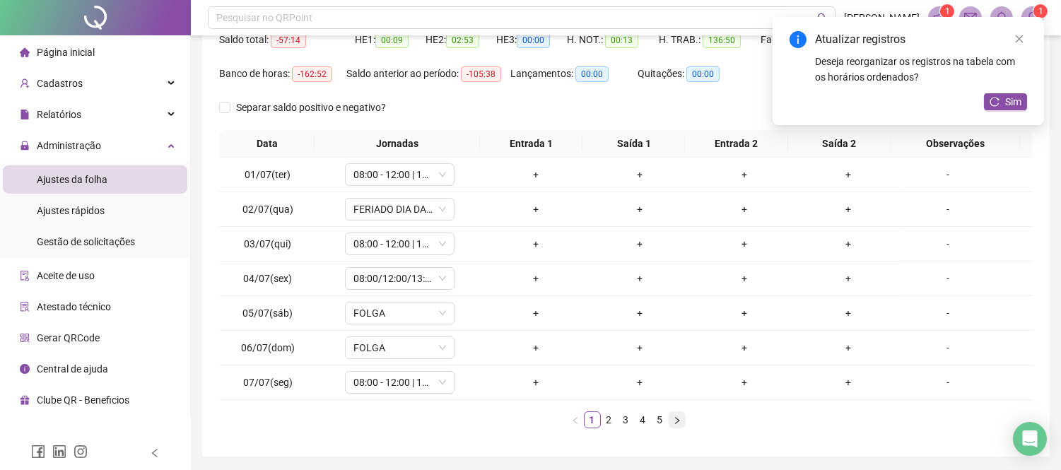
click at [677, 416] on icon "right" at bounding box center [677, 420] width 8 height 8
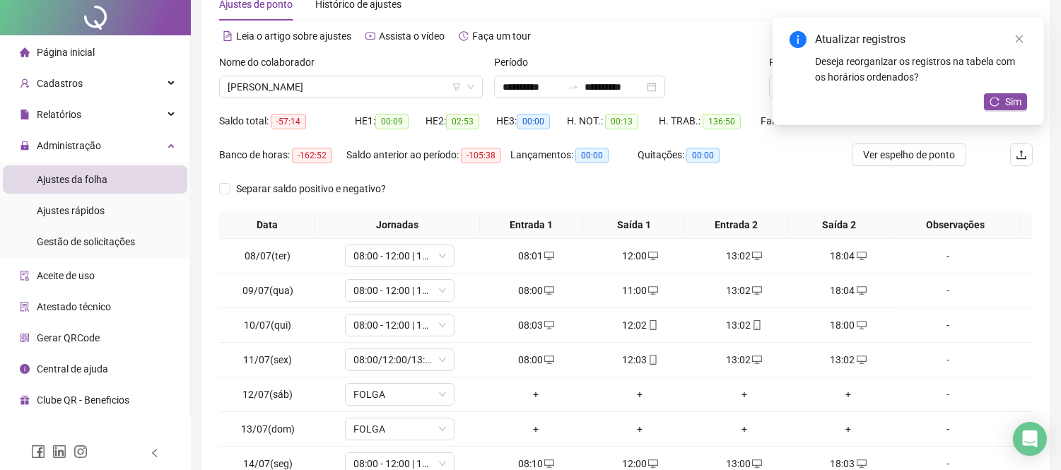
scroll to position [0, 0]
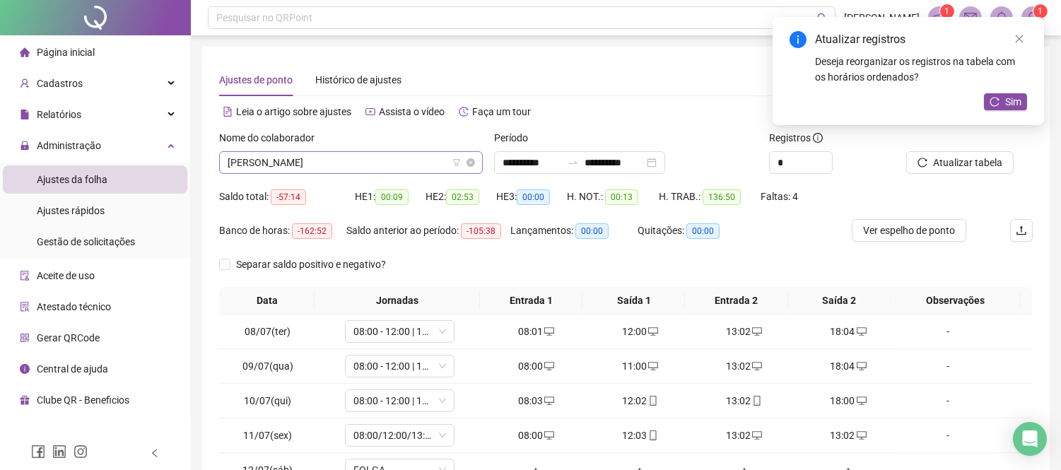
click at [315, 160] on span "[PERSON_NAME]" at bounding box center [351, 162] width 247 height 21
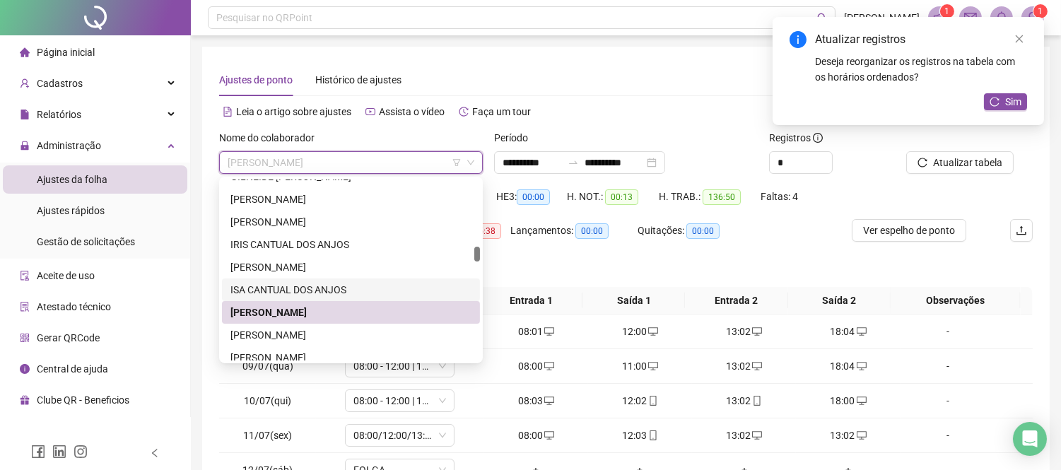
click at [293, 287] on div "ISA CANTUAL DOS ANJOS" at bounding box center [350, 290] width 241 height 16
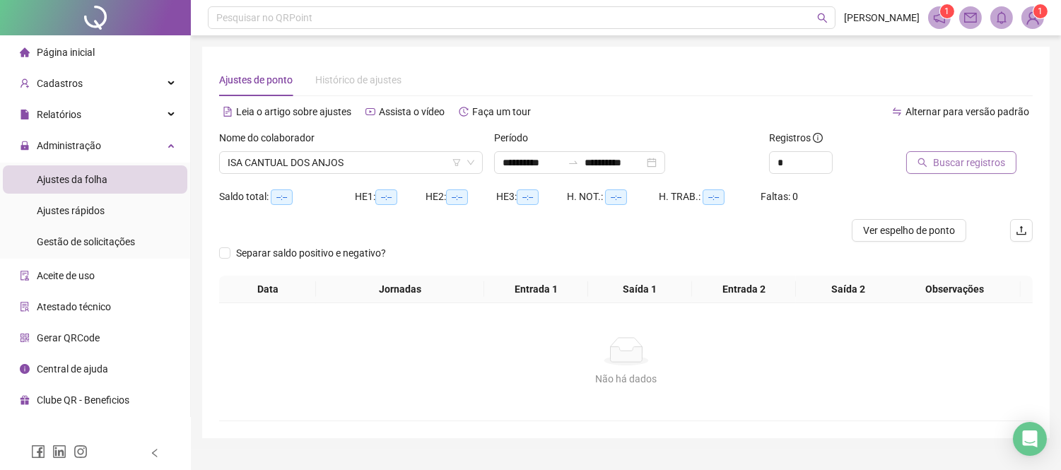
click at [927, 164] on icon "search" at bounding box center [923, 163] width 10 height 10
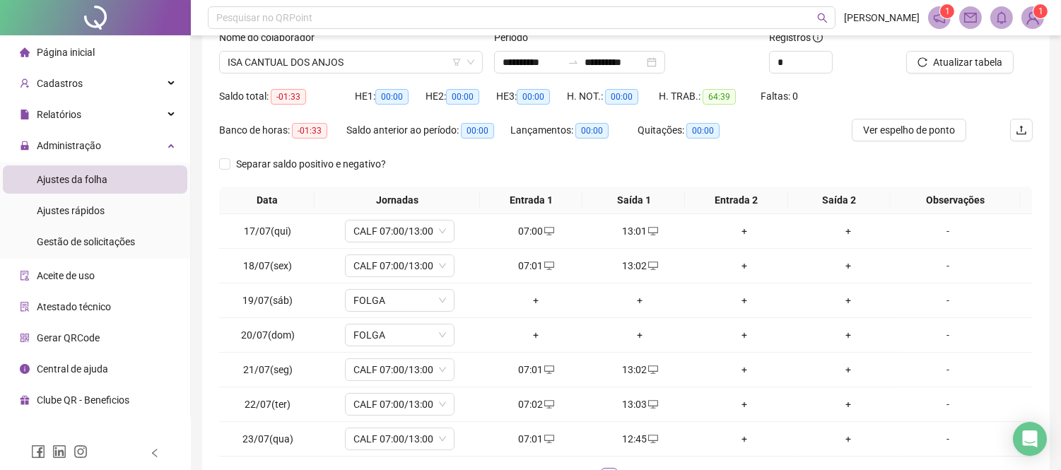
scroll to position [157, 0]
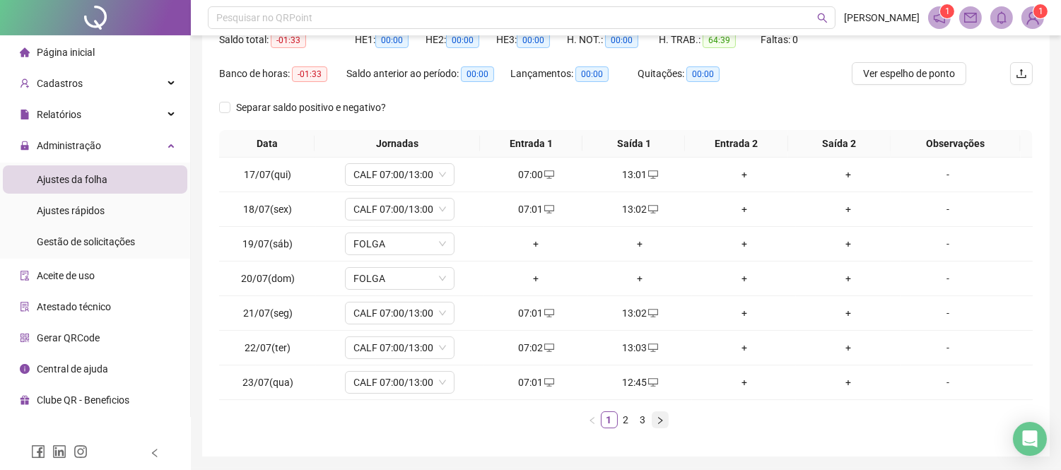
click at [661, 426] on button "button" at bounding box center [660, 419] width 17 height 17
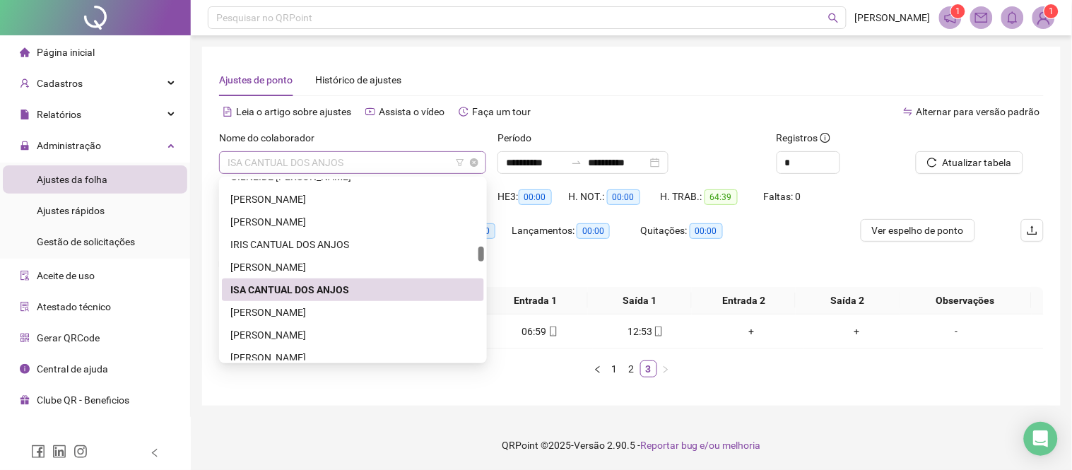
click at [291, 168] on span "ISA CANTUAL DOS ANJOS" at bounding box center [353, 162] width 250 height 21
drag, startPoint x: 305, startPoint y: 262, endPoint x: 321, endPoint y: 259, distance: 16.5
click at [305, 262] on div "[PERSON_NAME]" at bounding box center [352, 267] width 245 height 16
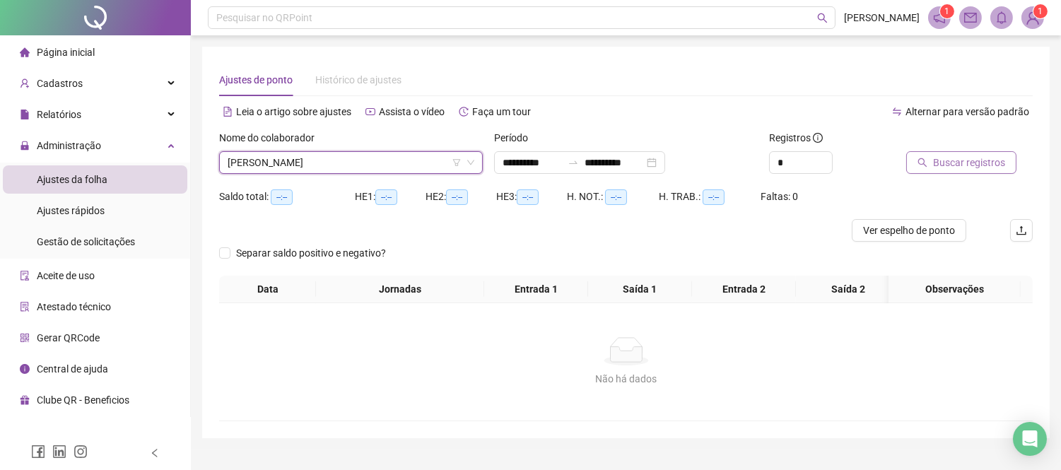
click at [944, 160] on span "Buscar registros" at bounding box center [969, 163] width 72 height 16
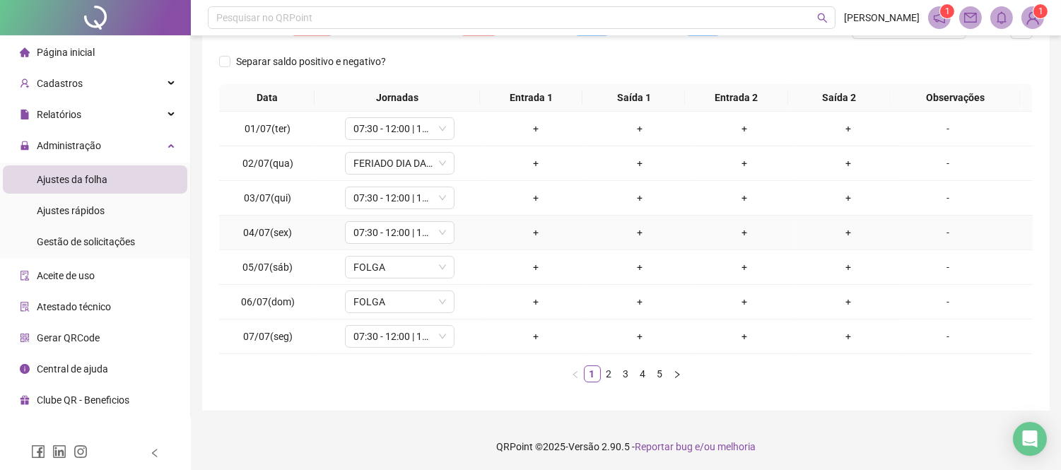
scroll to position [204, 0]
click at [676, 370] on icon "right" at bounding box center [677, 374] width 8 height 8
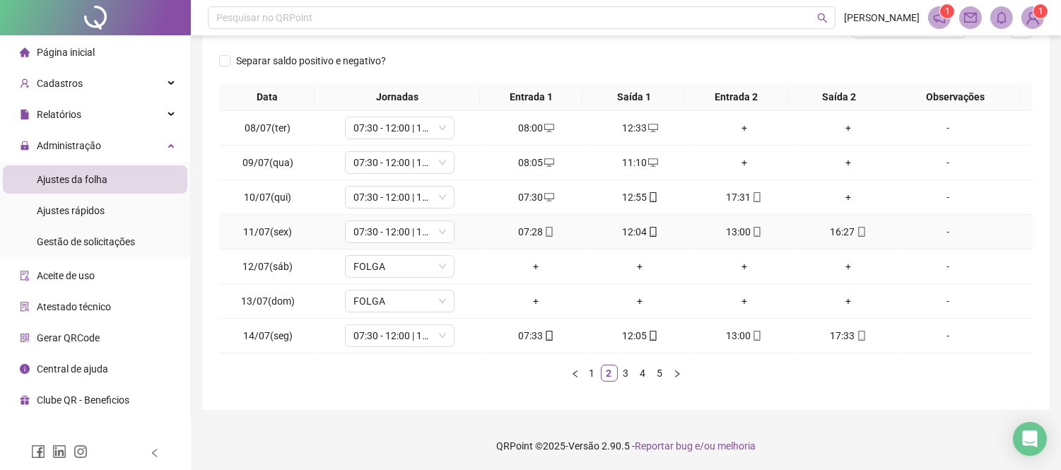
click at [535, 230] on div "07:28" at bounding box center [536, 232] width 93 height 16
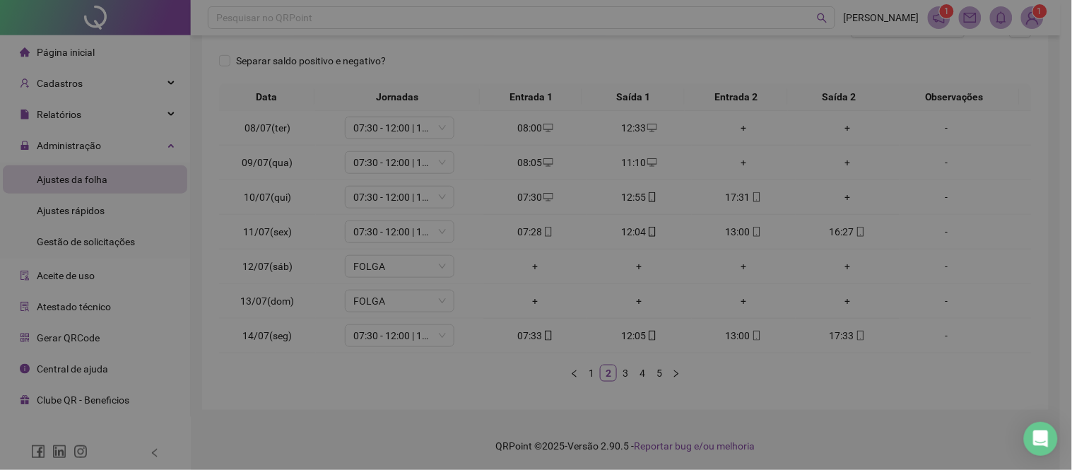
type input "**********"
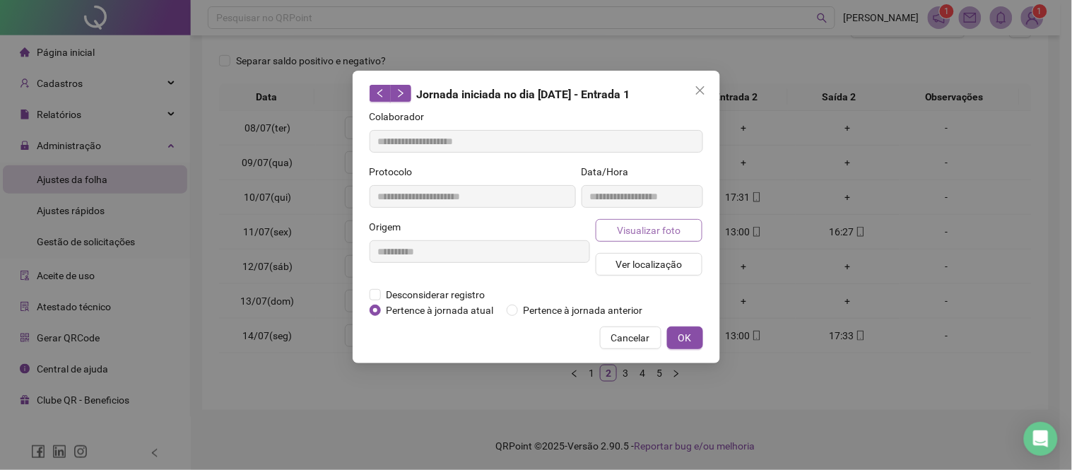
click at [619, 233] on span "Visualizar foto" at bounding box center [649, 231] width 64 height 16
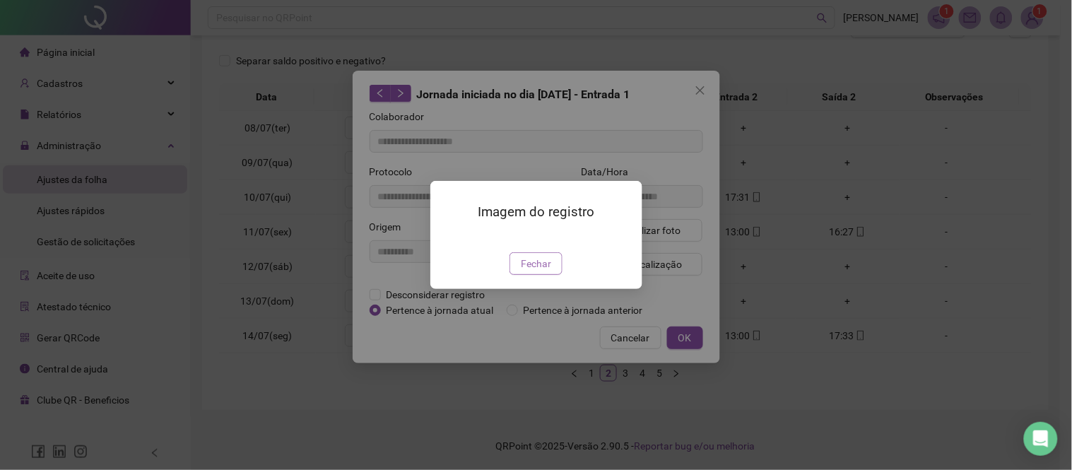
click at [520, 275] on button "Fechar" at bounding box center [536, 263] width 53 height 23
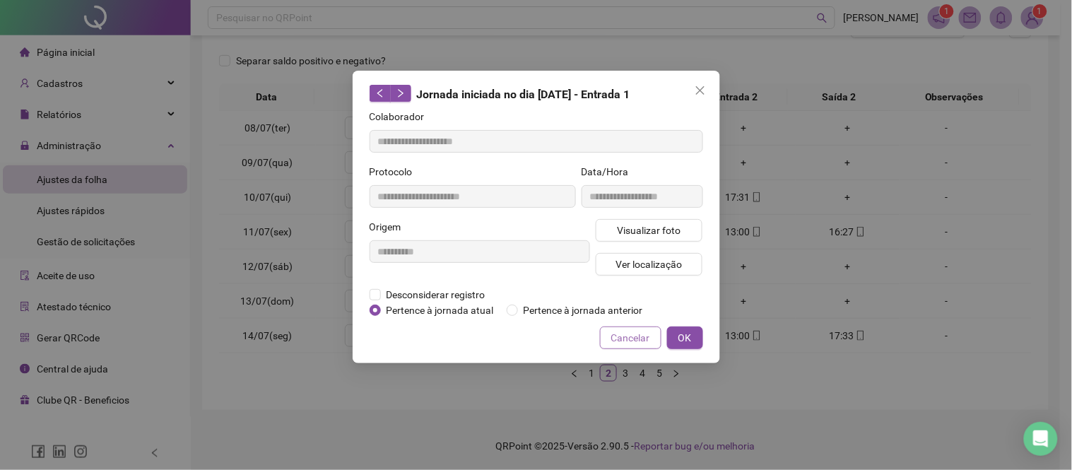
click at [639, 345] on button "Cancelar" at bounding box center [630, 338] width 61 height 23
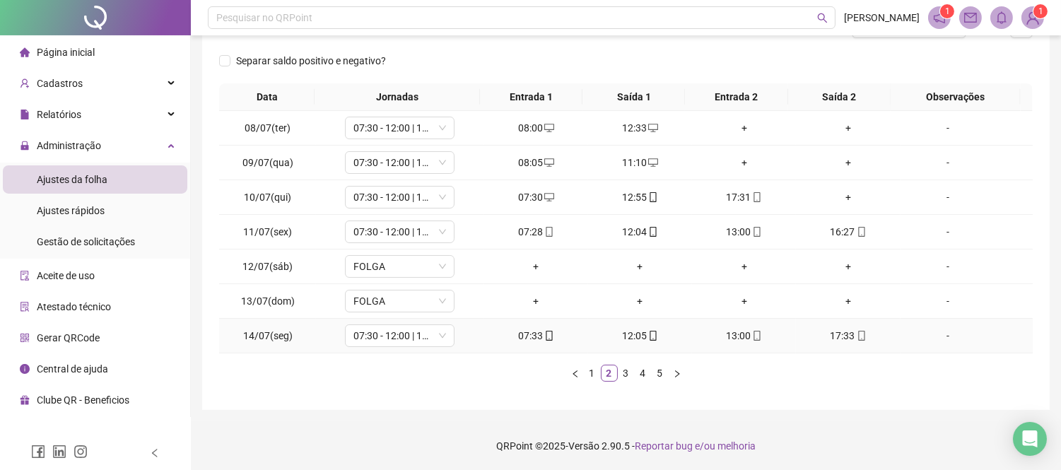
scroll to position [0, 0]
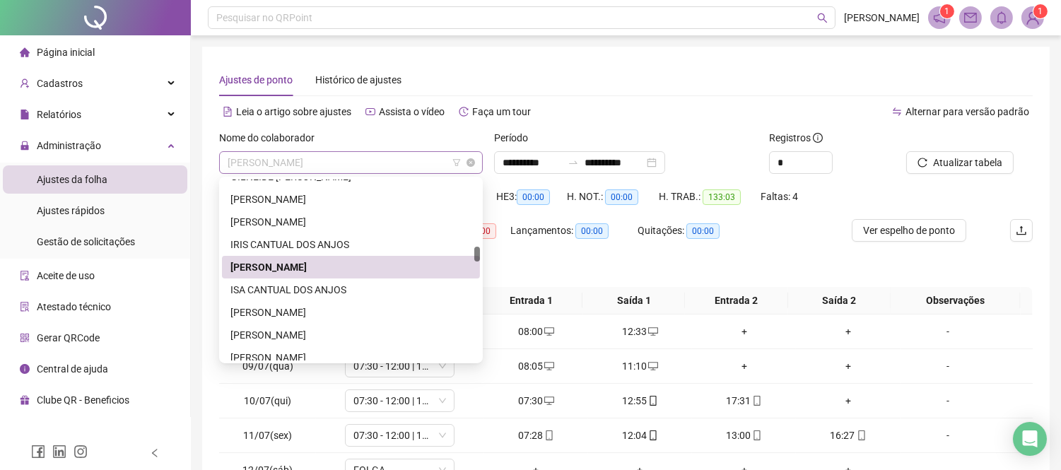
click at [298, 165] on span "[PERSON_NAME]" at bounding box center [351, 162] width 247 height 21
click at [303, 225] on div "[PERSON_NAME]" at bounding box center [350, 222] width 241 height 16
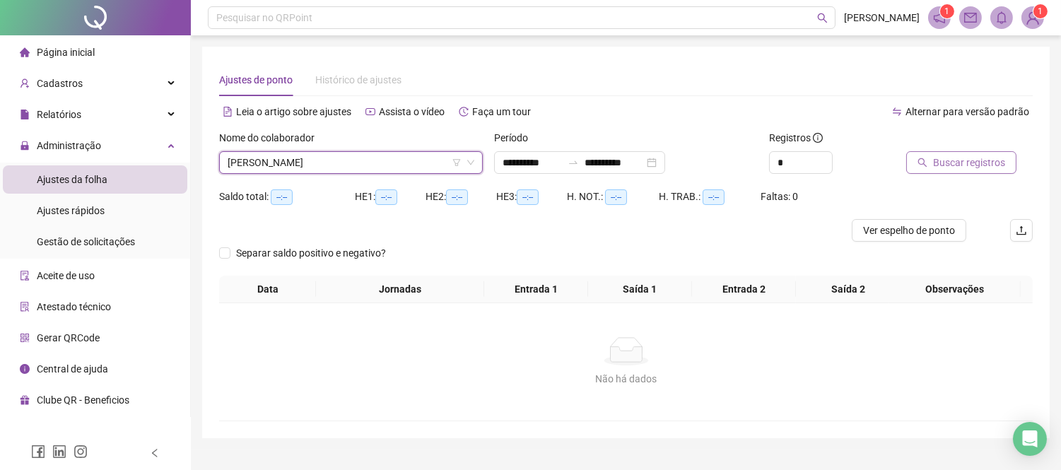
click at [956, 170] on span "Buscar registros" at bounding box center [969, 163] width 72 height 16
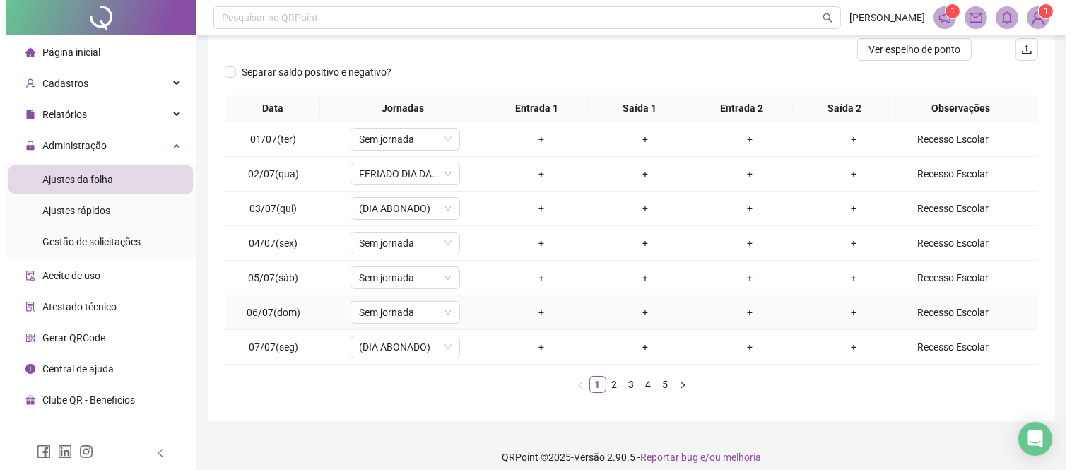
scroll to position [193, 0]
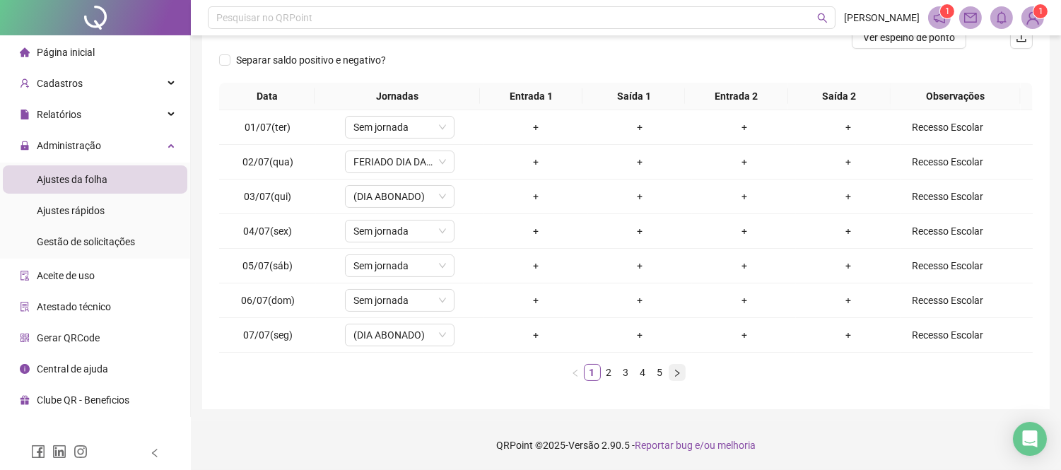
click at [679, 375] on icon "right" at bounding box center [677, 373] width 8 height 8
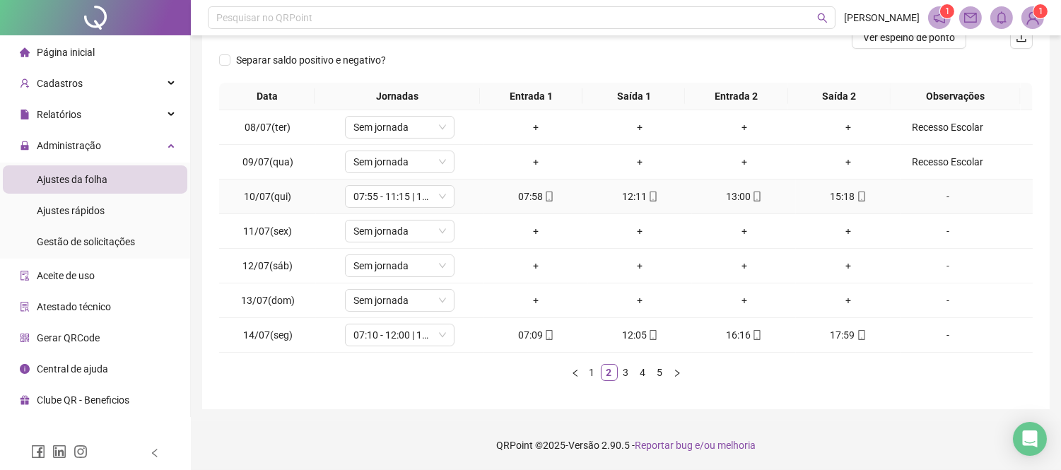
click at [515, 199] on div "07:58" at bounding box center [536, 197] width 93 height 16
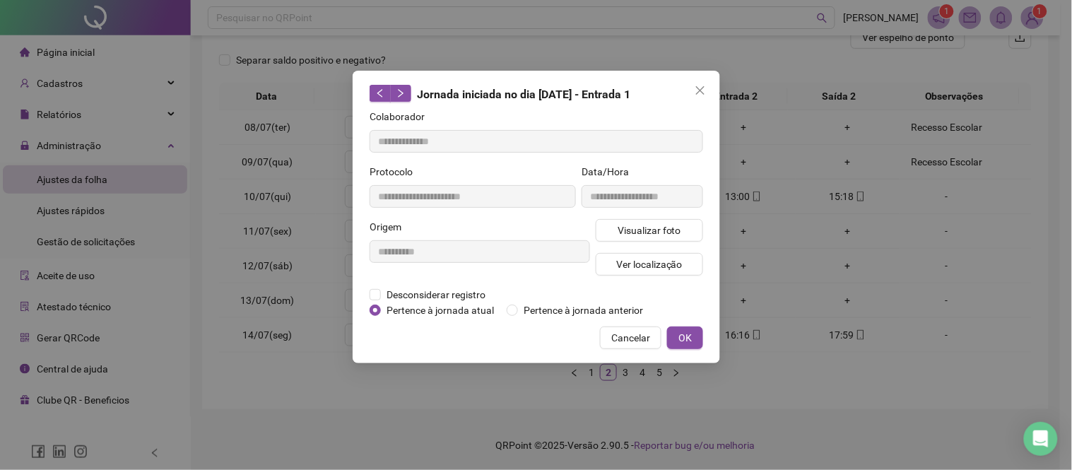
type input "**********"
click at [649, 235] on span "Visualizar foto" at bounding box center [649, 231] width 64 height 16
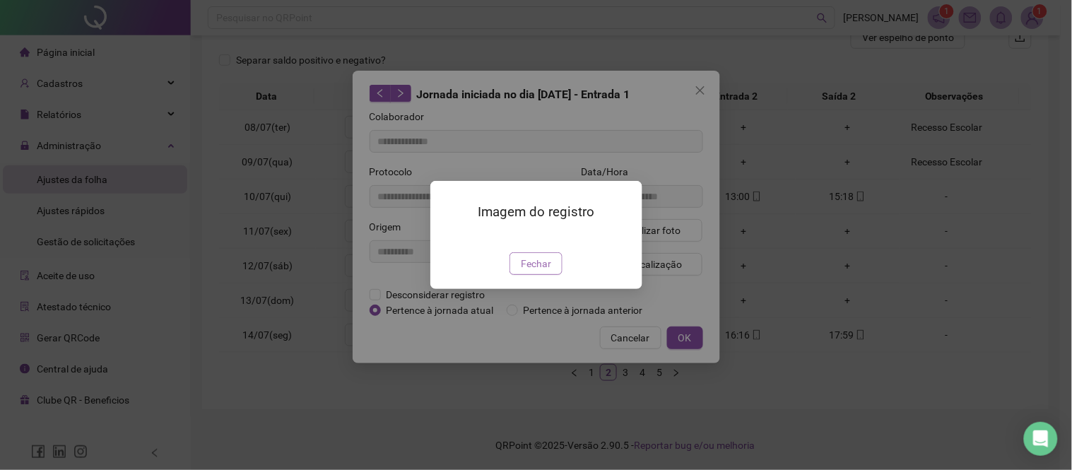
click at [535, 271] on span "Fechar" at bounding box center [536, 264] width 30 height 16
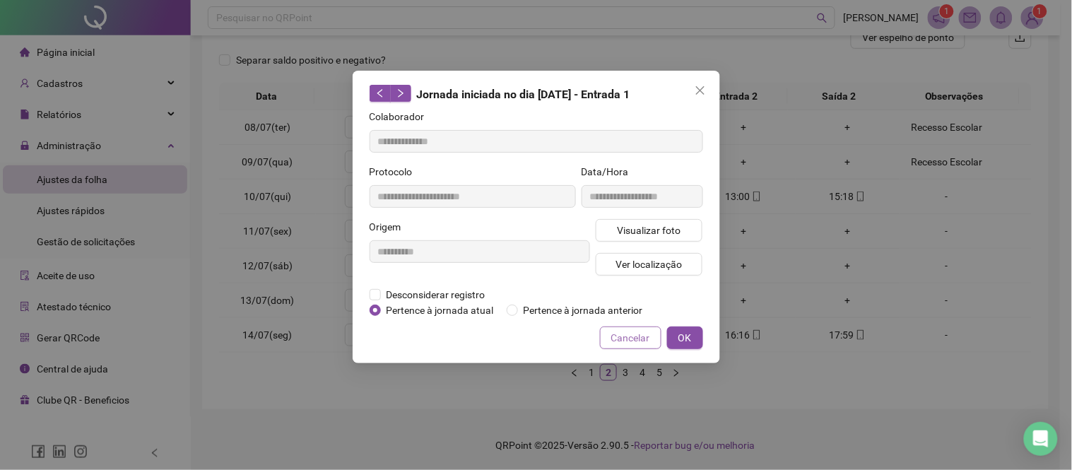
click at [623, 342] on span "Cancelar" at bounding box center [630, 338] width 39 height 16
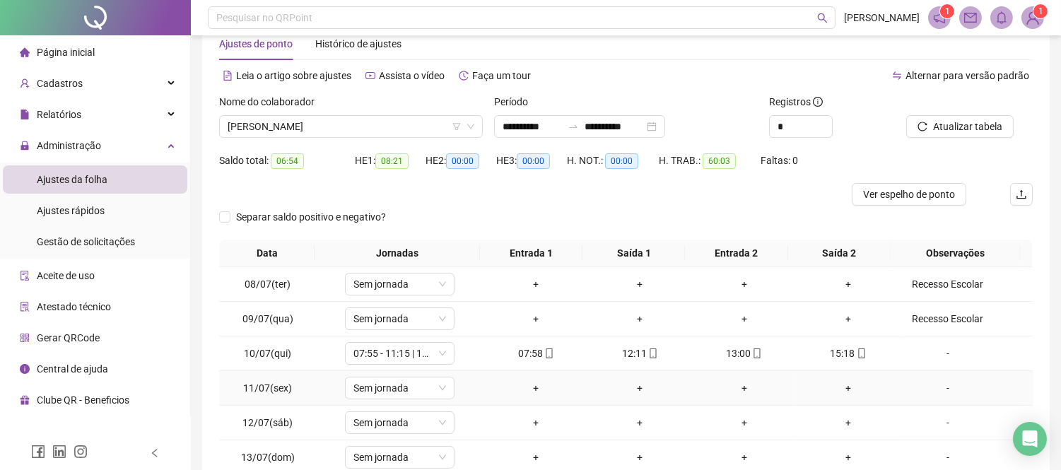
scroll to position [0, 0]
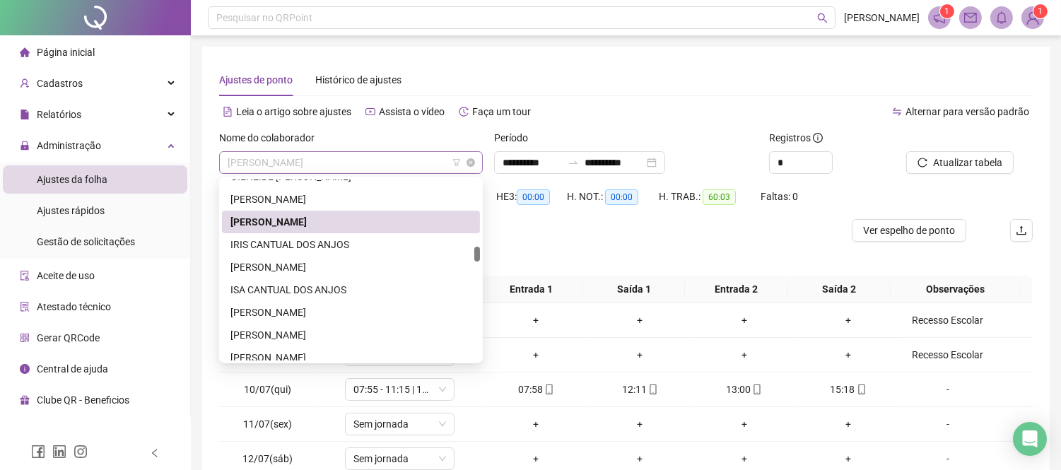
click at [317, 166] on span "[PERSON_NAME]" at bounding box center [351, 162] width 247 height 21
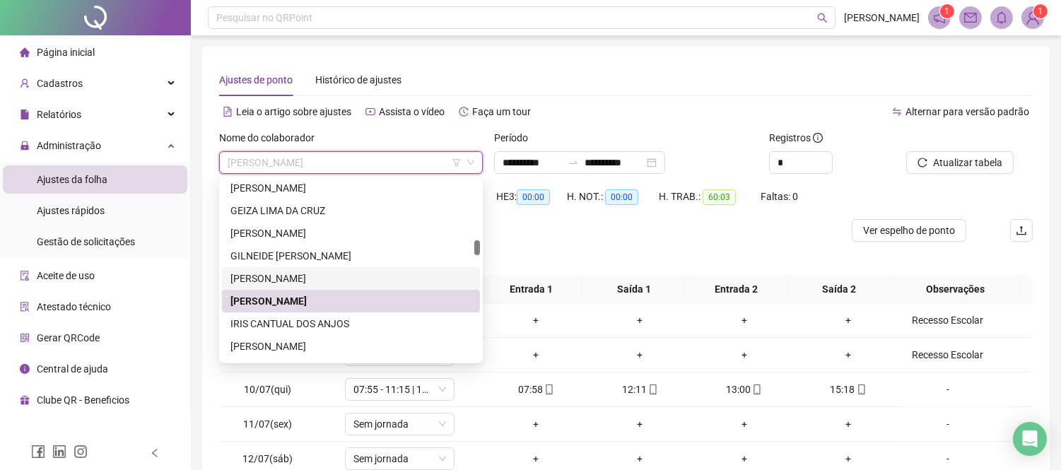
click at [341, 271] on div "[PERSON_NAME]" at bounding box center [350, 279] width 241 height 16
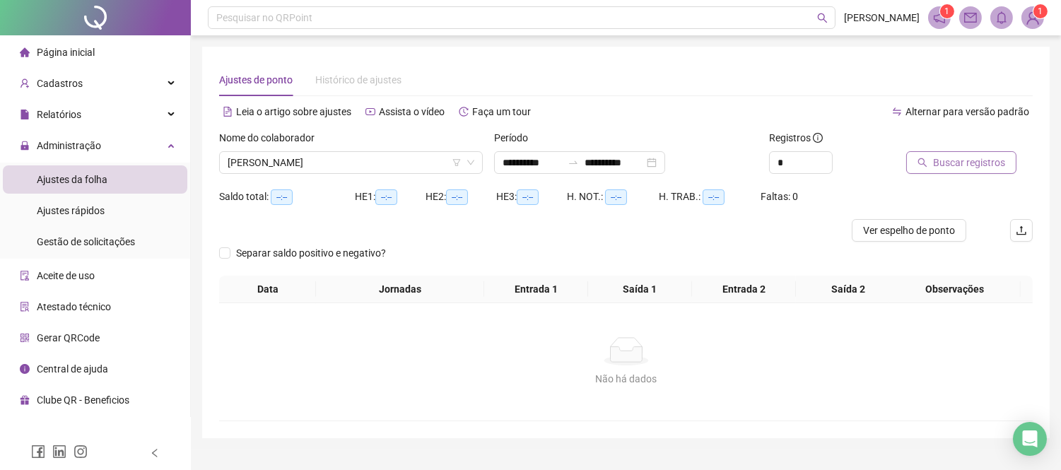
click at [919, 165] on icon "search" at bounding box center [923, 163] width 10 height 10
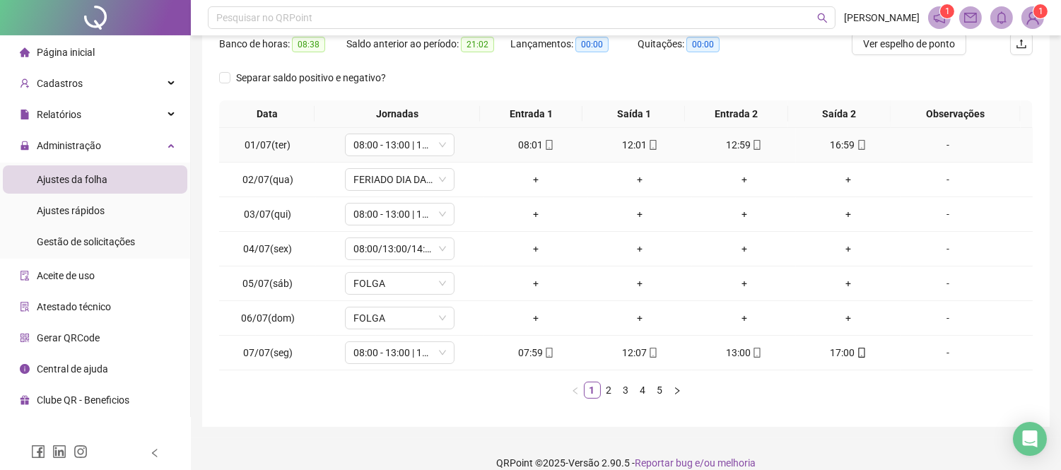
scroll to position [204, 0]
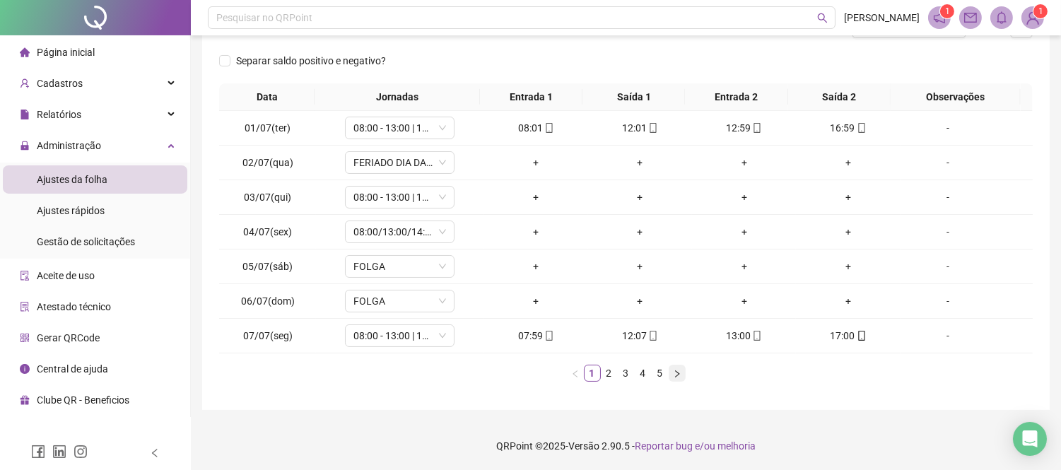
click at [676, 370] on icon "right" at bounding box center [677, 374] width 8 height 8
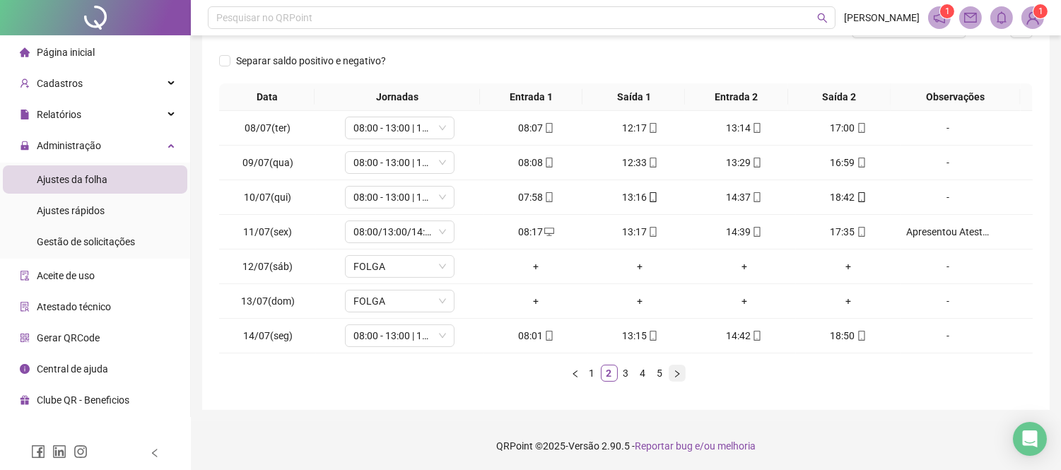
click at [683, 370] on button "button" at bounding box center [677, 373] width 17 height 17
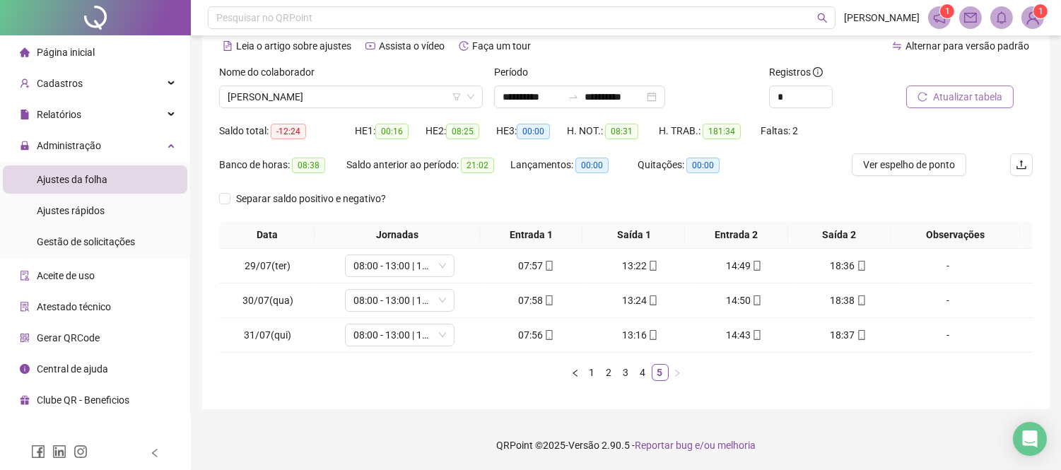
scroll to position [65, 0]
click at [331, 99] on span "[PERSON_NAME]" at bounding box center [351, 97] width 247 height 21
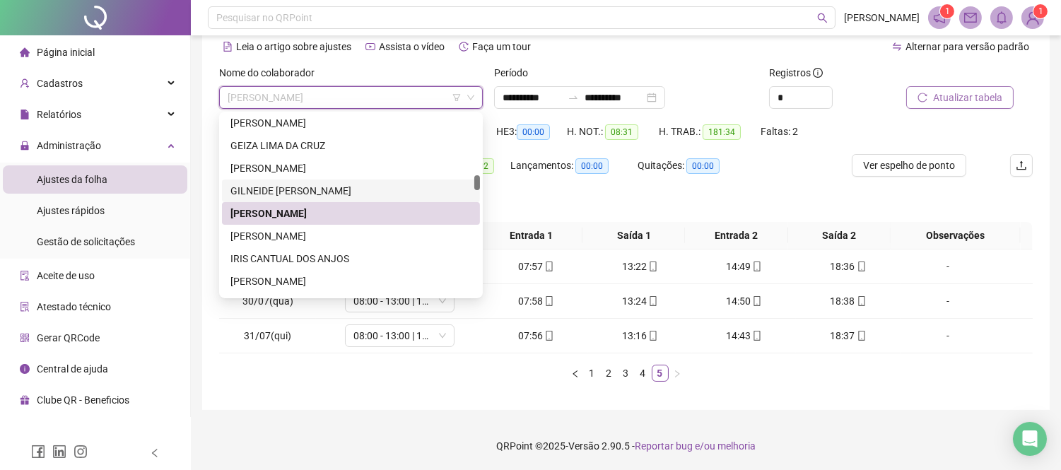
click at [348, 192] on div "GILNEIDE [PERSON_NAME]" at bounding box center [350, 191] width 241 height 16
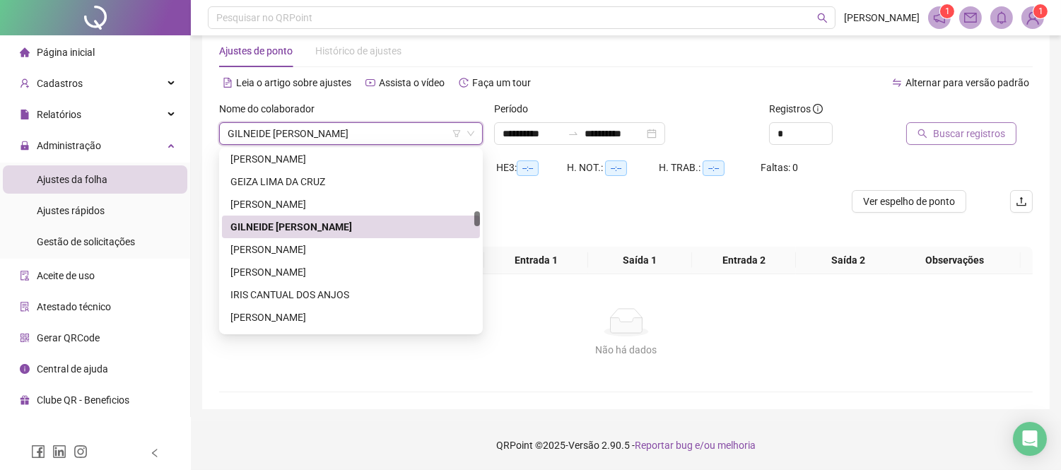
scroll to position [28, 0]
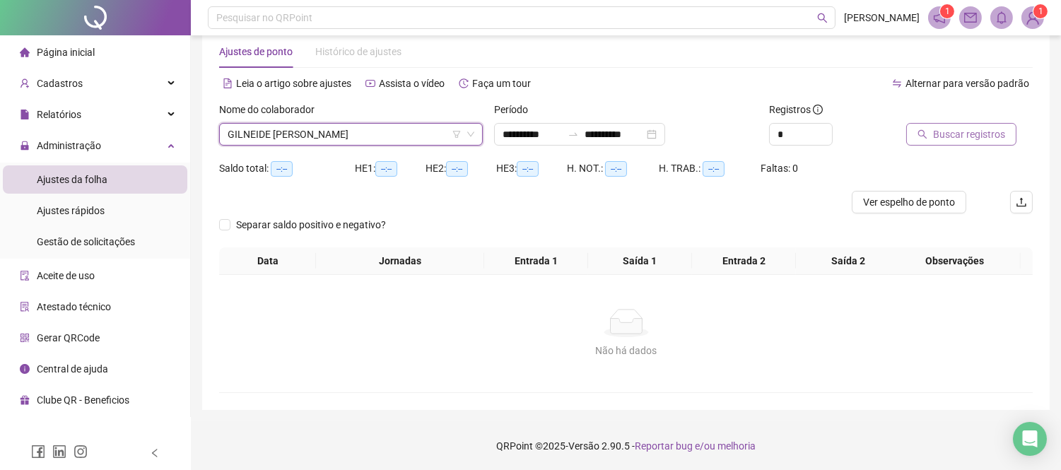
click at [958, 139] on span "Buscar registros" at bounding box center [969, 135] width 72 height 16
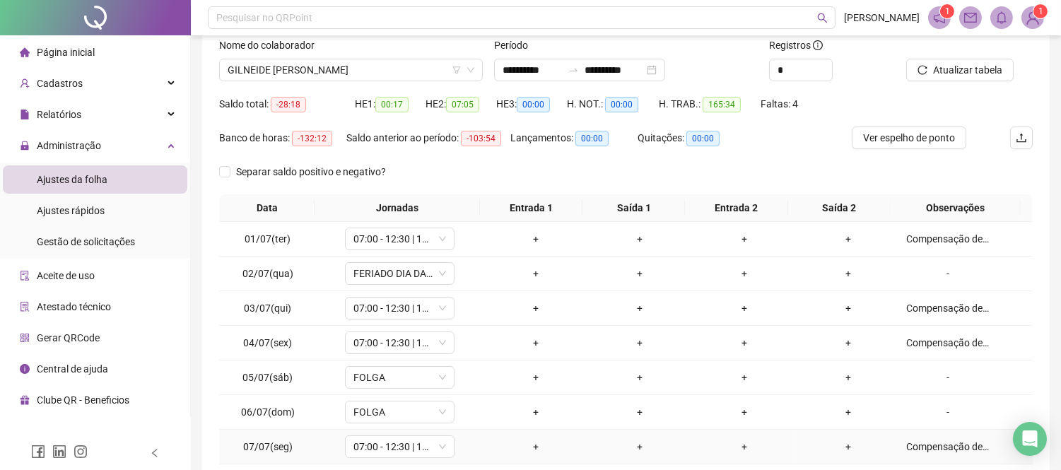
scroll to position [204, 0]
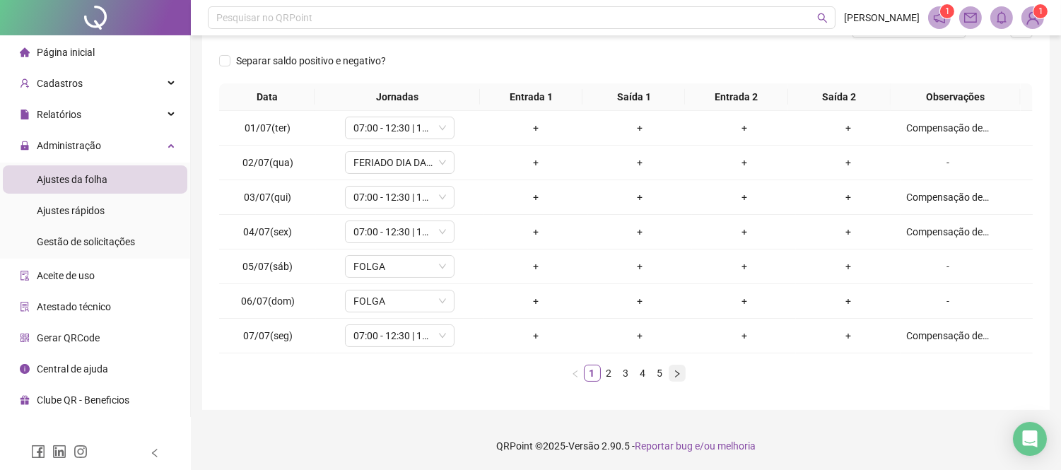
click at [677, 376] on icon "right" at bounding box center [677, 374] width 8 height 8
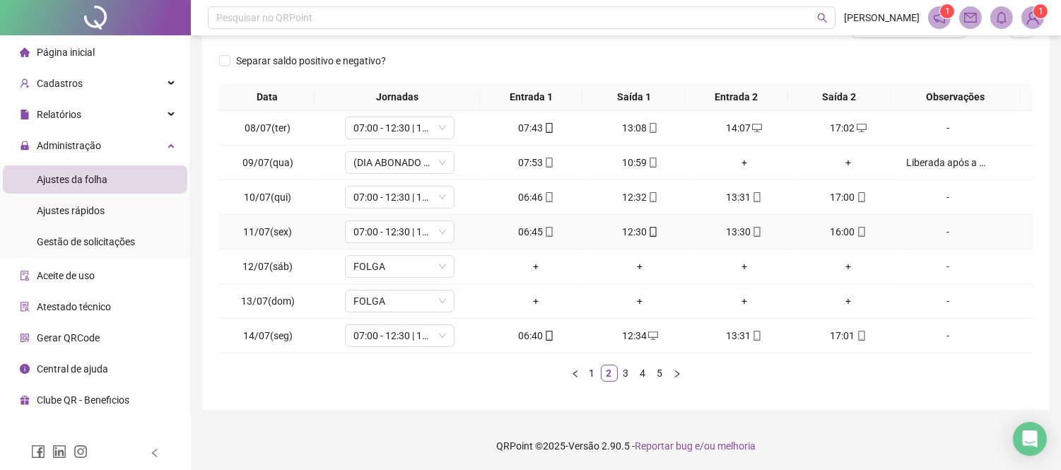
click at [647, 226] on span at bounding box center [652, 231] width 11 height 11
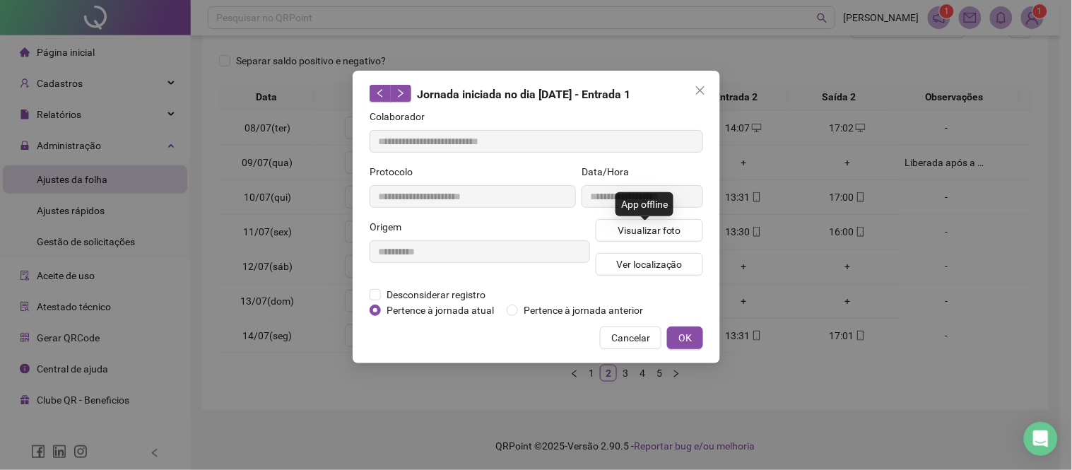
type input "**********"
click at [674, 229] on span "Visualizar foto" at bounding box center [649, 231] width 64 height 16
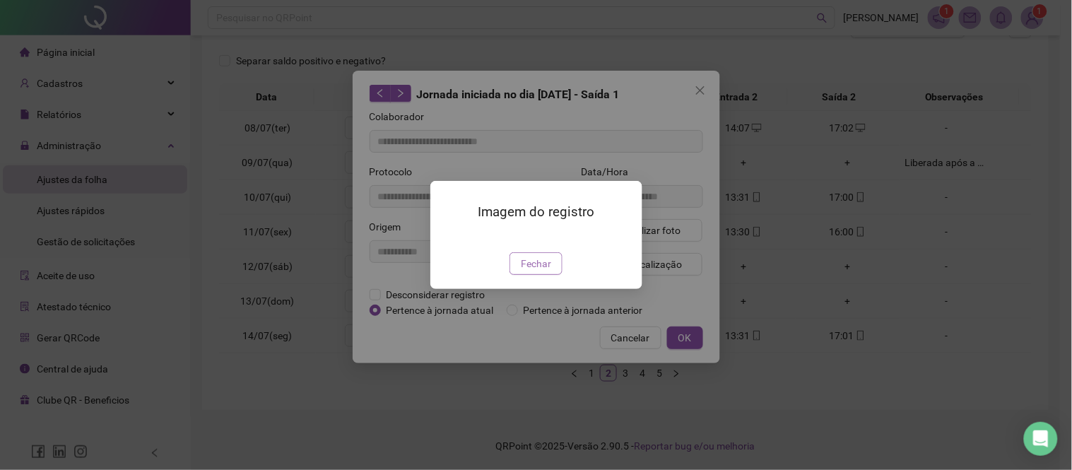
click at [539, 271] on span "Fechar" at bounding box center [536, 264] width 30 height 16
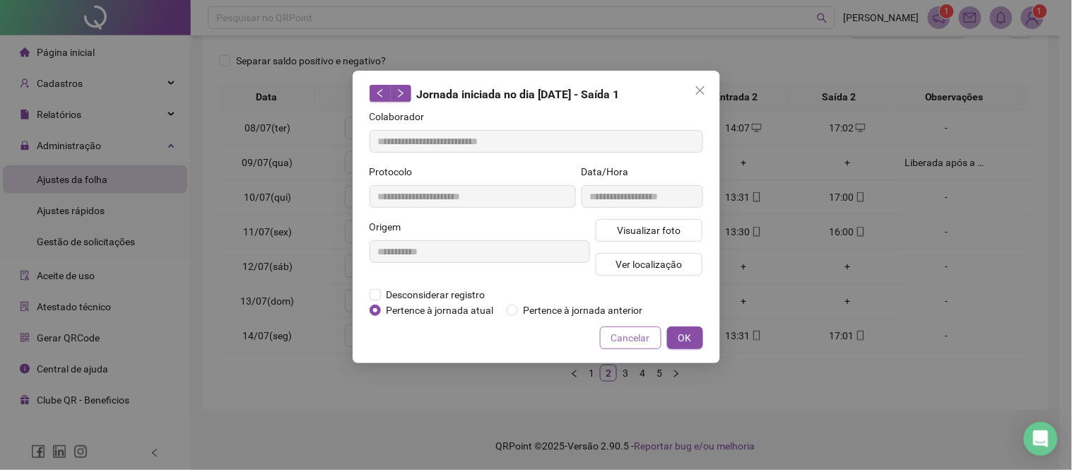
click at [622, 333] on span "Cancelar" at bounding box center [630, 338] width 39 height 16
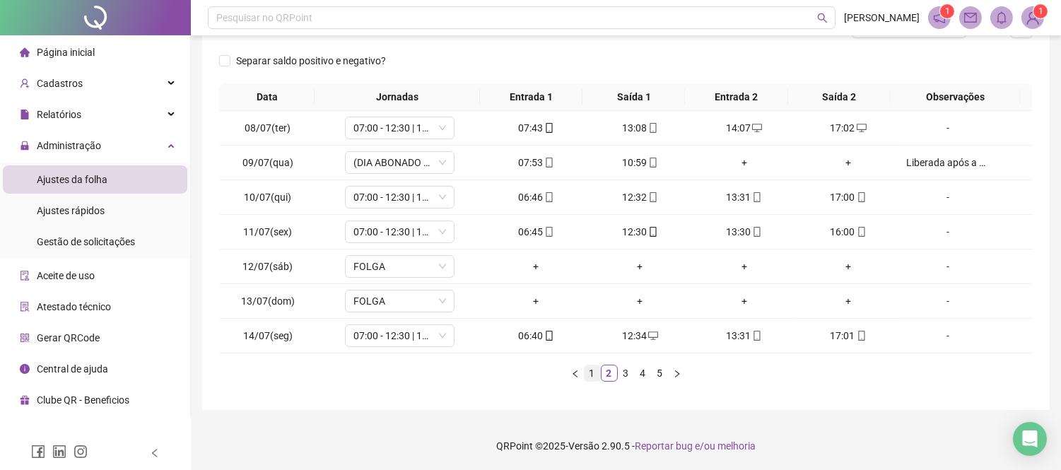
click at [599, 373] on link "1" at bounding box center [593, 373] width 16 height 16
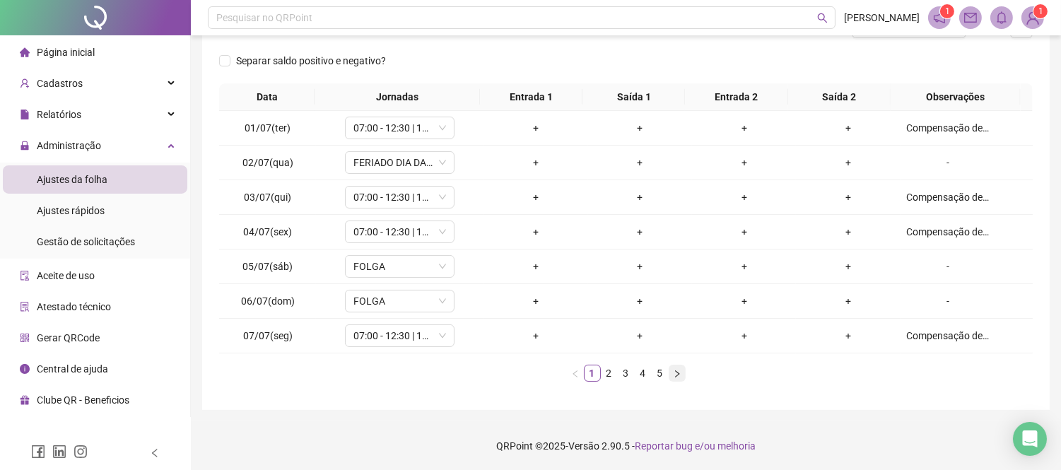
click at [675, 372] on icon "right" at bounding box center [677, 374] width 8 height 8
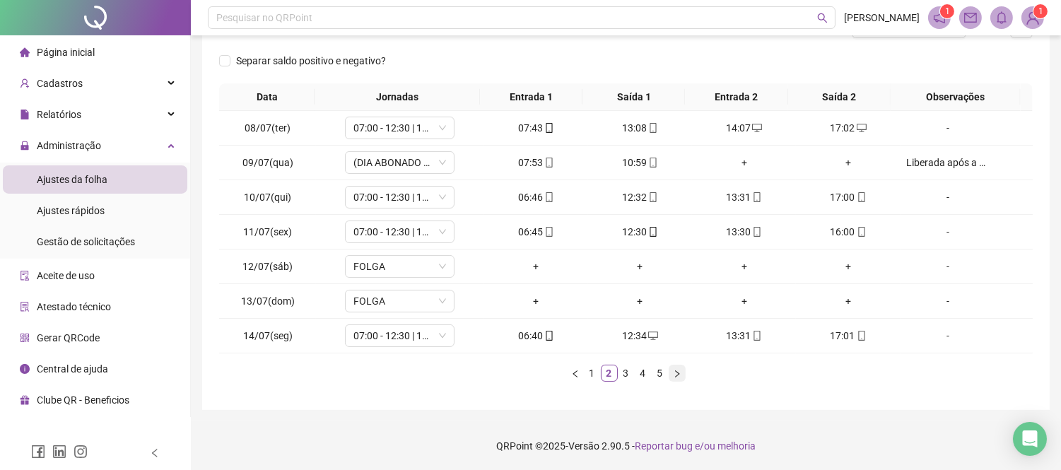
click at [675, 372] on icon "right" at bounding box center [677, 374] width 8 height 8
click at [674, 373] on icon "right" at bounding box center [677, 374] width 8 height 8
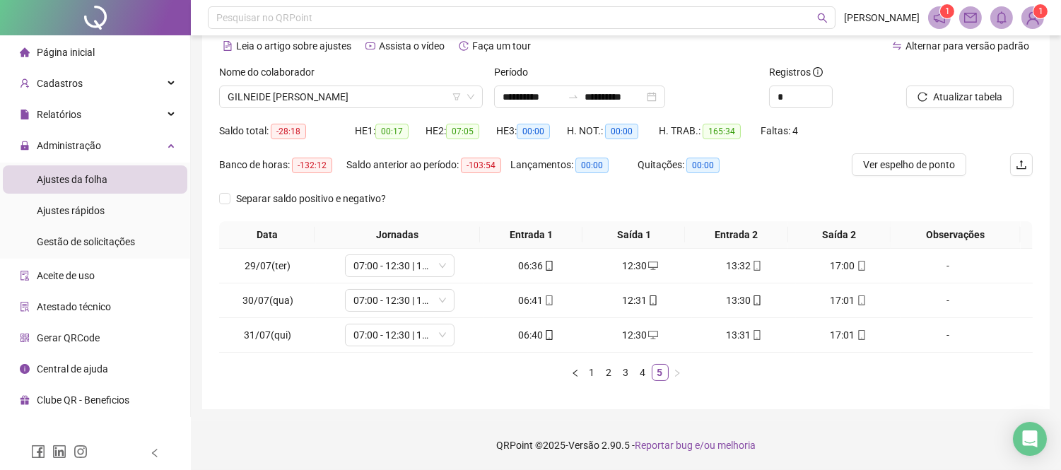
scroll to position [65, 0]
click at [280, 99] on span "GILNEIDE [PERSON_NAME]" at bounding box center [351, 97] width 247 height 21
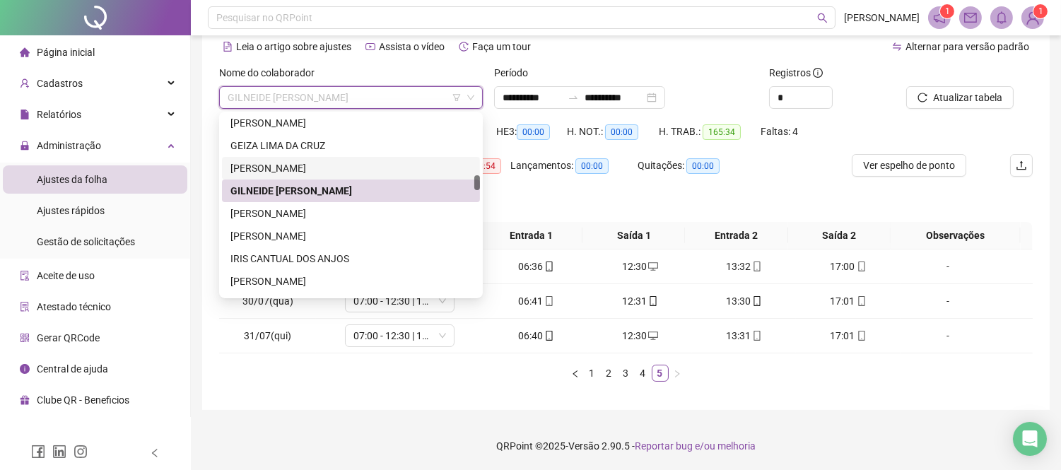
click at [305, 167] on div "[PERSON_NAME]" at bounding box center [350, 168] width 241 height 16
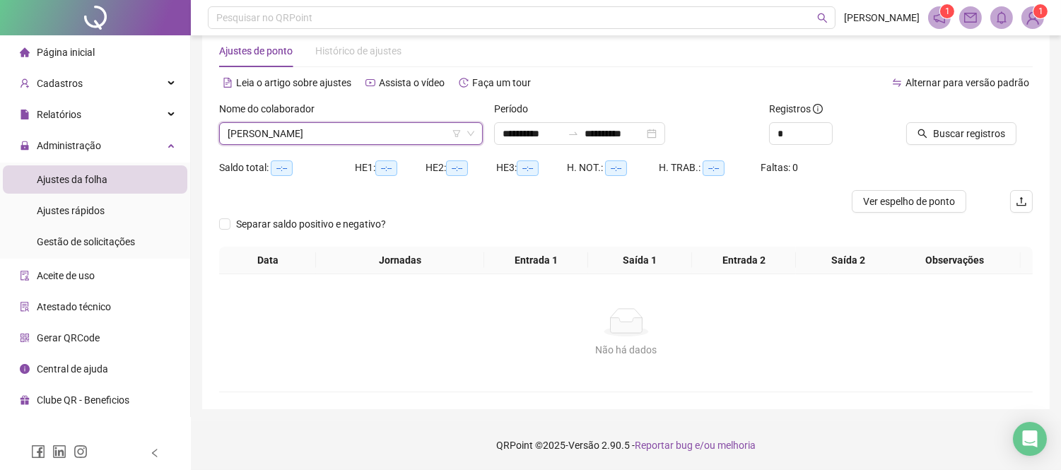
scroll to position [28, 0]
click at [944, 132] on span "Buscar registros" at bounding box center [969, 135] width 72 height 16
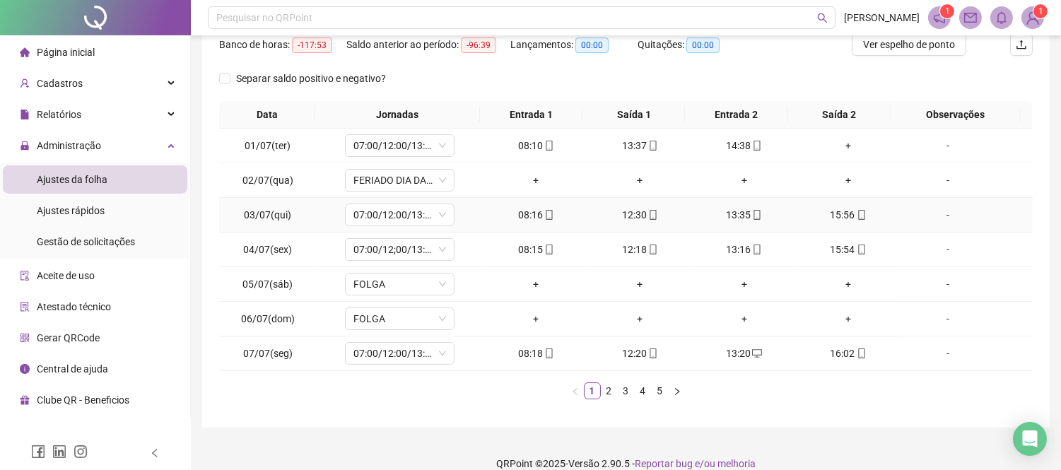
scroll to position [204, 0]
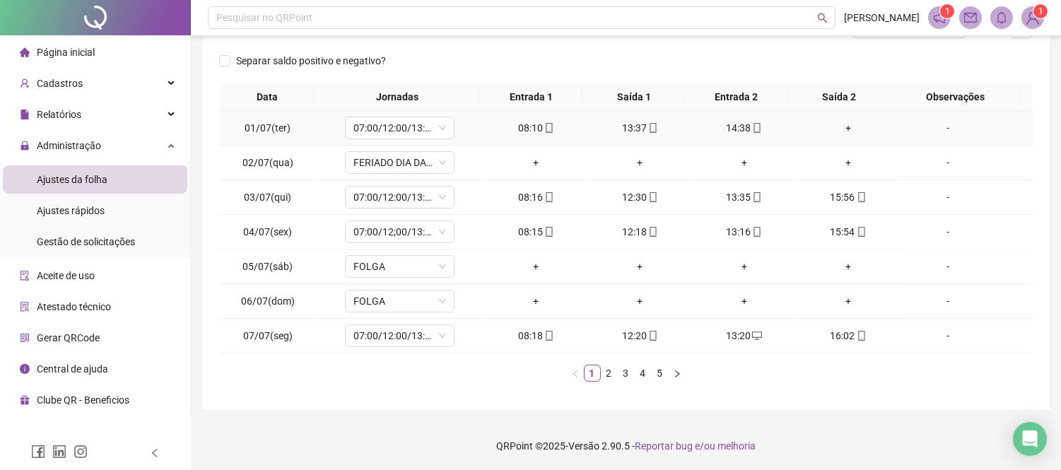
drag, startPoint x: 843, startPoint y: 124, endPoint x: 837, endPoint y: 116, distance: 10.6
click at [843, 124] on div "+" at bounding box center [848, 128] width 93 height 16
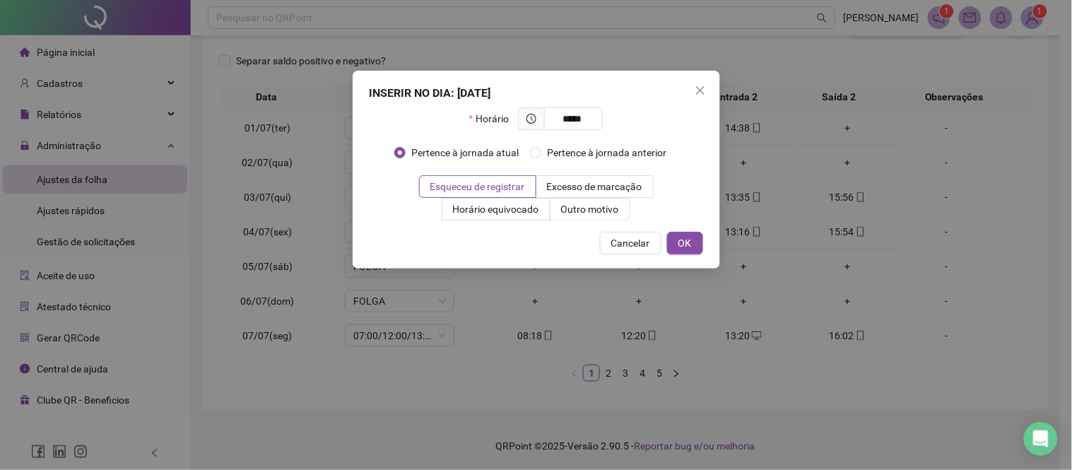
type input "*****"
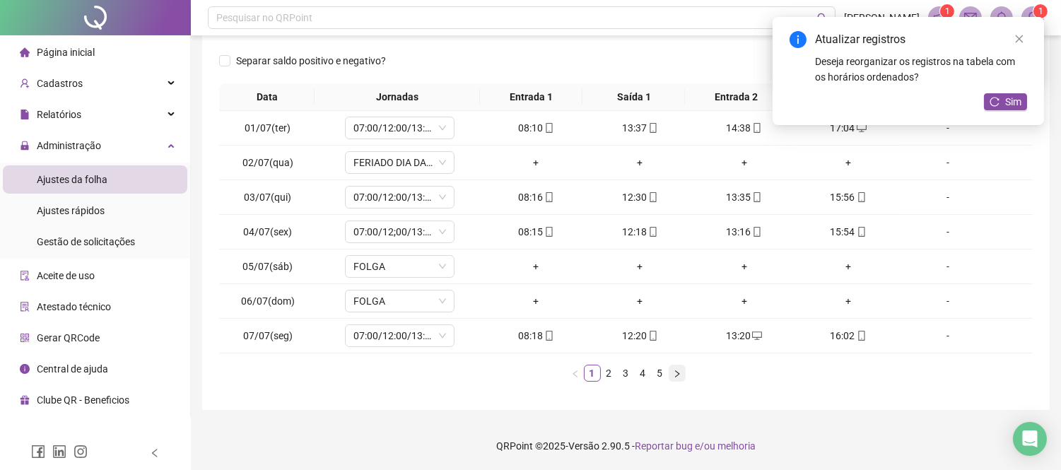
click at [676, 372] on icon "right" at bounding box center [677, 373] width 4 height 7
click at [682, 373] on button "button" at bounding box center [677, 373] width 17 height 17
click at [843, 233] on div "+" at bounding box center [848, 232] width 93 height 16
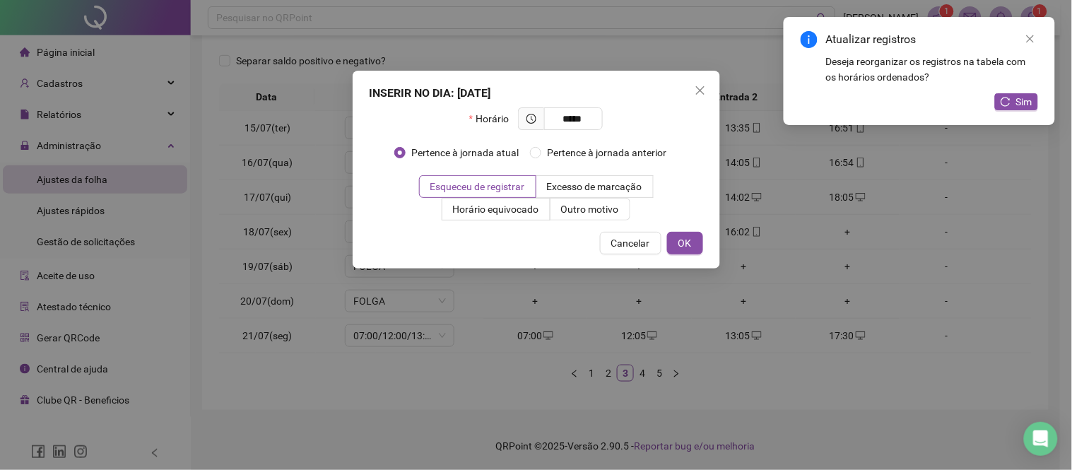
type input "*****"
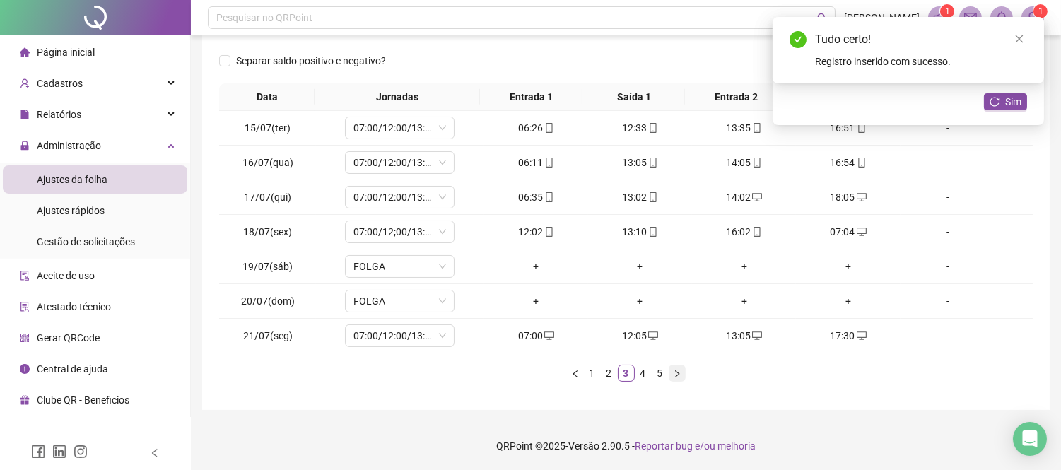
click at [680, 373] on icon "right" at bounding box center [677, 374] width 8 height 8
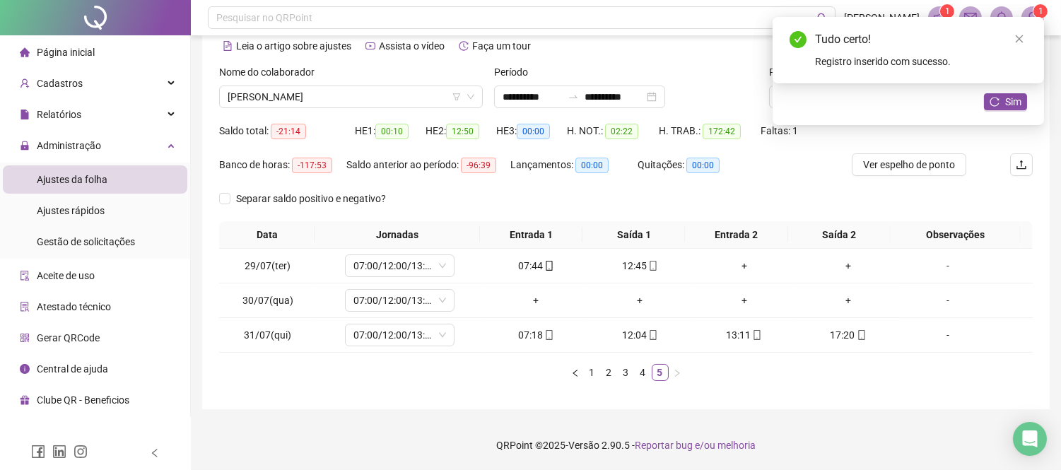
scroll to position [65, 0]
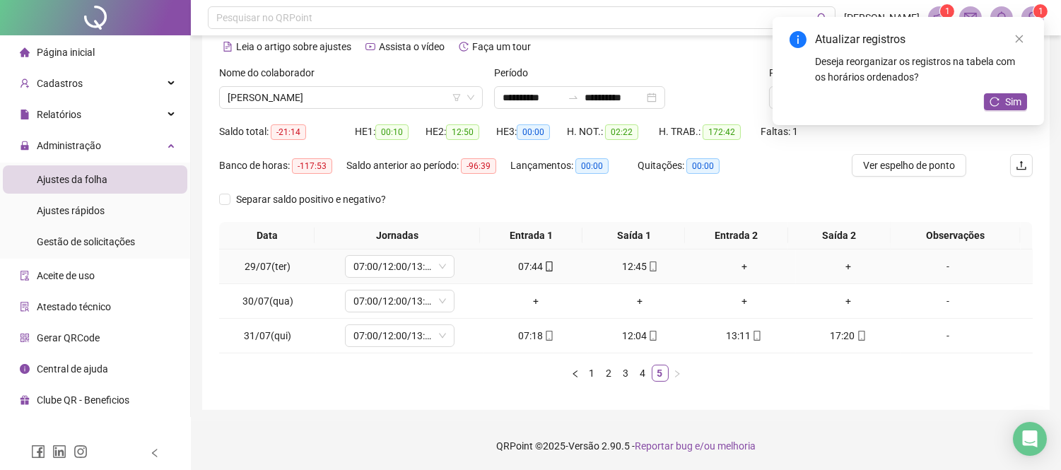
click at [738, 264] on div "+" at bounding box center [744, 267] width 93 height 16
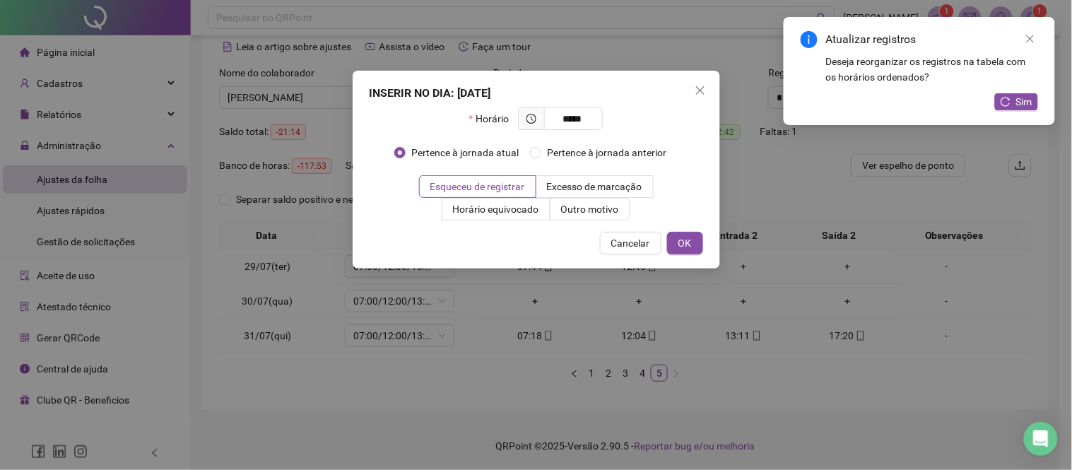
type input "*****"
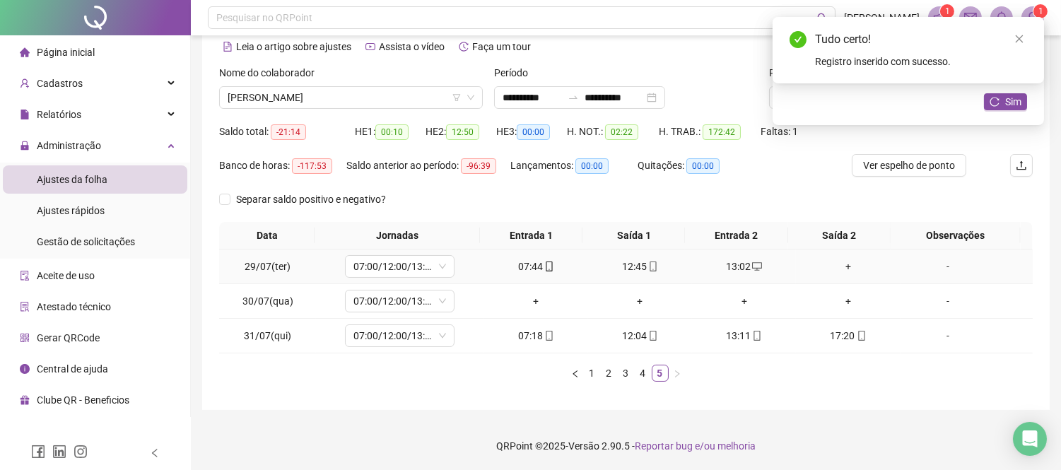
click at [838, 266] on div "+" at bounding box center [848, 267] width 93 height 16
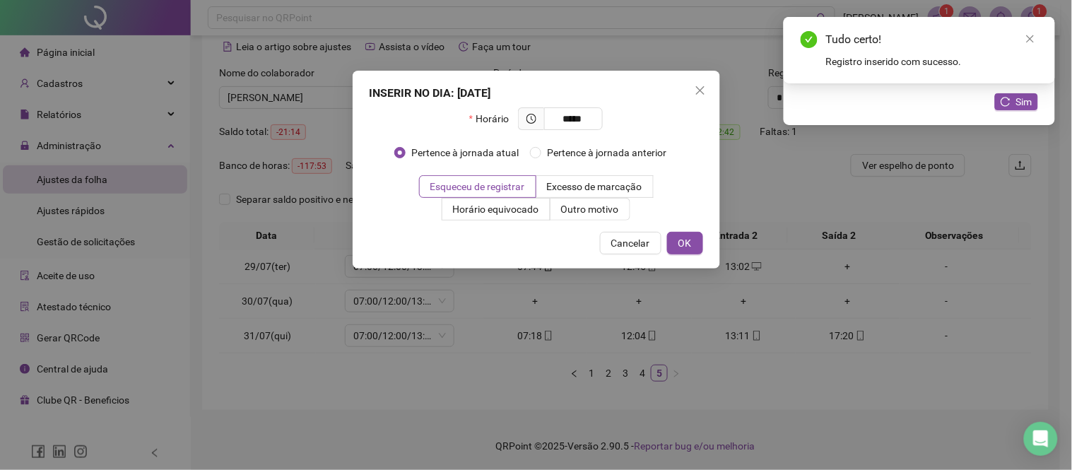
type input "*****"
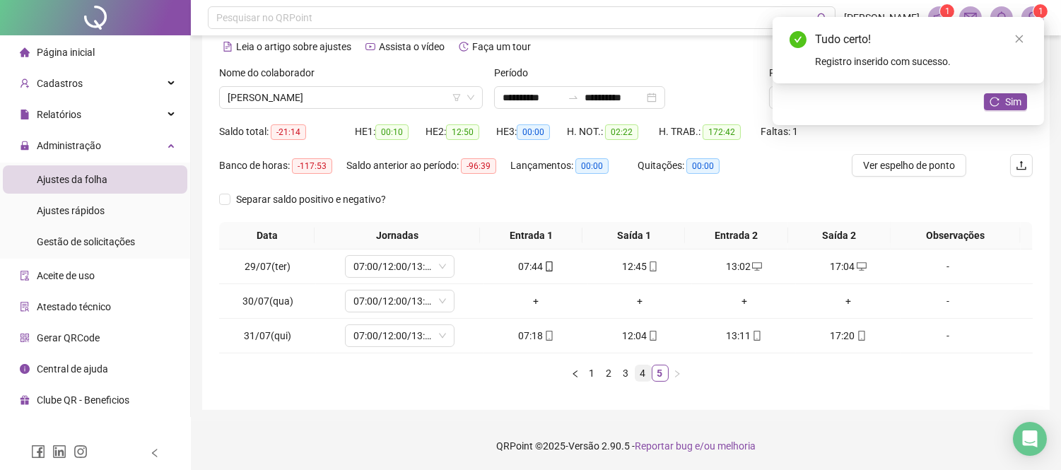
click at [647, 370] on link "4" at bounding box center [643, 373] width 16 height 16
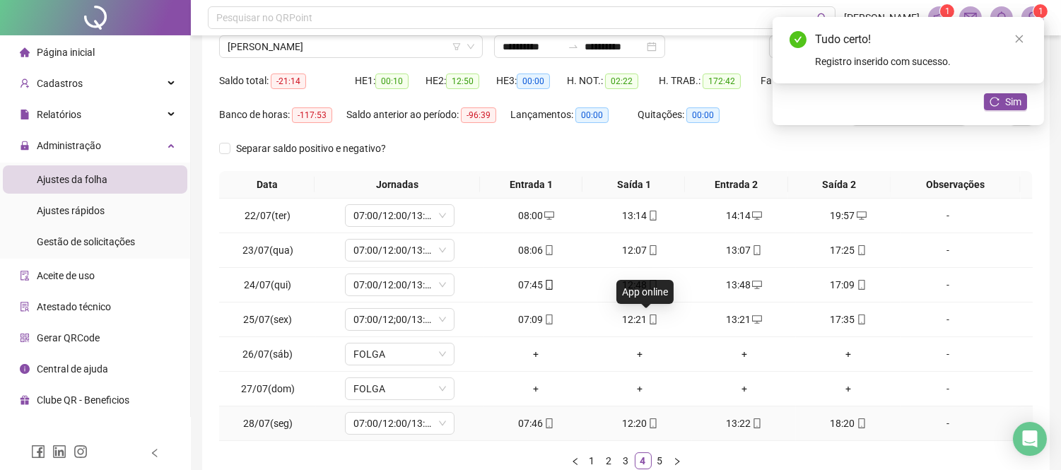
scroll to position [204, 0]
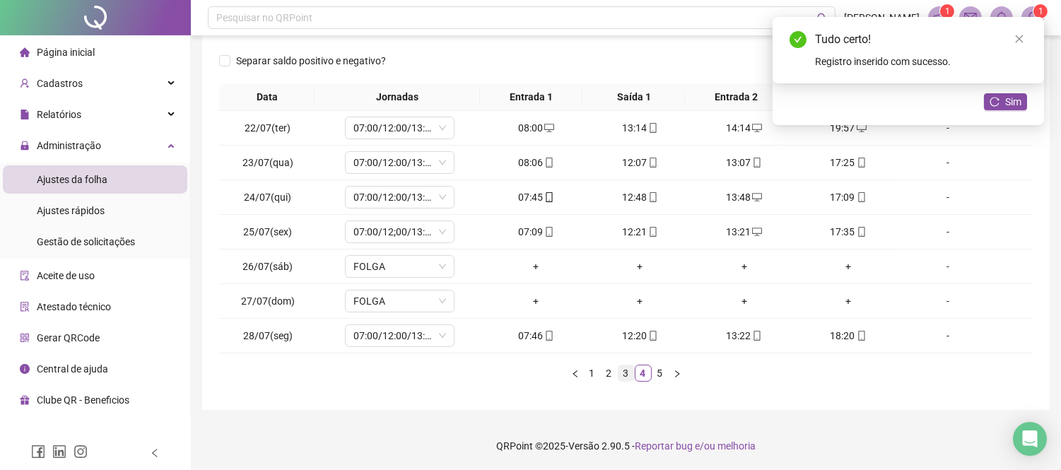
click at [620, 368] on link "3" at bounding box center [626, 373] width 16 height 16
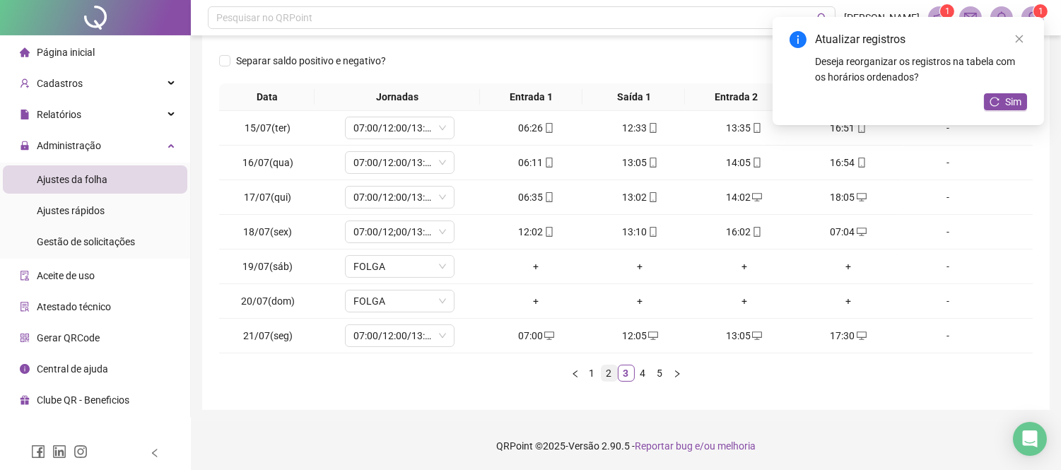
click at [606, 373] on link "2" at bounding box center [610, 373] width 16 height 16
click at [589, 375] on link "1" at bounding box center [593, 373] width 16 height 16
click at [655, 376] on link "5" at bounding box center [660, 373] width 16 height 16
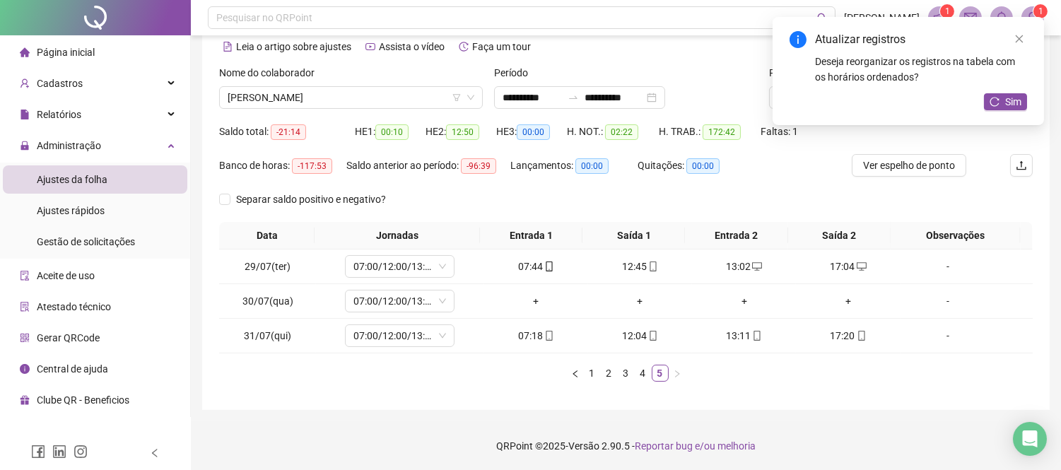
click at [1012, 31] on div "Atualizar registros" at bounding box center [921, 39] width 212 height 17
click at [1023, 36] on icon "close" at bounding box center [1019, 39] width 10 height 10
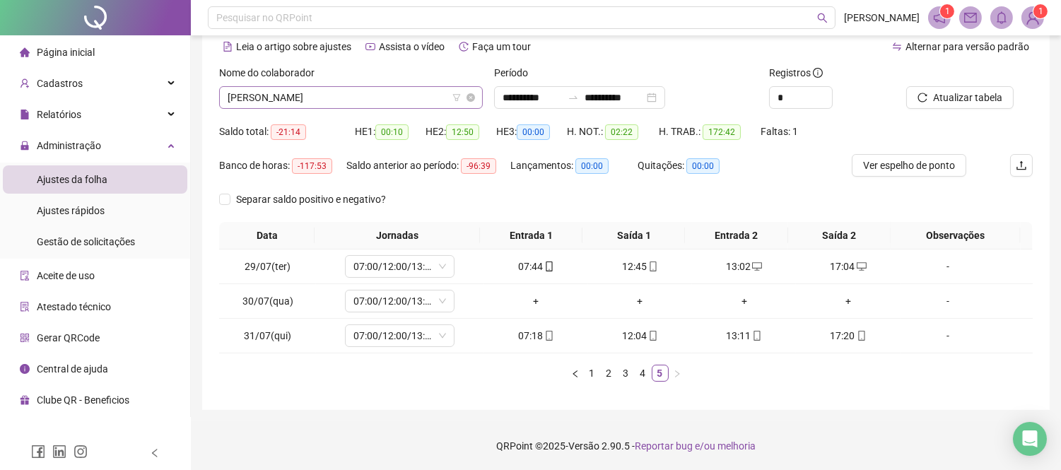
drag, startPoint x: 301, startPoint y: 97, endPoint x: 281, endPoint y: 100, distance: 20.0
click at [300, 99] on span "[PERSON_NAME]" at bounding box center [351, 97] width 247 height 21
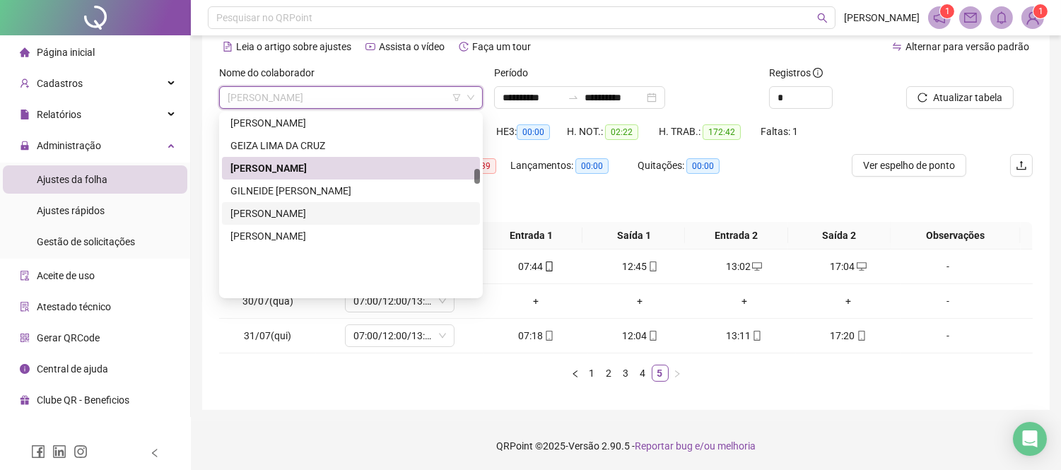
scroll to position [648, 0]
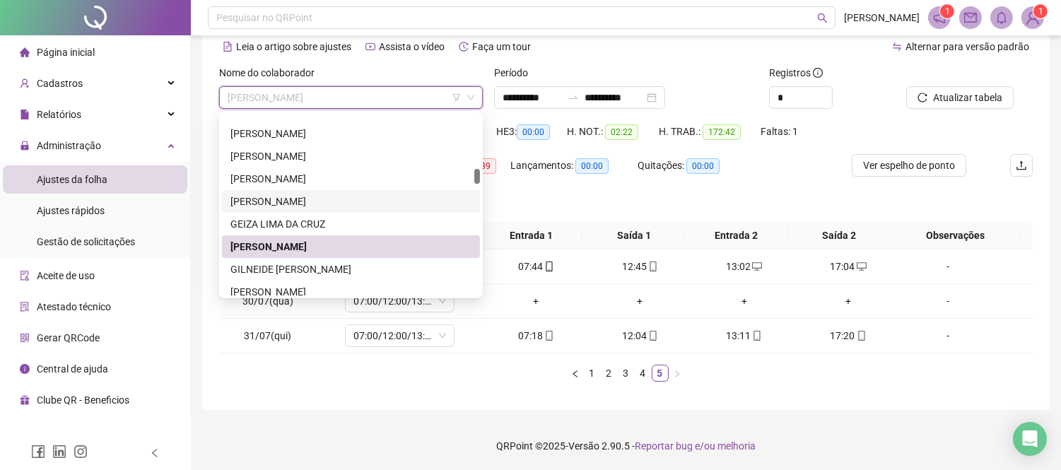
click at [312, 200] on div "[PERSON_NAME]" at bounding box center [350, 202] width 241 height 16
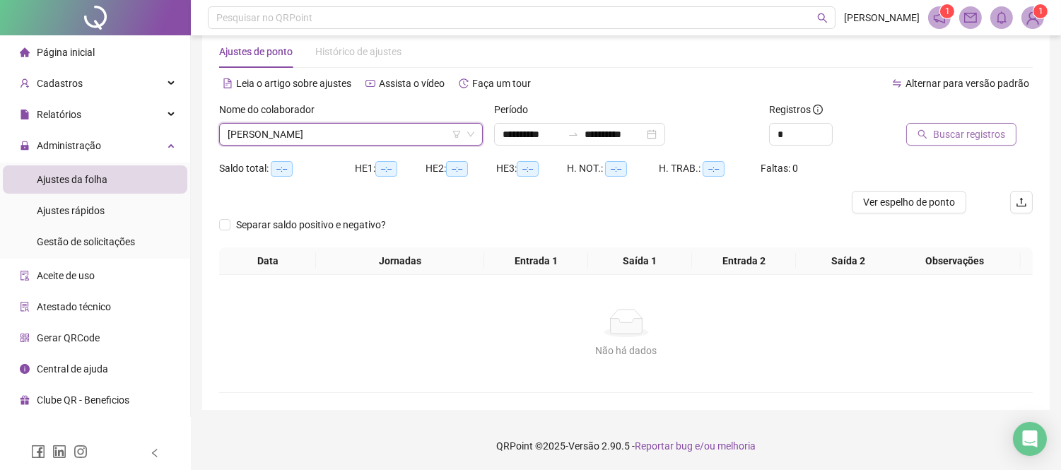
click at [937, 129] on span "Buscar registros" at bounding box center [969, 135] width 72 height 16
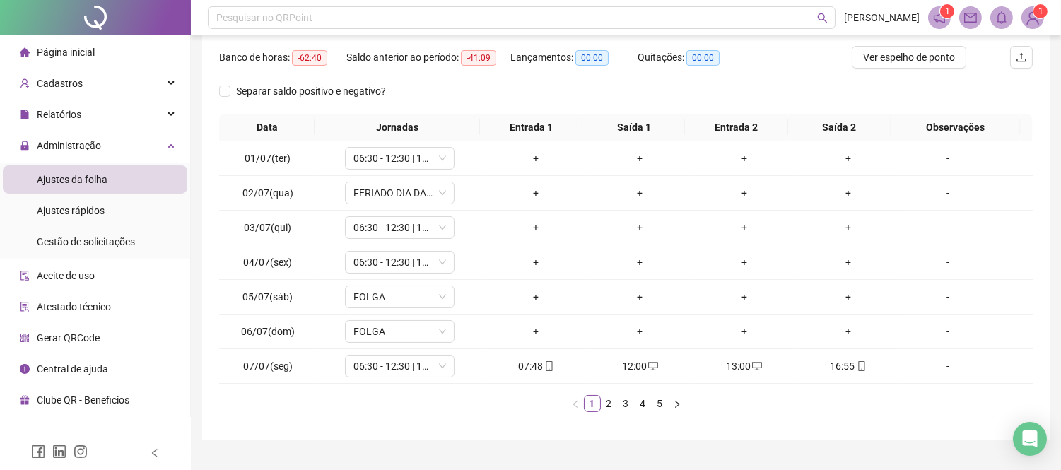
scroll to position [185, 0]
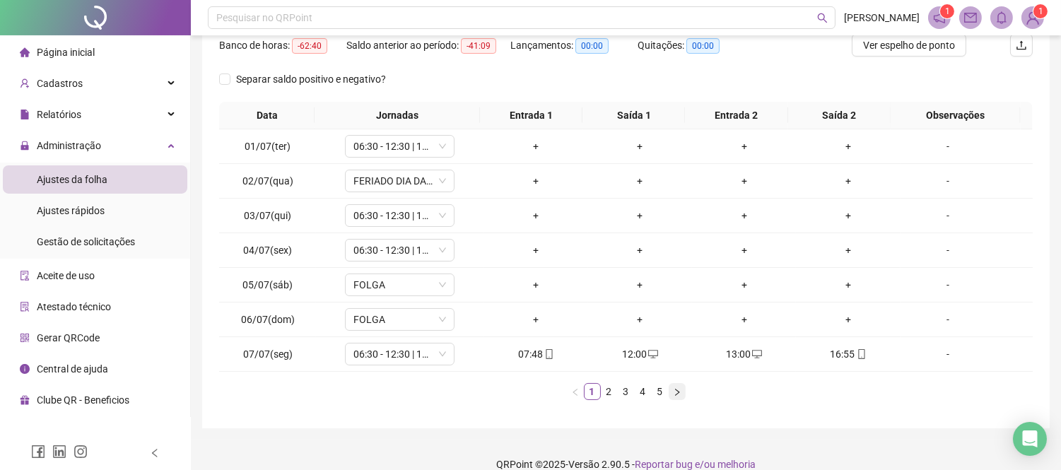
click at [677, 391] on icon "right" at bounding box center [677, 392] width 8 height 8
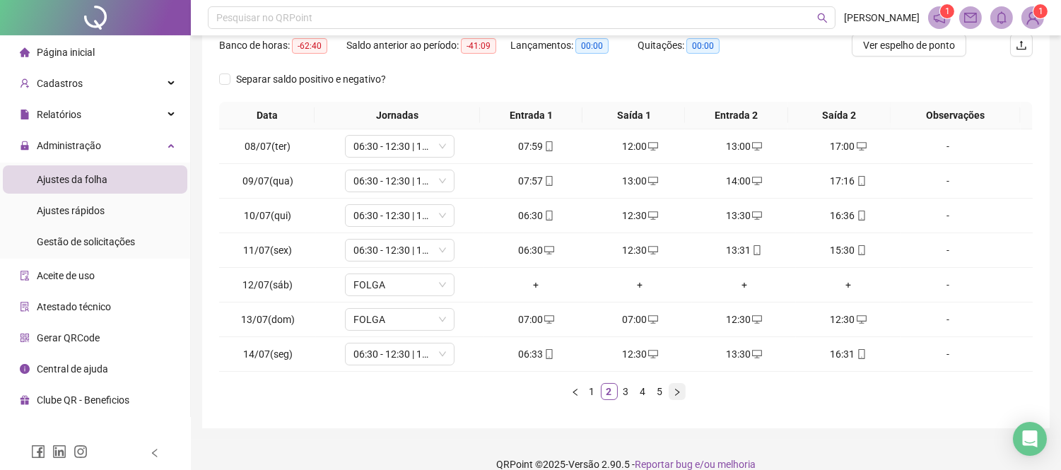
click at [677, 391] on icon "right" at bounding box center [677, 392] width 8 height 8
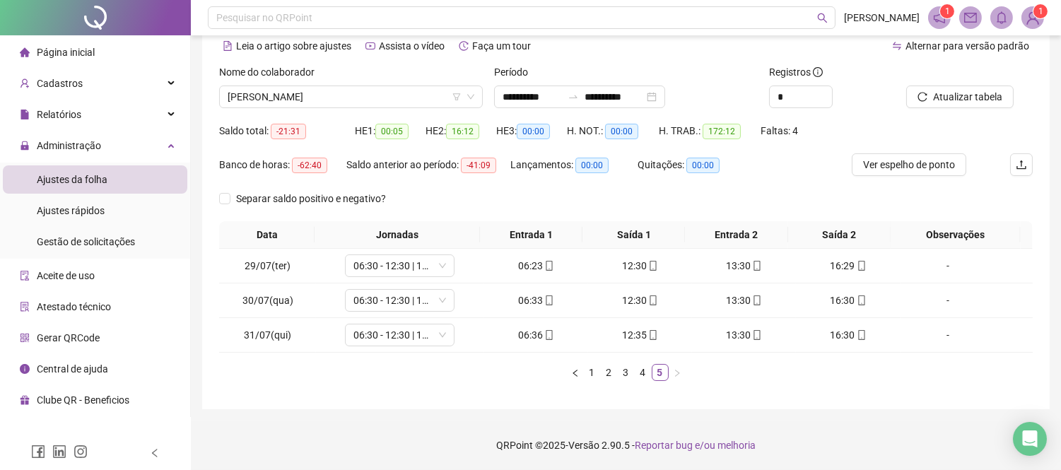
scroll to position [65, 0]
click at [293, 102] on span "[PERSON_NAME]" at bounding box center [351, 97] width 247 height 21
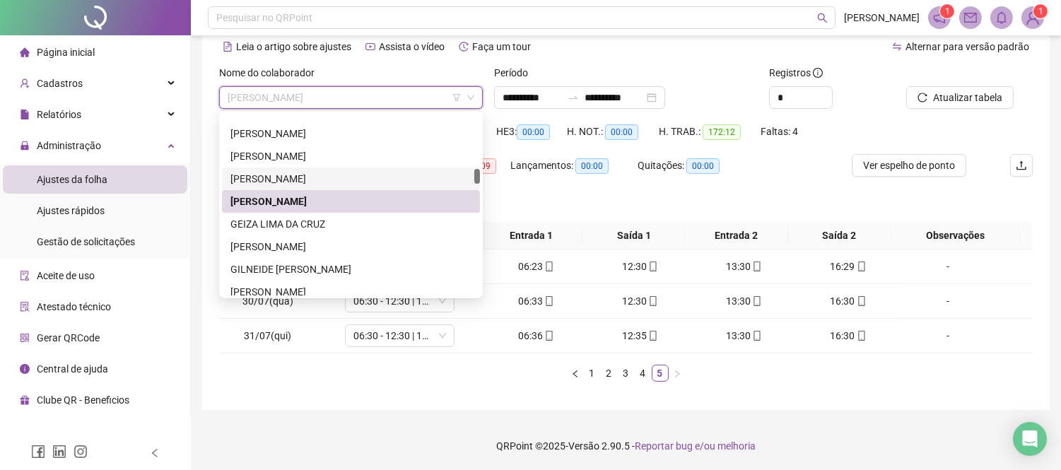
click at [304, 174] on div "[PERSON_NAME]" at bounding box center [350, 179] width 241 height 16
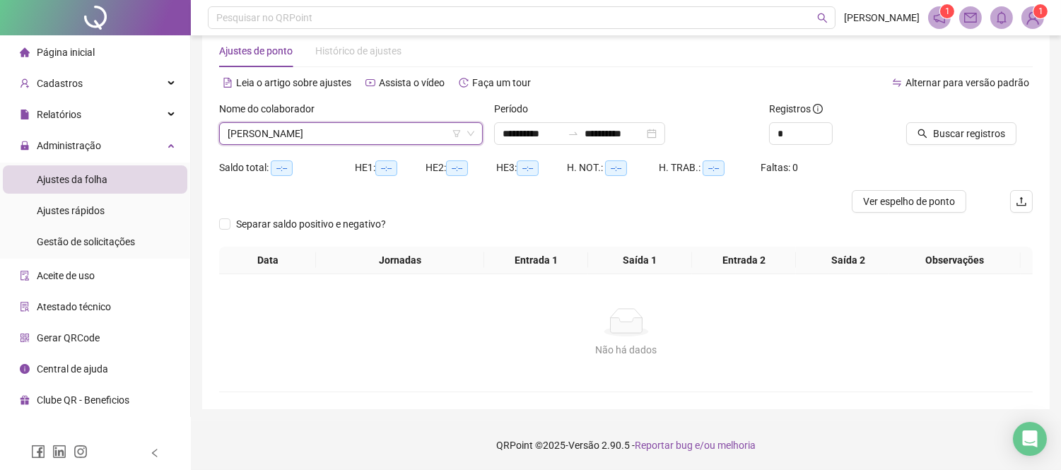
scroll to position [28, 0]
click at [931, 136] on button "Buscar registros" at bounding box center [961, 134] width 110 height 23
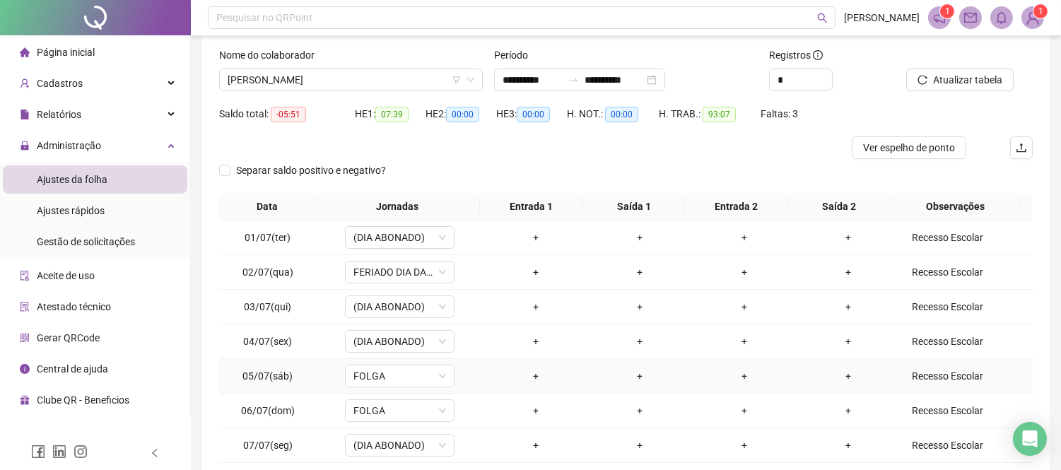
scroll to position [193, 0]
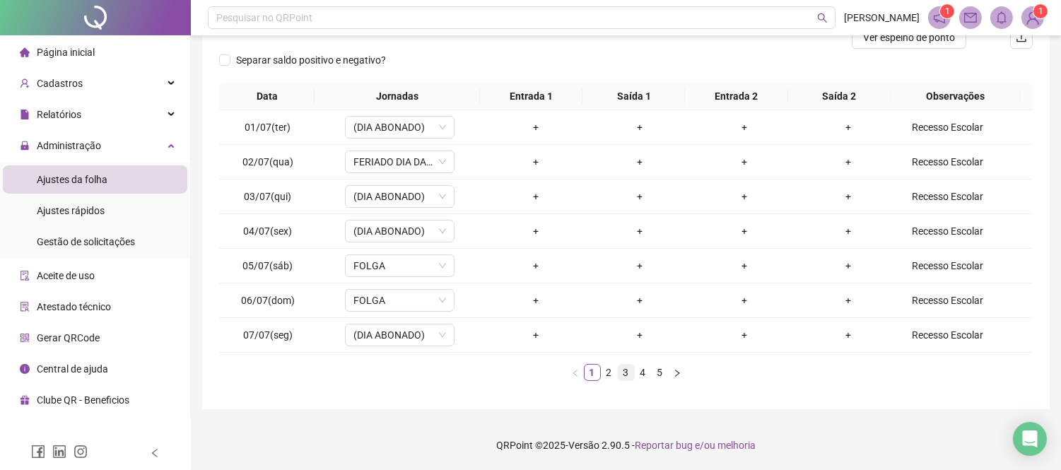
click at [624, 377] on link "3" at bounding box center [626, 373] width 16 height 16
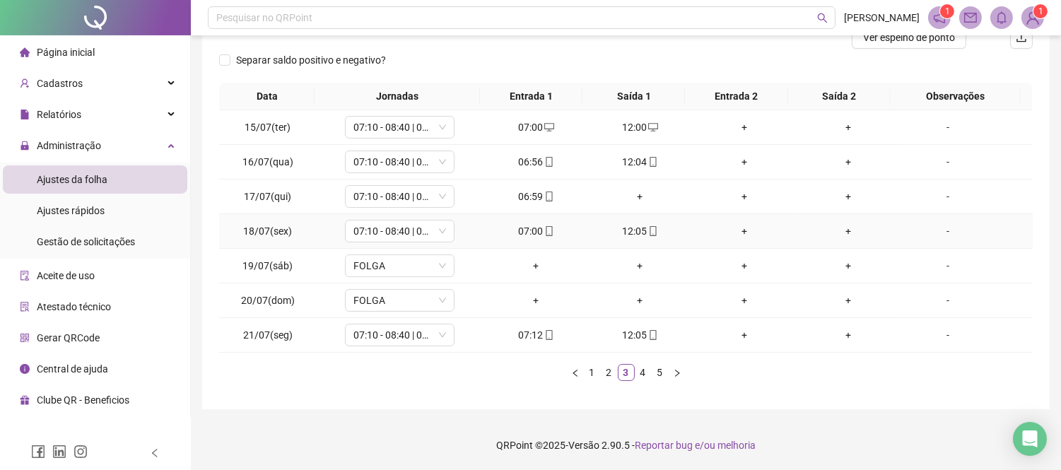
click at [636, 237] on div "12:05" at bounding box center [640, 231] width 93 height 16
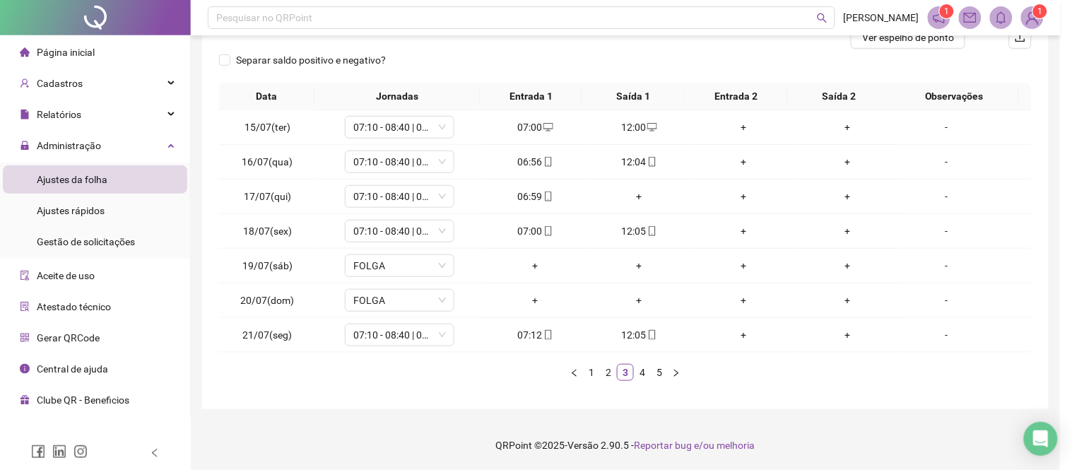
type input "**********"
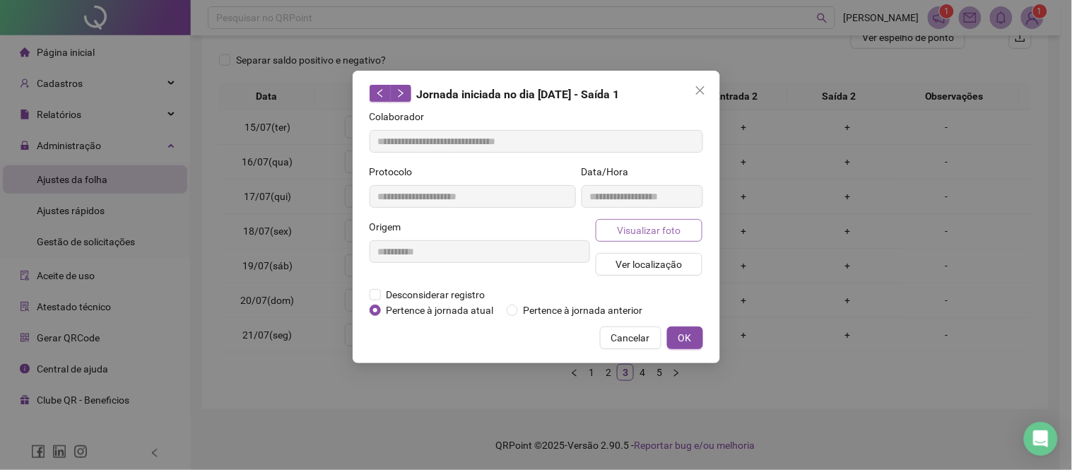
click at [667, 229] on span "Visualizar foto" at bounding box center [649, 231] width 64 height 16
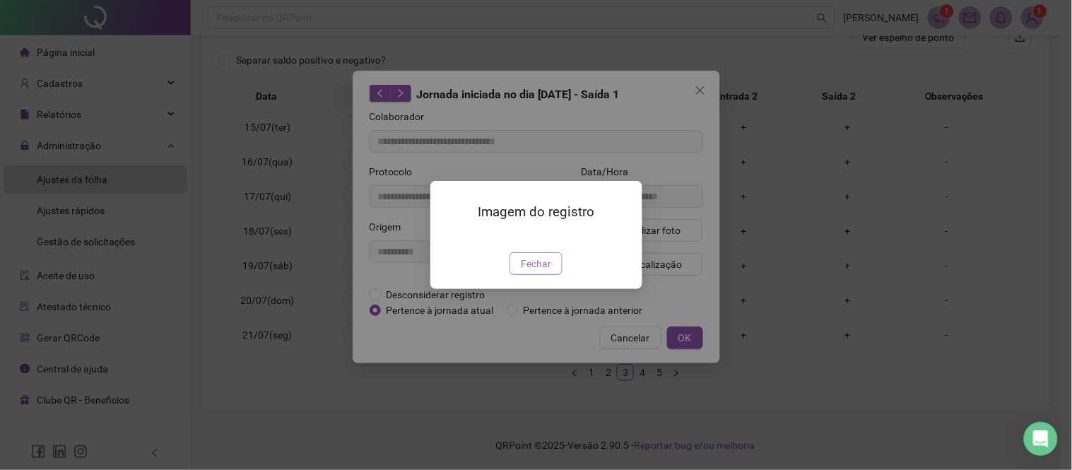
click at [524, 271] on span "Fechar" at bounding box center [536, 264] width 30 height 16
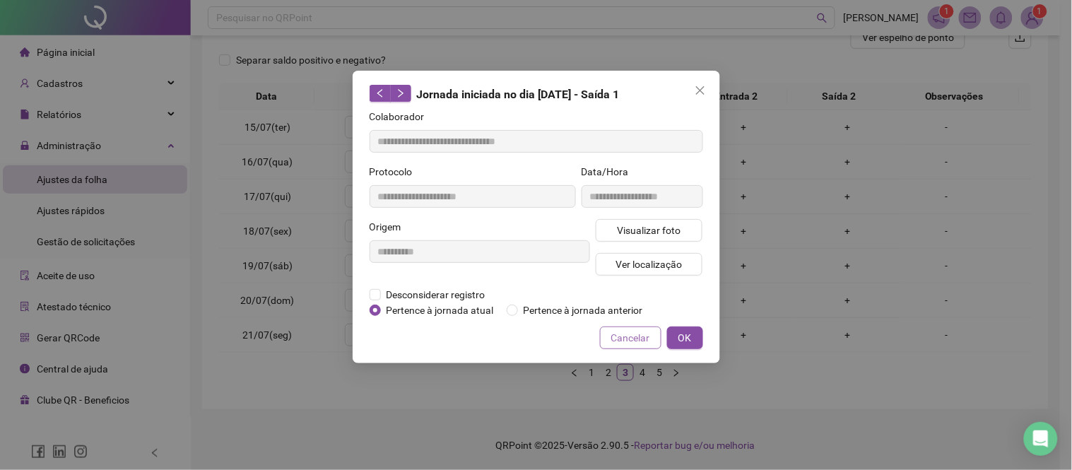
click at [627, 344] on span "Cancelar" at bounding box center [630, 338] width 39 height 16
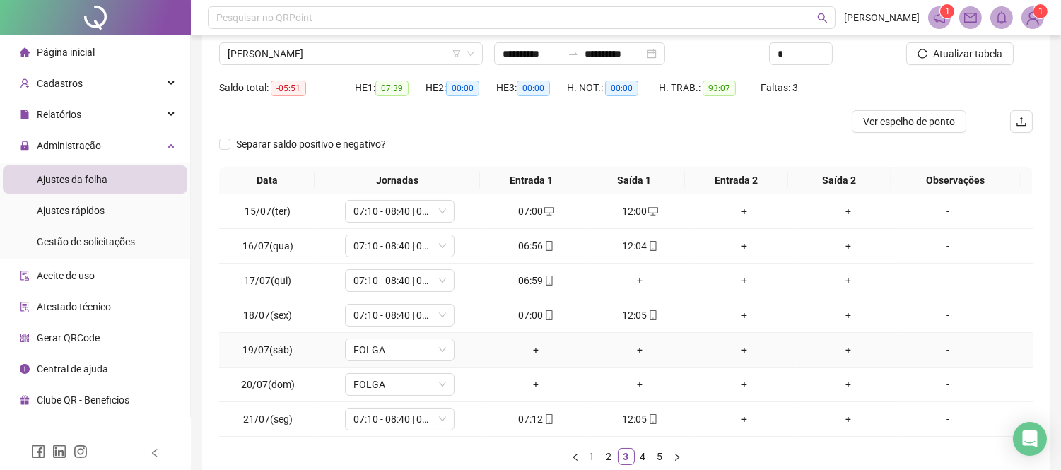
scroll to position [0, 0]
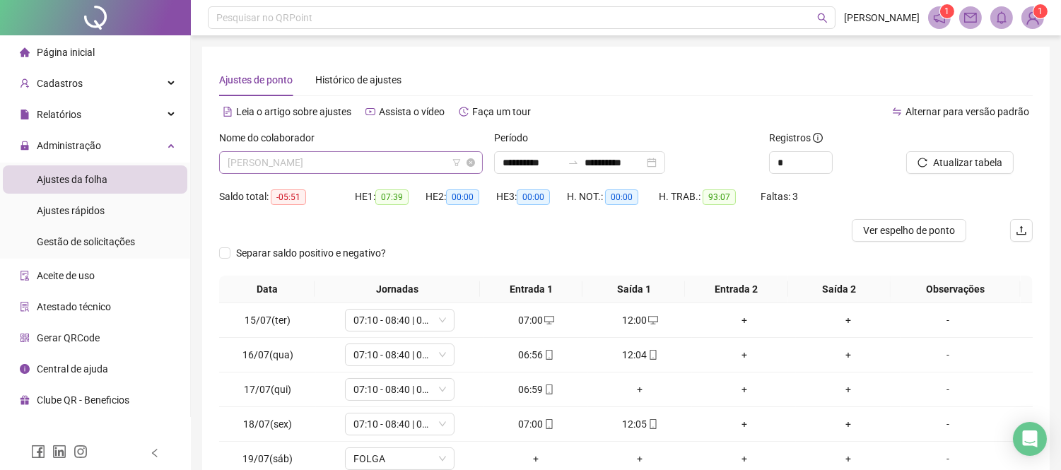
click at [331, 165] on span "[PERSON_NAME]" at bounding box center [351, 162] width 247 height 21
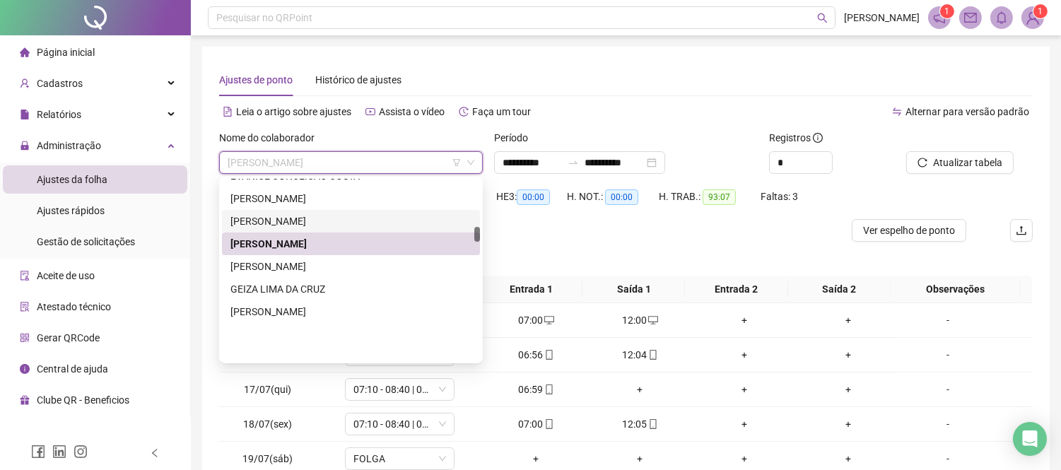
scroll to position [570, 0]
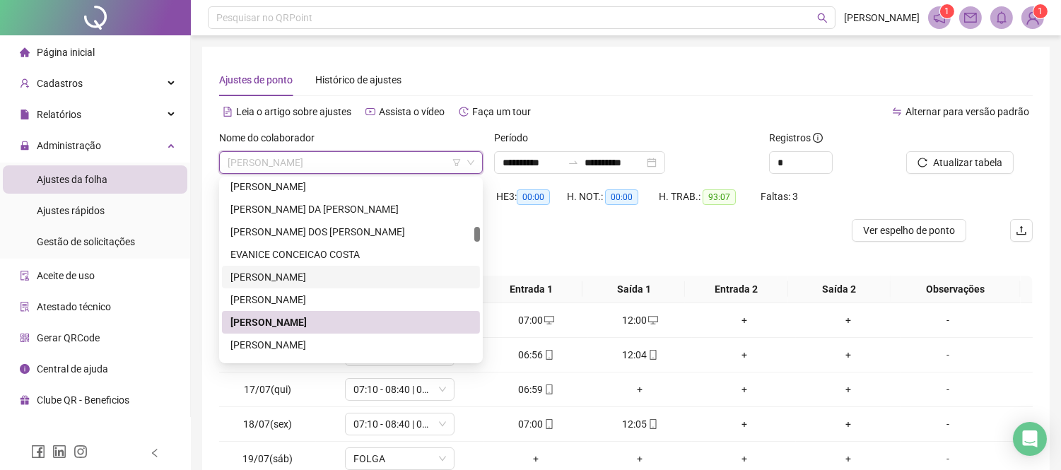
click at [311, 272] on div "[PERSON_NAME]" at bounding box center [350, 277] width 241 height 16
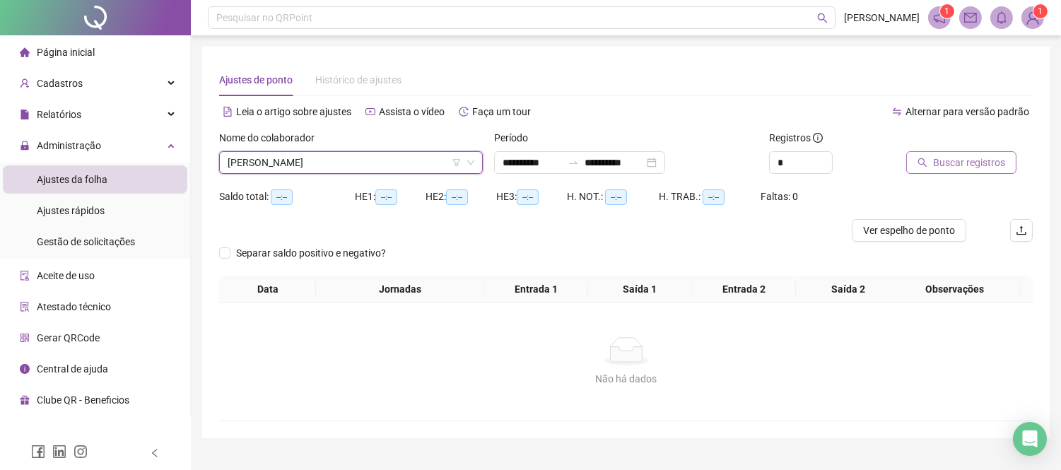
click at [977, 160] on span "Buscar registros" at bounding box center [969, 163] width 72 height 16
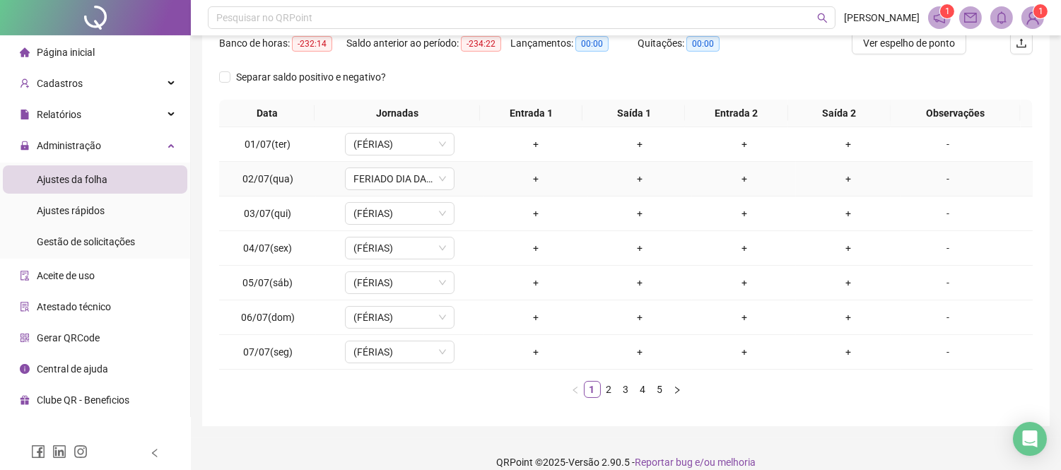
scroll to position [204, 0]
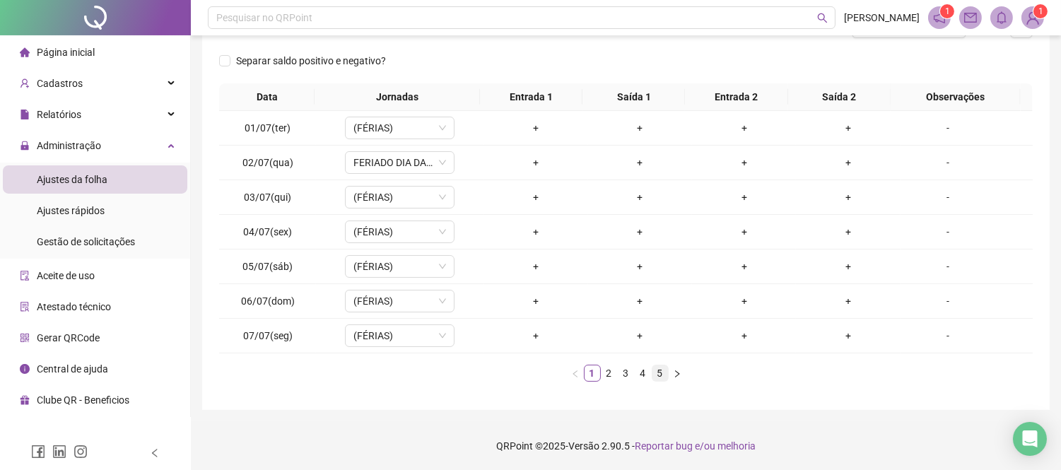
click at [659, 377] on link "5" at bounding box center [660, 373] width 16 height 16
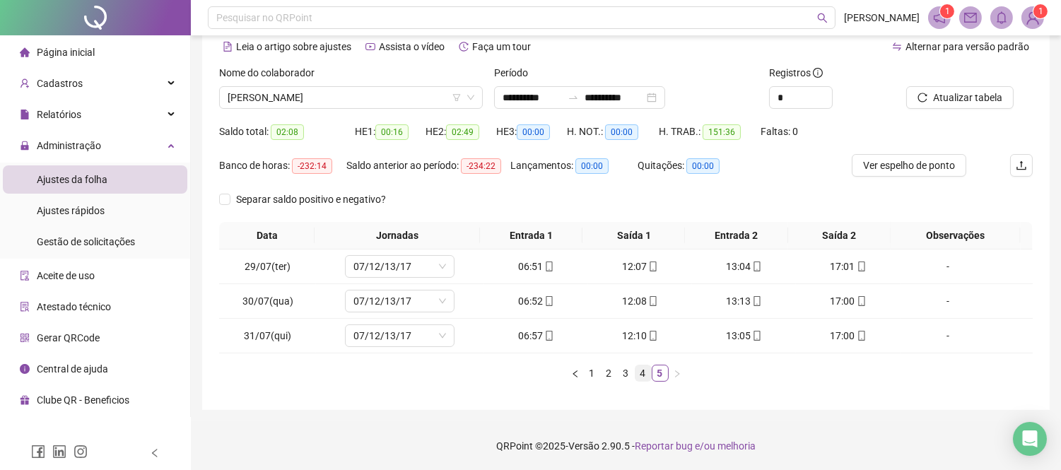
click at [636, 373] on link "4" at bounding box center [643, 373] width 16 height 16
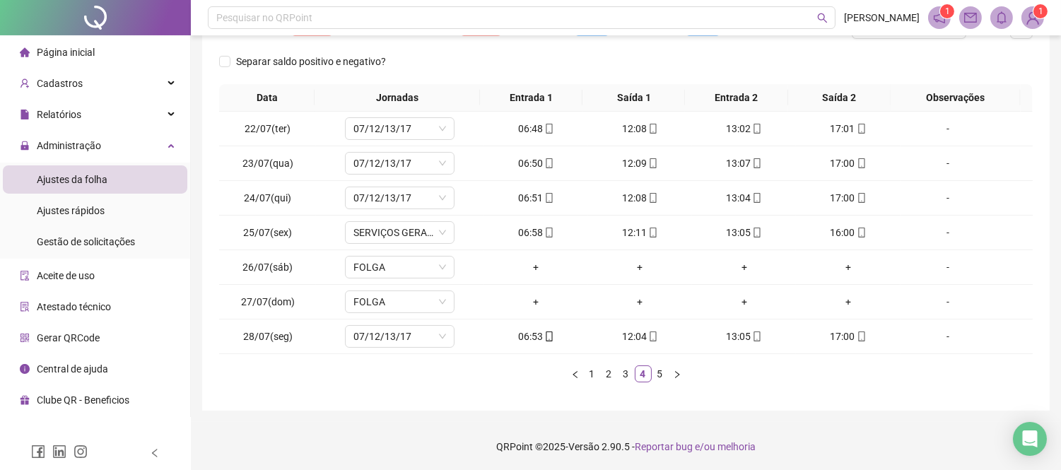
scroll to position [204, 0]
click at [620, 376] on link "3" at bounding box center [626, 373] width 16 height 16
click at [609, 369] on link "2" at bounding box center [610, 373] width 16 height 16
click at [681, 375] on button "button" at bounding box center [677, 373] width 17 height 17
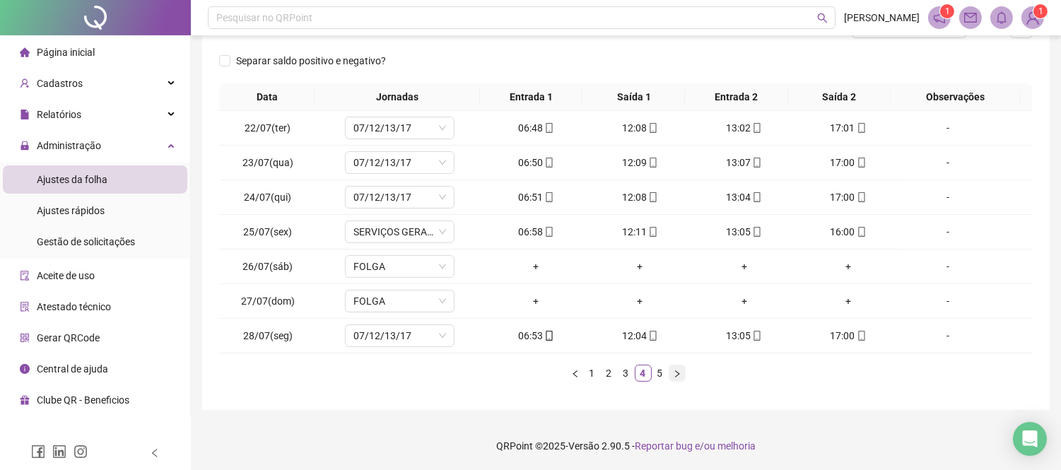
click at [681, 375] on button "button" at bounding box center [677, 373] width 17 height 17
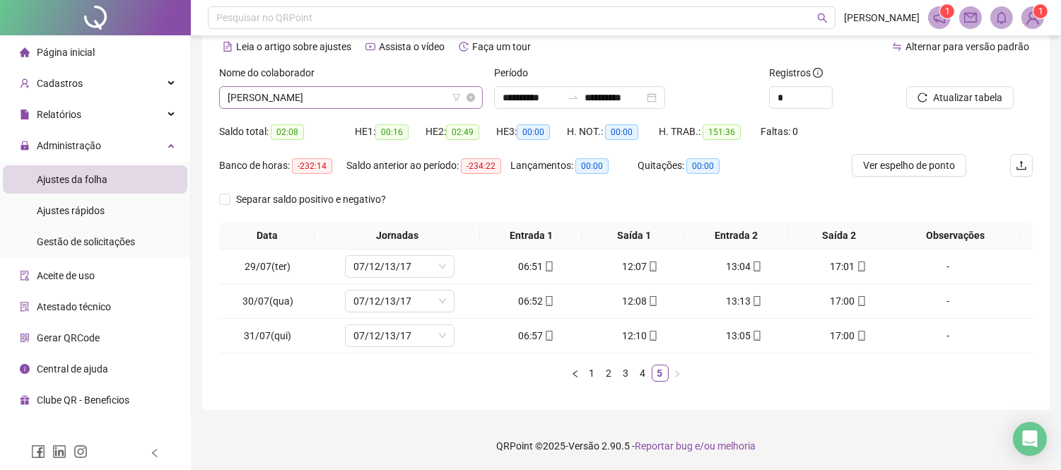
click at [302, 96] on span "[PERSON_NAME]" at bounding box center [351, 97] width 247 height 21
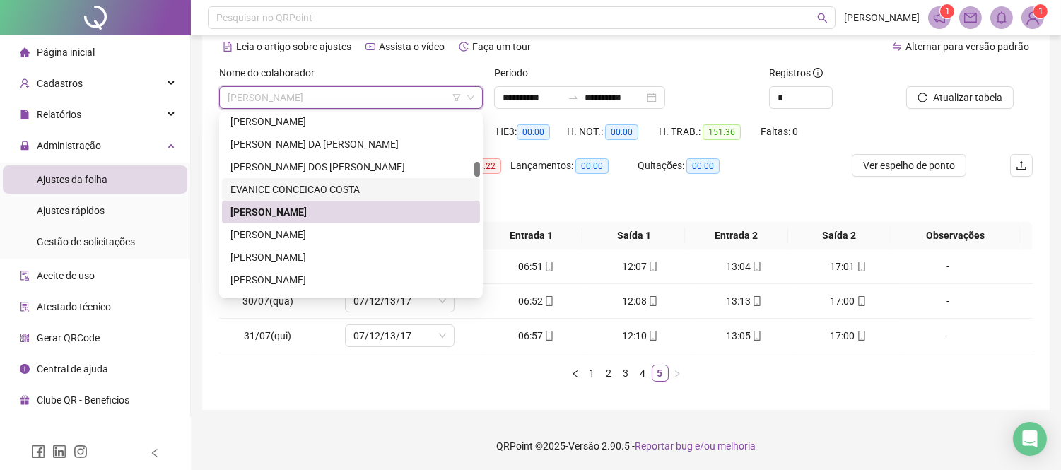
click at [319, 184] on div "EVANICE CONCEICAO COSTA" at bounding box center [350, 190] width 241 height 16
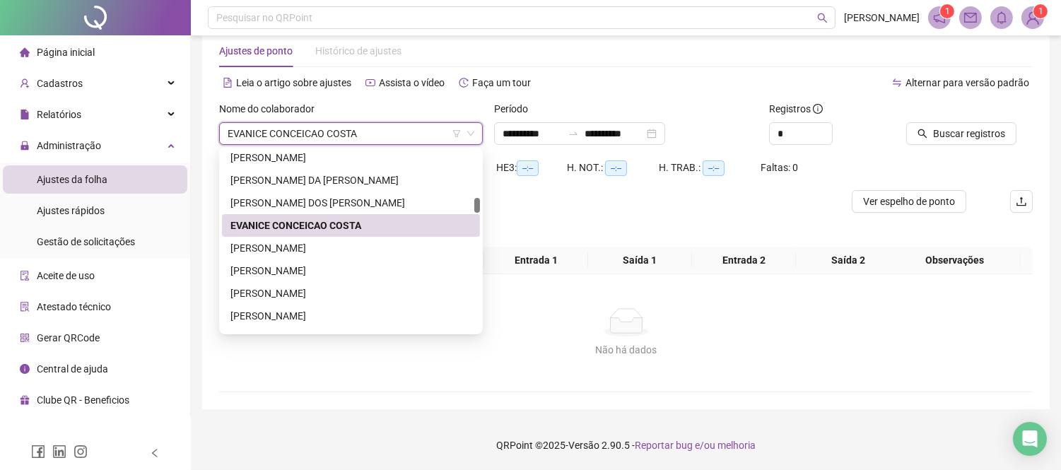
scroll to position [28, 0]
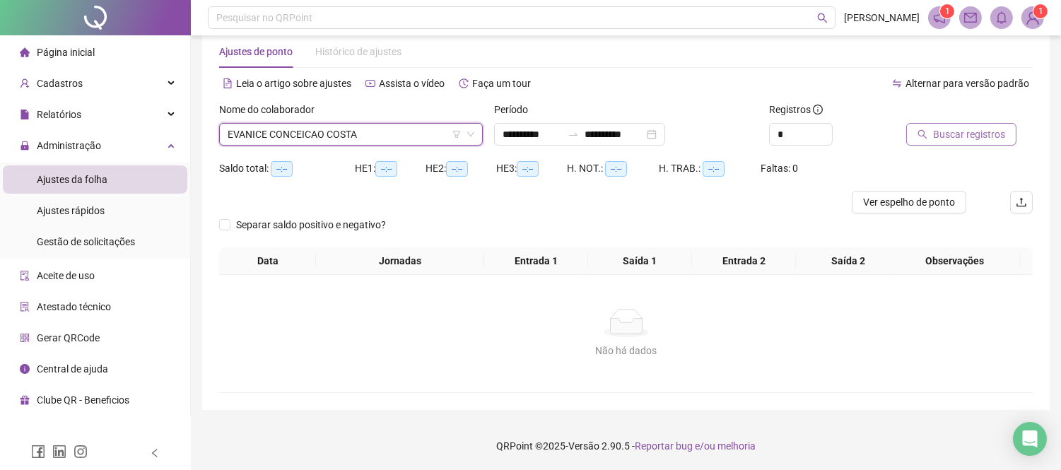
click at [941, 139] on span "Buscar registros" at bounding box center [969, 135] width 72 height 16
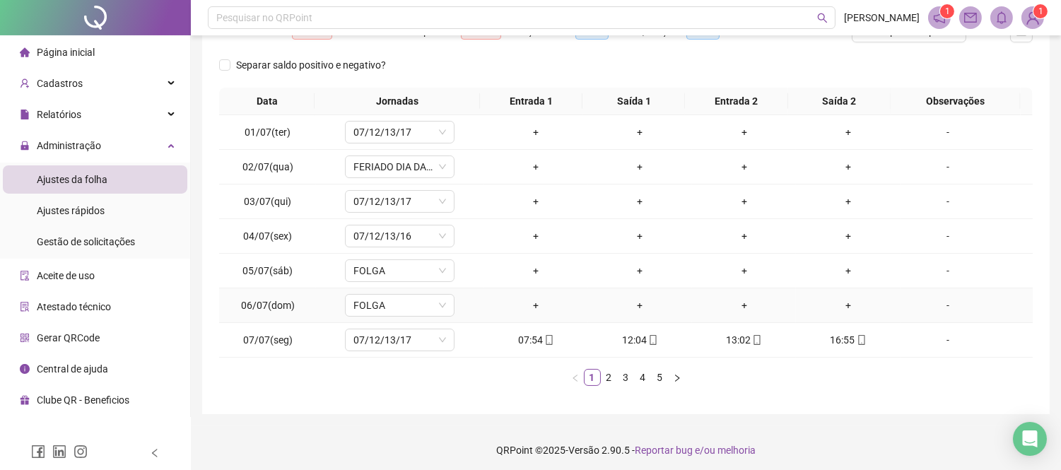
scroll to position [204, 0]
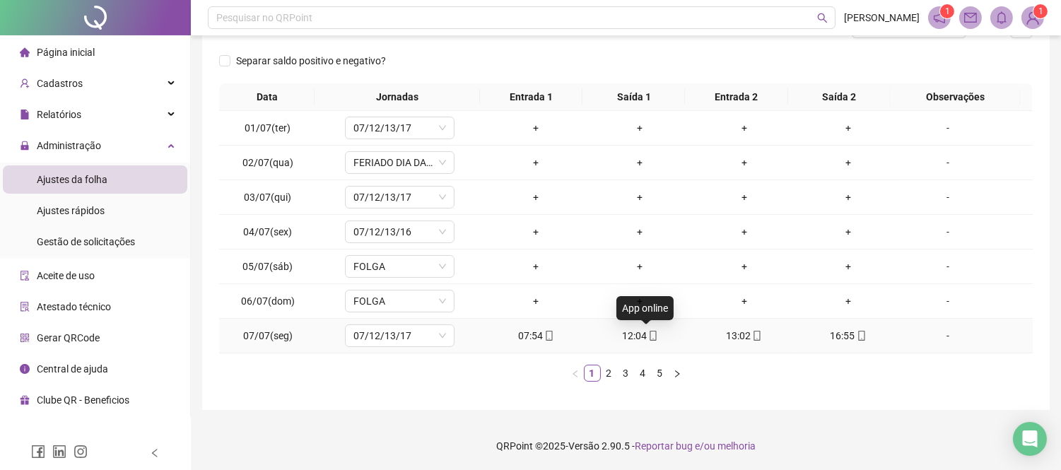
click at [647, 341] on span at bounding box center [652, 335] width 11 height 11
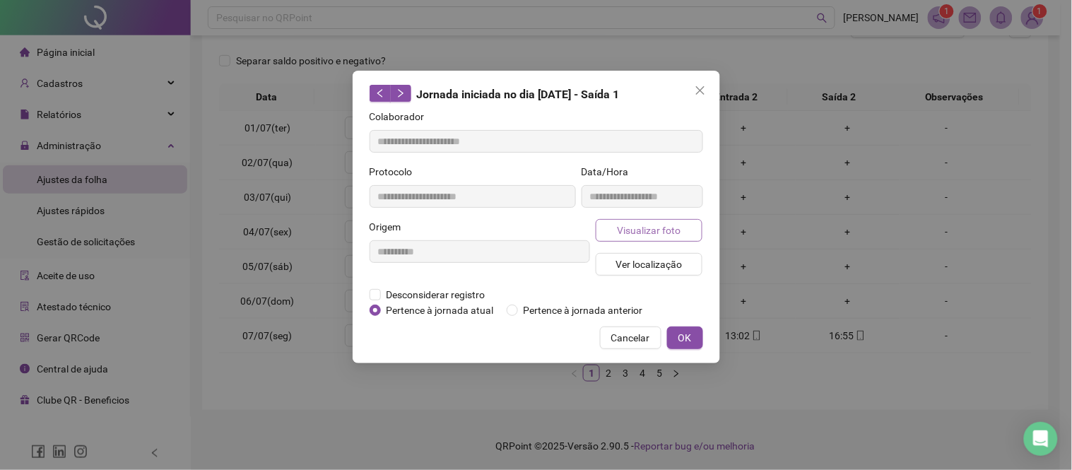
click at [668, 228] on span "Visualizar foto" at bounding box center [649, 231] width 64 height 16
type input "**********"
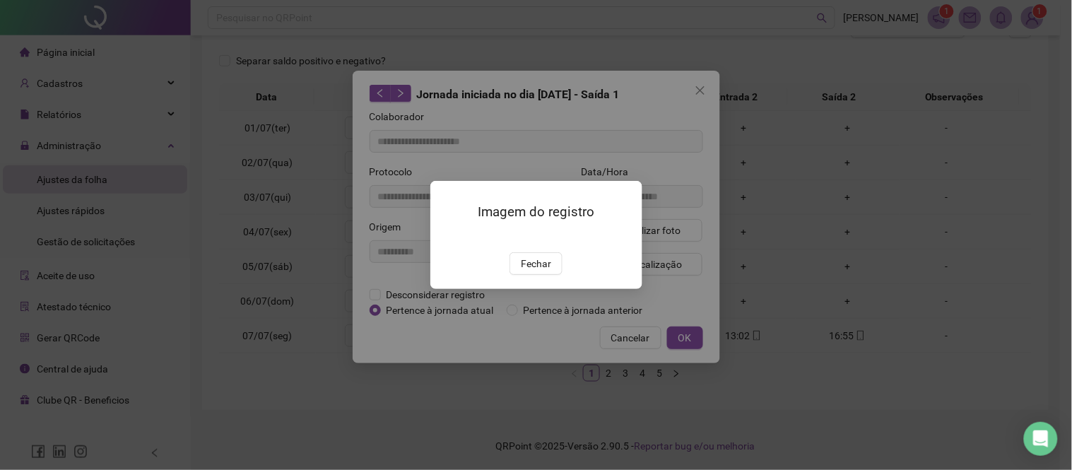
drag, startPoint x: 542, startPoint y: 348, endPoint x: 561, endPoint y: 346, distance: 18.4
click at [544, 271] on span "Fechar" at bounding box center [536, 264] width 30 height 16
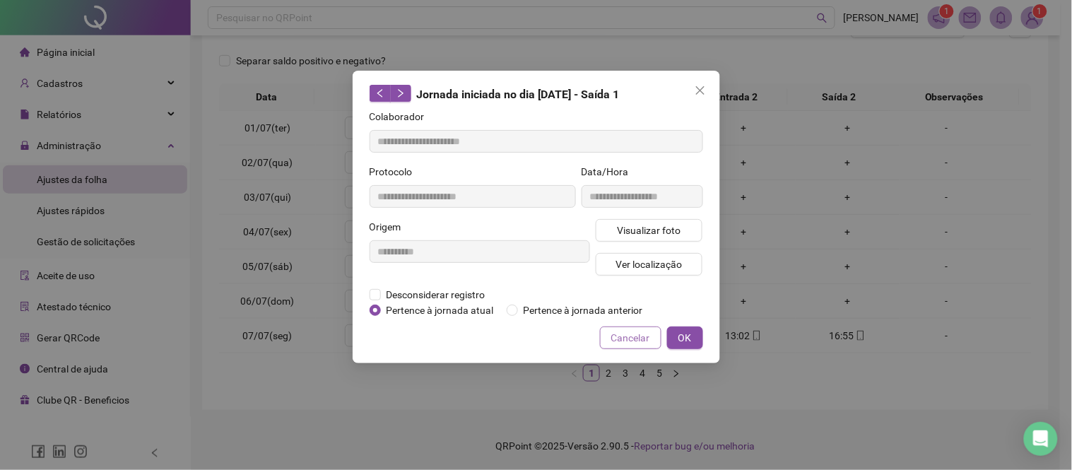
click at [635, 337] on span "Cancelar" at bounding box center [630, 338] width 39 height 16
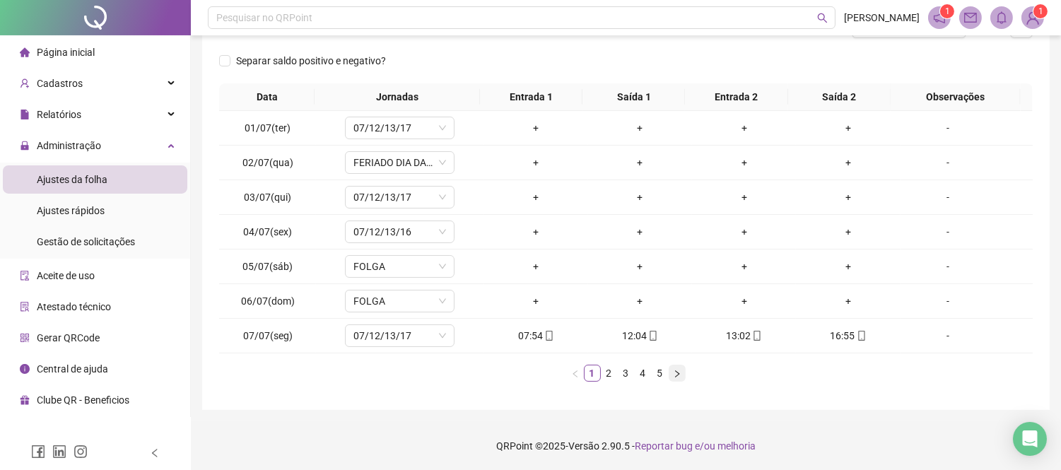
click at [682, 369] on button "button" at bounding box center [677, 373] width 17 height 17
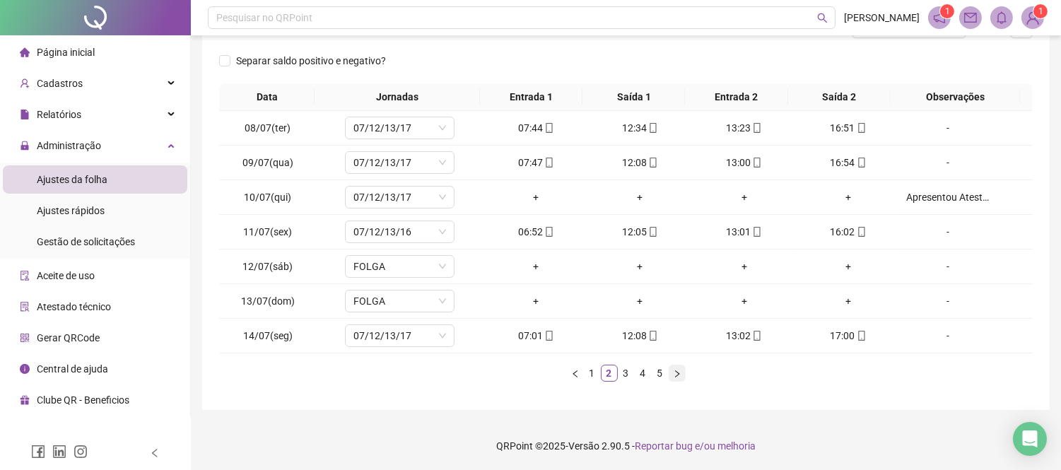
click at [677, 370] on icon "right" at bounding box center [677, 374] width 8 height 8
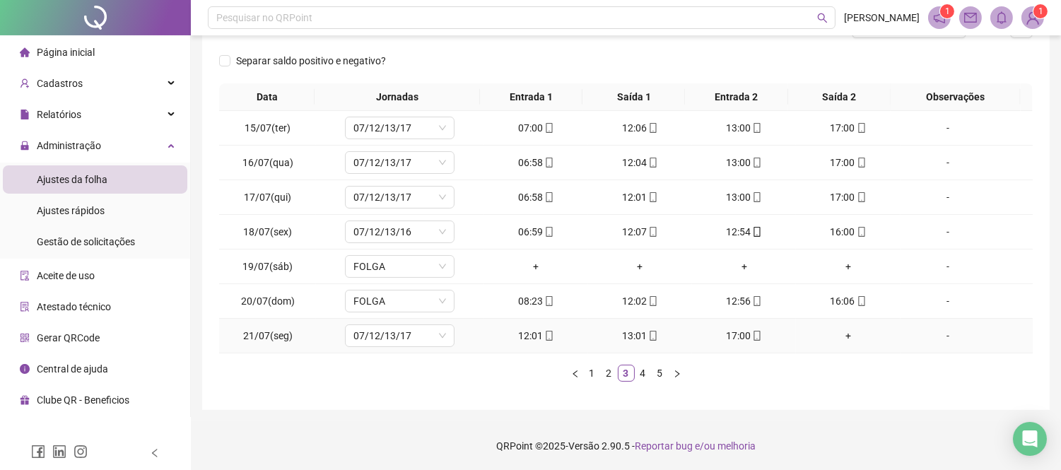
click at [842, 336] on div "+" at bounding box center [848, 336] width 93 height 16
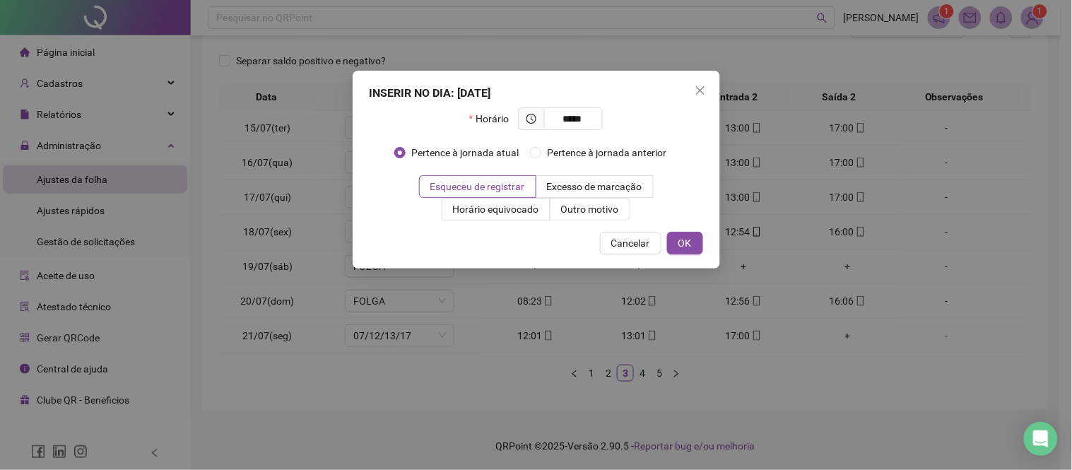
type input "*****"
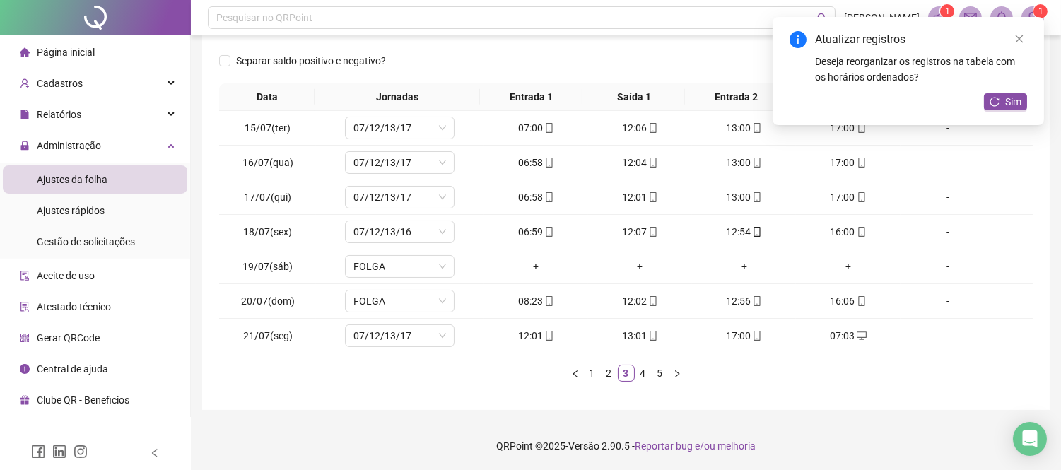
drag, startPoint x: 1014, startPoint y: 37, endPoint x: 999, endPoint y: 55, distance: 23.6
click at [1011, 35] on div "Atualizar registros Deseja reorganizar os registros na tabela com os horários o…" at bounding box center [908, 71] width 271 height 108
click at [1015, 40] on icon "close" at bounding box center [1019, 39] width 10 height 10
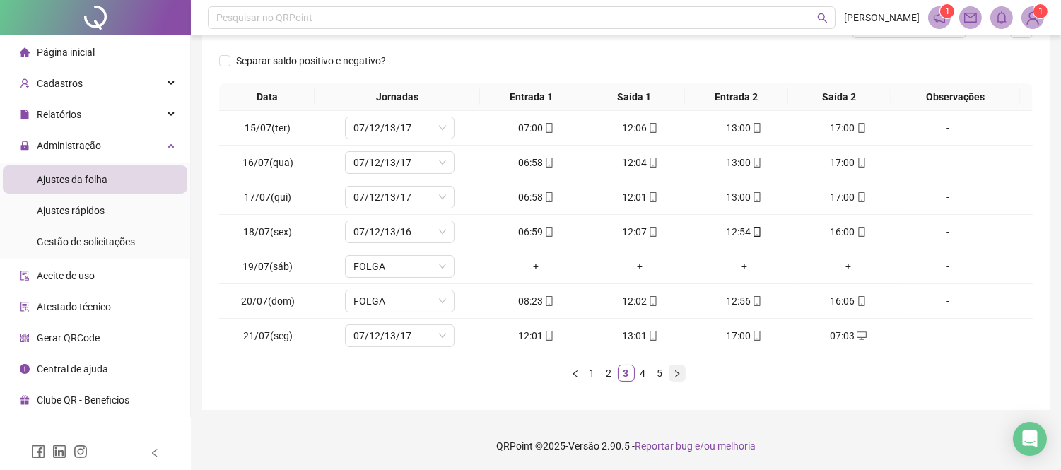
click at [679, 370] on icon "right" at bounding box center [677, 374] width 8 height 8
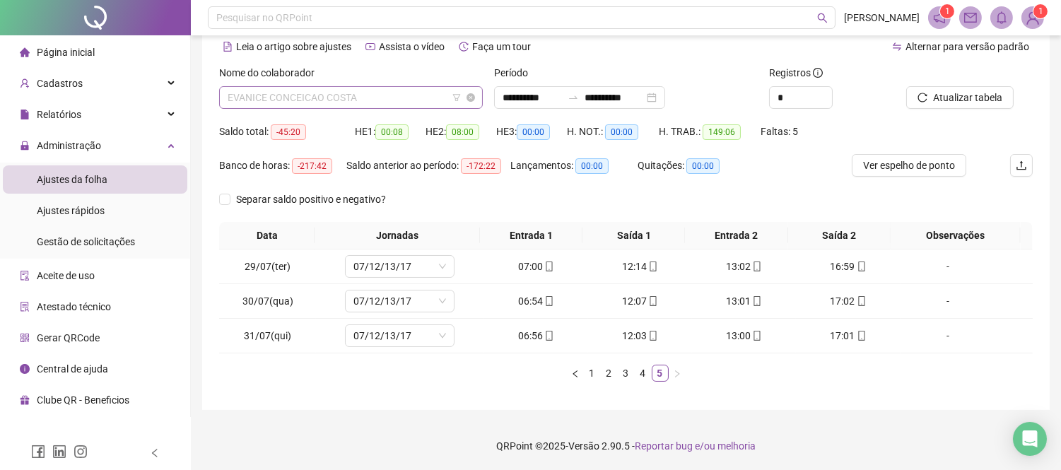
click at [352, 93] on span "EVANICE CONCEICAO COSTA" at bounding box center [351, 97] width 247 height 21
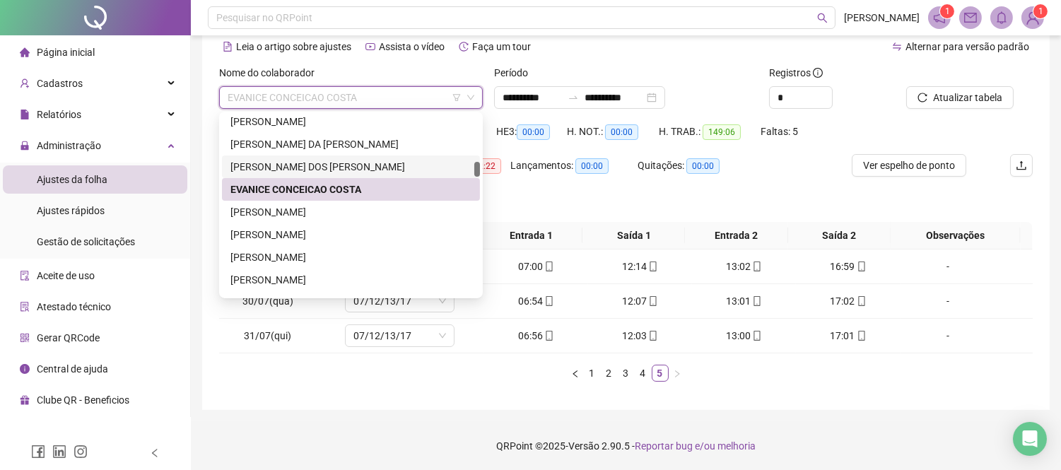
click at [366, 160] on div "[PERSON_NAME] DOS [PERSON_NAME]" at bounding box center [350, 167] width 241 height 16
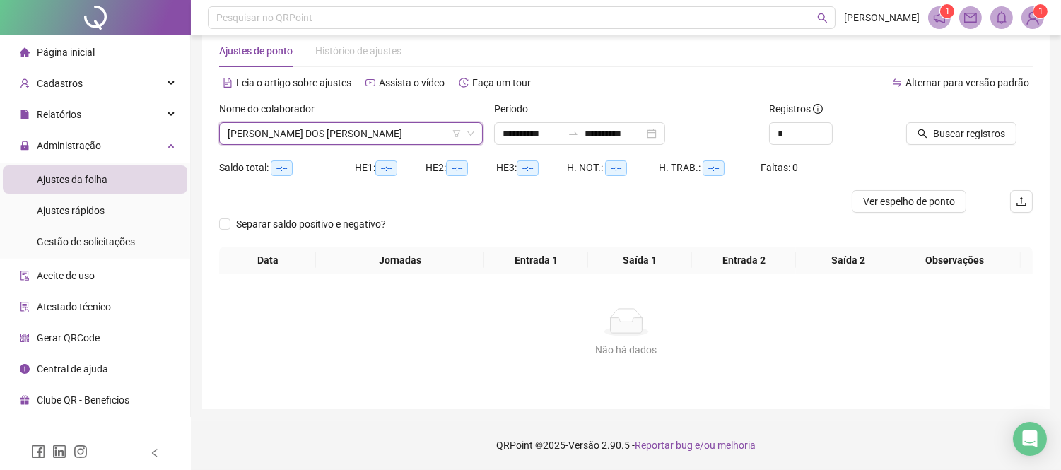
scroll to position [28, 0]
click at [927, 123] on button "Buscar registros" at bounding box center [961, 134] width 110 height 23
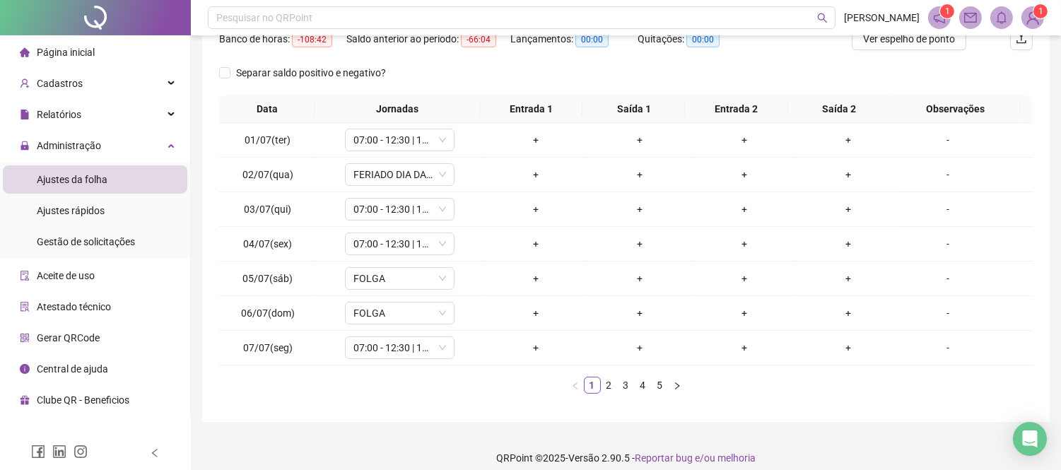
scroll to position [204, 0]
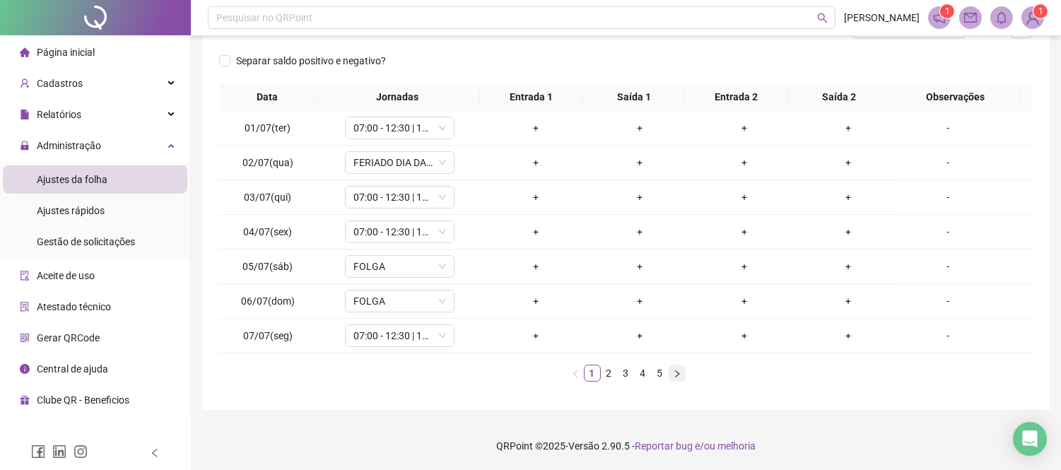
click at [679, 375] on icon "right" at bounding box center [677, 374] width 8 height 8
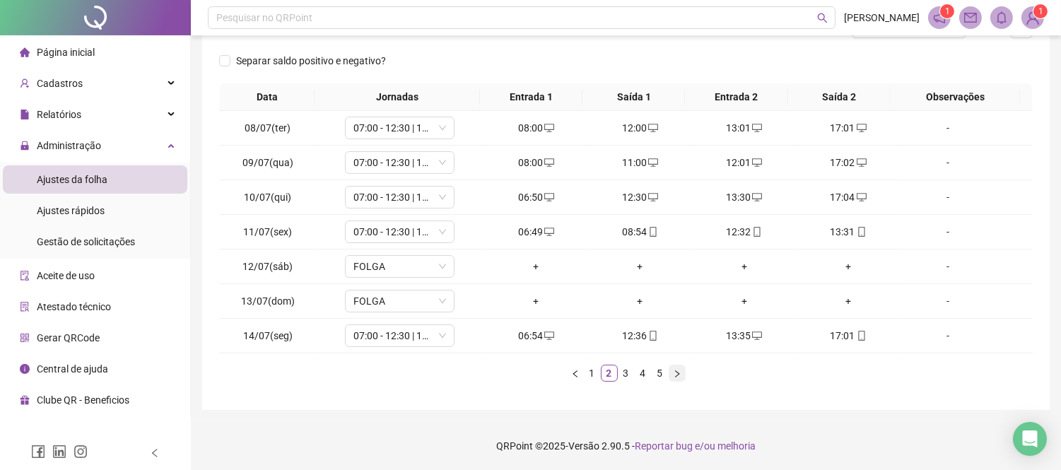
click at [679, 370] on icon "right" at bounding box center [677, 374] width 8 height 8
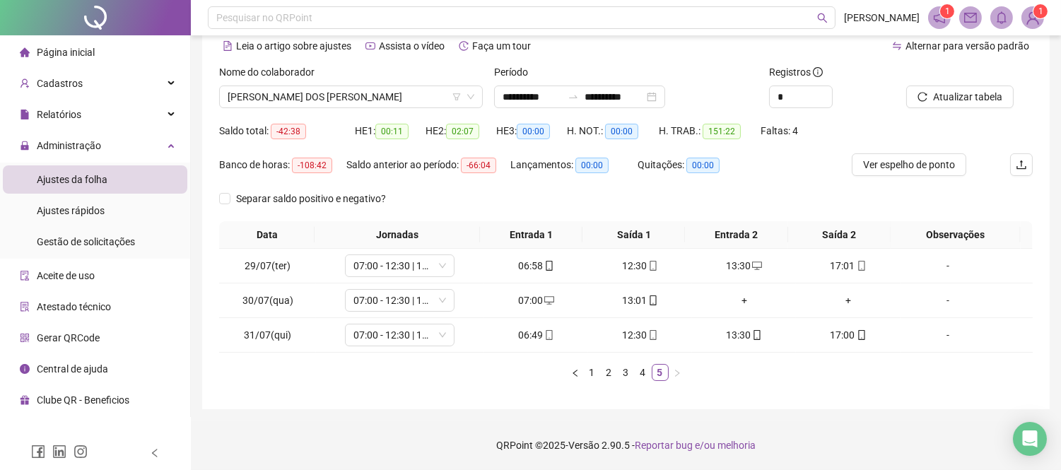
scroll to position [65, 0]
click at [734, 300] on div "+" at bounding box center [744, 301] width 93 height 16
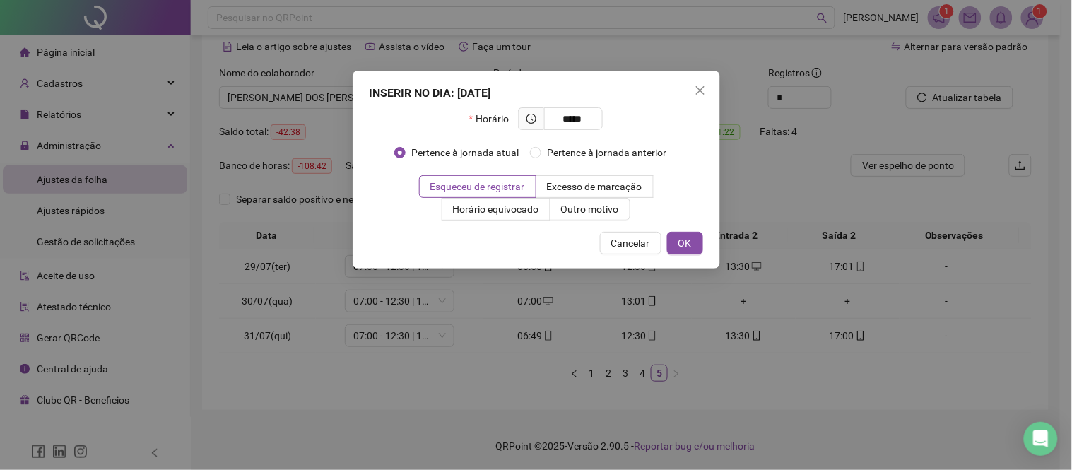
type input "*****"
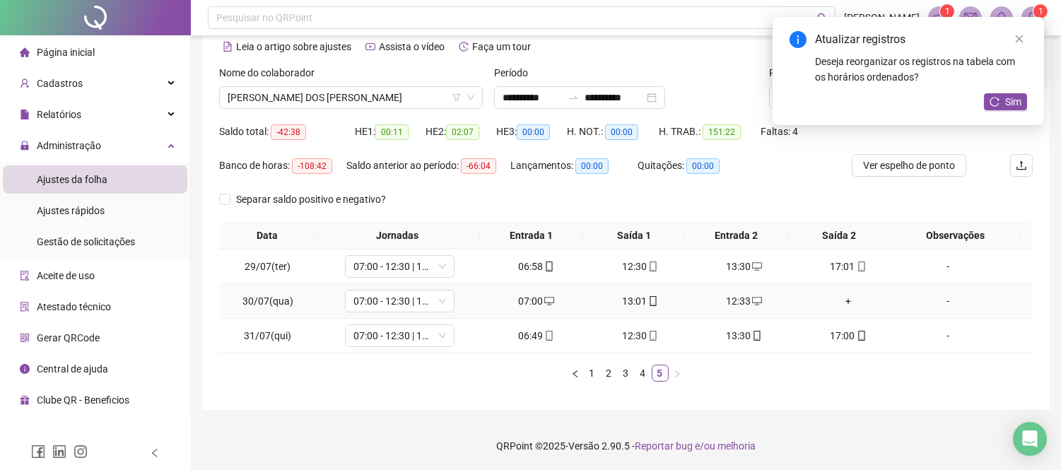
click at [840, 298] on div "+" at bounding box center [848, 301] width 93 height 16
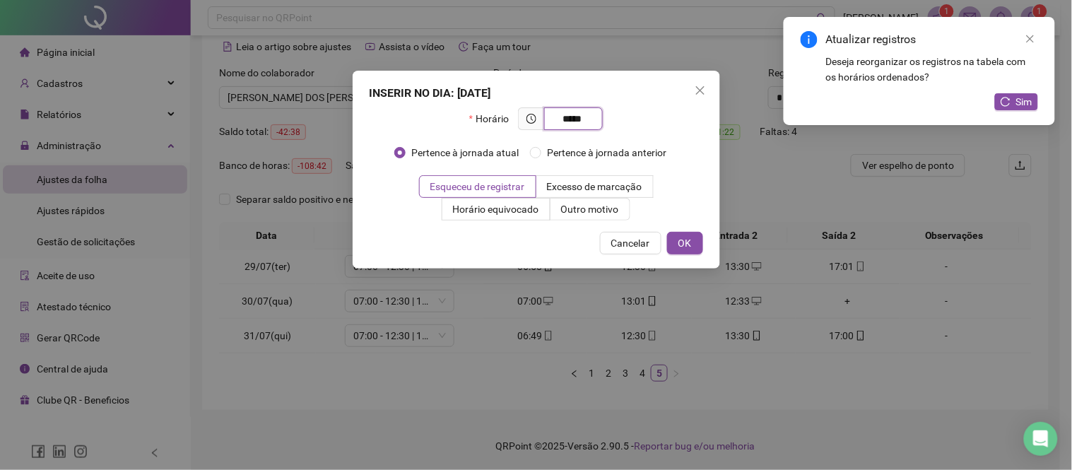
type input "*****"
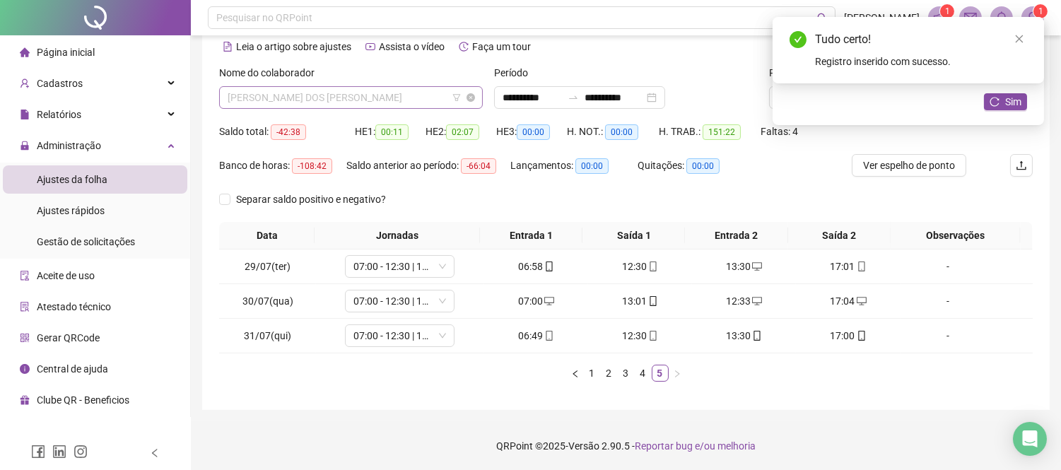
click at [315, 93] on span "[PERSON_NAME] DOS [PERSON_NAME]" at bounding box center [351, 97] width 247 height 21
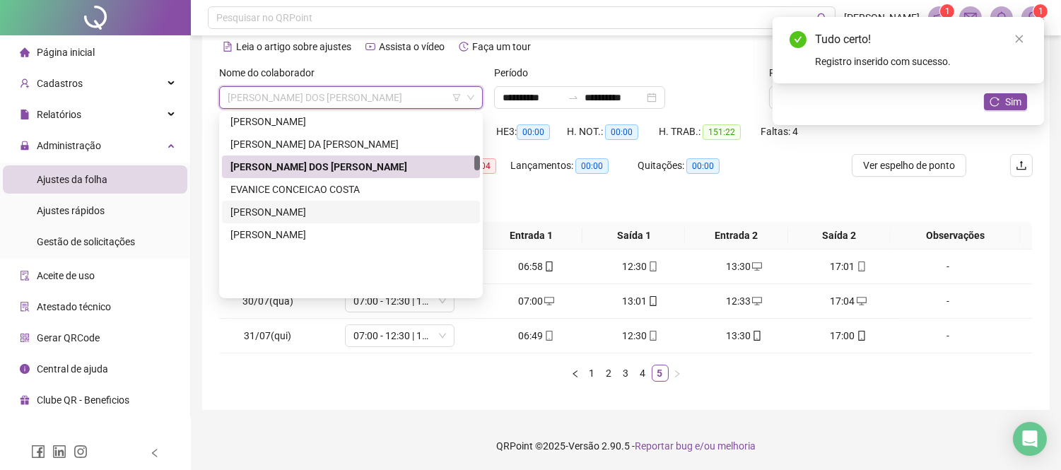
scroll to position [491, 0]
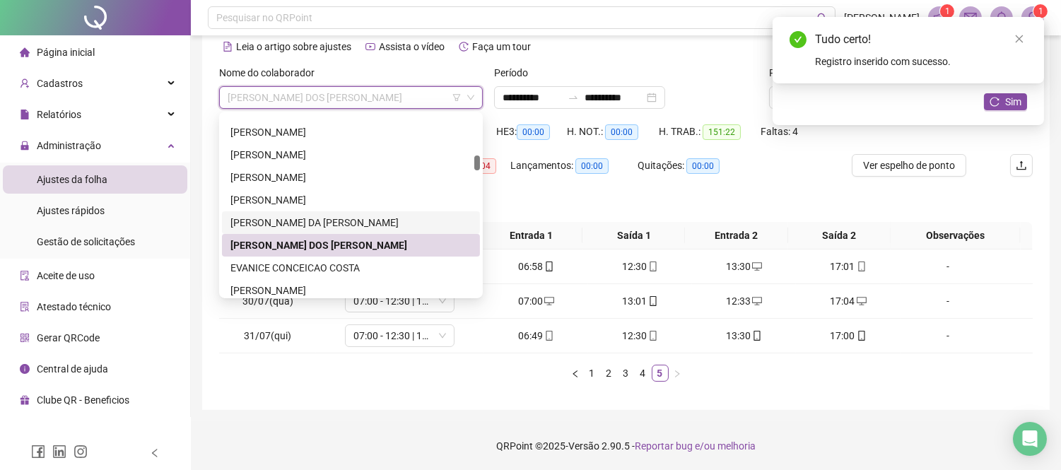
click at [315, 211] on div "[PERSON_NAME] DA [PERSON_NAME]" at bounding box center [351, 222] width 258 height 23
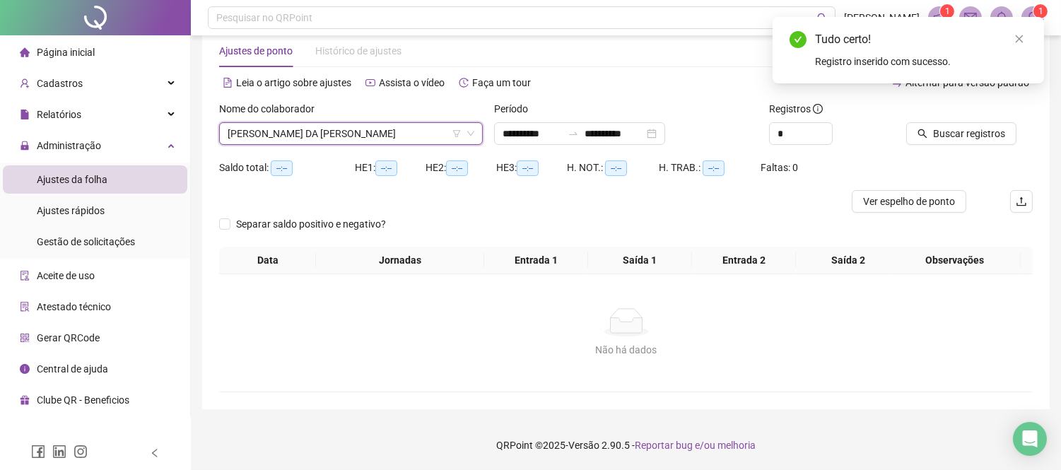
scroll to position [28, 0]
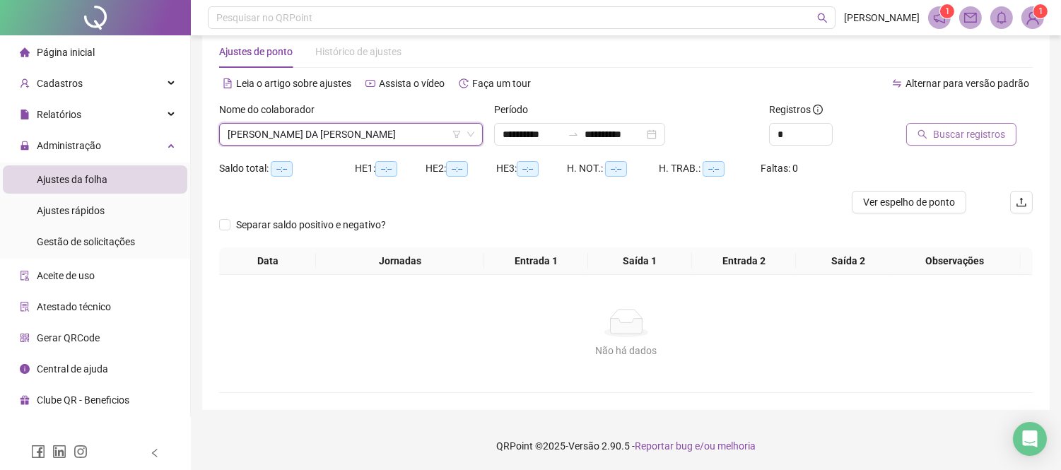
click at [945, 135] on span "Buscar registros" at bounding box center [969, 135] width 72 height 16
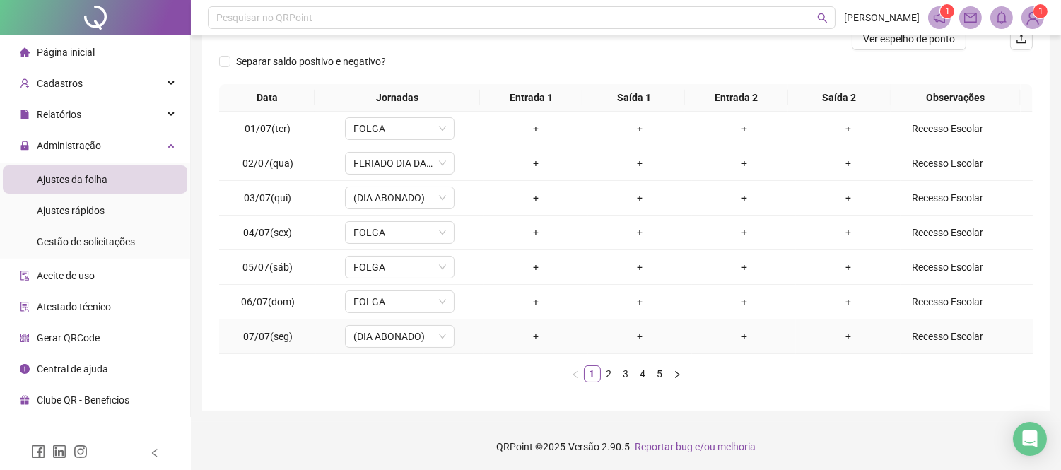
scroll to position [193, 0]
click at [630, 372] on link "3" at bounding box center [626, 373] width 16 height 16
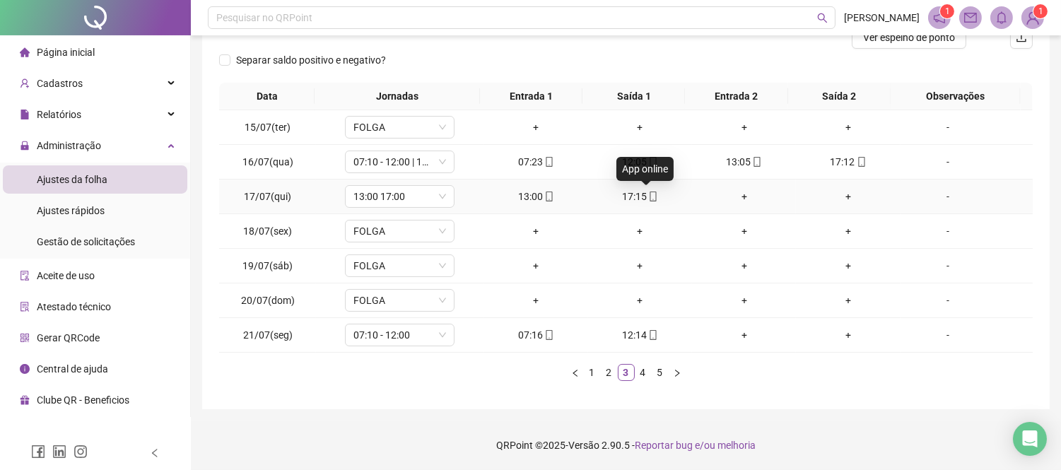
click at [650, 193] on icon "mobile" at bounding box center [653, 197] width 6 height 10
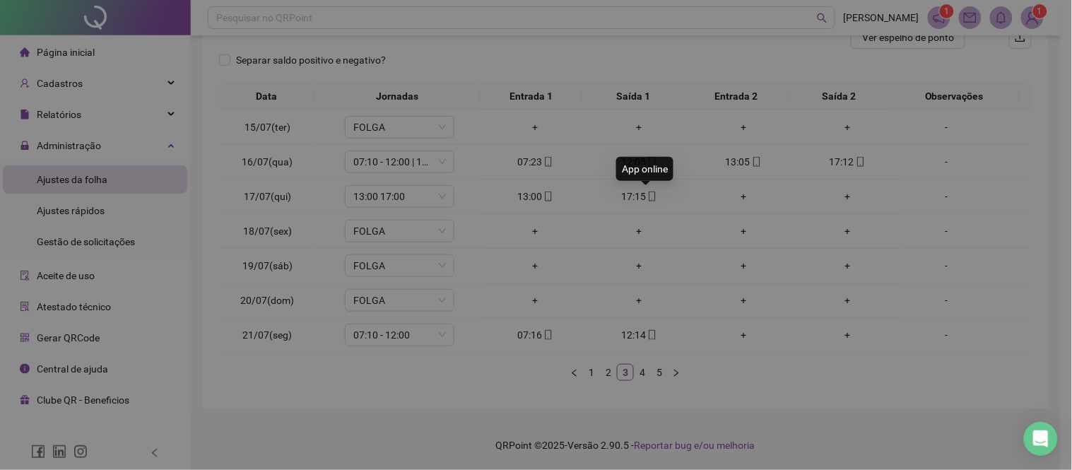
type input "**********"
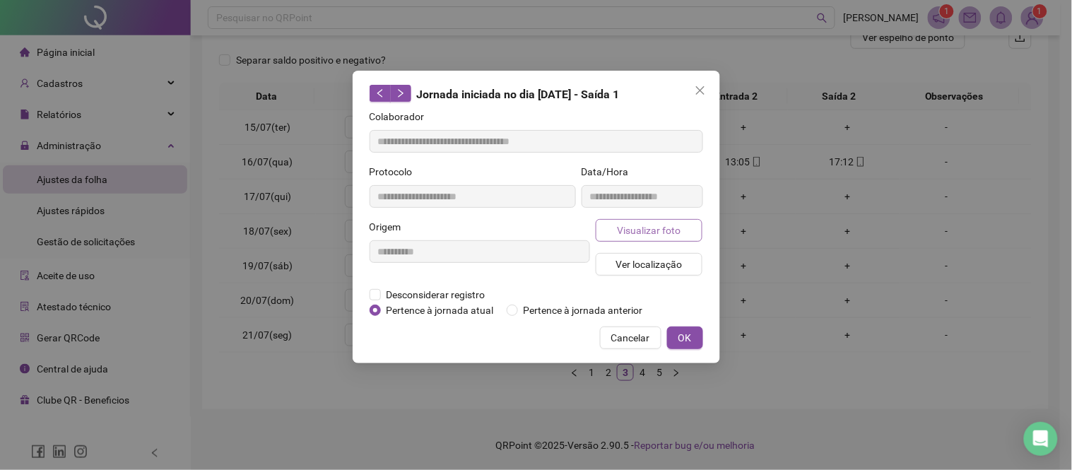
click at [674, 224] on span "Visualizar foto" at bounding box center [649, 231] width 64 height 16
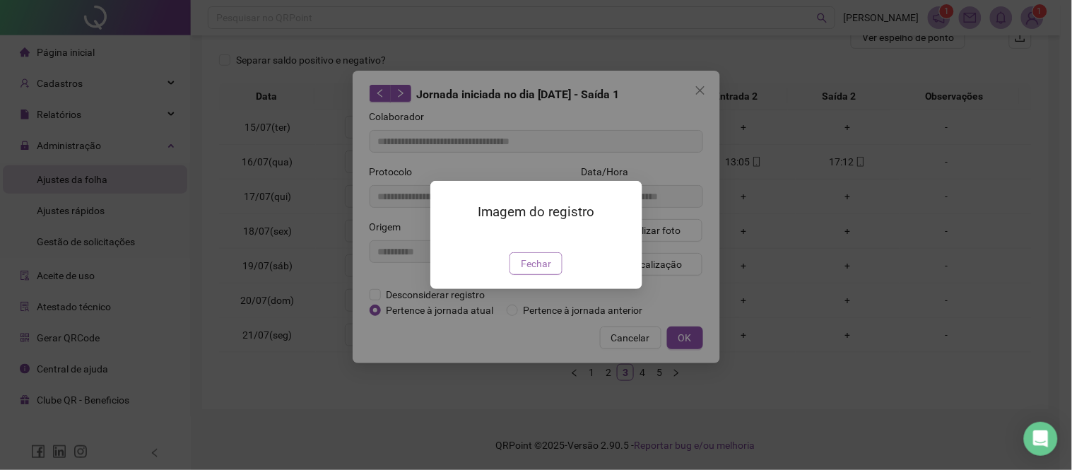
click at [540, 271] on span "Fechar" at bounding box center [536, 264] width 30 height 16
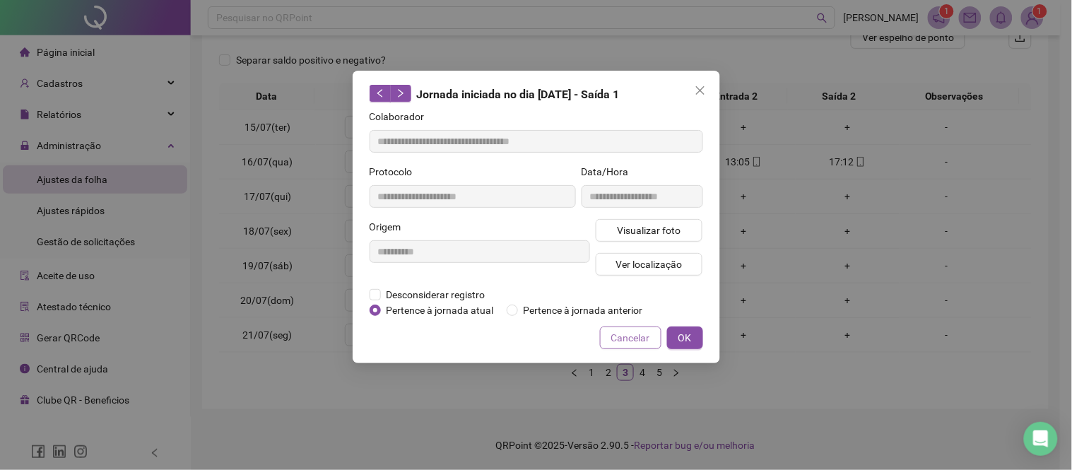
click at [623, 341] on span "Cancelar" at bounding box center [630, 338] width 39 height 16
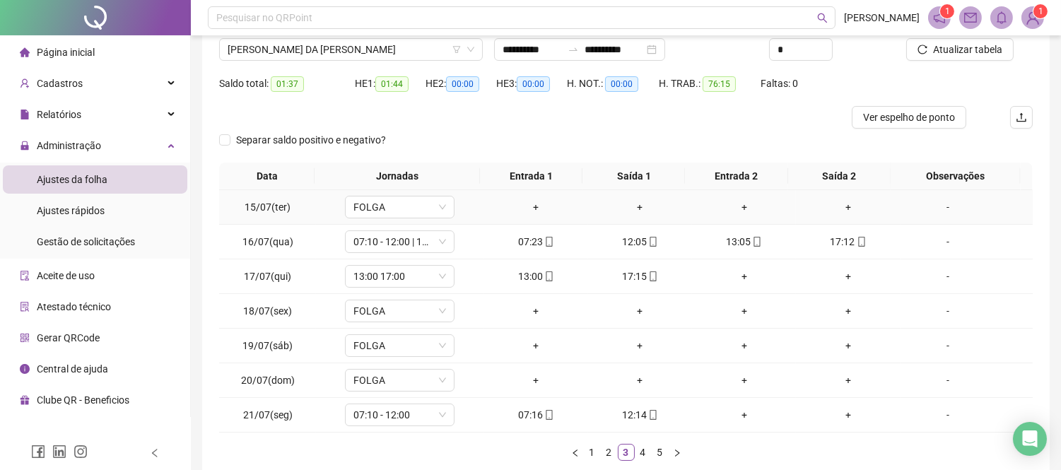
scroll to position [0, 0]
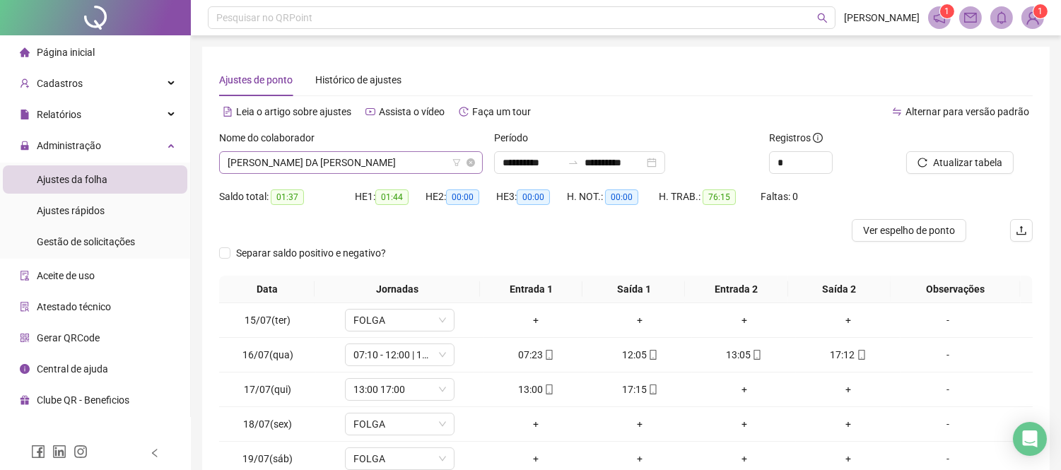
click at [347, 171] on span "[PERSON_NAME] DA [PERSON_NAME]" at bounding box center [351, 162] width 247 height 21
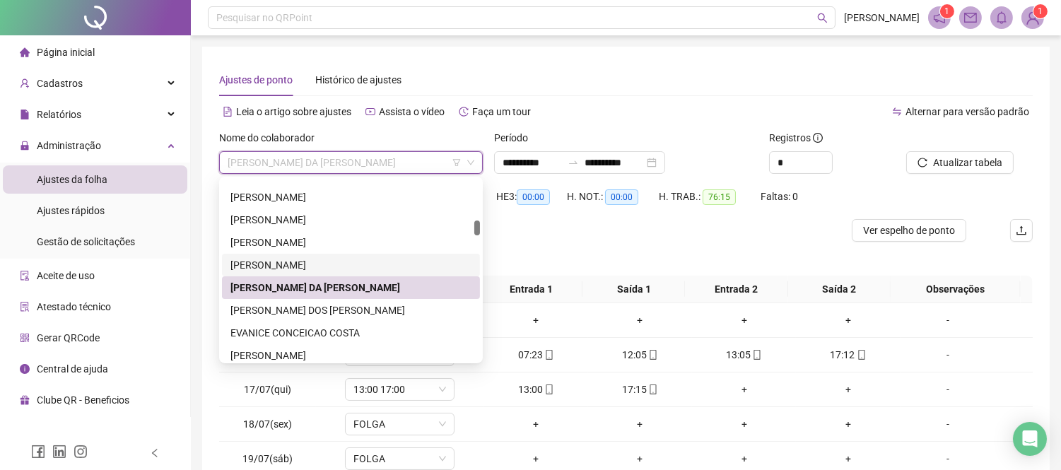
click at [343, 255] on div "[PERSON_NAME]" at bounding box center [351, 265] width 258 height 23
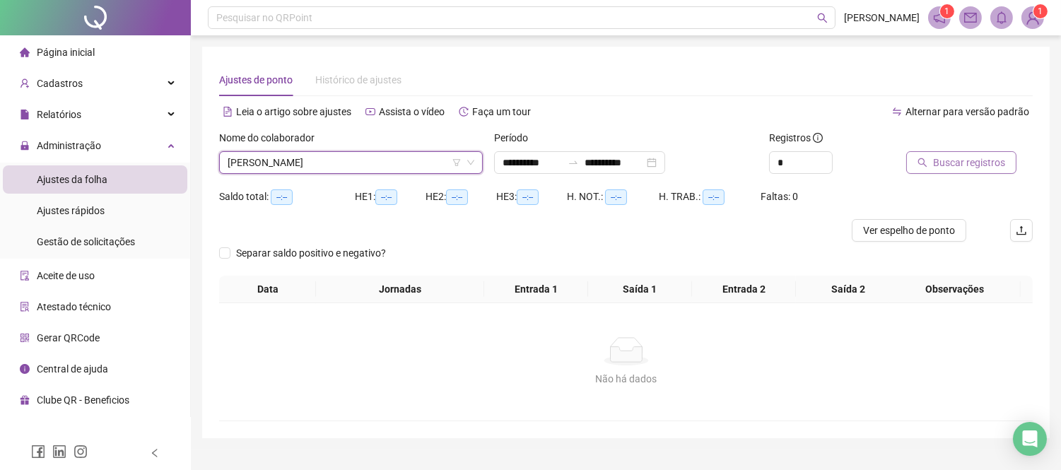
click at [929, 159] on button "Buscar registros" at bounding box center [961, 162] width 110 height 23
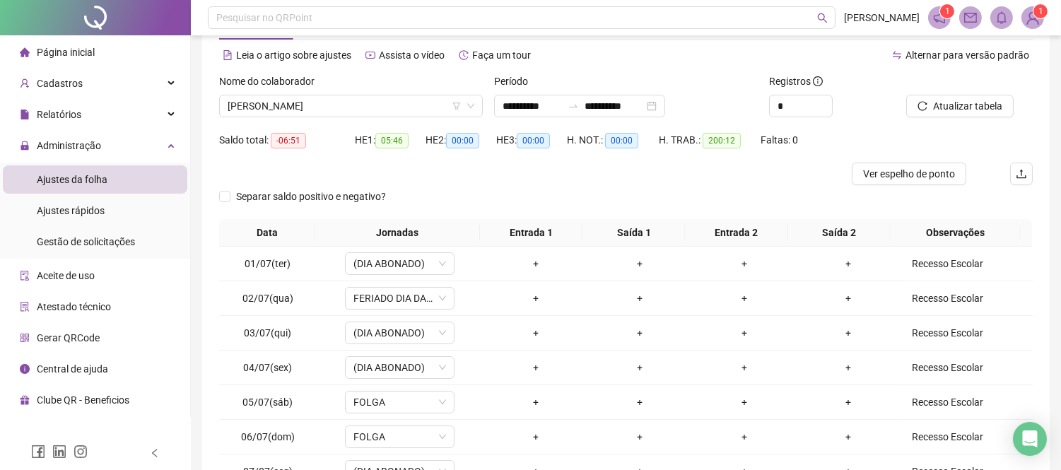
scroll to position [193, 0]
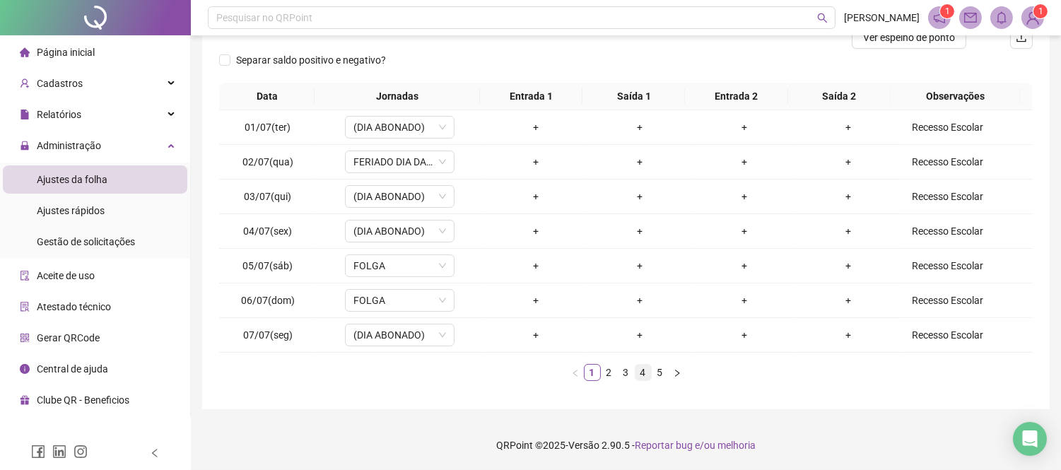
click at [637, 375] on link "4" at bounding box center [643, 373] width 16 height 16
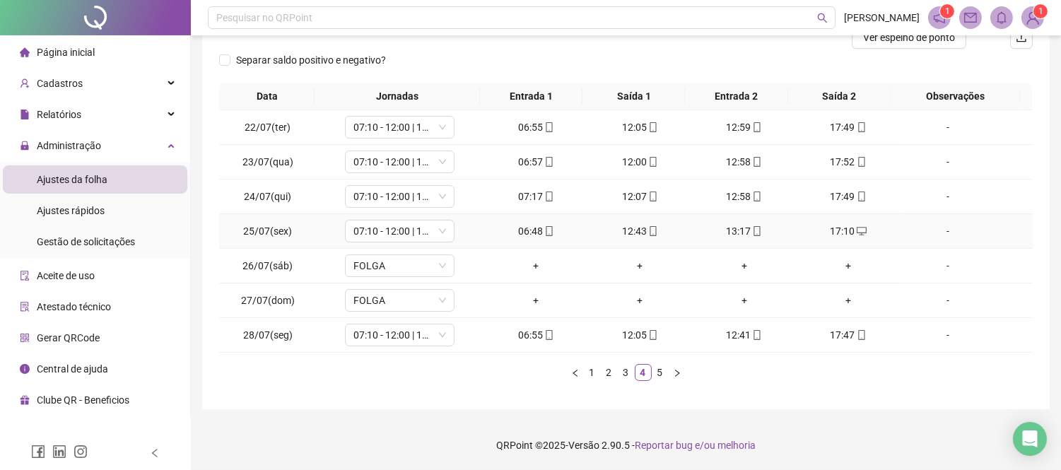
click at [532, 238] on div "06:48" at bounding box center [536, 231] width 93 height 16
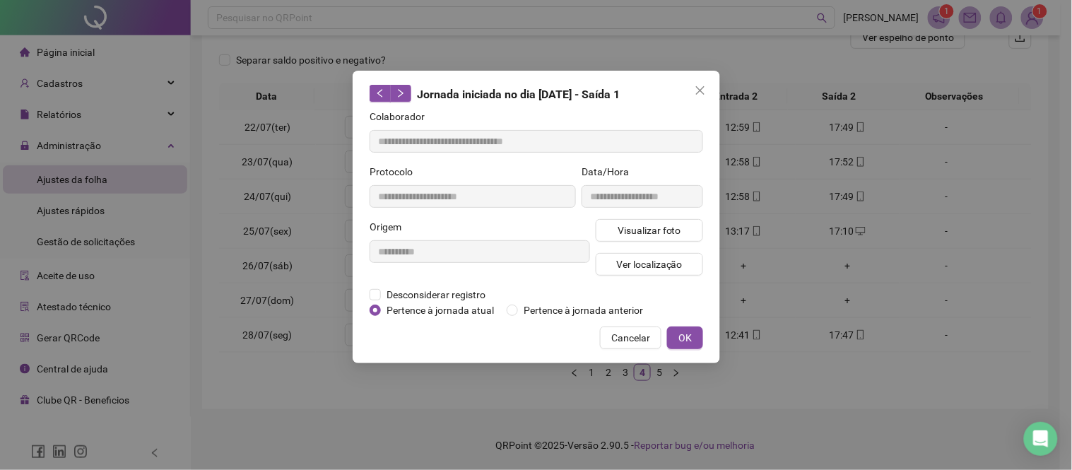
type input "**********"
click at [622, 231] on span "Visualizar foto" at bounding box center [649, 231] width 64 height 16
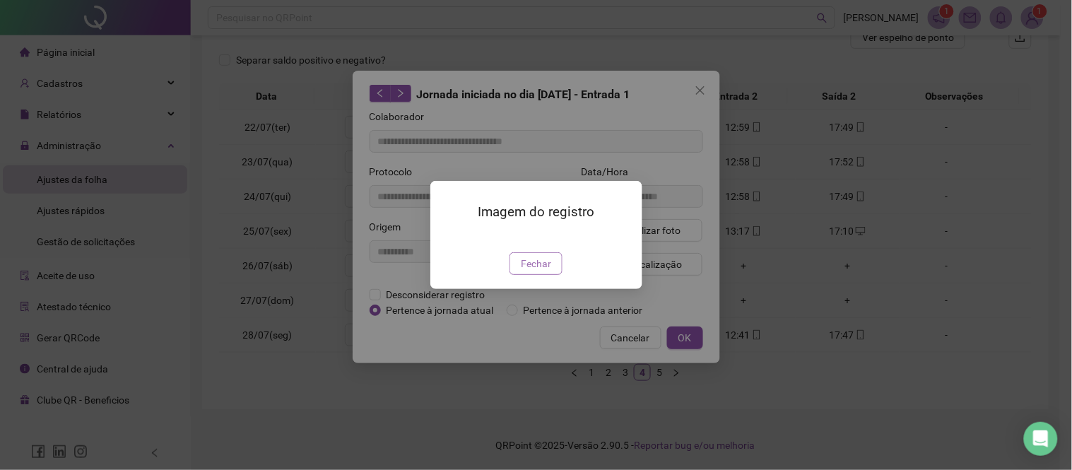
click at [533, 271] on span "Fechar" at bounding box center [536, 264] width 30 height 16
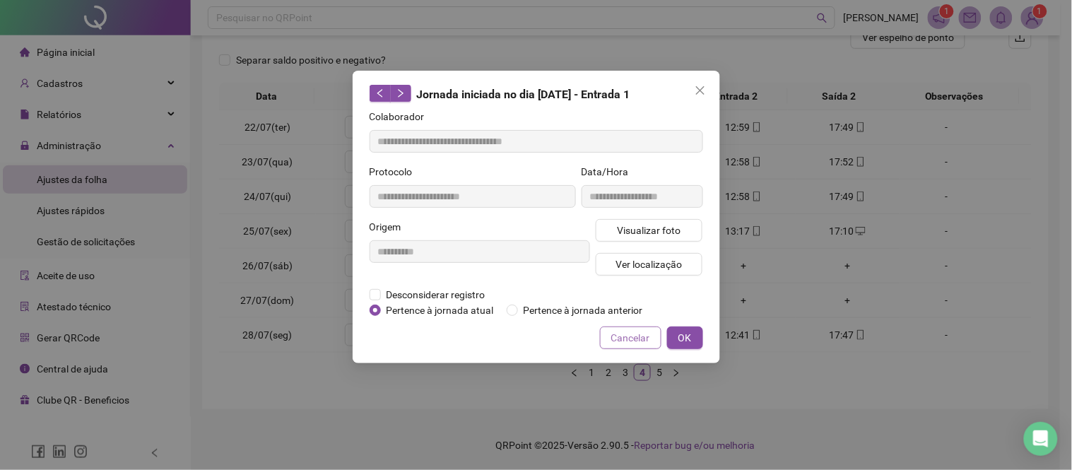
click at [630, 348] on button "Cancelar" at bounding box center [630, 338] width 61 height 23
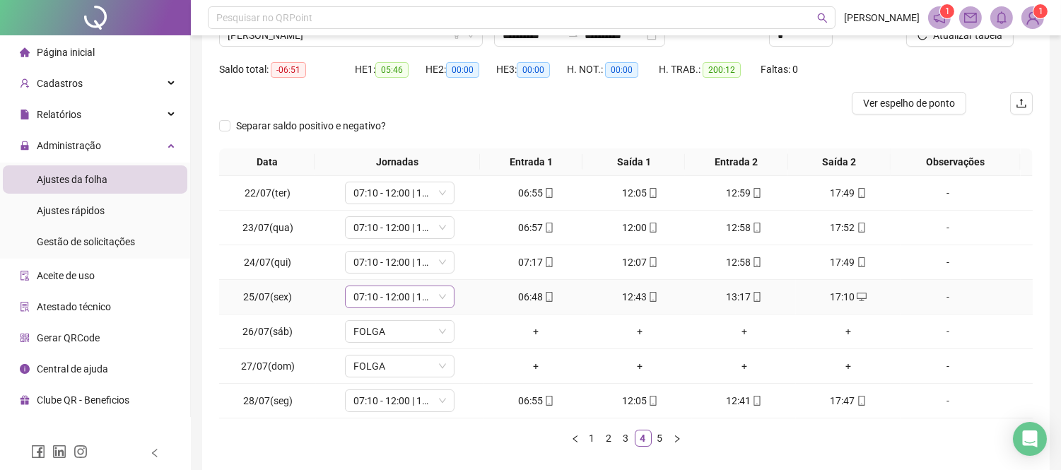
scroll to position [0, 0]
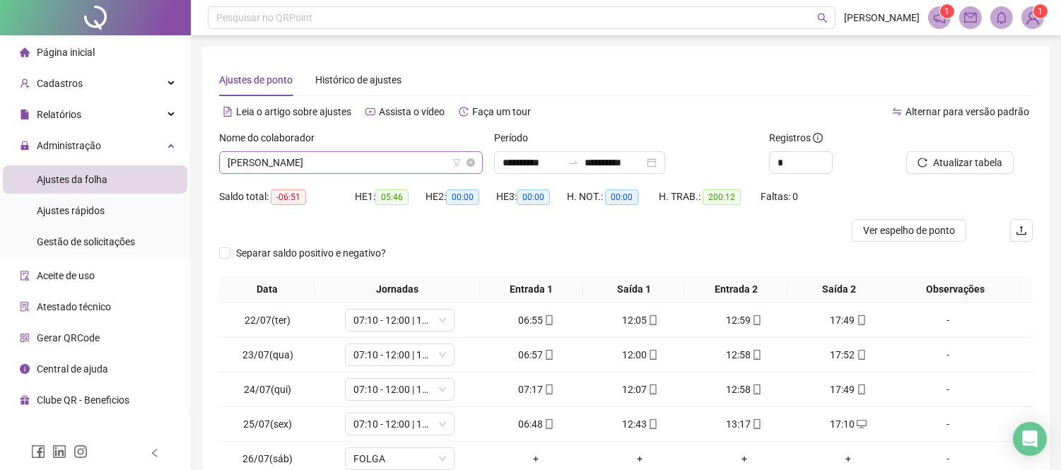
click at [368, 159] on span "[PERSON_NAME]" at bounding box center [351, 162] width 247 height 21
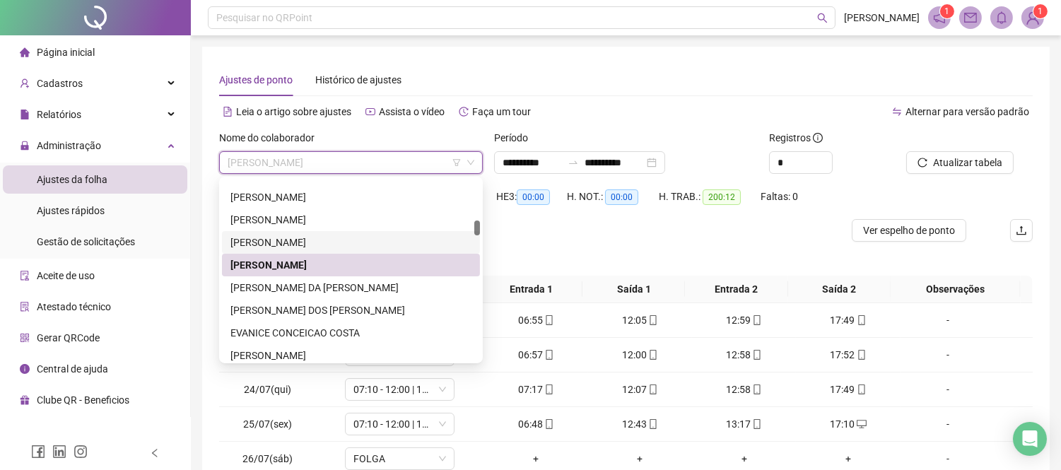
click at [347, 237] on div "[PERSON_NAME]" at bounding box center [350, 243] width 241 height 16
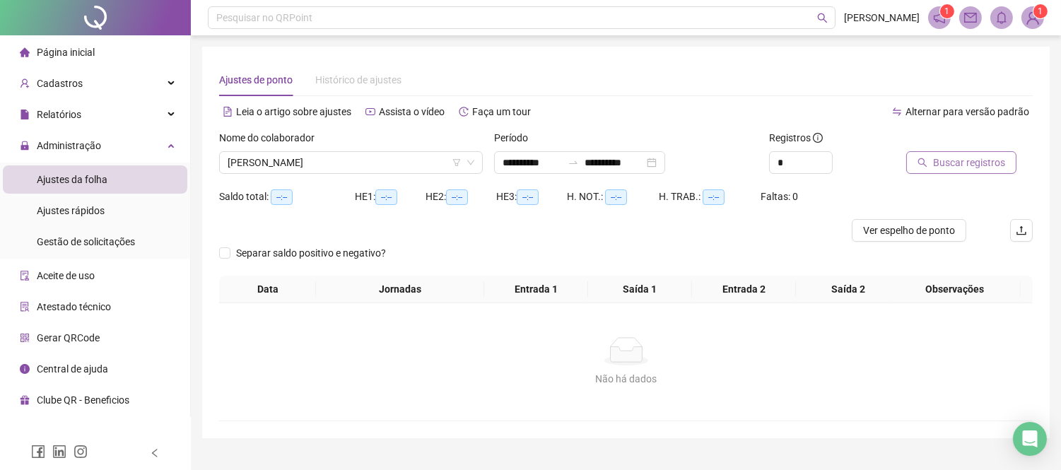
click at [983, 155] on span "Buscar registros" at bounding box center [969, 163] width 72 height 16
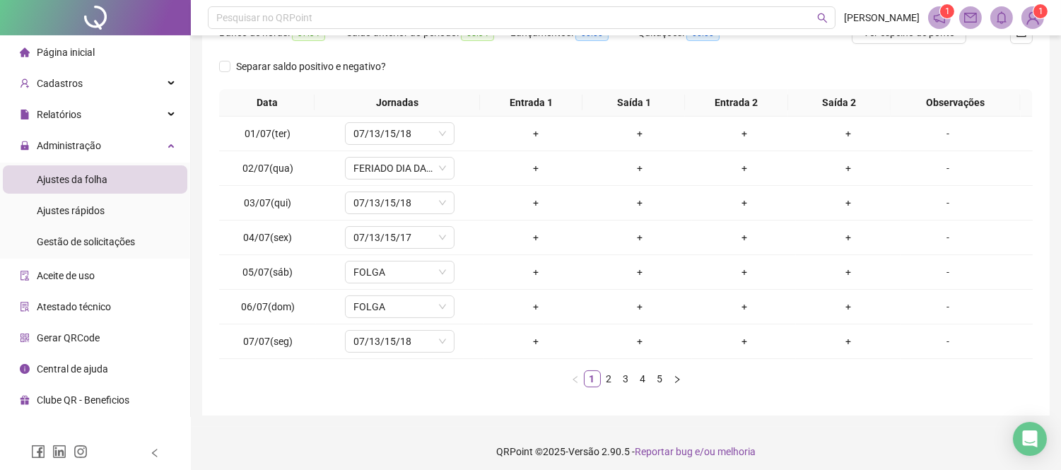
scroll to position [204, 0]
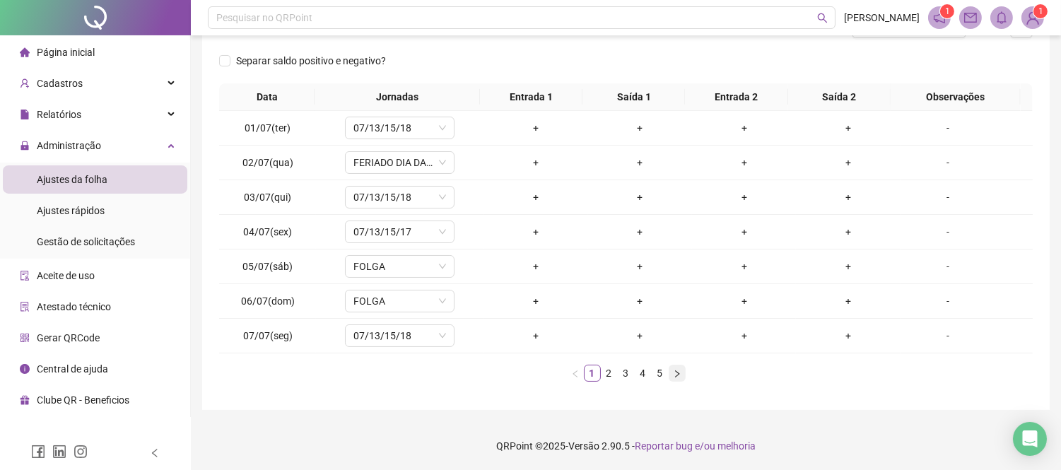
click at [672, 368] on button "button" at bounding box center [677, 373] width 17 height 17
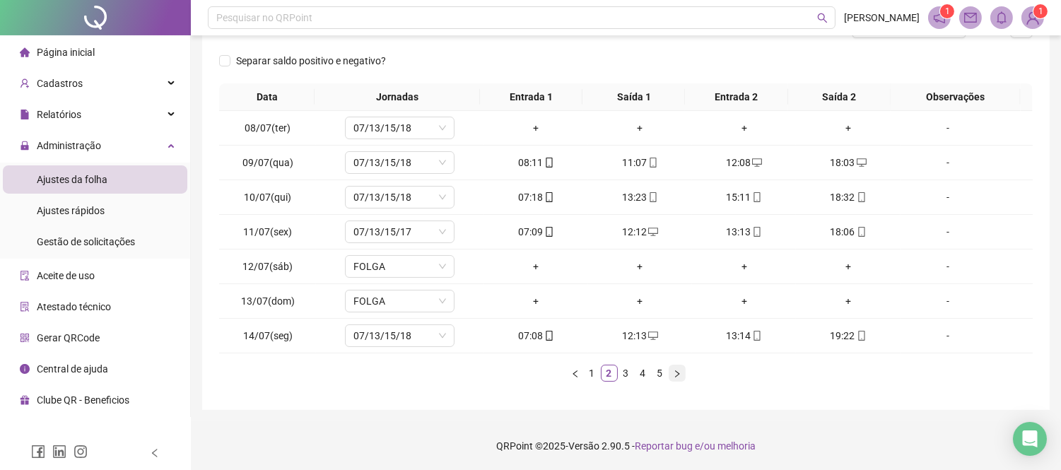
click at [672, 368] on button "button" at bounding box center [677, 373] width 17 height 17
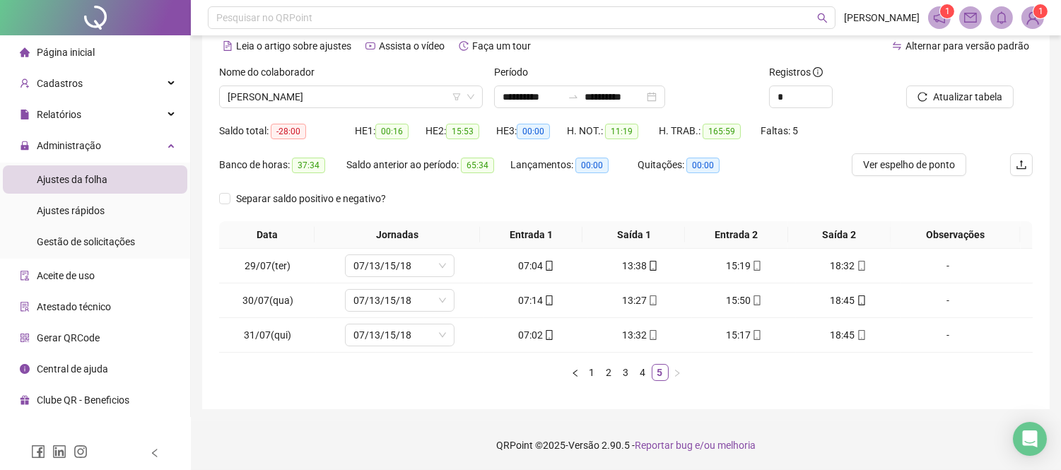
scroll to position [65, 0]
click at [305, 102] on span "[PERSON_NAME]" at bounding box center [351, 97] width 247 height 21
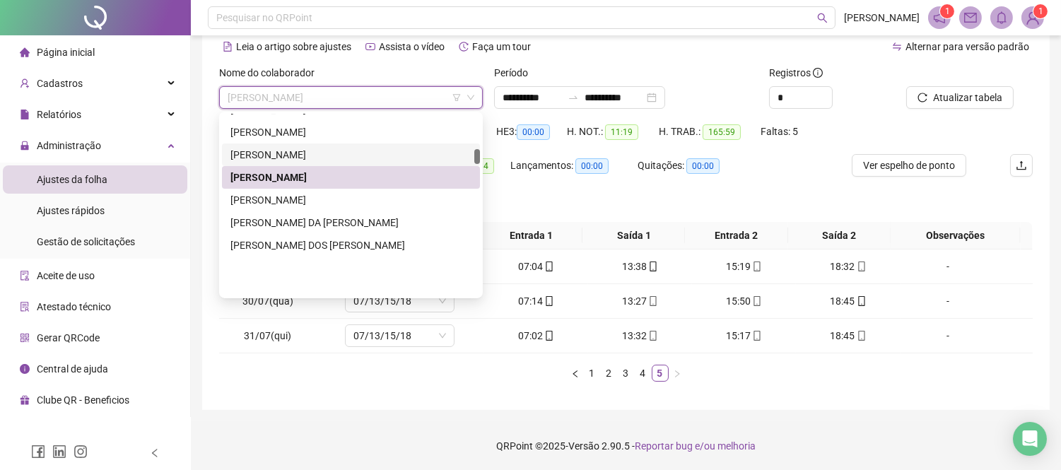
scroll to position [413, 0]
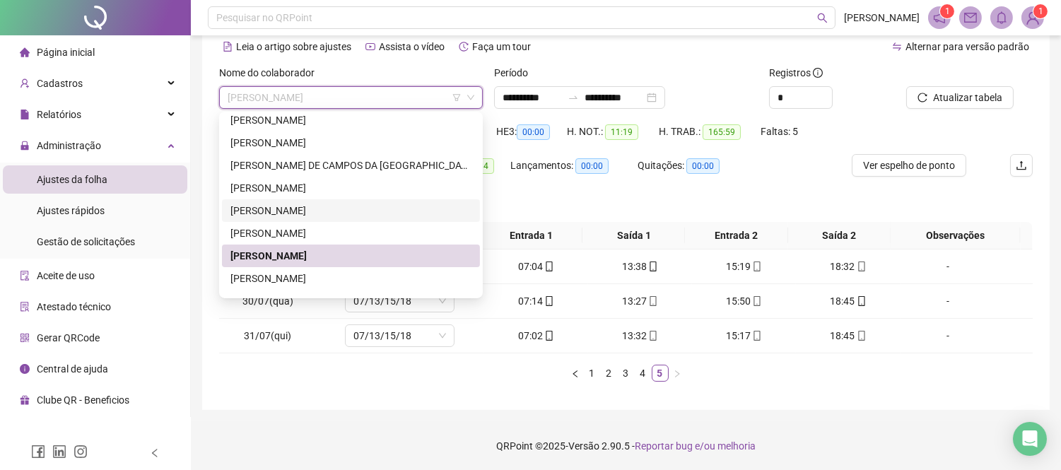
click at [298, 206] on div "[PERSON_NAME]" at bounding box center [350, 211] width 241 height 16
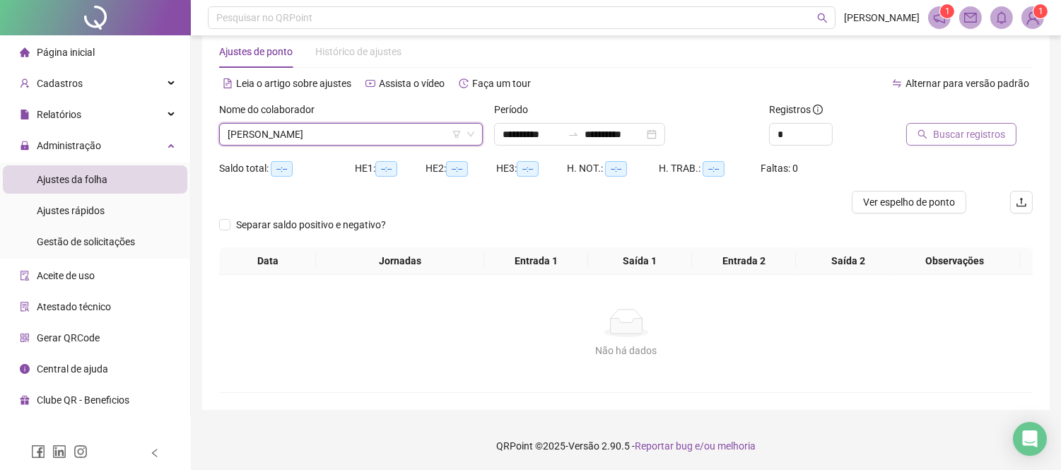
click at [986, 130] on span "Buscar registros" at bounding box center [969, 135] width 72 height 16
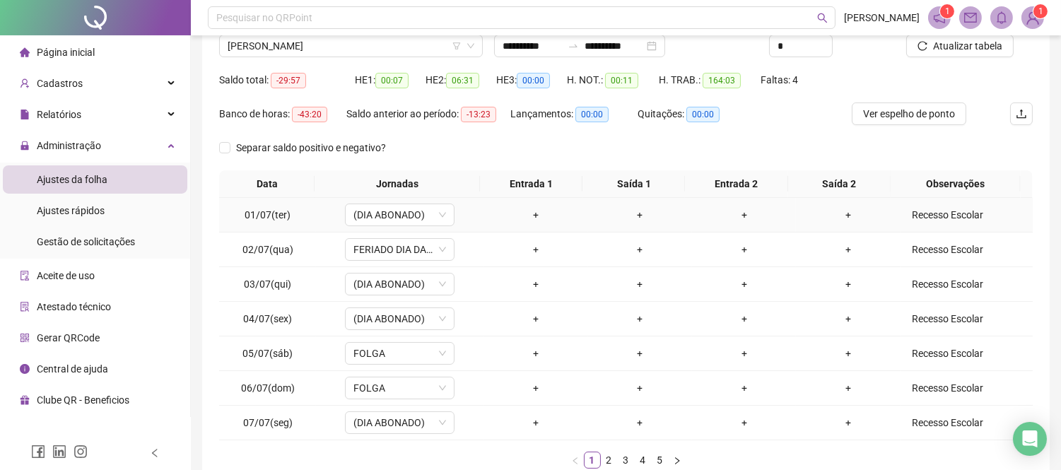
scroll to position [204, 0]
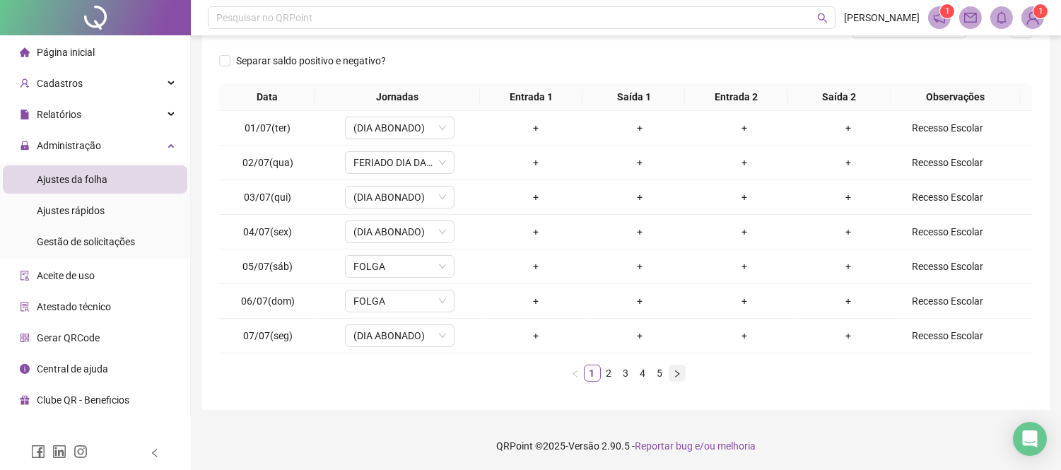
click at [674, 379] on button "button" at bounding box center [677, 373] width 17 height 17
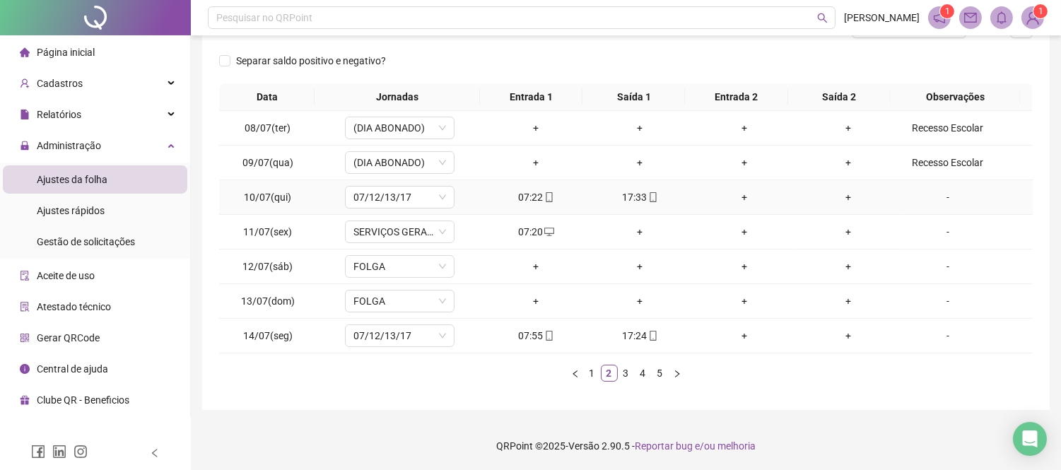
click at [738, 198] on div "+" at bounding box center [744, 197] width 93 height 16
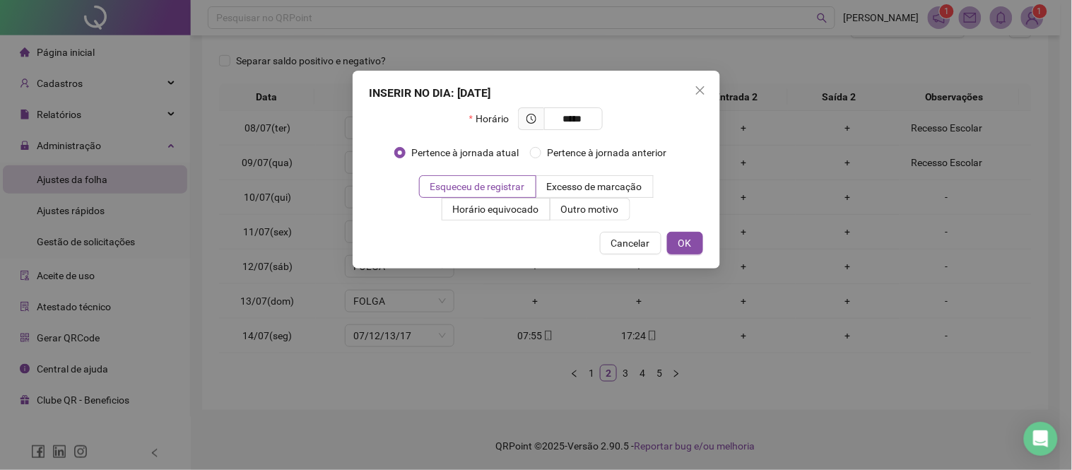
type input "*****"
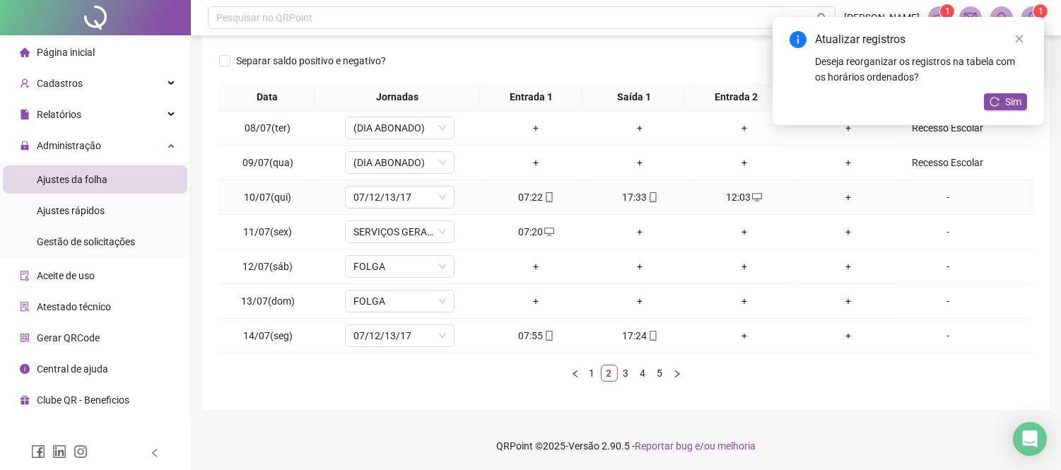
click at [838, 195] on div "+" at bounding box center [848, 197] width 93 height 16
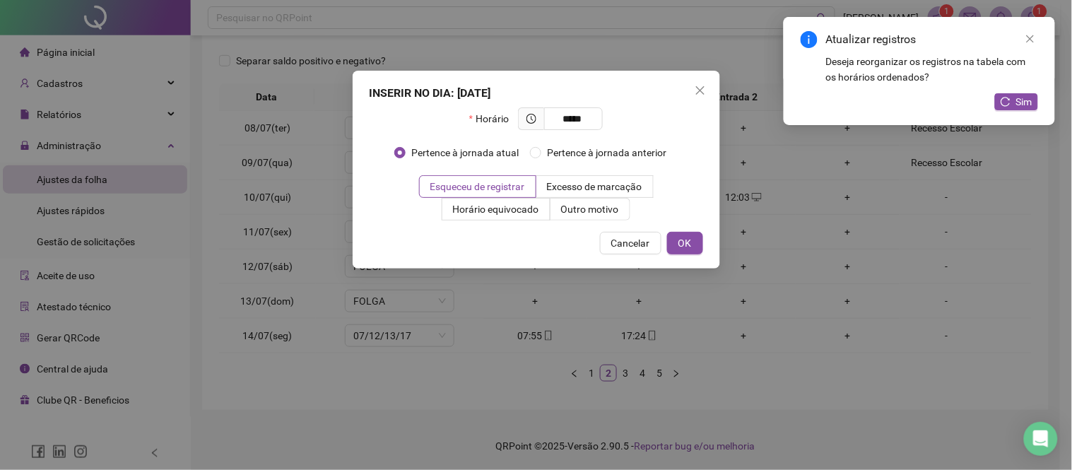
type input "*****"
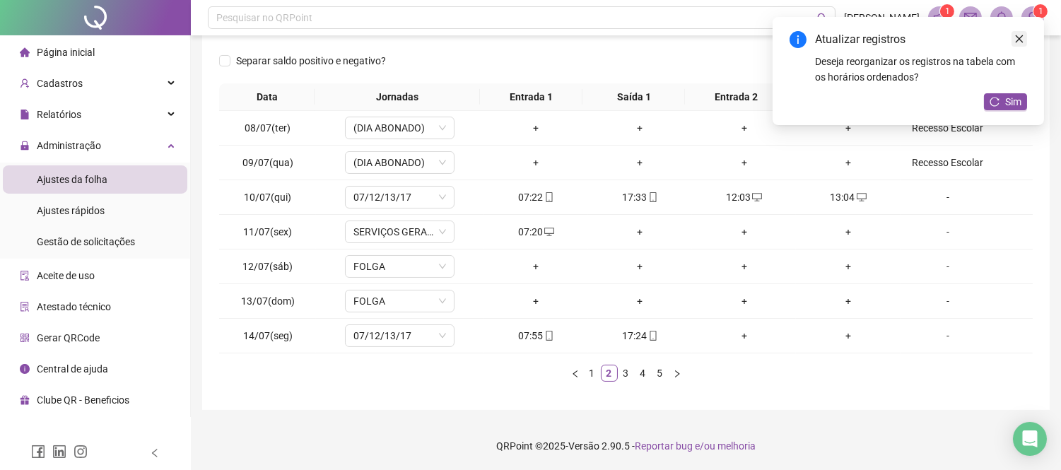
click at [1021, 37] on icon "close" at bounding box center [1020, 39] width 8 height 8
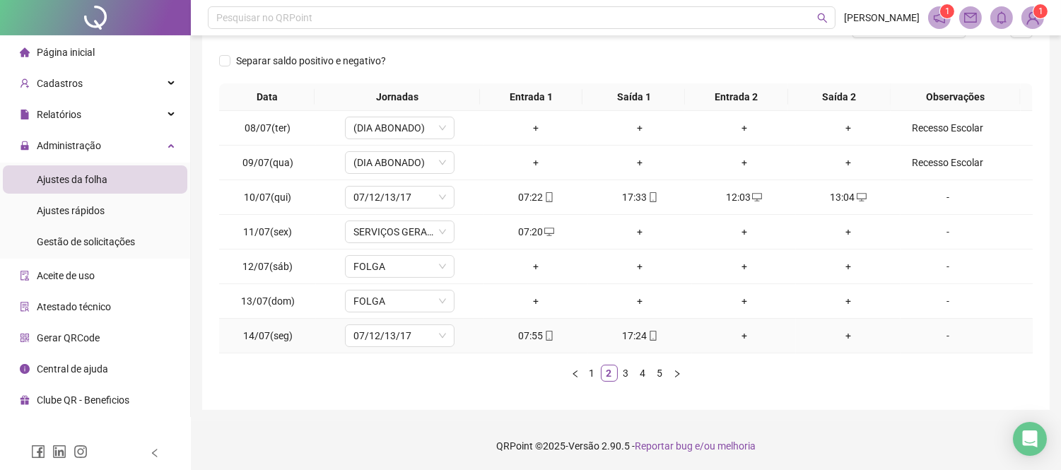
click at [736, 336] on div "+" at bounding box center [744, 336] width 93 height 16
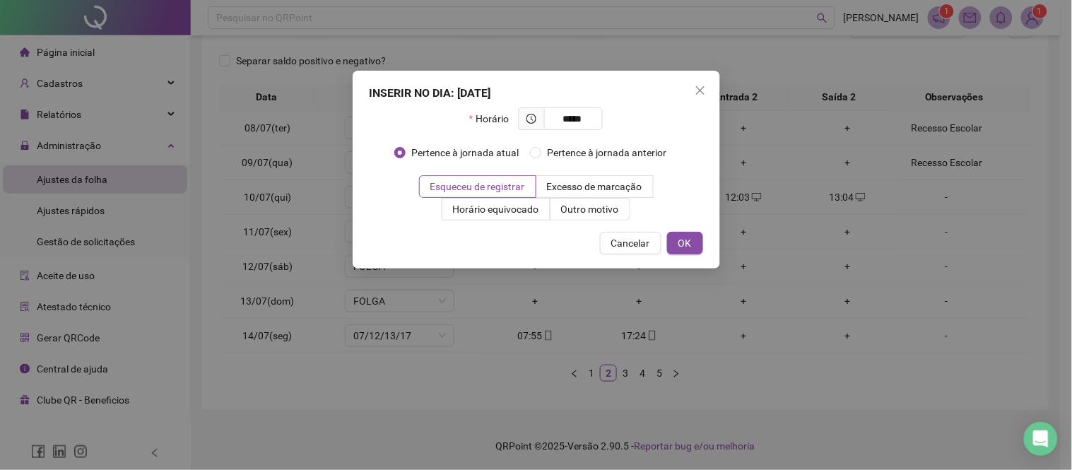
type input "*****"
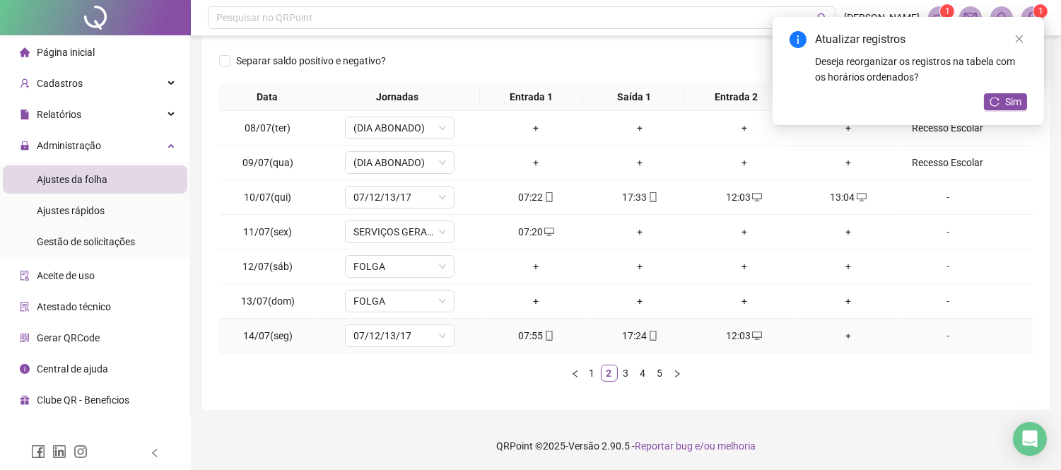
click at [837, 336] on div "+" at bounding box center [848, 336] width 93 height 16
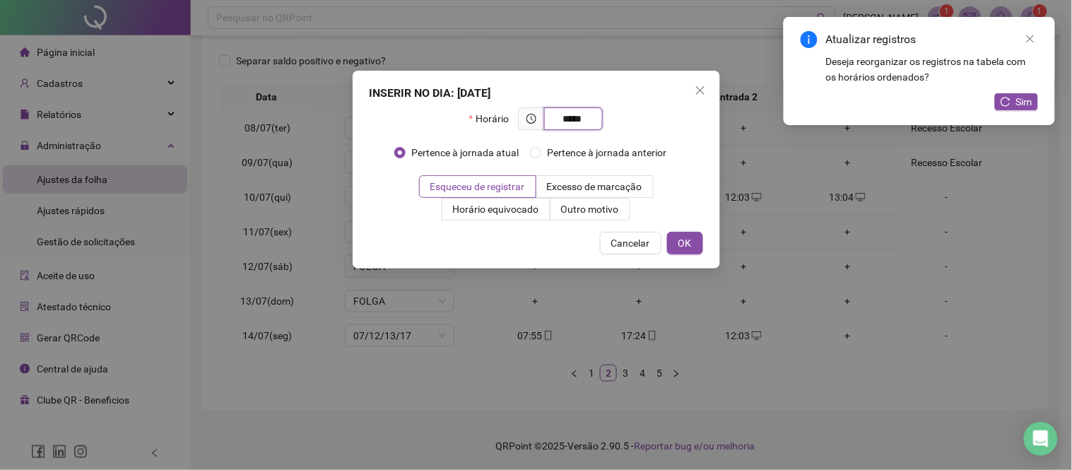
type input "*****"
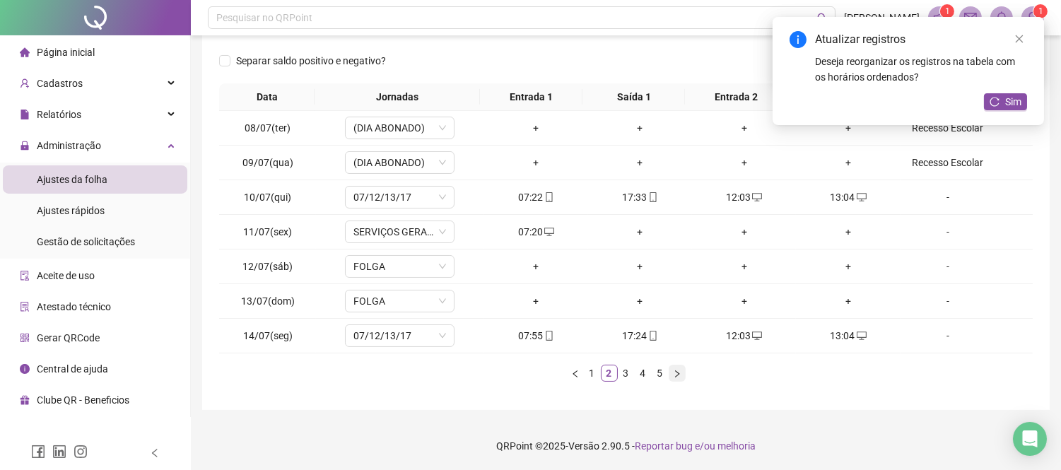
click at [675, 379] on button "button" at bounding box center [677, 373] width 17 height 17
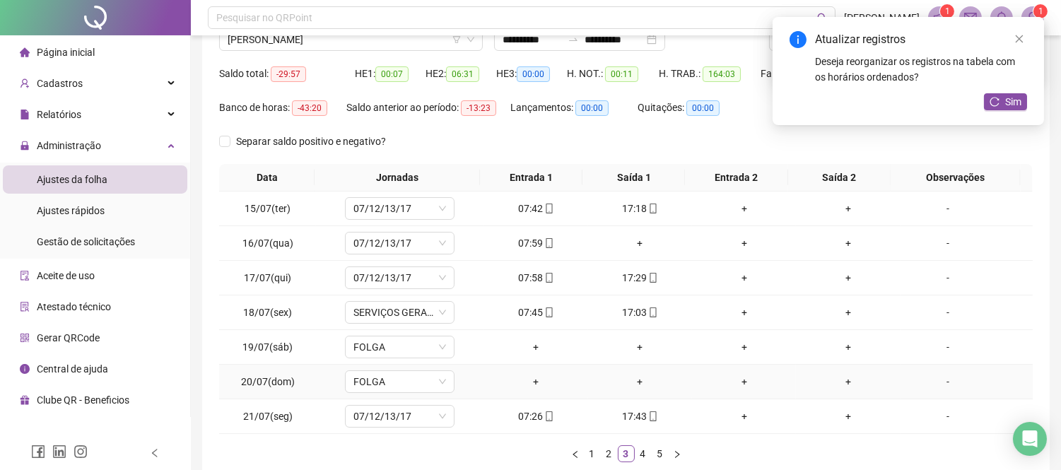
scroll to position [47, 0]
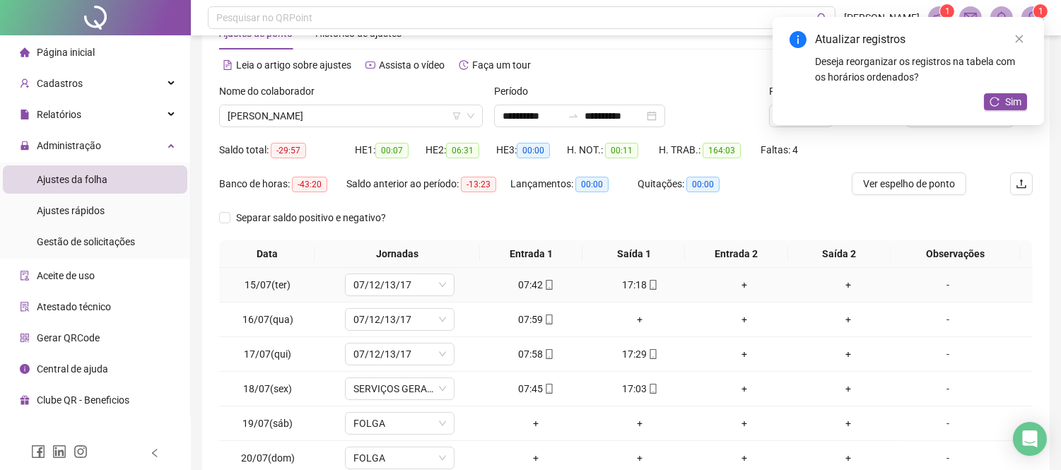
click at [735, 281] on div "+" at bounding box center [744, 285] width 93 height 16
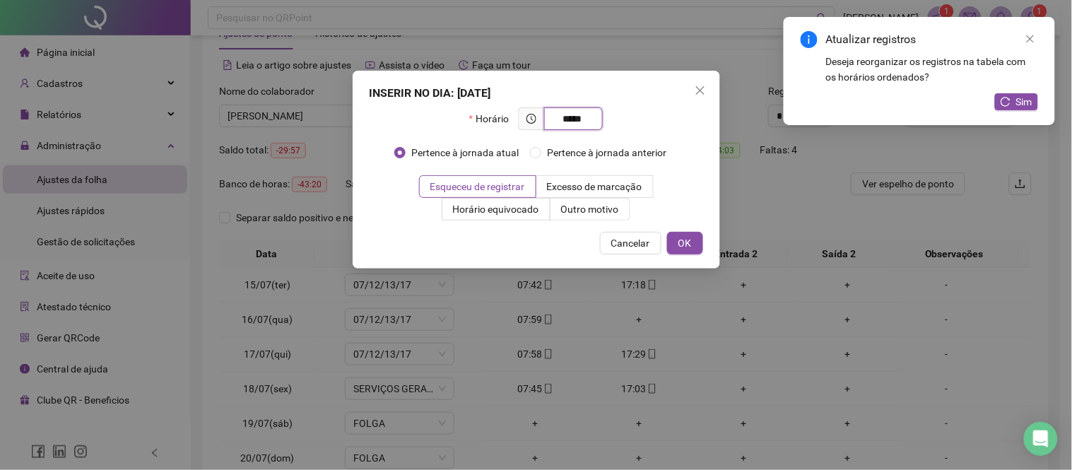
type input "*****"
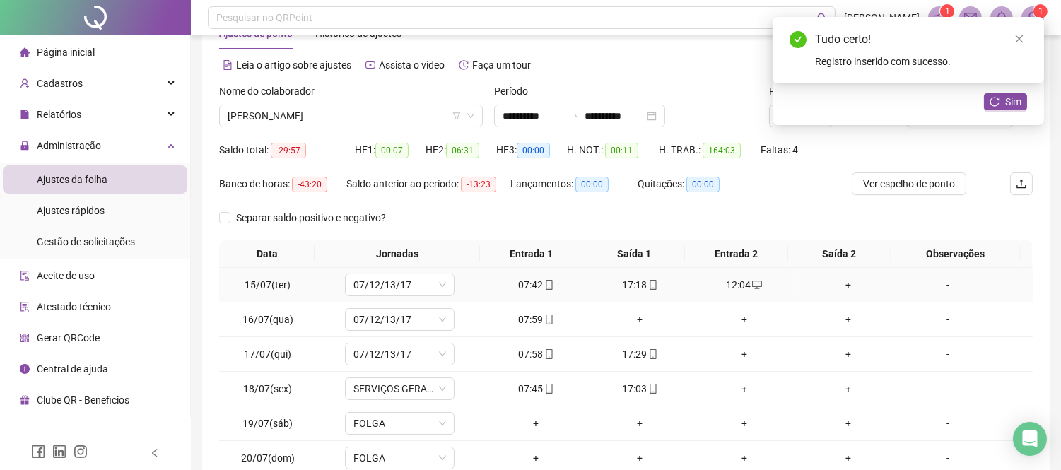
click at [836, 286] on div "+" at bounding box center [848, 285] width 93 height 16
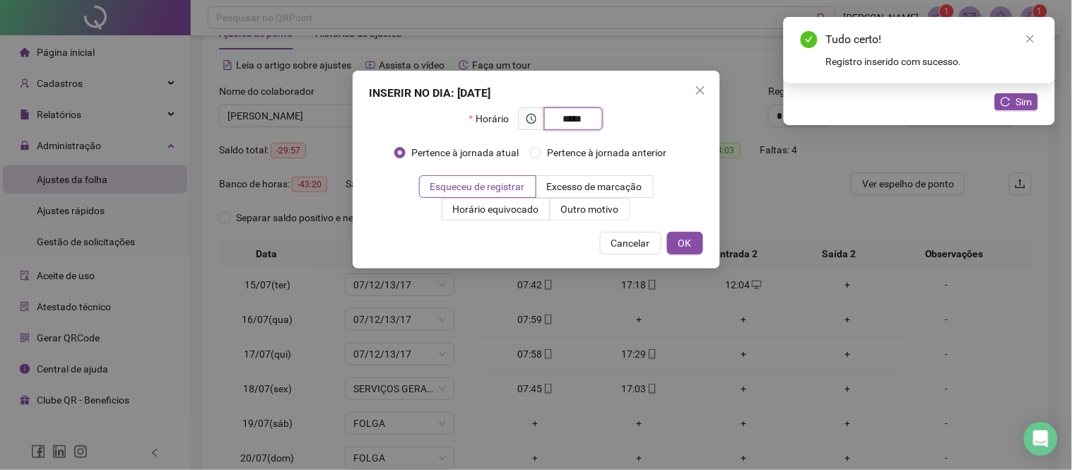
type input "*****"
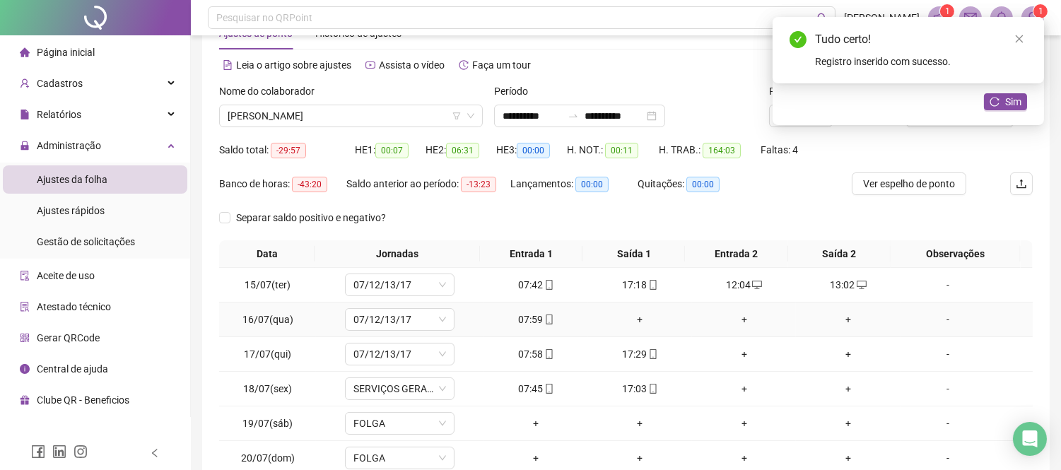
click at [632, 320] on div "+" at bounding box center [640, 320] width 93 height 16
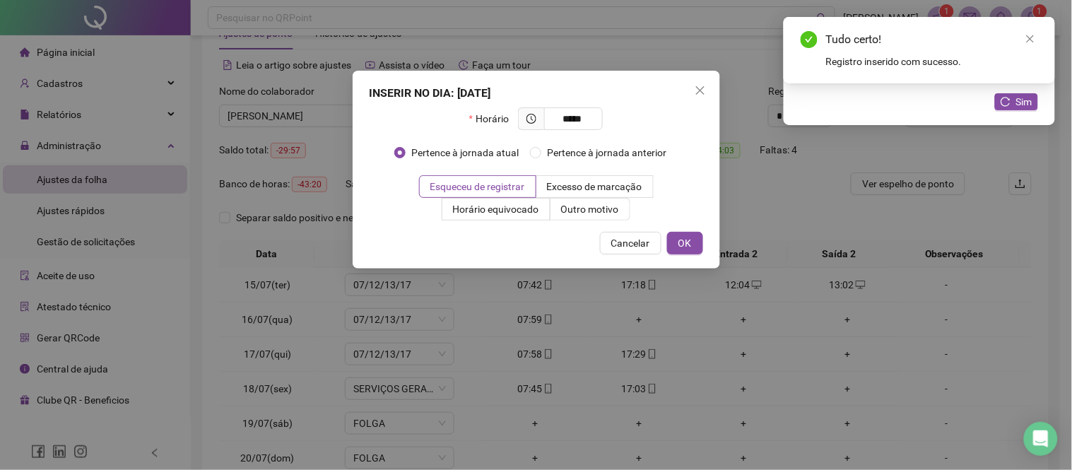
type input "*****"
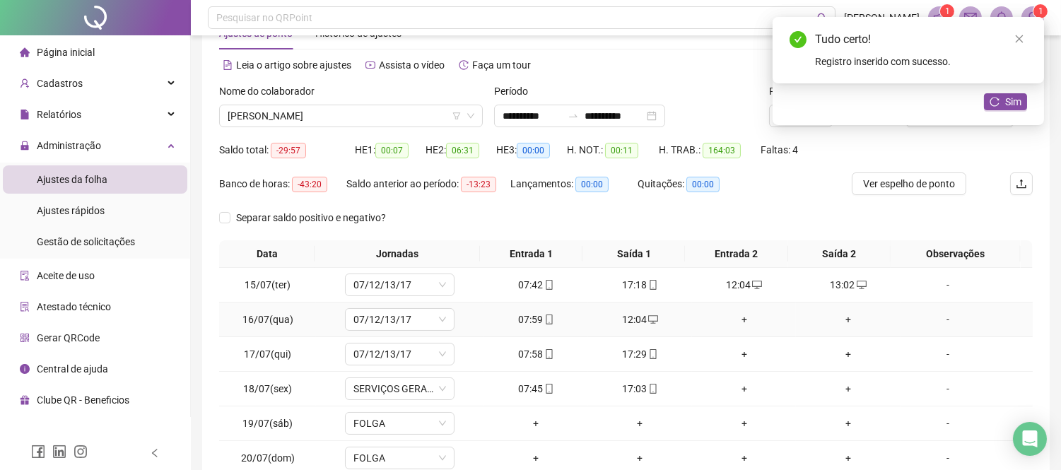
click at [733, 316] on div "+" at bounding box center [744, 320] width 93 height 16
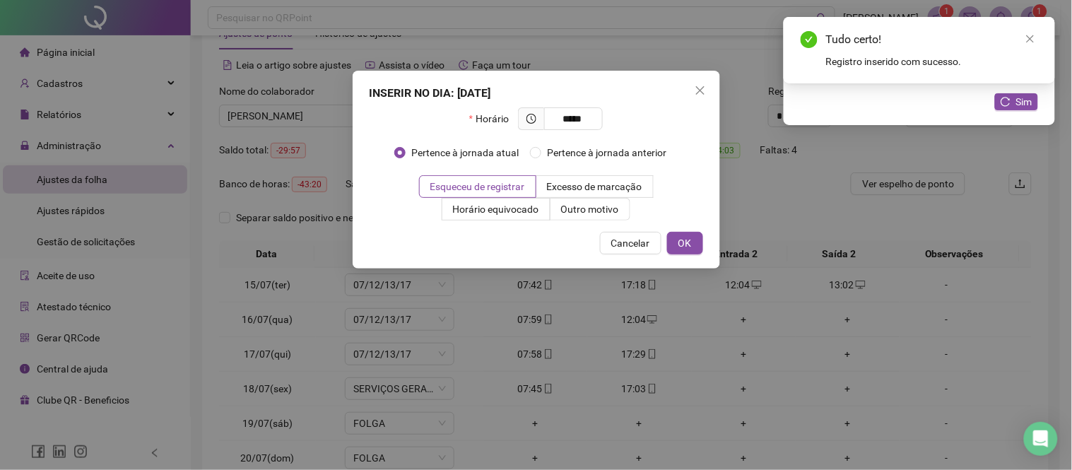
type input "*****"
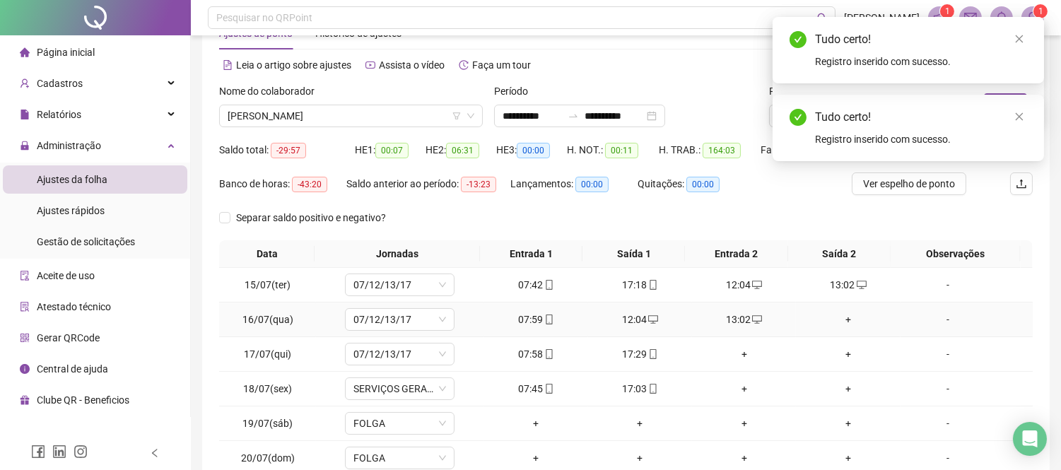
click at [835, 315] on div "+" at bounding box center [848, 320] width 93 height 16
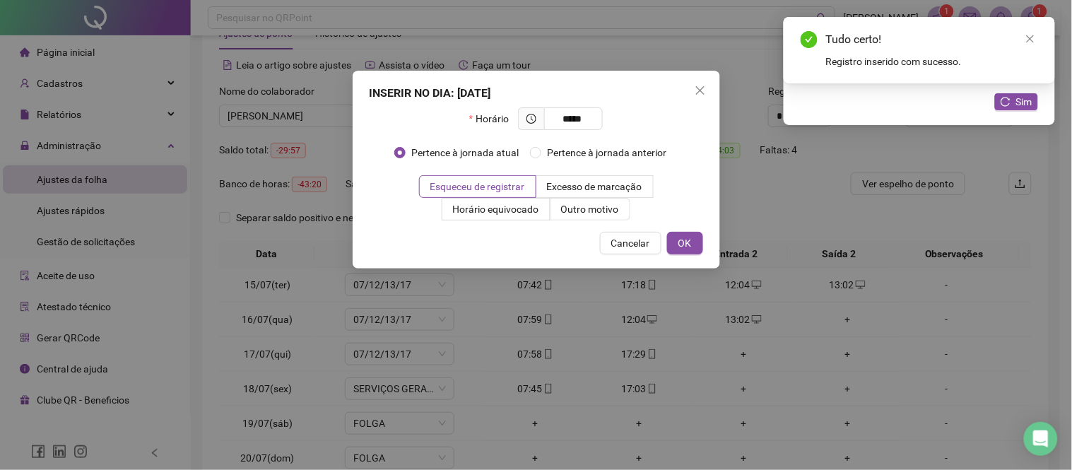
type input "*****"
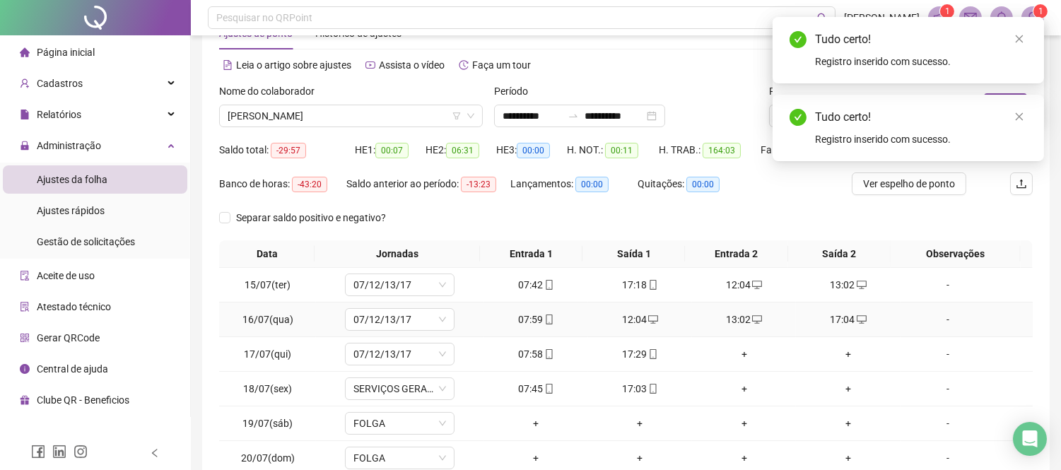
scroll to position [125, 0]
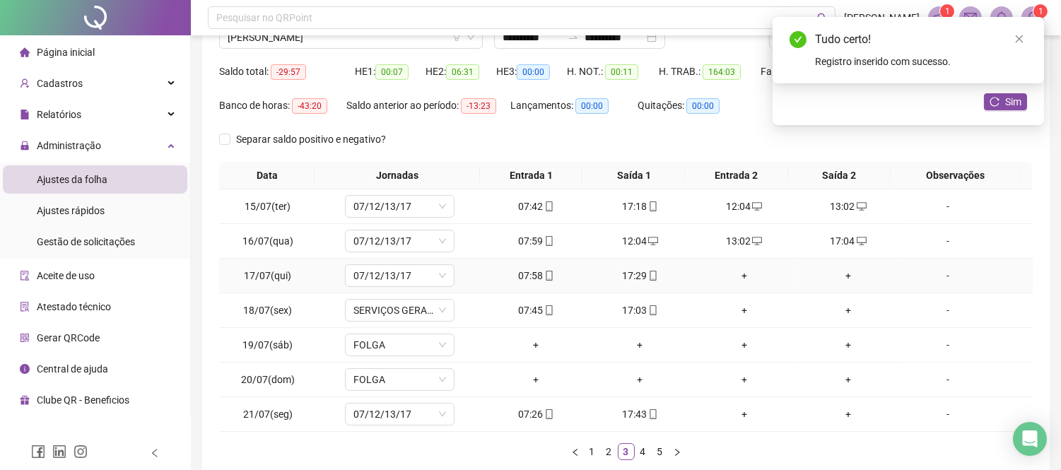
click at [729, 271] on div "+" at bounding box center [744, 276] width 93 height 16
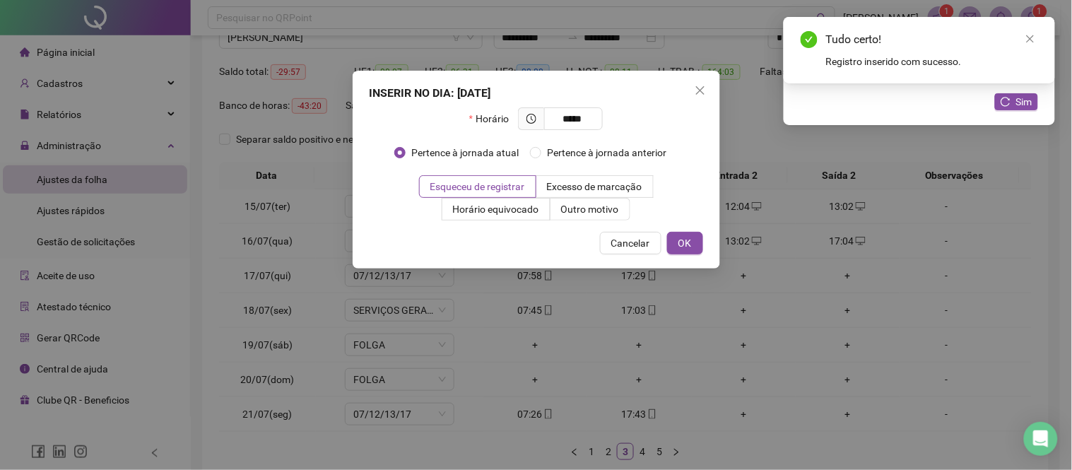
type input "*****"
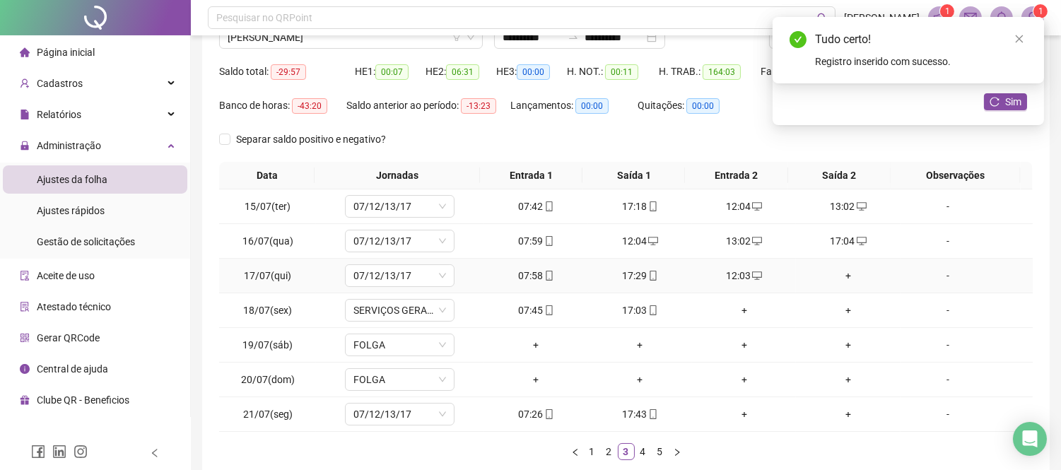
click at [836, 274] on div "+" at bounding box center [848, 276] width 93 height 16
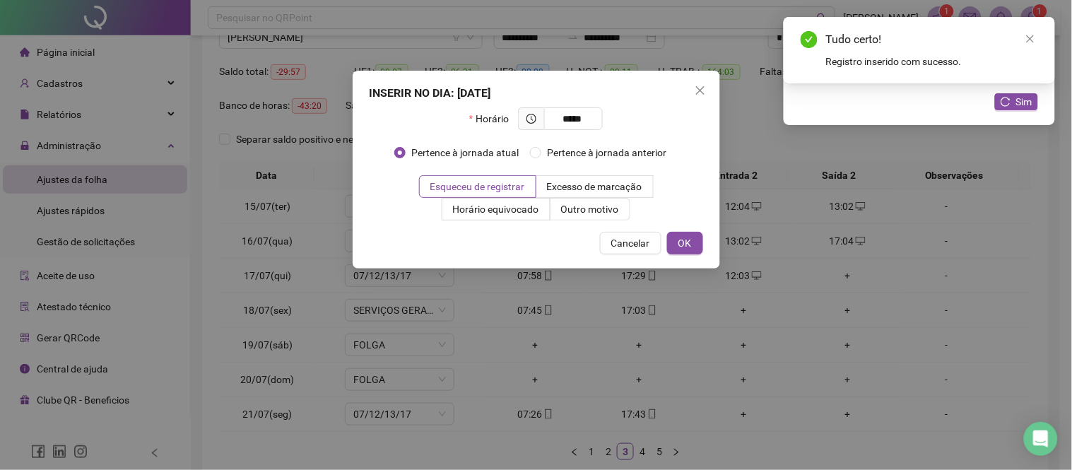
type input "*****"
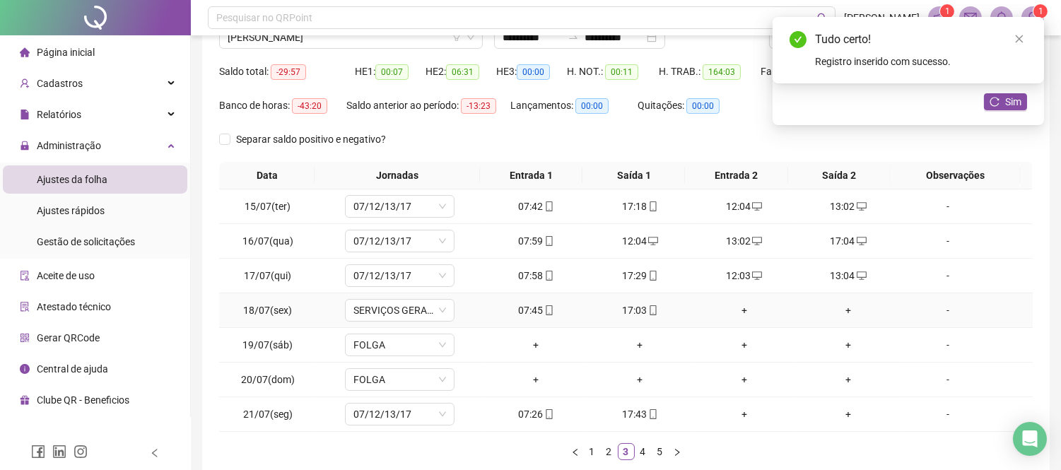
click at [737, 310] on div "+" at bounding box center [744, 311] width 93 height 16
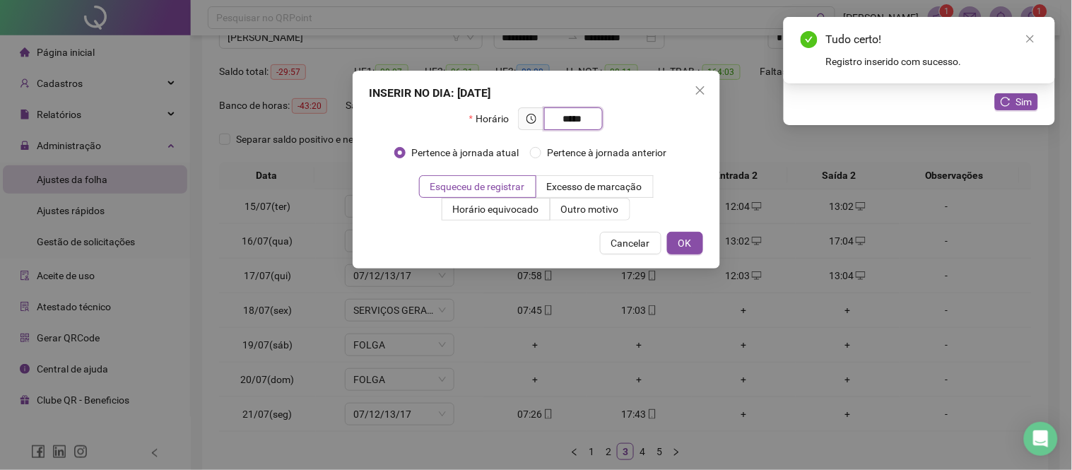
type input "*****"
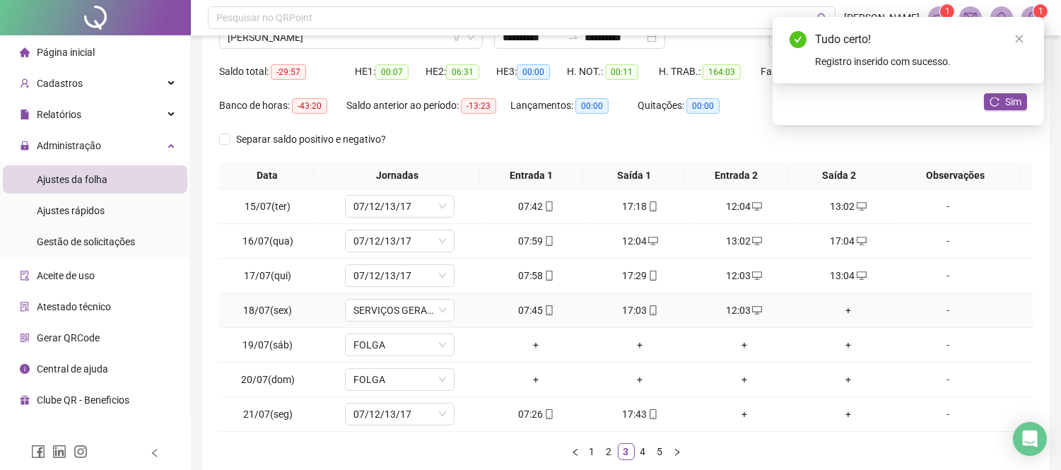
click at [839, 312] on div "+" at bounding box center [848, 311] width 93 height 16
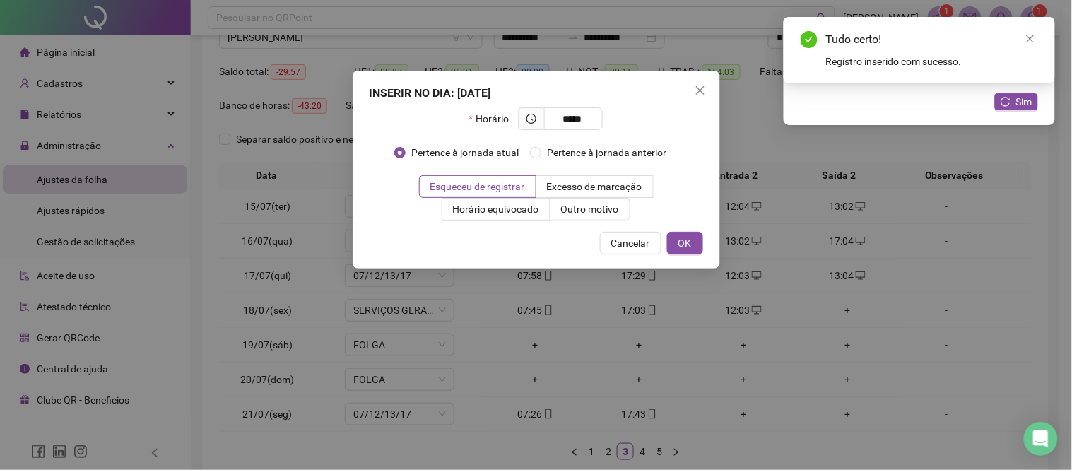
type input "*****"
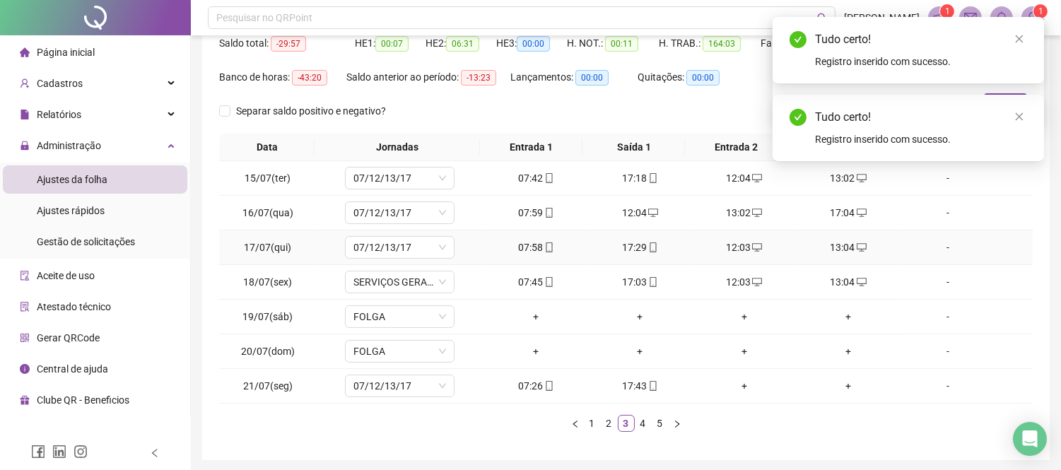
scroll to position [204, 0]
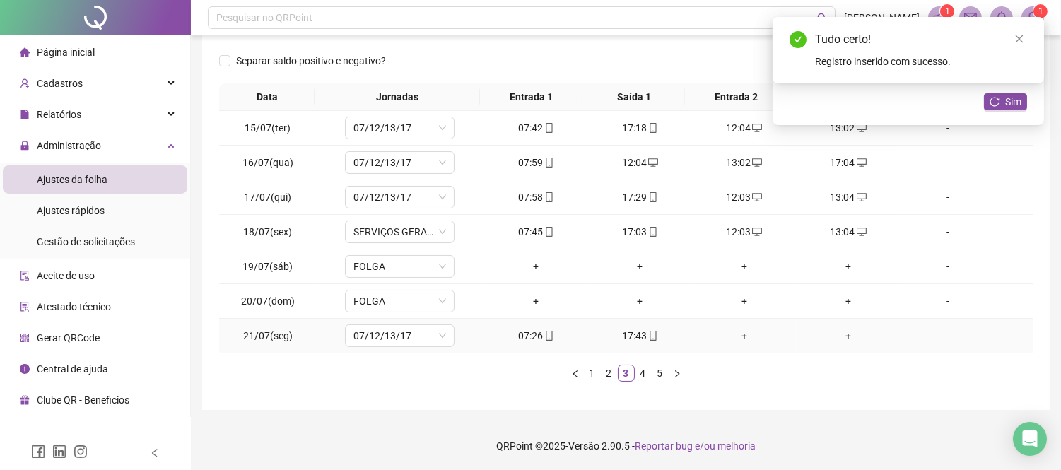
click at [738, 334] on div "+" at bounding box center [744, 336] width 93 height 16
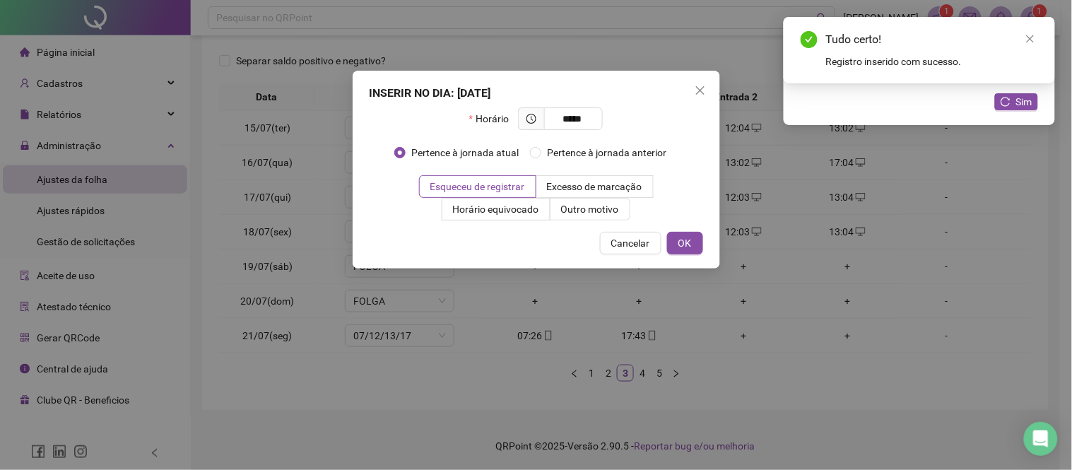
type input "*****"
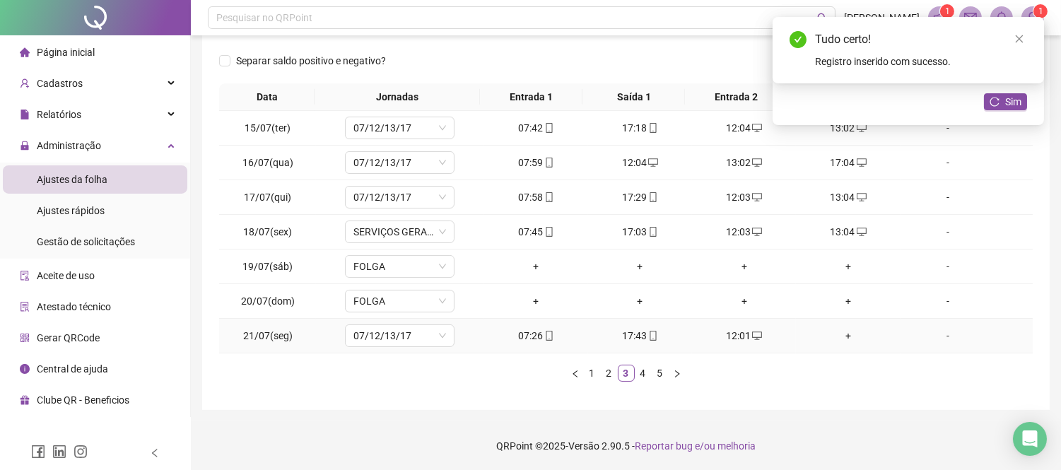
click at [836, 330] on div "+" at bounding box center [848, 336] width 93 height 16
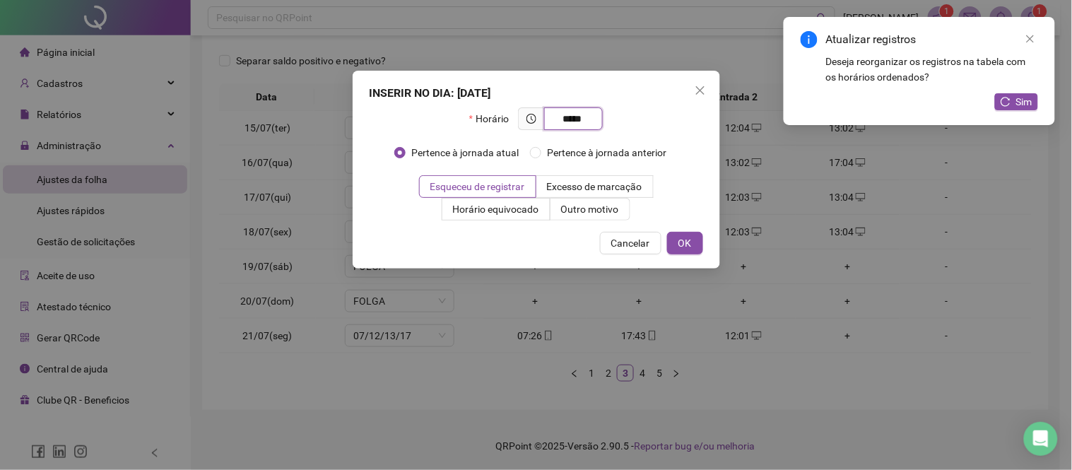
type input "*****"
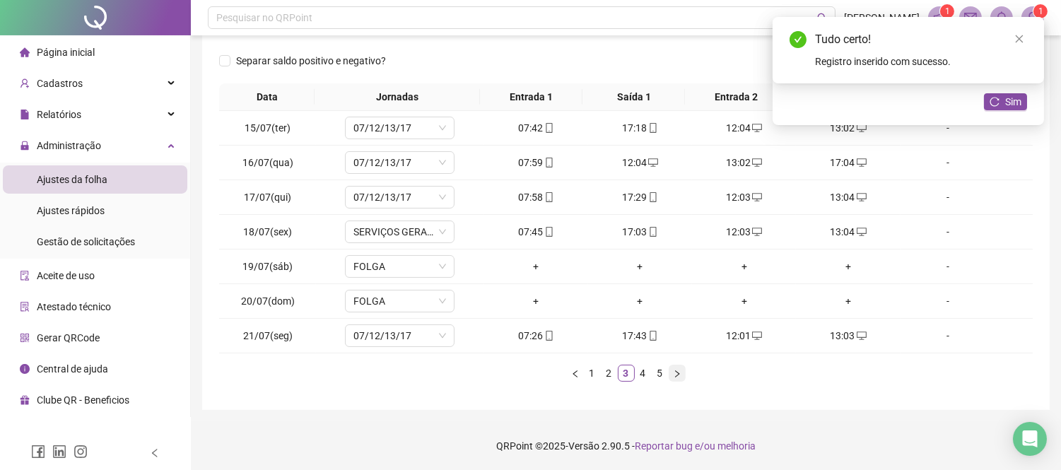
click at [675, 375] on icon "right" at bounding box center [677, 374] width 8 height 8
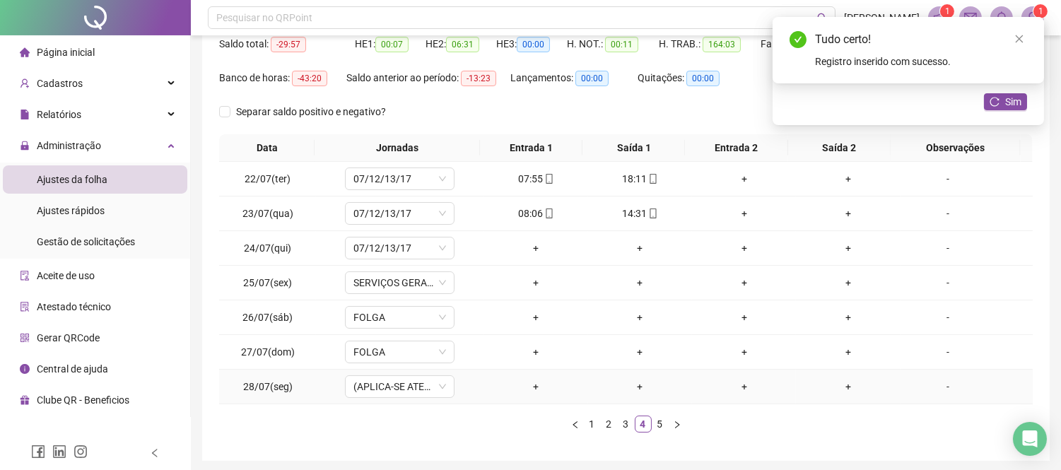
scroll to position [125, 0]
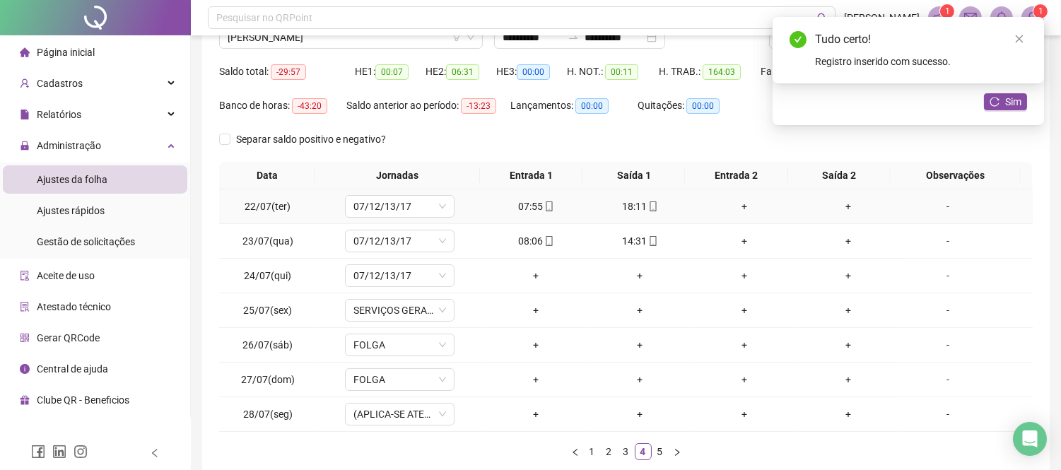
click at [736, 201] on div "+" at bounding box center [744, 207] width 93 height 16
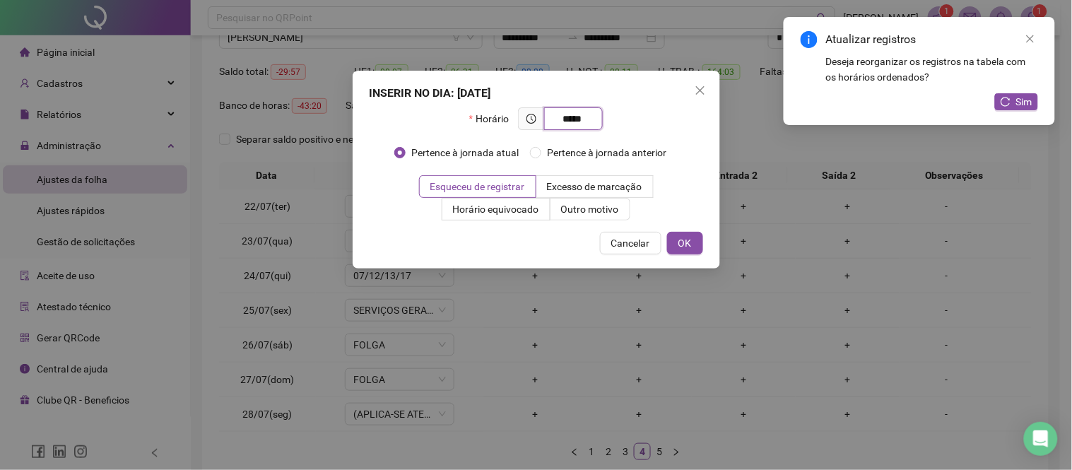
type input "*****"
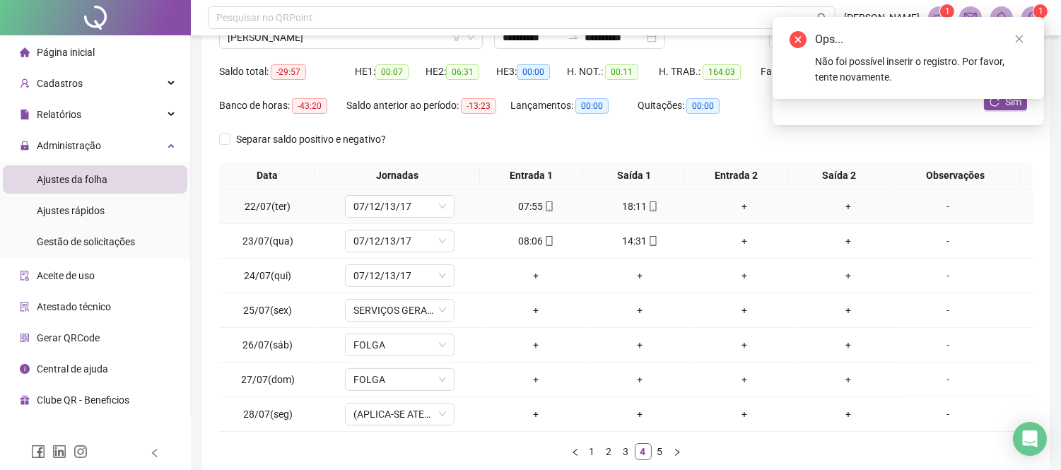
click at [735, 206] on div "+" at bounding box center [744, 207] width 93 height 16
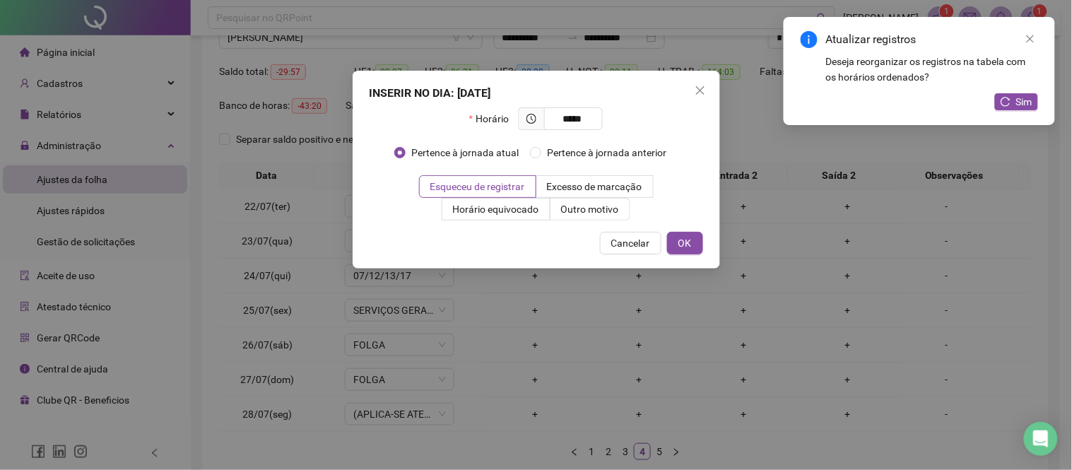
type input "*****"
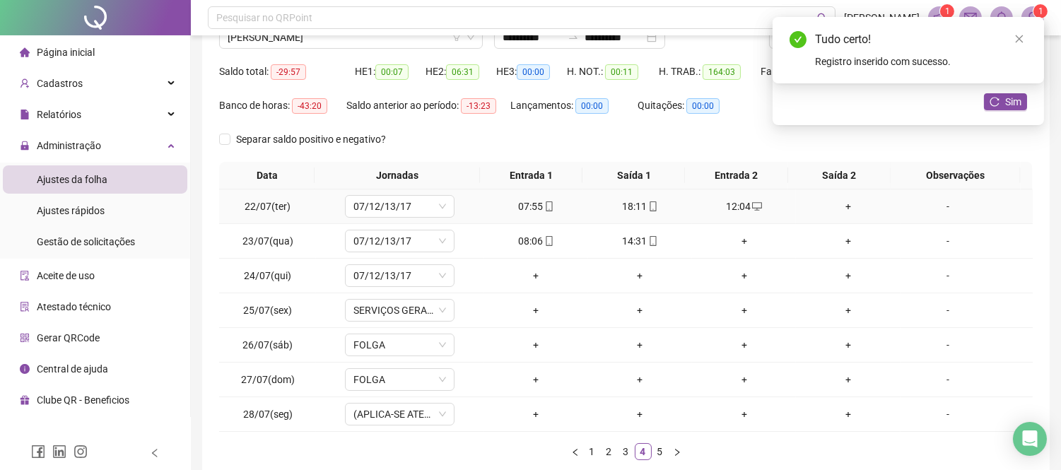
click at [839, 206] on div "+" at bounding box center [848, 207] width 93 height 16
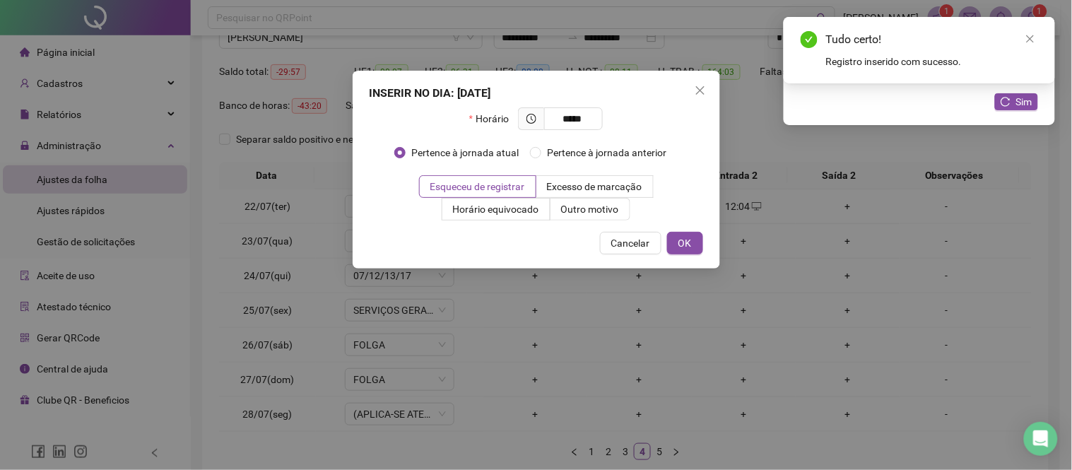
type input "*****"
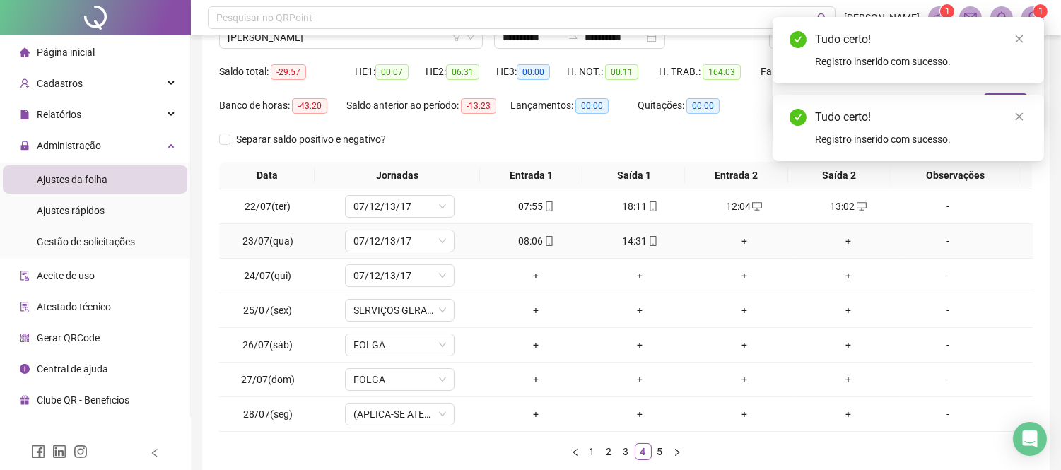
click at [729, 241] on div "+" at bounding box center [744, 241] width 93 height 16
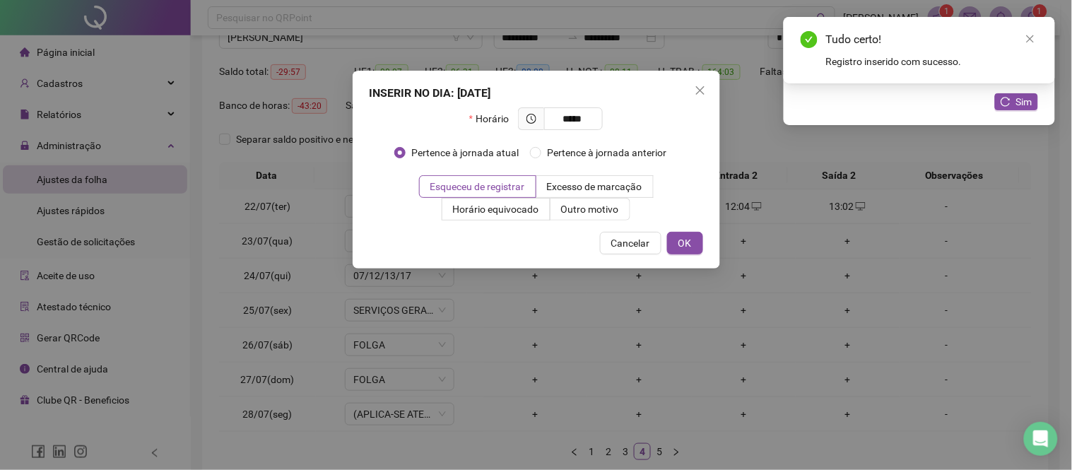
type input "*****"
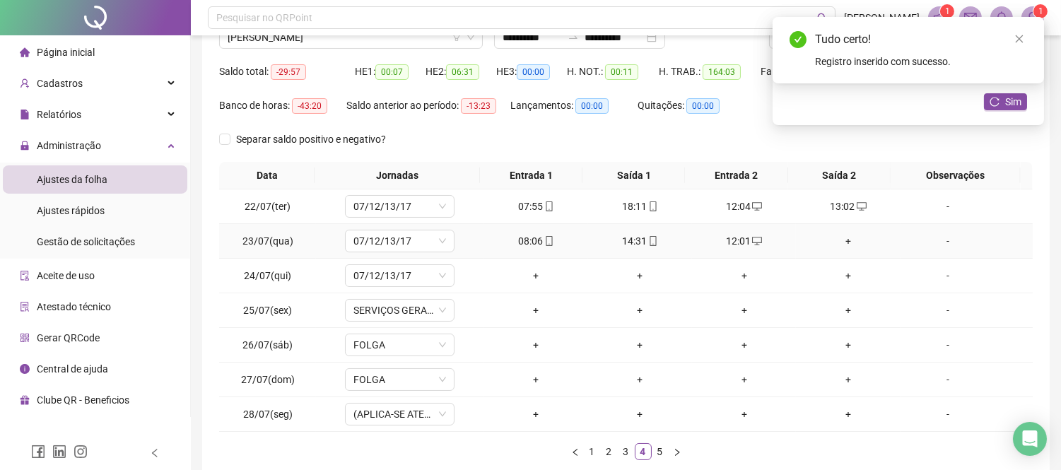
click at [843, 238] on div "+" at bounding box center [848, 241] width 93 height 16
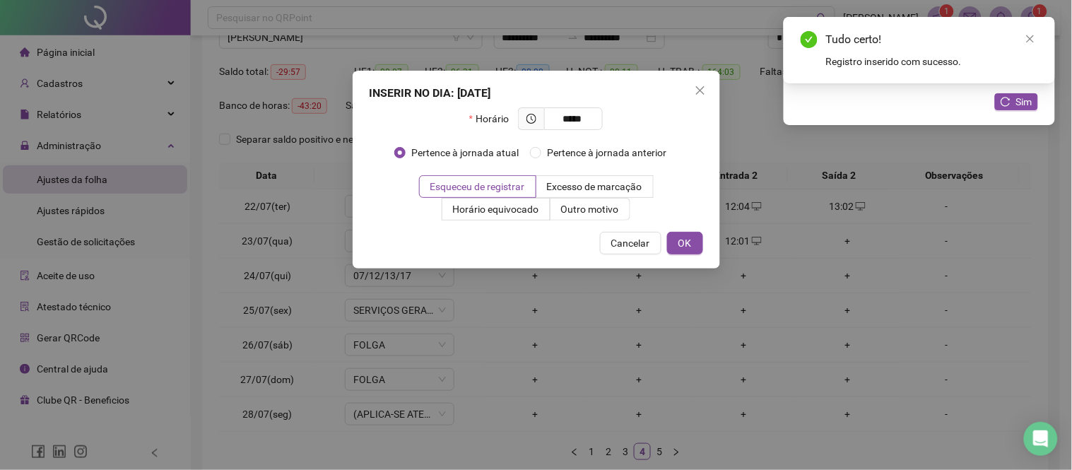
type input "*****"
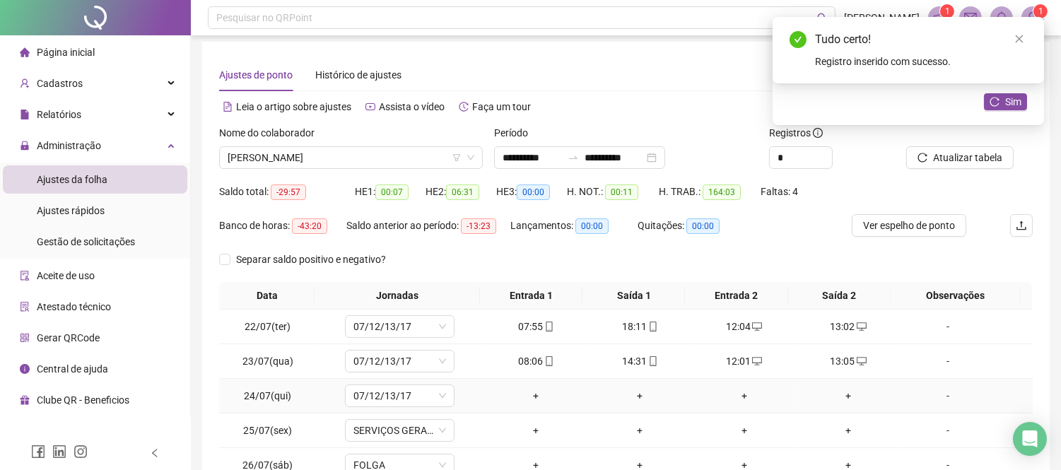
scroll to position [0, 0]
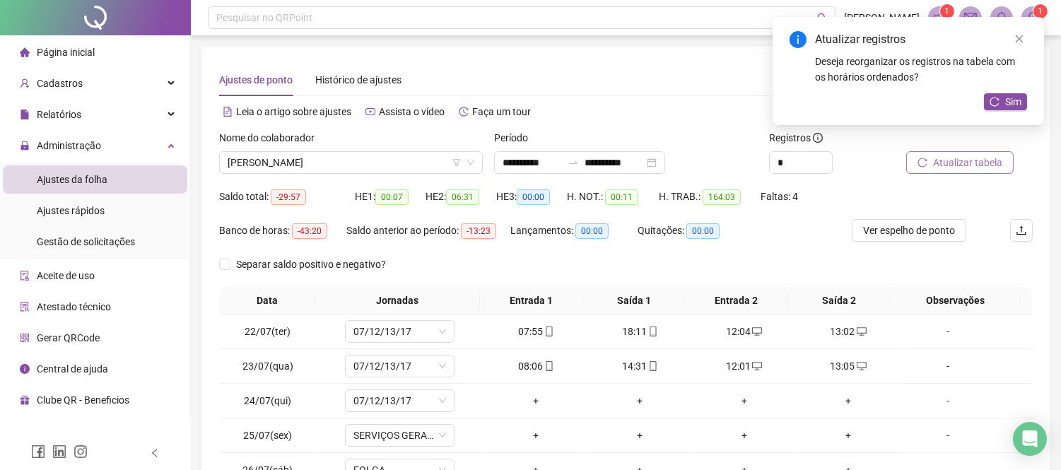
click at [963, 168] on span "Atualizar tabela" at bounding box center [967, 163] width 69 height 16
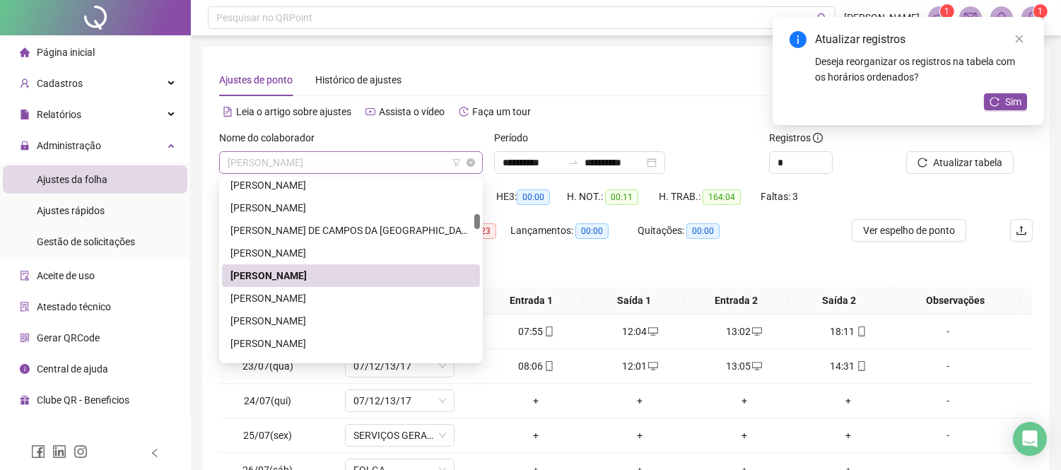
click at [341, 159] on span "[PERSON_NAME]" at bounding box center [351, 162] width 247 height 21
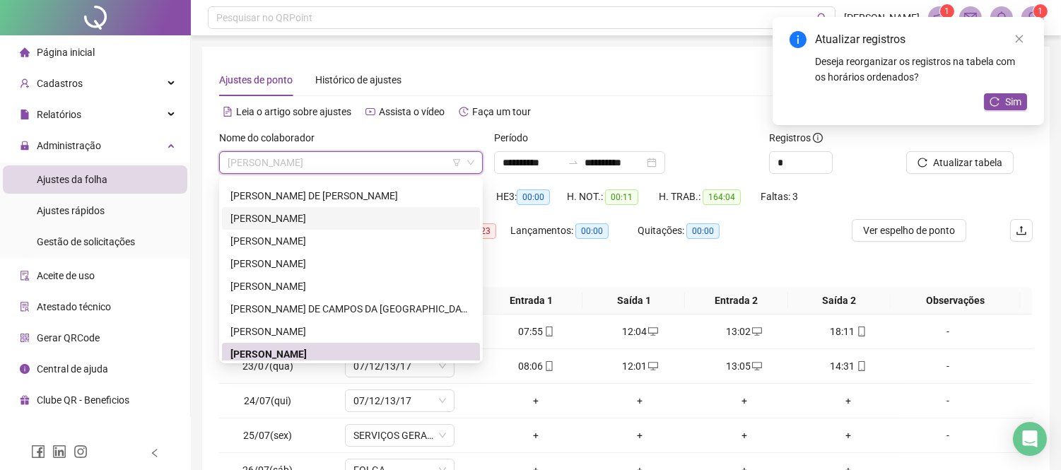
scroll to position [256, 0]
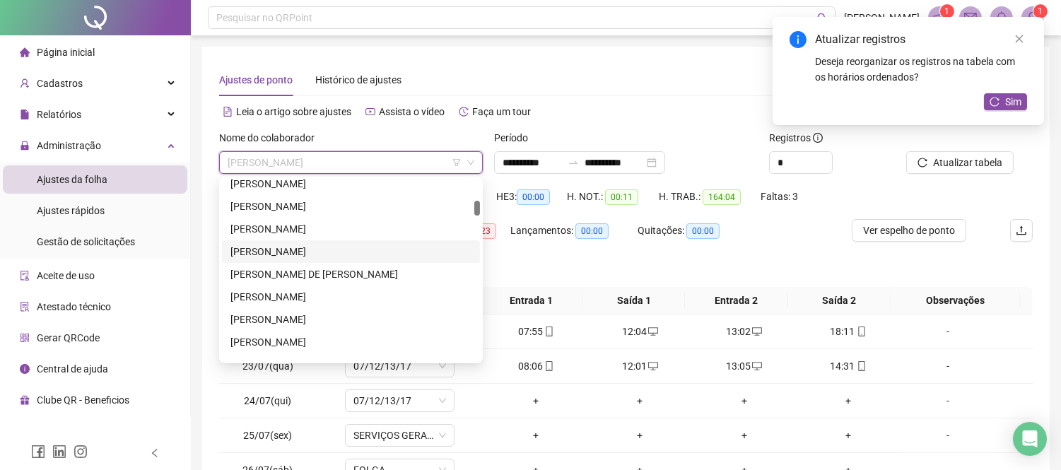
click at [329, 251] on div "[PERSON_NAME]" at bounding box center [350, 252] width 241 height 16
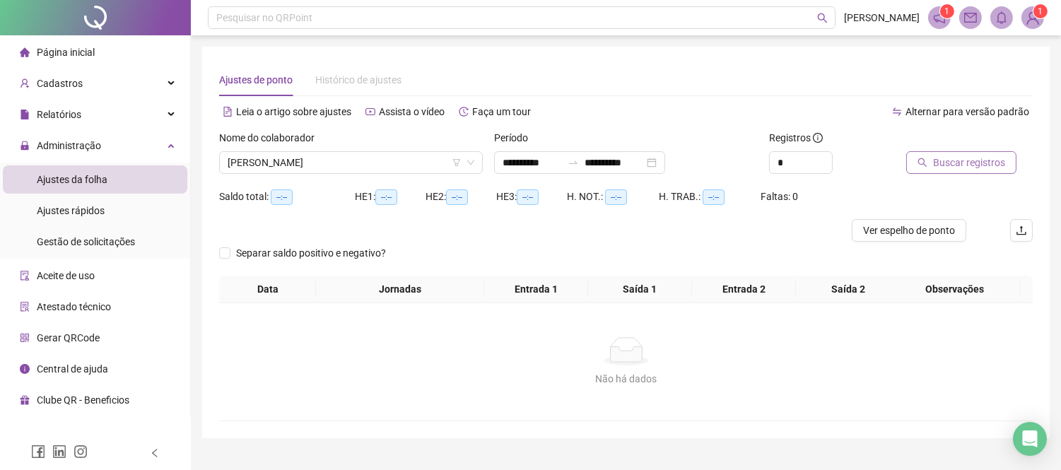
click at [912, 160] on button "Buscar registros" at bounding box center [961, 162] width 110 height 23
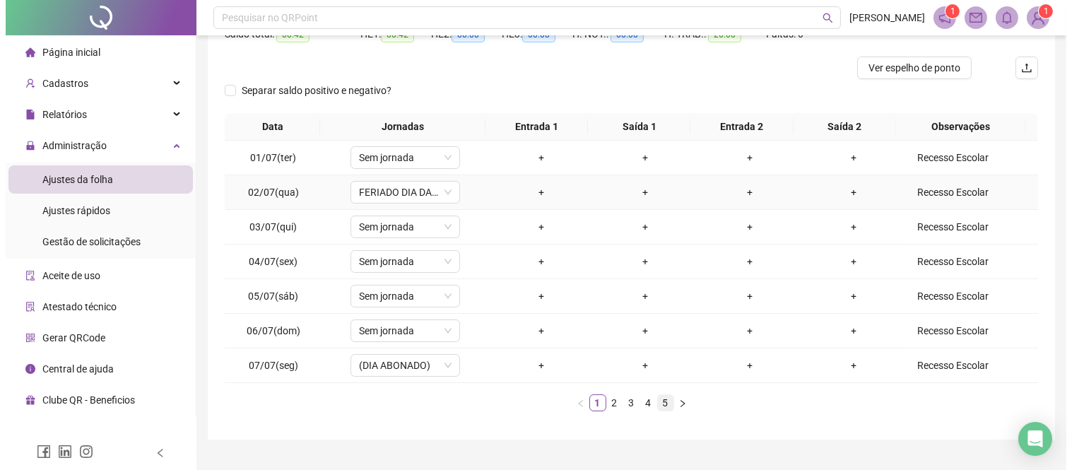
scroll to position [193, 0]
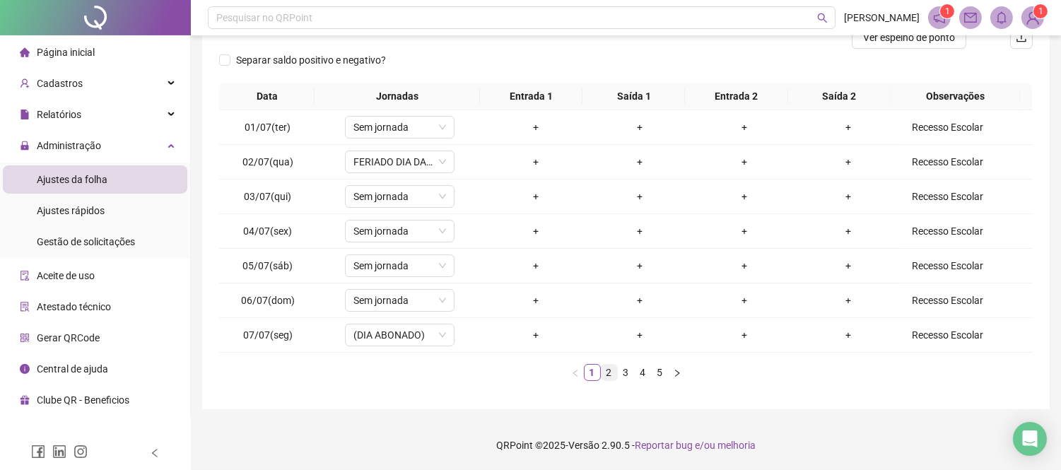
click at [606, 368] on link "2" at bounding box center [610, 373] width 16 height 16
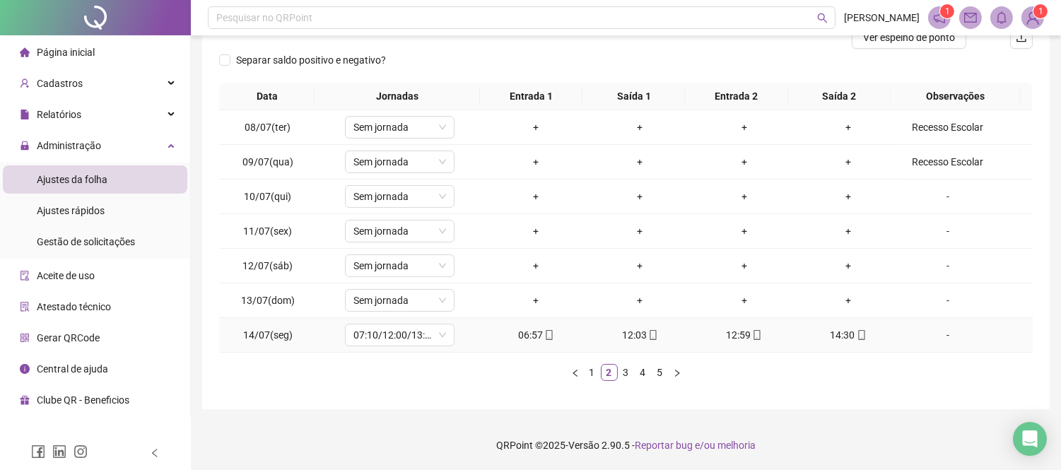
click at [648, 334] on icon "mobile" at bounding box center [653, 335] width 10 height 10
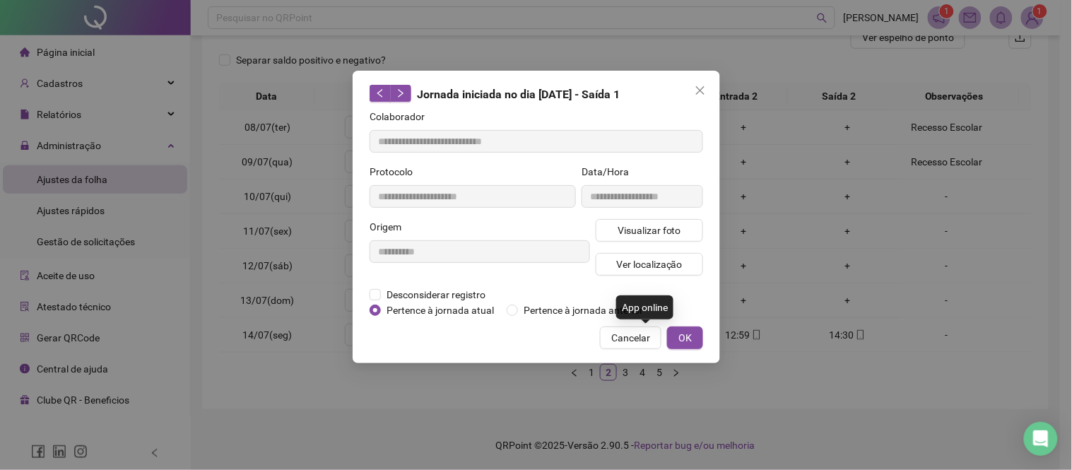
type input "**********"
click at [647, 238] on button "Visualizar foto" at bounding box center [649, 230] width 107 height 23
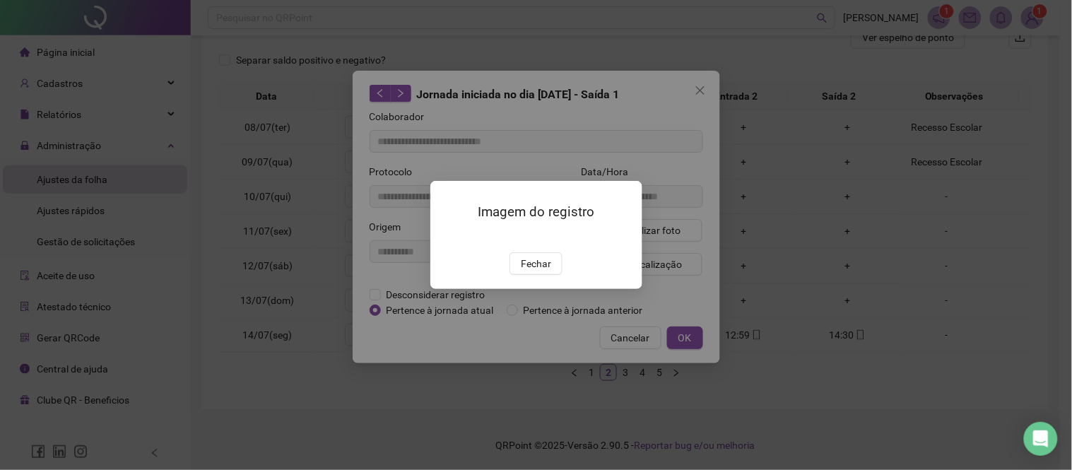
drag, startPoint x: 533, startPoint y: 340, endPoint x: 676, endPoint y: 357, distance: 144.5
click at [598, 275] on div "Fechar" at bounding box center [536, 263] width 178 height 23
click at [540, 271] on span "Fechar" at bounding box center [536, 264] width 30 height 16
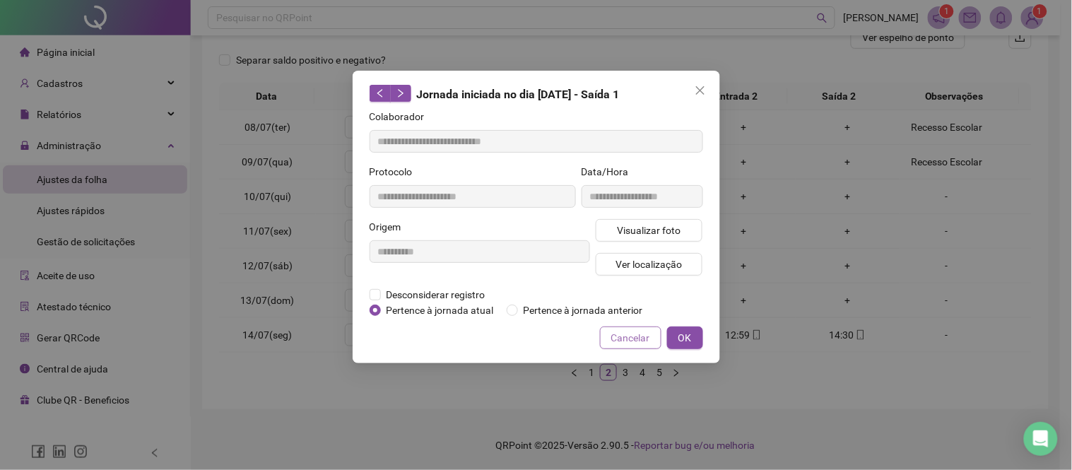
click at [636, 335] on span "Cancelar" at bounding box center [630, 338] width 39 height 16
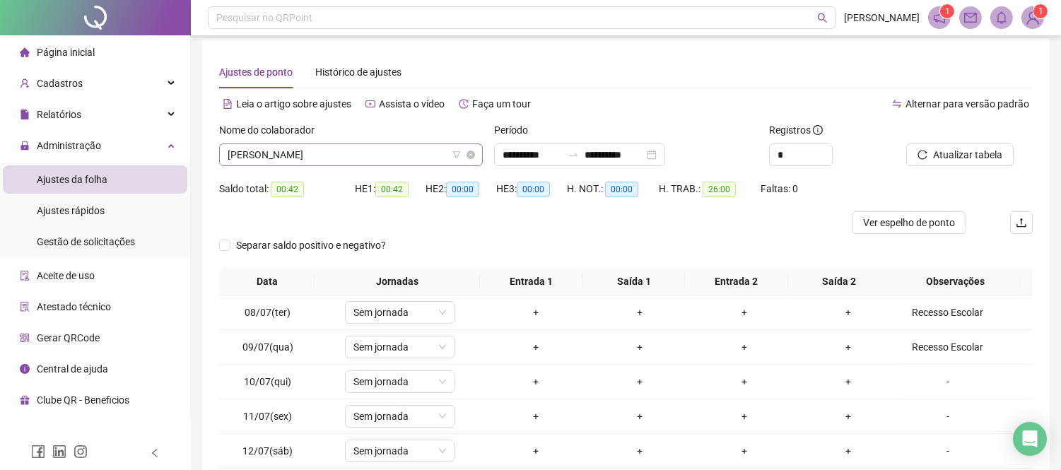
scroll to position [0, 0]
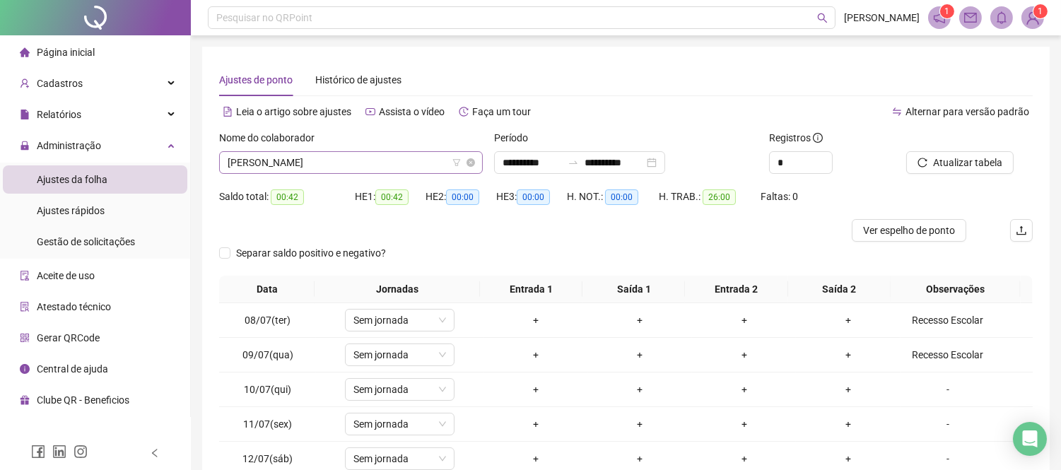
click at [304, 163] on span "[PERSON_NAME]" at bounding box center [351, 162] width 247 height 21
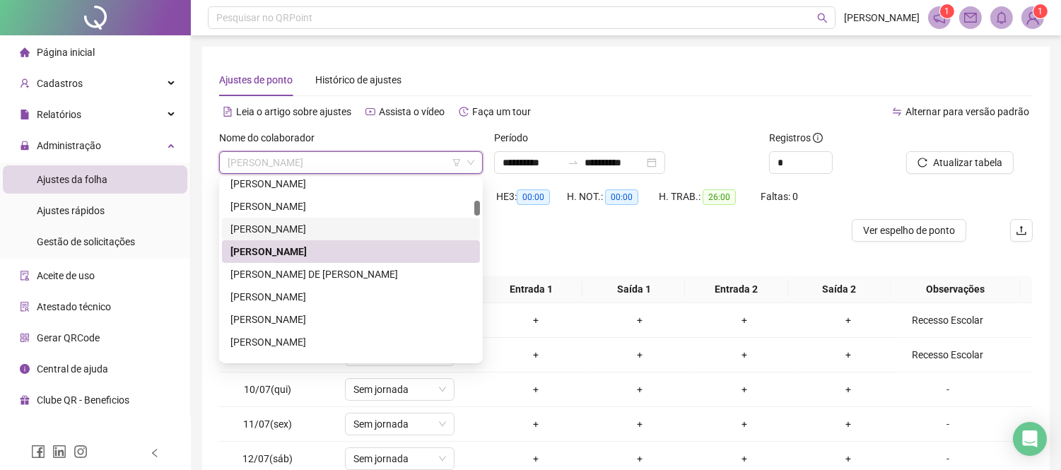
click at [315, 221] on div "[PERSON_NAME]" at bounding box center [350, 229] width 241 height 16
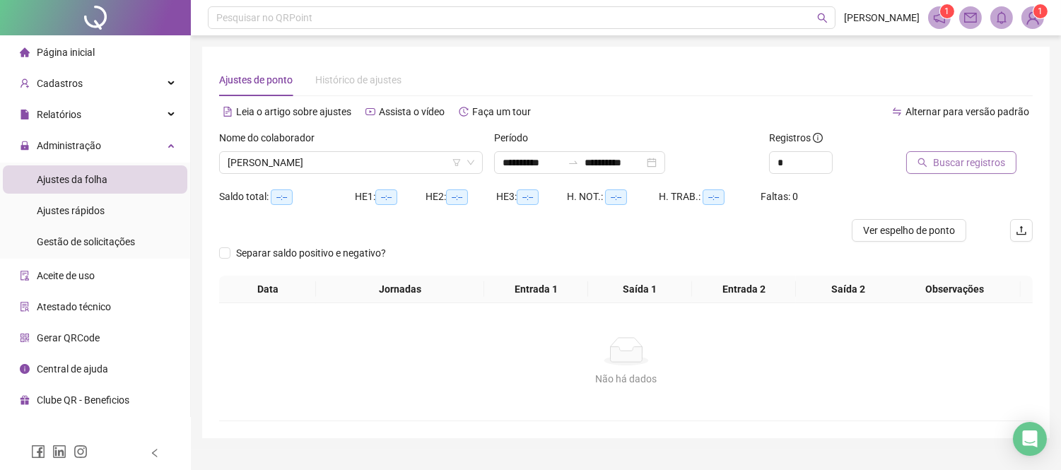
click at [938, 170] on span "Buscar registros" at bounding box center [969, 163] width 72 height 16
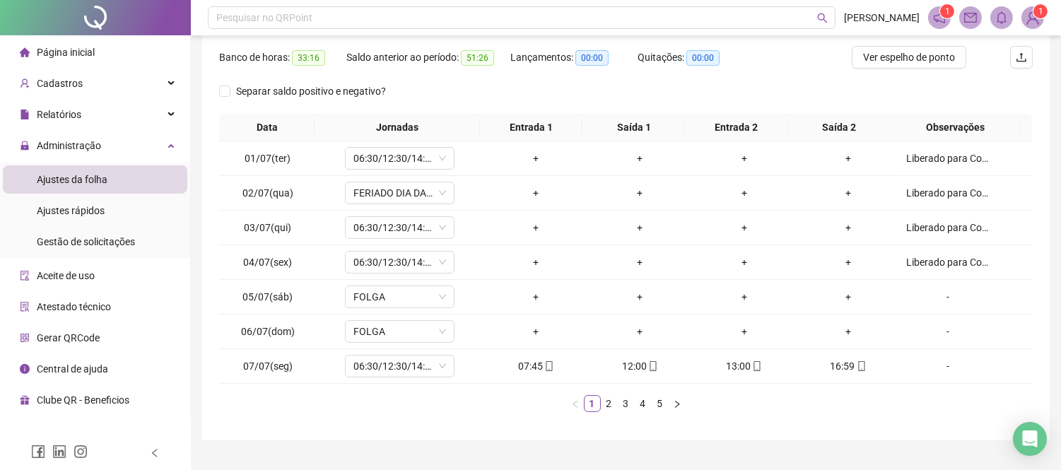
scroll to position [204, 0]
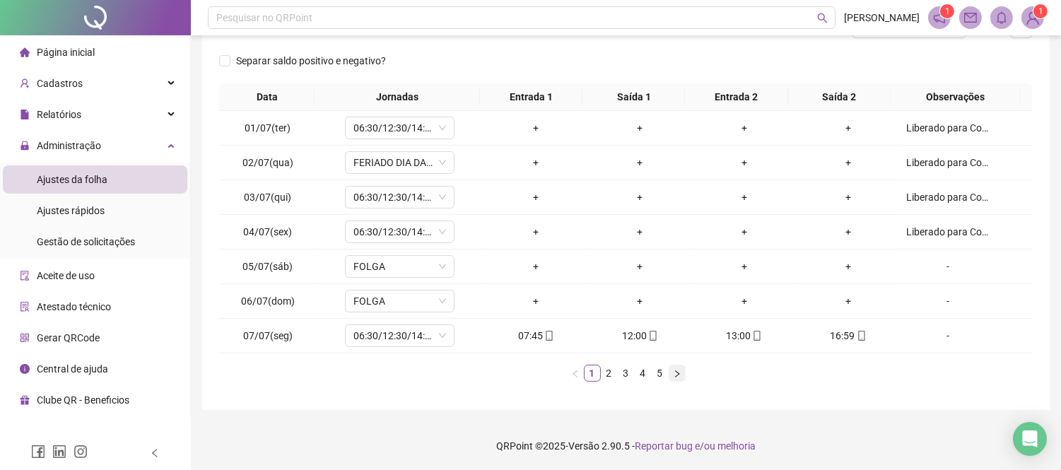
click at [670, 370] on button "button" at bounding box center [677, 373] width 17 height 17
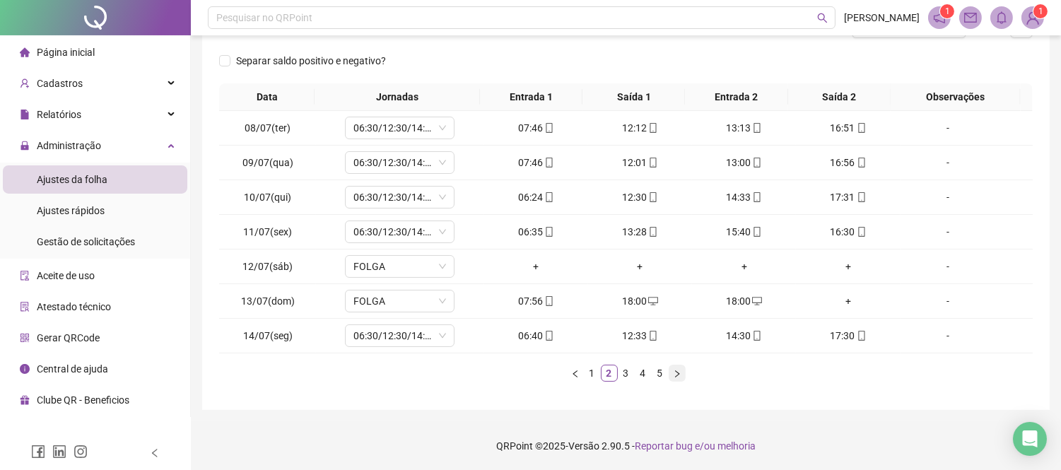
click at [672, 370] on button "button" at bounding box center [677, 373] width 17 height 17
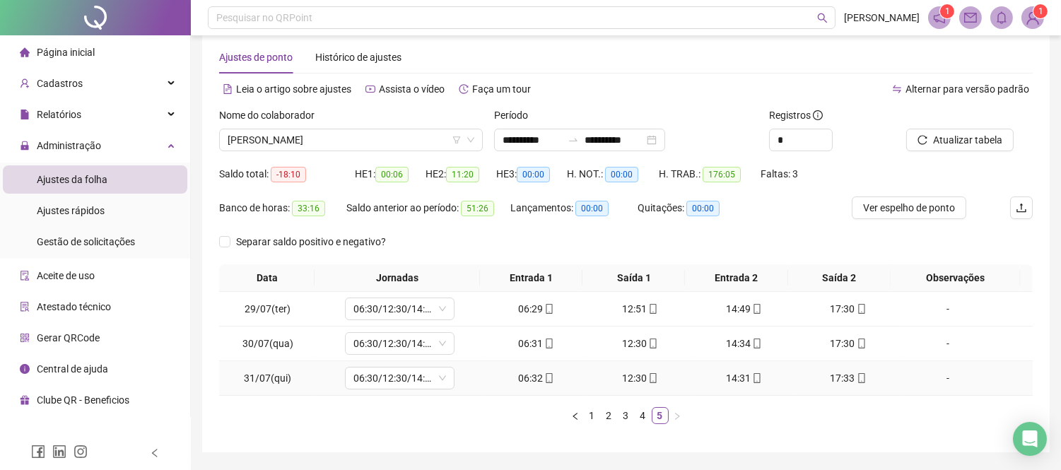
scroll to position [0, 0]
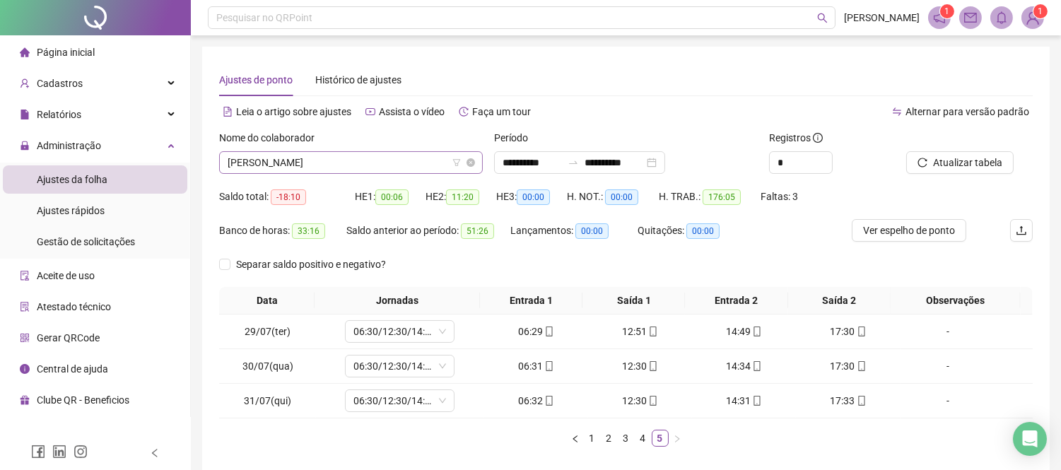
click at [334, 163] on span "[PERSON_NAME]" at bounding box center [351, 162] width 247 height 21
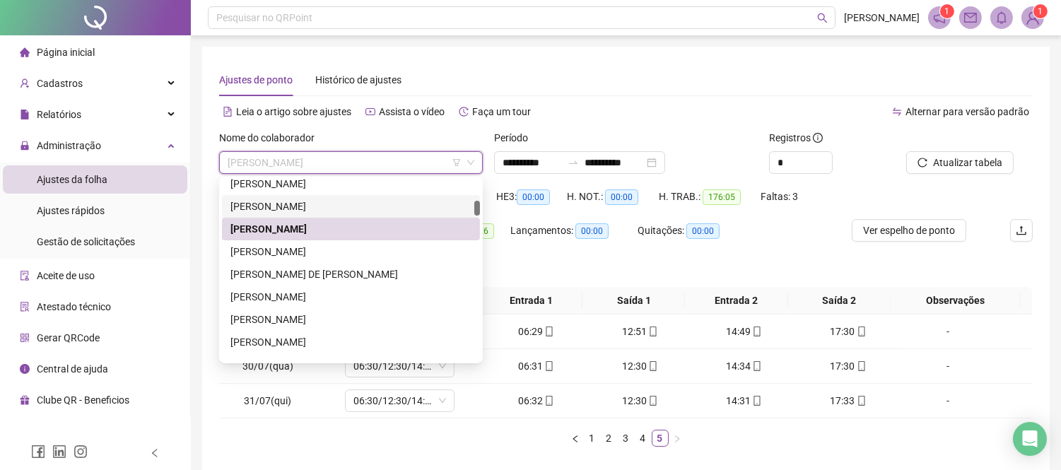
click at [343, 204] on div "[PERSON_NAME]" at bounding box center [350, 207] width 241 height 16
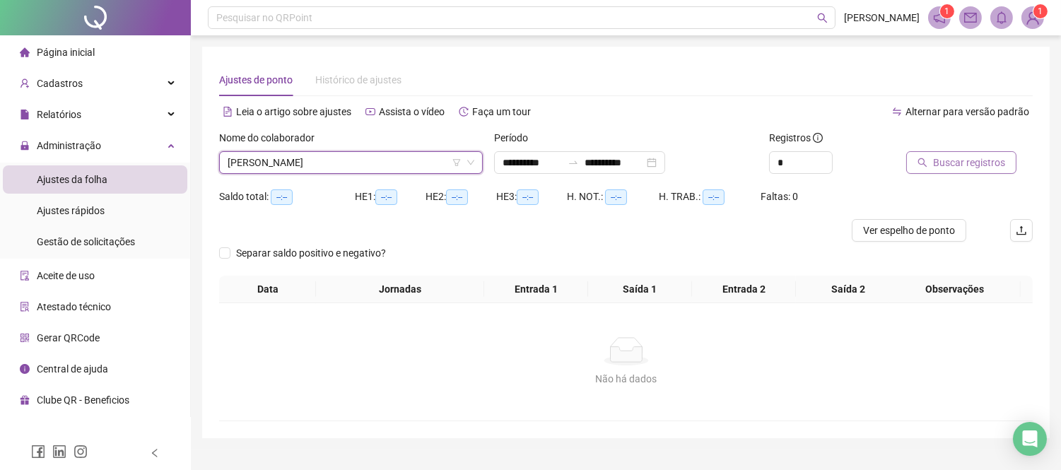
click at [934, 165] on span "Buscar registros" at bounding box center [969, 163] width 72 height 16
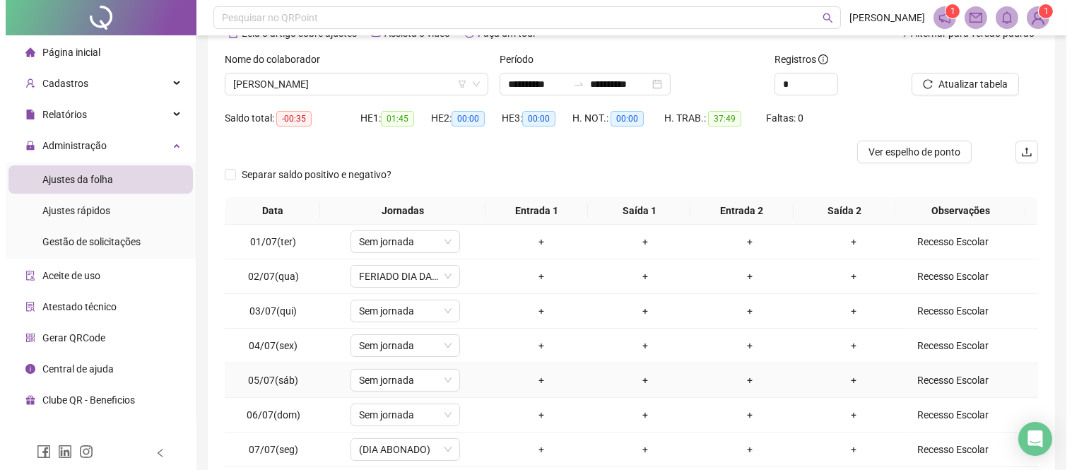
scroll to position [193, 0]
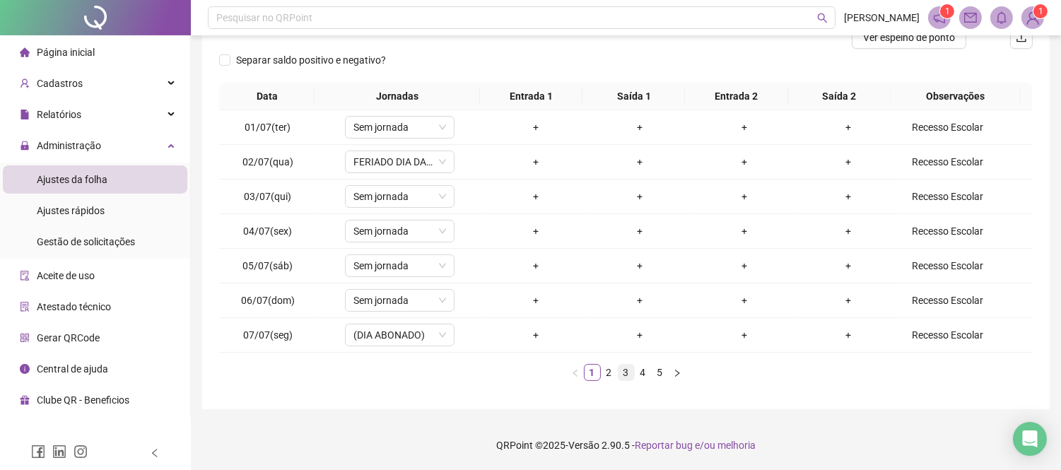
click at [624, 370] on link "3" at bounding box center [626, 373] width 16 height 16
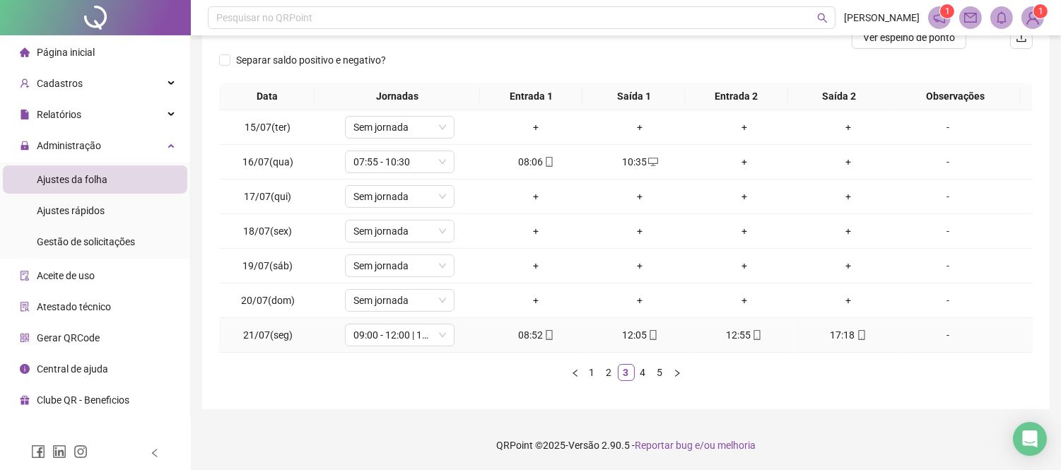
click at [527, 336] on div "08:52" at bounding box center [536, 335] width 93 height 16
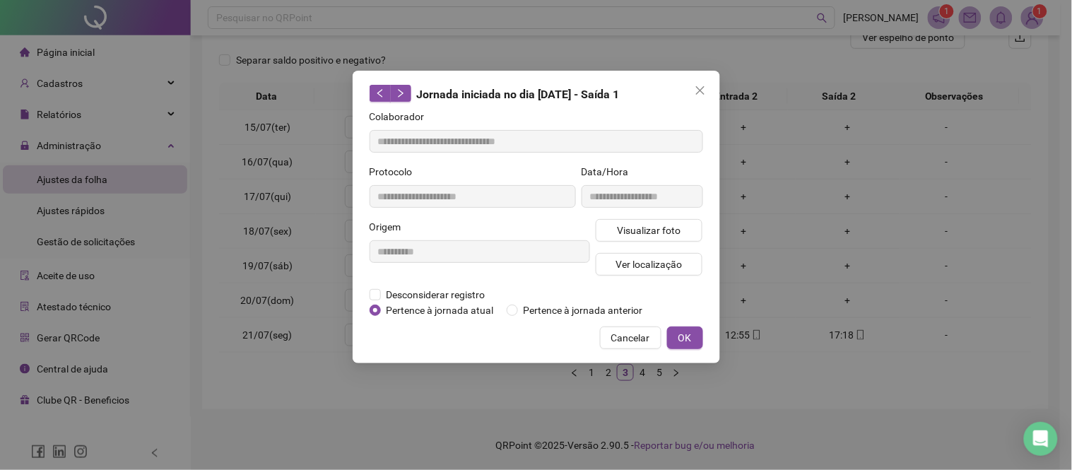
type input "**********"
click at [631, 216] on div "**********" at bounding box center [642, 191] width 127 height 55
click at [640, 227] on span "Visualizar foto" at bounding box center [649, 231] width 64 height 16
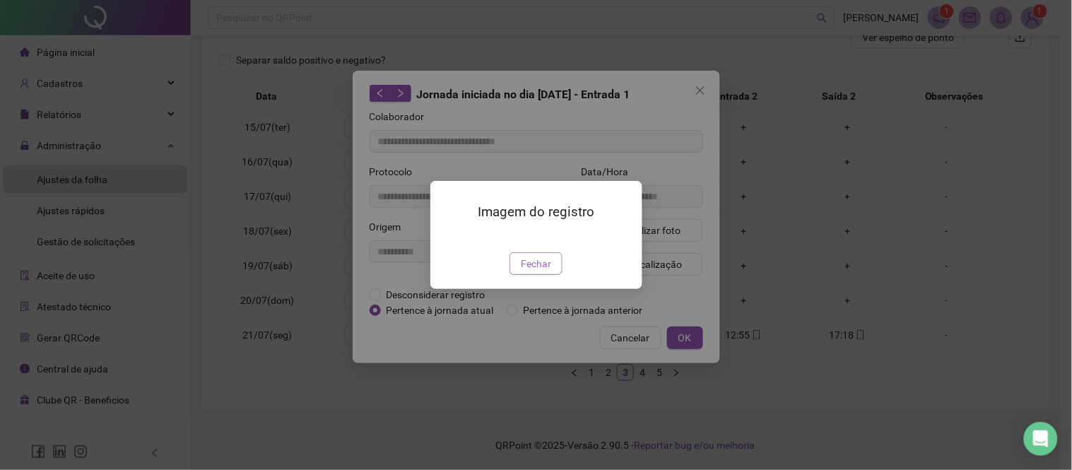
click at [549, 275] on button "Fechar" at bounding box center [536, 263] width 53 height 23
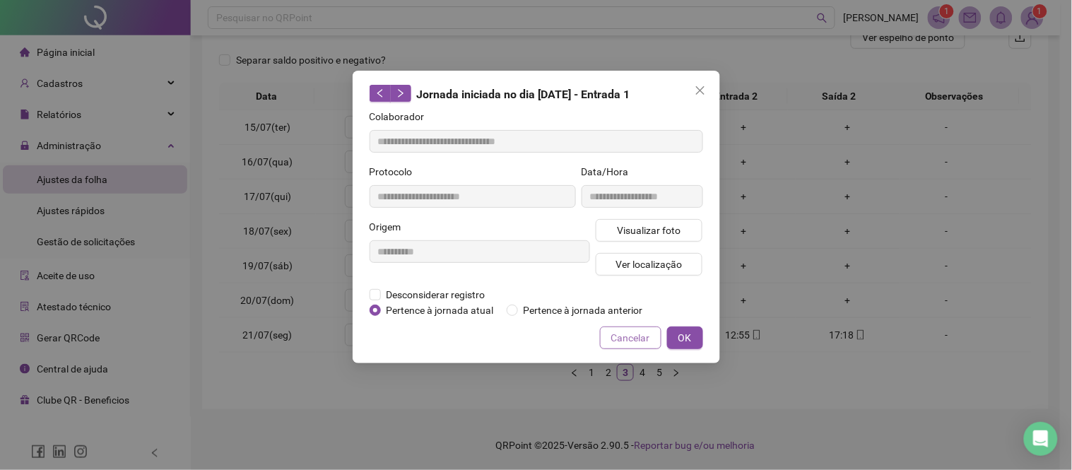
click at [611, 339] on button "Cancelar" at bounding box center [630, 338] width 61 height 23
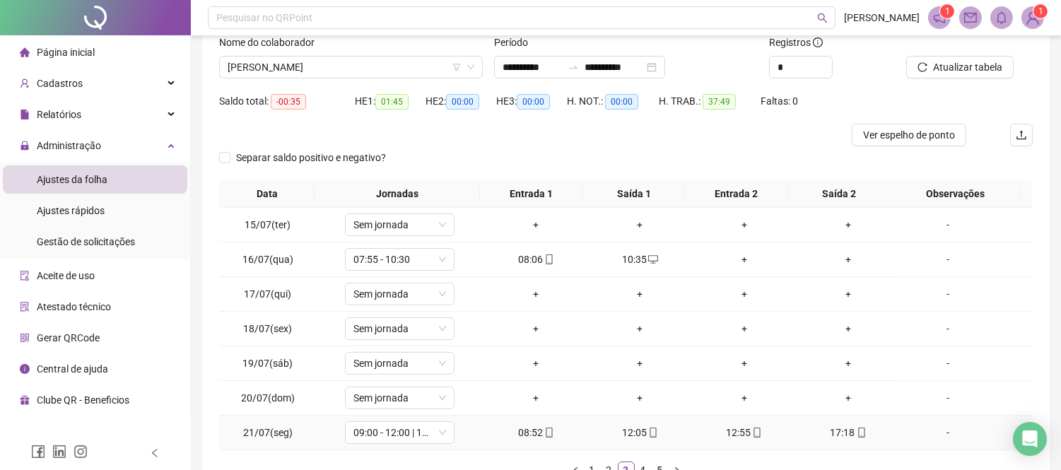
scroll to position [0, 0]
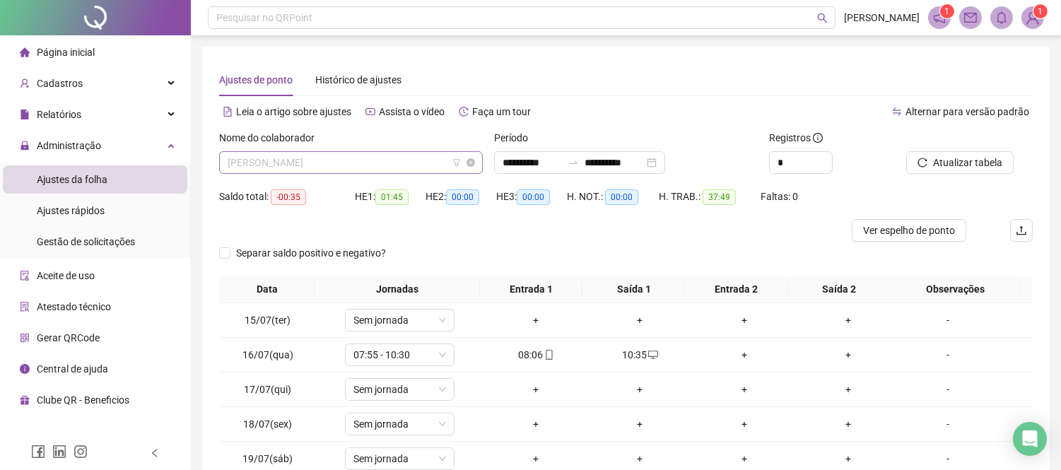
click at [365, 160] on span "[PERSON_NAME]" at bounding box center [351, 162] width 247 height 21
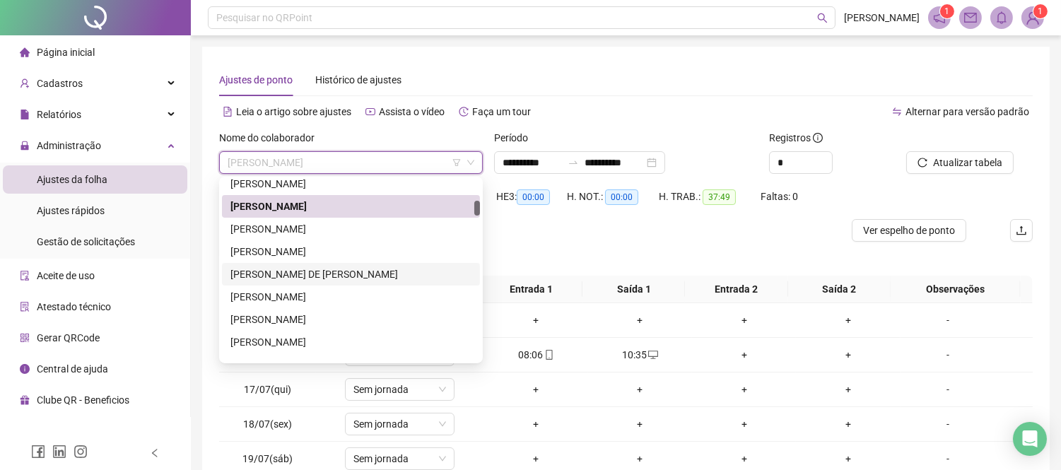
scroll to position [177, 0]
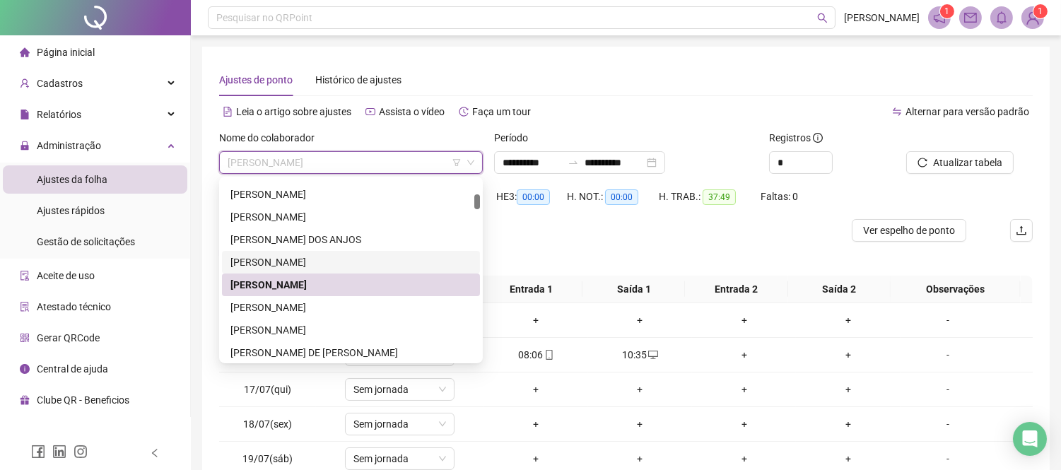
drag, startPoint x: 332, startPoint y: 259, endPoint x: 351, endPoint y: 259, distance: 19.1
click at [332, 259] on div "[PERSON_NAME]" at bounding box center [350, 262] width 241 height 16
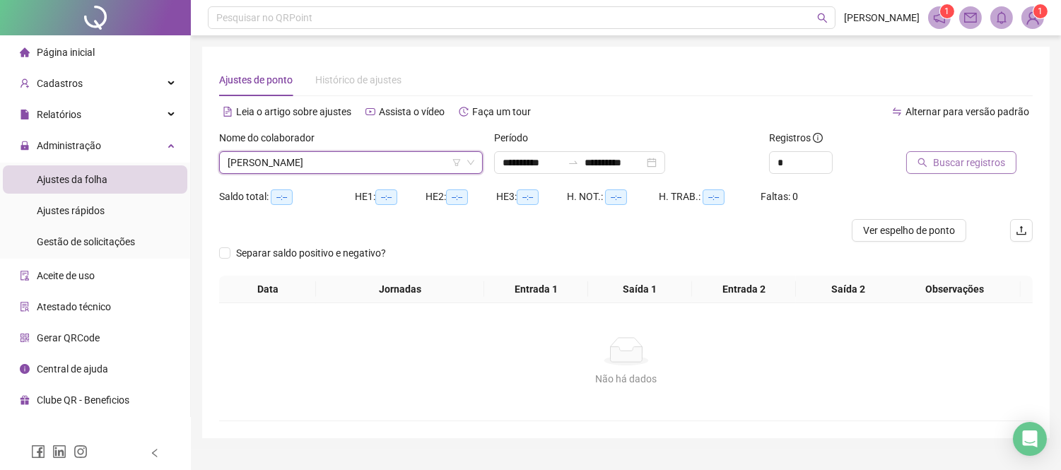
click at [940, 160] on span "Buscar registros" at bounding box center [969, 163] width 72 height 16
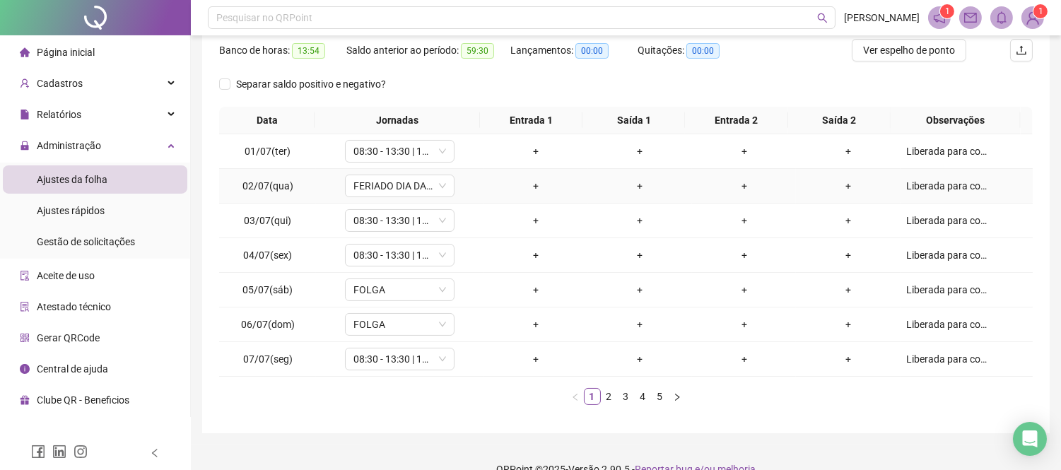
scroll to position [204, 0]
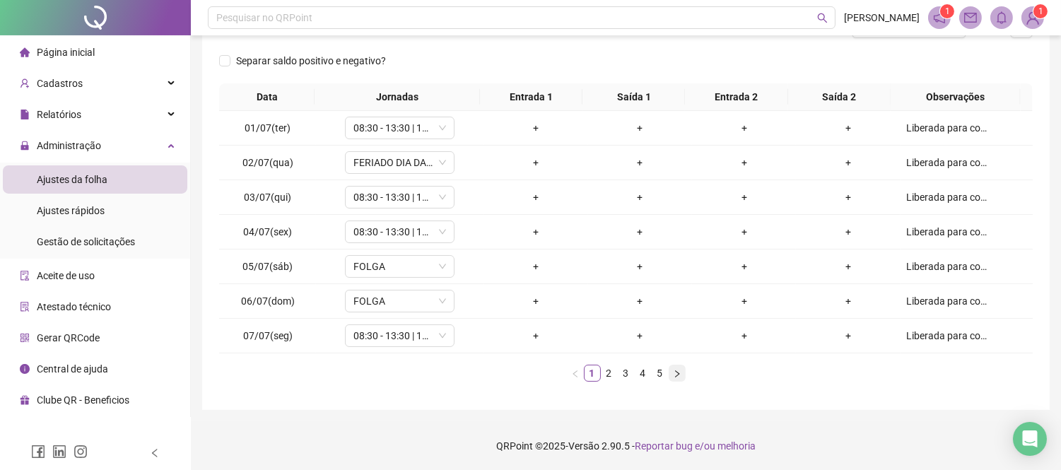
click at [679, 371] on icon "right" at bounding box center [677, 374] width 8 height 8
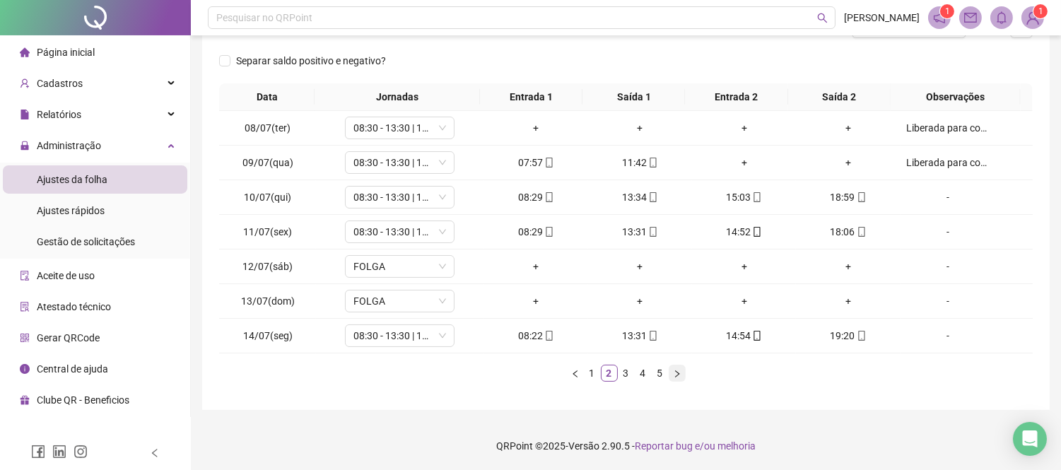
click at [679, 371] on icon "right" at bounding box center [677, 374] width 8 height 8
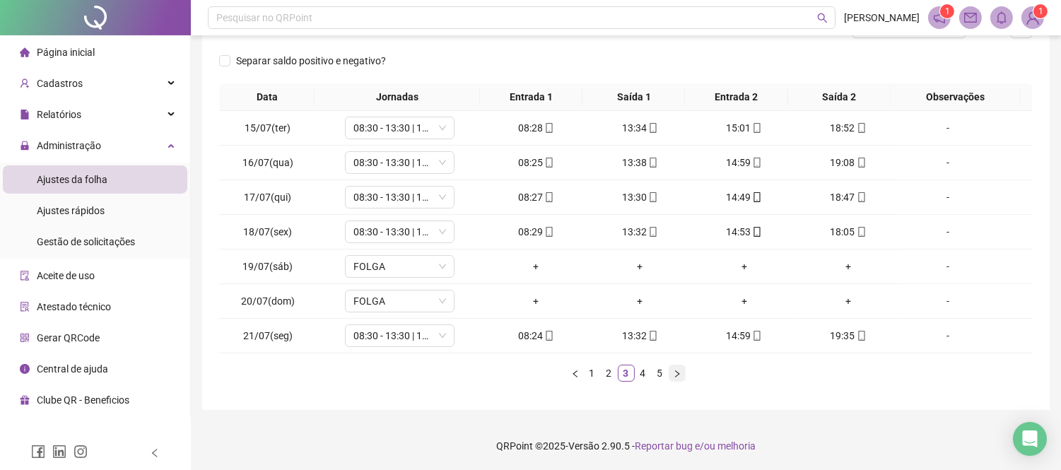
click at [679, 371] on icon "right" at bounding box center [677, 374] width 8 height 8
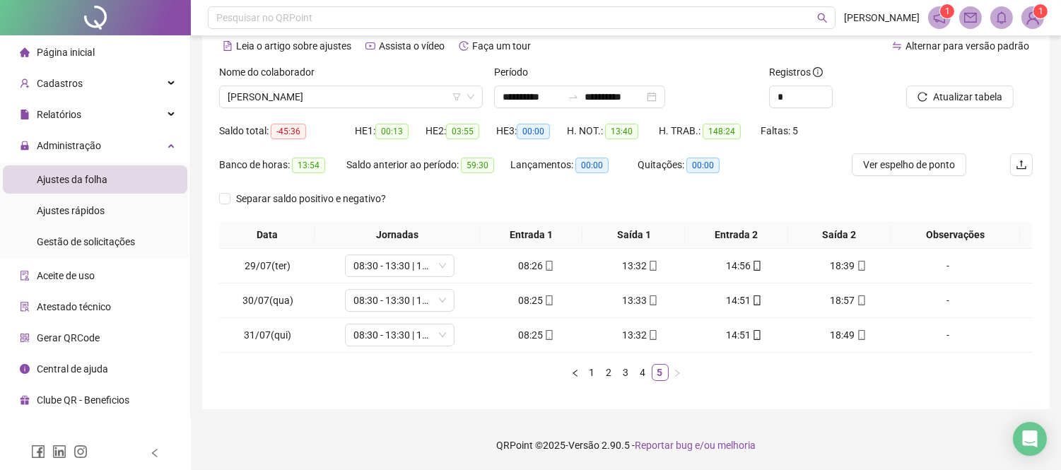
scroll to position [65, 0]
click at [340, 94] on span "[PERSON_NAME]" at bounding box center [351, 97] width 247 height 21
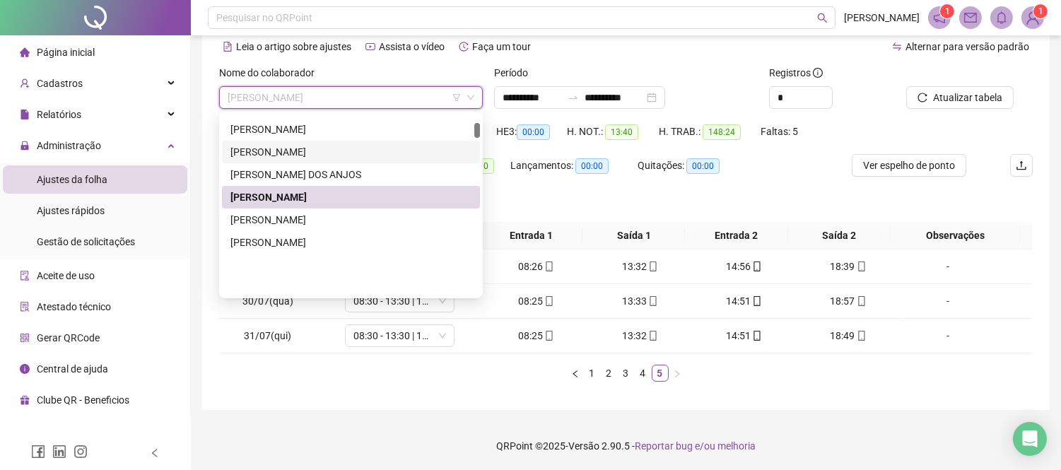
scroll to position [99, 0]
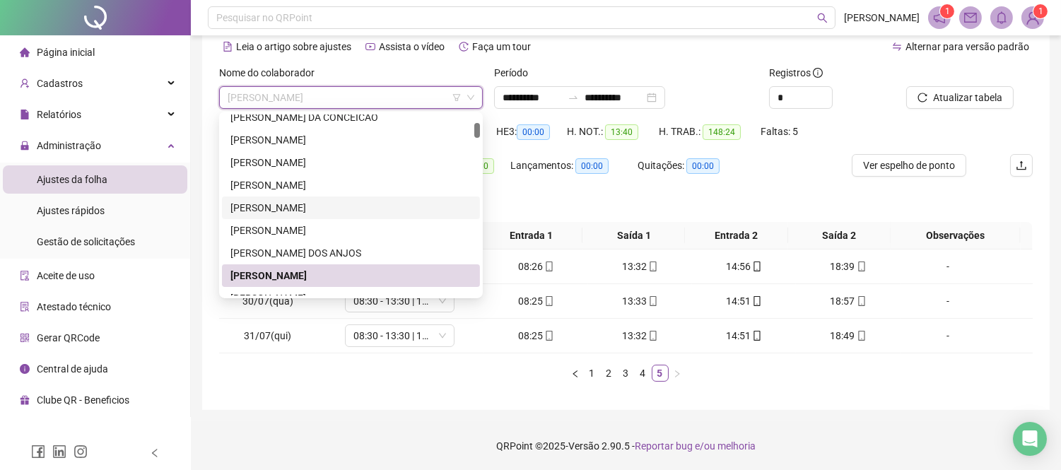
drag, startPoint x: 340, startPoint y: 206, endPoint x: 452, endPoint y: 206, distance: 112.4
click at [344, 206] on div "[PERSON_NAME]" at bounding box center [350, 208] width 241 height 16
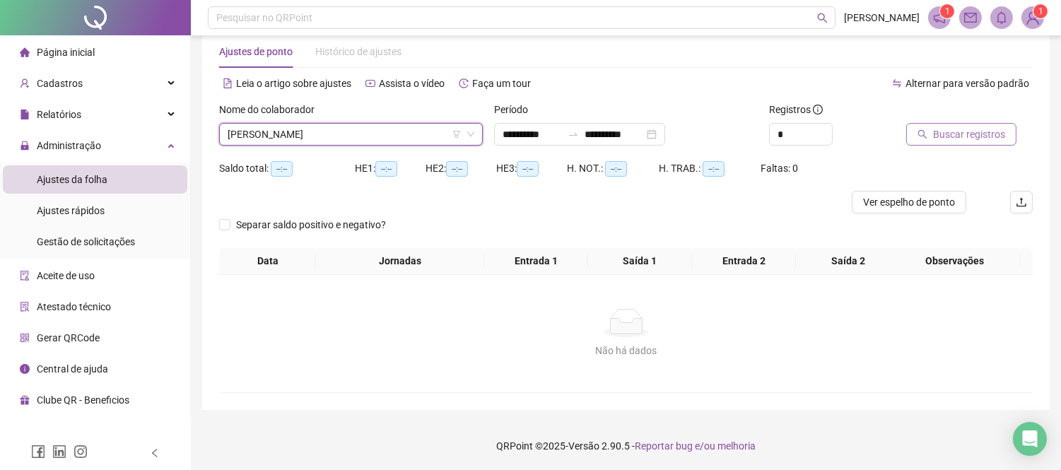
click at [928, 143] on button "Buscar registros" at bounding box center [961, 134] width 110 height 23
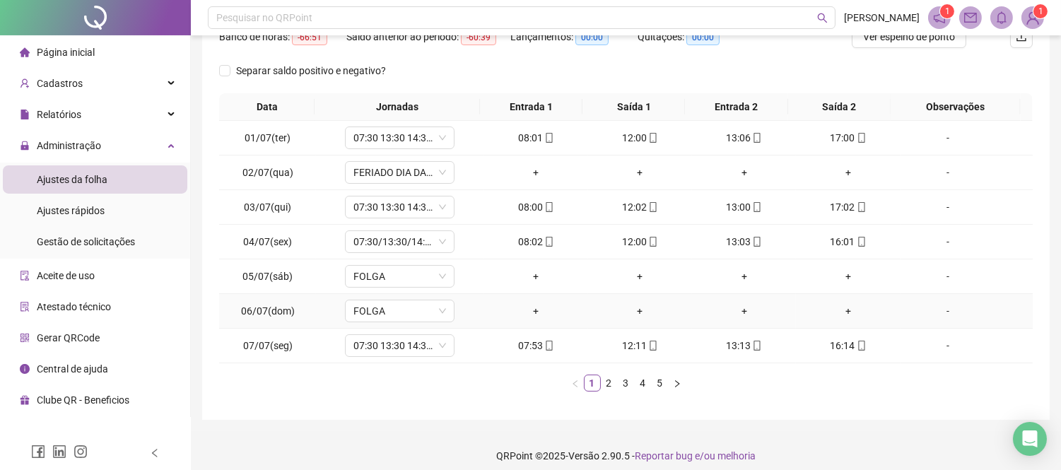
scroll to position [204, 0]
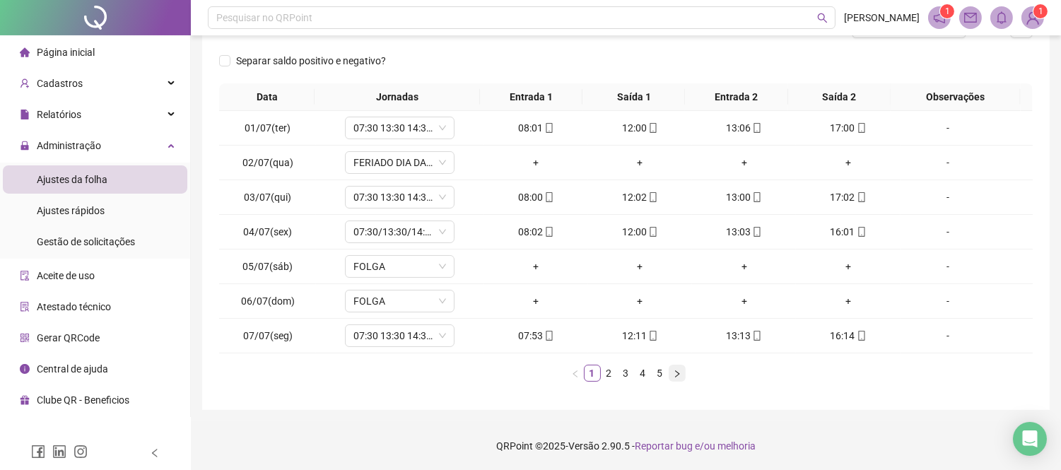
click at [673, 376] on icon "right" at bounding box center [677, 374] width 8 height 8
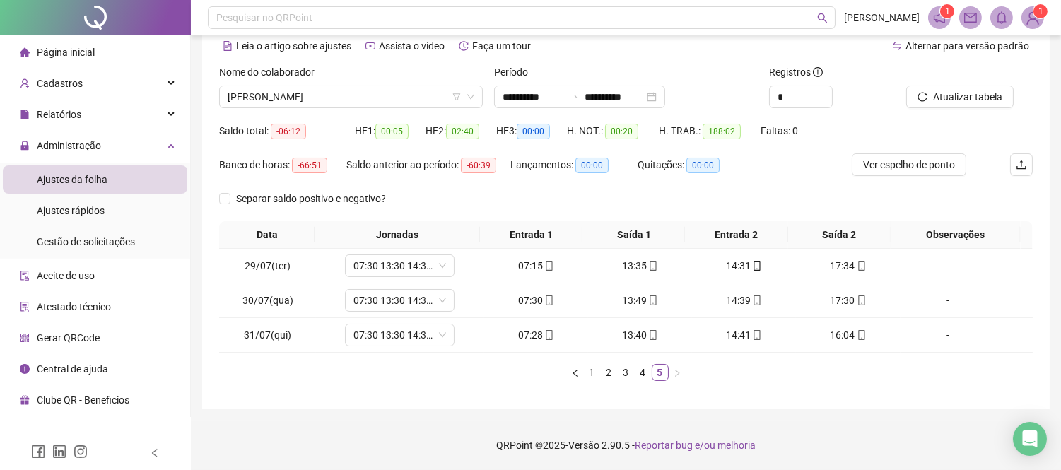
scroll to position [65, 0]
click at [349, 102] on span "[PERSON_NAME]" at bounding box center [351, 97] width 247 height 21
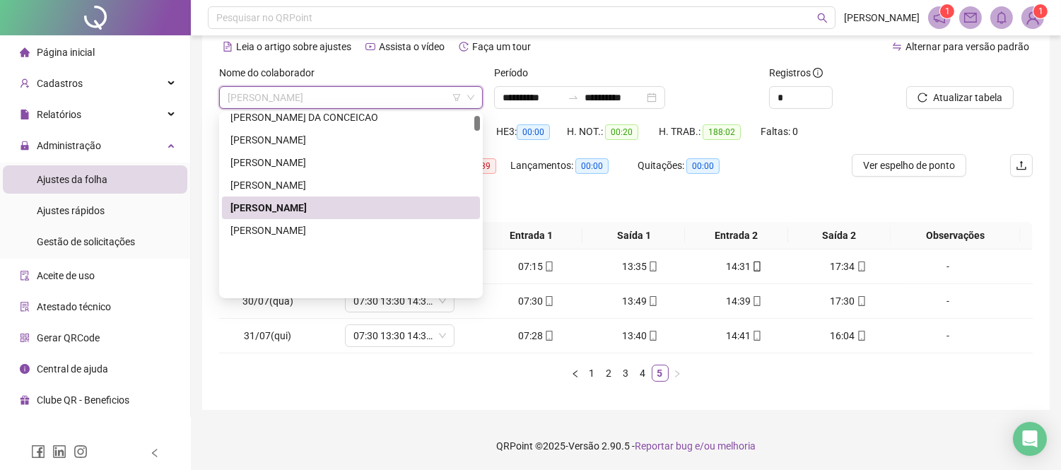
scroll to position [20, 0]
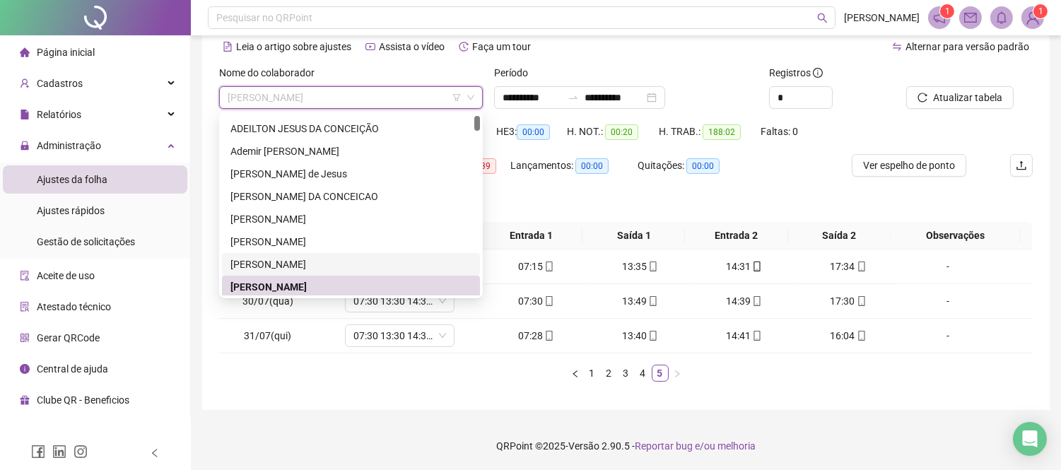
click at [389, 259] on div "[PERSON_NAME]" at bounding box center [350, 265] width 241 height 16
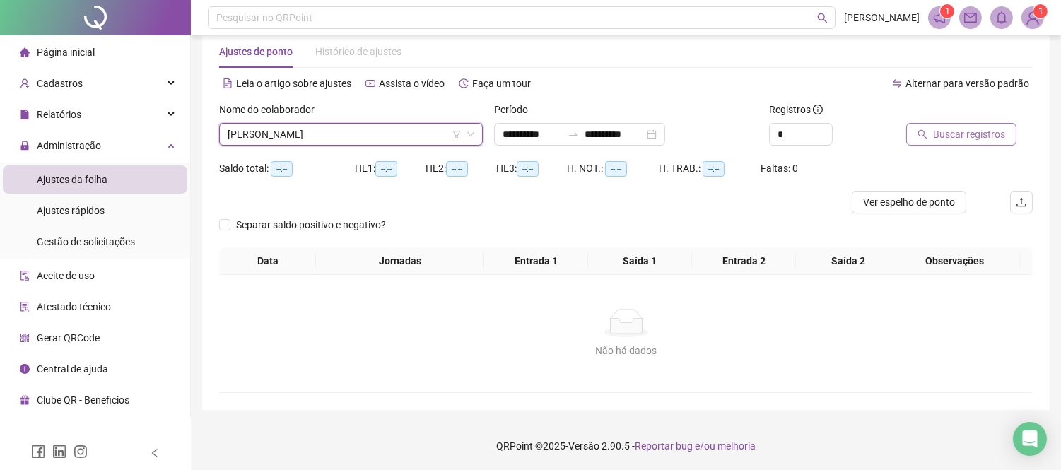
click at [987, 134] on span "Buscar registros" at bounding box center [969, 135] width 72 height 16
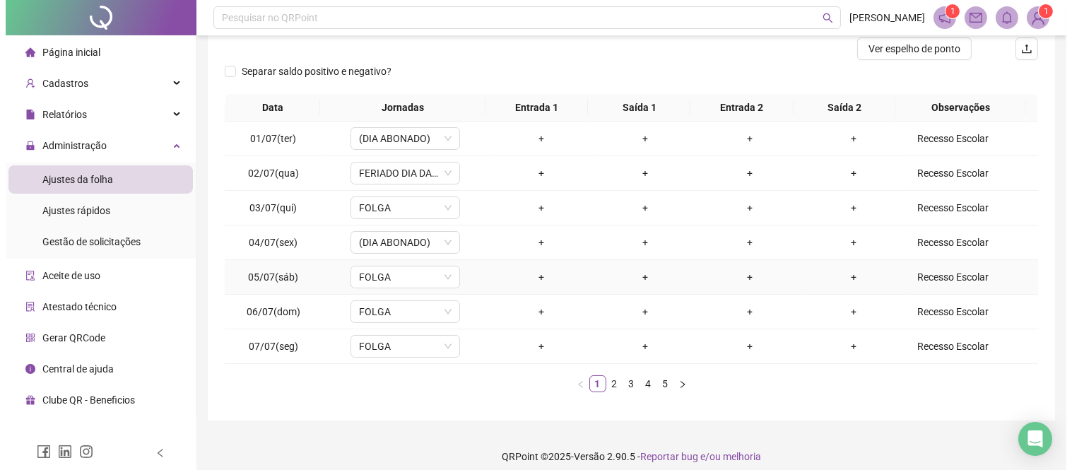
scroll to position [185, 0]
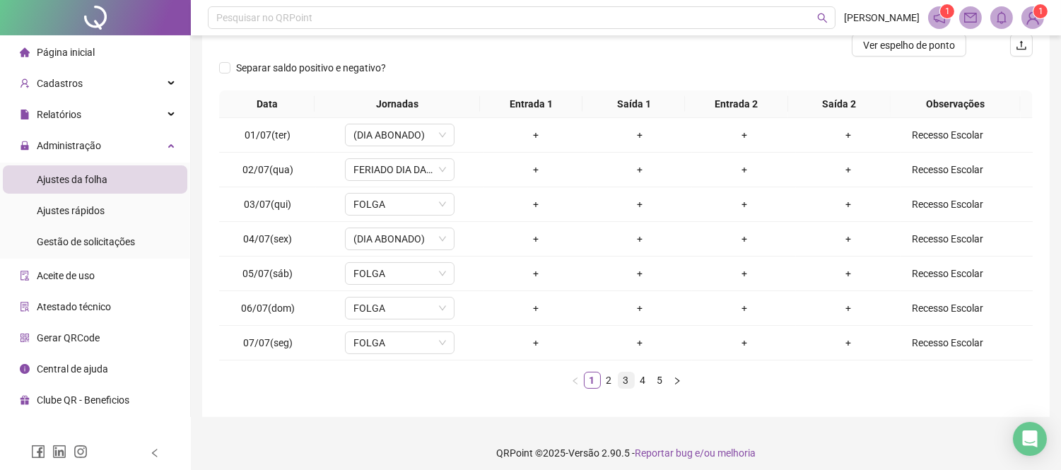
click at [623, 377] on link "3" at bounding box center [626, 381] width 16 height 16
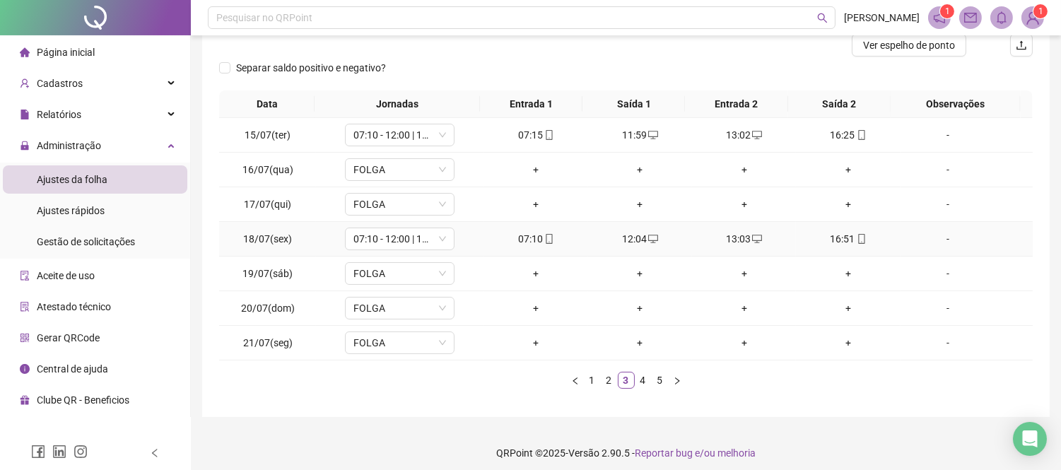
click at [543, 228] on td "07:10" at bounding box center [536, 239] width 104 height 35
click at [543, 238] on span "mobile" at bounding box center [548, 239] width 11 height 10
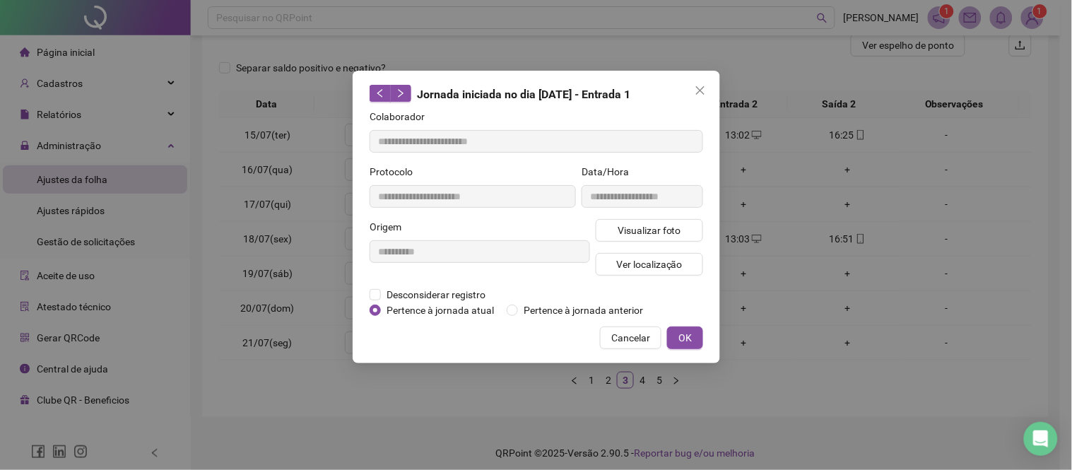
type input "**********"
click at [649, 229] on span "Visualizar foto" at bounding box center [649, 231] width 64 height 16
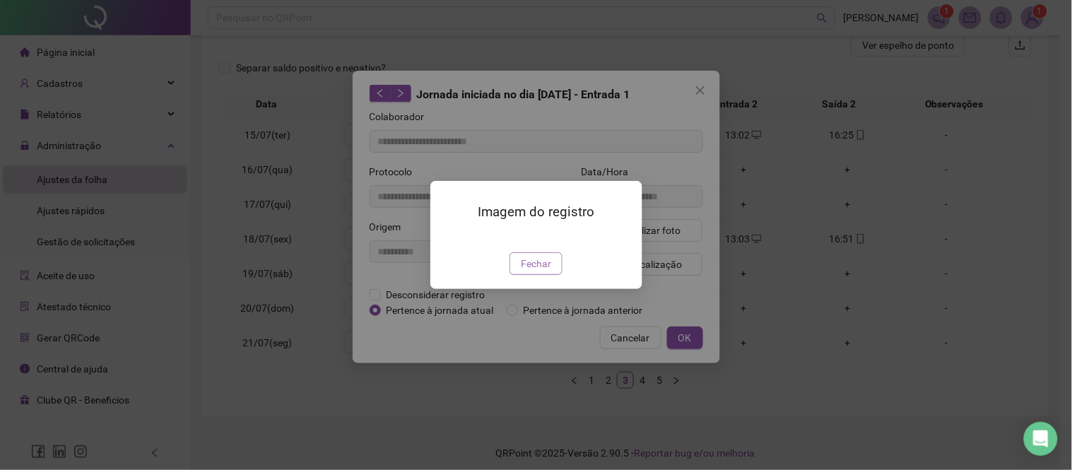
drag, startPoint x: 524, startPoint y: 345, endPoint x: 605, endPoint y: 344, distance: 80.6
click at [525, 271] on span "Fechar" at bounding box center [536, 264] width 30 height 16
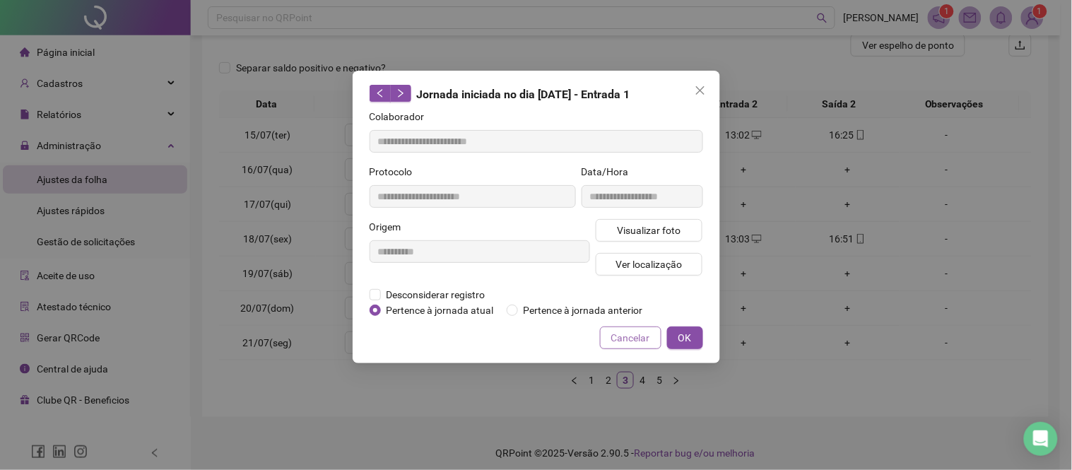
click at [633, 336] on span "Cancelar" at bounding box center [630, 338] width 39 height 16
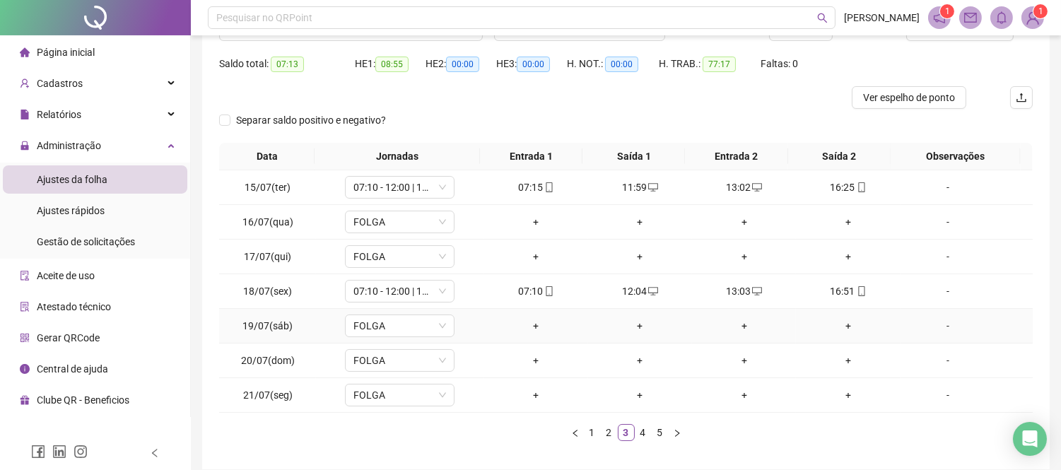
scroll to position [107, 0]
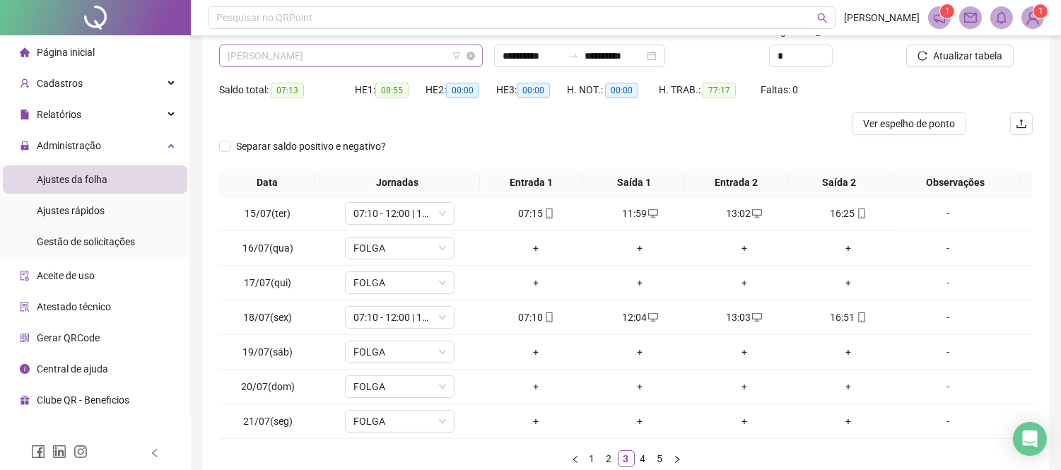
click at [274, 57] on span "[PERSON_NAME]" at bounding box center [351, 55] width 247 height 21
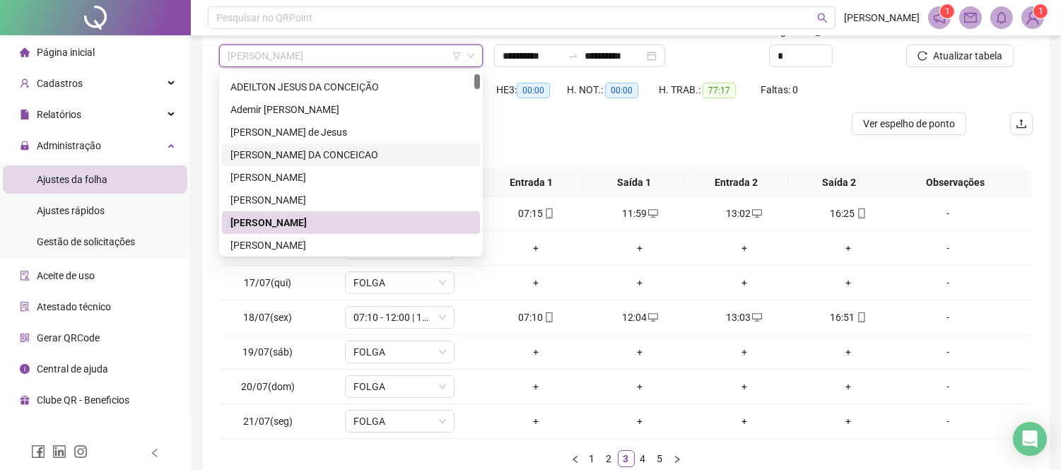
click at [308, 153] on div "[PERSON_NAME] DA CONCEICAO" at bounding box center [350, 155] width 241 height 16
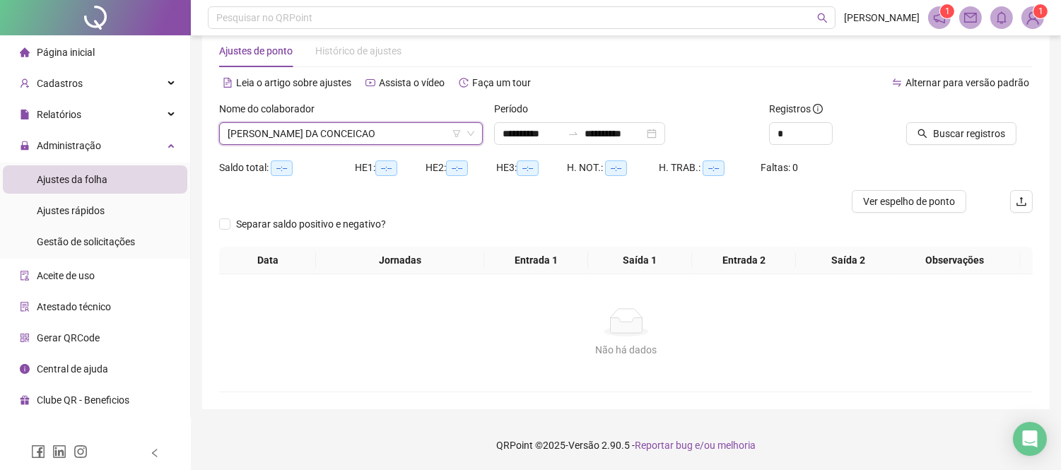
scroll to position [28, 0]
click at [968, 138] on span "Buscar registros" at bounding box center [969, 135] width 72 height 16
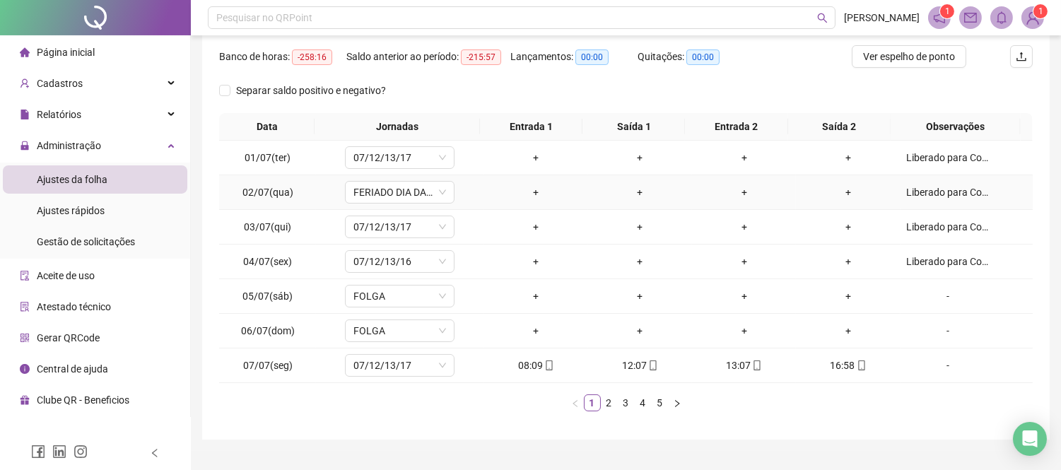
scroll to position [204, 0]
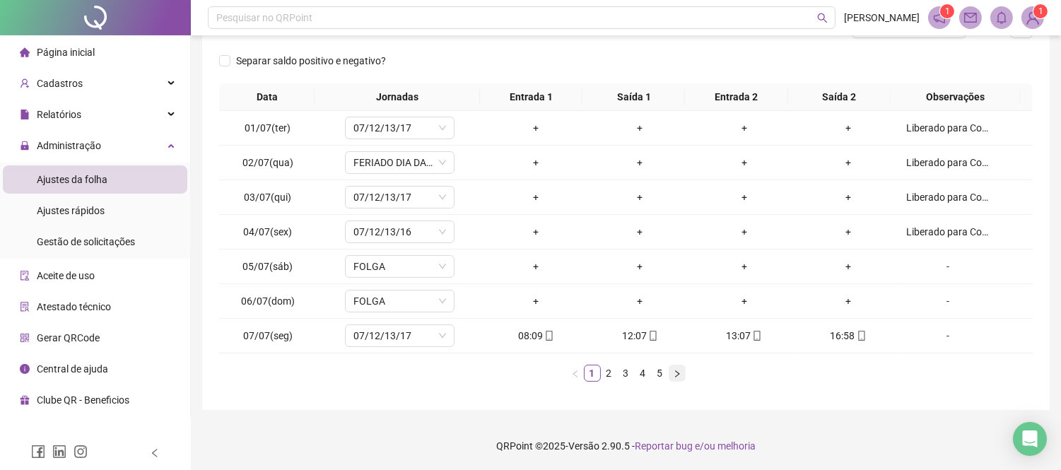
click at [674, 373] on icon "right" at bounding box center [677, 374] width 8 height 8
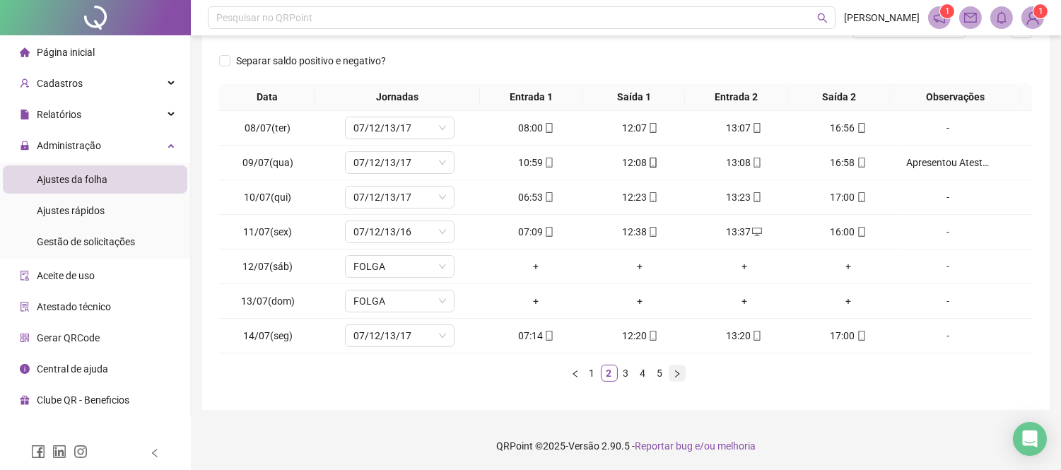
click at [674, 373] on icon "right" at bounding box center [677, 374] width 8 height 8
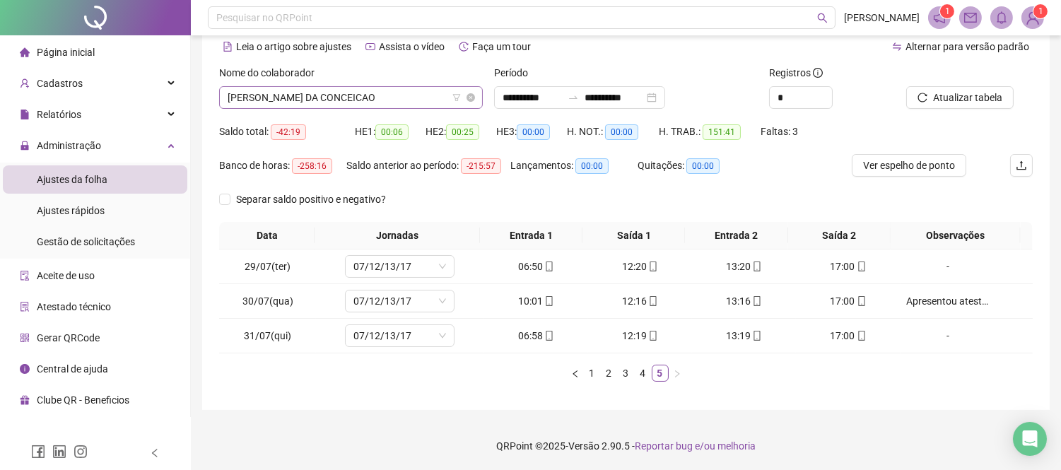
click at [347, 103] on span "[PERSON_NAME] DA CONCEICAO" at bounding box center [351, 97] width 247 height 21
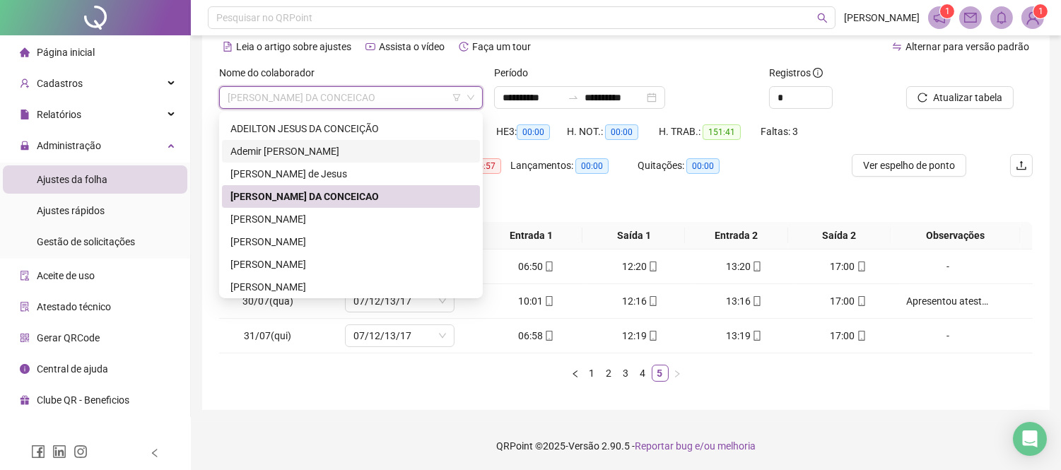
click at [358, 151] on div "Ademir [PERSON_NAME]" at bounding box center [350, 151] width 241 height 16
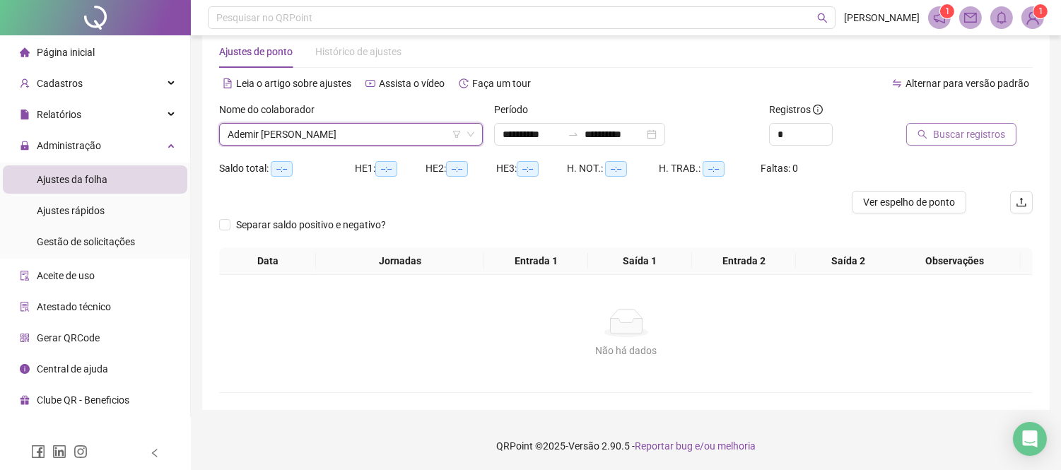
click at [951, 143] on button "Buscar registros" at bounding box center [961, 134] width 110 height 23
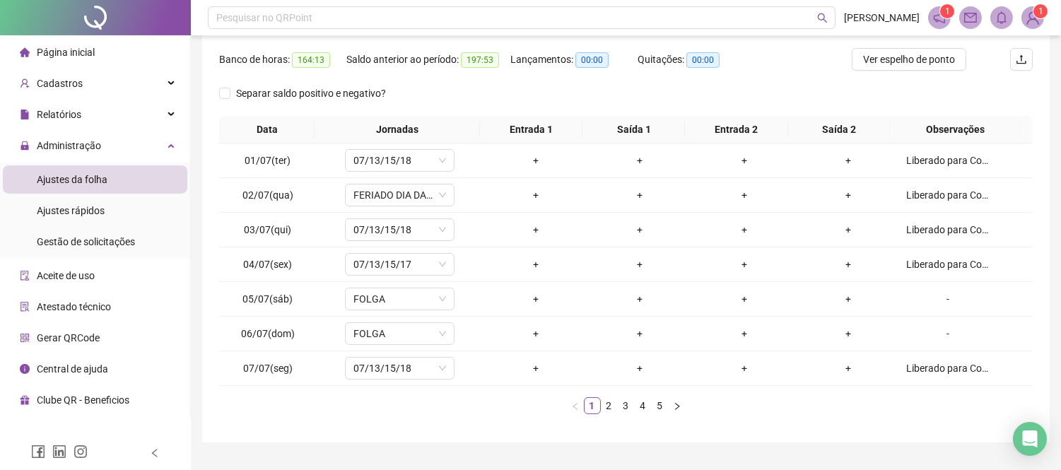
scroll to position [185, 0]
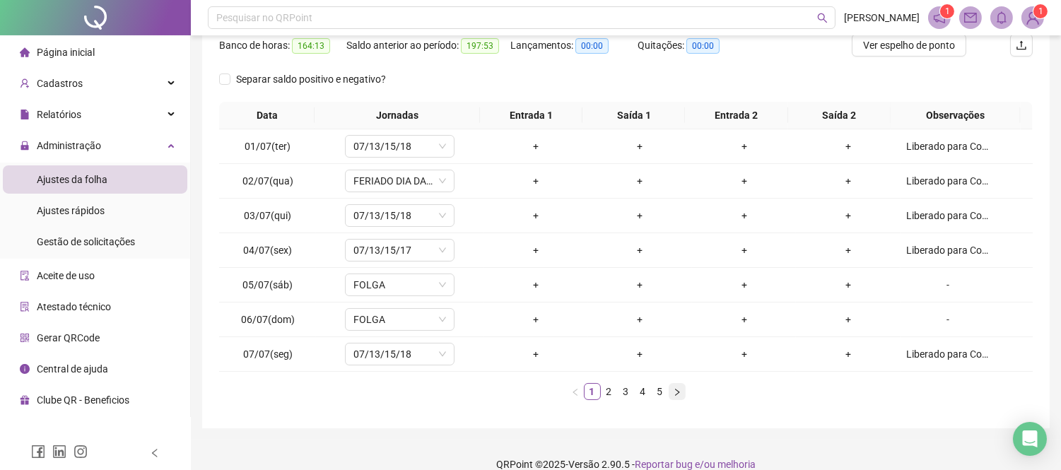
click at [672, 389] on button "button" at bounding box center [677, 391] width 17 height 17
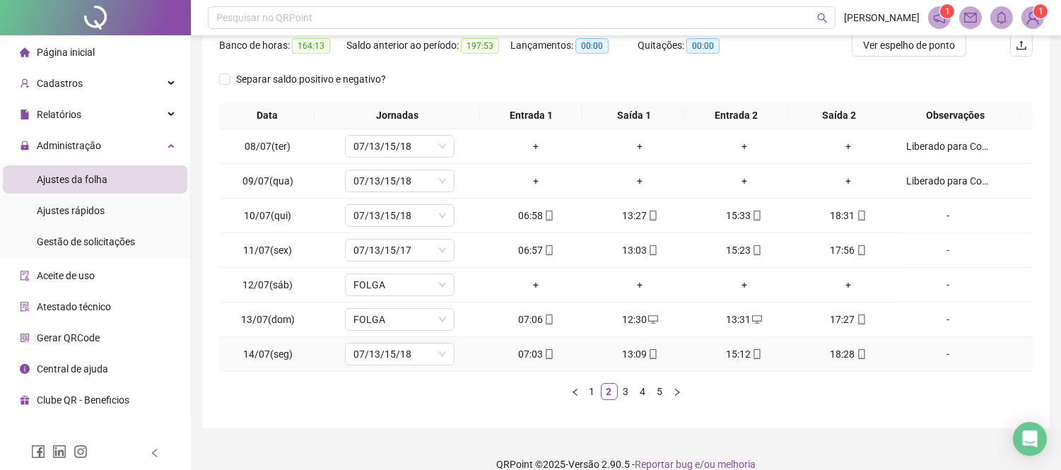
scroll to position [204, 0]
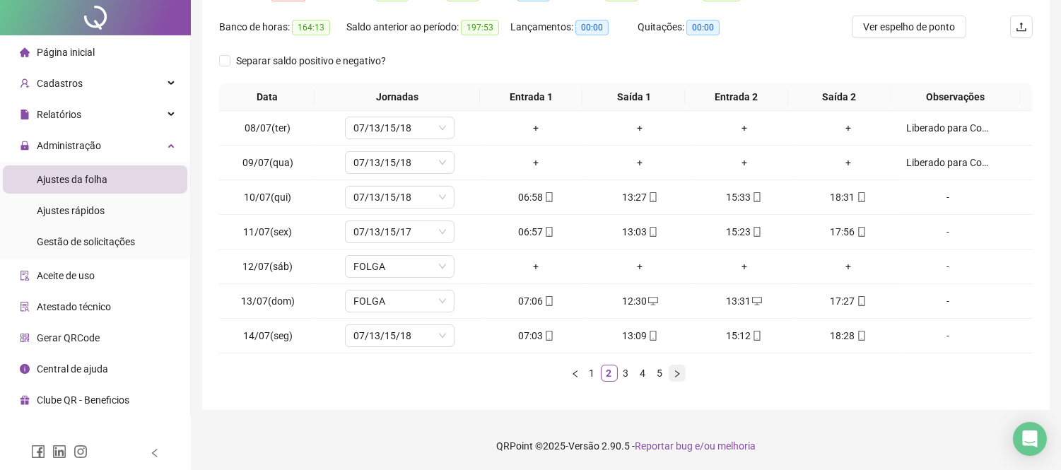
click at [676, 373] on icon "right" at bounding box center [677, 374] width 8 height 8
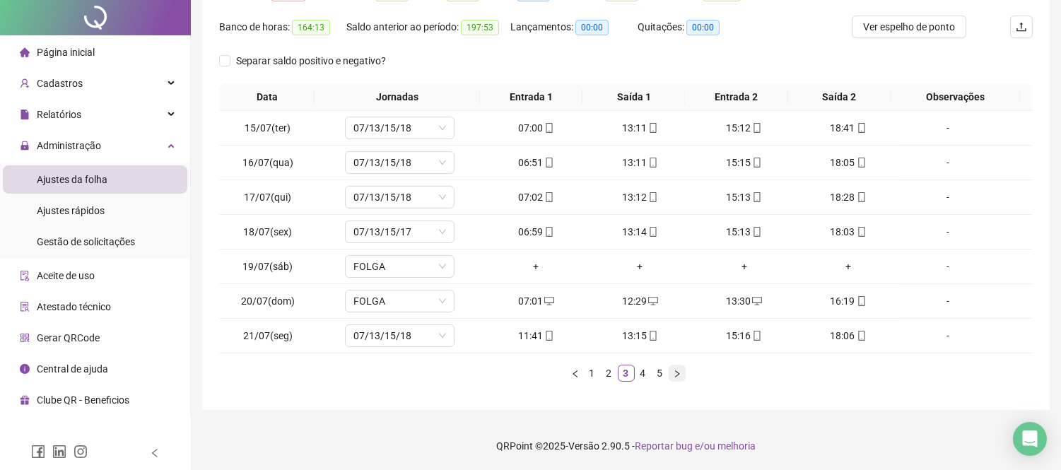
click at [676, 373] on icon "right" at bounding box center [677, 374] width 8 height 8
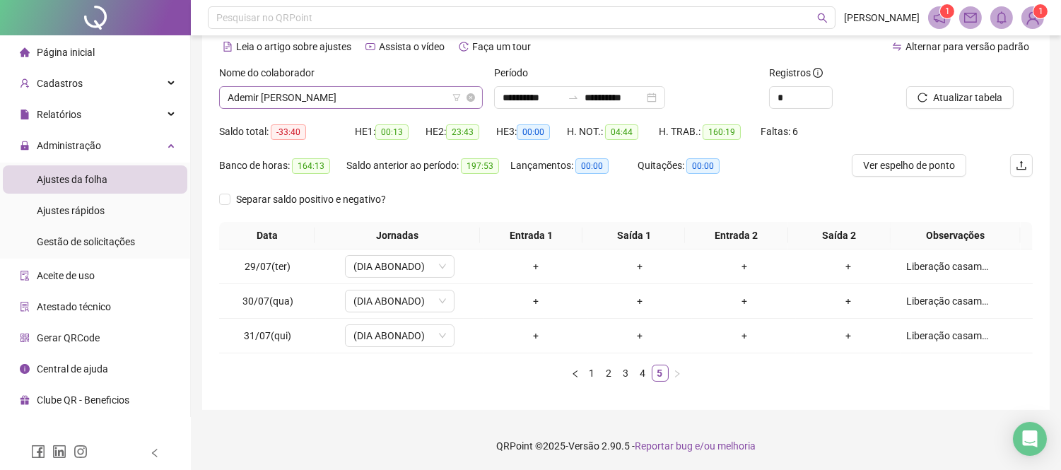
click at [330, 100] on span "Ademir [PERSON_NAME]" at bounding box center [351, 97] width 247 height 21
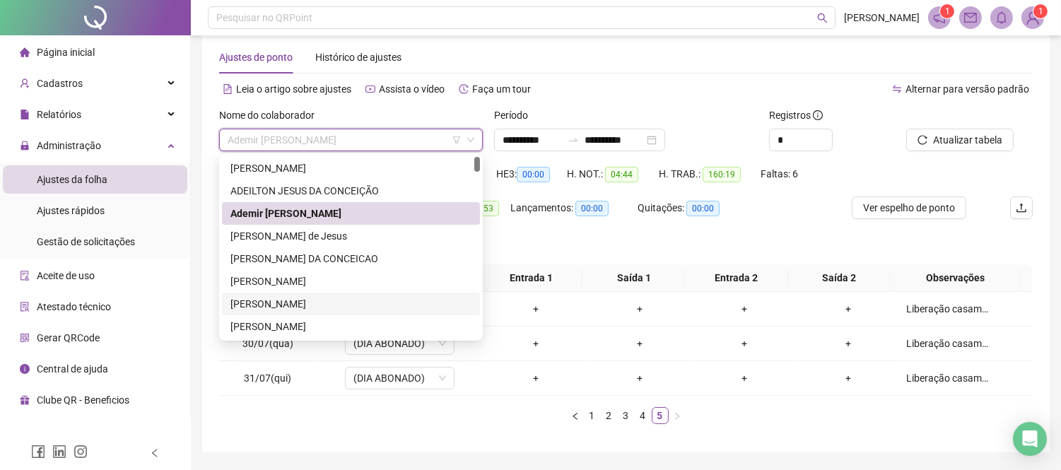
scroll to position [0, 0]
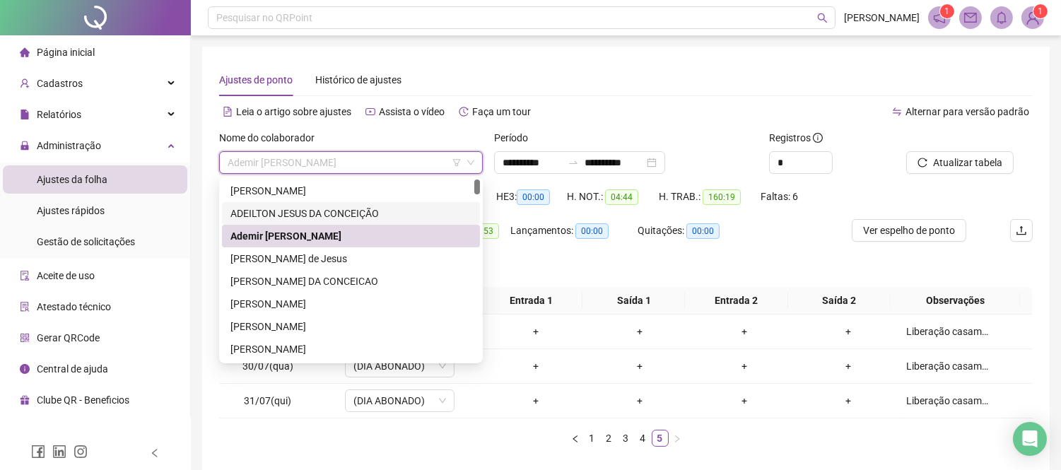
click at [305, 209] on div "ADEILTON JESUS DA CONCEIÇÃO" at bounding box center [350, 214] width 241 height 16
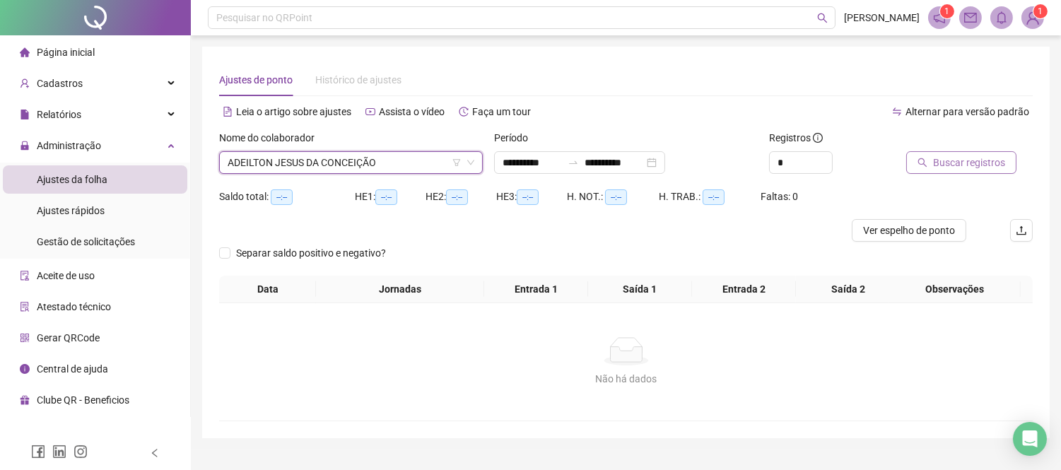
click at [956, 159] on span "Buscar registros" at bounding box center [969, 163] width 72 height 16
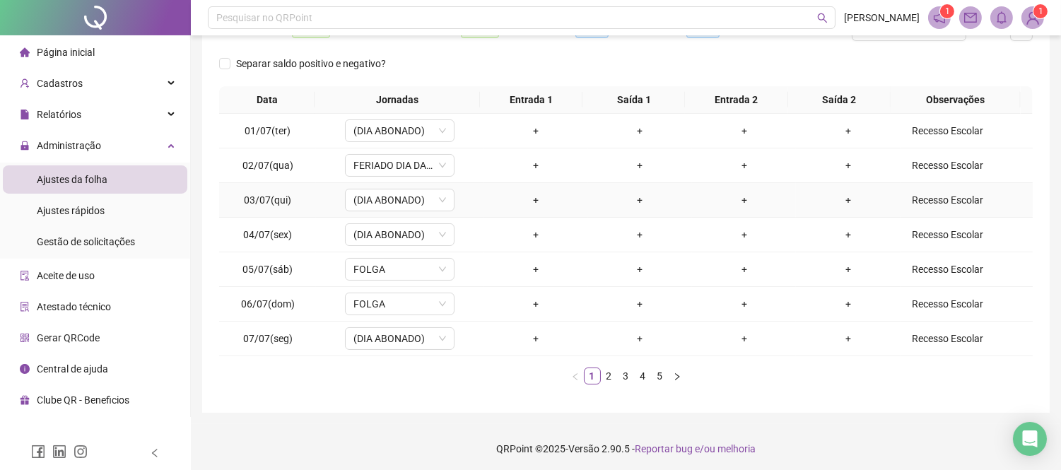
scroll to position [204, 0]
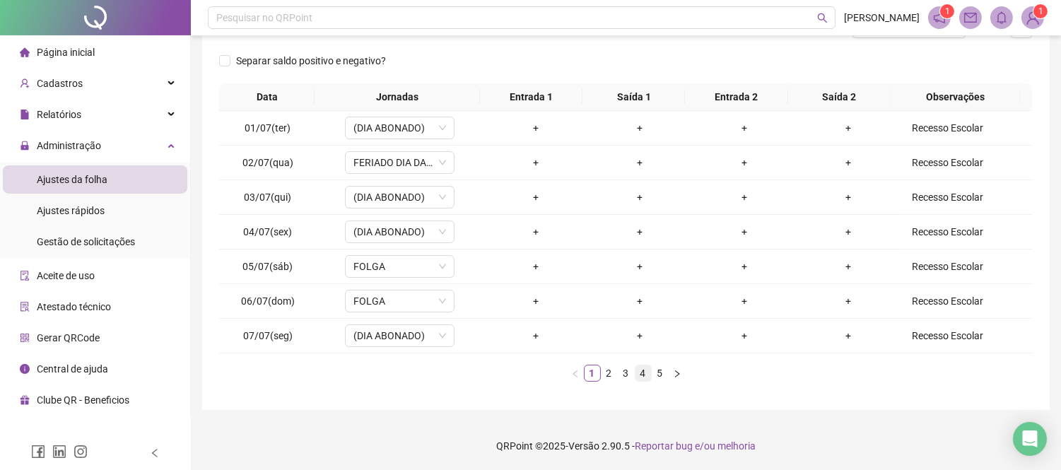
click at [647, 373] on link "4" at bounding box center [643, 373] width 16 height 16
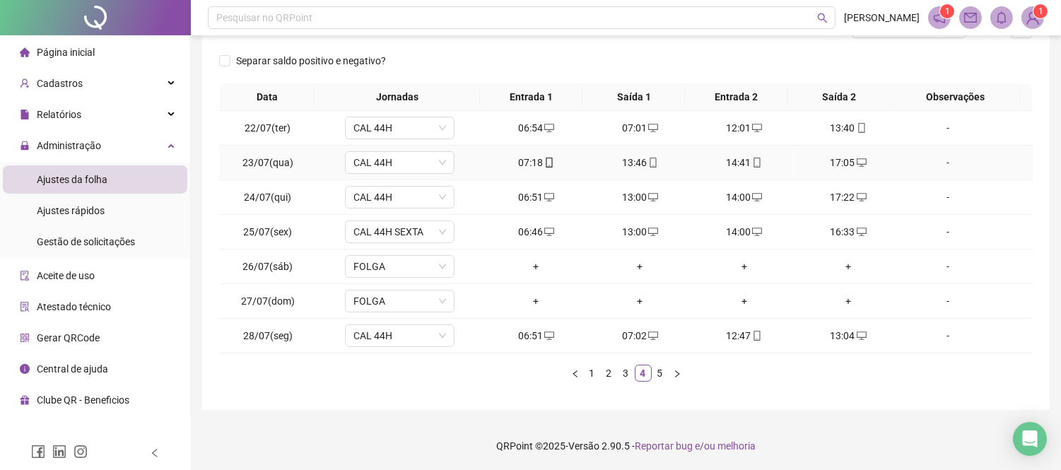
click at [735, 156] on div "14:41" at bounding box center [744, 163] width 93 height 16
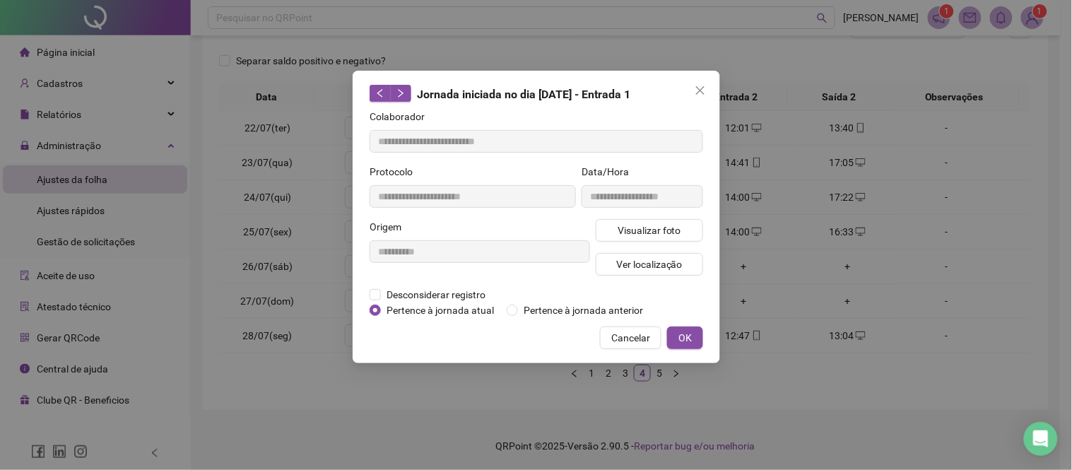
type input "**********"
click at [669, 221] on button "Visualizar foto" at bounding box center [649, 230] width 107 height 23
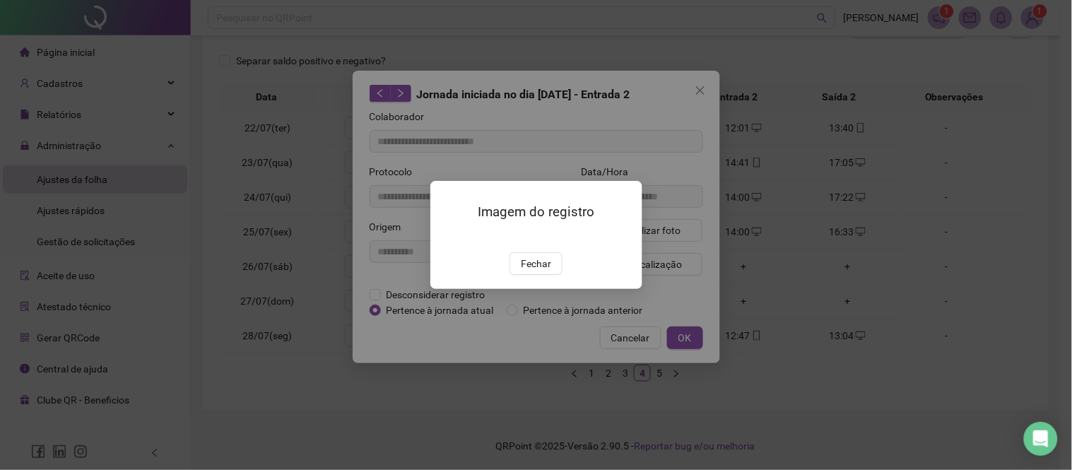
drag, startPoint x: 547, startPoint y: 345, endPoint x: 561, endPoint y: 344, distance: 14.2
click at [553, 275] on button "Fechar" at bounding box center [536, 263] width 53 height 23
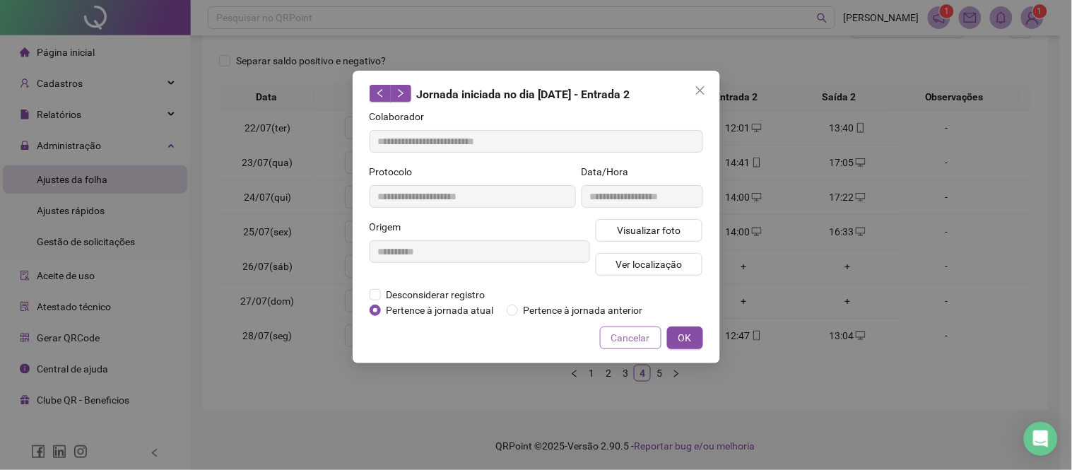
click at [619, 341] on span "Cancelar" at bounding box center [630, 338] width 39 height 16
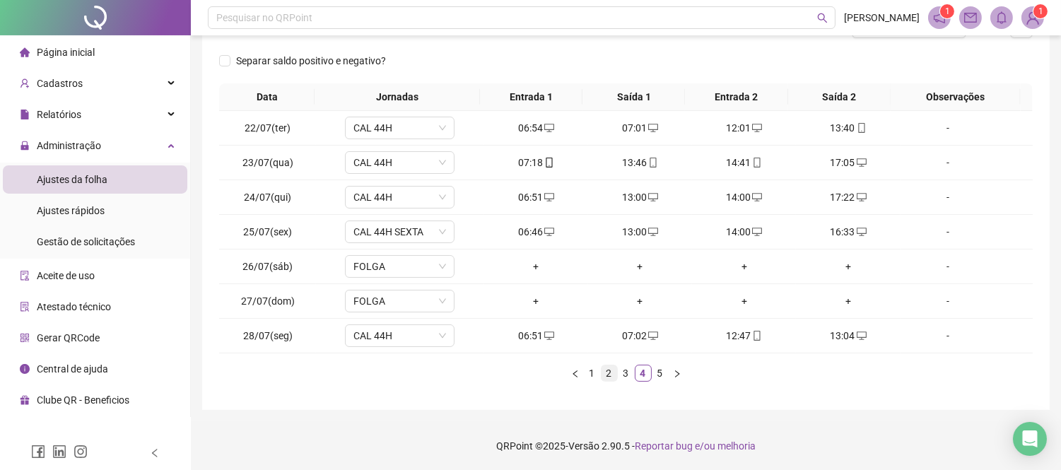
click at [603, 373] on link "2" at bounding box center [610, 373] width 16 height 16
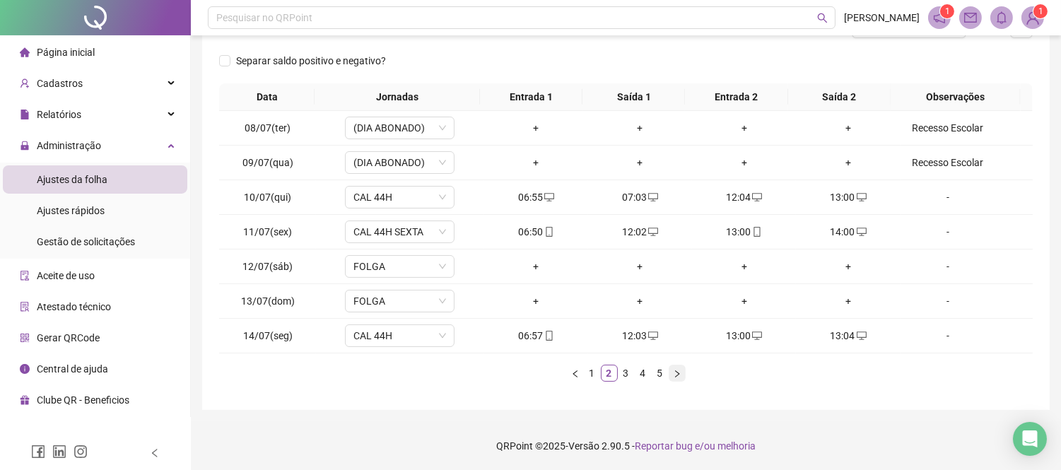
click at [681, 371] on icon "right" at bounding box center [677, 374] width 8 height 8
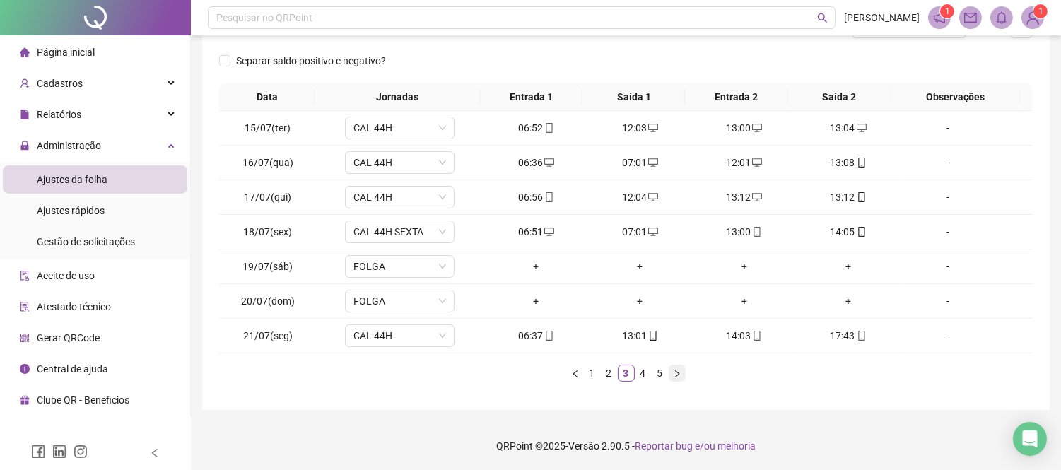
click at [681, 371] on icon "right" at bounding box center [677, 374] width 8 height 8
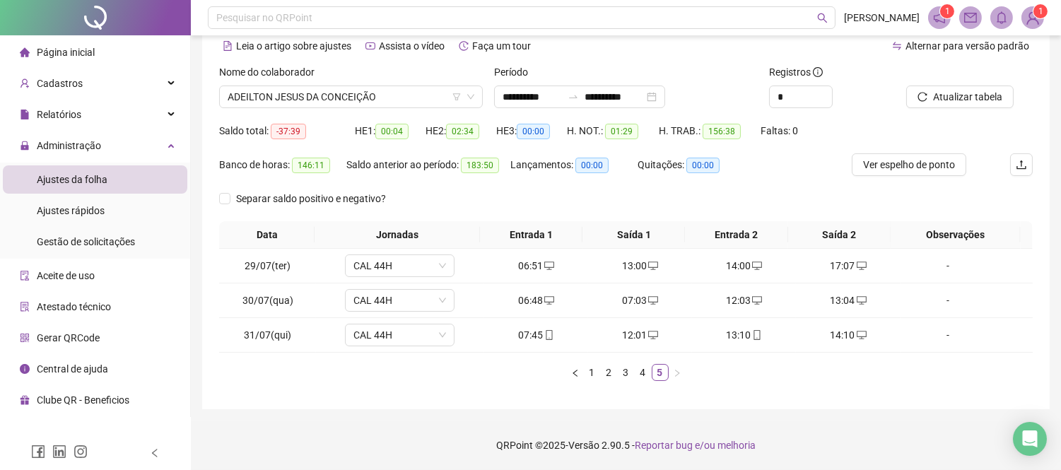
scroll to position [65, 0]
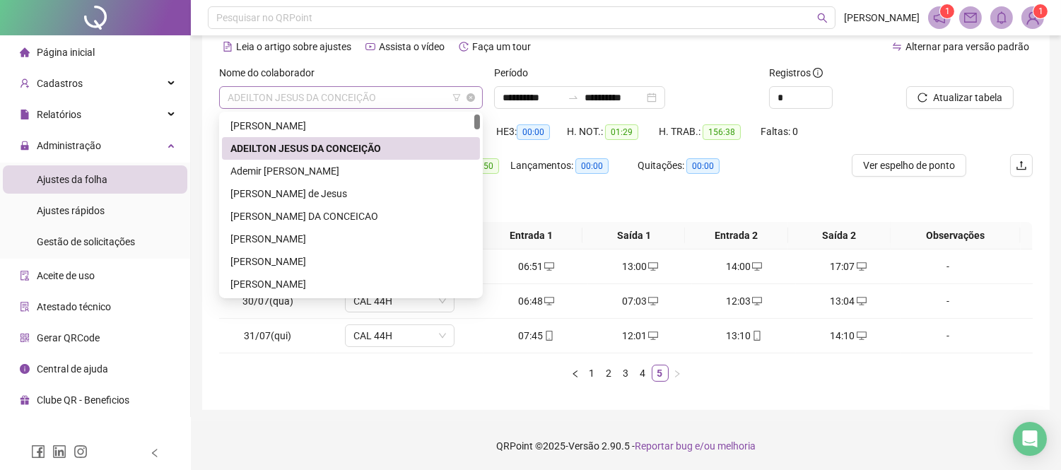
click at [305, 95] on span "ADEILTON JESUS DA CONCEIÇÃO" at bounding box center [351, 97] width 247 height 21
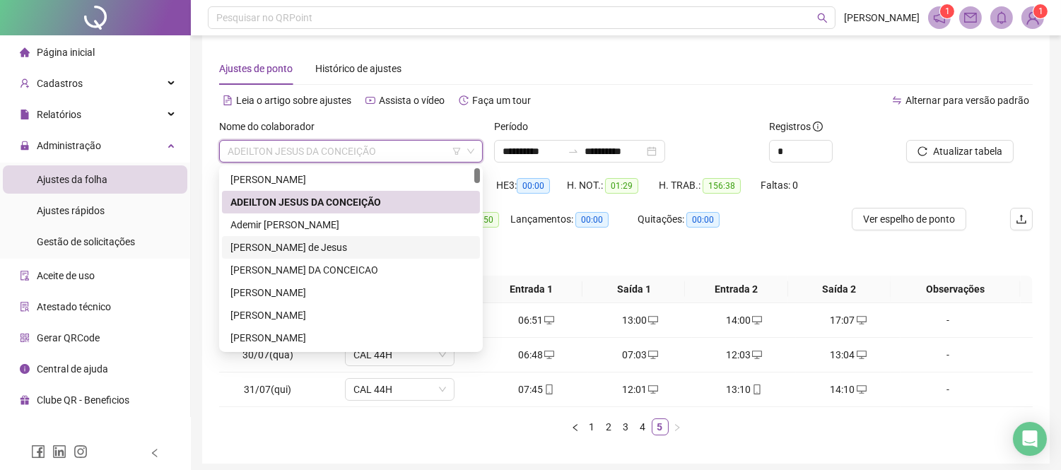
scroll to position [0, 0]
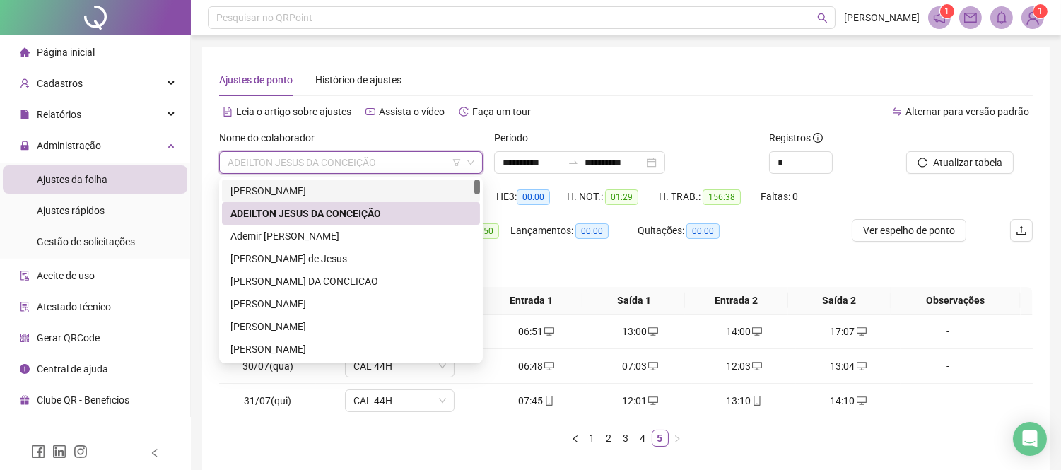
click at [313, 187] on div "[PERSON_NAME]" at bounding box center [350, 191] width 241 height 16
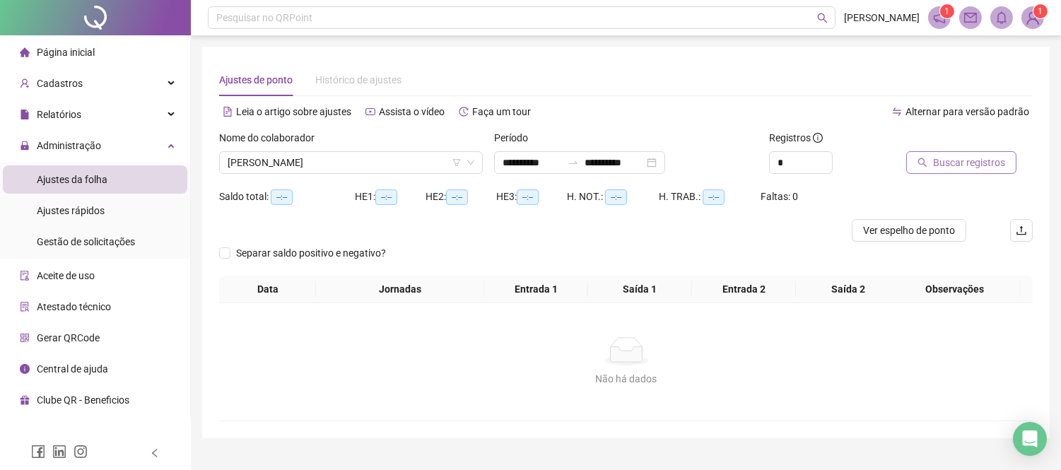
click at [969, 164] on span "Buscar registros" at bounding box center [969, 163] width 72 height 16
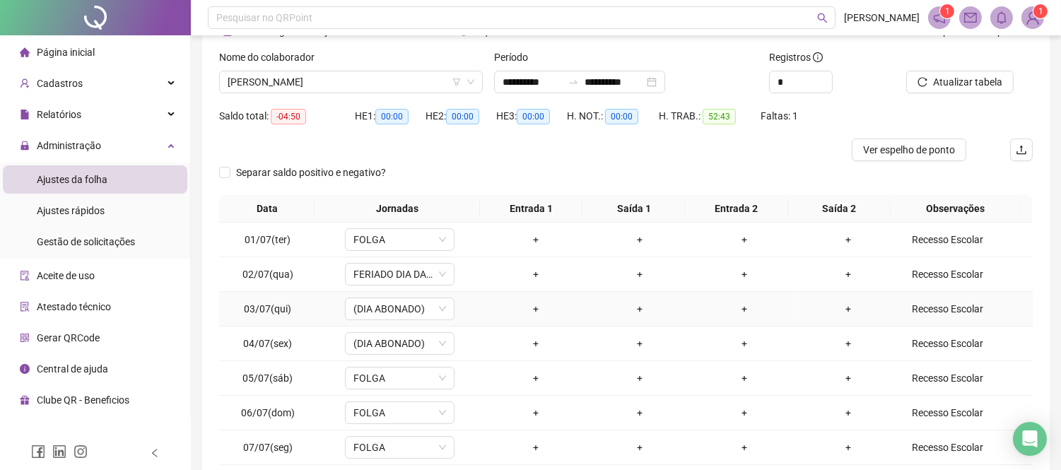
scroll to position [193, 0]
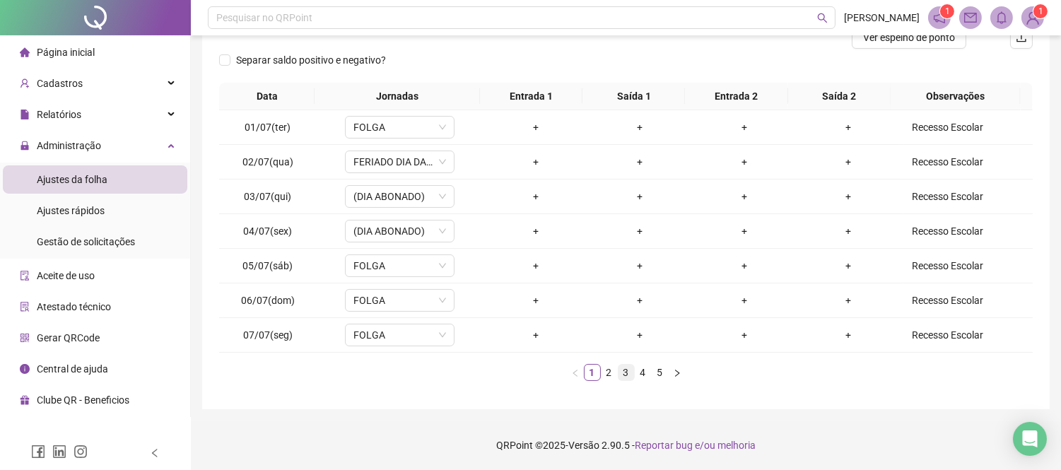
click at [629, 375] on link "3" at bounding box center [626, 373] width 16 height 16
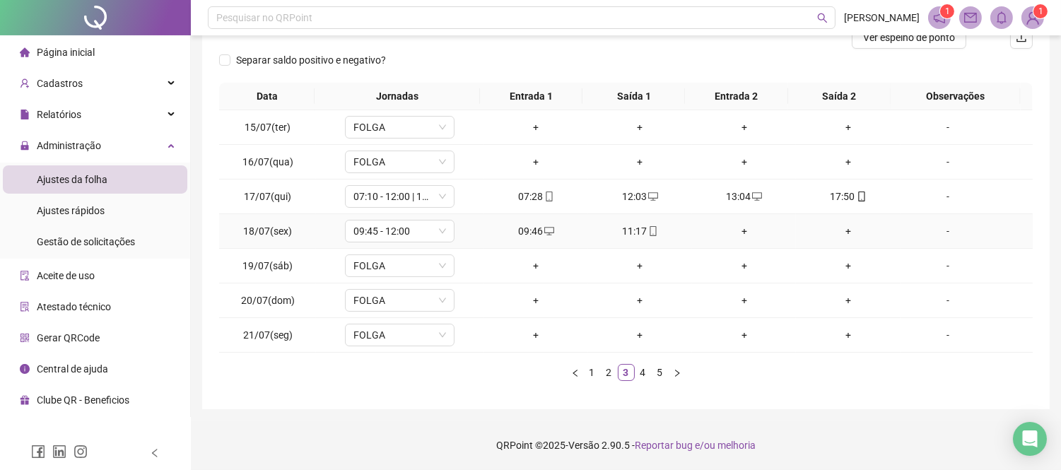
click at [648, 233] on icon "mobile" at bounding box center [653, 231] width 10 height 10
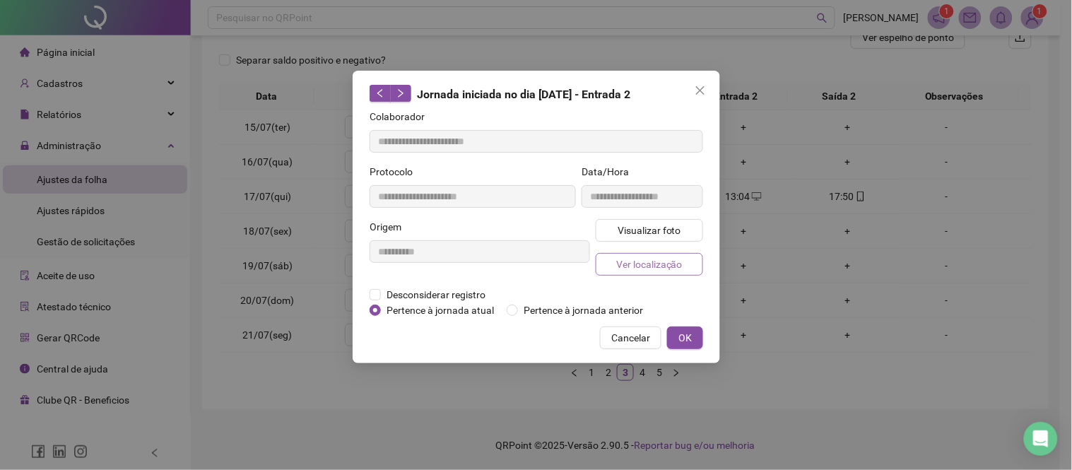
type input "**********"
click at [679, 228] on span "Visualizar foto" at bounding box center [649, 231] width 64 height 16
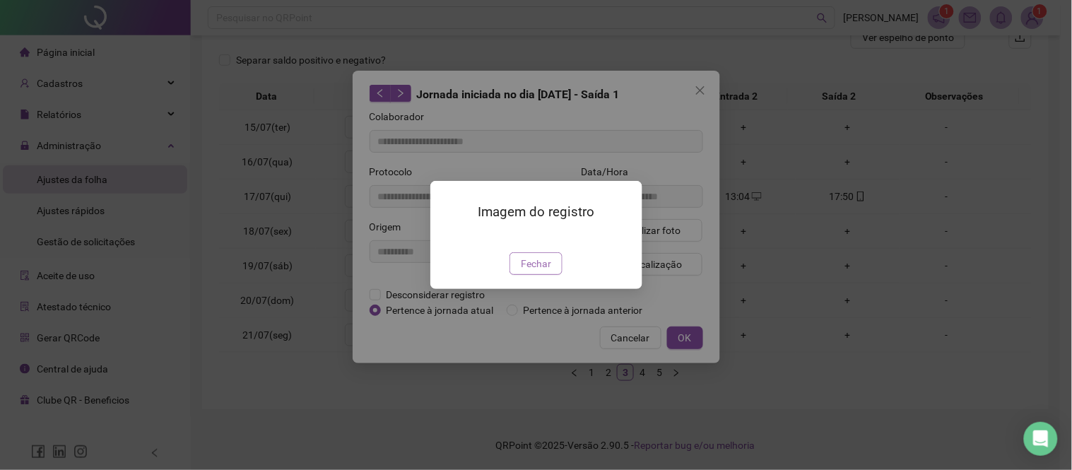
click at [537, 271] on span "Fechar" at bounding box center [536, 264] width 30 height 16
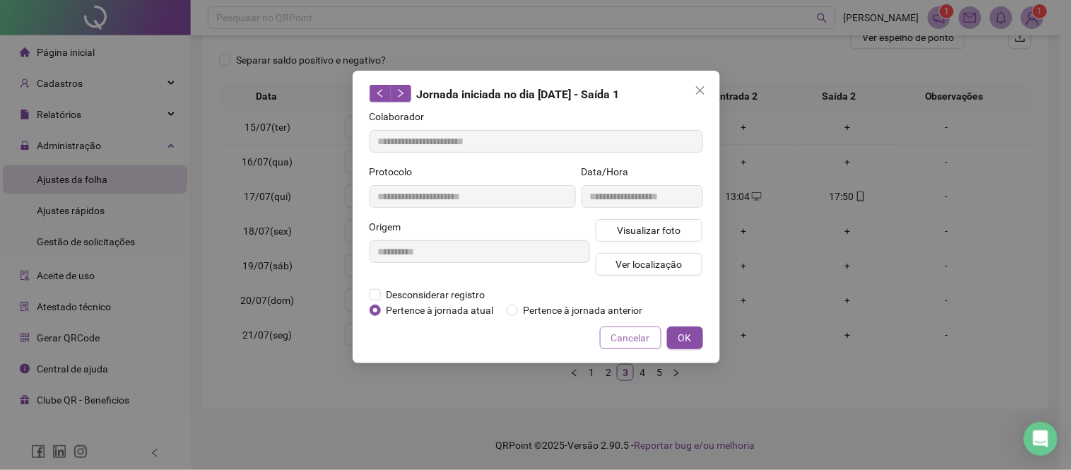
click at [625, 332] on span "Cancelar" at bounding box center [630, 338] width 39 height 16
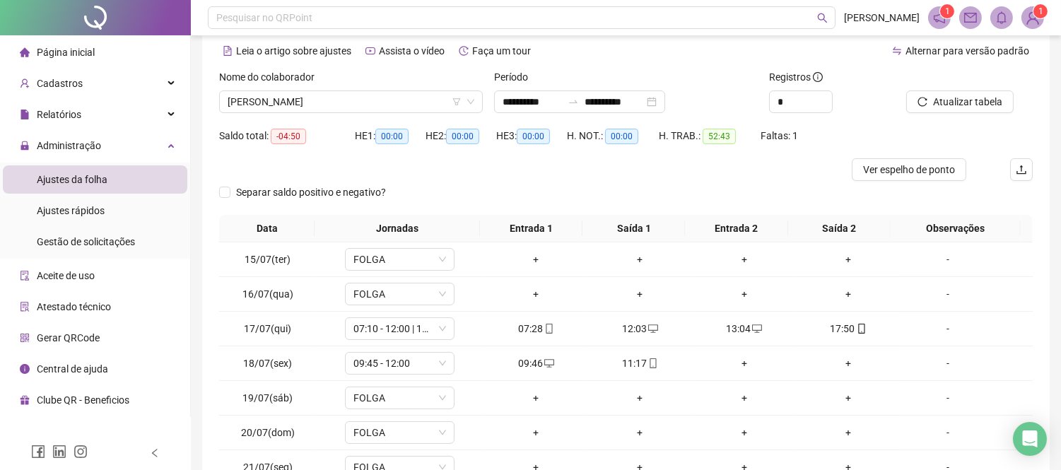
scroll to position [0, 0]
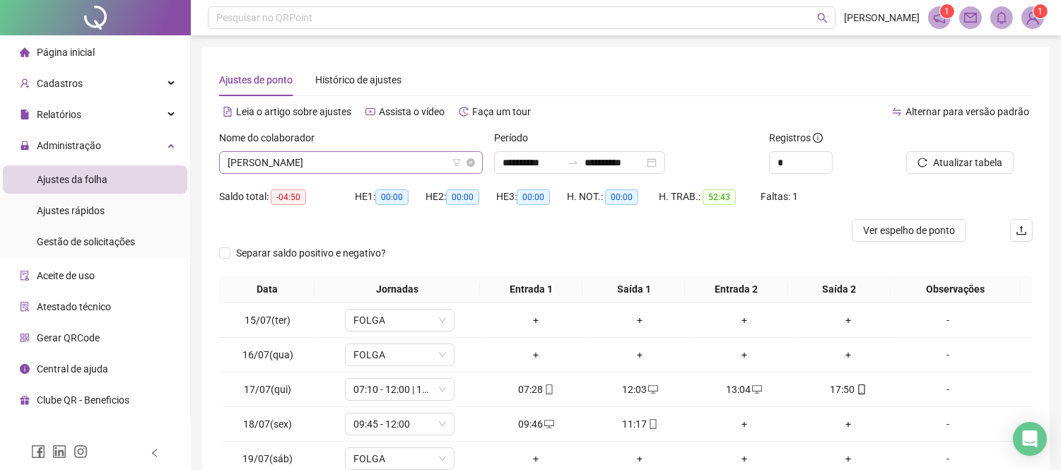
click at [283, 160] on span "[PERSON_NAME]" at bounding box center [351, 162] width 247 height 21
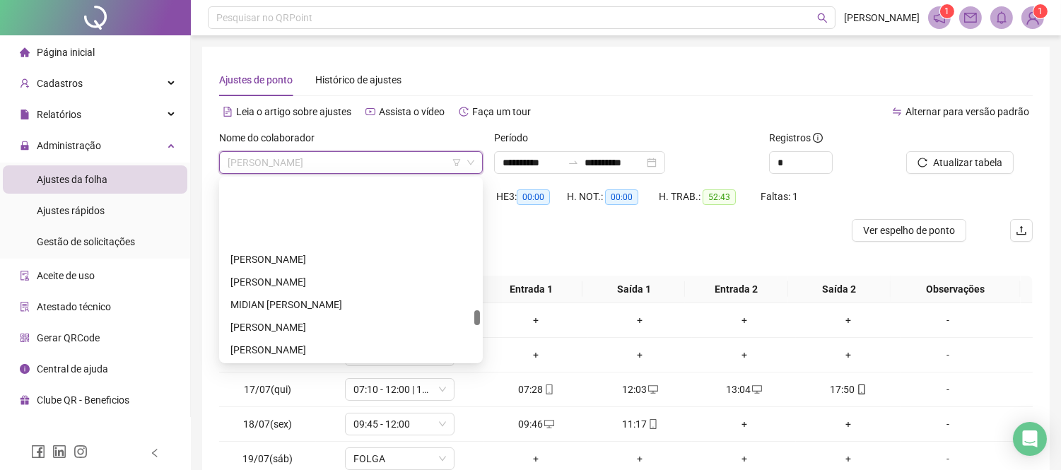
scroll to position [1571, 0]
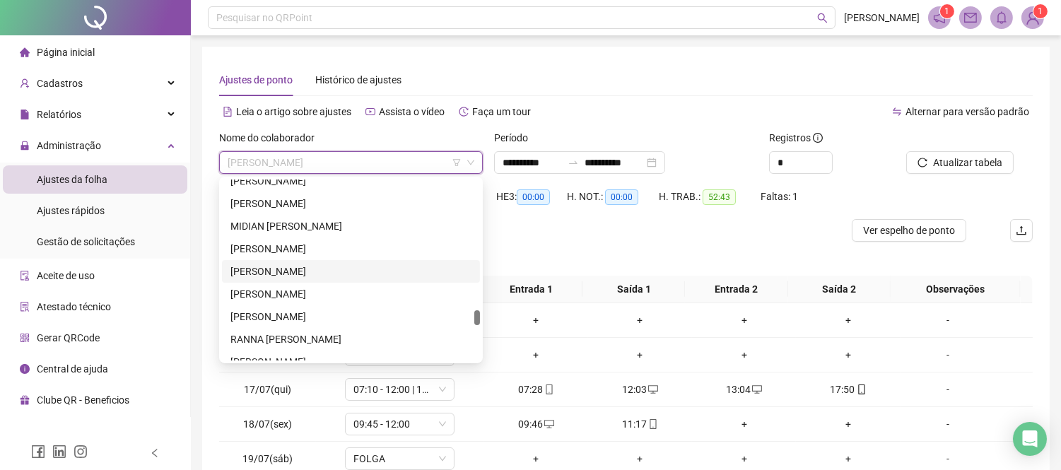
click at [348, 274] on div "[PERSON_NAME]" at bounding box center [350, 272] width 241 height 16
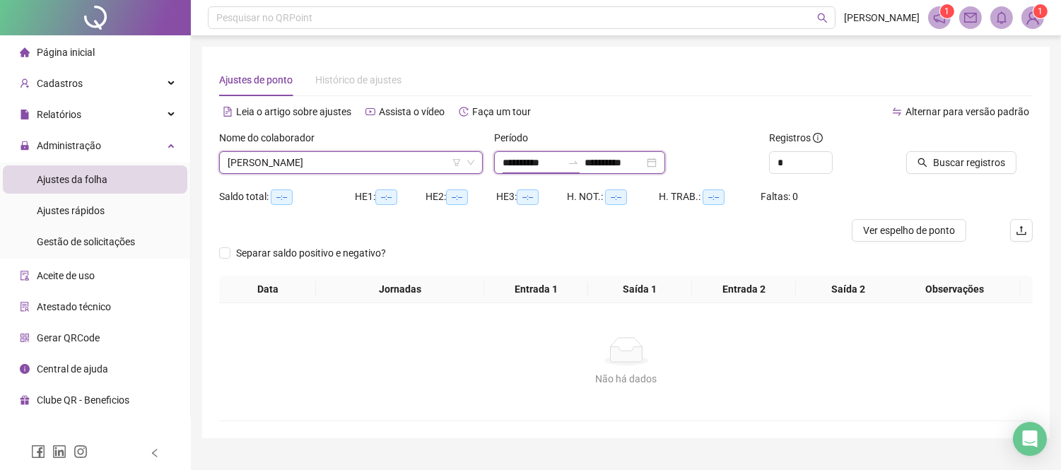
click at [510, 167] on input "**********" at bounding box center [532, 163] width 59 height 16
type input "**********"
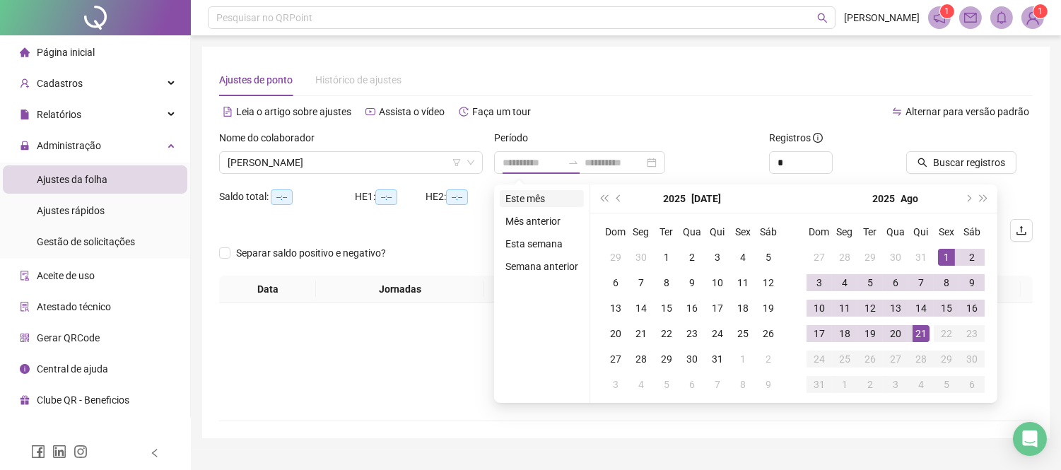
click at [520, 194] on li "Este mês" at bounding box center [542, 198] width 84 height 17
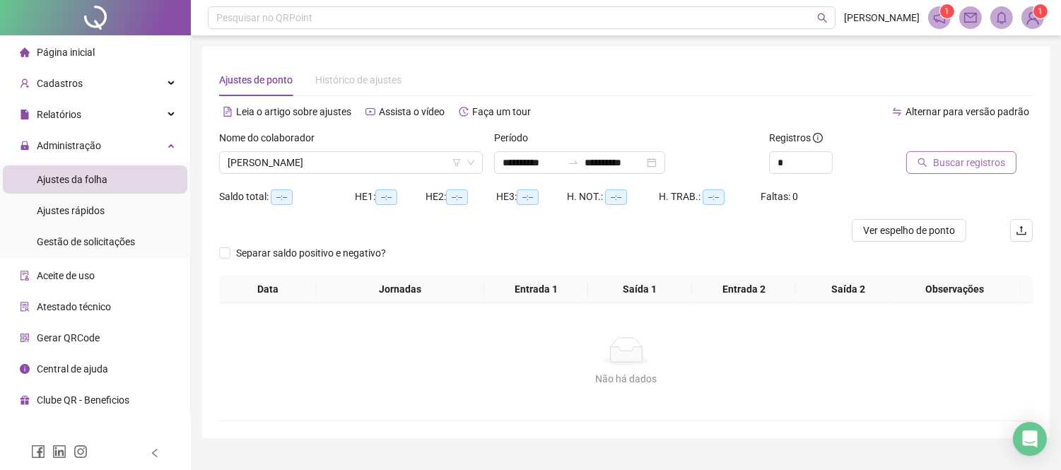
click at [998, 158] on span "Buscar registros" at bounding box center [969, 163] width 72 height 16
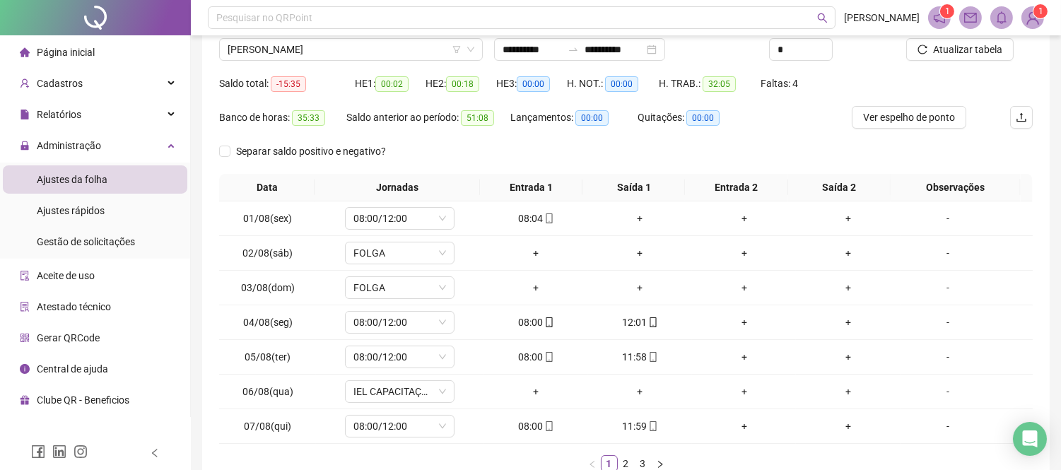
scroll to position [157, 0]
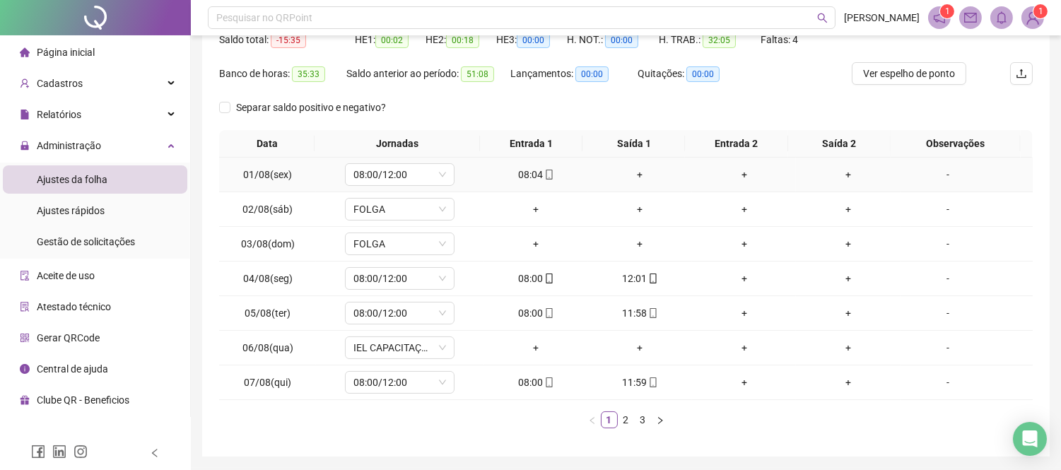
click at [635, 175] on div "+" at bounding box center [640, 175] width 93 height 16
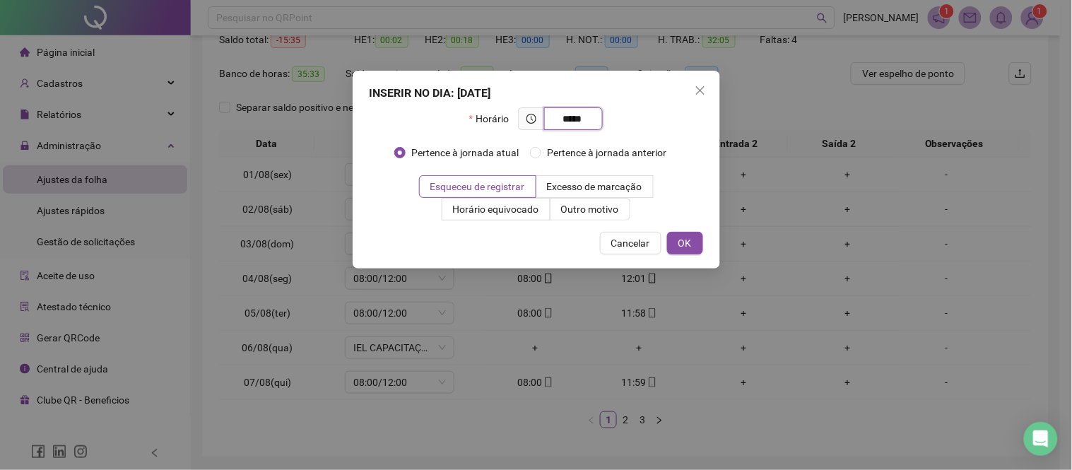
type input "*****"
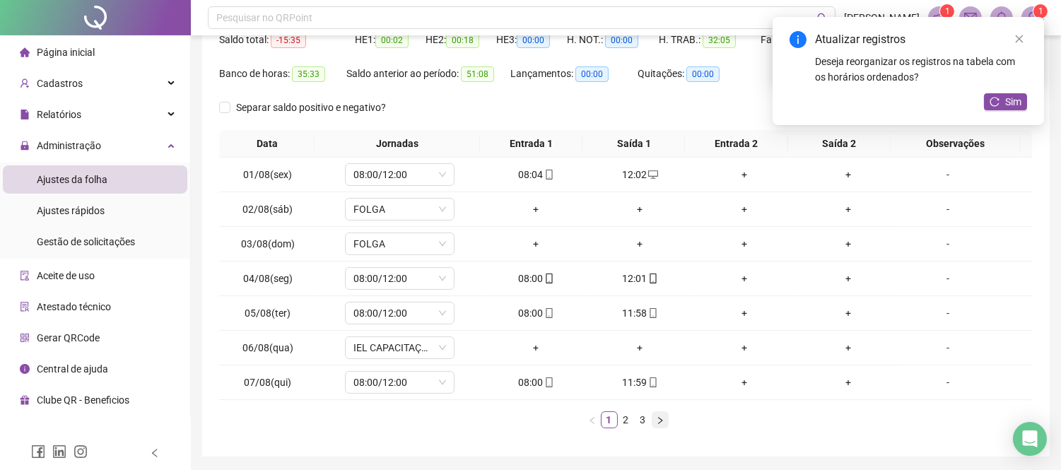
click at [662, 418] on icon "right" at bounding box center [660, 420] width 8 height 8
click at [630, 177] on div "+" at bounding box center [640, 175] width 93 height 16
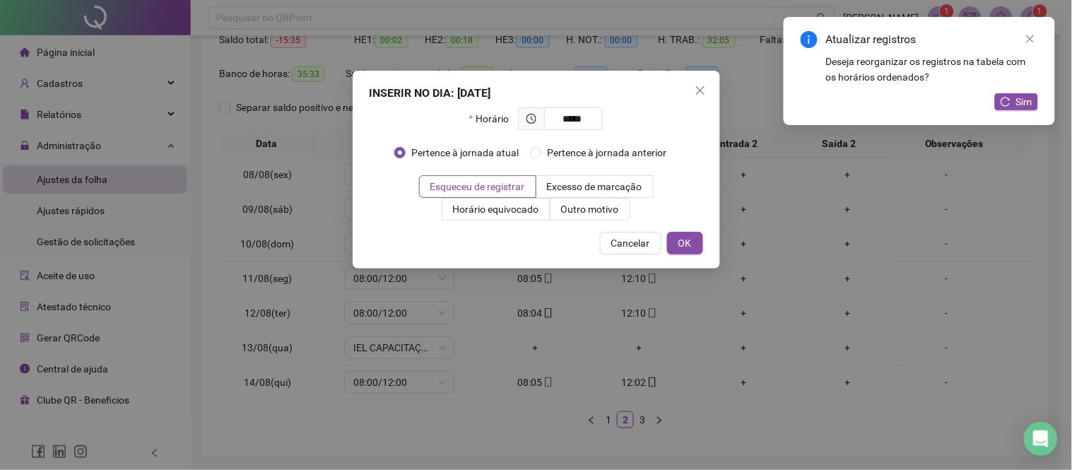
type input "*****"
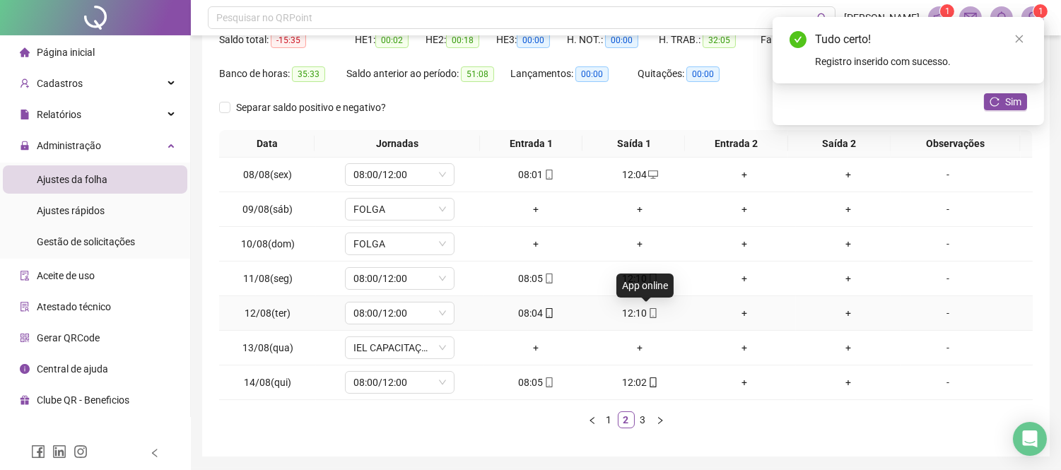
click at [648, 317] on icon "mobile" at bounding box center [653, 313] width 10 height 10
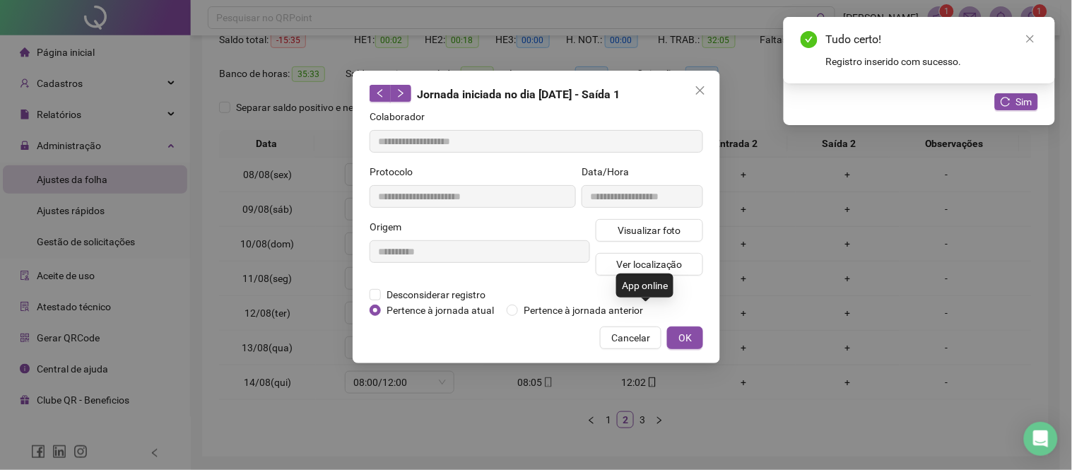
type input "**********"
click at [636, 235] on span "Visualizar foto" at bounding box center [649, 231] width 64 height 16
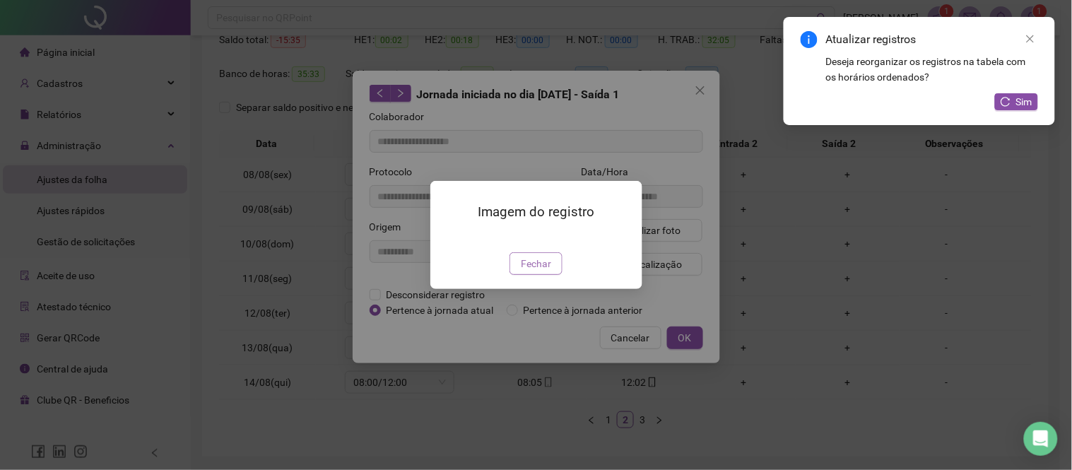
click at [537, 271] on span "Fechar" at bounding box center [536, 264] width 30 height 16
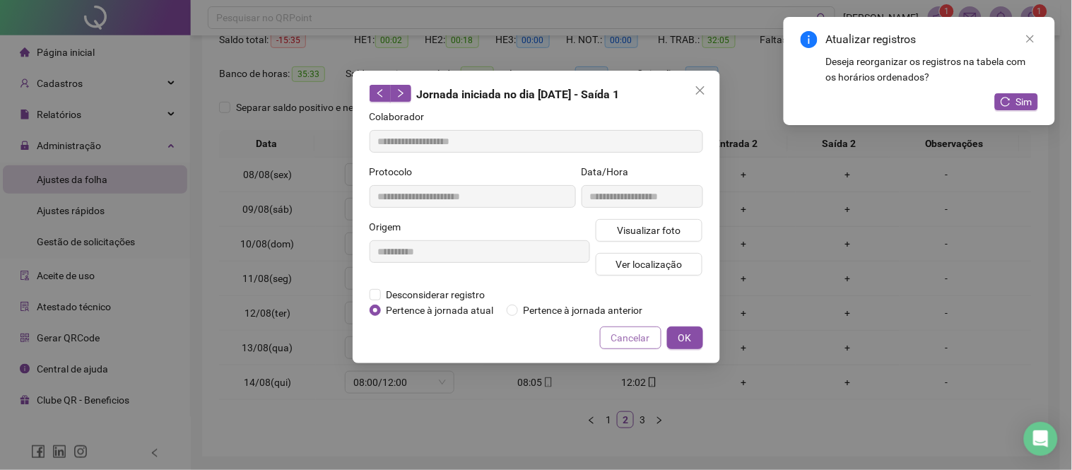
click at [634, 341] on span "Cancelar" at bounding box center [630, 338] width 39 height 16
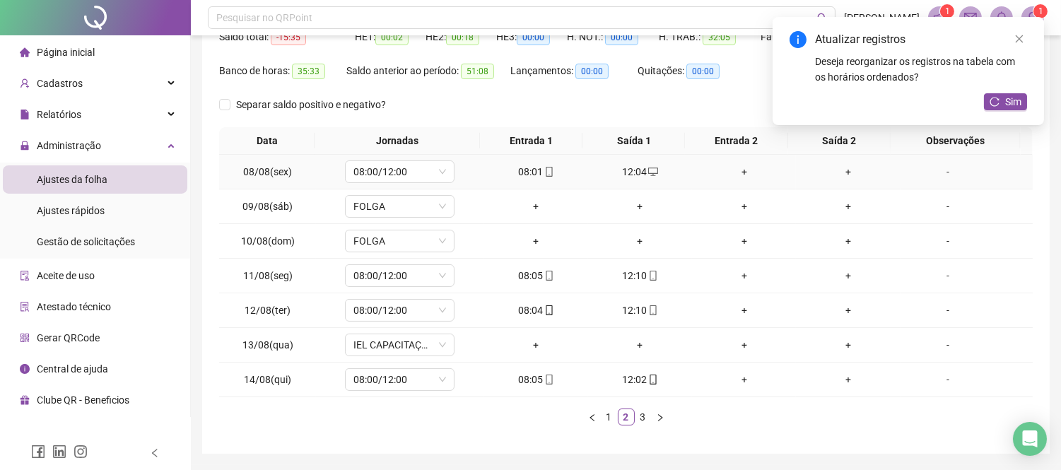
scroll to position [204, 0]
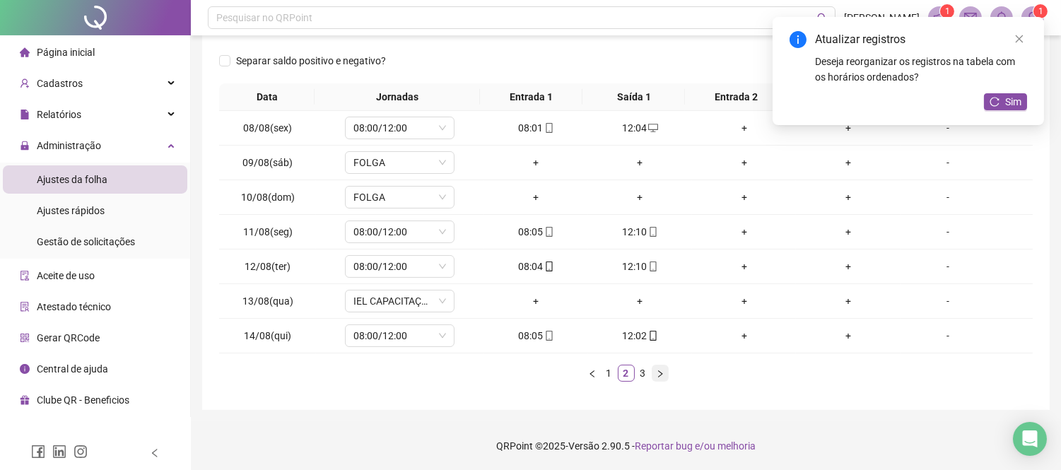
click at [659, 371] on icon "right" at bounding box center [660, 373] width 4 height 7
click at [531, 126] on div "+" at bounding box center [536, 128] width 93 height 16
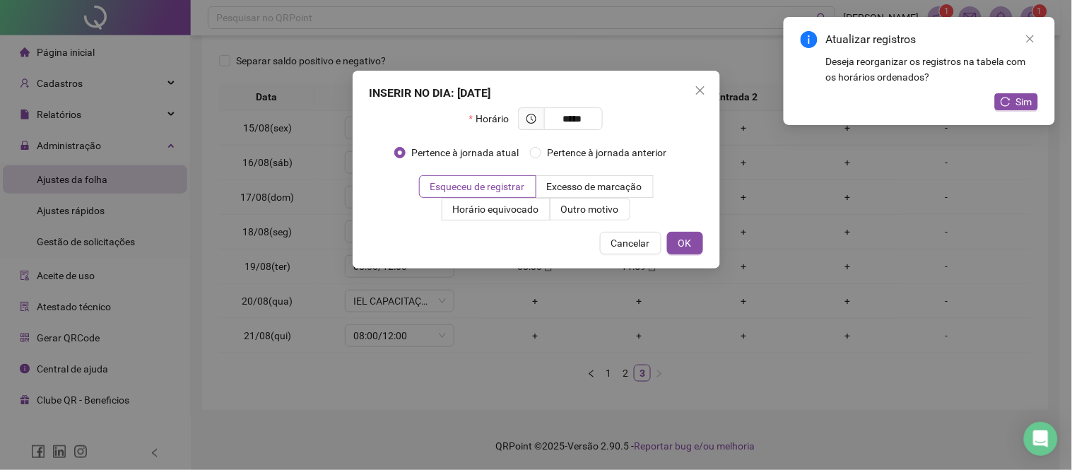
type input "*****"
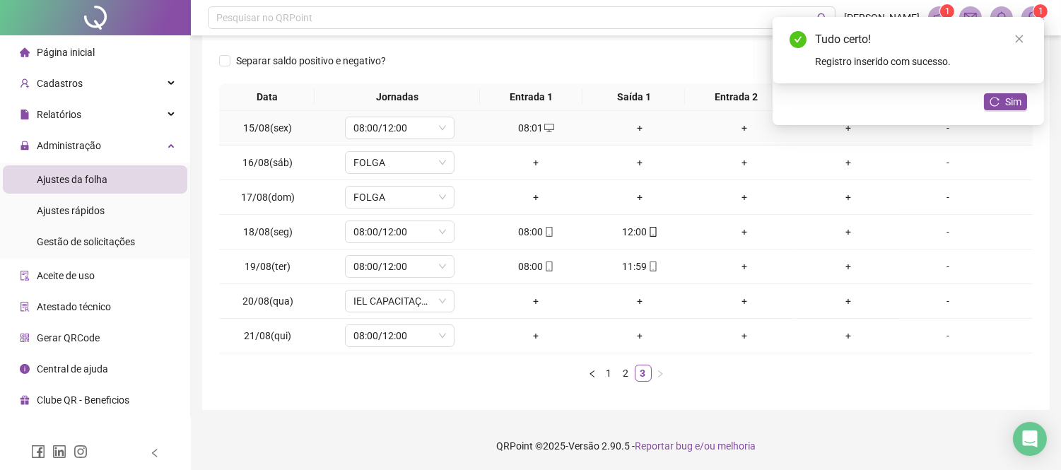
click at [631, 129] on div "+" at bounding box center [640, 128] width 93 height 16
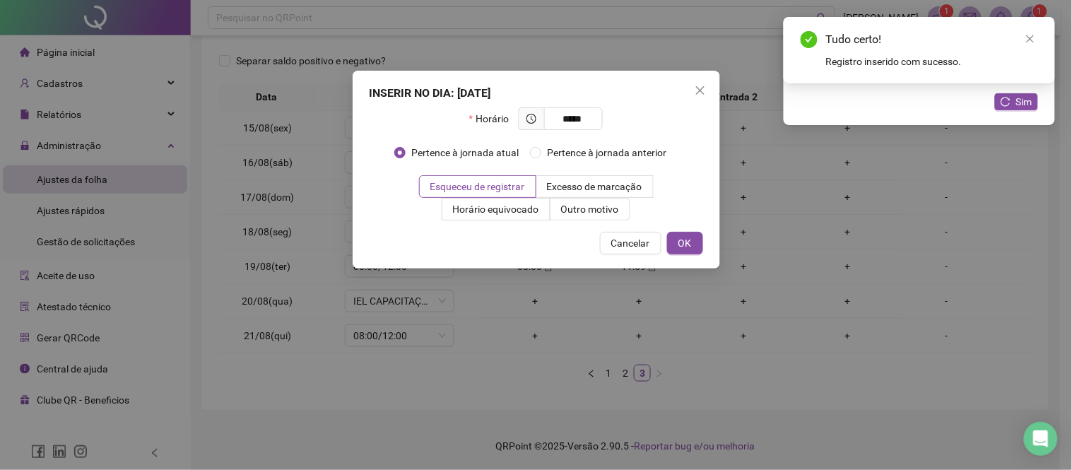
type input "*****"
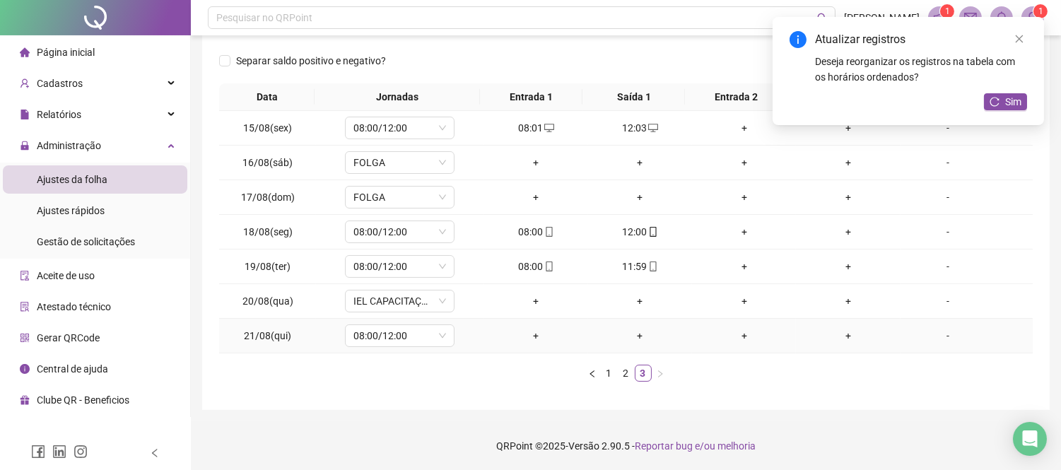
click at [531, 331] on div "+" at bounding box center [536, 336] width 93 height 16
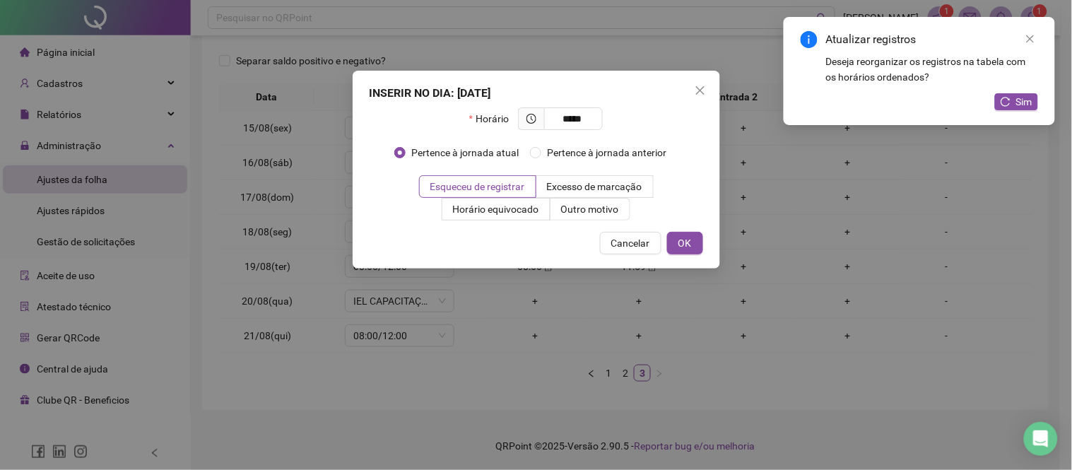
type input "*****"
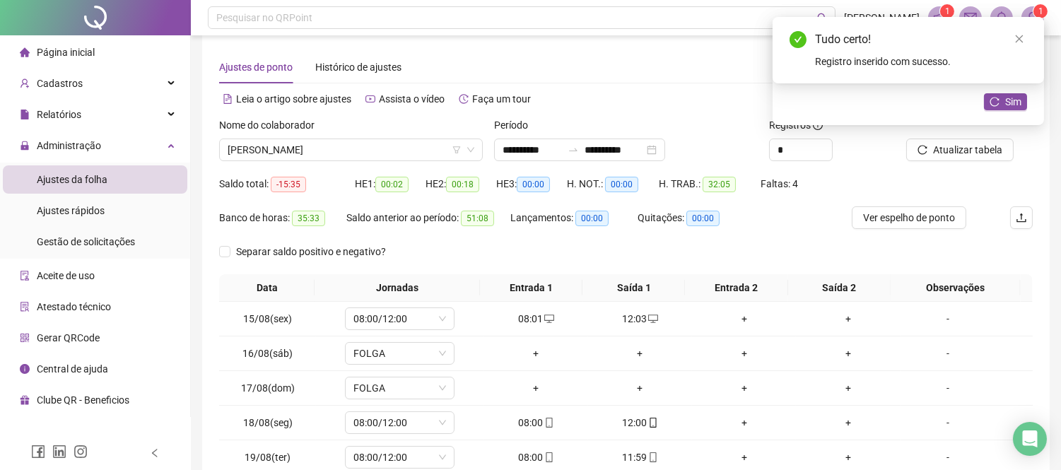
scroll to position [0, 0]
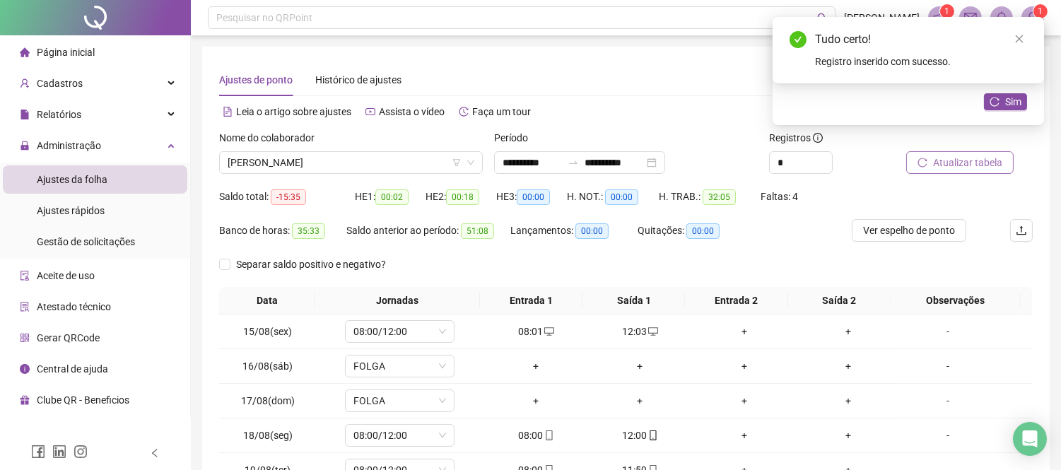
click at [958, 165] on span "Atualizar tabela" at bounding box center [967, 163] width 69 height 16
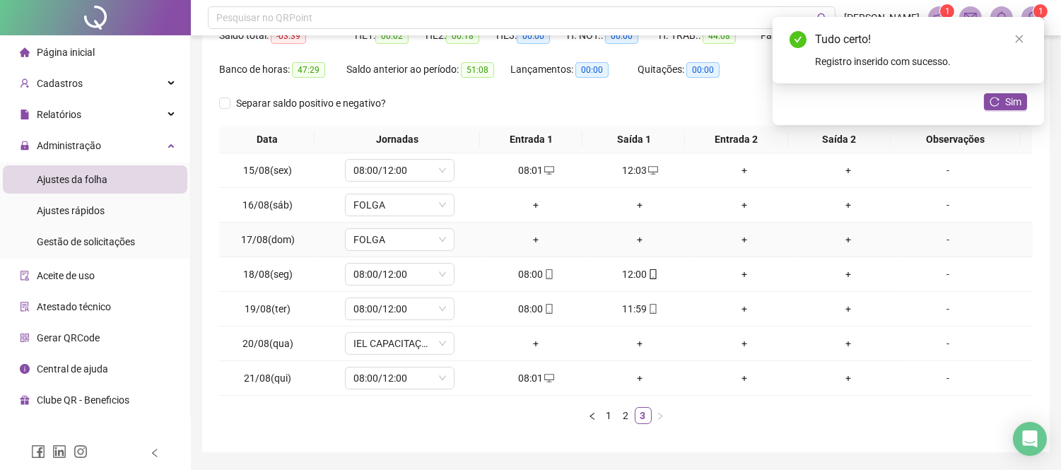
scroll to position [125, 0]
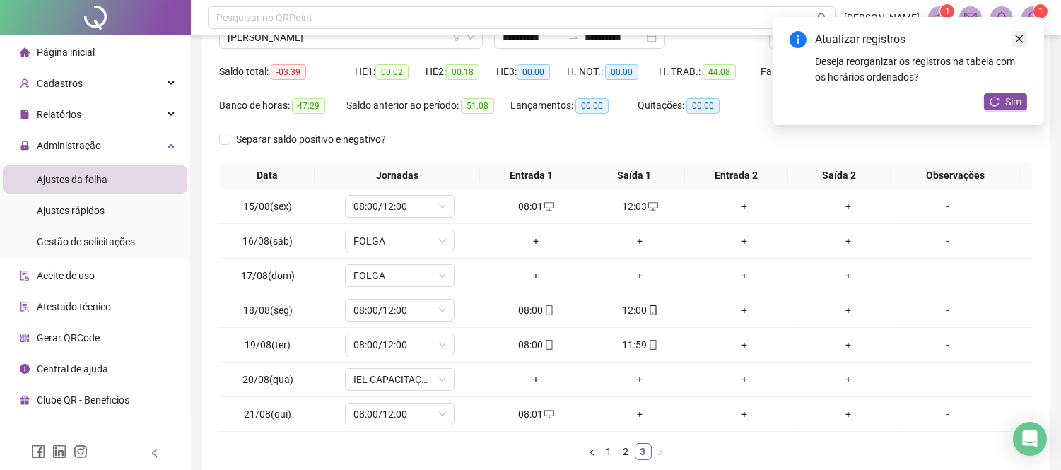
click at [1021, 41] on icon "close" at bounding box center [1020, 39] width 8 height 8
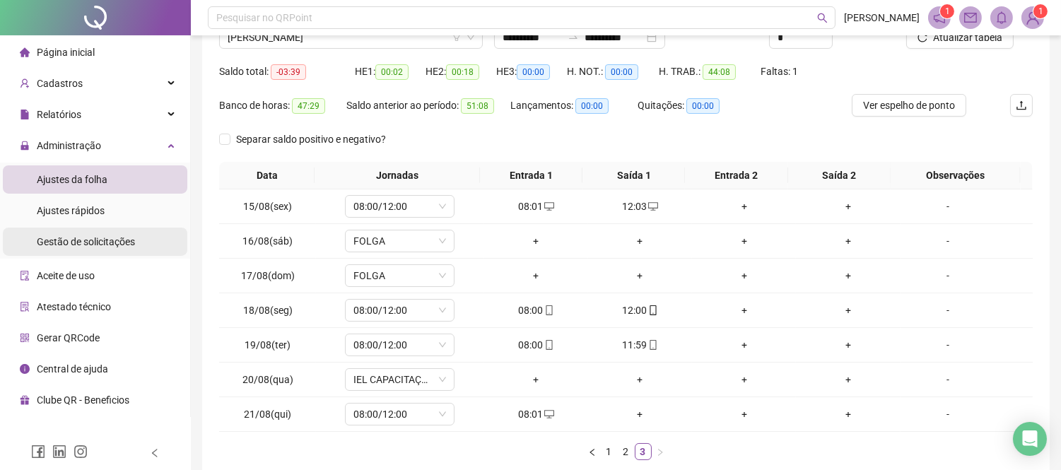
click at [163, 238] on li "Gestão de solicitações" at bounding box center [95, 242] width 184 height 28
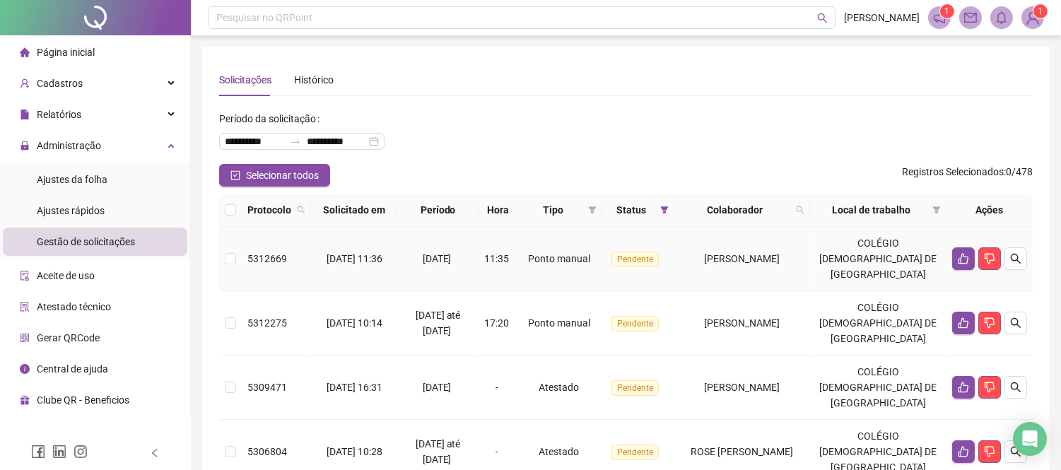
click at [780, 253] on span "[PERSON_NAME]" at bounding box center [742, 258] width 76 height 11
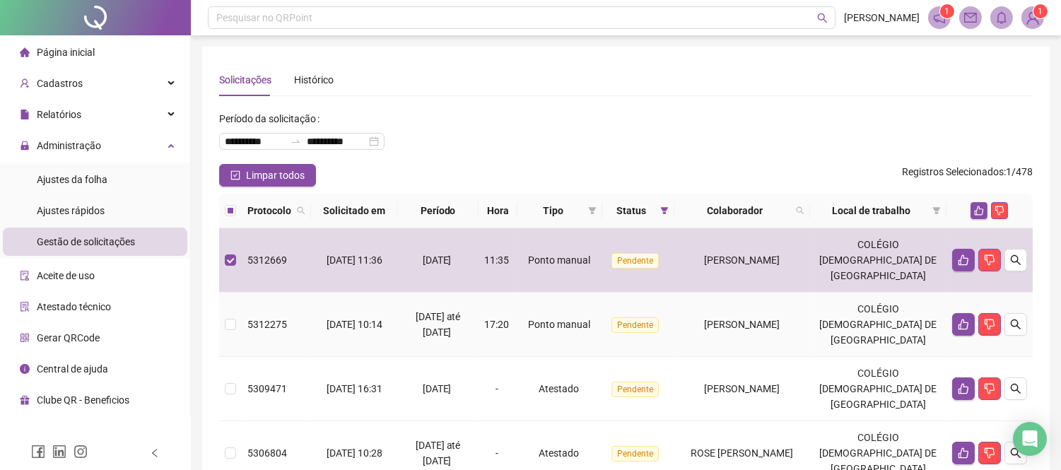
click at [804, 323] on div "[PERSON_NAME]" at bounding box center [742, 325] width 124 height 16
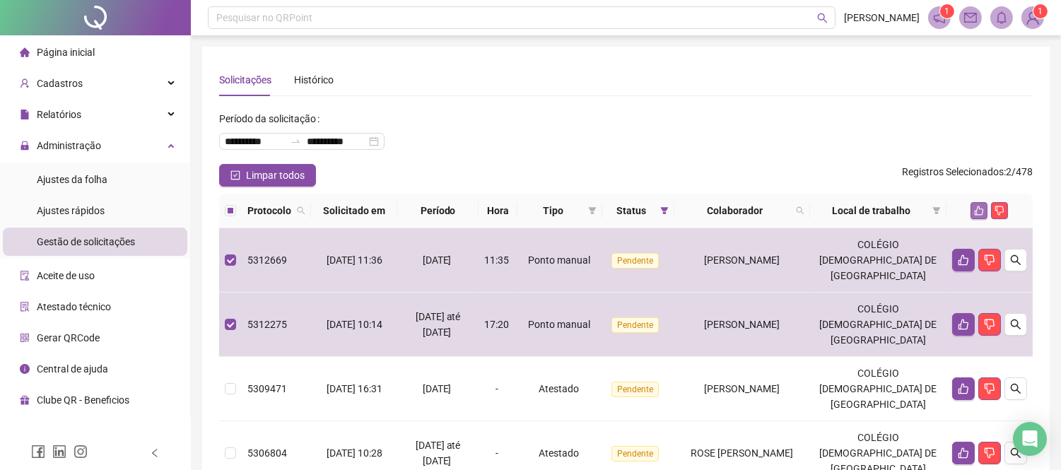
click at [983, 206] on icon "like" at bounding box center [979, 211] width 10 height 10
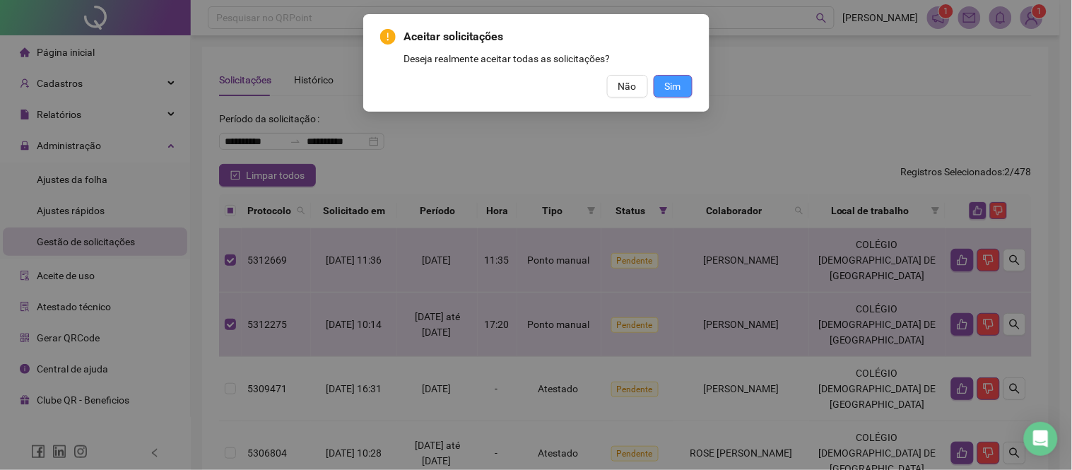
click at [684, 94] on button "Sim" at bounding box center [673, 86] width 39 height 23
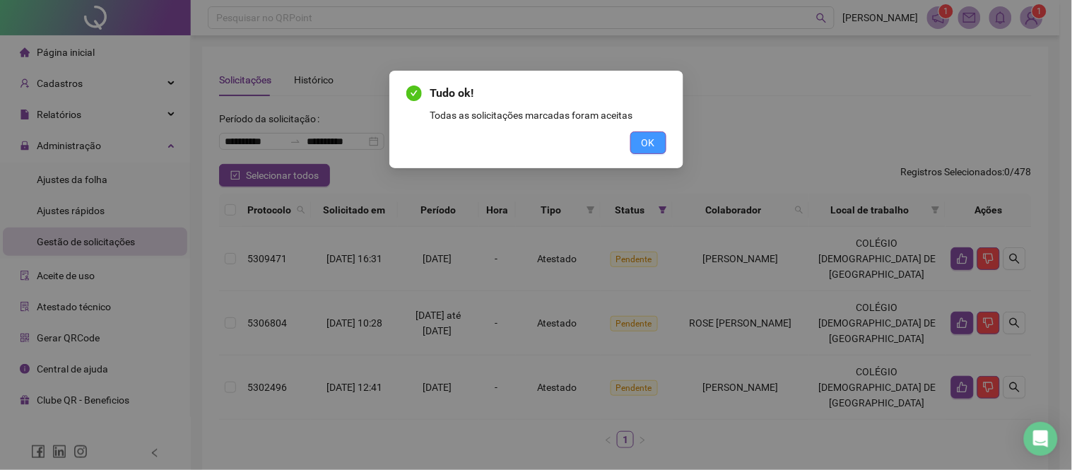
click at [645, 139] on span "OK" at bounding box center [648, 143] width 13 height 16
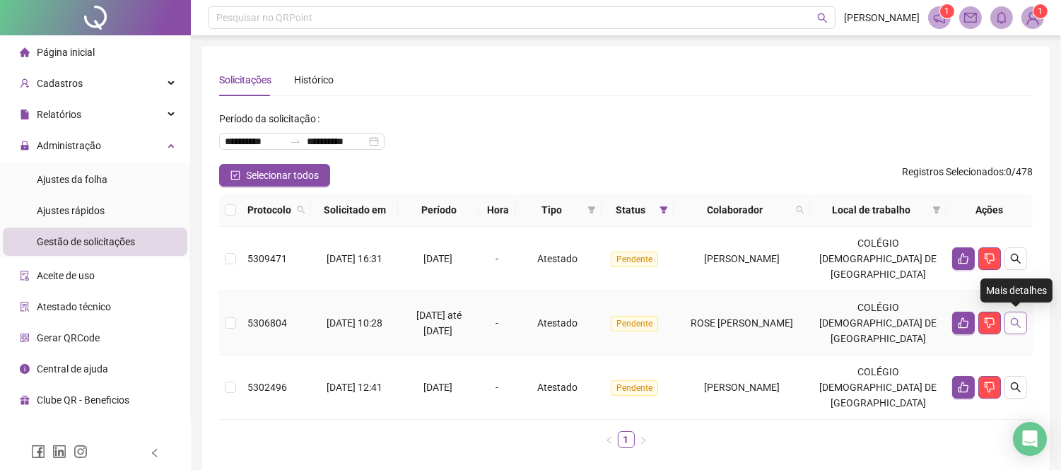
click at [1016, 324] on icon "search" at bounding box center [1016, 323] width 10 height 10
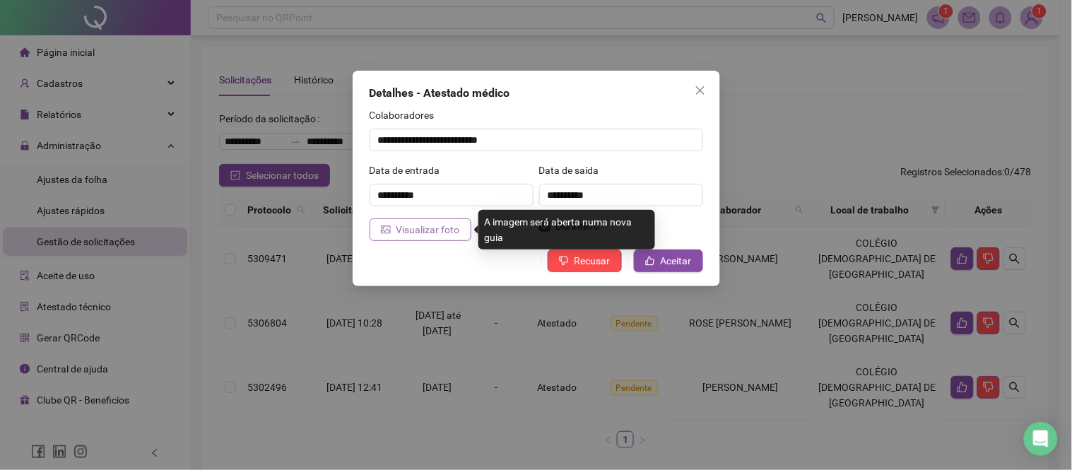
click at [436, 228] on span "Visualizar foto" at bounding box center [429, 230] width 64 height 16
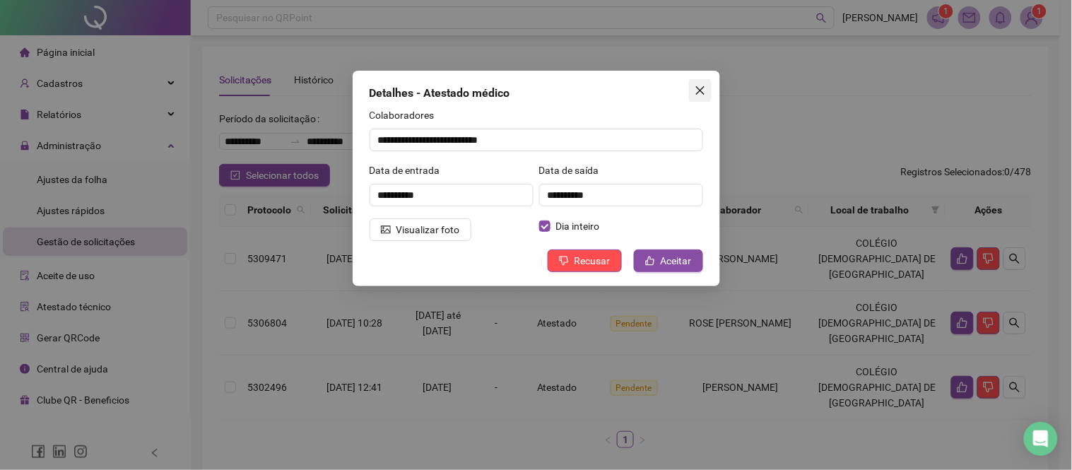
click at [695, 93] on icon "close" at bounding box center [700, 90] width 11 height 11
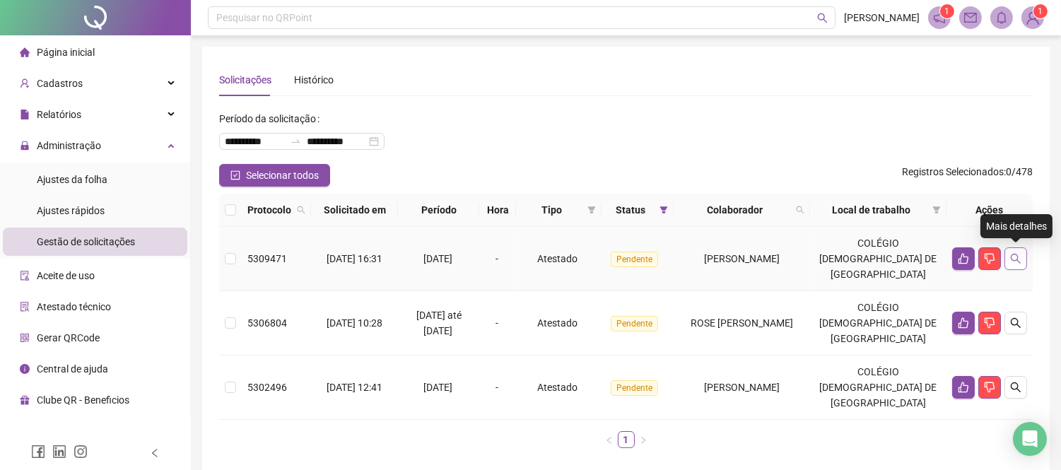
click at [1019, 259] on icon "search" at bounding box center [1015, 258] width 11 height 11
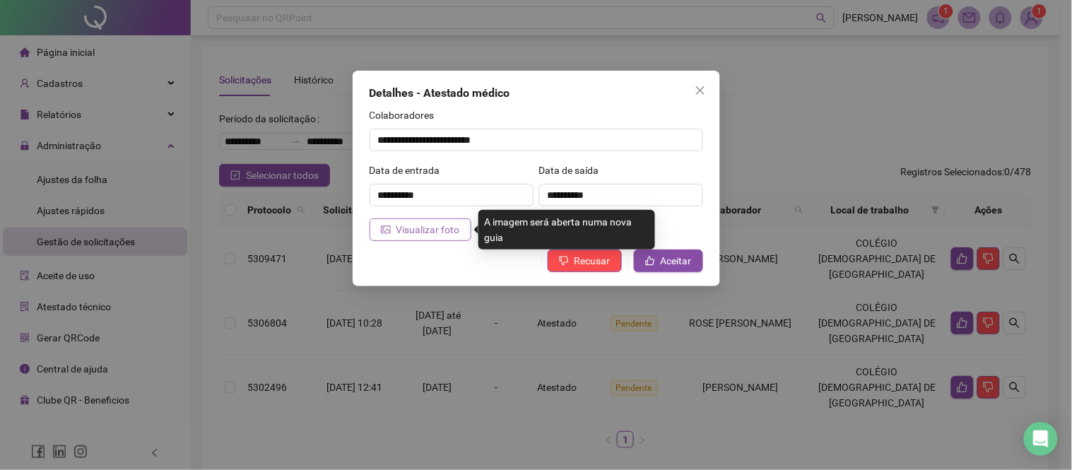
click at [434, 224] on span "Visualizar foto" at bounding box center [429, 230] width 64 height 16
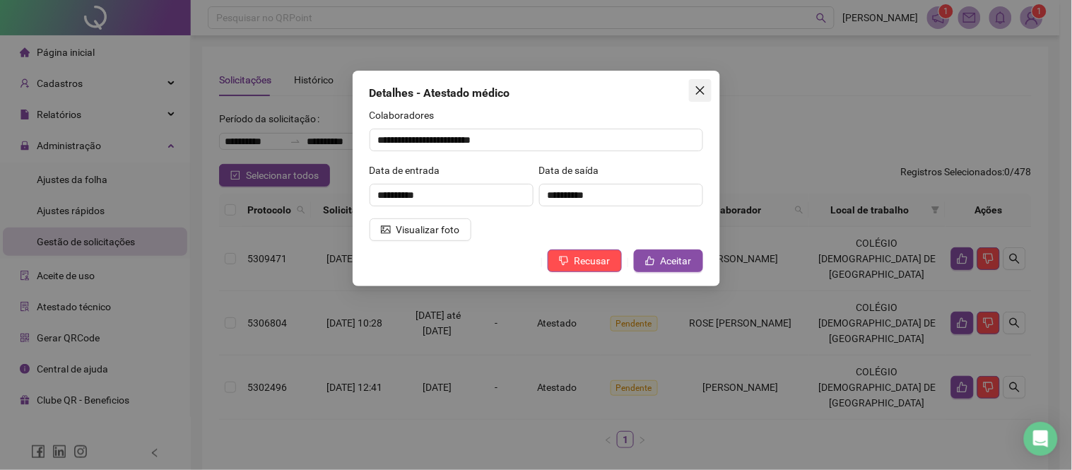
click at [703, 93] on icon "close" at bounding box center [700, 90] width 8 height 8
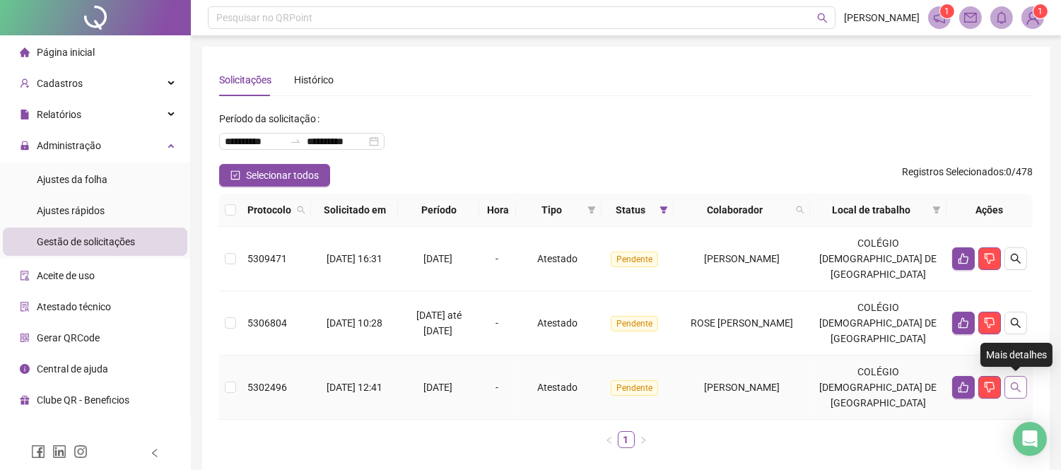
click at [1018, 384] on icon "search" at bounding box center [1015, 387] width 11 height 11
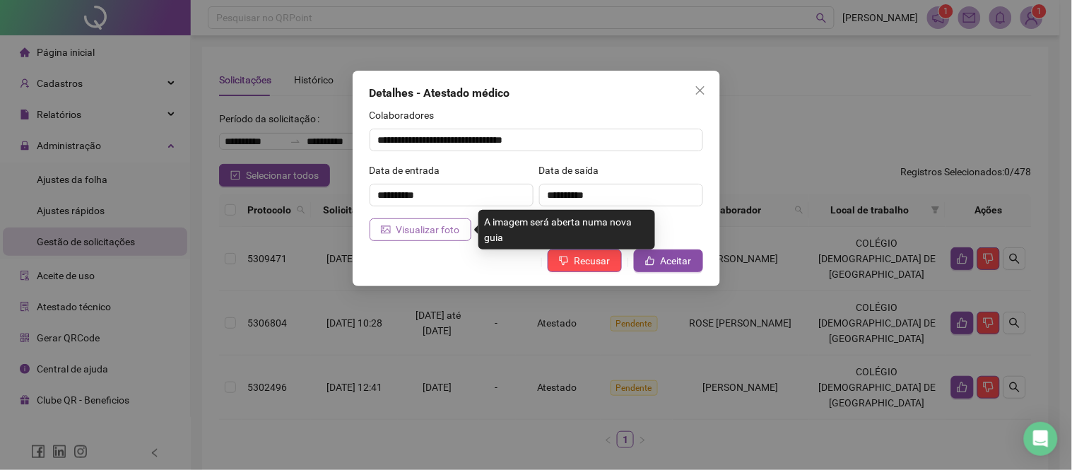
click at [411, 222] on span "Visualizar foto" at bounding box center [429, 230] width 64 height 16
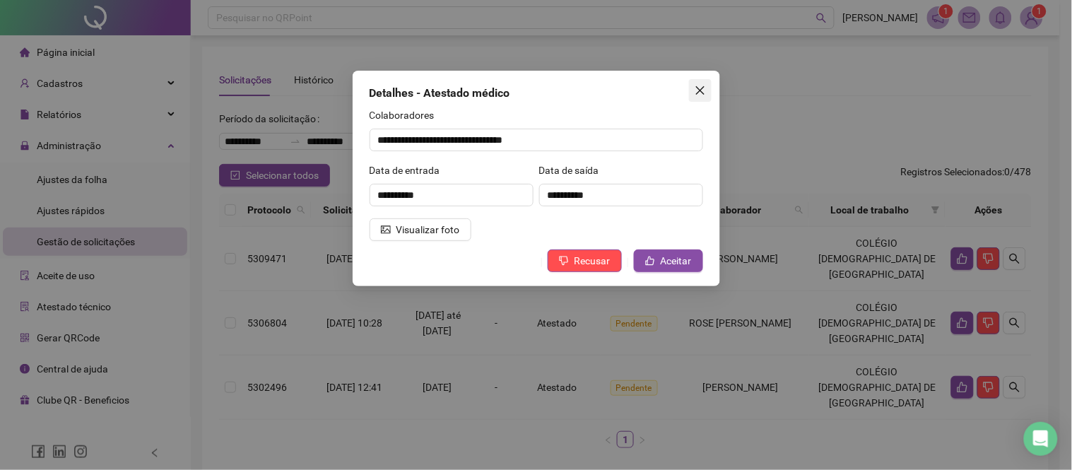
click at [701, 88] on icon "close" at bounding box center [700, 90] width 11 height 11
